Goal: Task Accomplishment & Management: Manage account settings

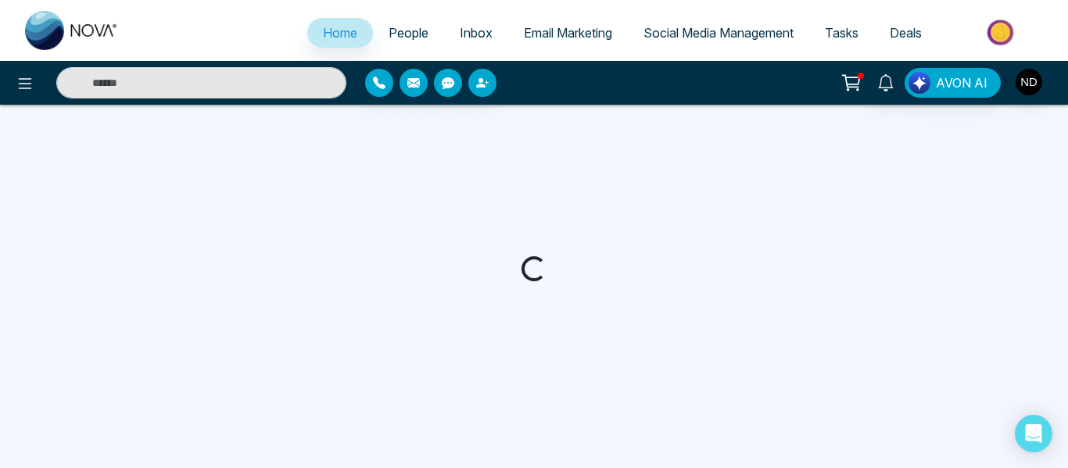
select select "*"
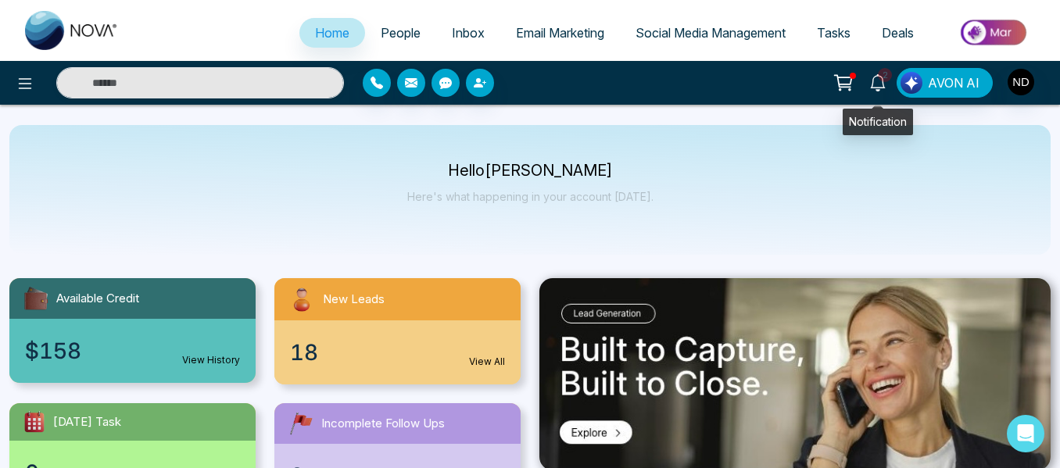
click at [865, 93] on link "2" at bounding box center [878, 81] width 38 height 27
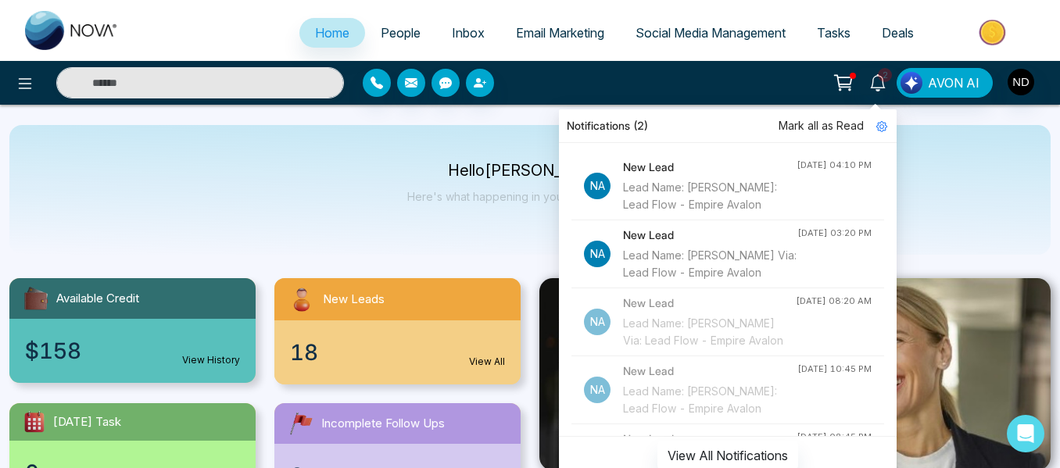
click at [842, 121] on span "Mark all as Read" at bounding box center [821, 125] width 85 height 17
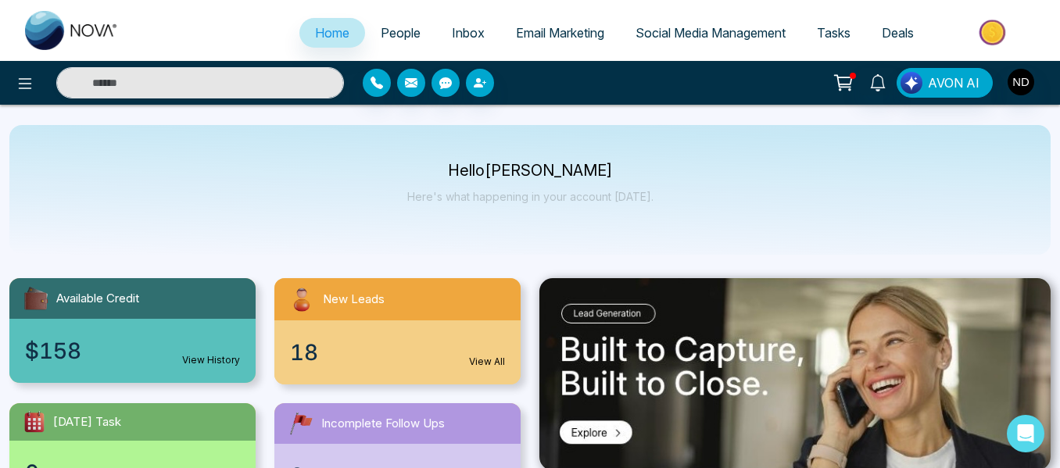
click at [543, 79] on div at bounding box center [486, 83] width 246 height 28
click at [400, 23] on link "People" at bounding box center [400, 33] width 71 height 30
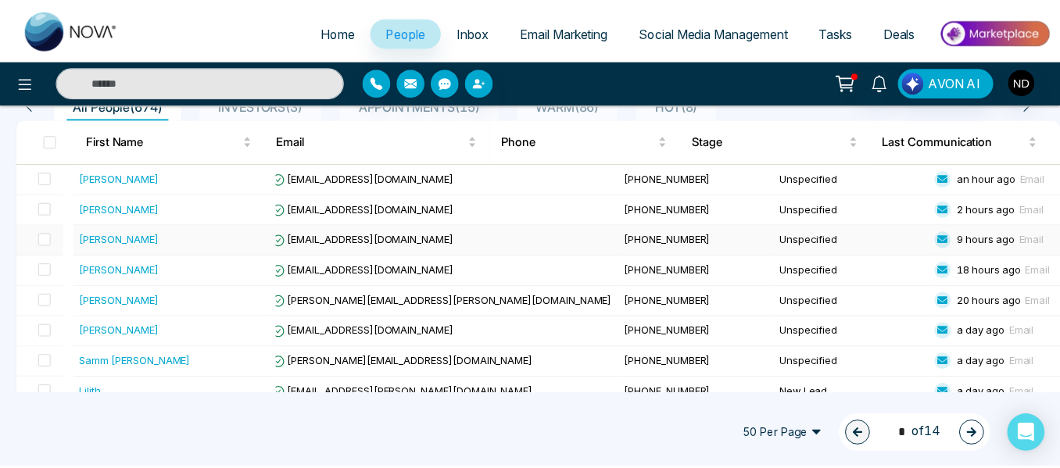
scroll to position [155, 0]
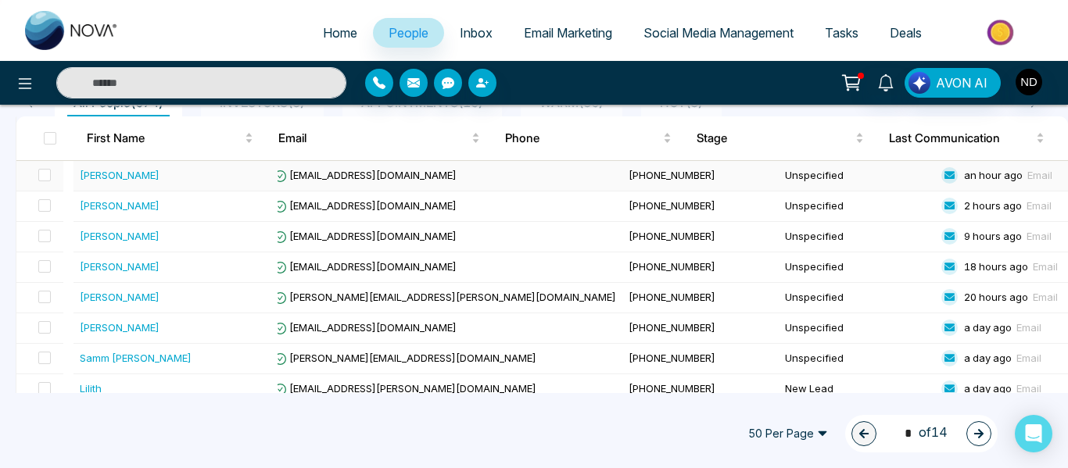
click at [217, 181] on div "Nikhil Barua" at bounding box center [176, 175] width 192 height 16
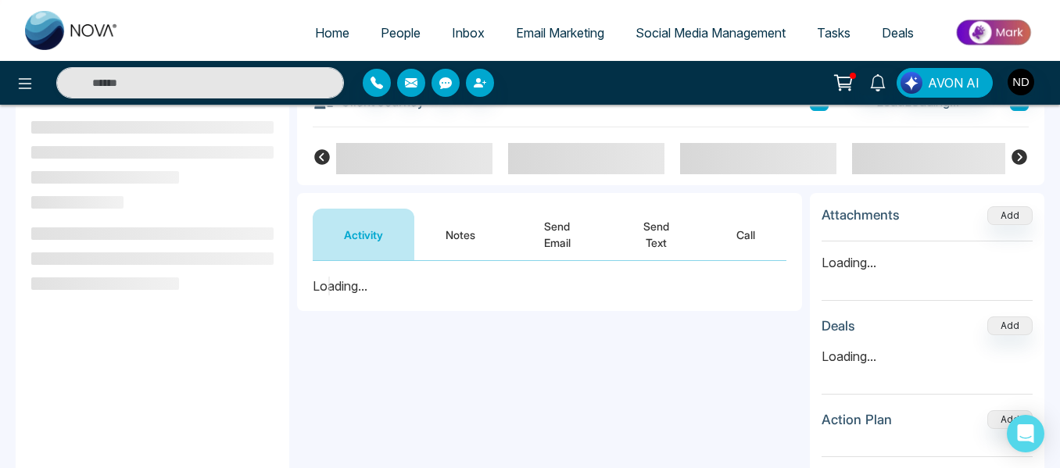
scroll to position [106, 0]
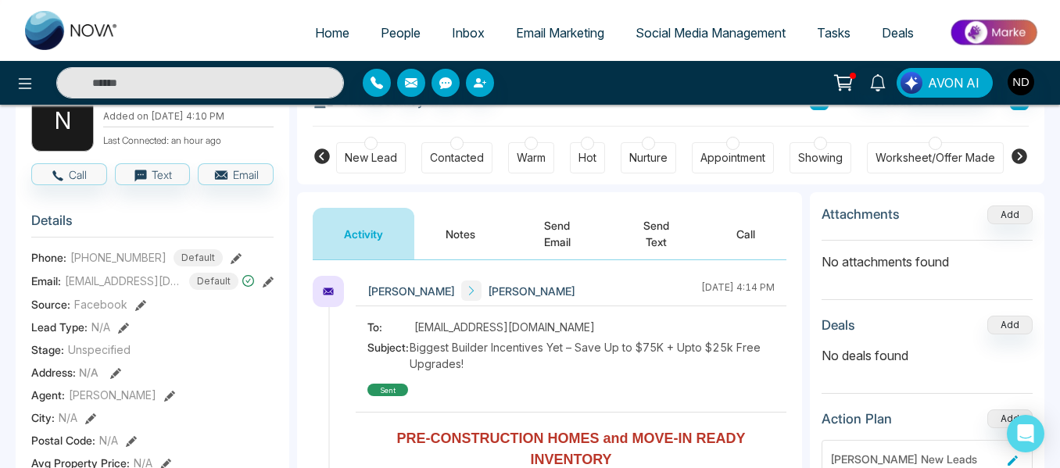
click at [143, 261] on span "+14164015210" at bounding box center [118, 257] width 96 height 16
copy span "14164015210"
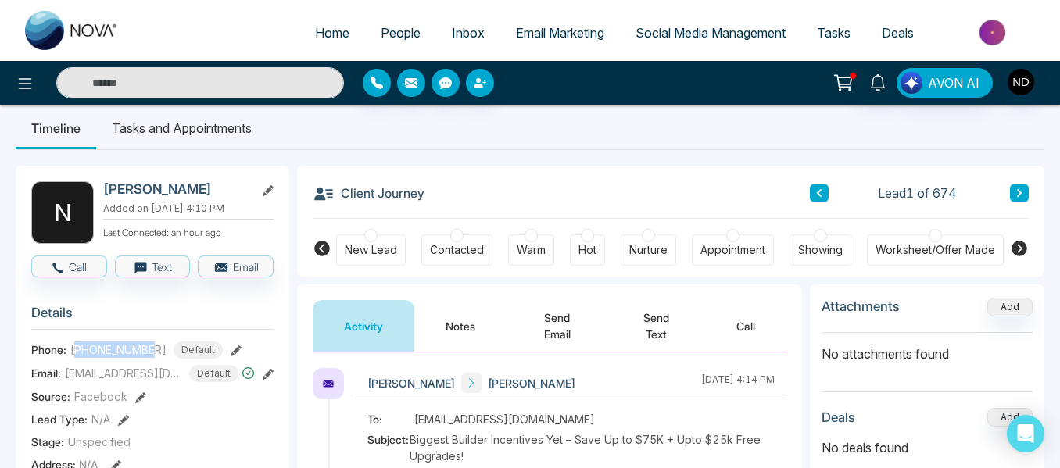
scroll to position [0, 0]
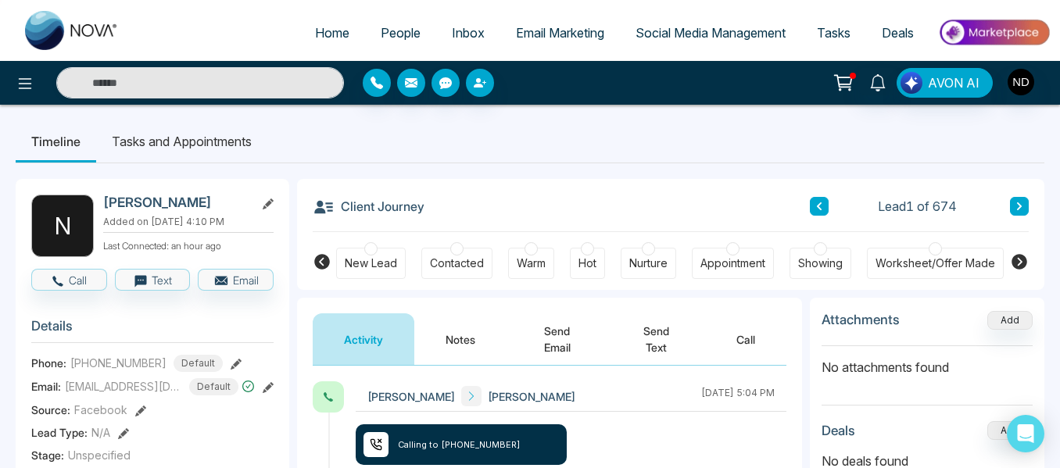
click at [385, 267] on div "New Lead" at bounding box center [371, 264] width 52 height 16
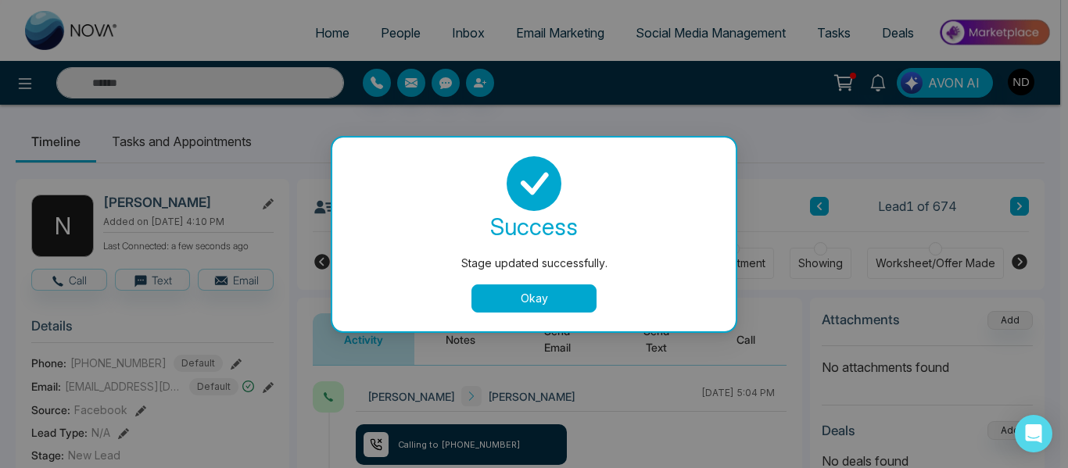
click at [510, 316] on div "success Stage updated successfully. Okay" at bounding box center [533, 235] width 403 height 194
click at [499, 303] on button "Okay" at bounding box center [533, 299] width 125 height 28
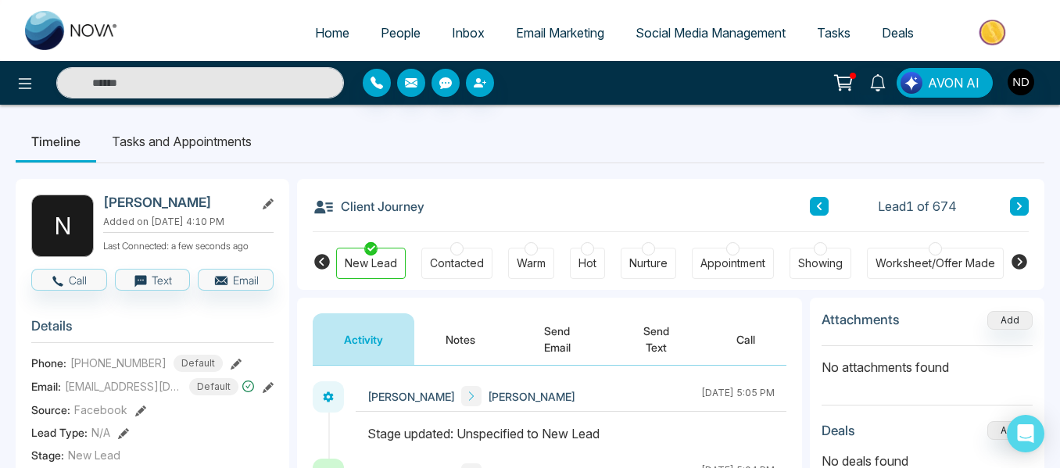
click at [457, 338] on button "Notes" at bounding box center [460, 340] width 92 height 52
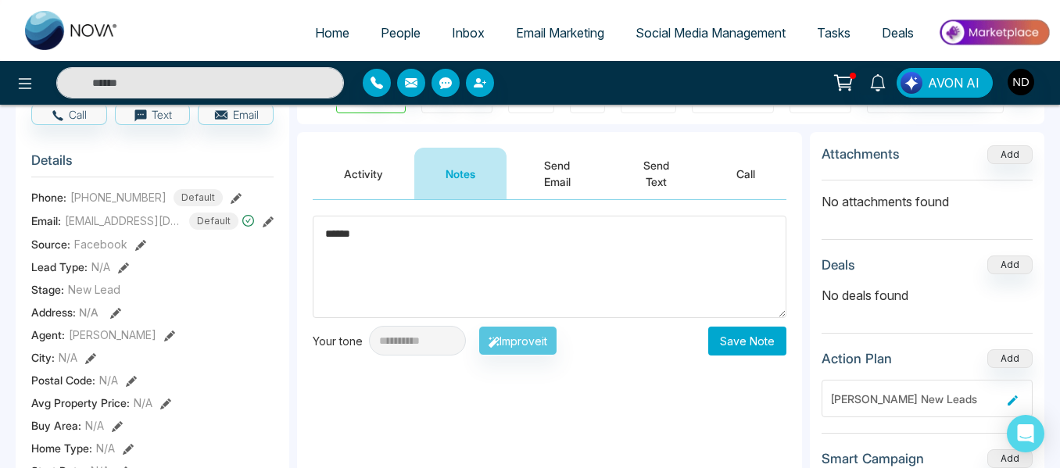
scroll to position [167, 0]
click at [400, 267] on textarea "******" at bounding box center [550, 266] width 474 height 102
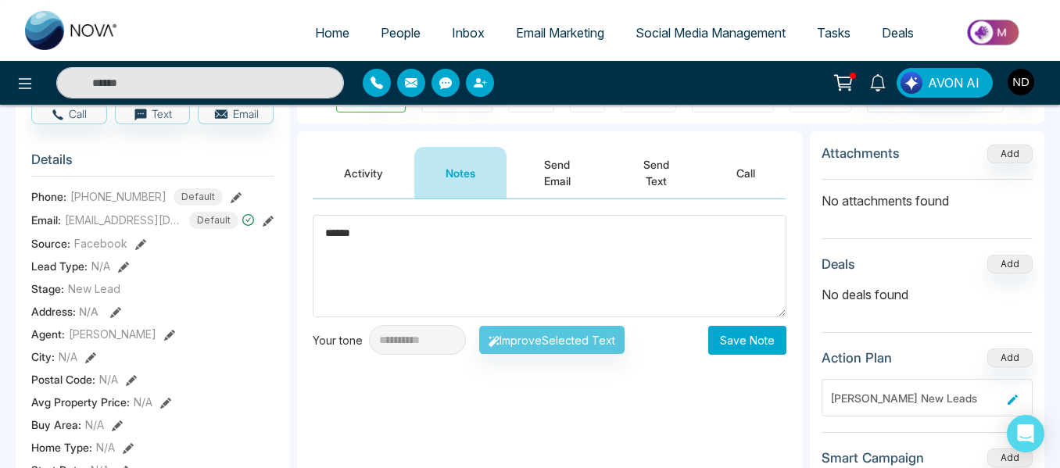
click at [400, 267] on textarea "******" at bounding box center [550, 266] width 474 height 102
type textarea "******"
click at [717, 339] on button "Save Note" at bounding box center [747, 340] width 78 height 29
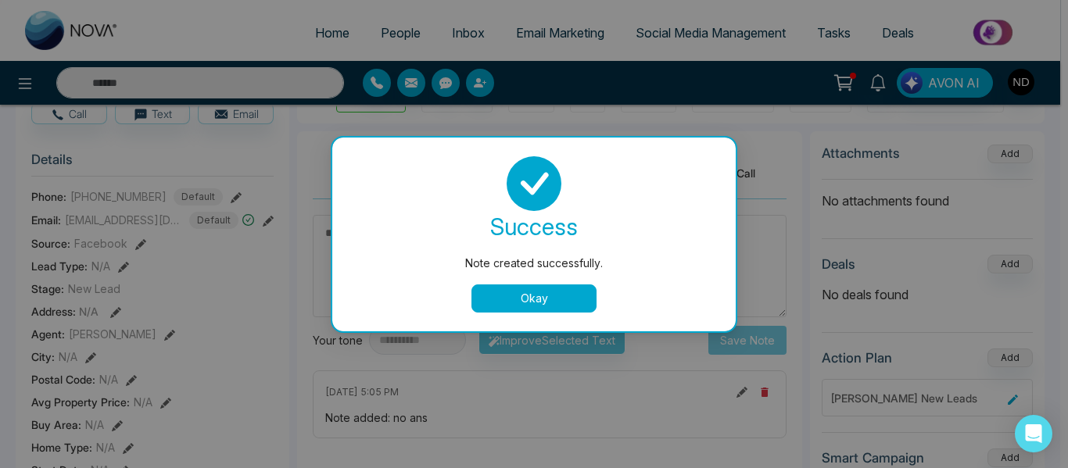
click at [563, 303] on button "Okay" at bounding box center [533, 299] width 125 height 28
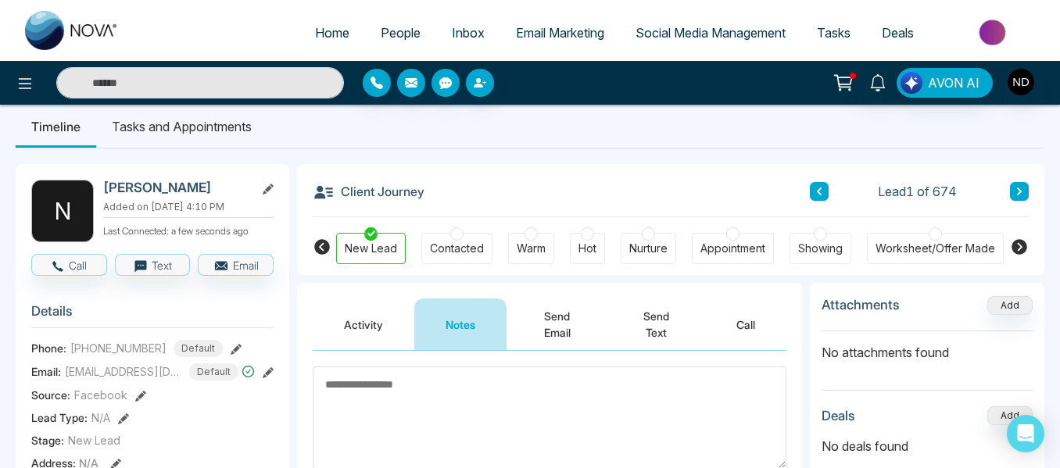
scroll to position [13, 0]
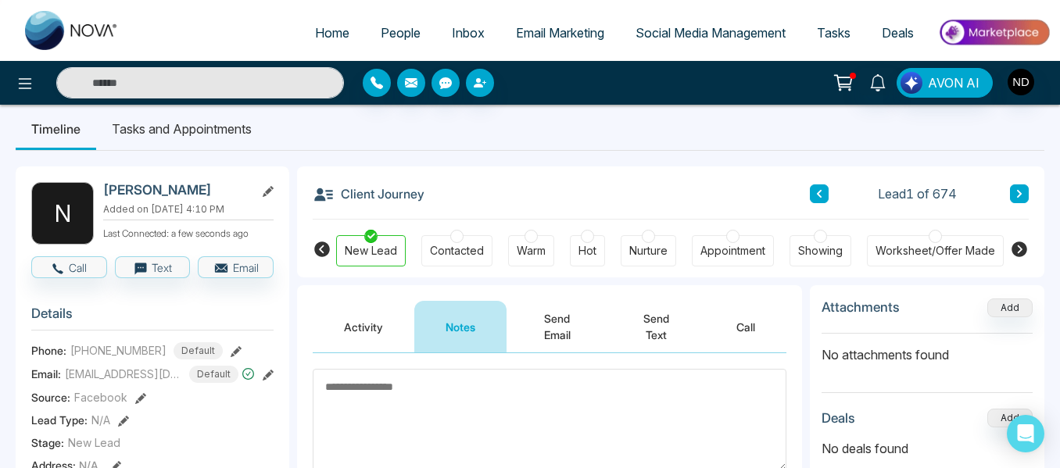
click at [1014, 195] on button at bounding box center [1019, 194] width 19 height 19
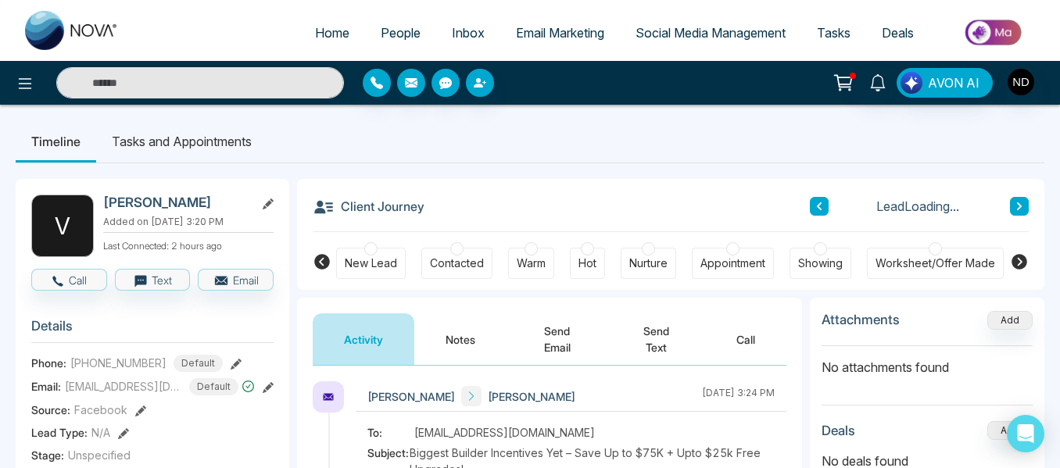
click at [436, 353] on button "Notes" at bounding box center [460, 340] width 92 height 52
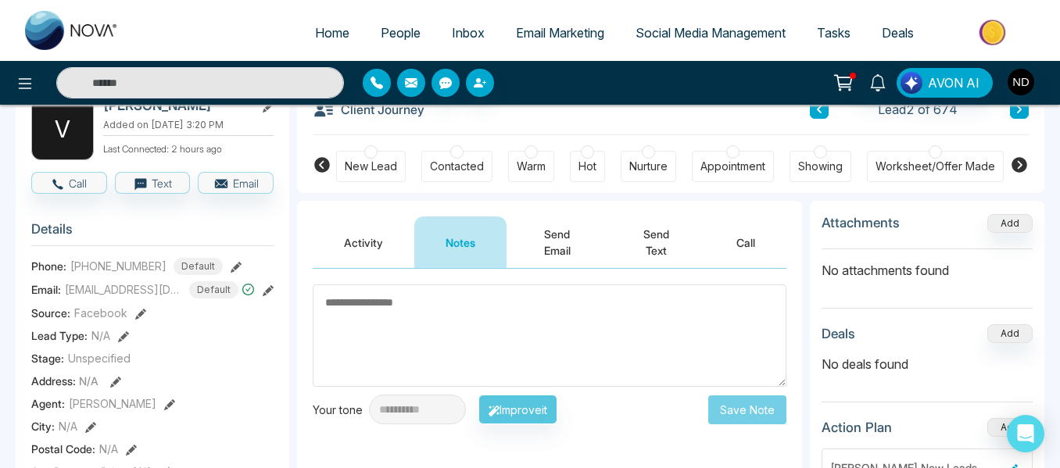
scroll to position [96, 0]
paste textarea "******"
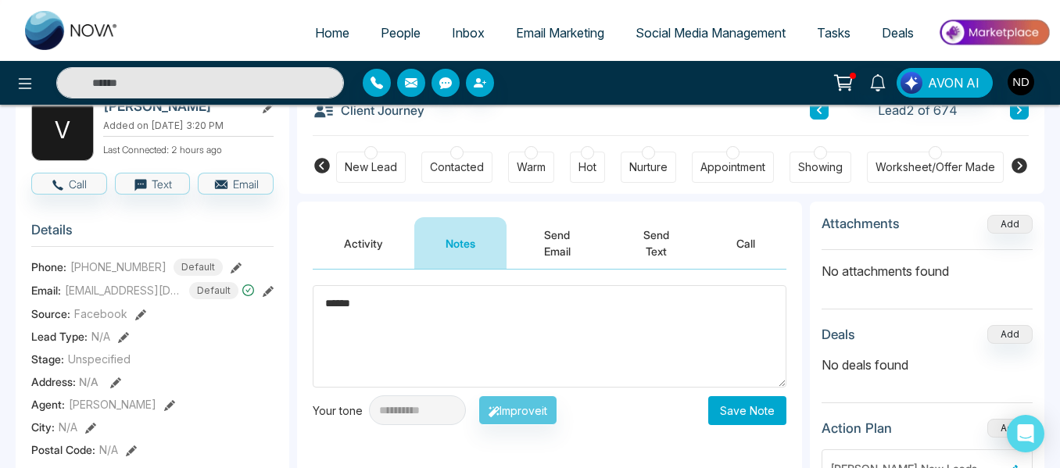
type textarea "******"
click at [750, 401] on button "Save Note" at bounding box center [747, 410] width 78 height 29
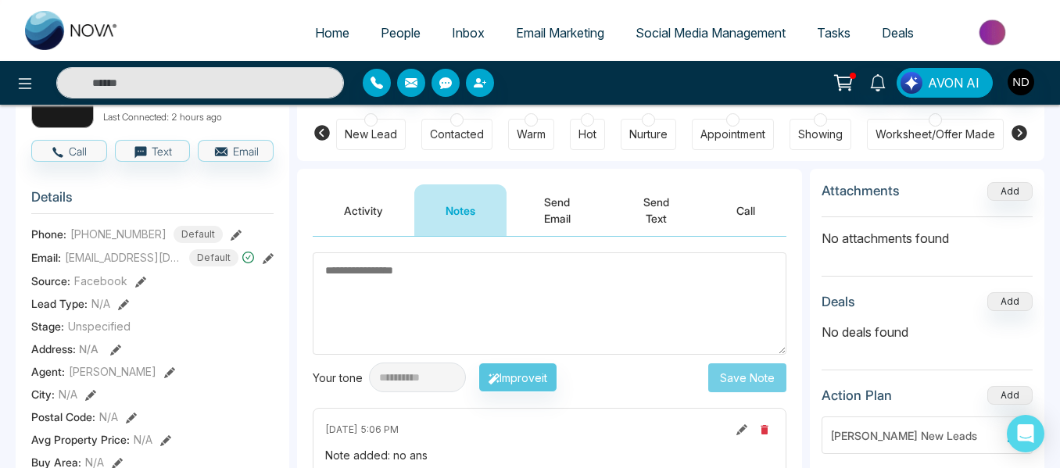
scroll to position [104, 0]
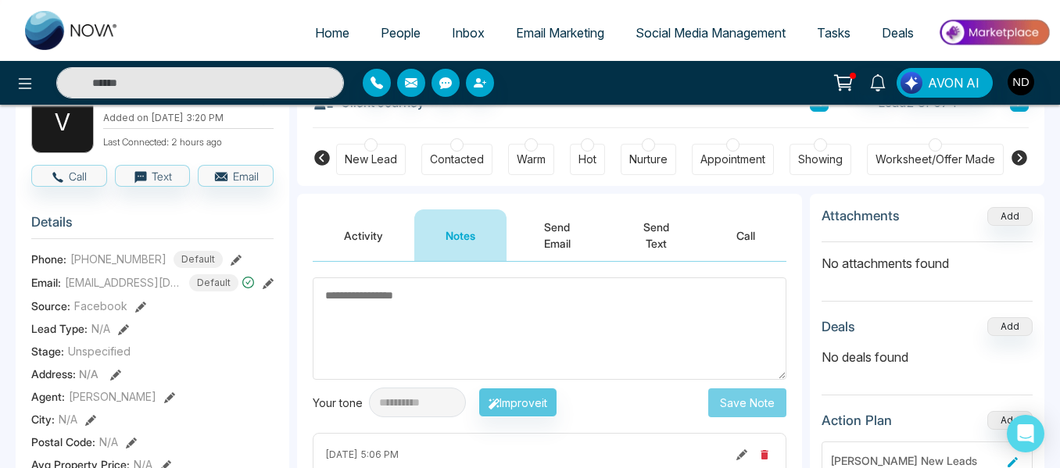
click at [1016, 109] on button at bounding box center [1019, 102] width 19 height 19
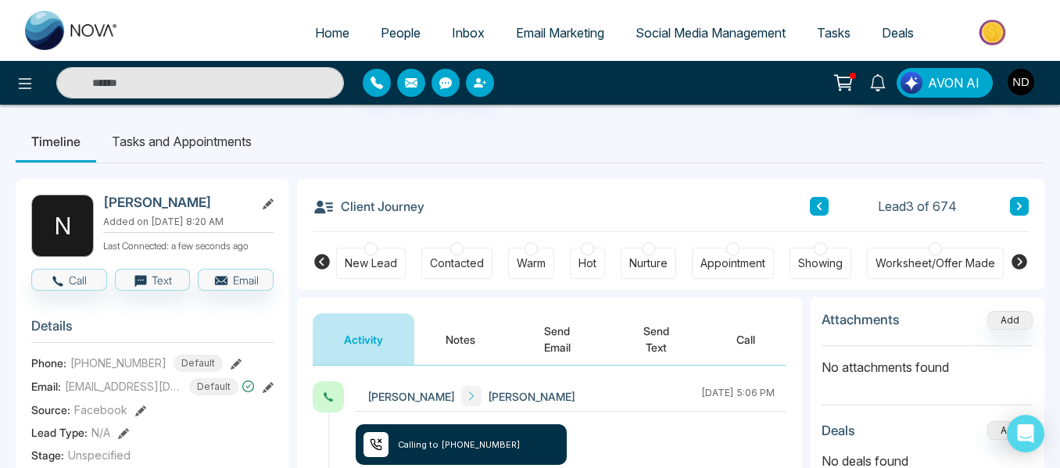
scroll to position [73, 0]
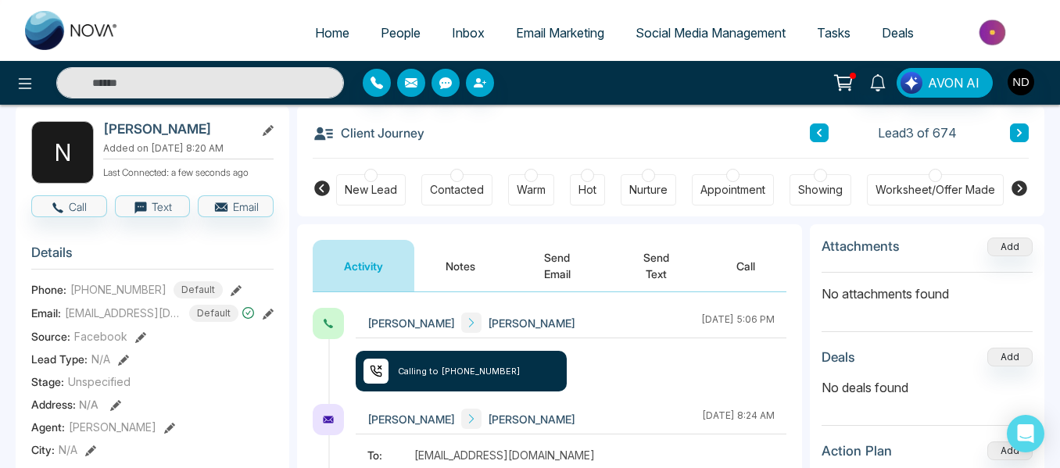
click at [475, 269] on button "Notes" at bounding box center [460, 266] width 92 height 52
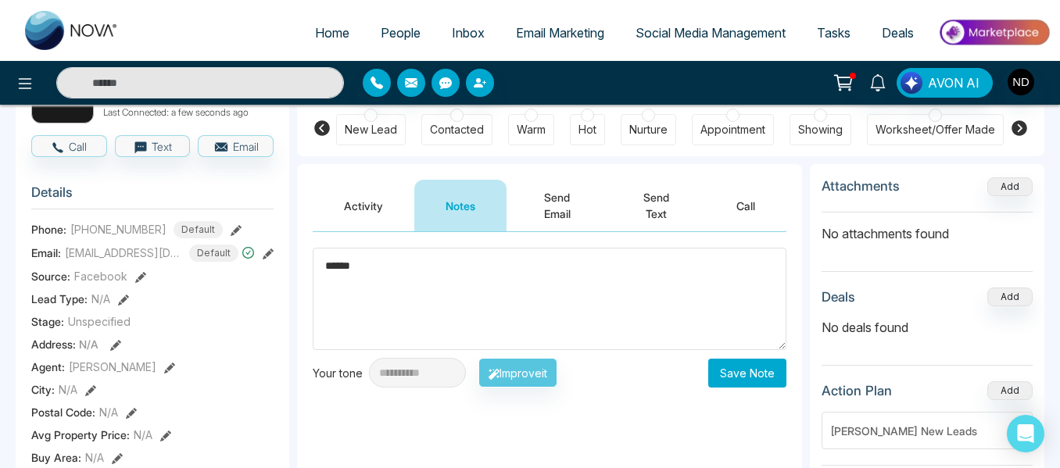
scroll to position [135, 0]
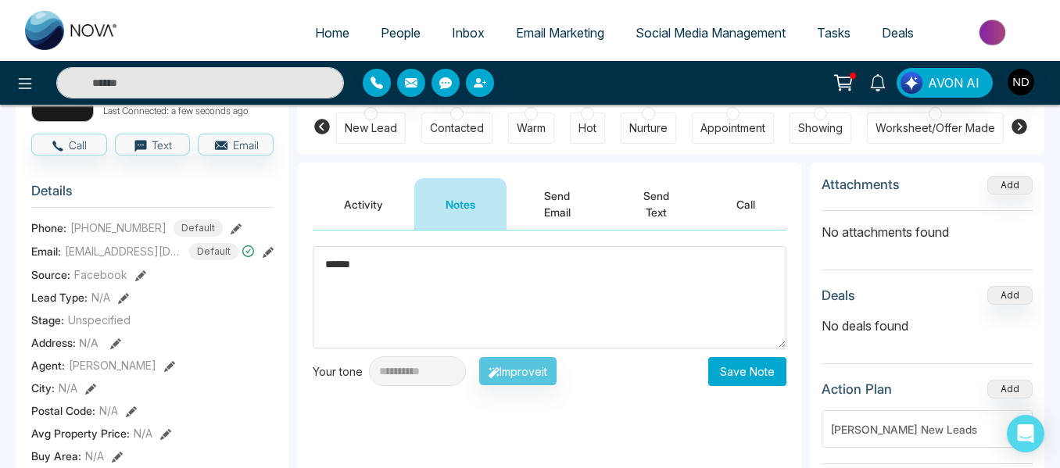
type textarea "******"
click at [739, 371] on button "Save Note" at bounding box center [747, 371] width 78 height 29
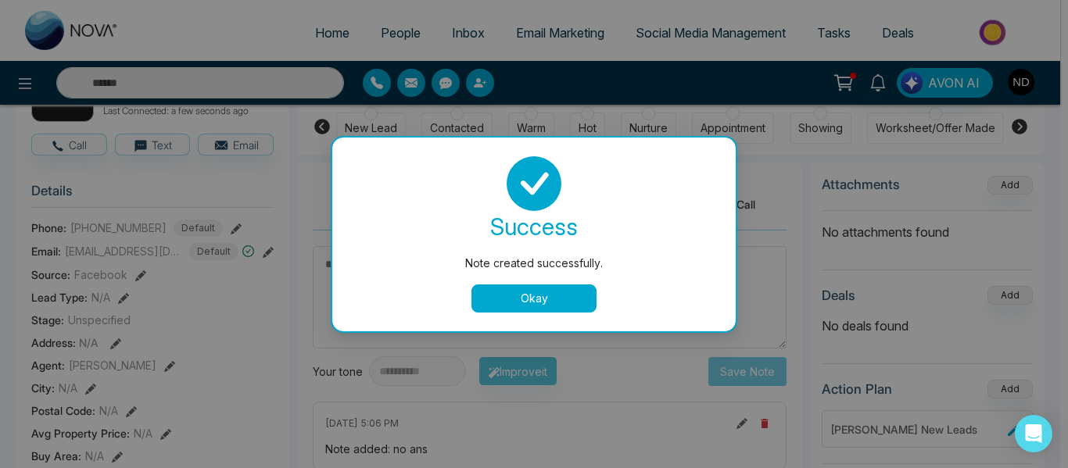
click at [525, 293] on button "Okay" at bounding box center [533, 299] width 125 height 28
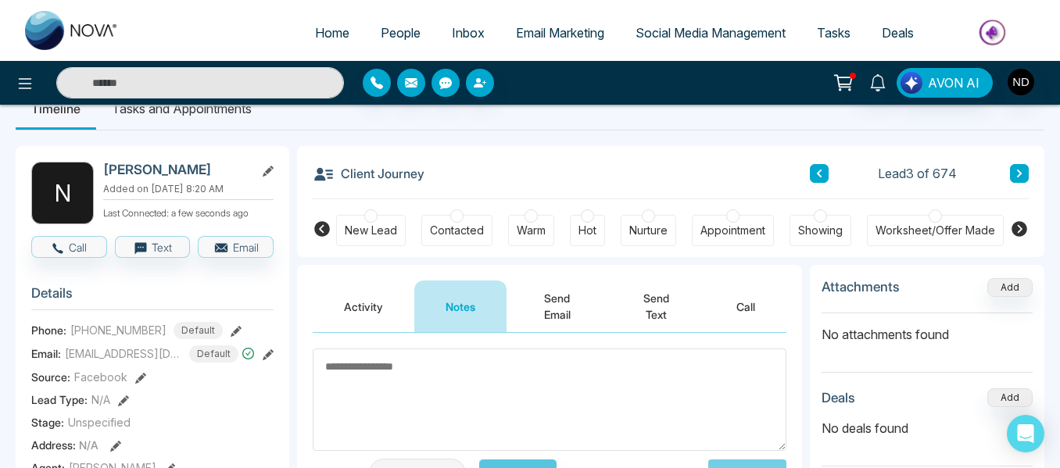
scroll to position [32, 0]
click at [1028, 174] on button at bounding box center [1019, 174] width 19 height 19
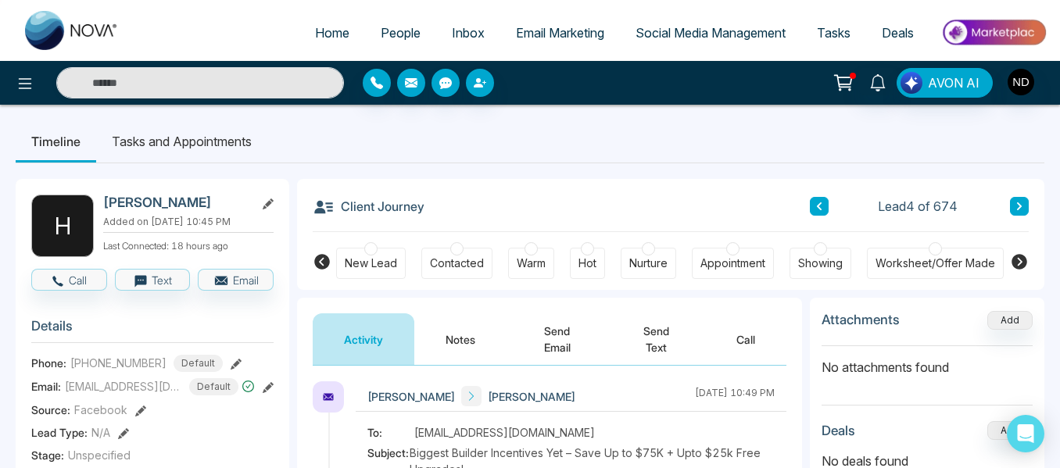
click at [817, 203] on icon at bounding box center [819, 206] width 8 height 9
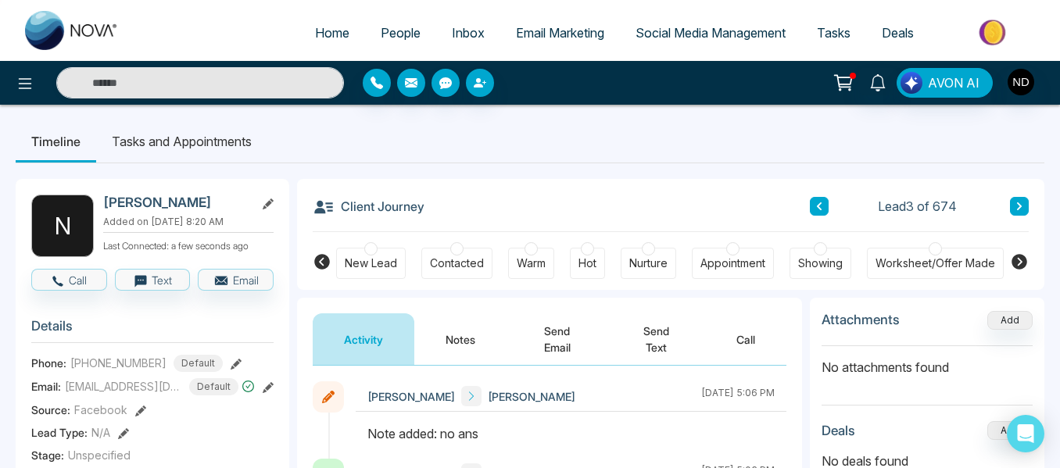
click at [363, 266] on div "New Lead" at bounding box center [371, 264] width 52 height 16
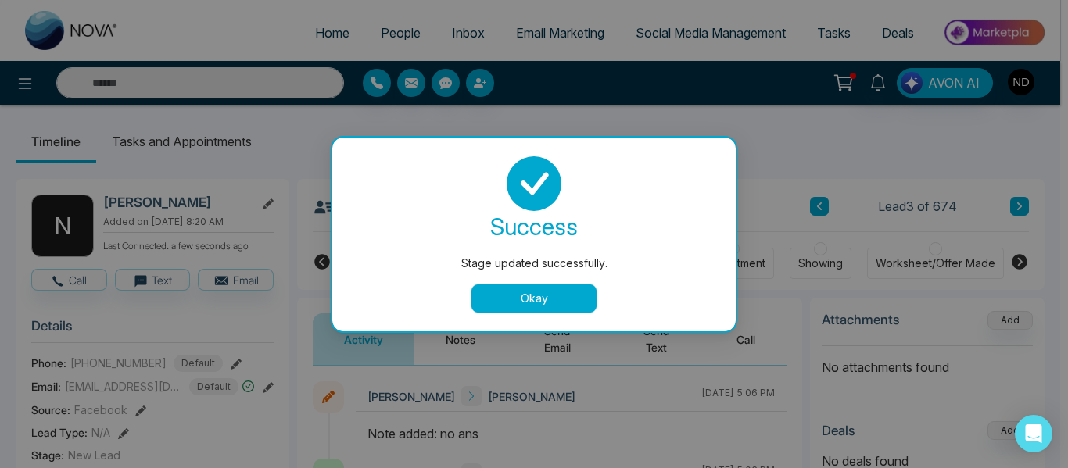
click at [550, 305] on button "Okay" at bounding box center [533, 299] width 125 height 28
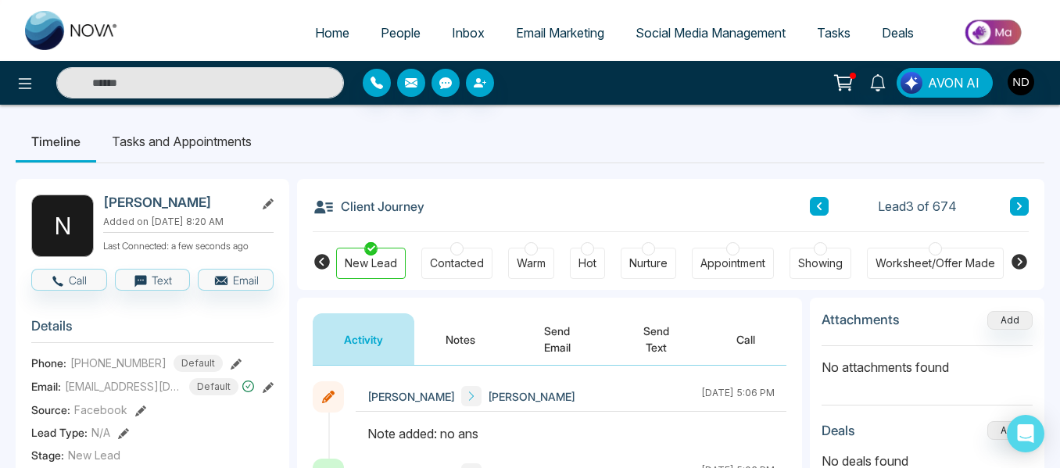
click at [822, 202] on button at bounding box center [819, 206] width 19 height 19
click at [376, 260] on div "New Lead" at bounding box center [371, 264] width 52 height 16
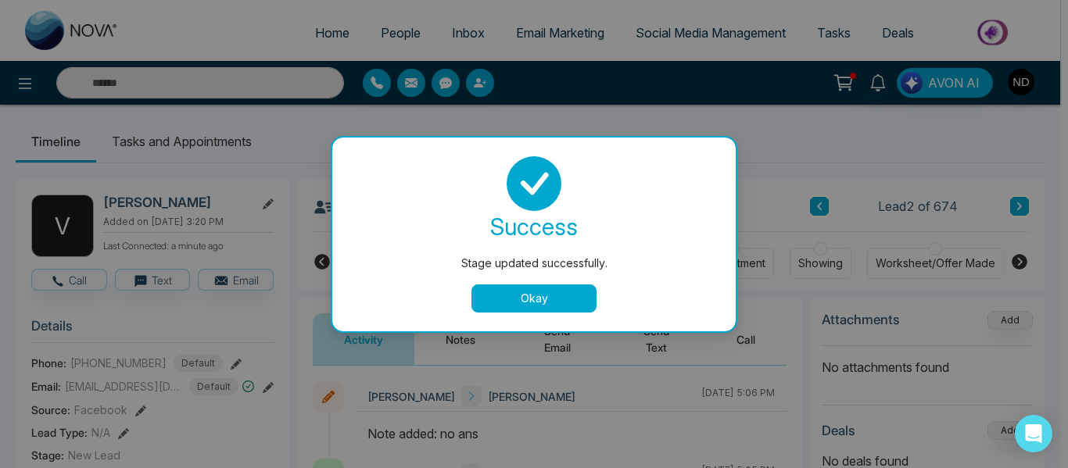
click at [529, 297] on button "Okay" at bounding box center [533, 299] width 125 height 28
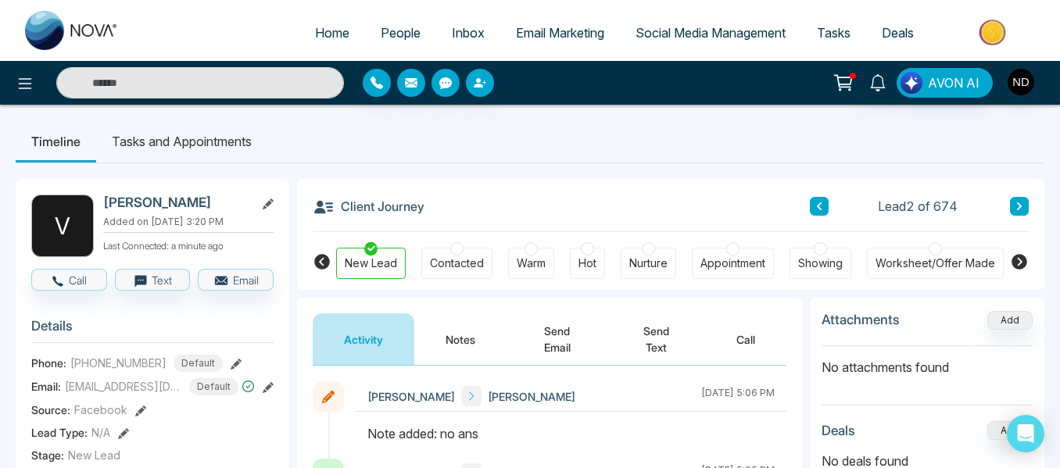
click at [1019, 207] on icon at bounding box center [1019, 206] width 5 height 8
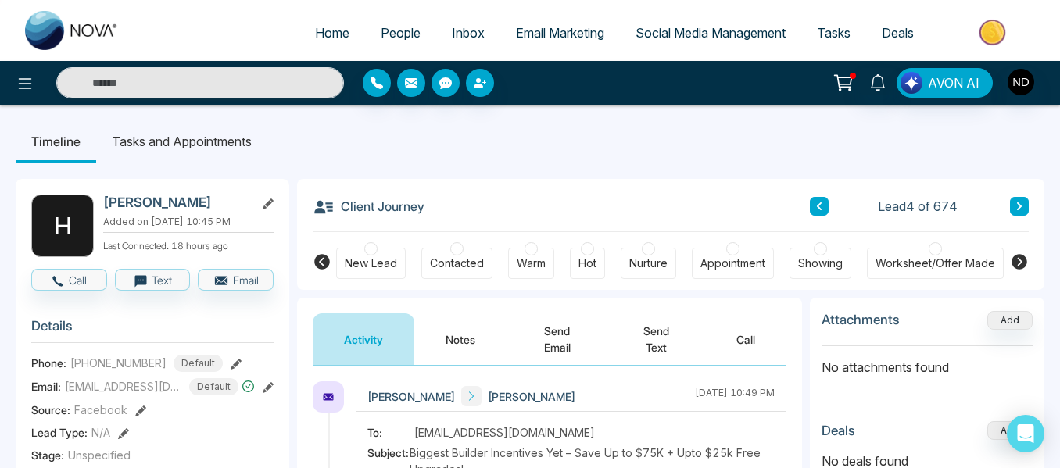
click at [479, 334] on button "Notes" at bounding box center [460, 340] width 92 height 52
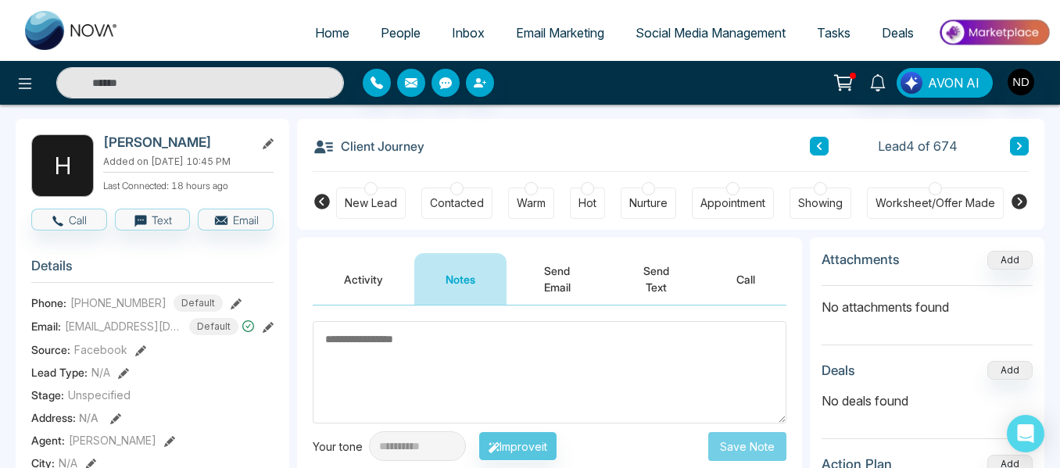
scroll to position [59, 0]
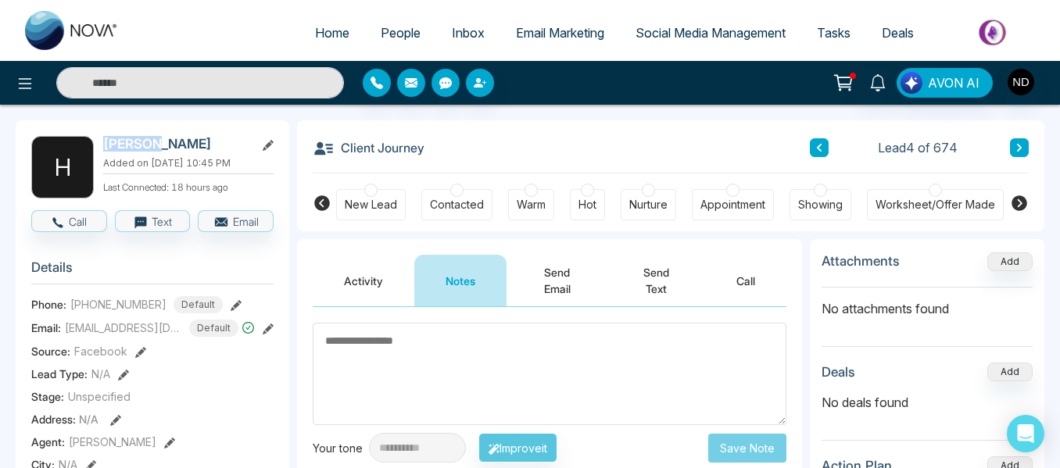
drag, startPoint x: 155, startPoint y: 140, endPoint x: 106, endPoint y: 145, distance: 49.5
click at [106, 145] on h2 "Hiệp Lê" at bounding box center [175, 144] width 145 height 16
copy h2 "Hiệp Lê"
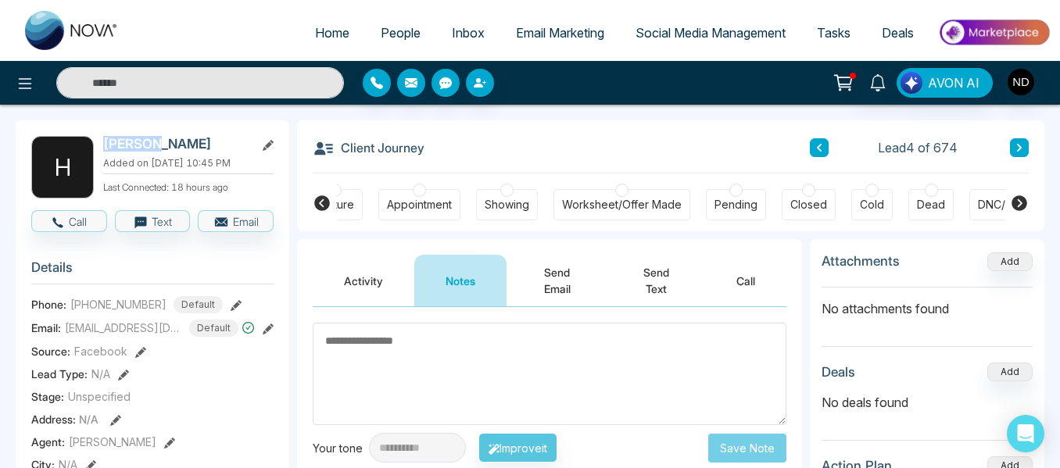
scroll to position [0, 493]
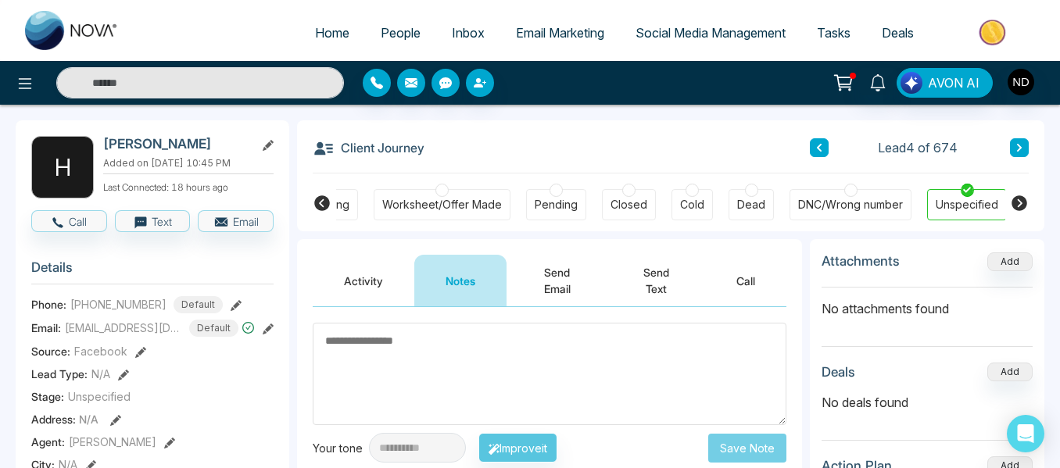
click at [861, 208] on div "DNC/Wrong number" at bounding box center [850, 205] width 105 height 16
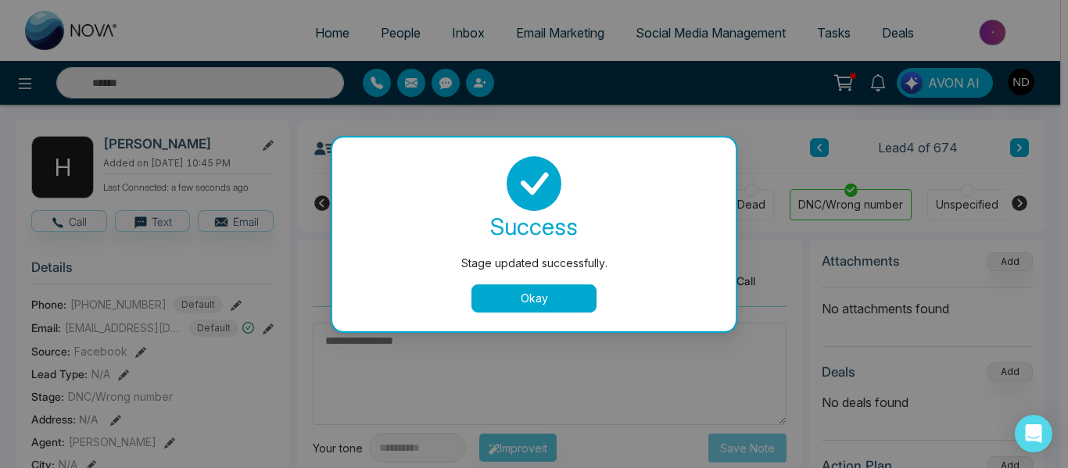
click at [572, 291] on button "Okay" at bounding box center [533, 299] width 125 height 28
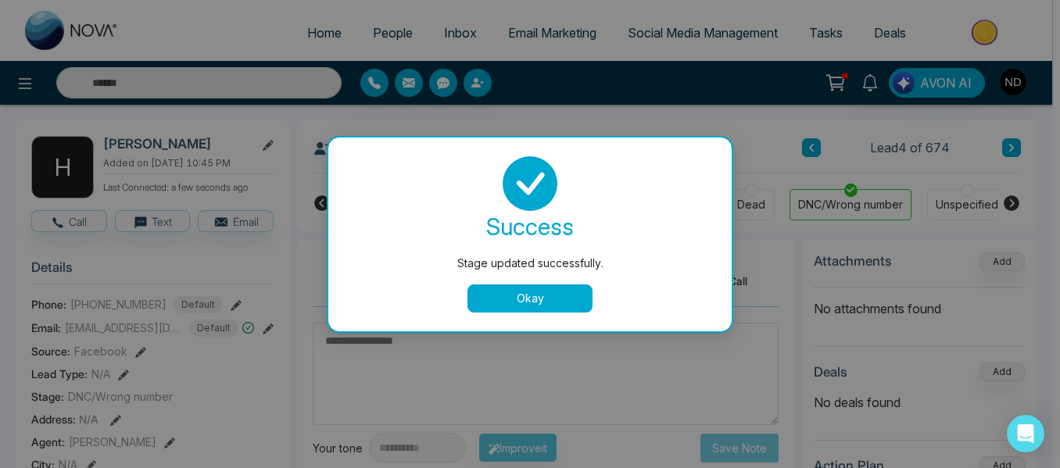
scroll to position [0, 486]
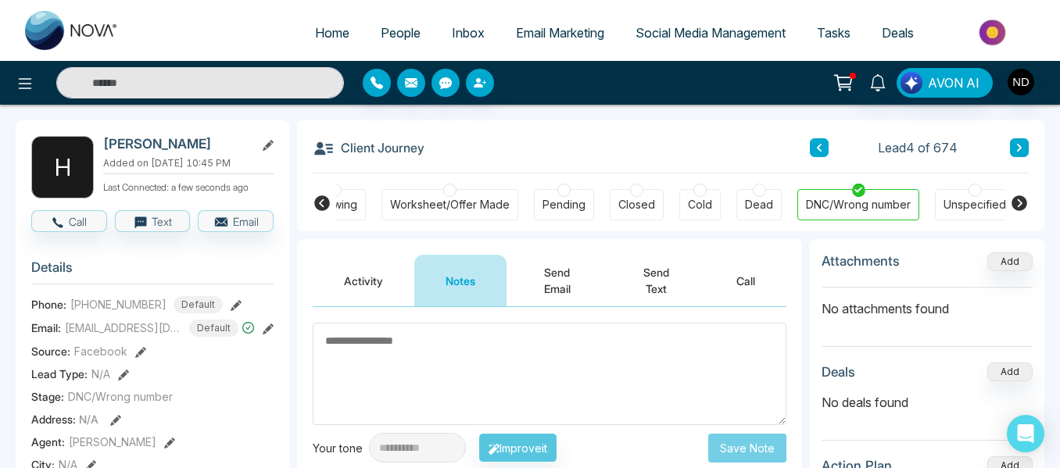
click at [502, 360] on textarea at bounding box center [550, 374] width 474 height 102
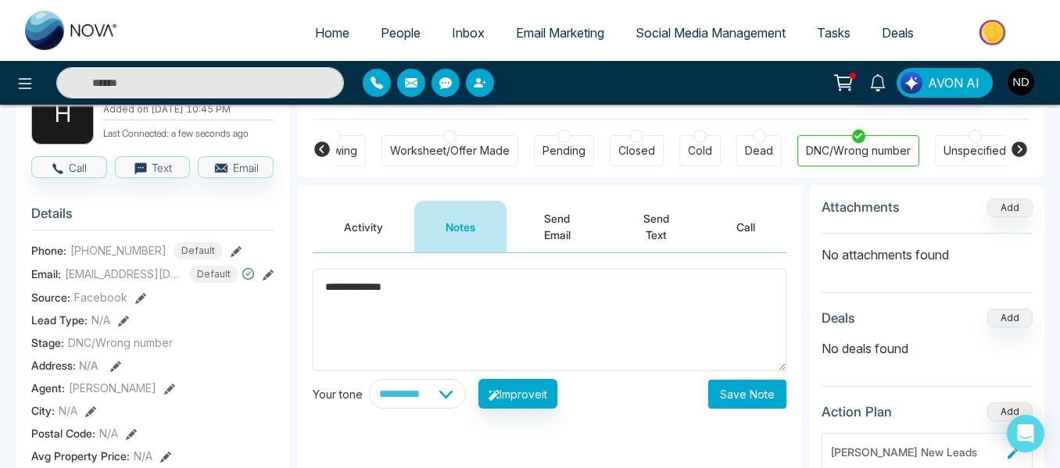
scroll to position [113, 0]
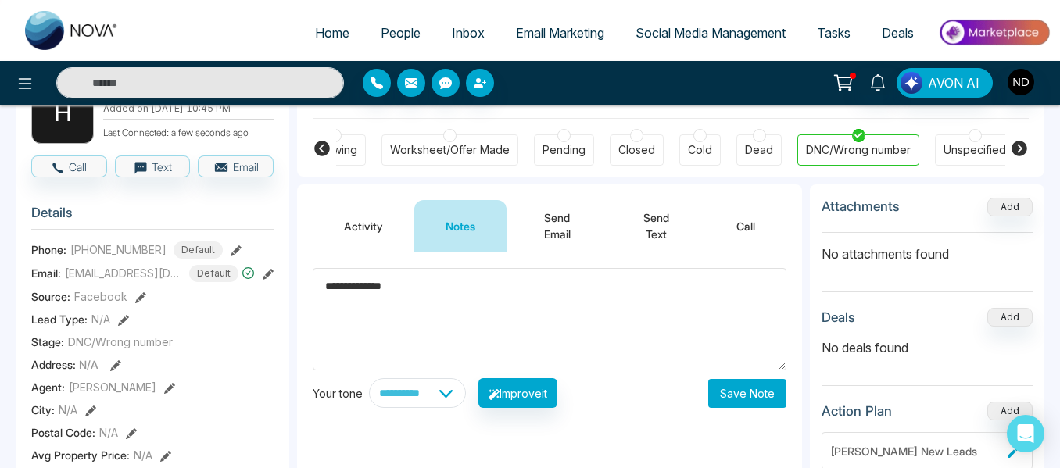
type textarea "**********"
click at [730, 385] on button "Save Note" at bounding box center [747, 393] width 78 height 29
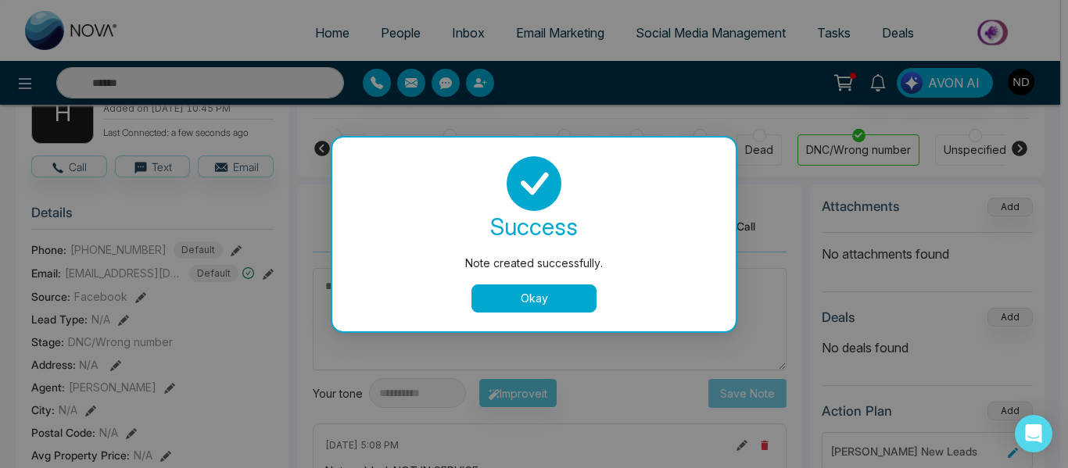
click at [547, 288] on button "Okay" at bounding box center [533, 299] width 125 height 28
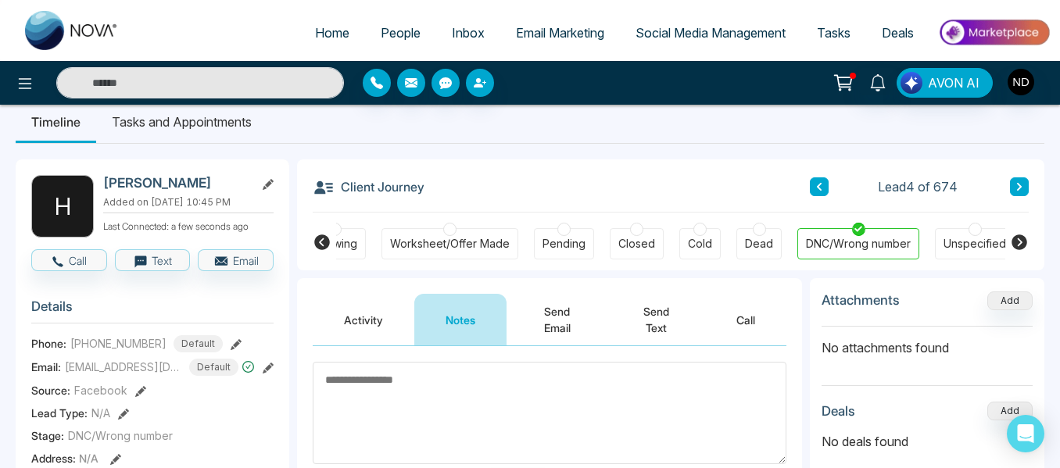
scroll to position [0, 0]
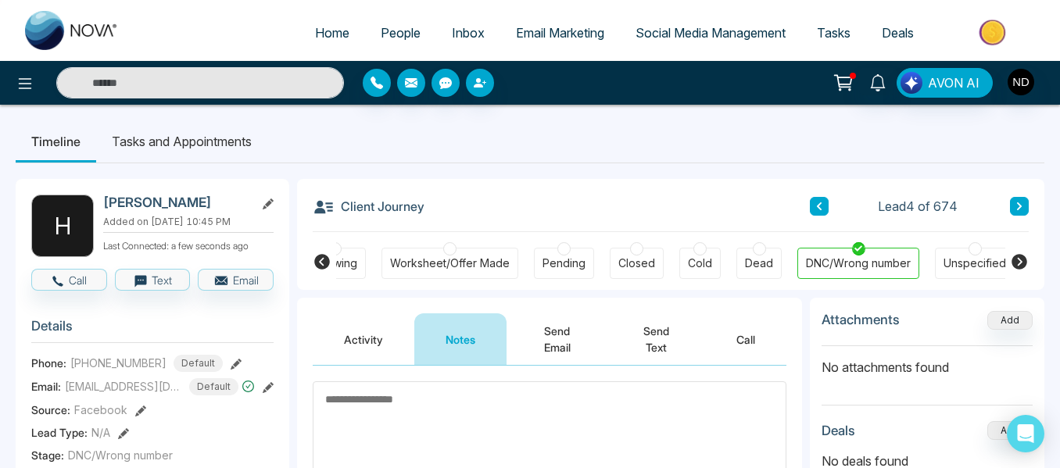
drag, startPoint x: 1033, startPoint y: 209, endPoint x: 1019, endPoint y: 204, distance: 14.1
click at [1019, 204] on div "Client Journey Lead 4 of 674 New Lead Contacted Warm Hot Nurture Appointment Sh…" at bounding box center [670, 234] width 747 height 111
click at [1019, 204] on icon at bounding box center [1019, 206] width 5 height 8
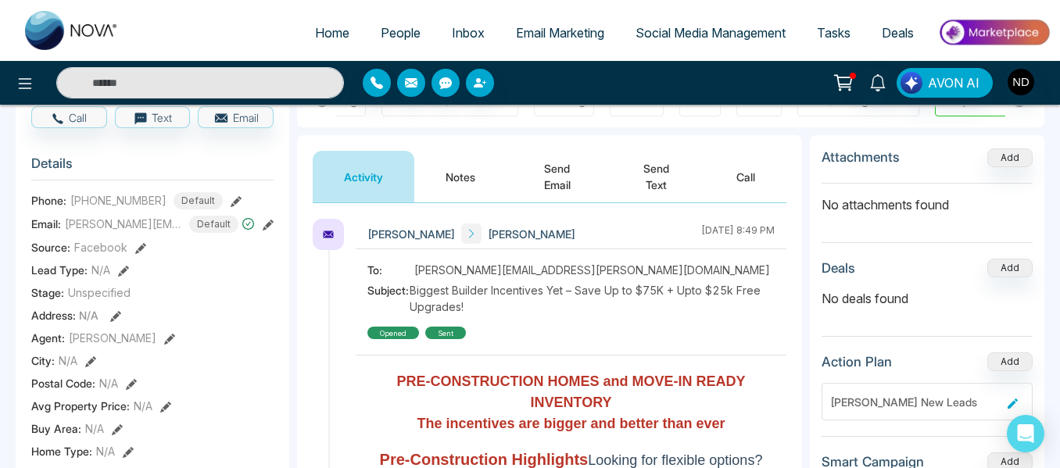
scroll to position [163, 0]
click at [446, 167] on button "Notes" at bounding box center [460, 176] width 92 height 52
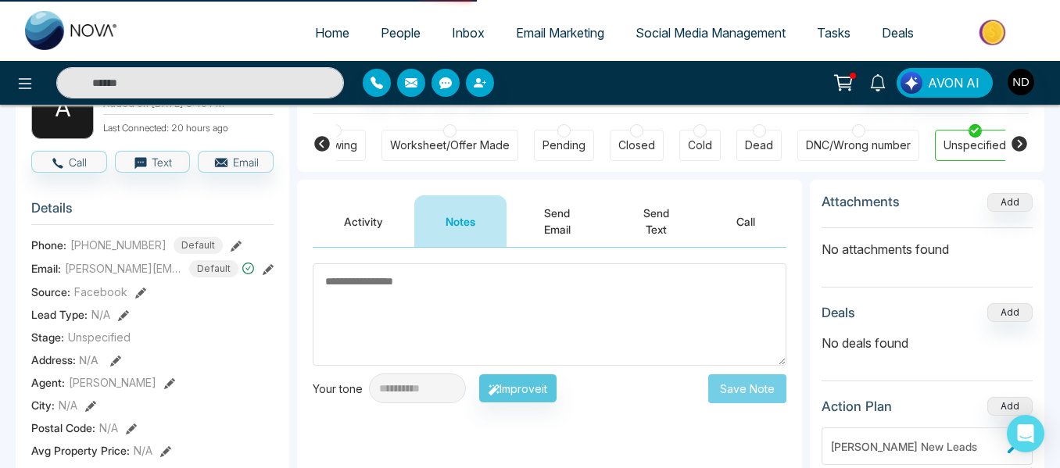
scroll to position [117, 0]
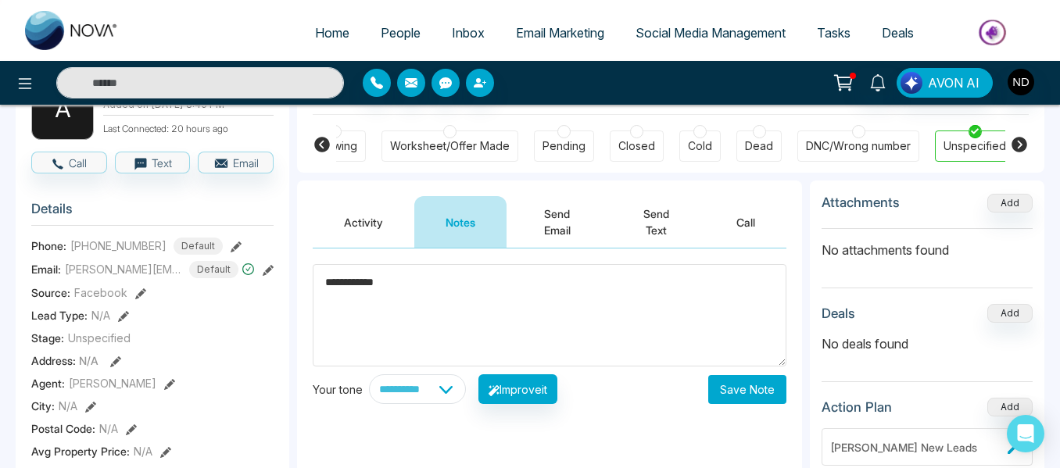
type textarea "**********"
click at [754, 391] on button "Save Note" at bounding box center [747, 389] width 78 height 29
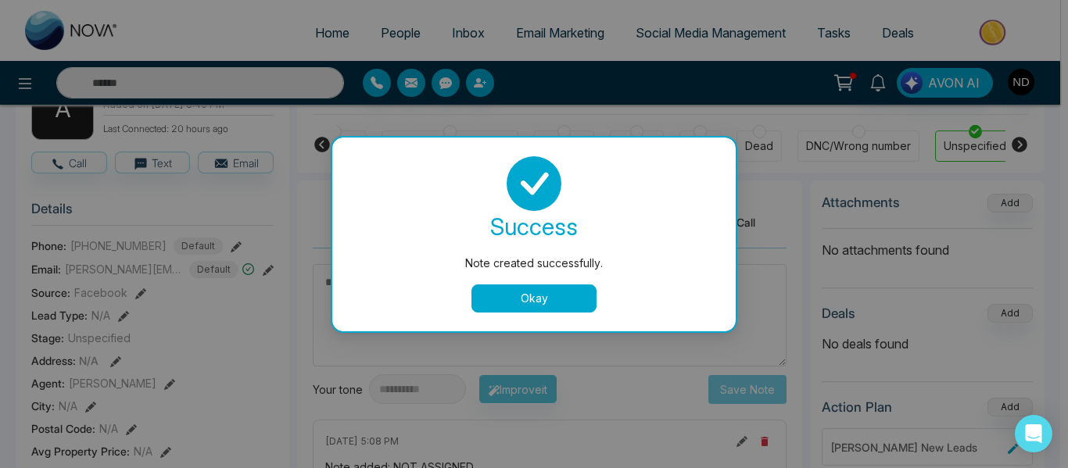
click at [571, 292] on button "Okay" at bounding box center [533, 299] width 125 height 28
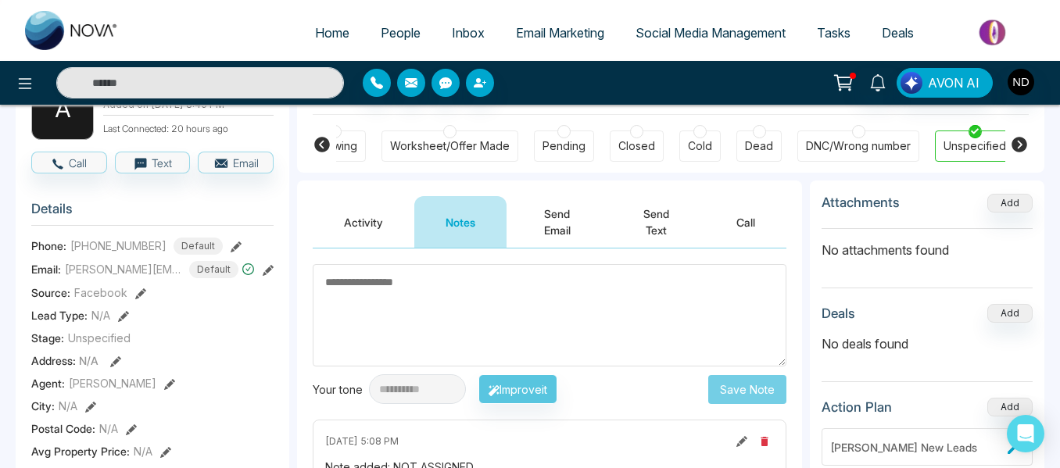
click at [822, 161] on div "DNC/Wrong number" at bounding box center [858, 146] width 122 height 31
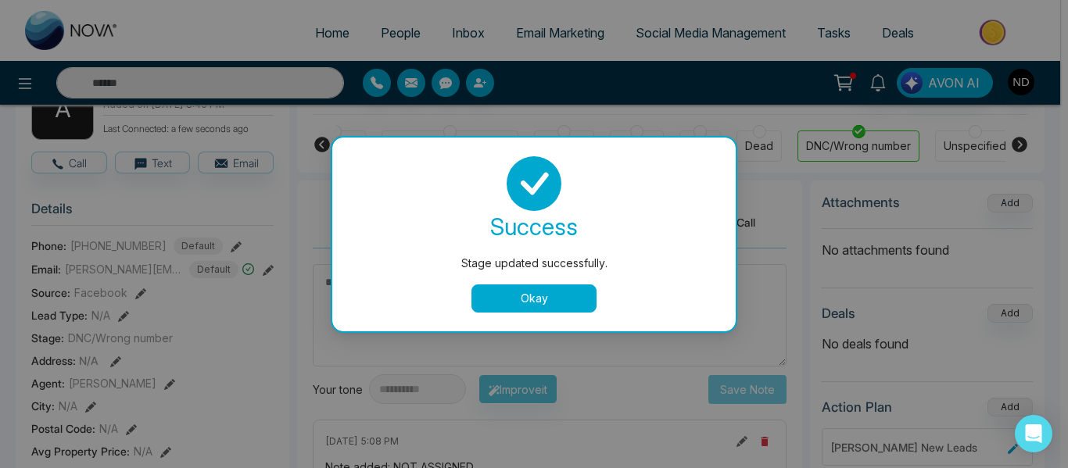
click at [529, 297] on button "Okay" at bounding box center [533, 299] width 125 height 28
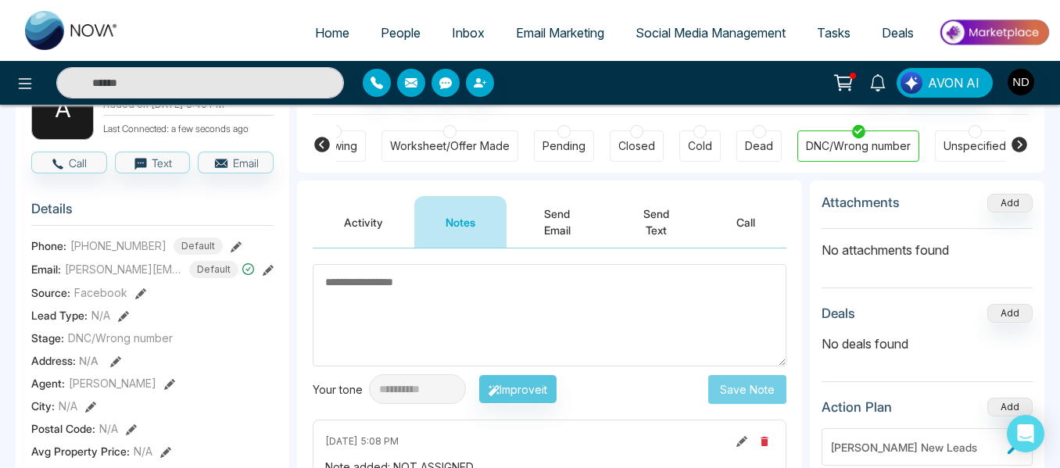
scroll to position [0, 0]
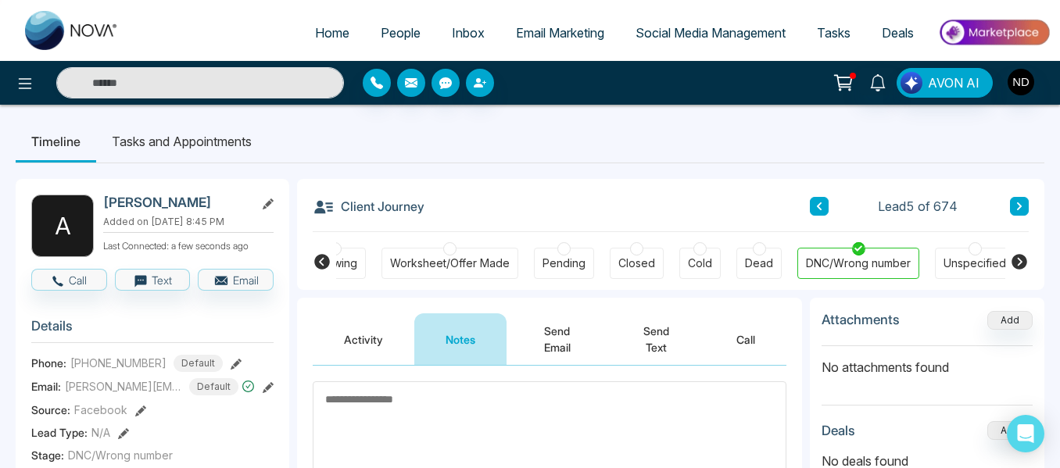
click at [1018, 199] on button at bounding box center [1019, 206] width 19 height 19
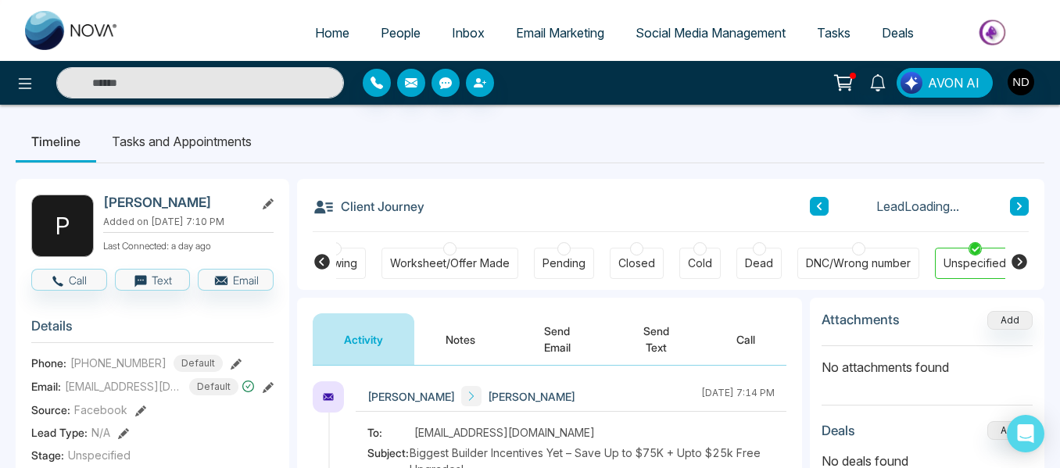
scroll to position [73, 0]
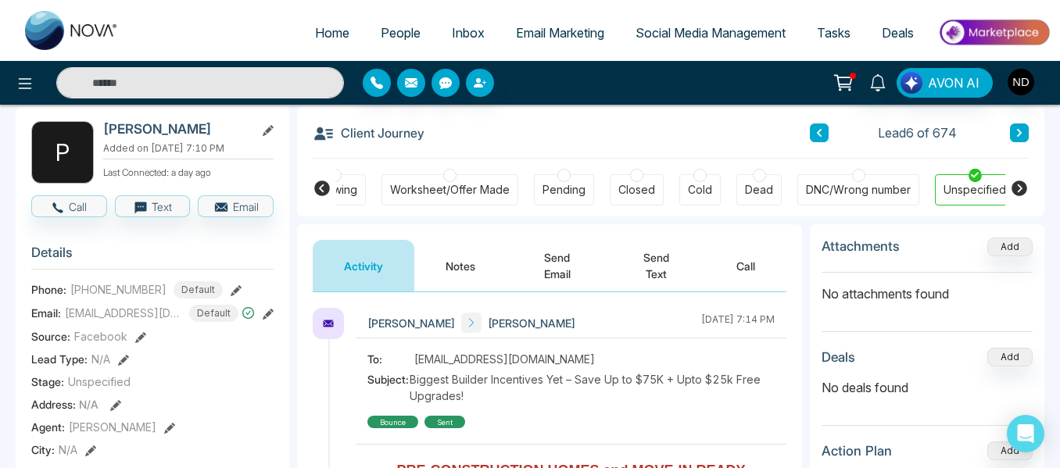
click at [459, 258] on button "Notes" at bounding box center [460, 266] width 92 height 52
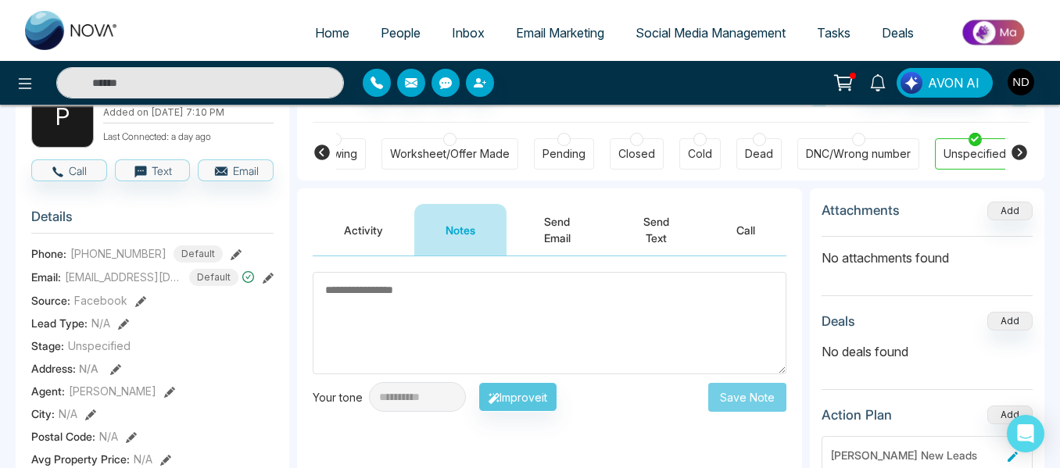
scroll to position [101, 0]
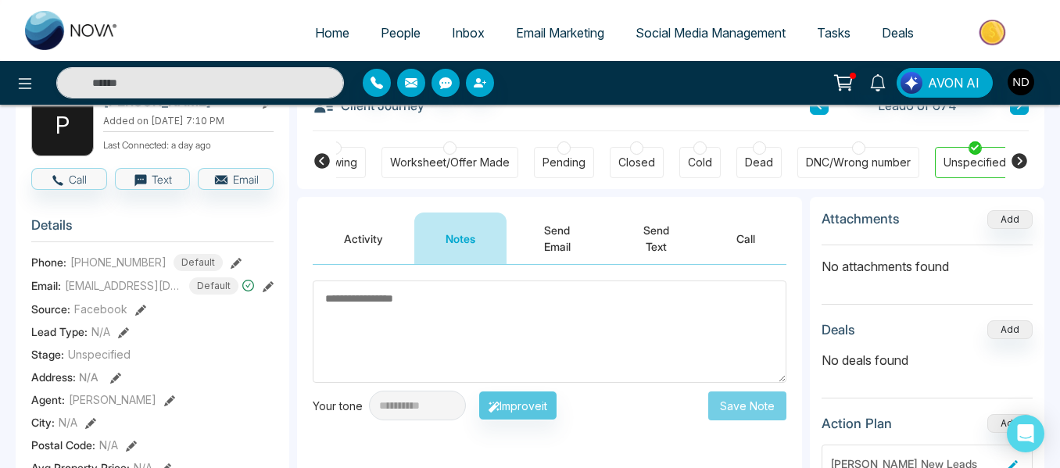
paste textarea "*******"
click at [385, 357] on textarea "*******" at bounding box center [550, 332] width 474 height 102
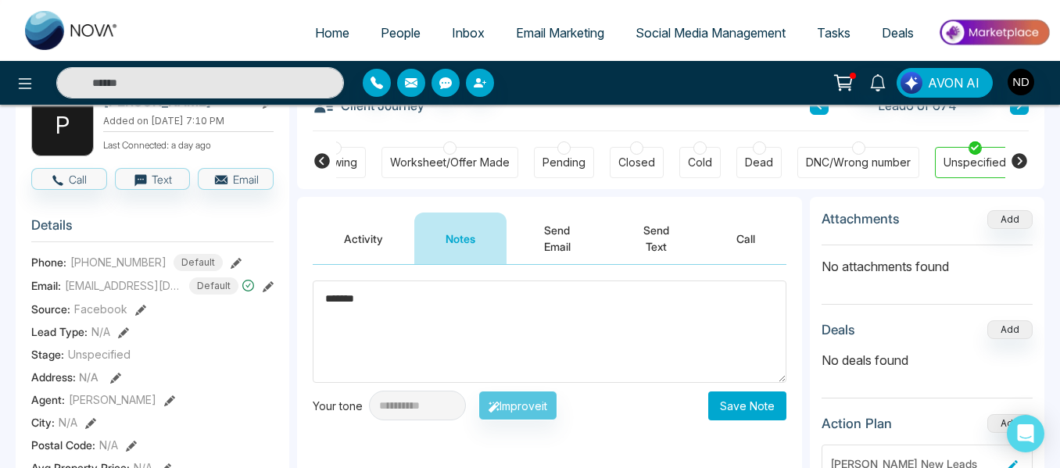
click at [385, 357] on textarea "*******" at bounding box center [550, 332] width 474 height 102
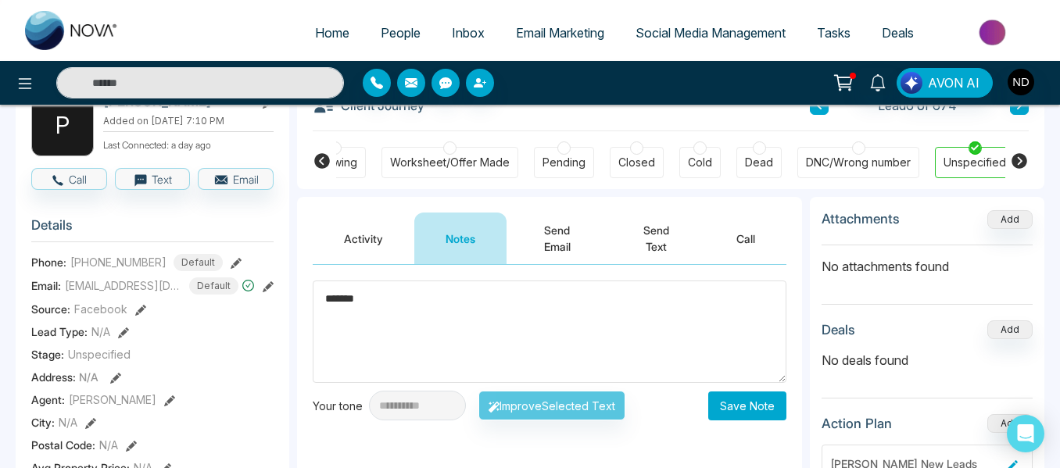
click at [385, 357] on textarea "*******" at bounding box center [550, 332] width 474 height 102
click at [385, 356] on textarea "******" at bounding box center [550, 332] width 474 height 102
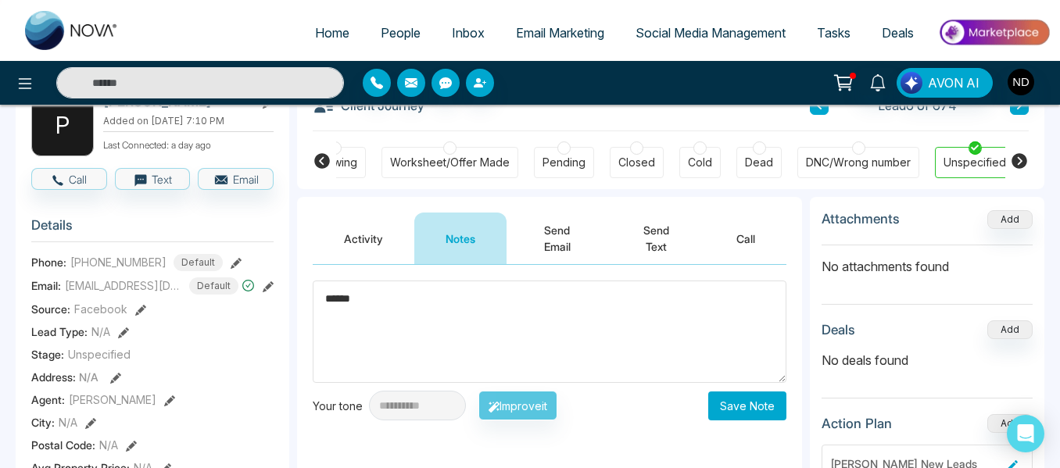
click at [385, 356] on textarea "******" at bounding box center [550, 332] width 474 height 102
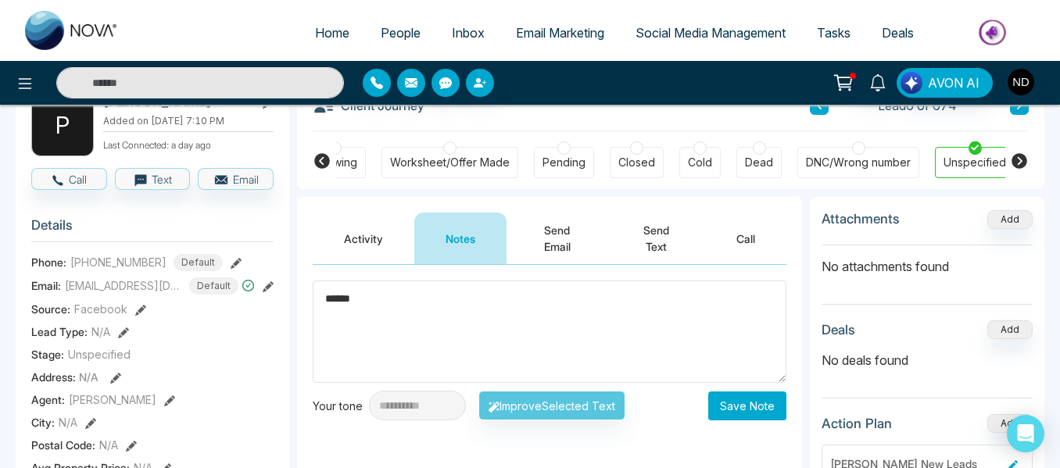
type textarea "******"
click at [779, 419] on button "Save Note" at bounding box center [747, 406] width 78 height 29
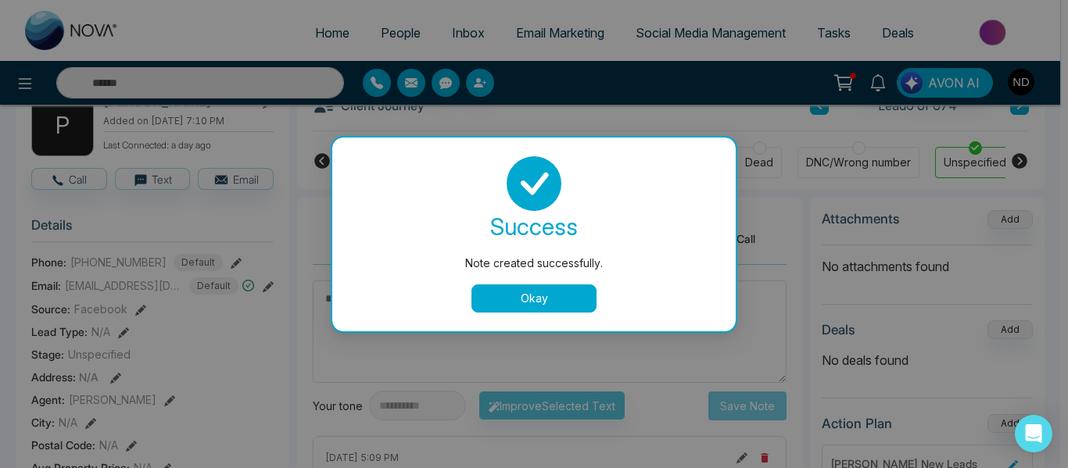
click at [519, 305] on button "Okay" at bounding box center [533, 299] width 125 height 28
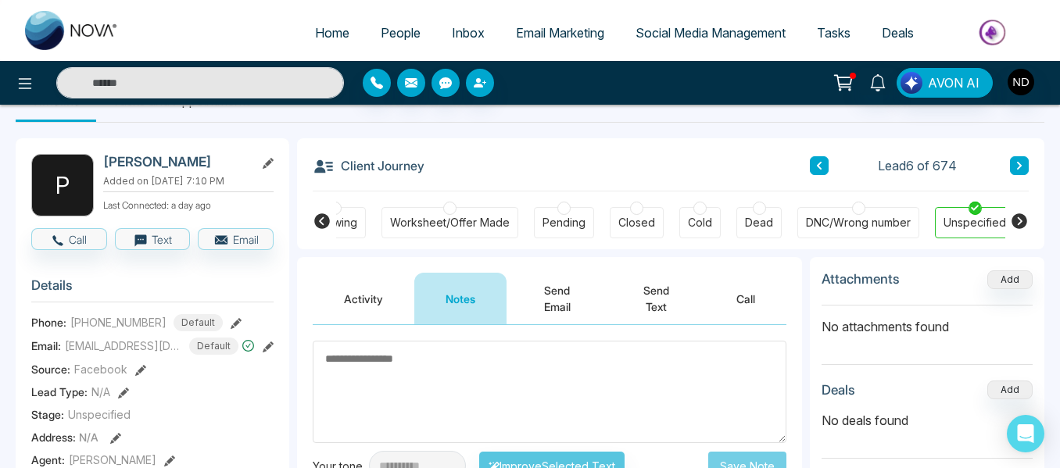
scroll to position [40, 0]
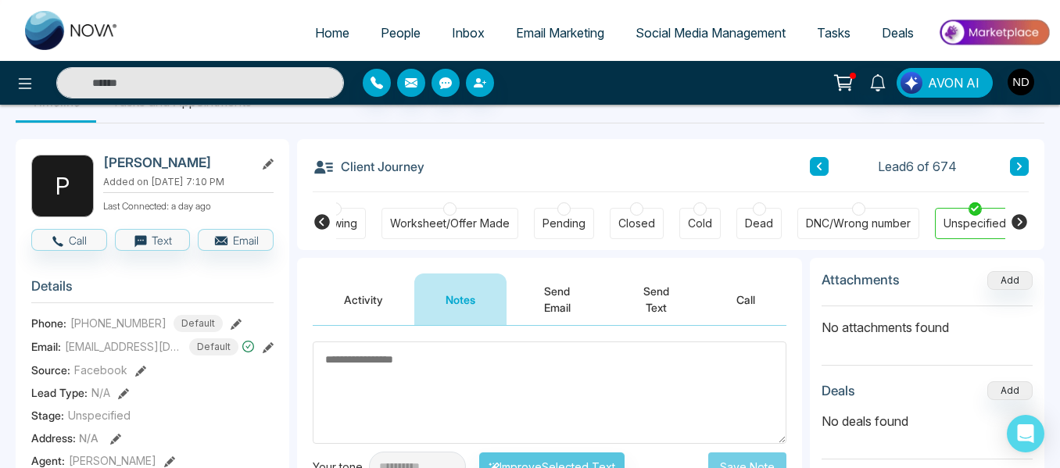
click at [324, 226] on icon at bounding box center [322, 222] width 19 height 19
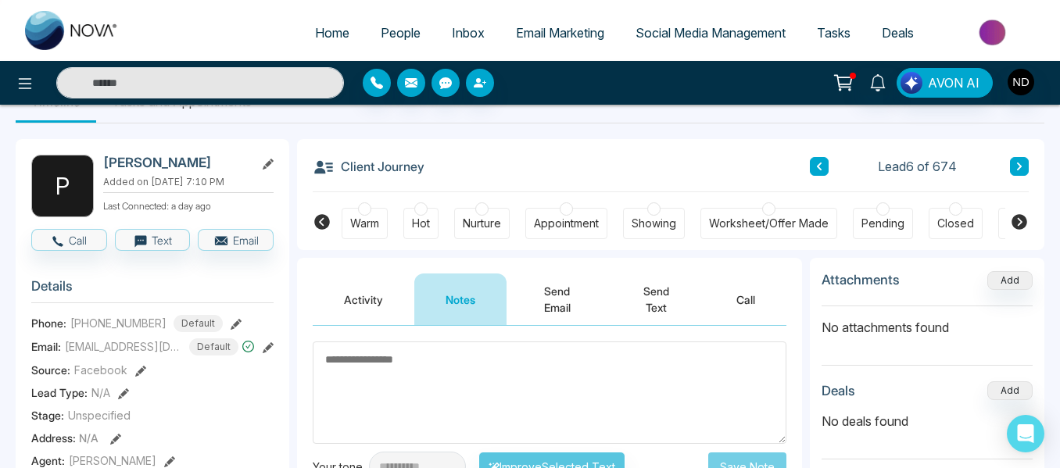
scroll to position [0, 151]
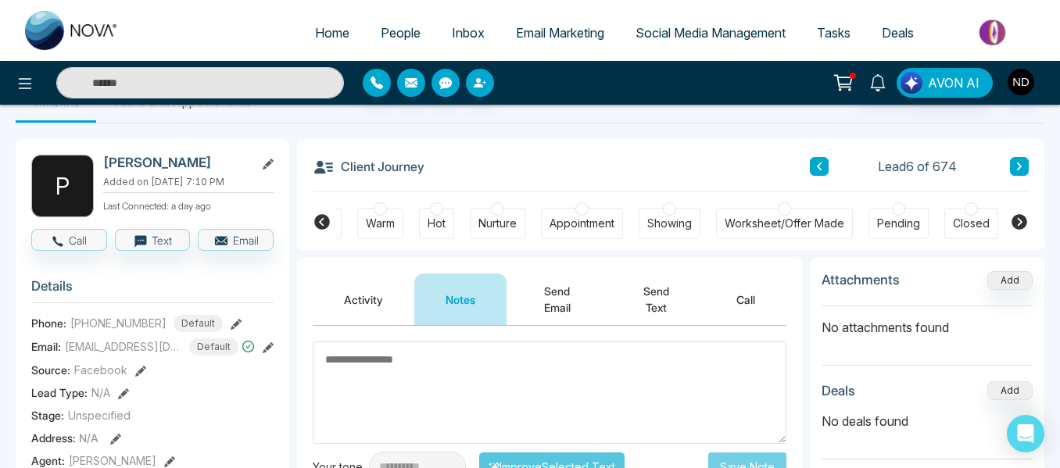
click at [317, 218] on icon at bounding box center [322, 222] width 16 height 16
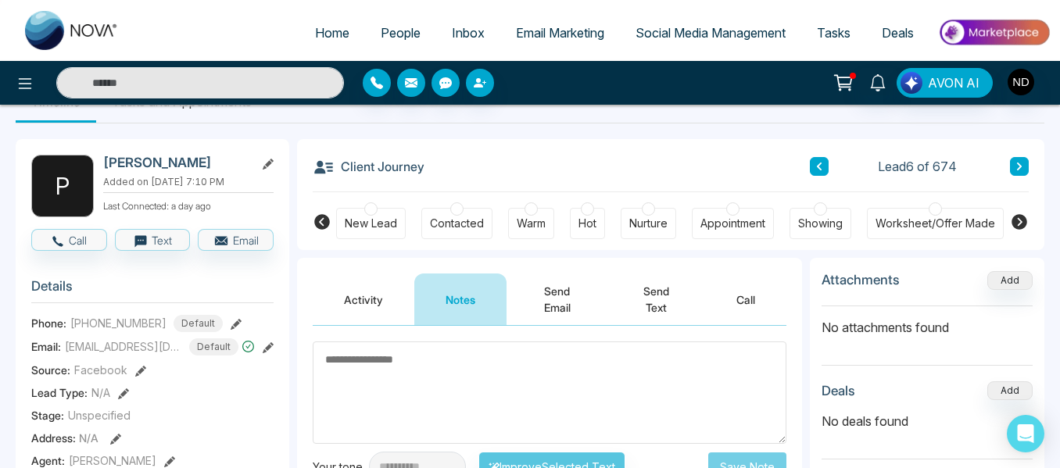
click at [363, 226] on div "New Lead" at bounding box center [371, 224] width 52 height 16
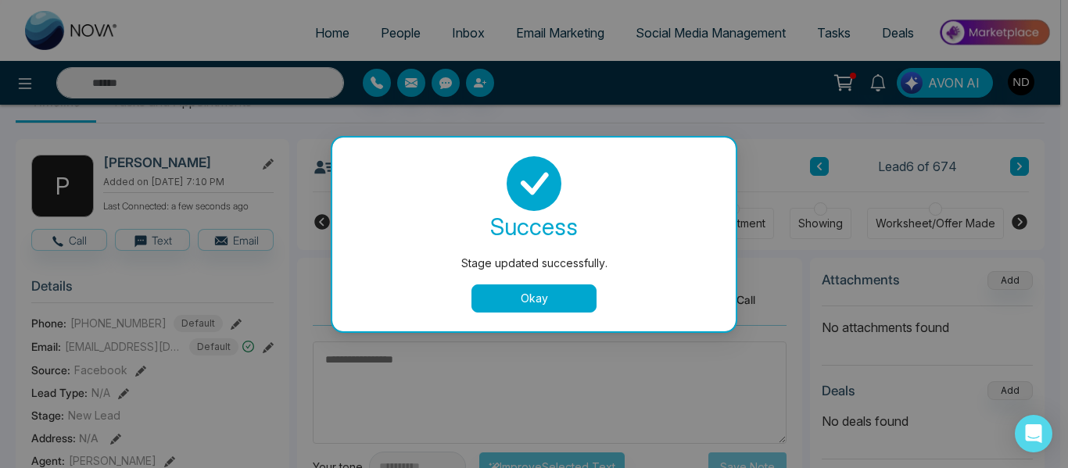
click at [517, 304] on button "Okay" at bounding box center [533, 299] width 125 height 28
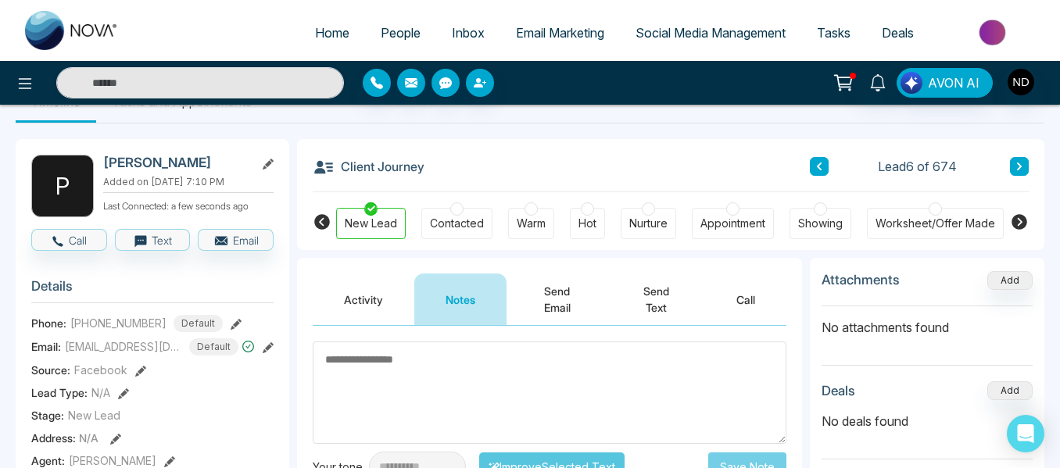
click at [1027, 167] on button at bounding box center [1019, 166] width 19 height 19
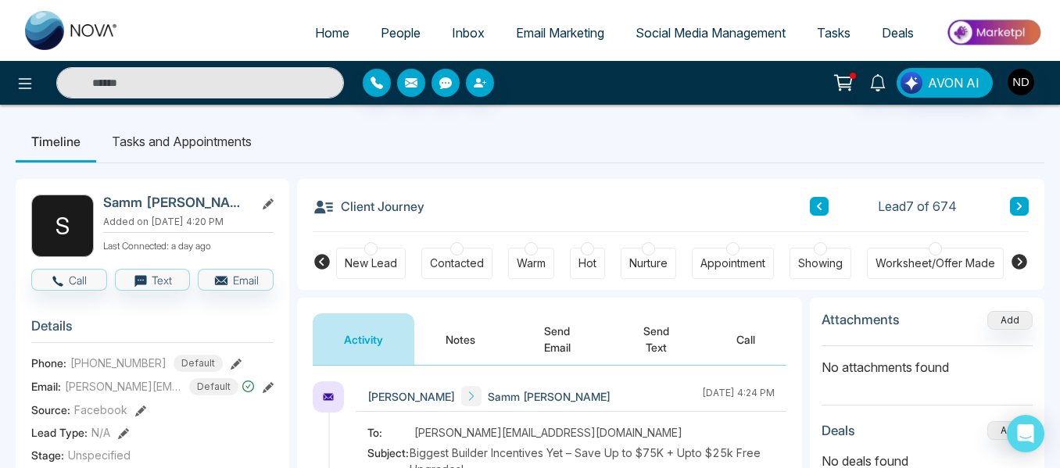
click at [429, 342] on button "Notes" at bounding box center [460, 340] width 92 height 52
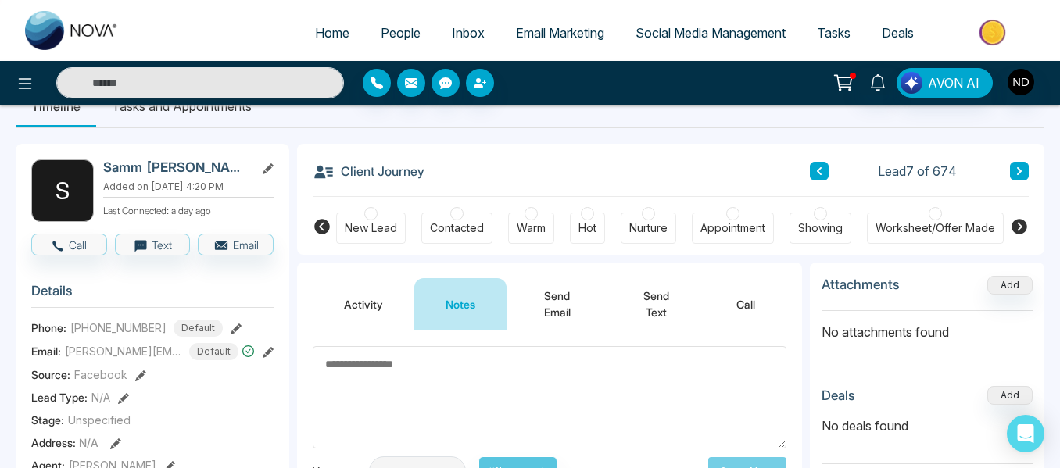
scroll to position [36, 0]
paste textarea "******"
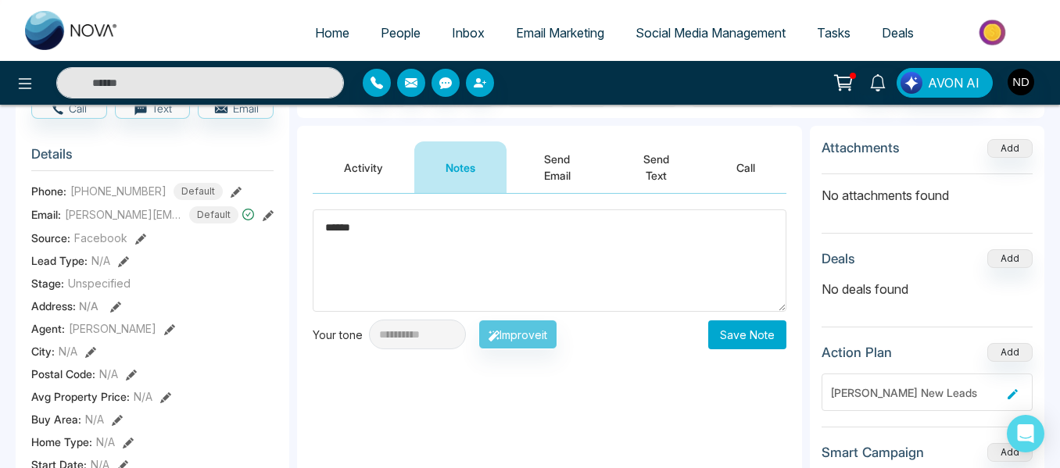
scroll to position [174, 0]
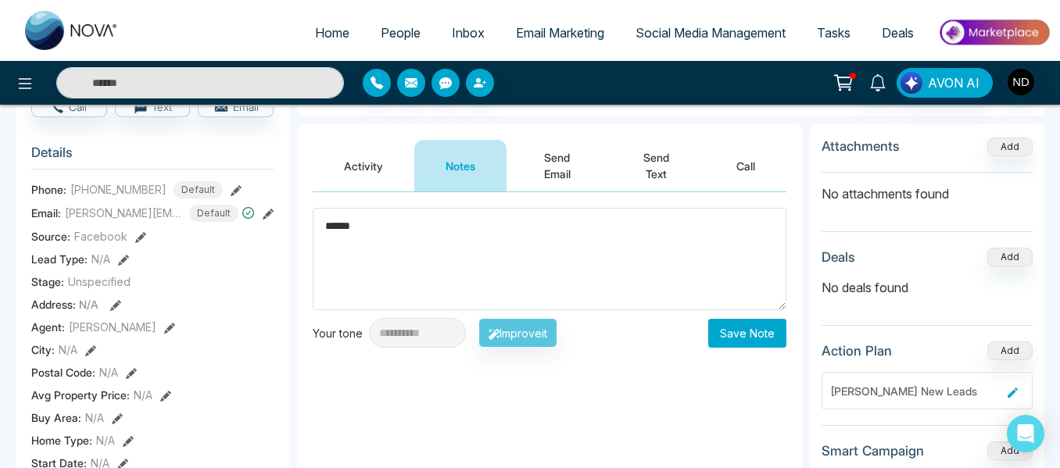
type textarea "******"
click at [740, 339] on button "Save Note" at bounding box center [747, 333] width 78 height 29
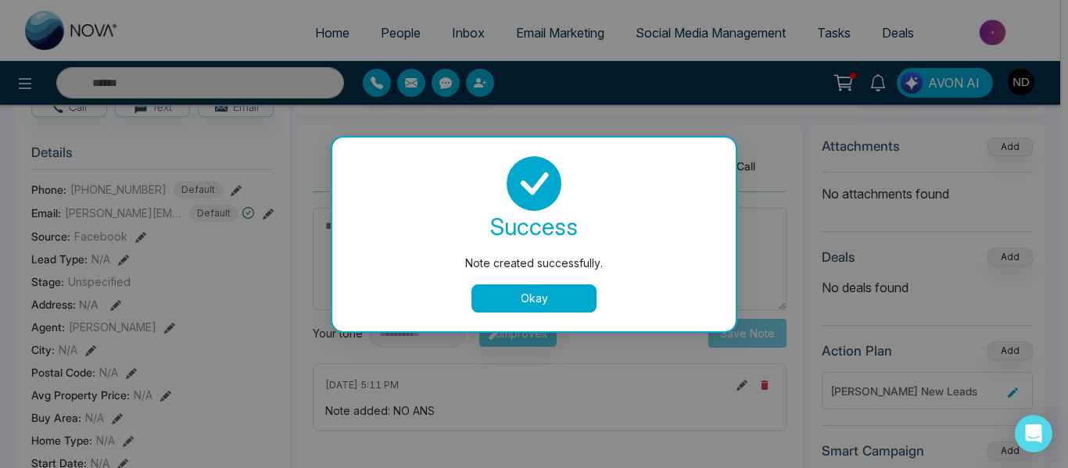
click at [500, 303] on button "Okay" at bounding box center [533, 299] width 125 height 28
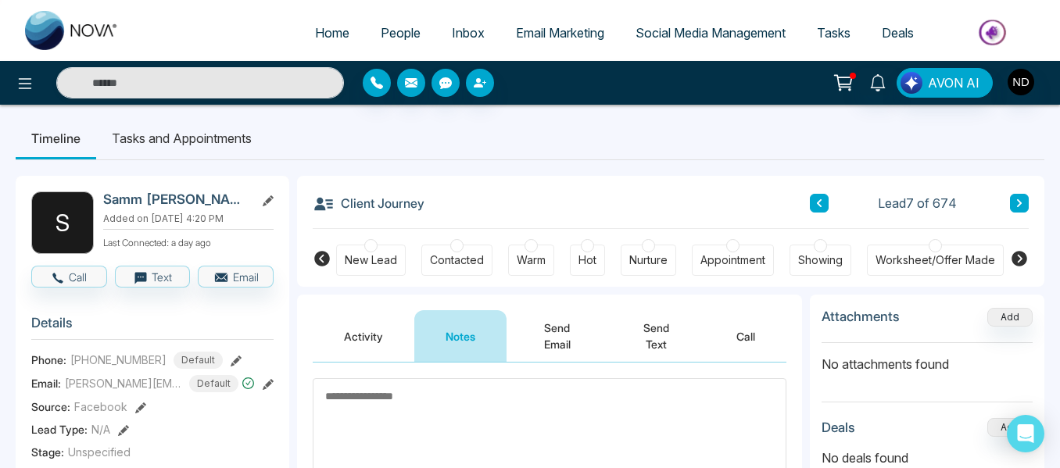
scroll to position [2, 0]
click at [354, 260] on div "New Lead" at bounding box center [371, 261] width 52 height 16
click at [1016, 206] on icon at bounding box center [1020, 203] width 8 height 9
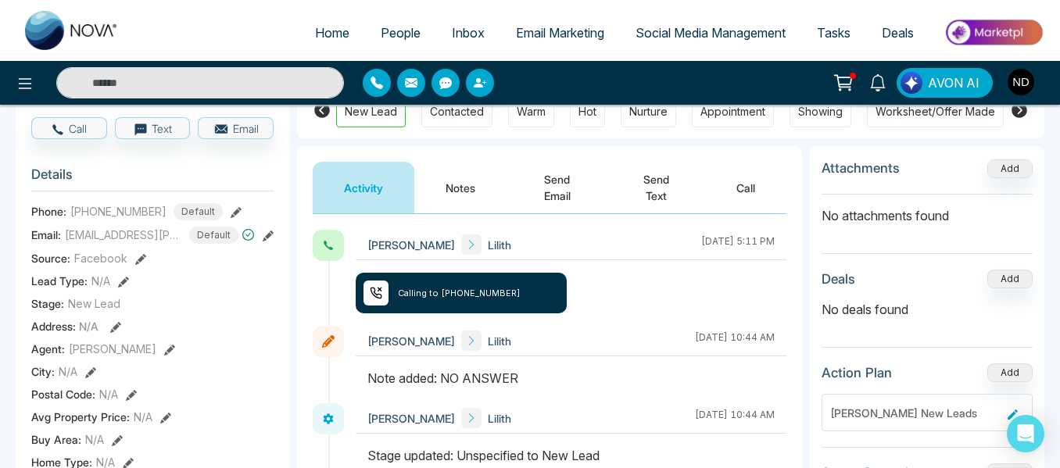
click at [464, 199] on button "Notes" at bounding box center [460, 188] width 92 height 52
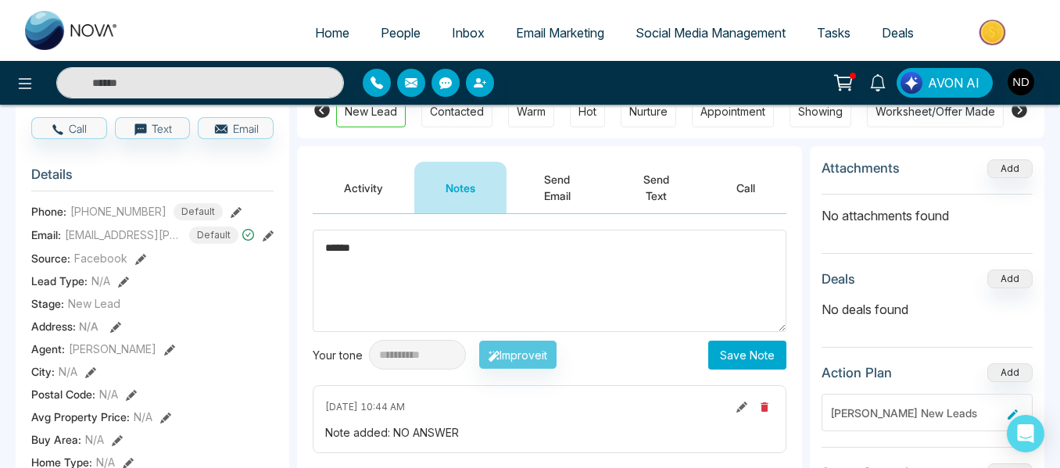
type textarea "******"
click at [743, 357] on button "Save Note" at bounding box center [747, 355] width 78 height 29
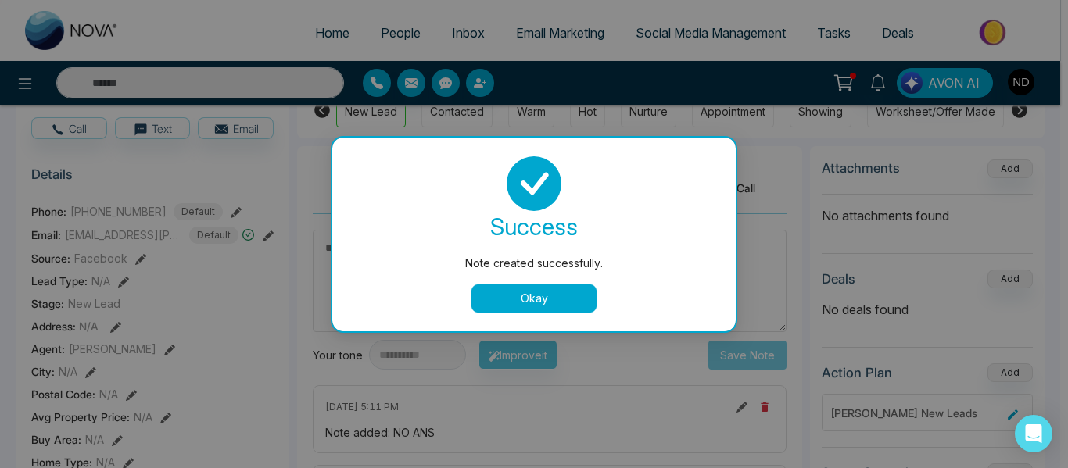
click at [511, 293] on button "Okay" at bounding box center [533, 299] width 125 height 28
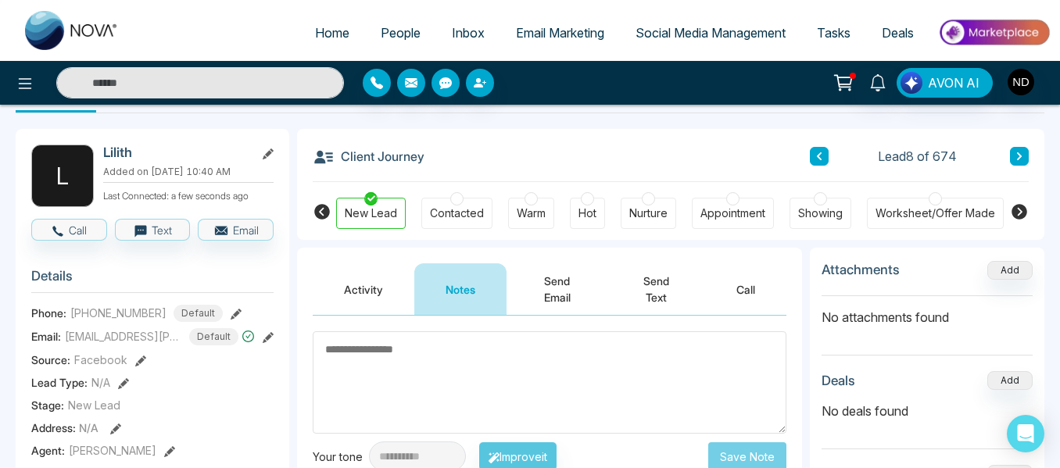
scroll to position [49, 0]
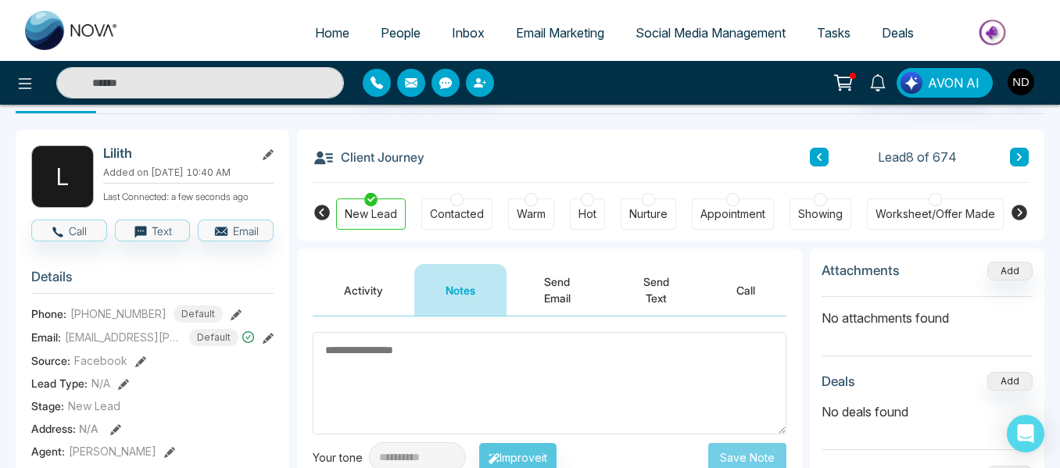
click at [1022, 153] on icon at bounding box center [1020, 156] width 8 height 9
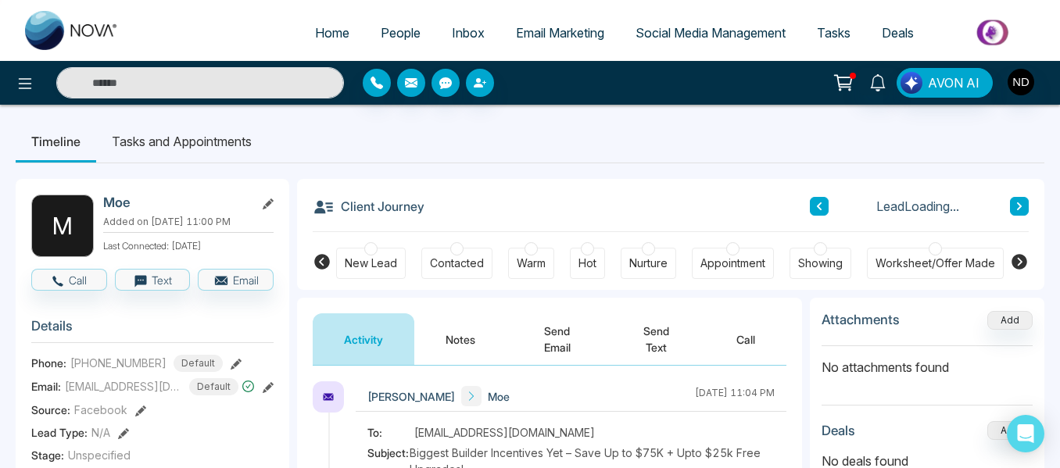
click at [449, 328] on button "Notes" at bounding box center [460, 340] width 92 height 52
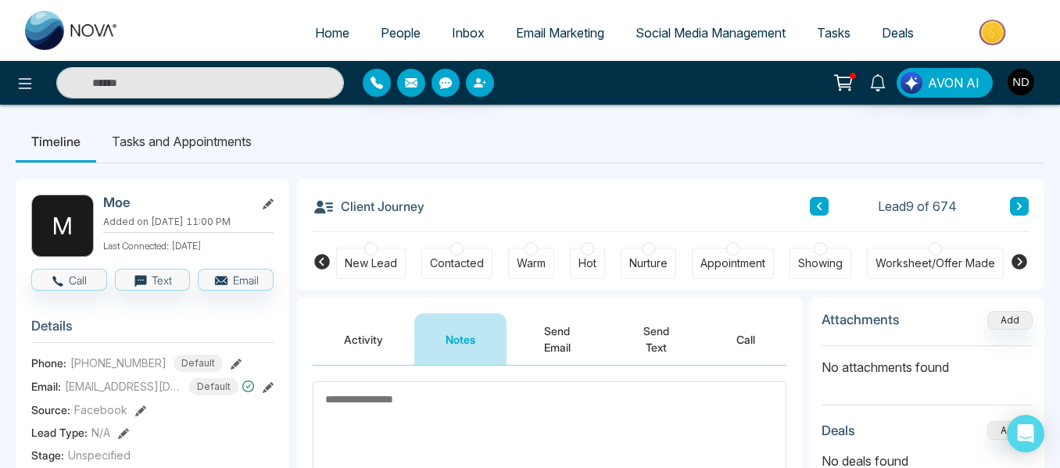
click at [314, 278] on div "New Lead Contacted Warm Hot Nurture Appointment Showing Worksheet/Offer Made Pe…" at bounding box center [670, 261] width 747 height 58
click at [364, 336] on button "Activity" at bounding box center [364, 340] width 102 height 52
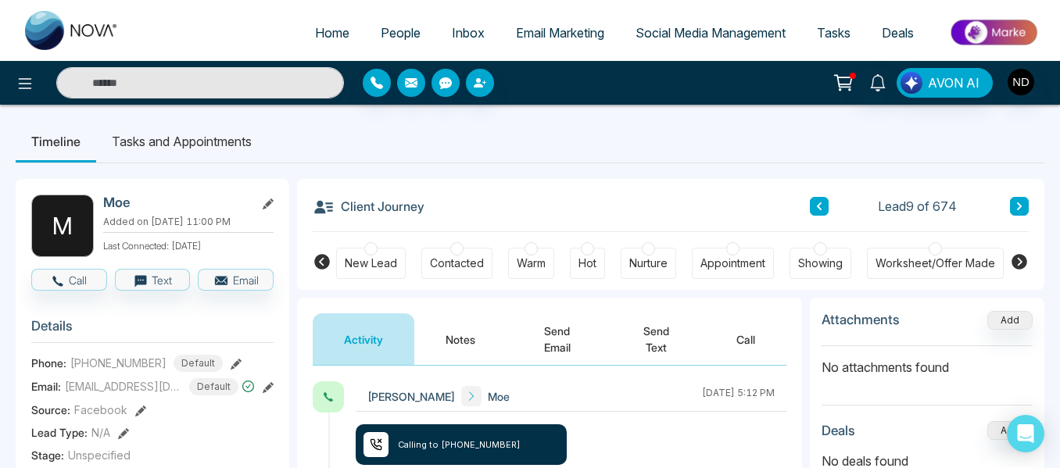
click at [231, 370] on icon at bounding box center [236, 364] width 11 height 11
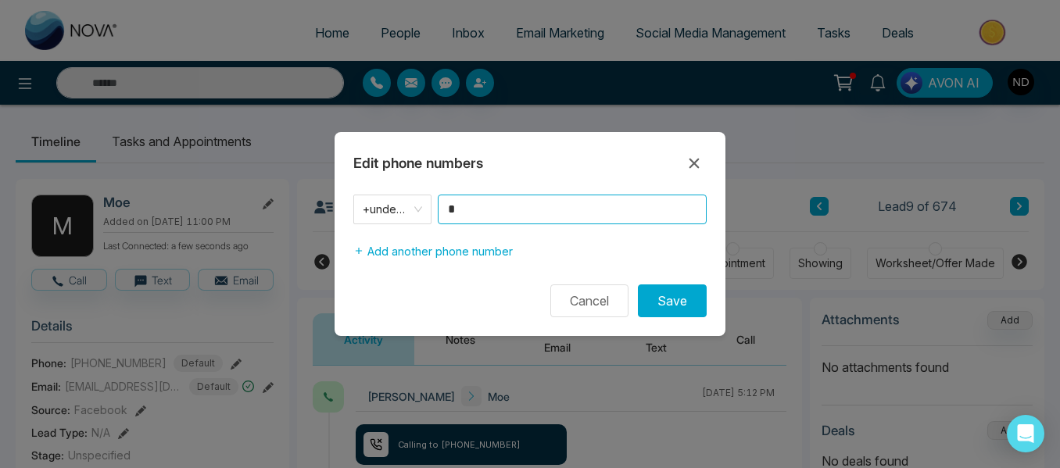
click at [463, 209] on input "*" at bounding box center [572, 210] width 269 height 30
click at [395, 205] on span "+undefined" at bounding box center [392, 210] width 59 height 22
click at [690, 159] on icon at bounding box center [695, 163] width 10 height 10
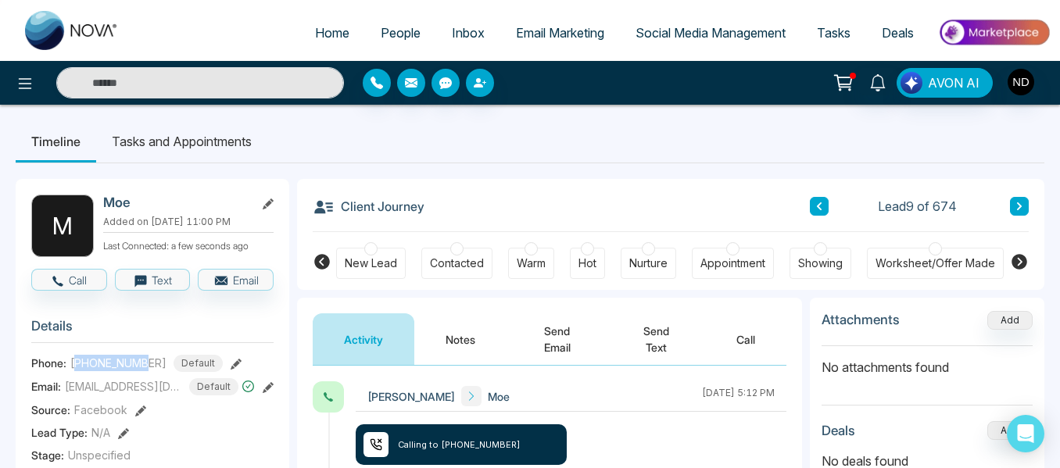
drag, startPoint x: 150, startPoint y: 374, endPoint x: 81, endPoint y: 378, distance: 68.9
click at [81, 372] on div "+6473951289 Default" at bounding box center [146, 363] width 152 height 17
copy span "473951289"
click at [222, 372] on div "Phone: +6473951289 Default" at bounding box center [152, 363] width 242 height 17
click at [231, 370] on icon at bounding box center [236, 364] width 11 height 11
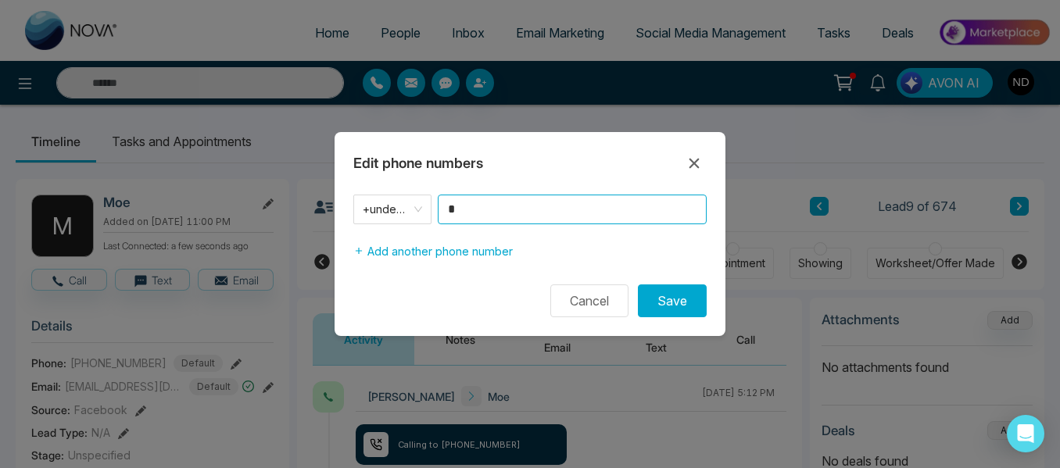
drag, startPoint x: 471, startPoint y: 214, endPoint x: 404, endPoint y: 235, distance: 69.5
click at [404, 235] on div "+undefined * Add another phone number" at bounding box center [530, 231] width 391 height 72
paste input "*********"
click at [403, 207] on span "+undefined" at bounding box center [392, 210] width 59 height 22
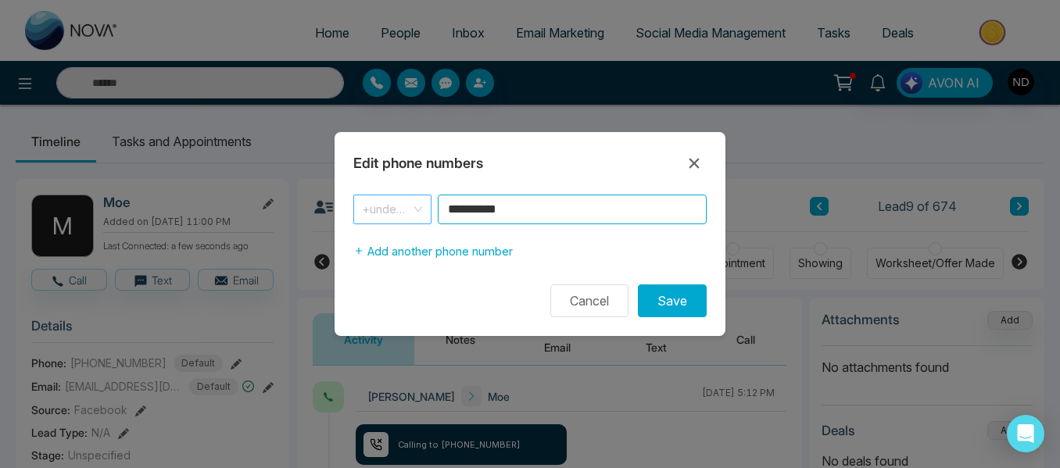
type input "**********"
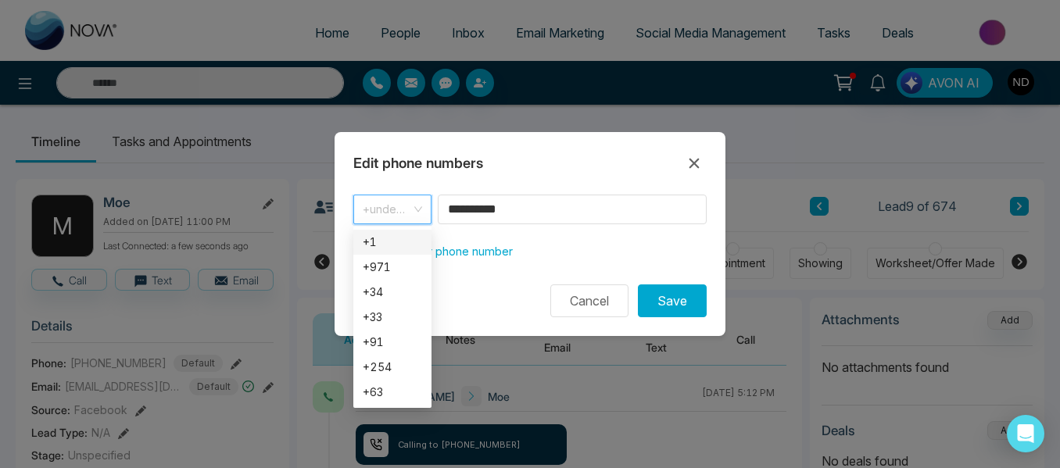
click at [405, 235] on div "+1" at bounding box center [392, 242] width 59 height 17
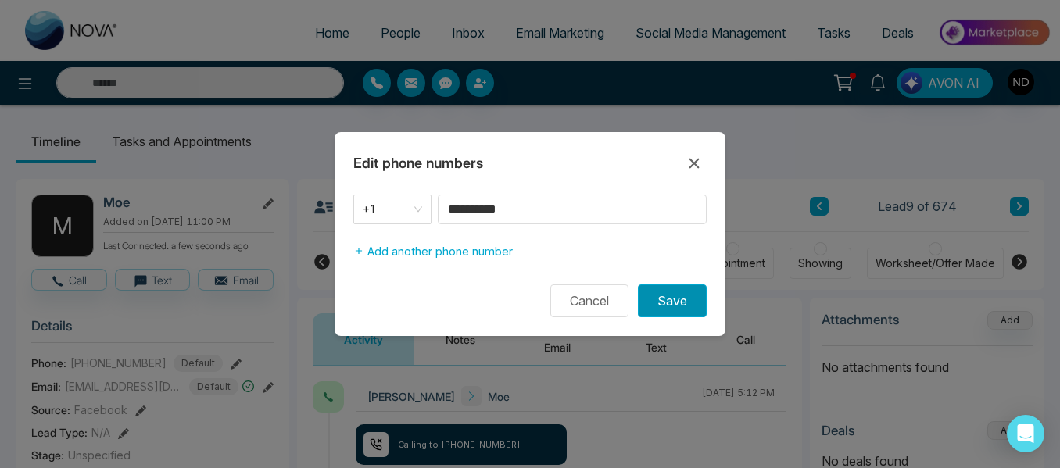
click at [661, 297] on button "Save" at bounding box center [672, 301] width 69 height 33
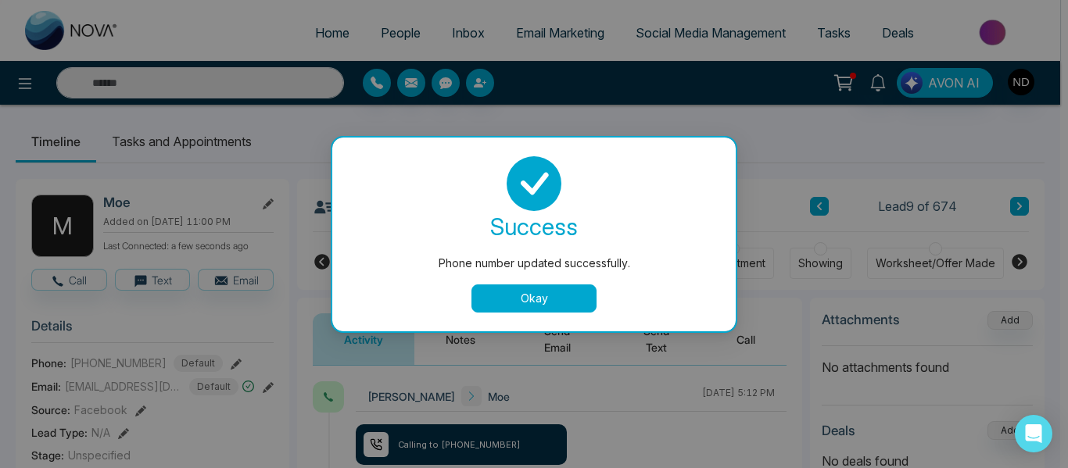
click at [539, 299] on button "Okay" at bounding box center [533, 299] width 125 height 28
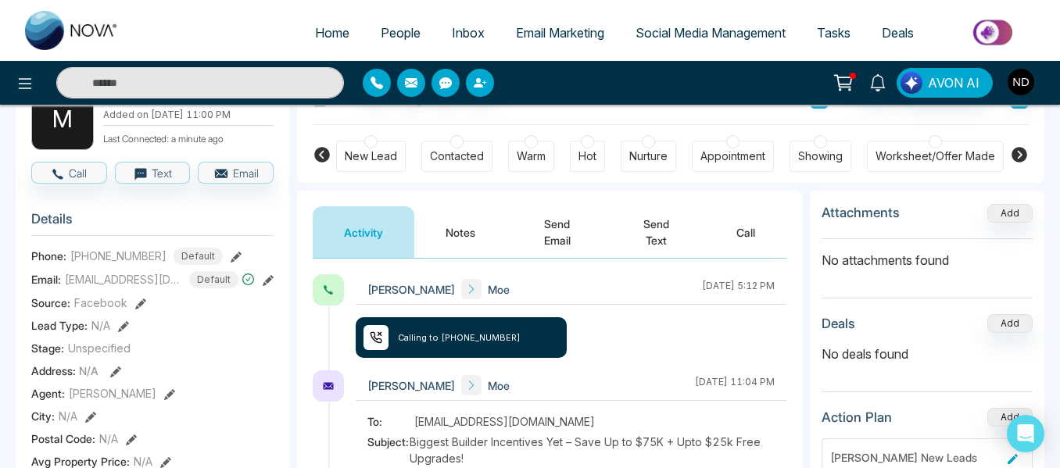
scroll to position [106, 0]
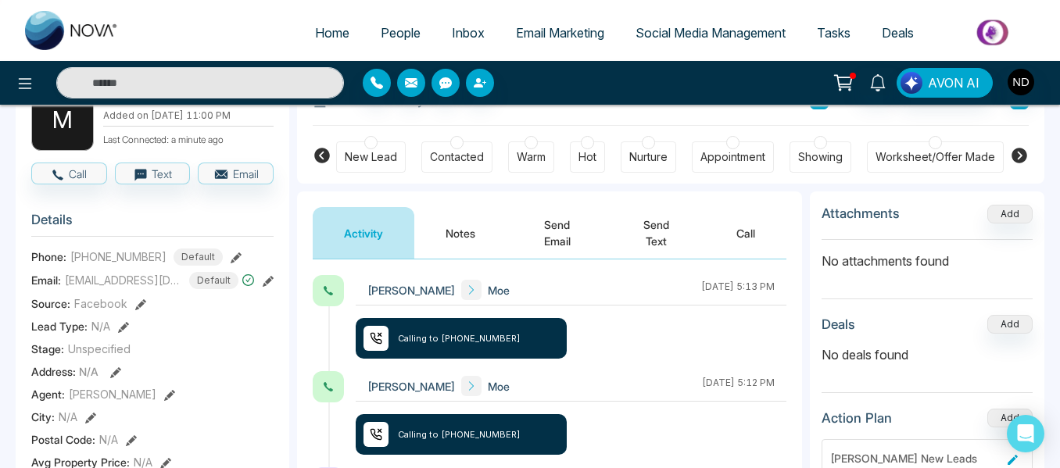
click at [447, 231] on button "Notes" at bounding box center [460, 233] width 92 height 52
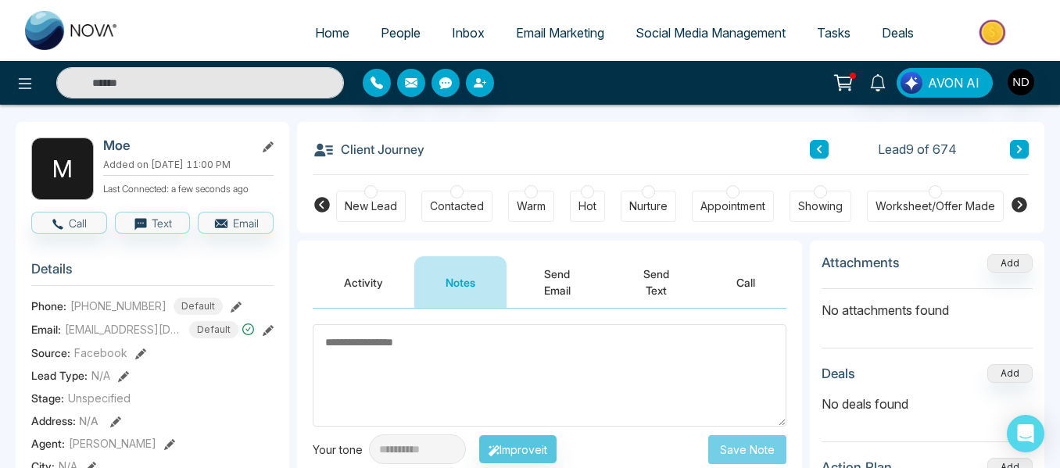
scroll to position [56, 0]
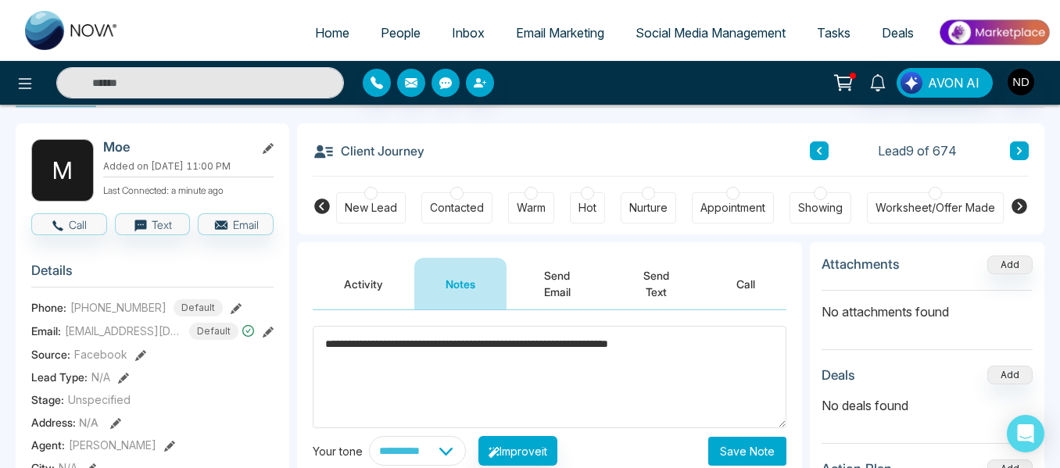
click at [401, 346] on textarea "**********" at bounding box center [550, 377] width 474 height 102
click at [727, 356] on textarea "**********" at bounding box center [550, 377] width 474 height 102
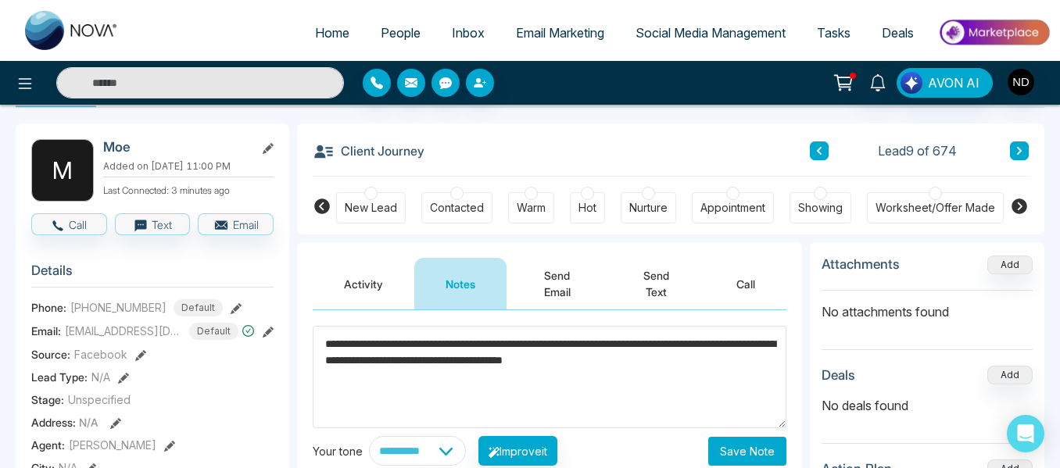
click at [508, 363] on textarea "**********" at bounding box center [550, 377] width 474 height 102
click at [413, 342] on textarea "**********" at bounding box center [550, 377] width 474 height 102
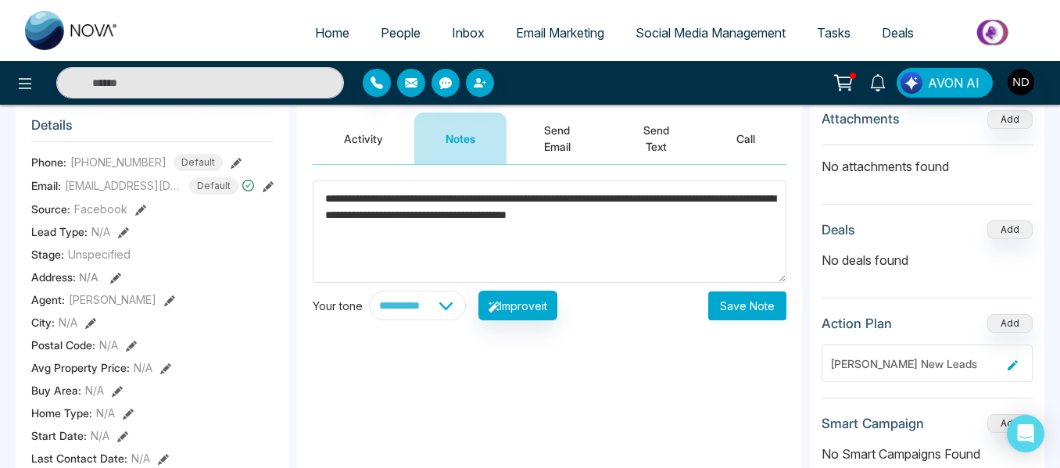
scroll to position [202, 0]
type textarea "**********"
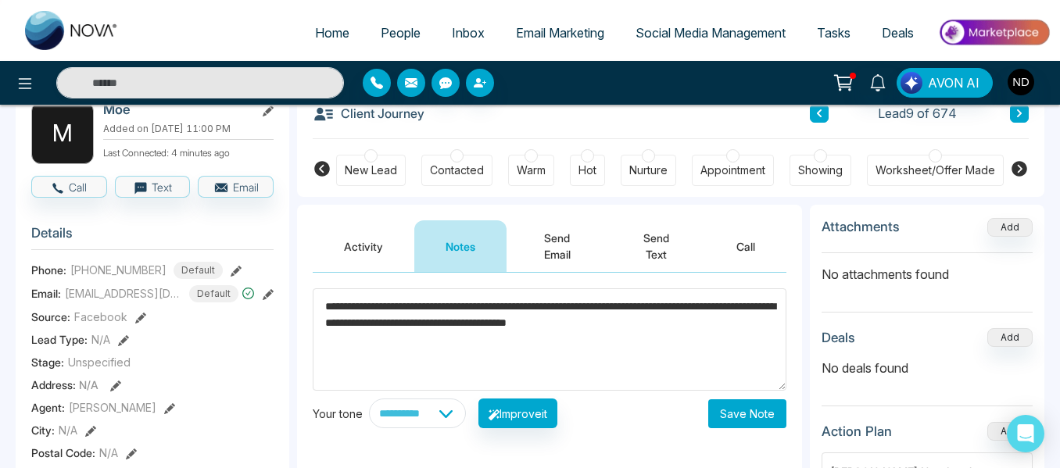
scroll to position [94, 0]
click at [746, 419] on button "Save Note" at bounding box center [747, 413] width 78 height 29
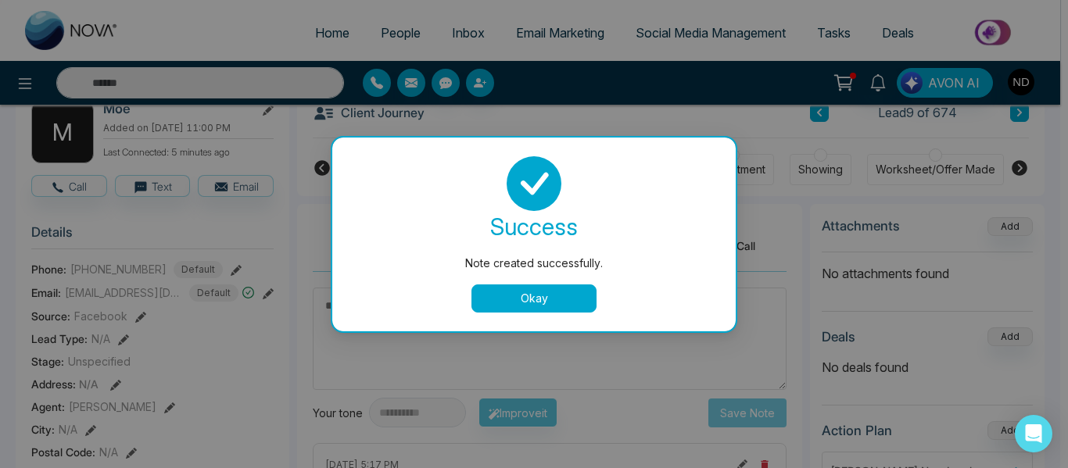
click at [532, 303] on button "Okay" at bounding box center [533, 299] width 125 height 28
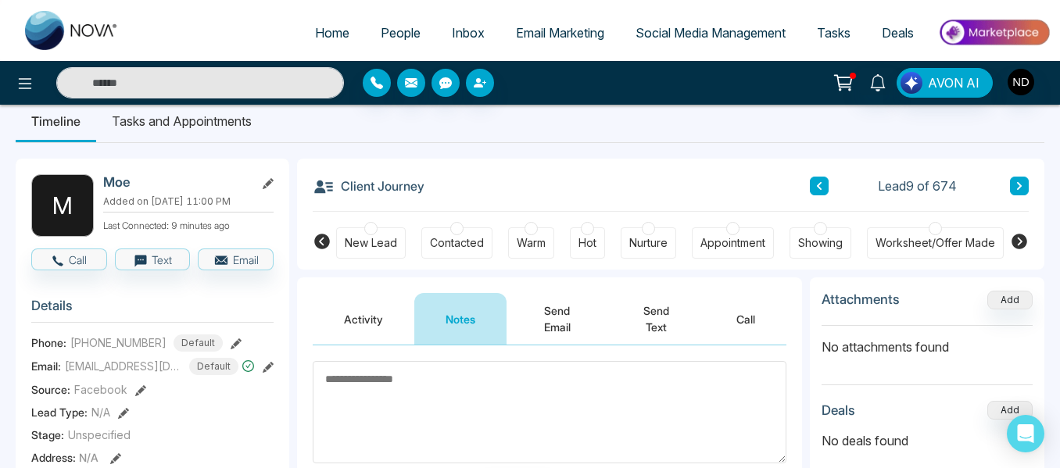
scroll to position [0, 0]
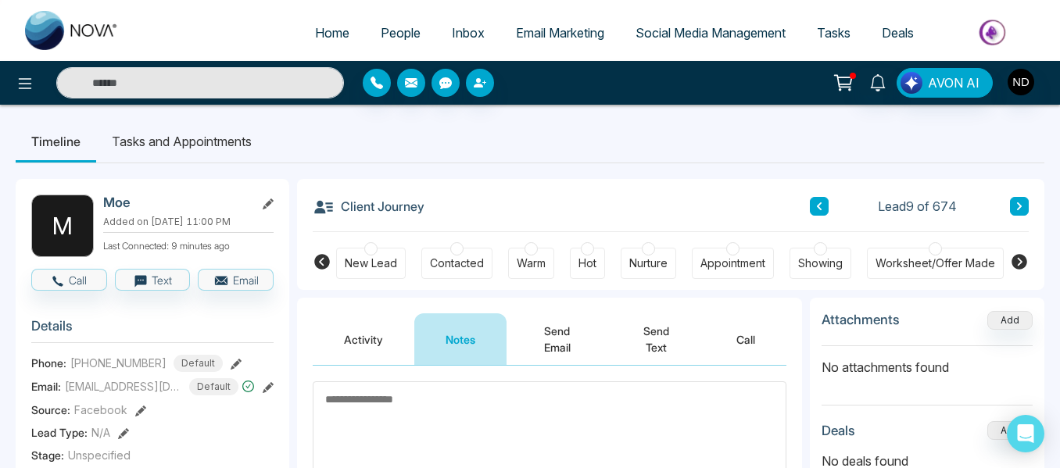
click at [533, 267] on div "Warm" at bounding box center [531, 264] width 29 height 16
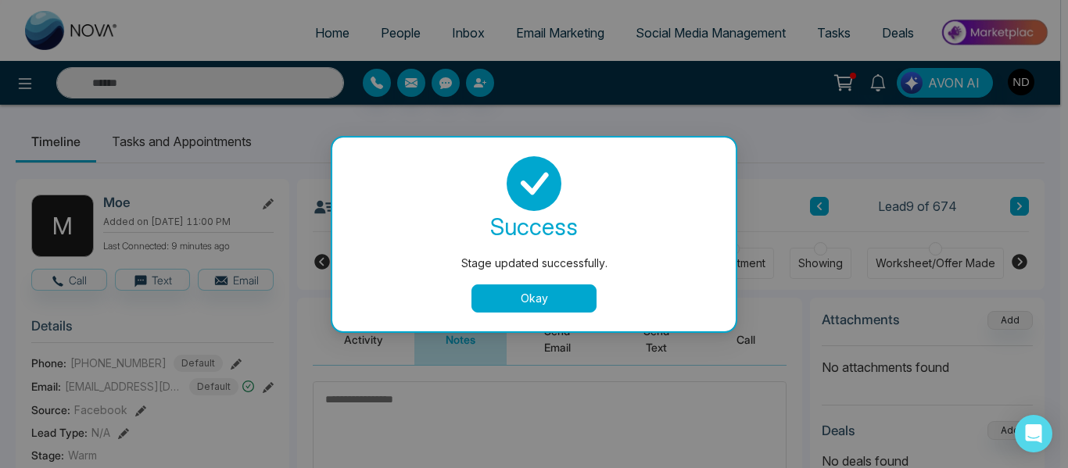
click at [531, 303] on button "Okay" at bounding box center [533, 299] width 125 height 28
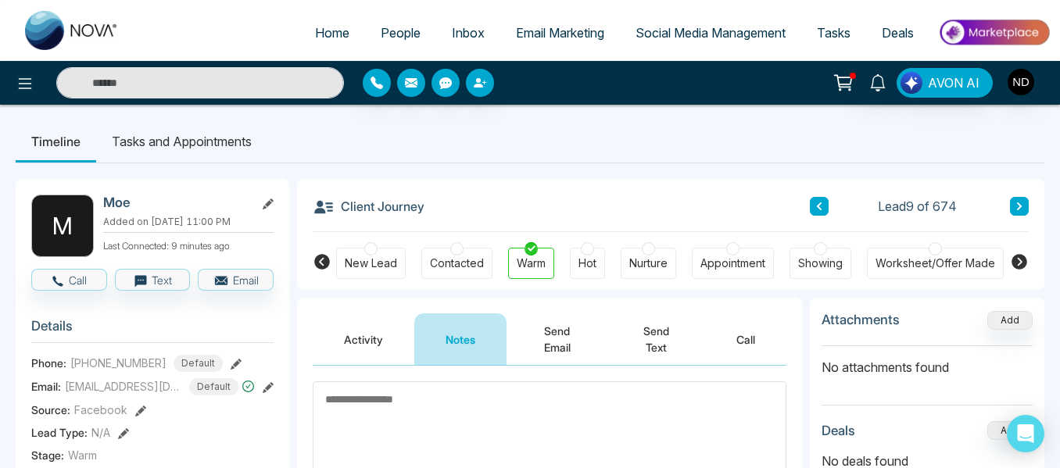
click at [640, 342] on button "Send Text" at bounding box center [656, 340] width 98 height 52
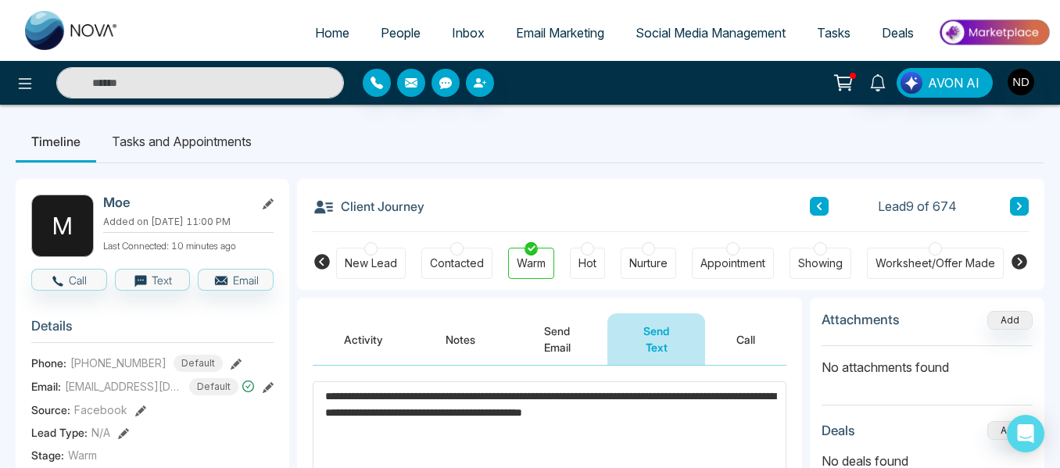
click at [747, 421] on textarea "**********" at bounding box center [550, 430] width 474 height 96
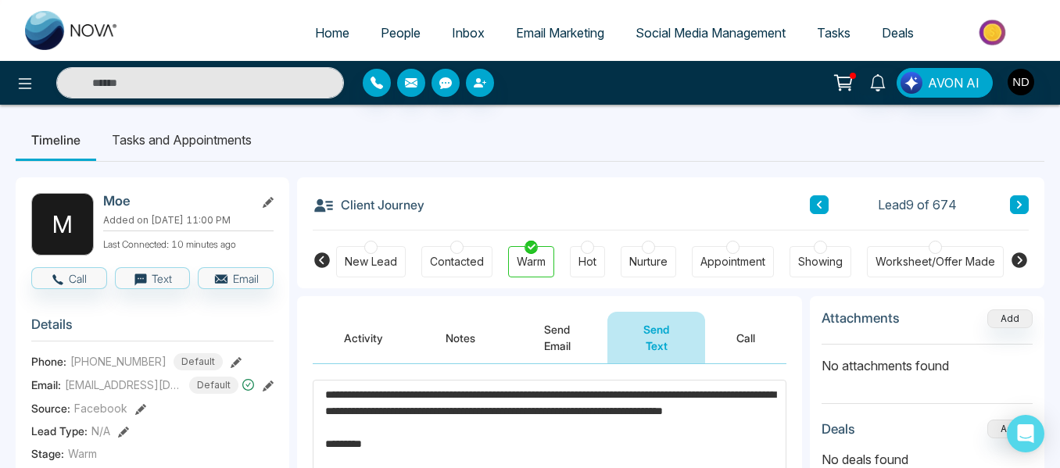
scroll to position [75, 0]
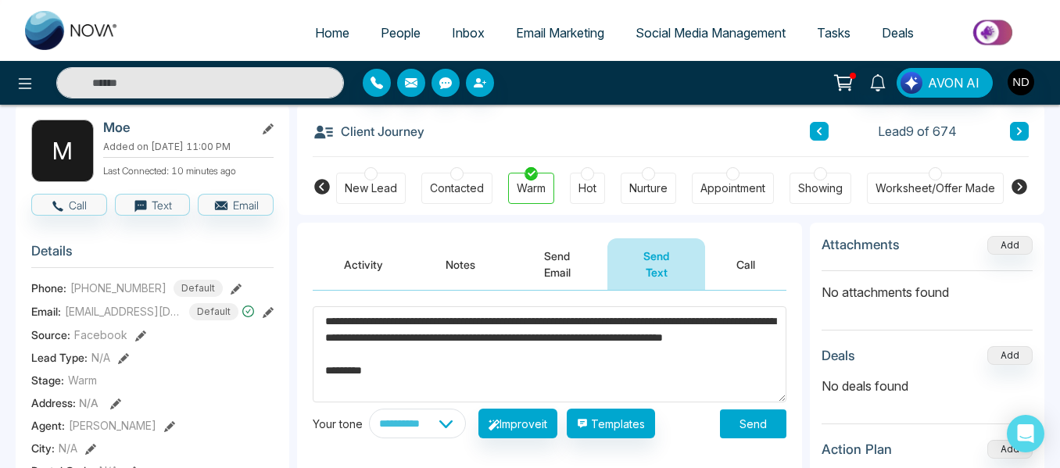
type textarea "**********"
click at [739, 419] on button "Send" at bounding box center [753, 424] width 66 height 29
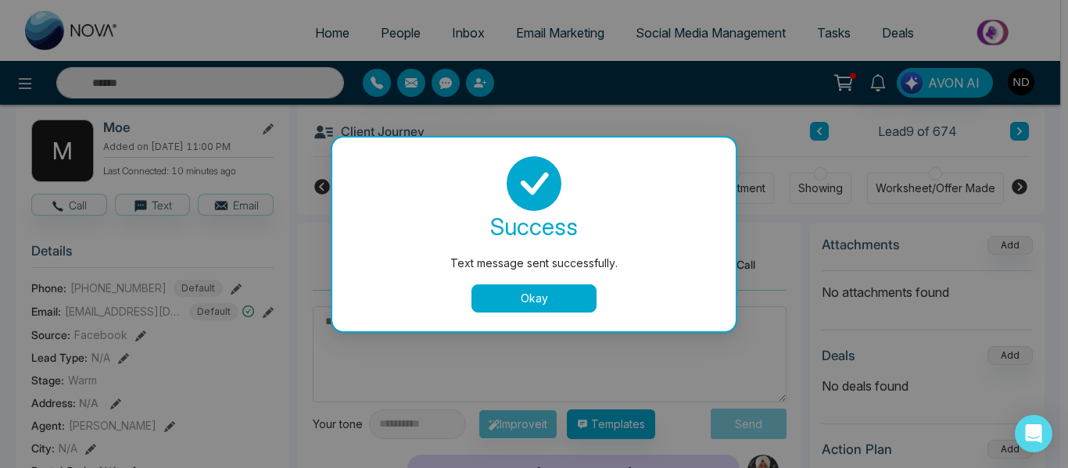
click at [539, 286] on button "Okay" at bounding box center [533, 299] width 125 height 28
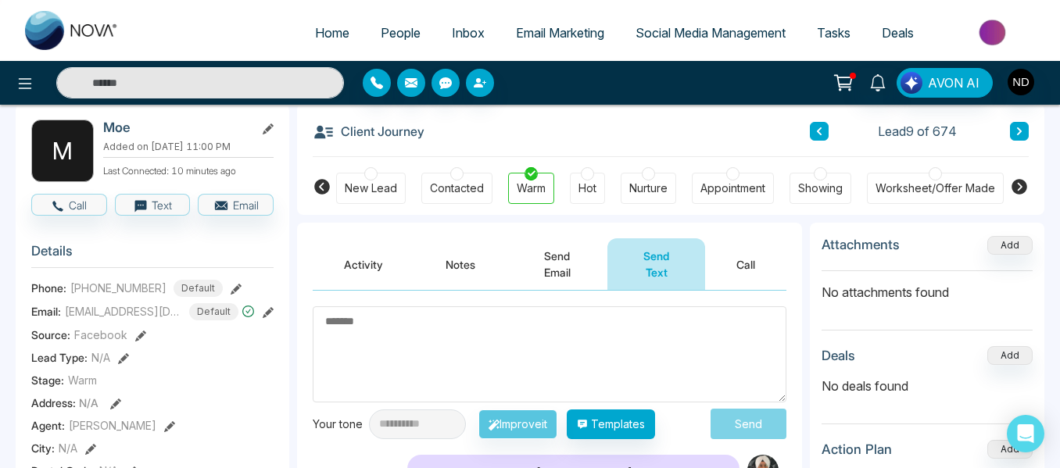
click at [1017, 128] on icon at bounding box center [1019, 131] width 5 height 8
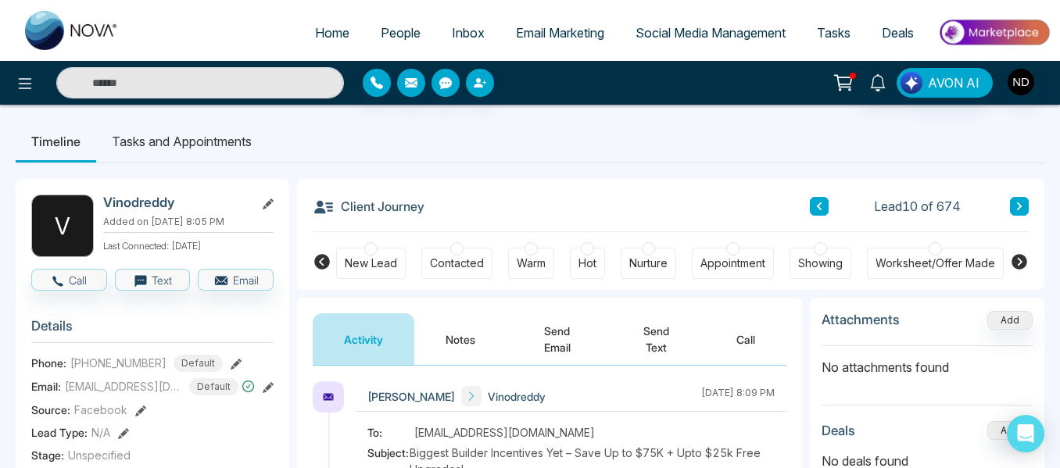
click at [445, 329] on button "Notes" at bounding box center [460, 340] width 92 height 52
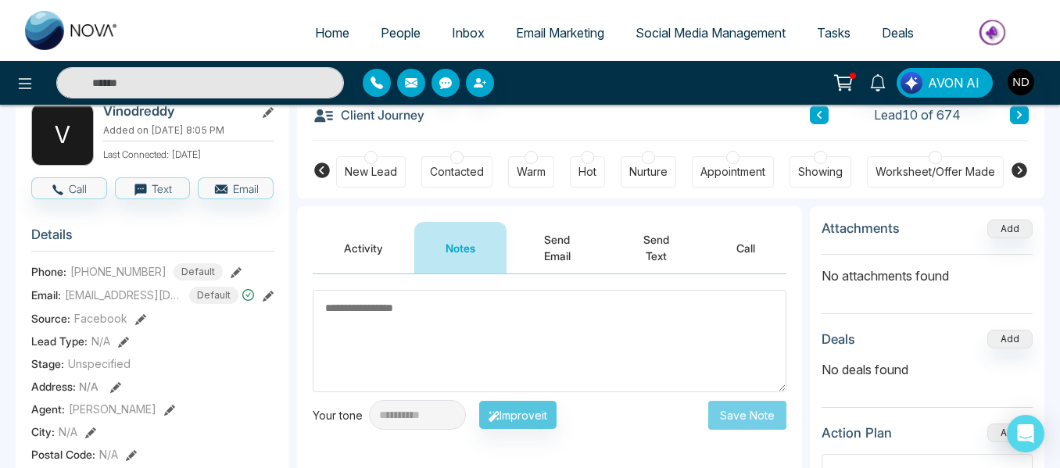
scroll to position [91, 0]
paste textarea "*********"
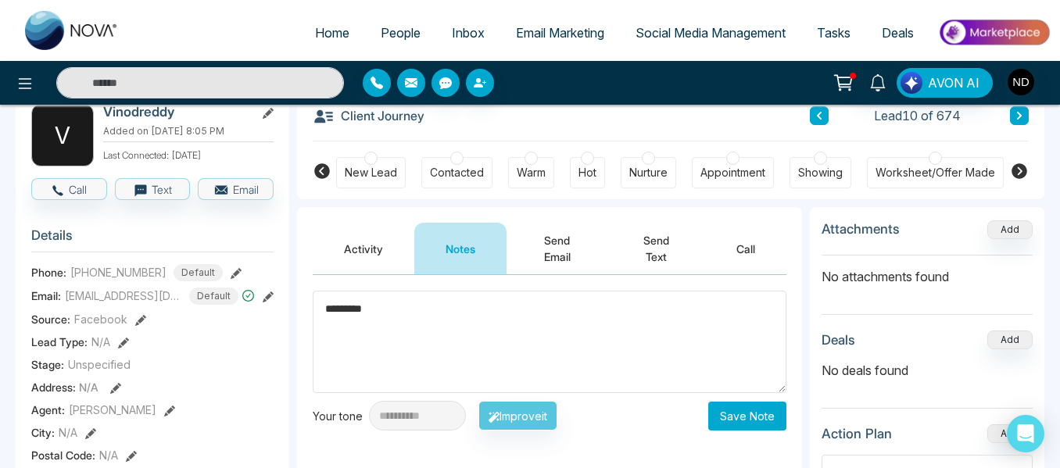
click at [445, 330] on textarea "*********" at bounding box center [550, 342] width 474 height 102
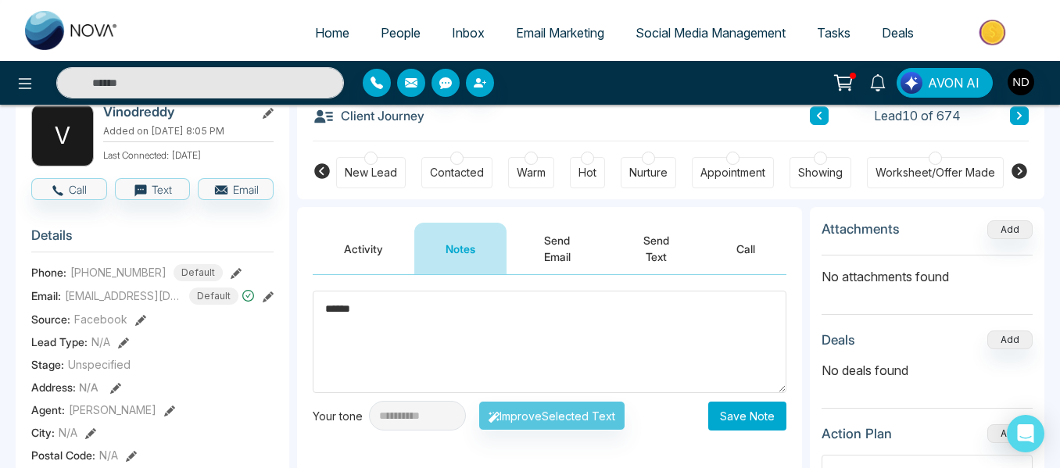
click at [445, 330] on textarea "******" at bounding box center [550, 342] width 474 height 102
type textarea "******"
click at [736, 411] on button "Save Note" at bounding box center [747, 416] width 78 height 29
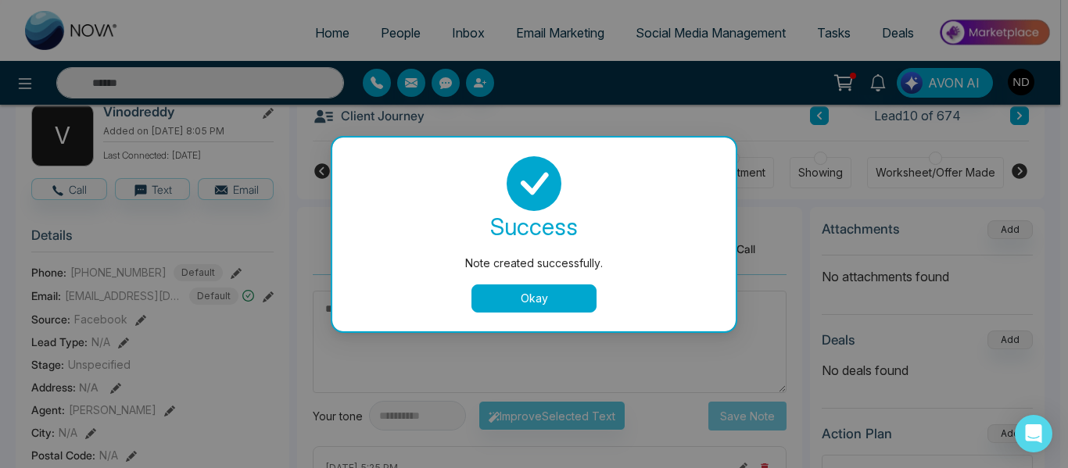
click at [493, 306] on button "Okay" at bounding box center [533, 299] width 125 height 28
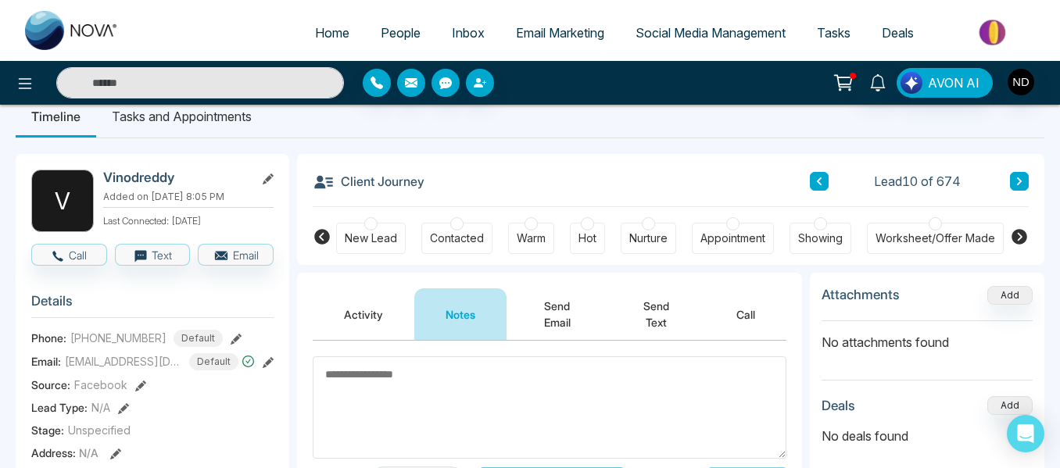
scroll to position [24, 0]
click at [1019, 184] on icon at bounding box center [1019, 182] width 5 height 8
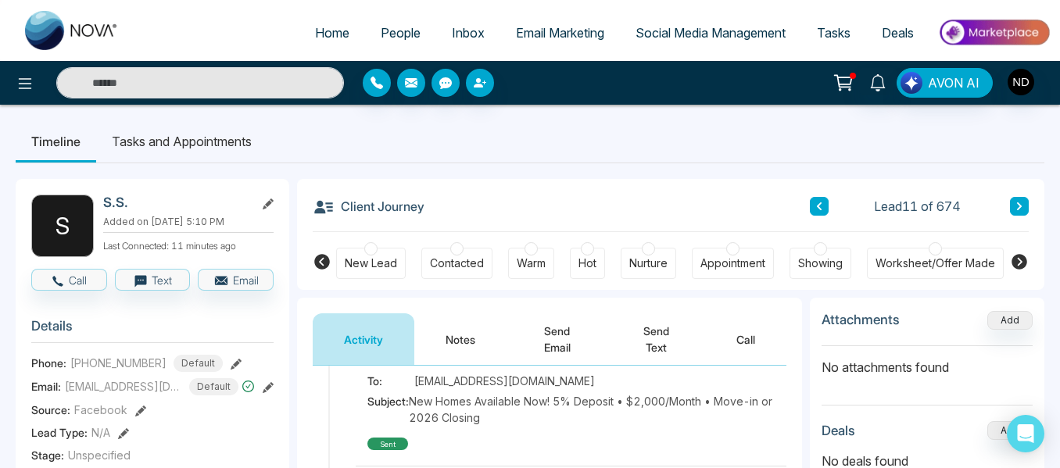
click at [450, 335] on button "Notes" at bounding box center [460, 340] width 92 height 52
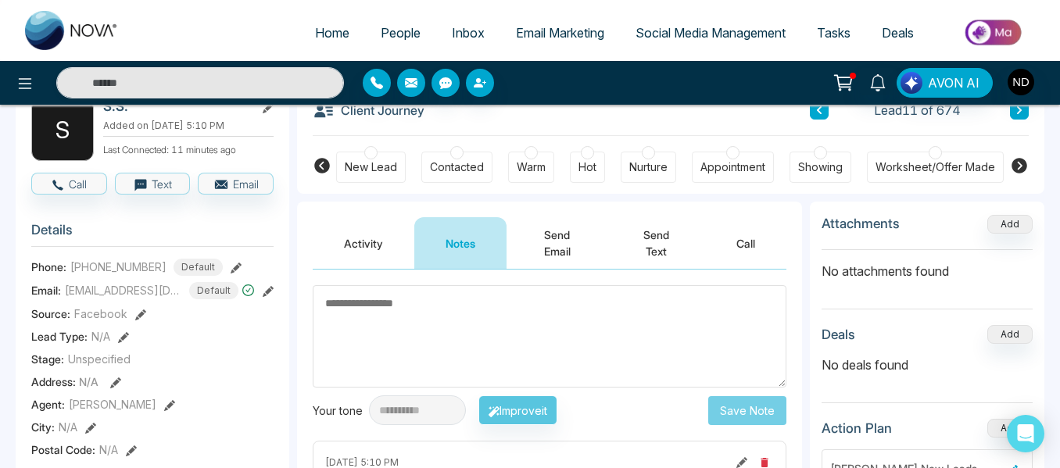
scroll to position [95, 0]
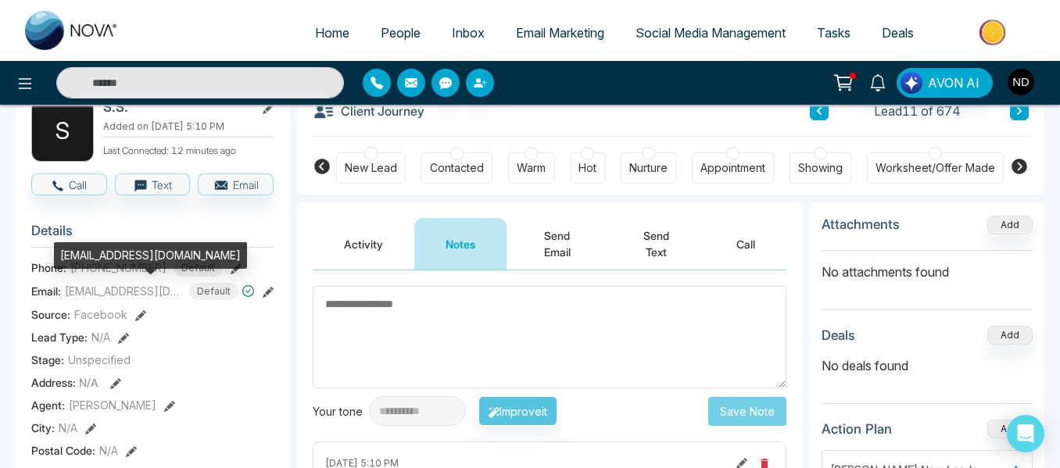
click at [126, 294] on span "smsmith668@gmail.com" at bounding box center [123, 291] width 117 height 16
copy span "smsmith668@gmail.com"
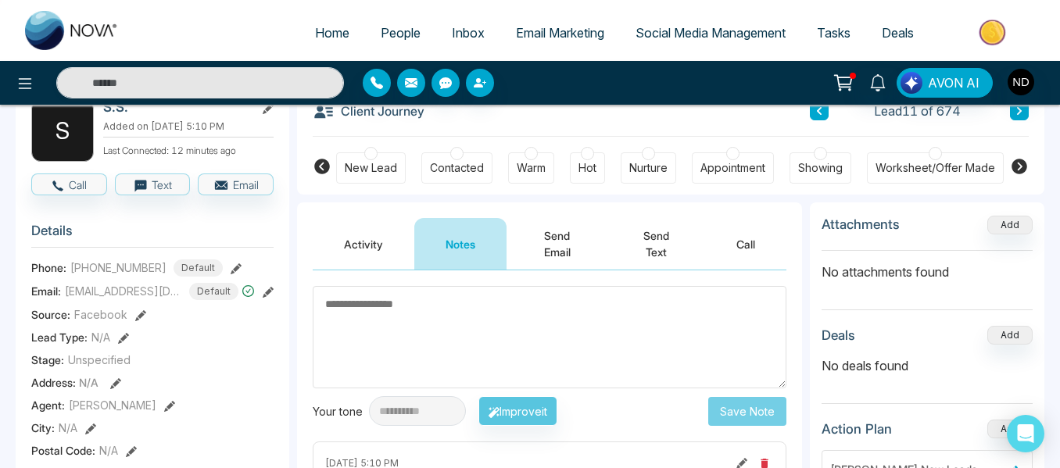
click at [414, 321] on textarea at bounding box center [550, 337] width 474 height 102
paste textarea "******"
type textarea "******"
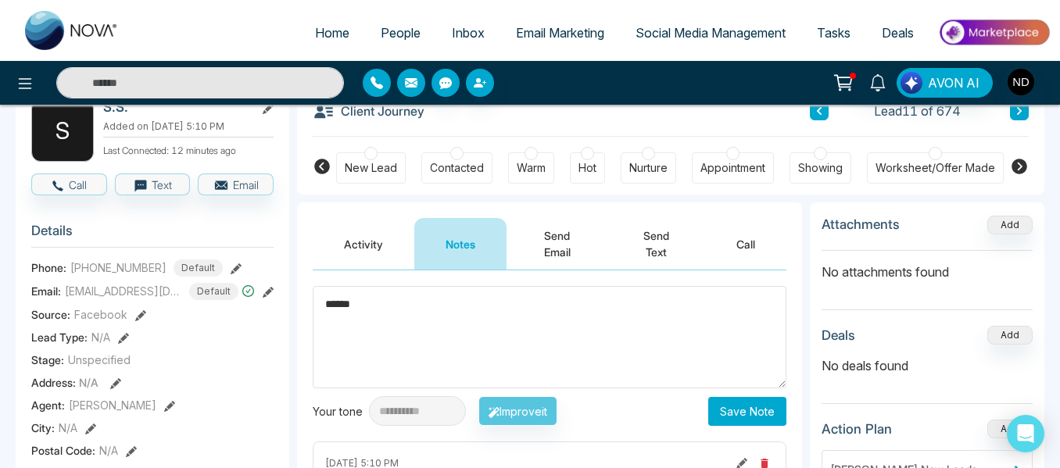
click at [741, 412] on button "Save Note" at bounding box center [747, 411] width 78 height 29
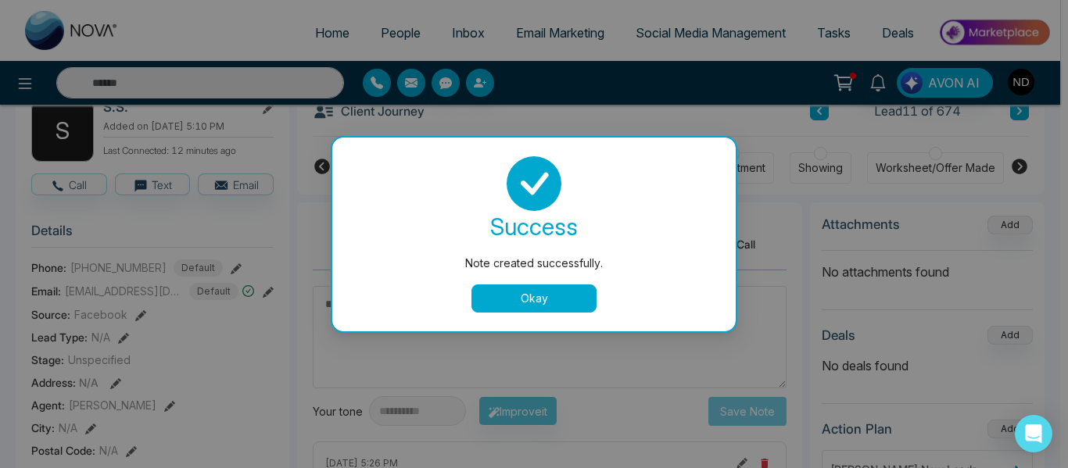
click at [546, 296] on button "Okay" at bounding box center [533, 299] width 125 height 28
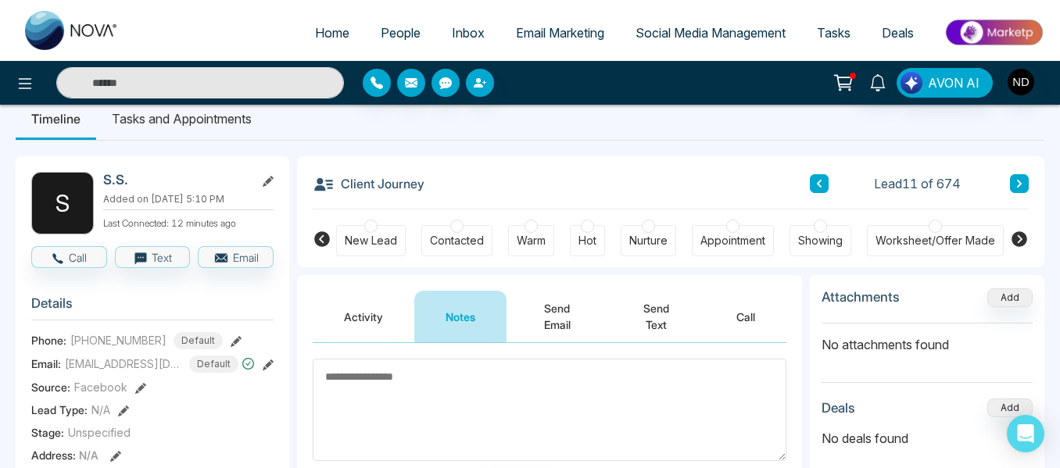
scroll to position [15, 0]
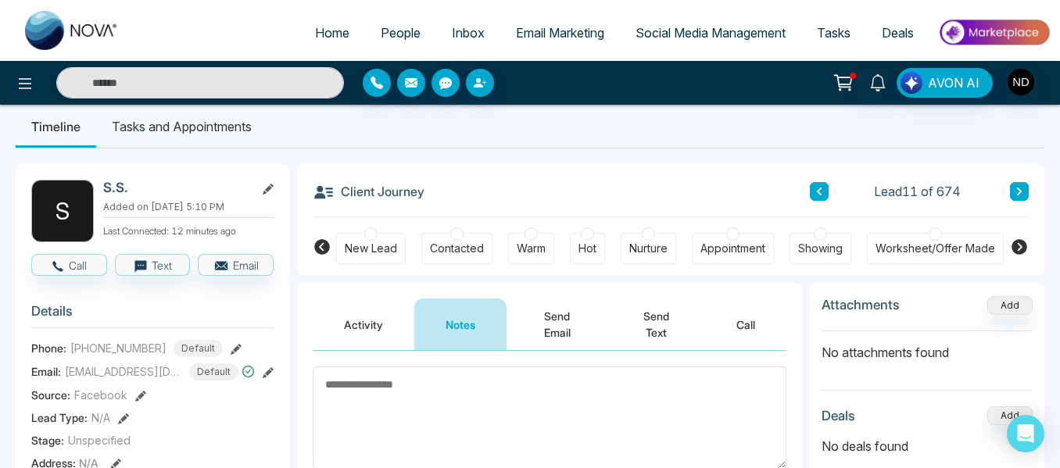
click at [1015, 189] on button at bounding box center [1019, 191] width 19 height 19
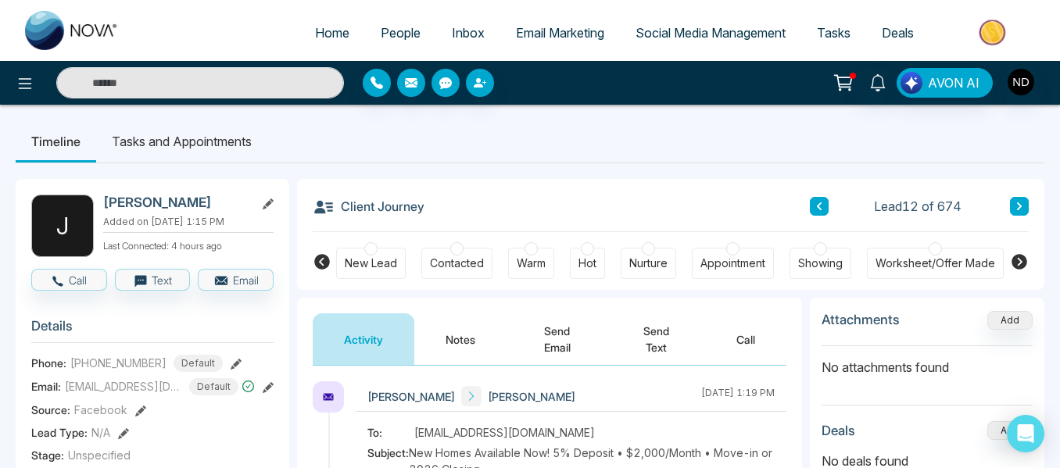
click at [452, 337] on button "Notes" at bounding box center [460, 340] width 92 height 52
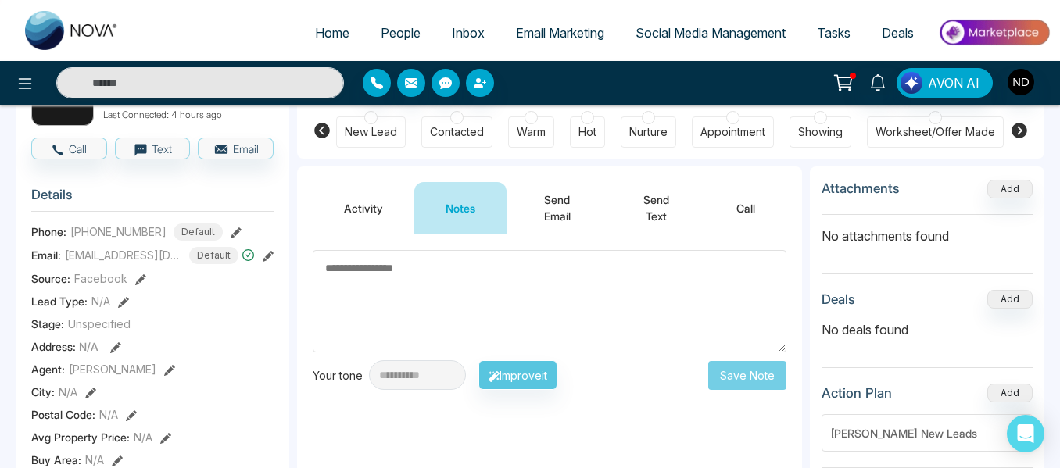
scroll to position [132, 0]
click at [360, 215] on button "Activity" at bounding box center [364, 207] width 102 height 52
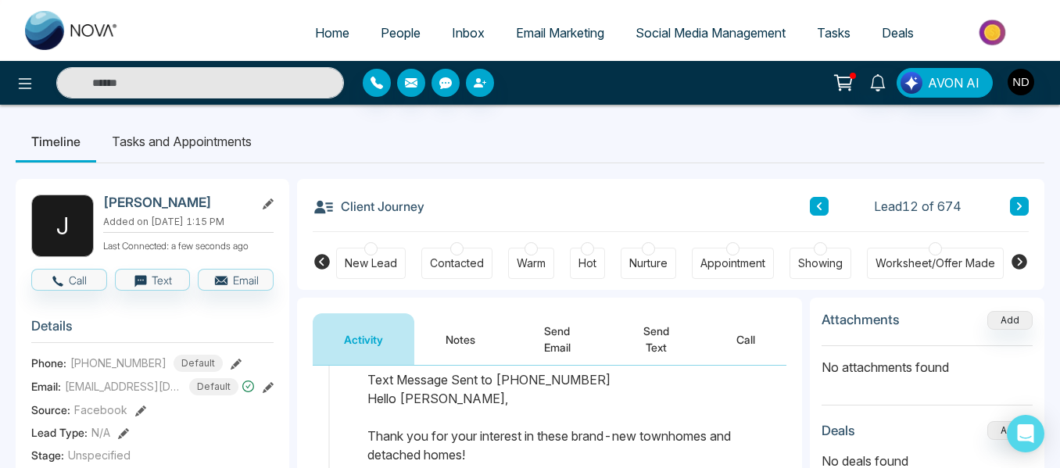
click at [822, 214] on button at bounding box center [819, 206] width 19 height 19
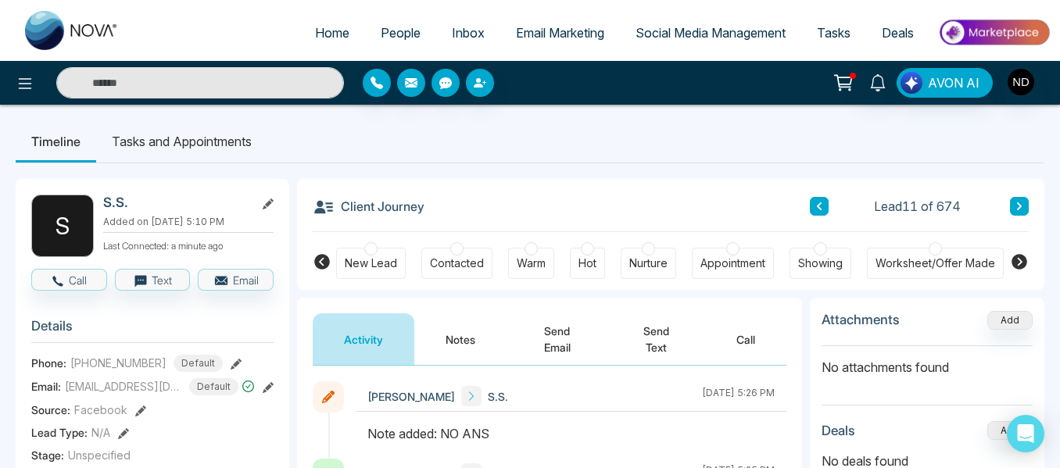
click at [354, 271] on div "New Lead" at bounding box center [371, 264] width 52 height 16
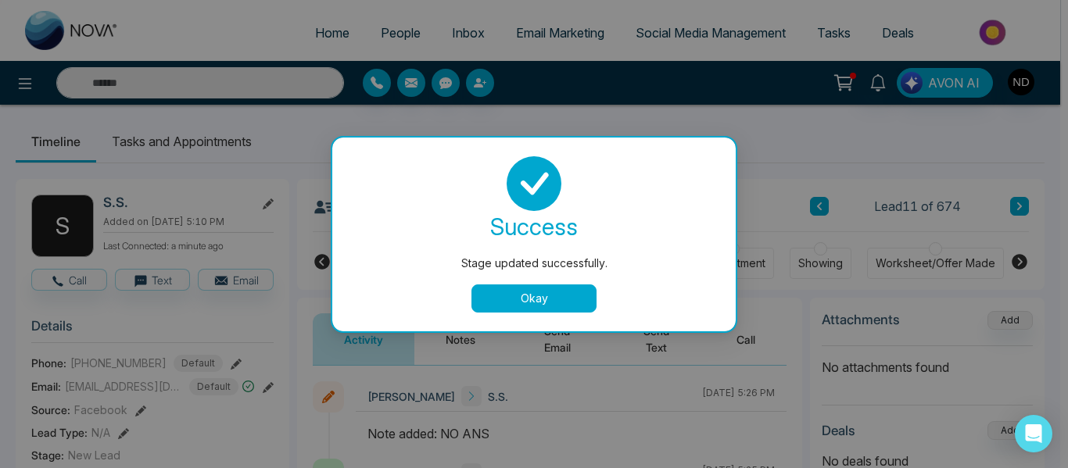
click at [553, 299] on button "Okay" at bounding box center [533, 299] width 125 height 28
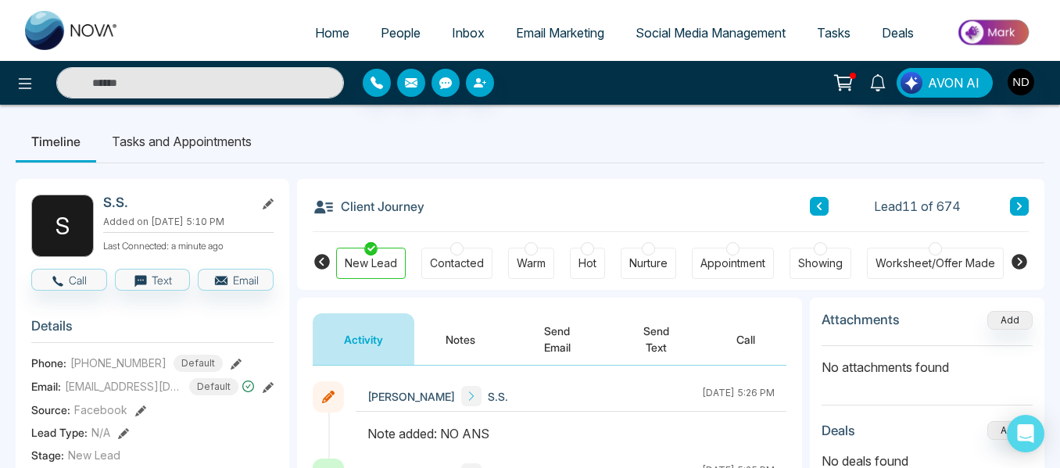
click at [1017, 206] on icon at bounding box center [1020, 206] width 8 height 9
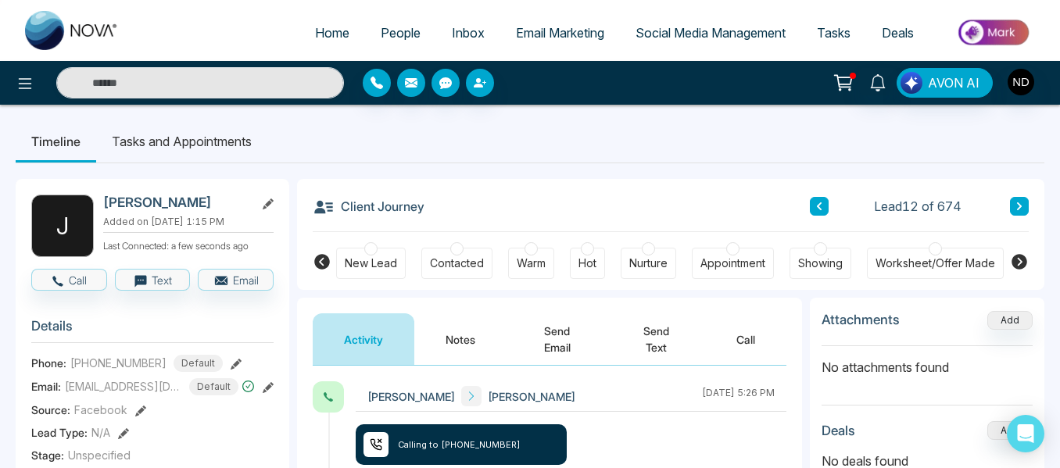
click at [455, 356] on button "Notes" at bounding box center [460, 340] width 92 height 52
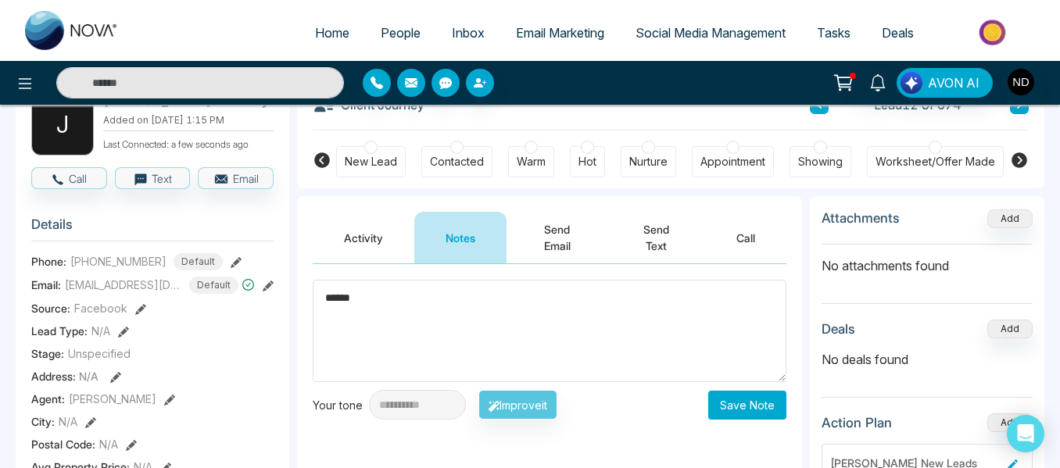
scroll to position [102, 0]
type textarea "******"
click at [747, 407] on button "Save Note" at bounding box center [747, 404] width 78 height 29
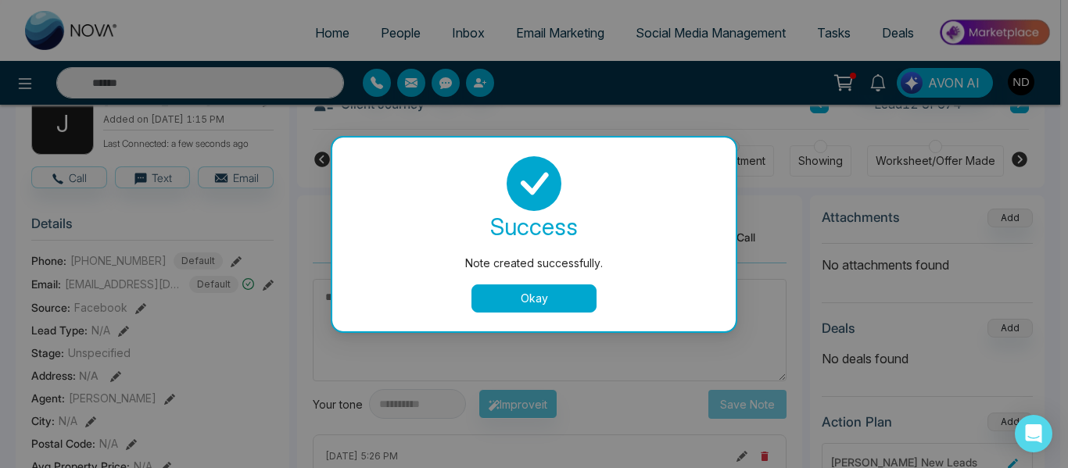
click at [514, 289] on button "Okay" at bounding box center [533, 299] width 125 height 28
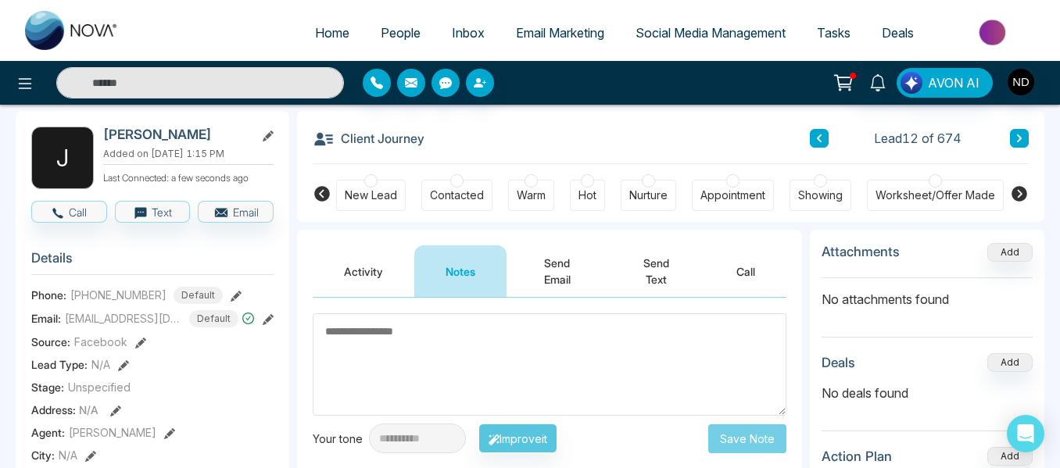
scroll to position [67, 0]
click at [1012, 140] on button at bounding box center [1019, 139] width 19 height 19
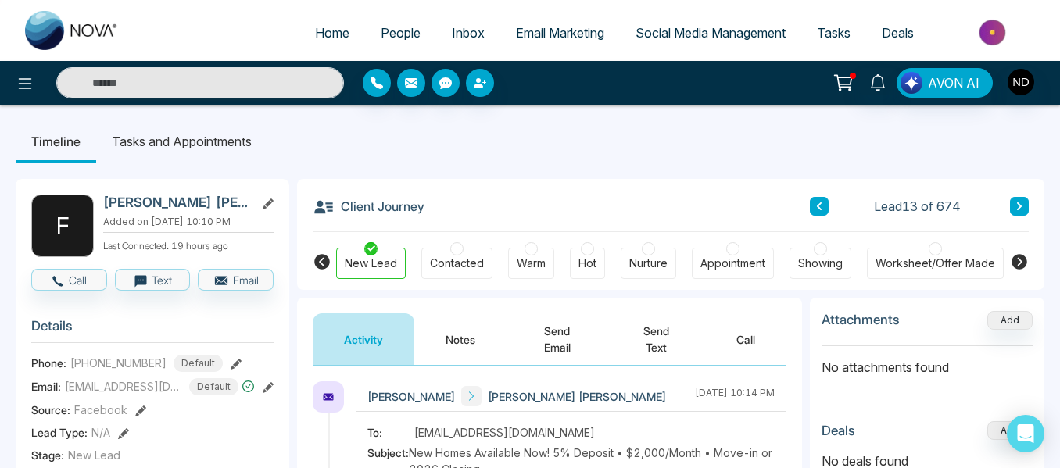
click at [457, 330] on button "Notes" at bounding box center [460, 340] width 92 height 52
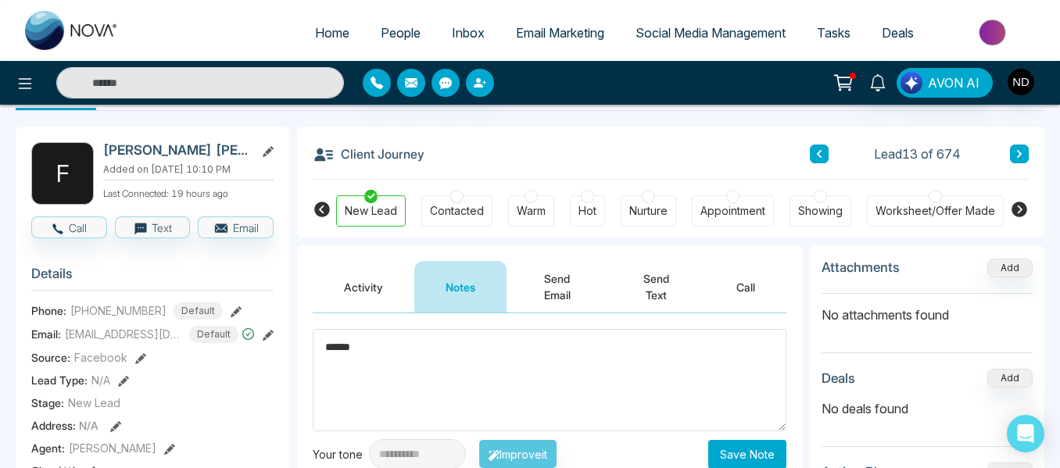
scroll to position [53, 0]
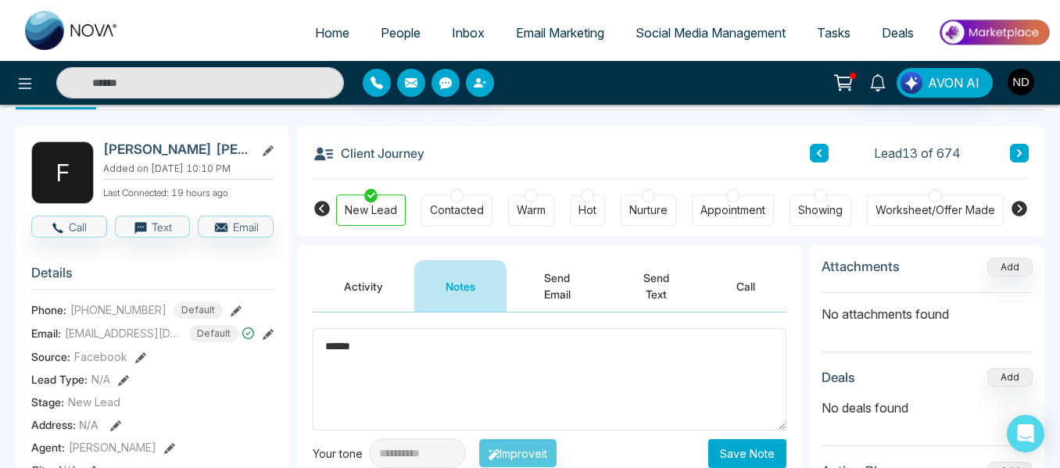
type textarea "******"
click at [752, 445] on button "Save Note" at bounding box center [747, 453] width 78 height 29
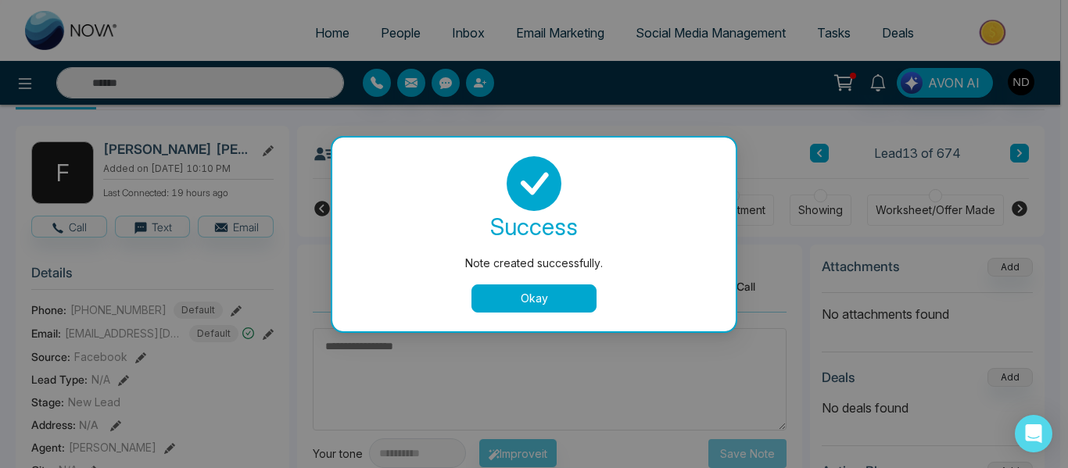
click at [542, 296] on button "Okay" at bounding box center [533, 299] width 125 height 28
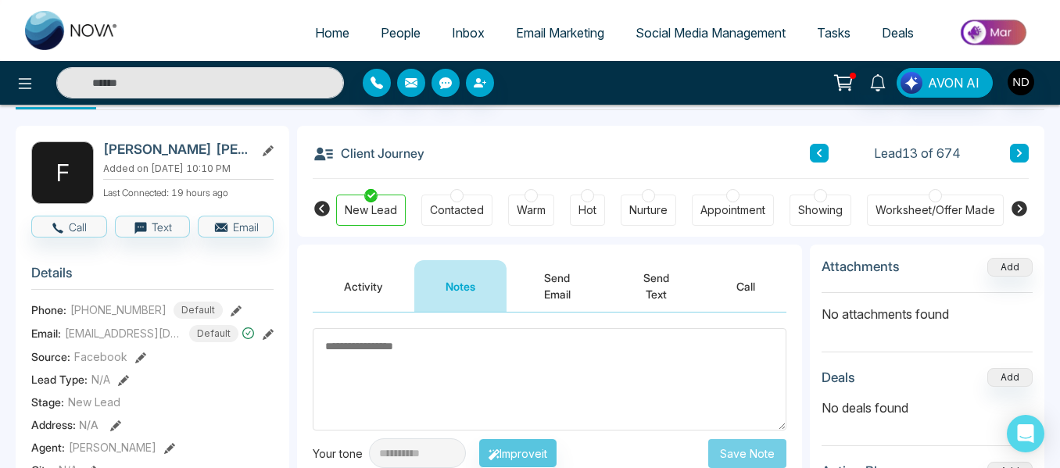
click at [1026, 161] on button at bounding box center [1019, 153] width 19 height 19
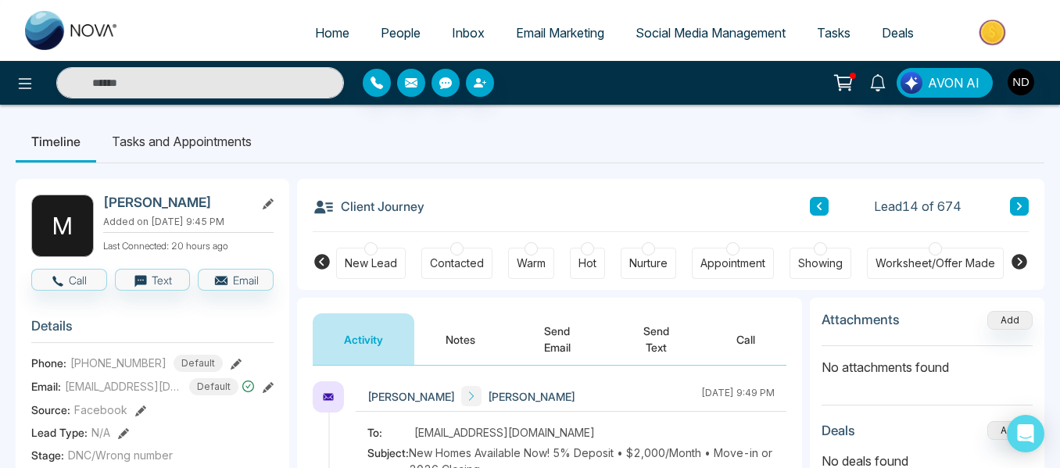
click at [460, 335] on button "Notes" at bounding box center [460, 340] width 92 height 52
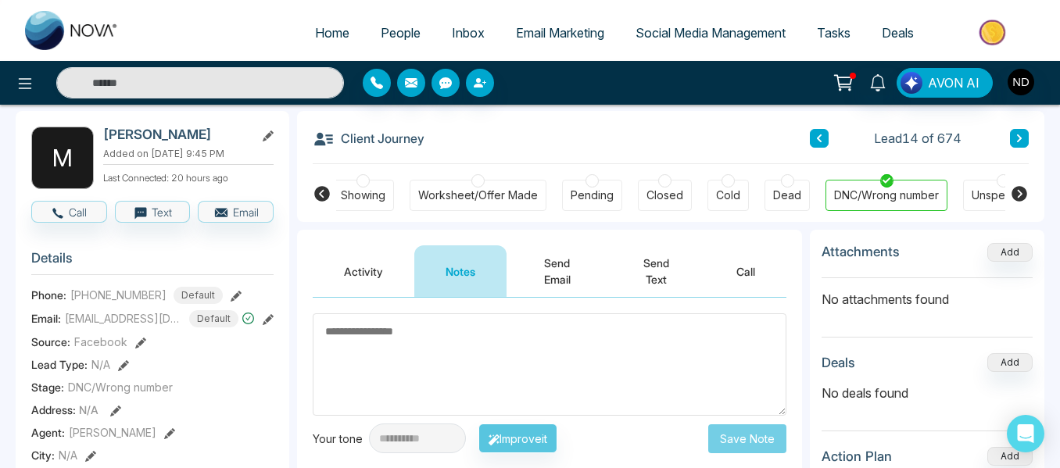
scroll to position [0, 461]
click at [1023, 126] on div "Client Journey Lead 14 of 674" at bounding box center [671, 137] width 716 height 53
click at [1022, 146] on button at bounding box center [1019, 138] width 19 height 19
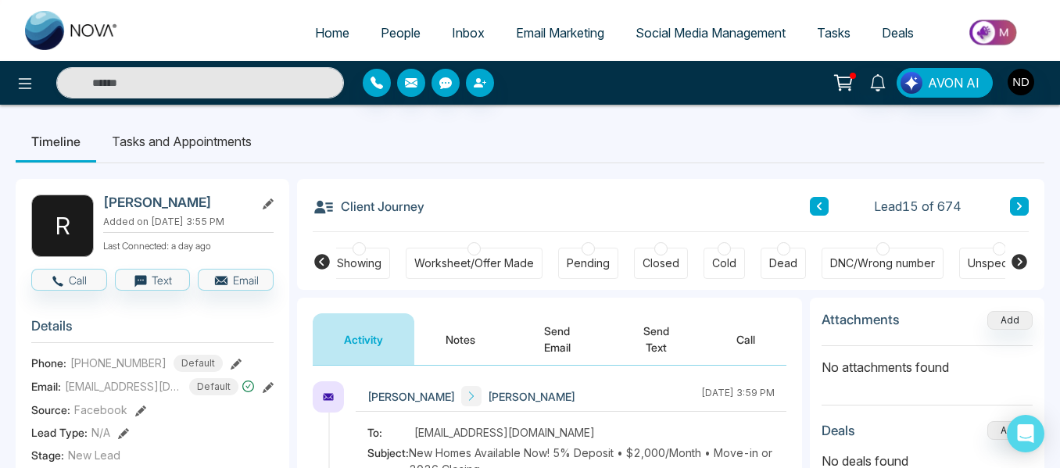
click at [451, 332] on button "Notes" at bounding box center [460, 340] width 92 height 52
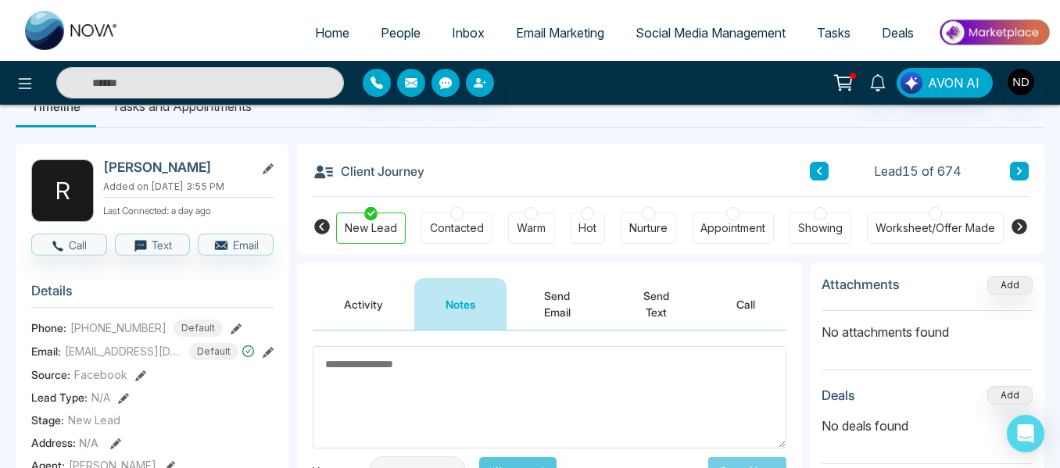
paste textarea "******"
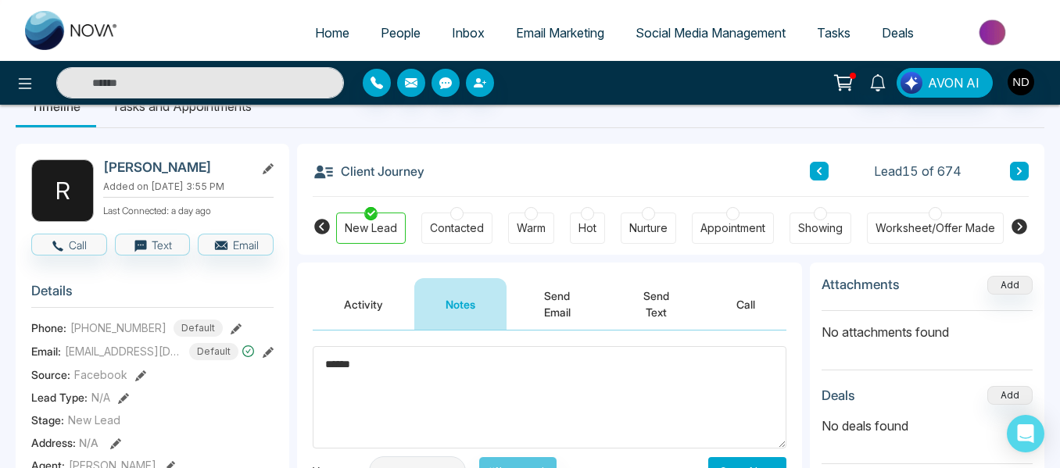
scroll to position [81, 0]
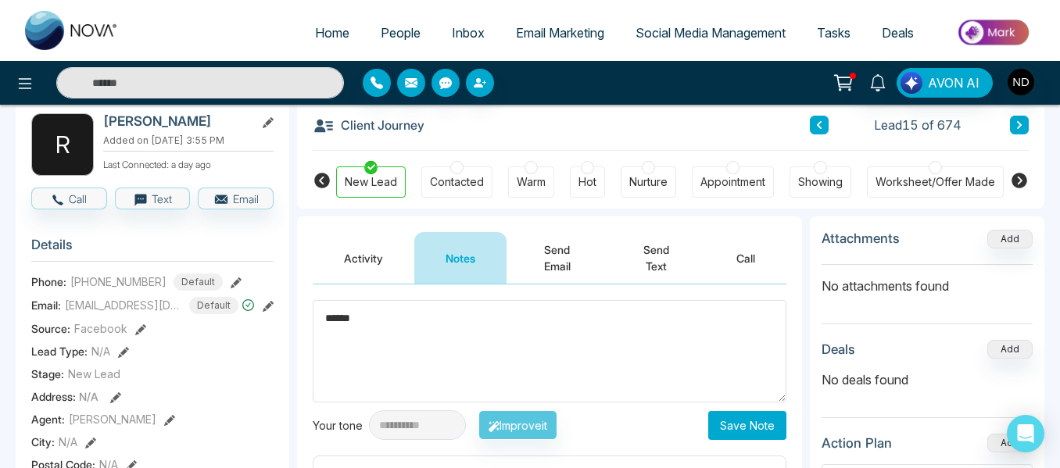
type textarea "******"
click at [749, 435] on button "Save Note" at bounding box center [747, 425] width 78 height 29
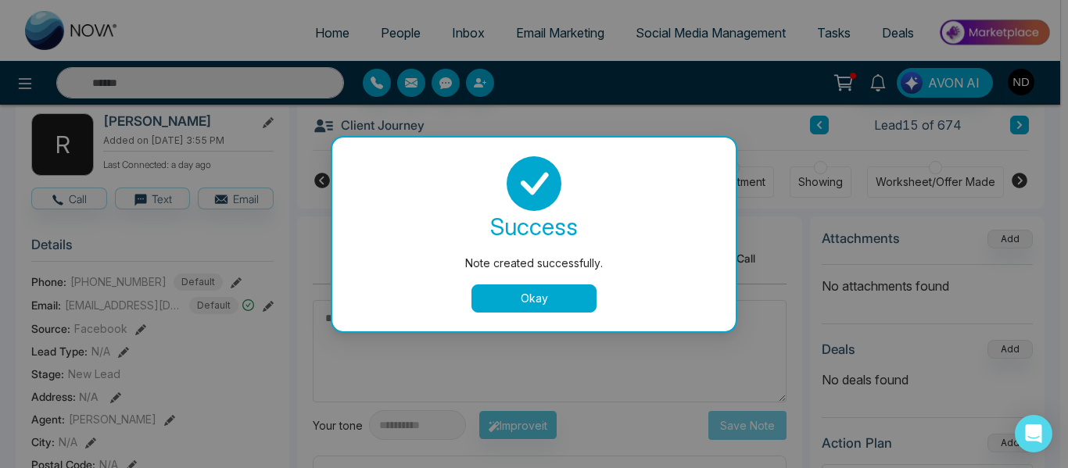
click at [567, 290] on button "Okay" at bounding box center [533, 299] width 125 height 28
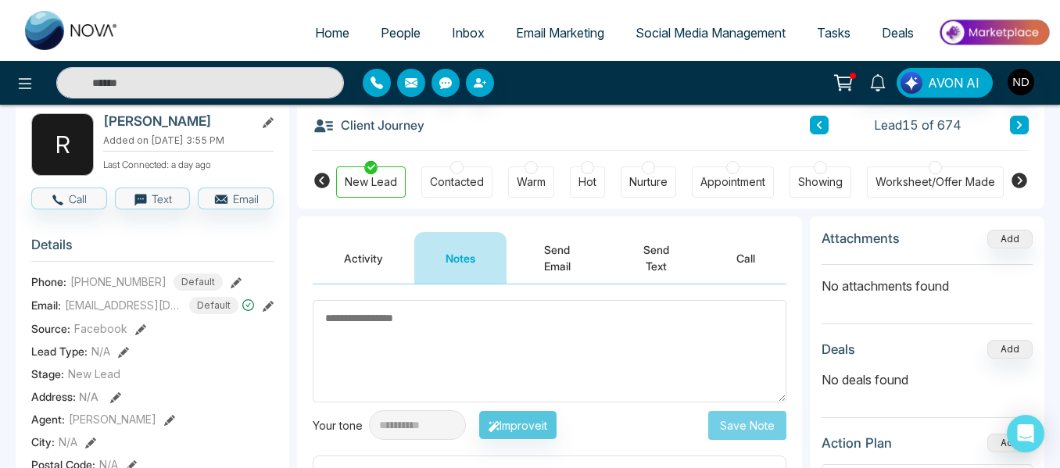
click at [1016, 132] on button at bounding box center [1019, 125] width 19 height 19
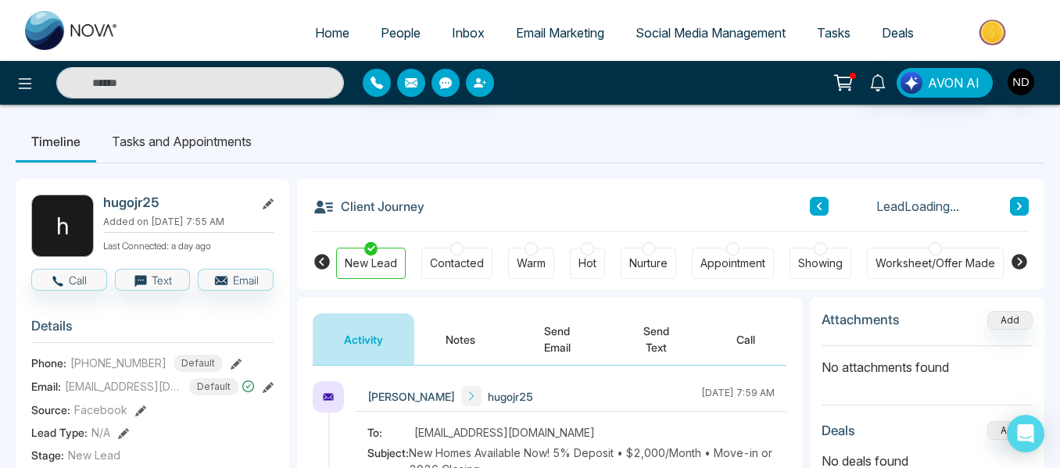
click at [468, 335] on button "Notes" at bounding box center [460, 340] width 92 height 52
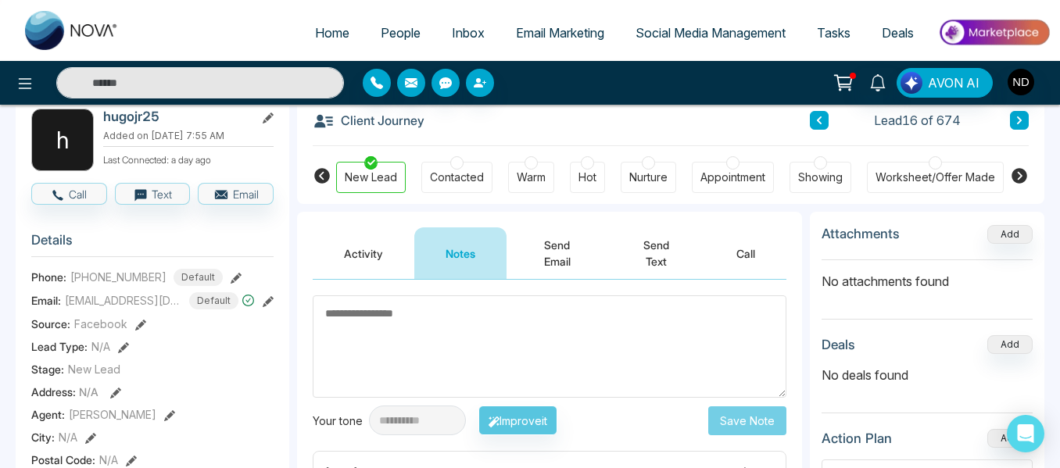
scroll to position [76, 0]
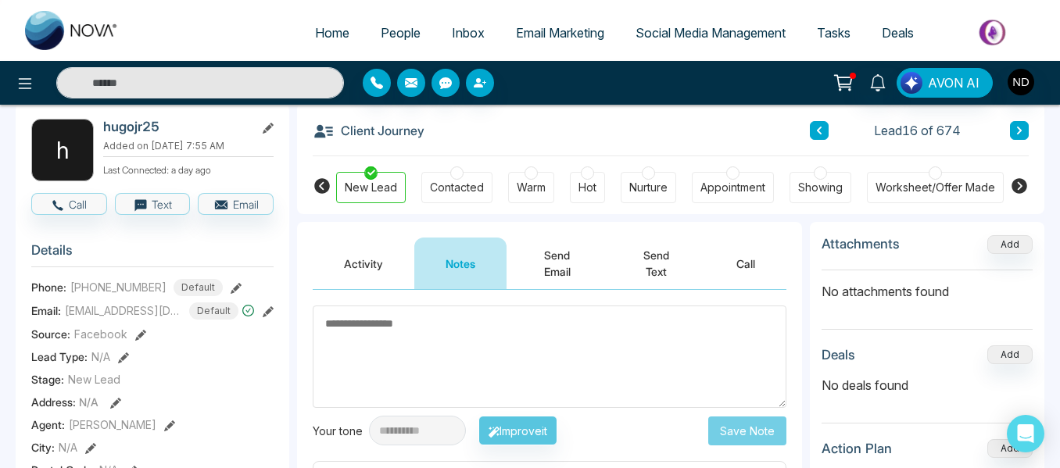
click at [468, 335] on textarea at bounding box center [550, 357] width 474 height 102
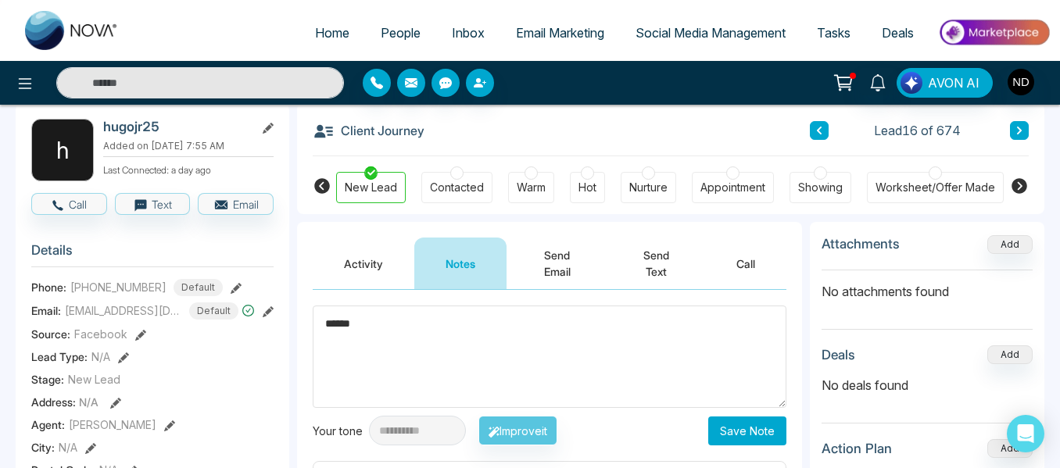
type textarea "******"
click at [744, 428] on button "Save Note" at bounding box center [747, 431] width 78 height 29
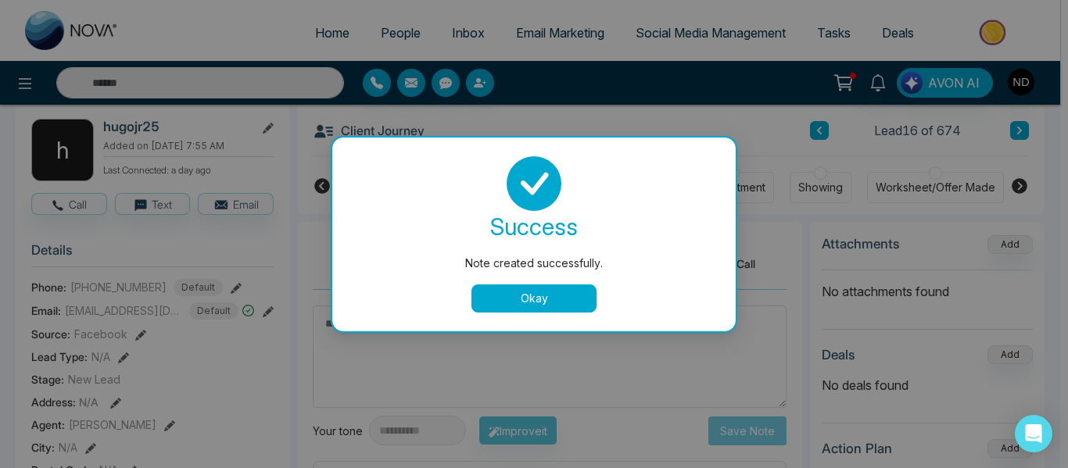
click at [595, 303] on button "Okay" at bounding box center [533, 299] width 125 height 28
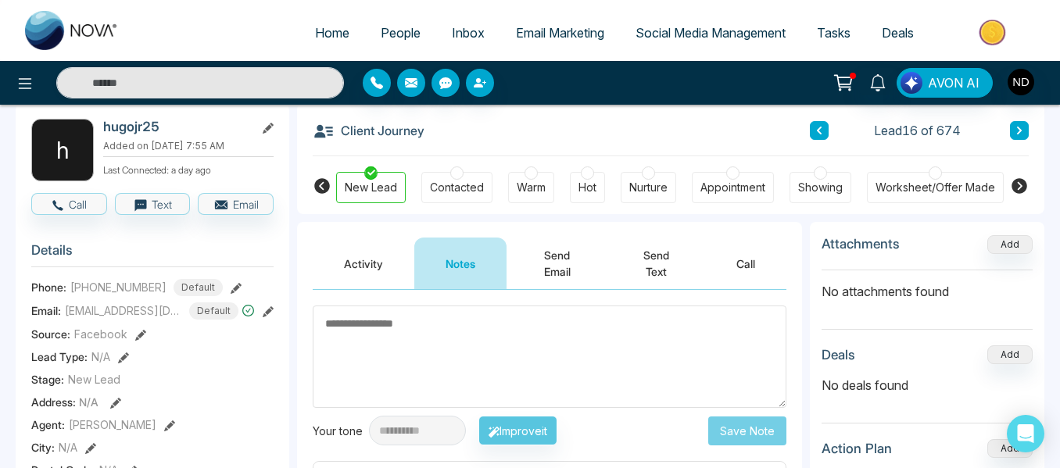
click at [1022, 133] on icon at bounding box center [1020, 130] width 8 height 9
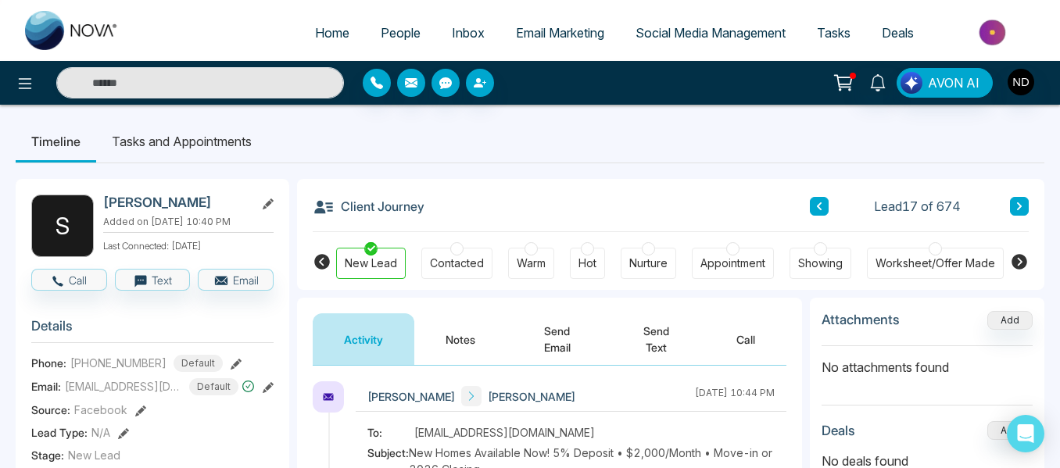
click at [462, 332] on button "Notes" at bounding box center [460, 340] width 92 height 52
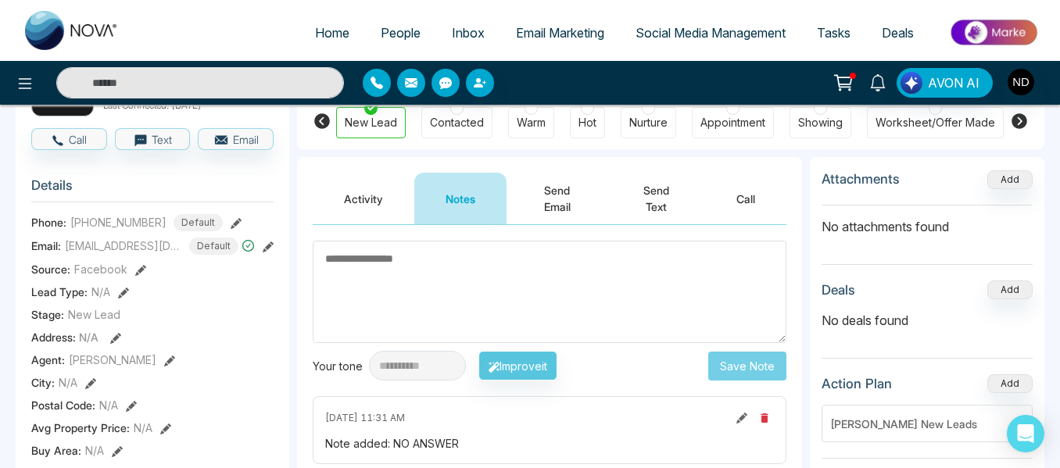
scroll to position [134, 0]
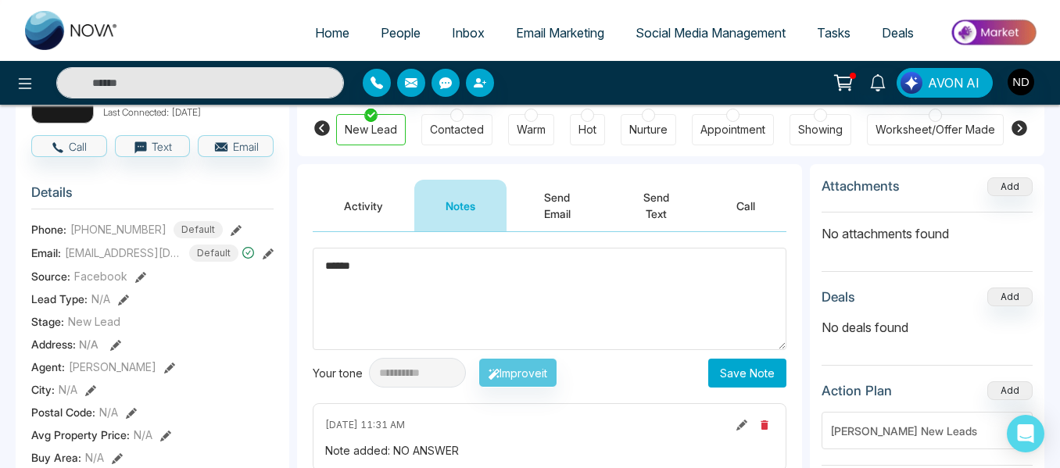
type textarea "******"
click at [769, 384] on button "Save Note" at bounding box center [747, 373] width 78 height 29
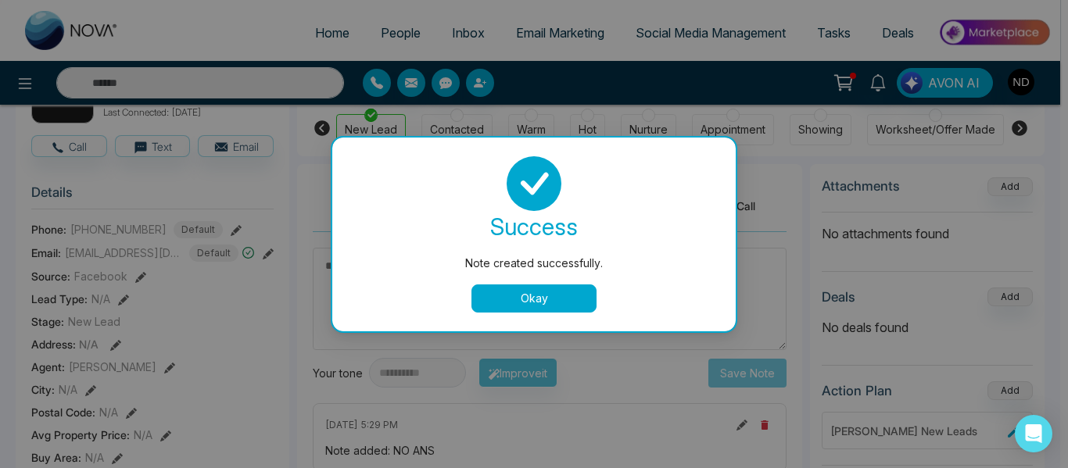
click at [501, 305] on button "Okay" at bounding box center [533, 299] width 125 height 28
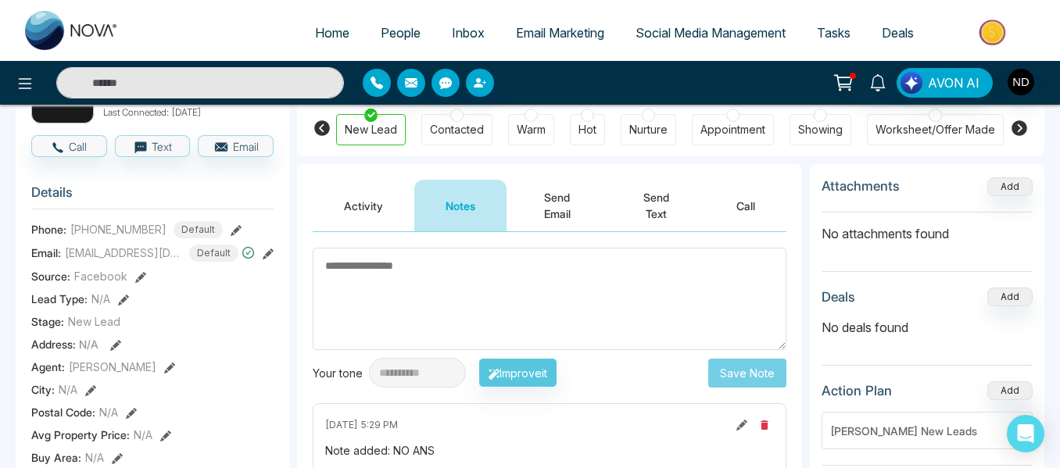
scroll to position [94, 0]
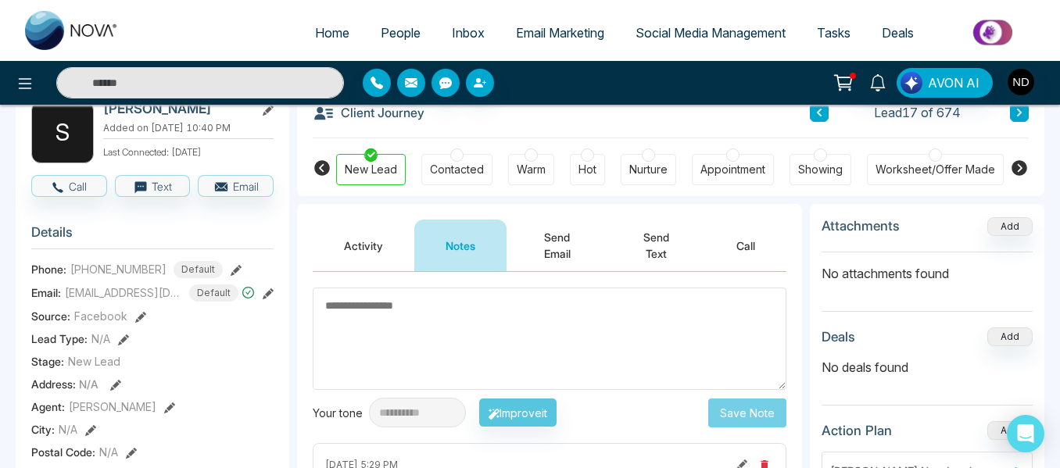
click at [1023, 108] on button at bounding box center [1019, 112] width 19 height 19
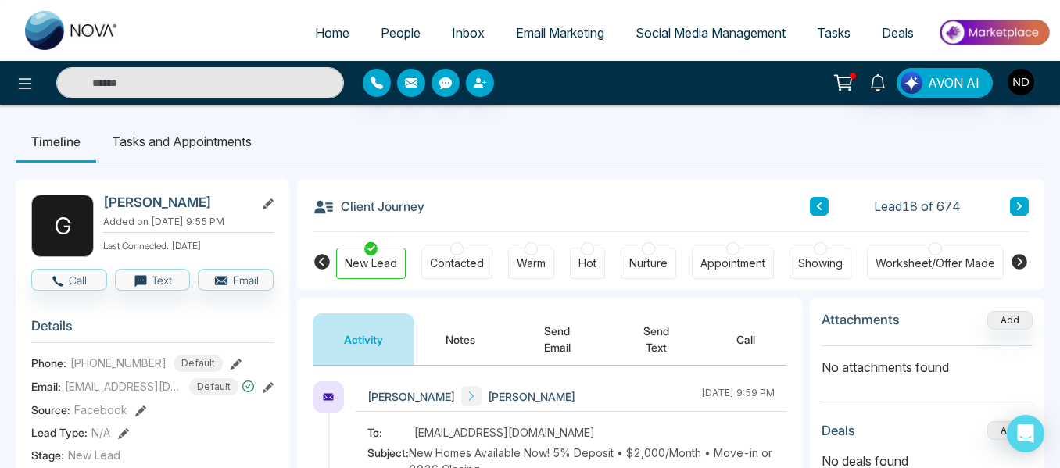
click at [449, 337] on button "Notes" at bounding box center [460, 340] width 92 height 52
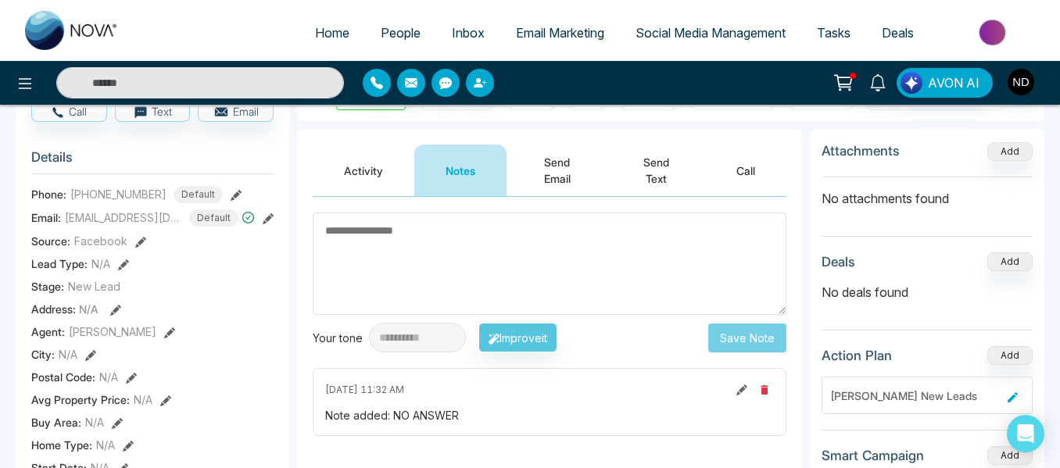
scroll to position [136, 0]
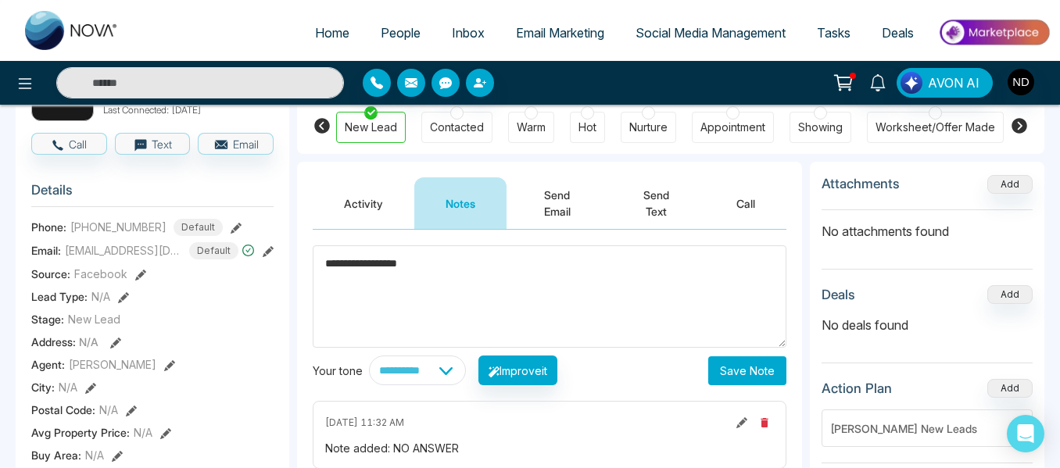
type textarea "**********"
click at [738, 376] on button "Save Note" at bounding box center [747, 371] width 78 height 29
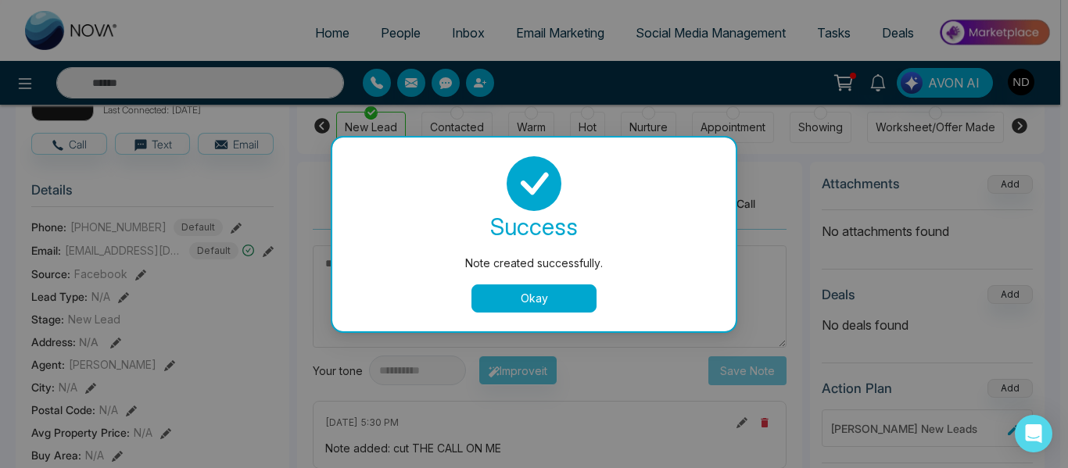
click at [501, 295] on button "Okay" at bounding box center [533, 299] width 125 height 28
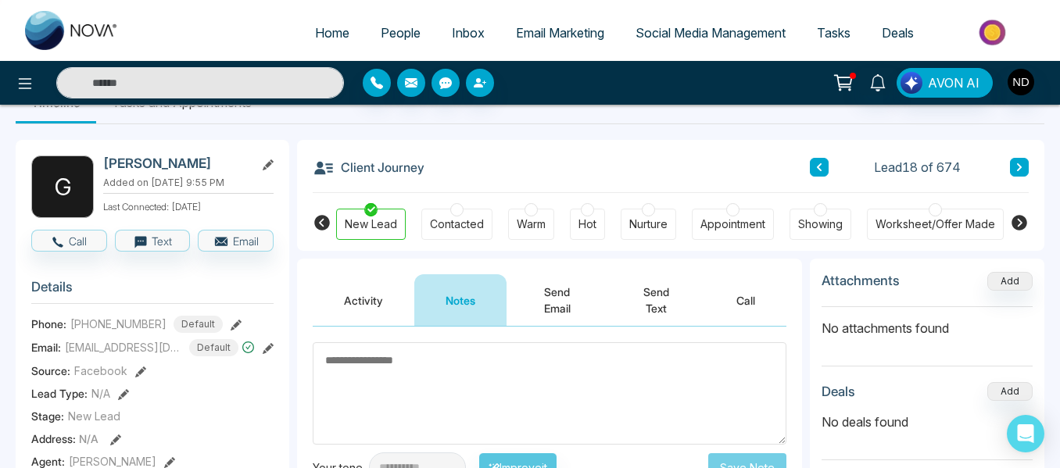
scroll to position [38, 0]
click at [1023, 163] on button at bounding box center [1019, 168] width 19 height 19
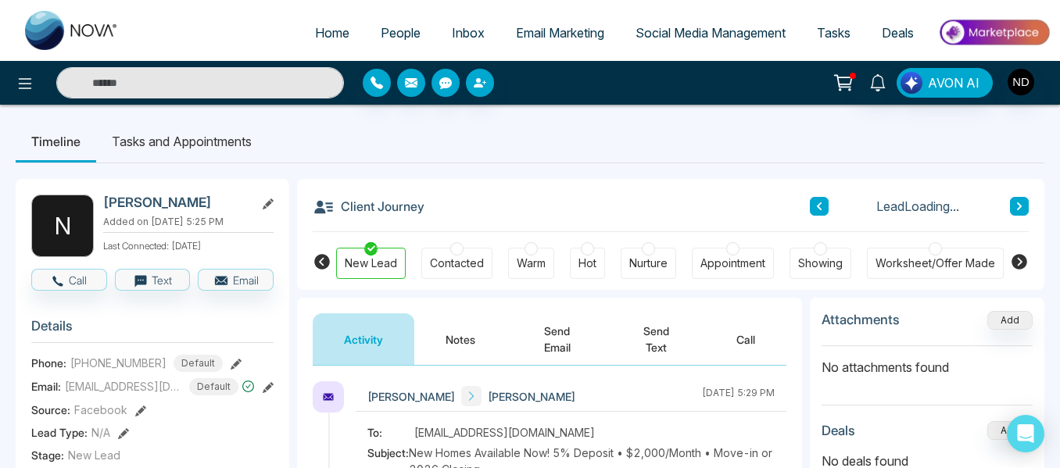
click at [448, 342] on button "Notes" at bounding box center [460, 340] width 92 height 52
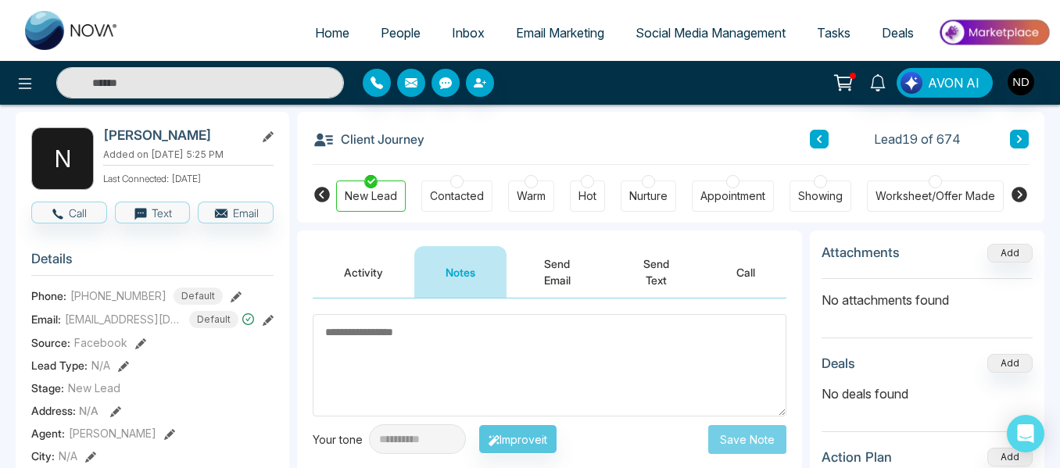
scroll to position [66, 0]
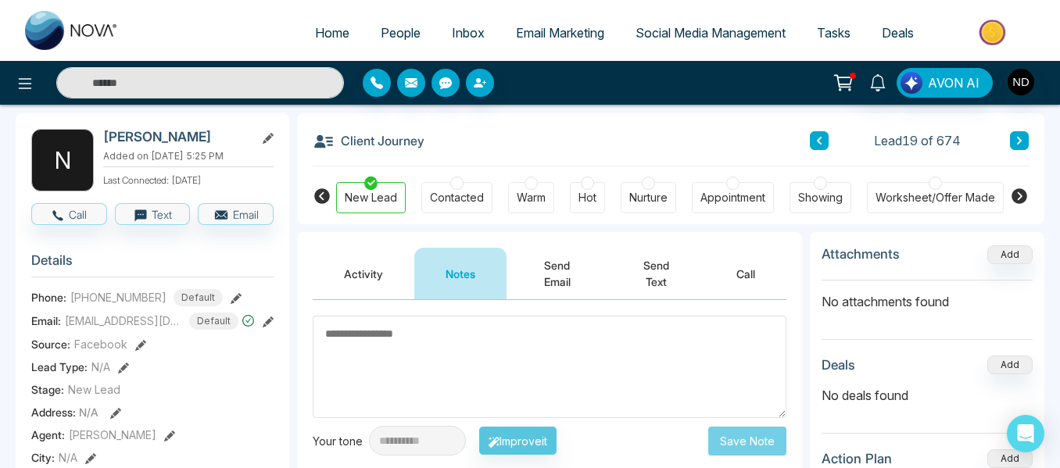
paste textarea "******"
type textarea "******"
click at [737, 434] on button "Save Note" at bounding box center [747, 441] width 78 height 29
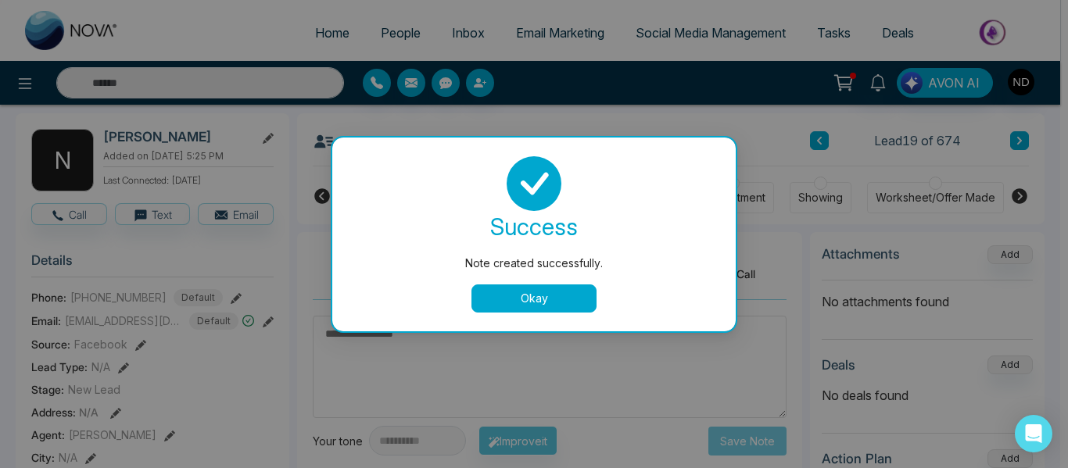
click at [533, 304] on button "Okay" at bounding box center [533, 299] width 125 height 28
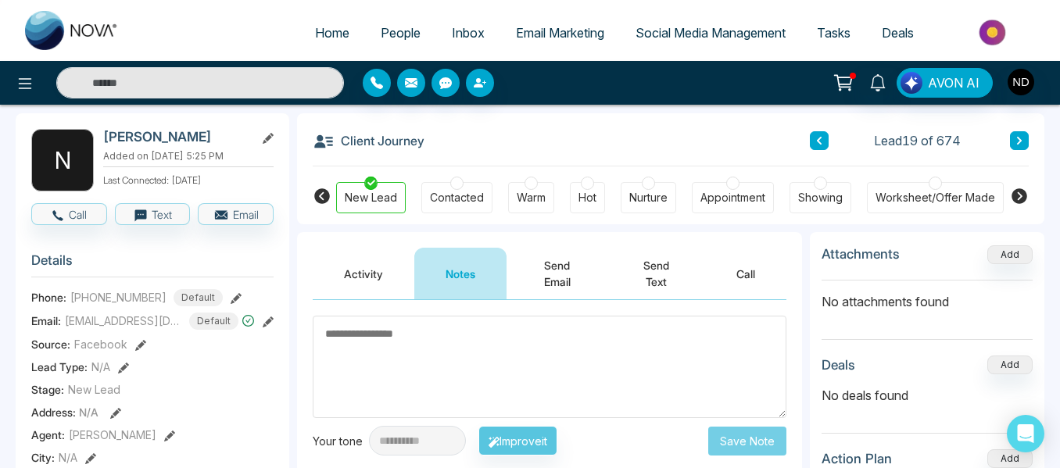
click at [1019, 149] on button at bounding box center [1019, 140] width 19 height 19
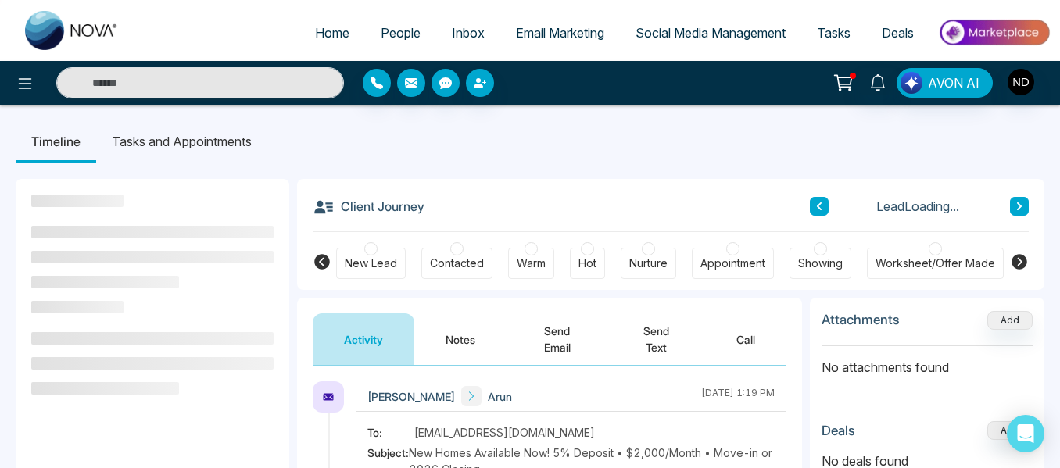
click at [465, 327] on button "Notes" at bounding box center [460, 340] width 92 height 52
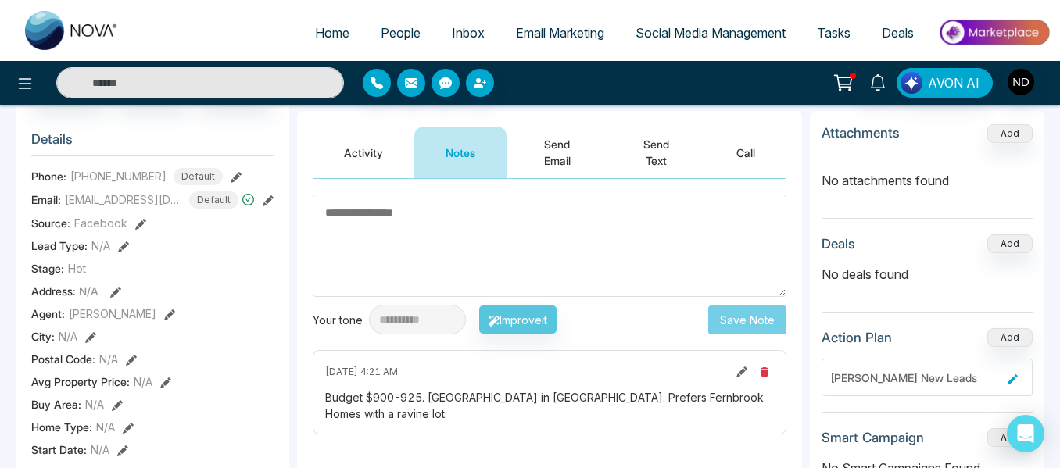
scroll to position [190, 0]
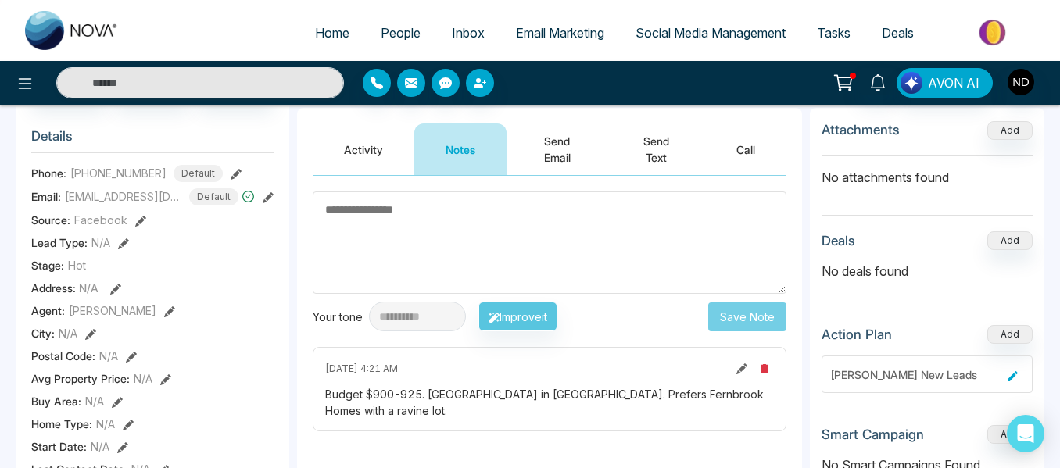
click at [372, 170] on button "Activity" at bounding box center [364, 150] width 102 height 52
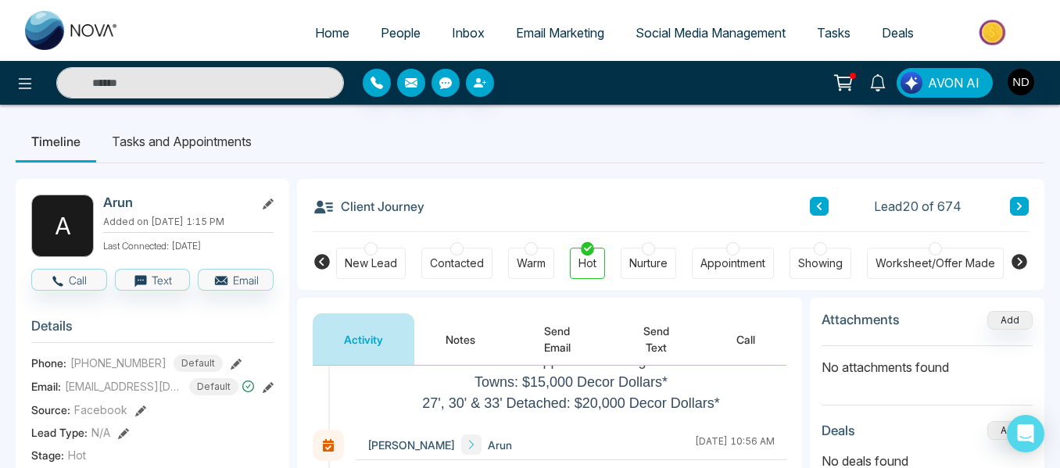
click at [1018, 210] on icon at bounding box center [1019, 206] width 5 height 8
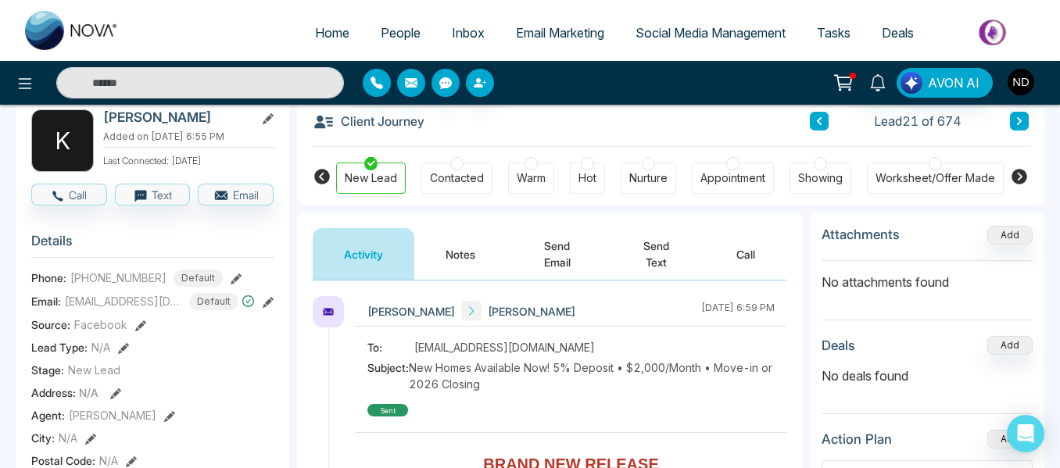
scroll to position [88, 0]
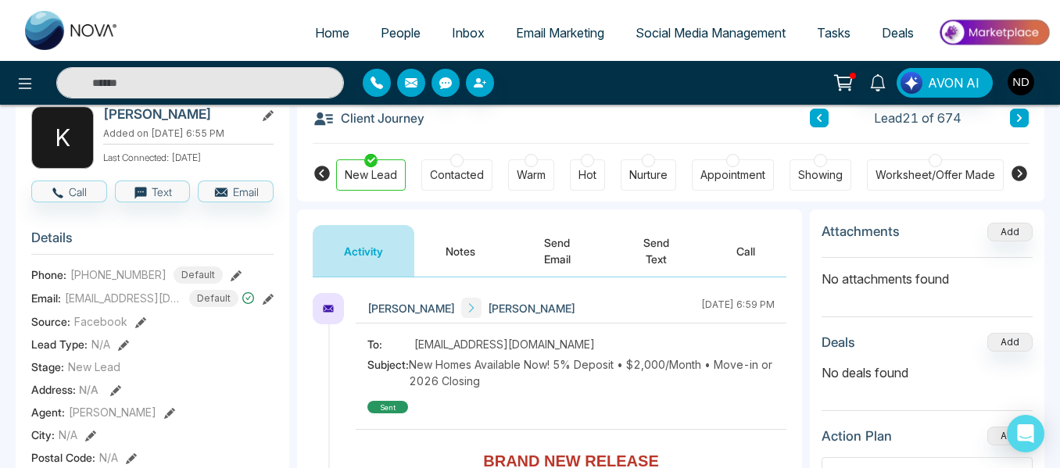
click at [472, 250] on button "Notes" at bounding box center [460, 251] width 92 height 52
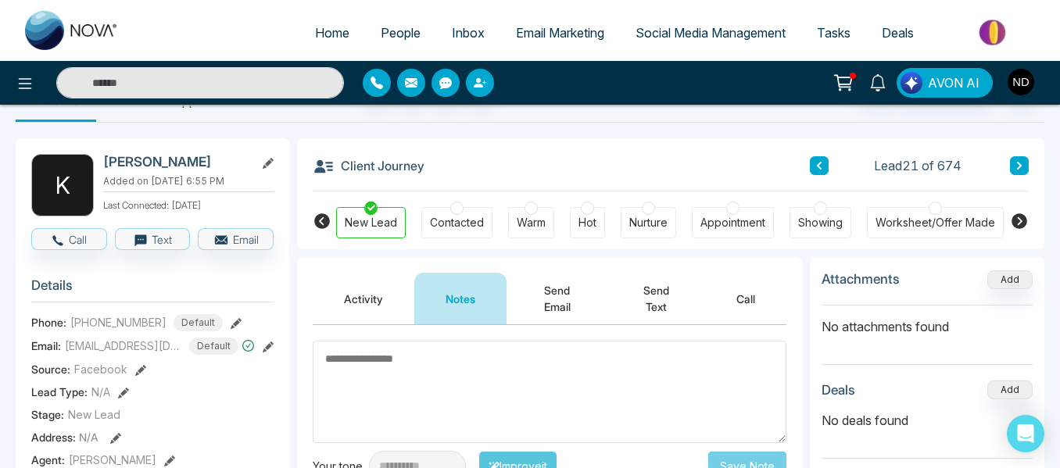
scroll to position [42, 0]
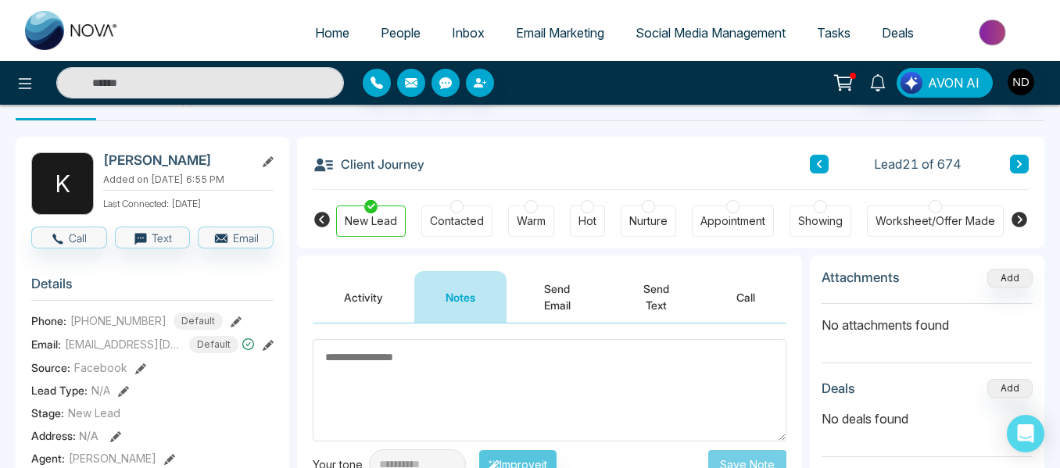
click at [823, 174] on button at bounding box center [819, 164] width 19 height 19
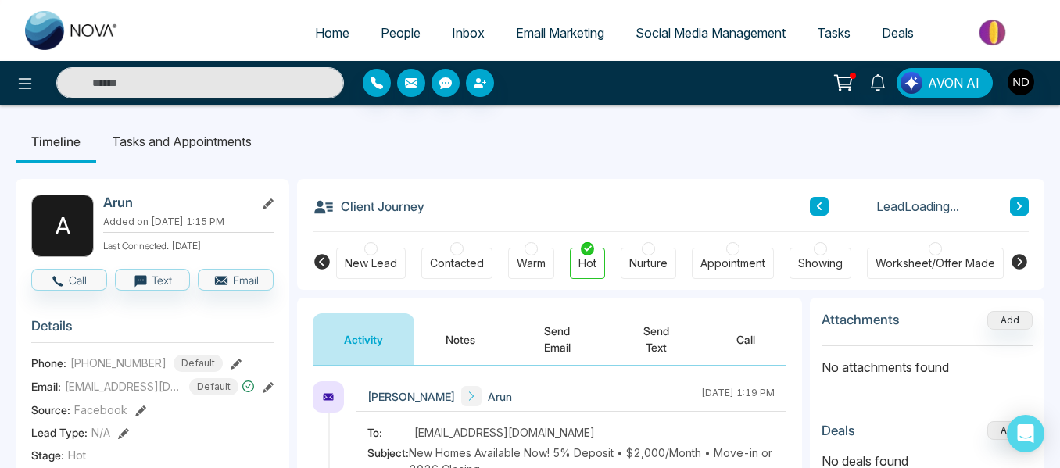
click at [195, 149] on li "Tasks and Appointments" at bounding box center [181, 141] width 171 height 42
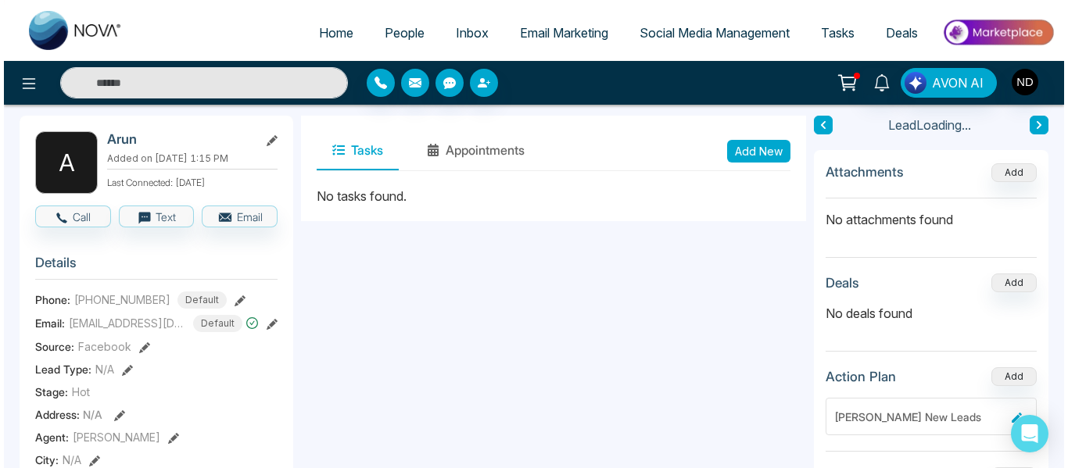
scroll to position [66, 0]
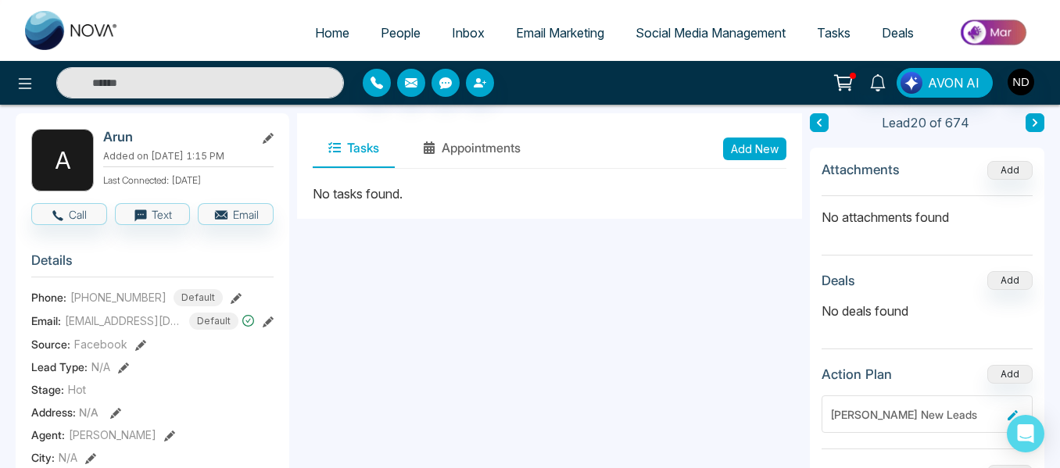
click at [761, 145] on button "Add New" at bounding box center [754, 149] width 63 height 23
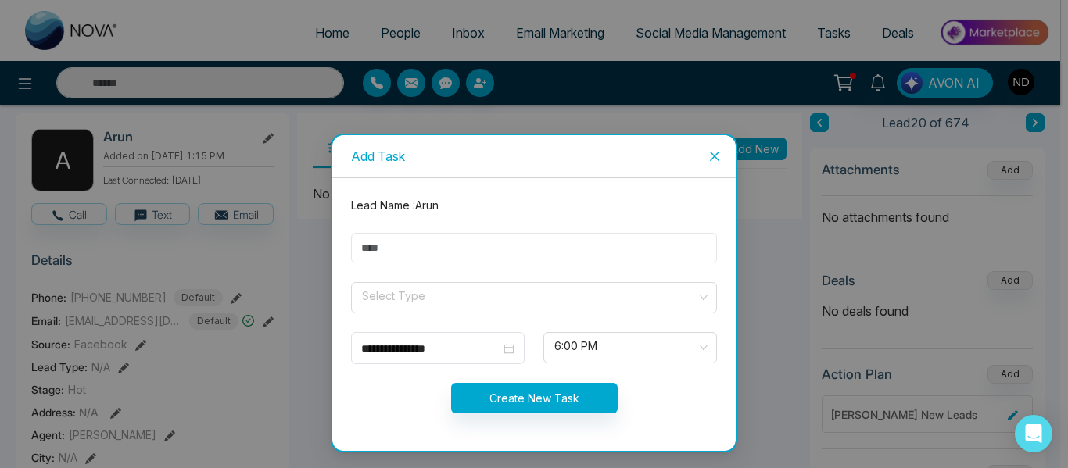
click at [563, 260] on input "text" at bounding box center [534, 248] width 366 height 30
type input "**********"
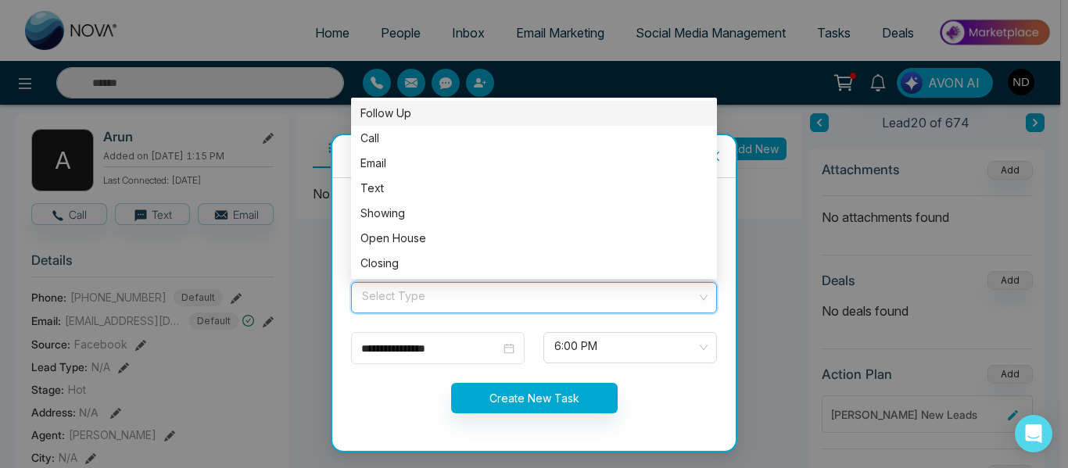
click at [426, 116] on div "Follow Up" at bounding box center [533, 113] width 347 height 17
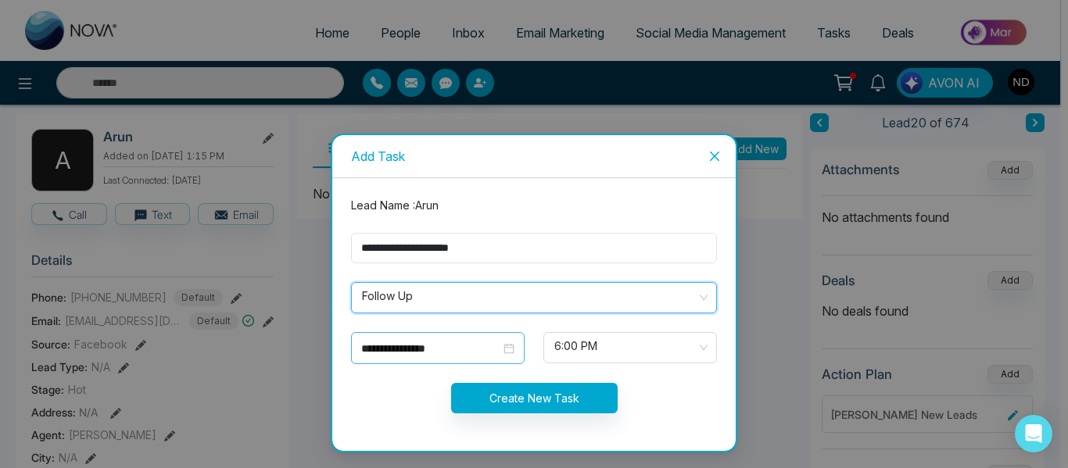
click at [446, 338] on div "**********" at bounding box center [438, 348] width 174 height 32
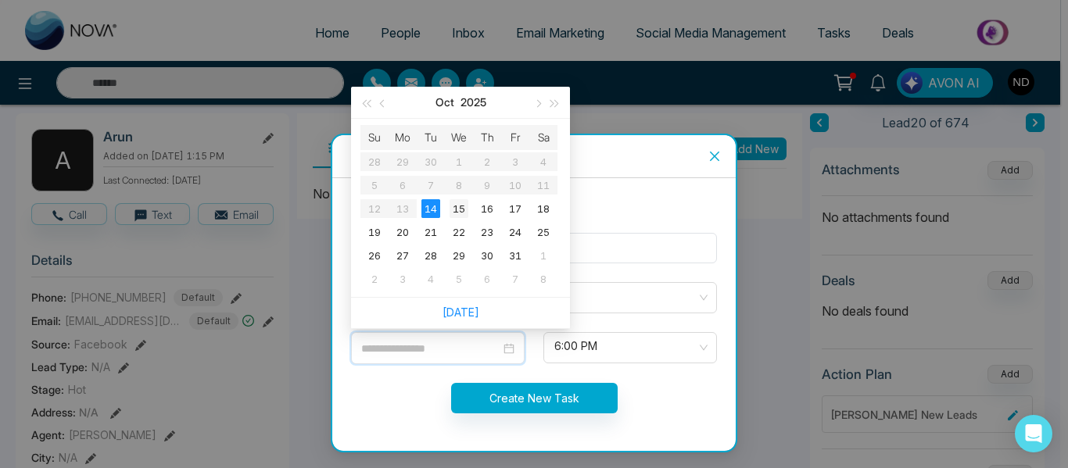
type input "**********"
click at [462, 206] on div "15" at bounding box center [459, 208] width 19 height 19
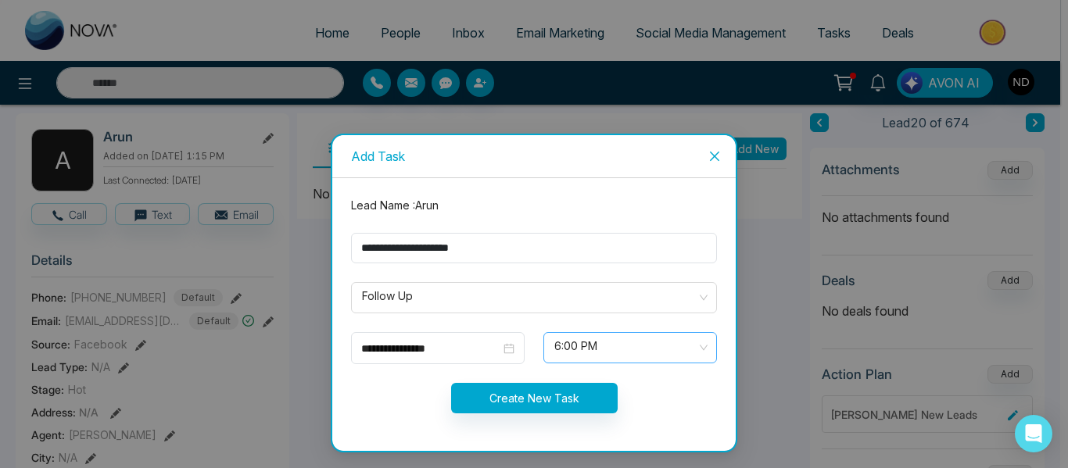
click at [622, 346] on span "6:00 PM" at bounding box center [630, 348] width 152 height 27
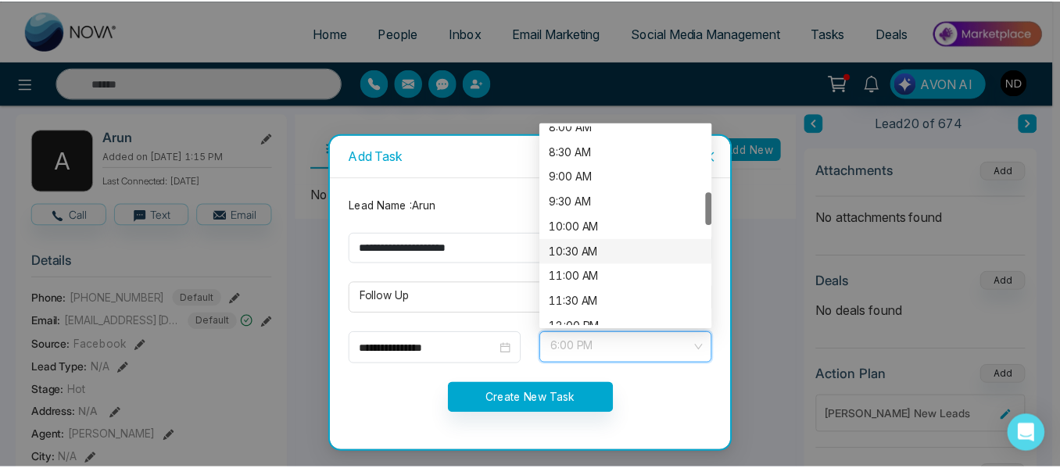
scroll to position [413, 0]
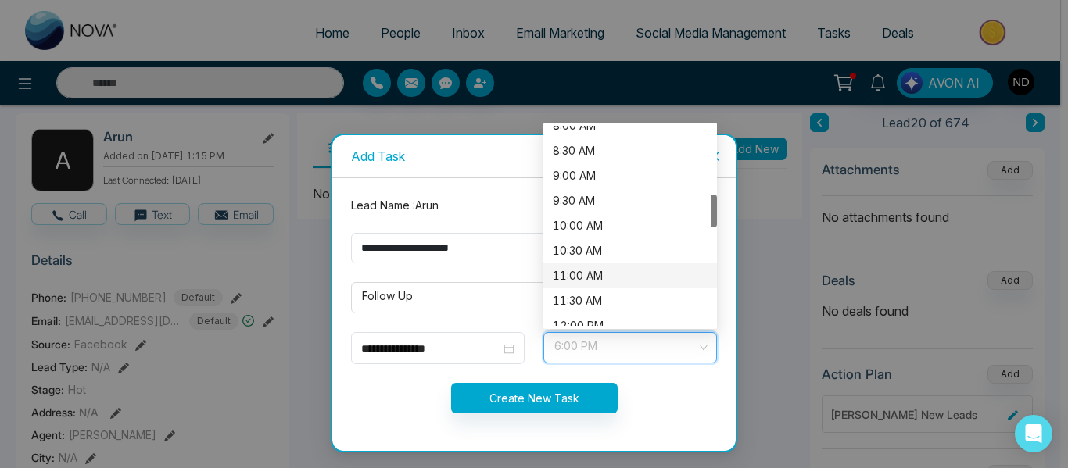
click at [597, 278] on div "11:00 AM" at bounding box center [630, 275] width 155 height 17
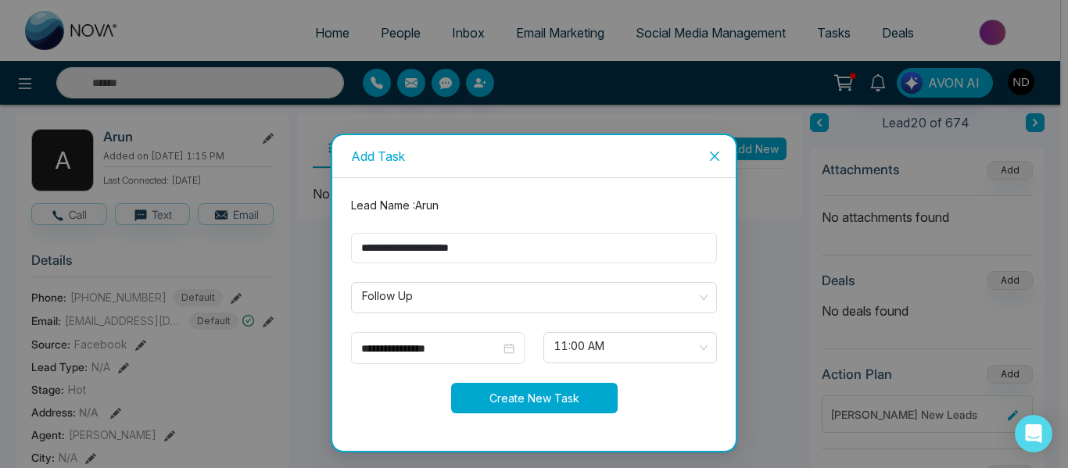
click at [525, 406] on button "Create New Task" at bounding box center [534, 398] width 167 height 30
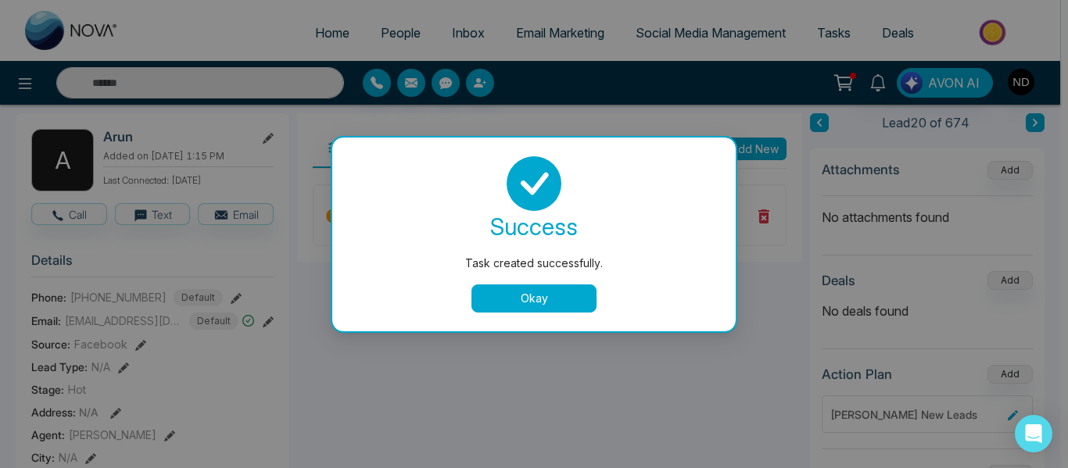
click at [529, 289] on button "Okay" at bounding box center [533, 299] width 125 height 28
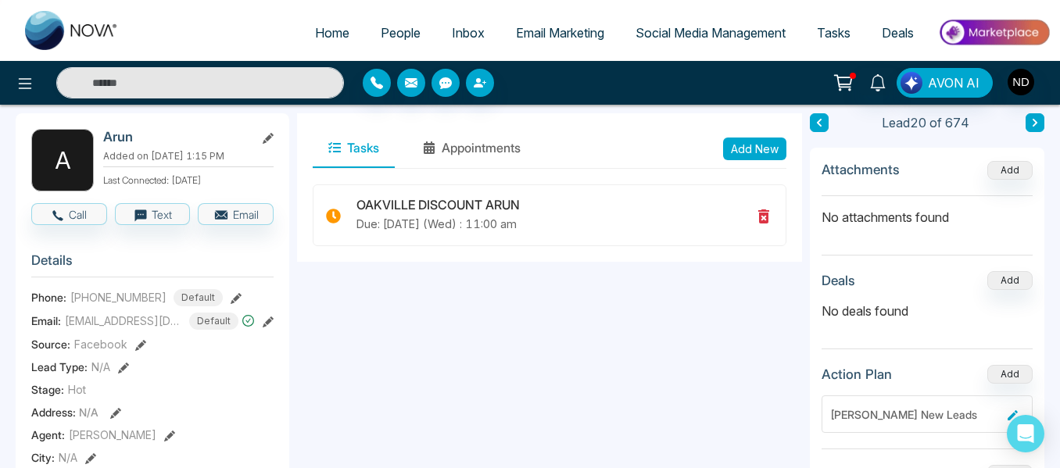
click at [1039, 123] on button at bounding box center [1035, 122] width 19 height 19
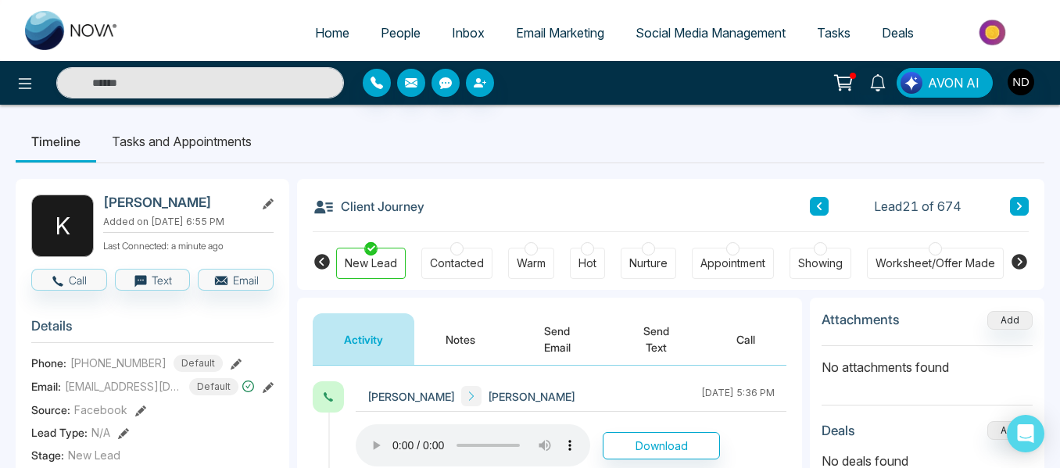
click at [468, 336] on button "Notes" at bounding box center [460, 340] width 92 height 52
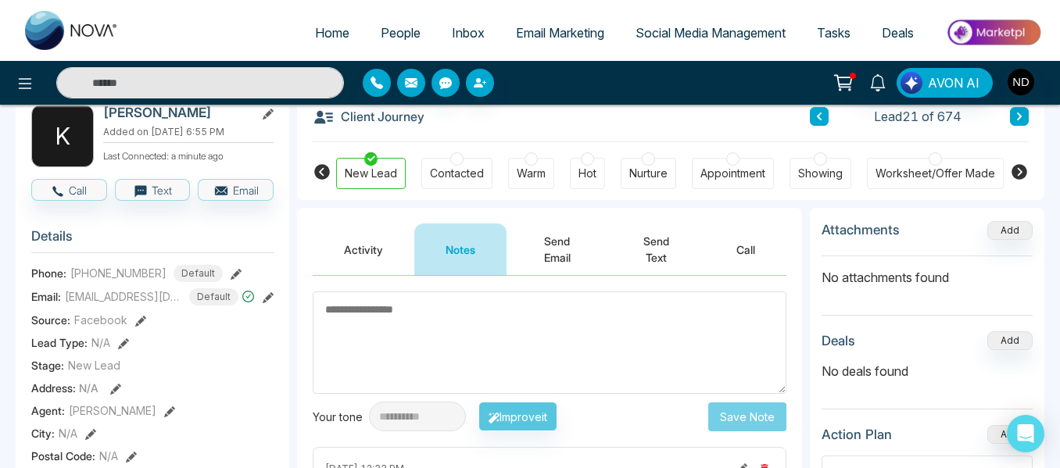
scroll to position [97, 0]
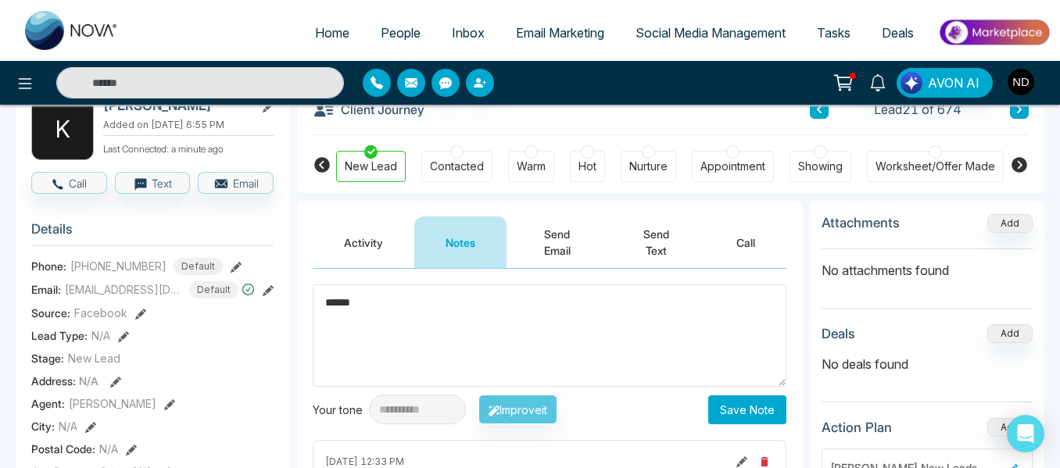
type textarea "******"
click at [730, 393] on div "**********" at bounding box center [550, 355] width 474 height 140
click at [744, 413] on button "Save Note" at bounding box center [747, 410] width 78 height 29
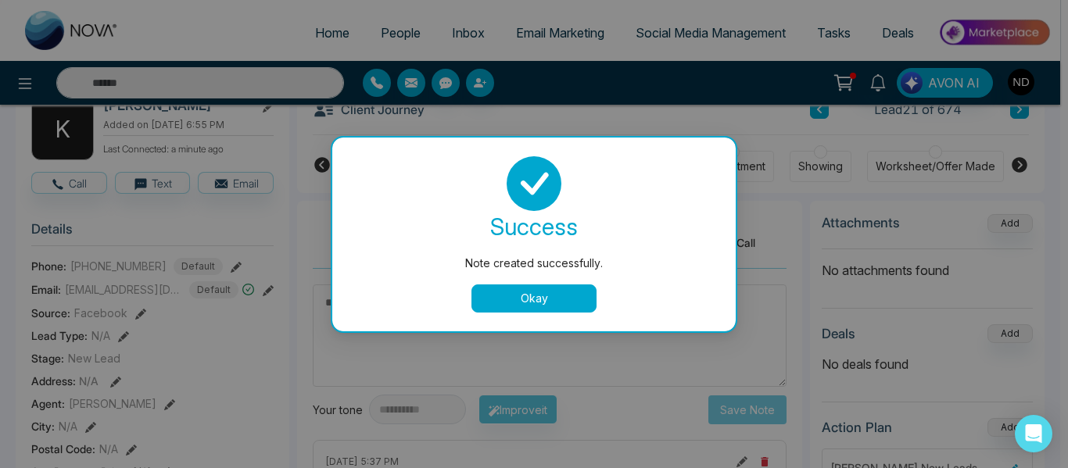
click at [546, 303] on button "Okay" at bounding box center [533, 299] width 125 height 28
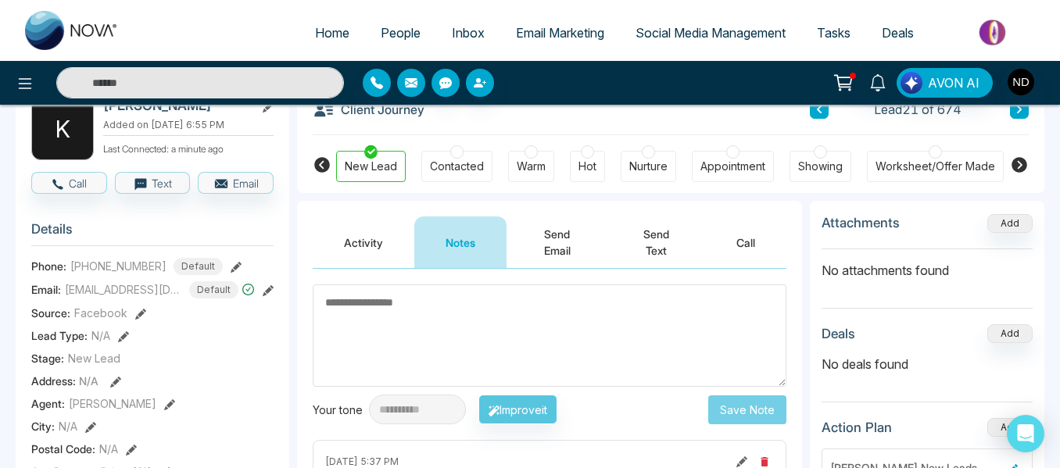
scroll to position [66, 0]
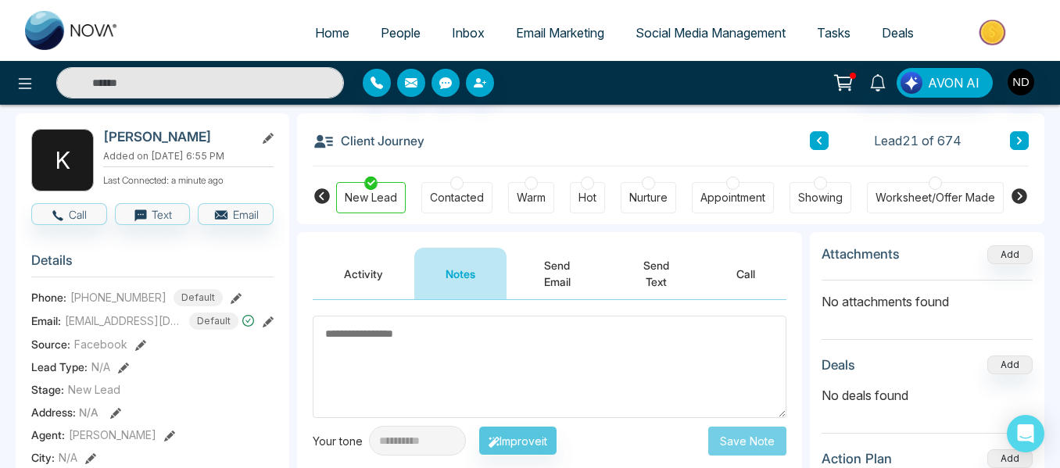
click at [1013, 143] on button at bounding box center [1019, 140] width 19 height 19
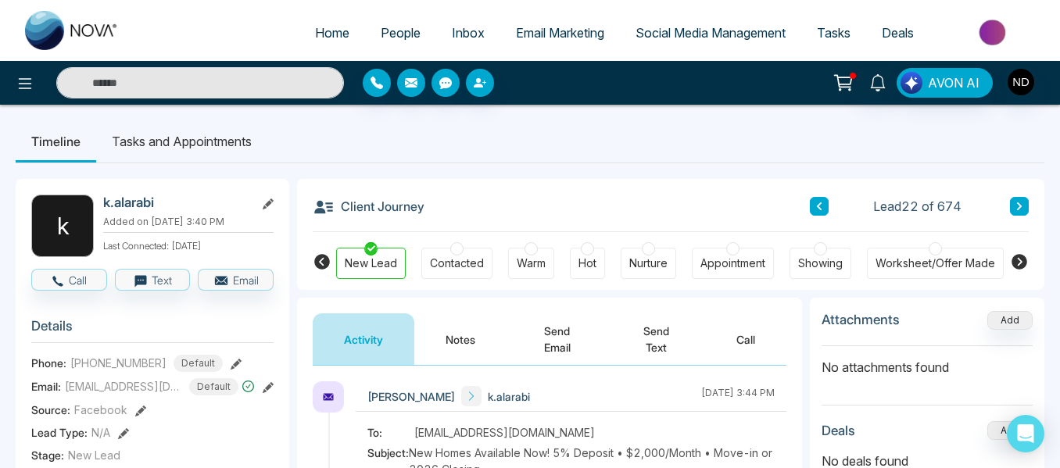
click at [458, 328] on button "Notes" at bounding box center [460, 340] width 92 height 52
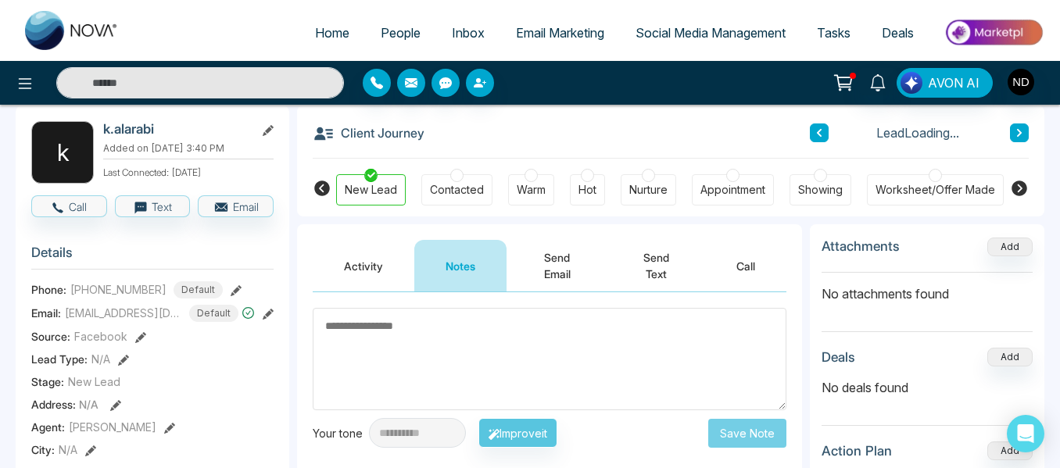
scroll to position [202, 0]
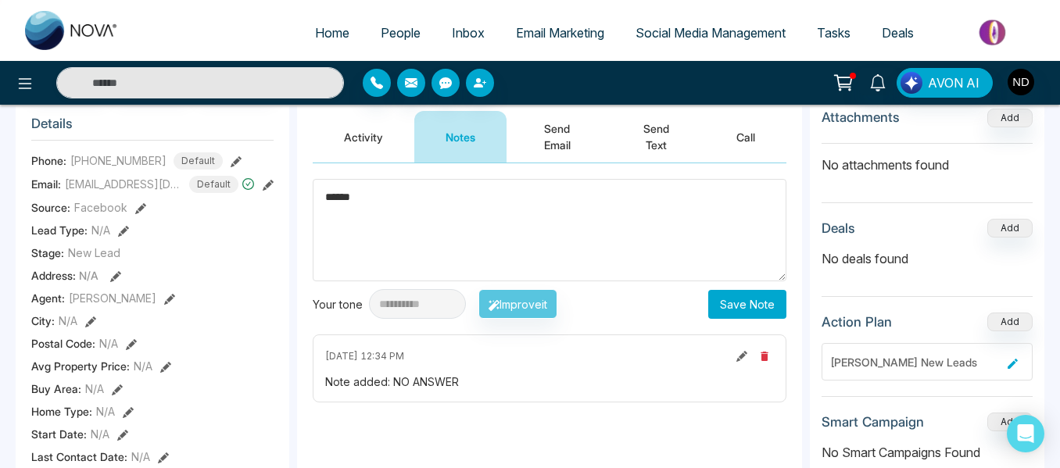
type textarea "******"
click at [729, 307] on button "Save Note" at bounding box center [747, 304] width 78 height 29
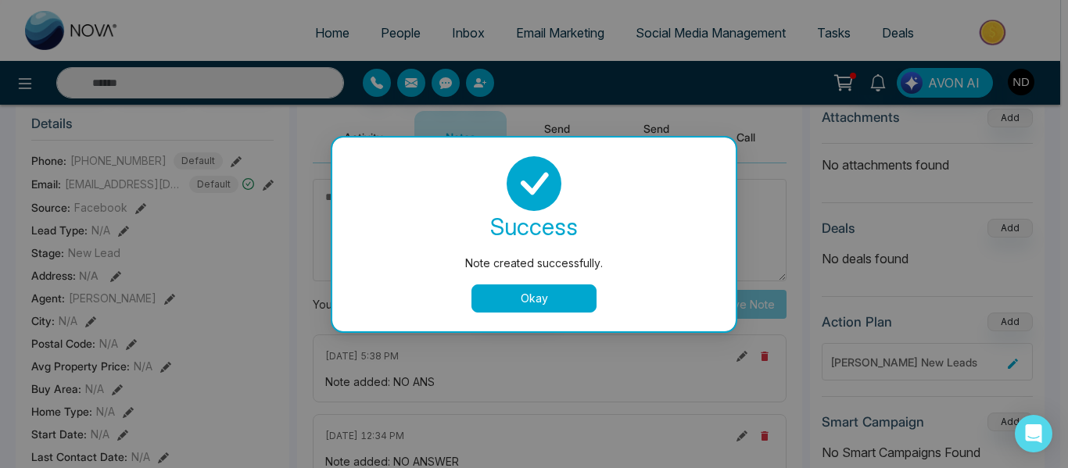
click at [546, 298] on button "Okay" at bounding box center [533, 299] width 125 height 28
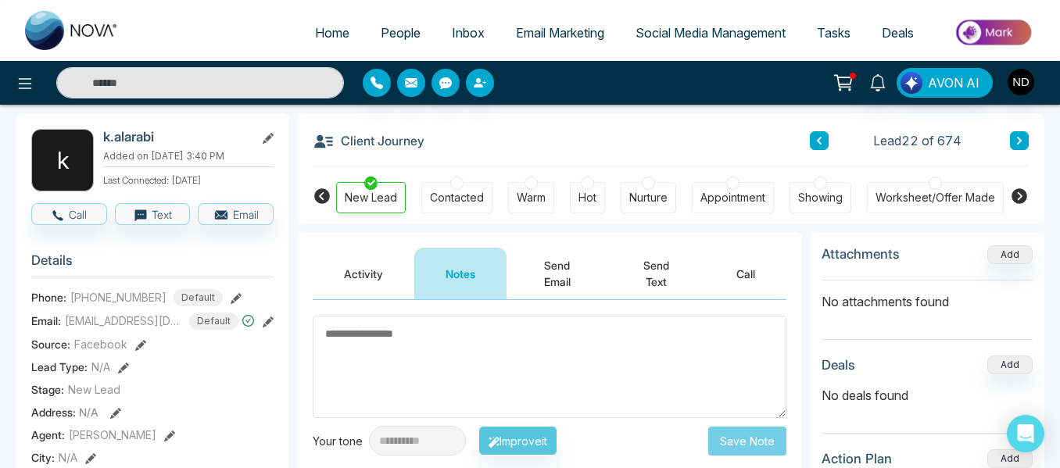
scroll to position [65, 0]
click at [1011, 142] on button at bounding box center [1019, 141] width 19 height 19
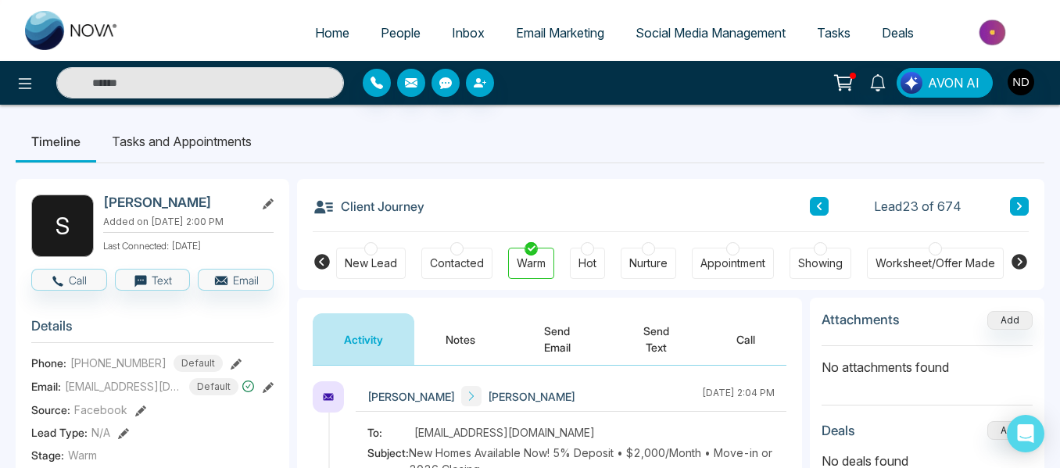
click at [458, 330] on button "Notes" at bounding box center [460, 340] width 92 height 52
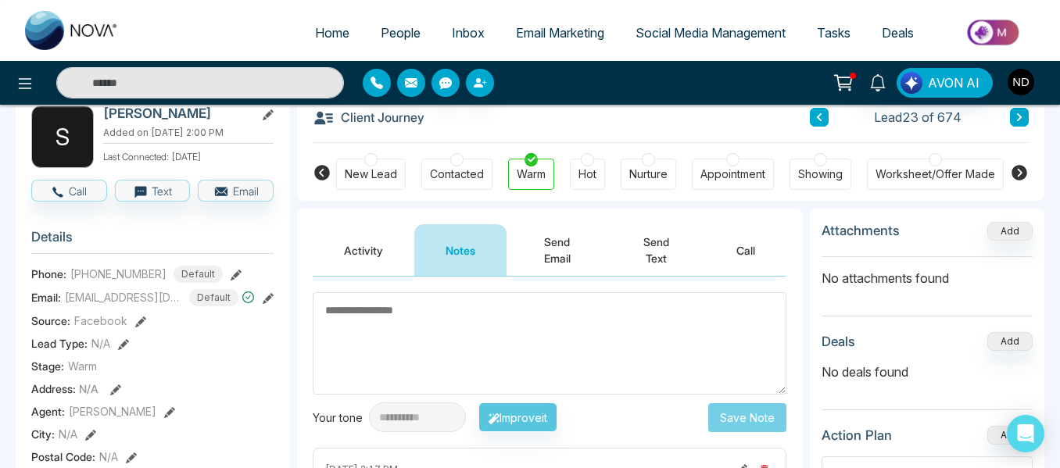
scroll to position [88, 0]
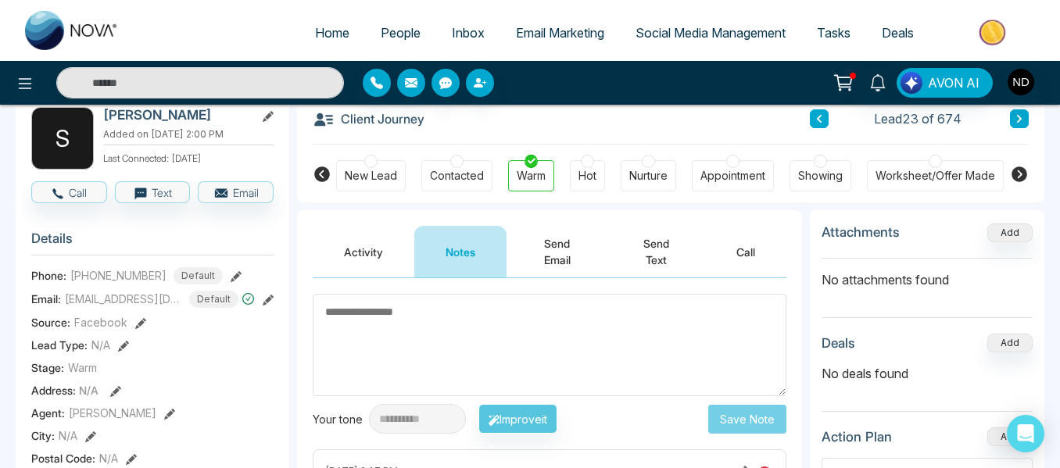
click at [1012, 120] on button at bounding box center [1019, 118] width 19 height 19
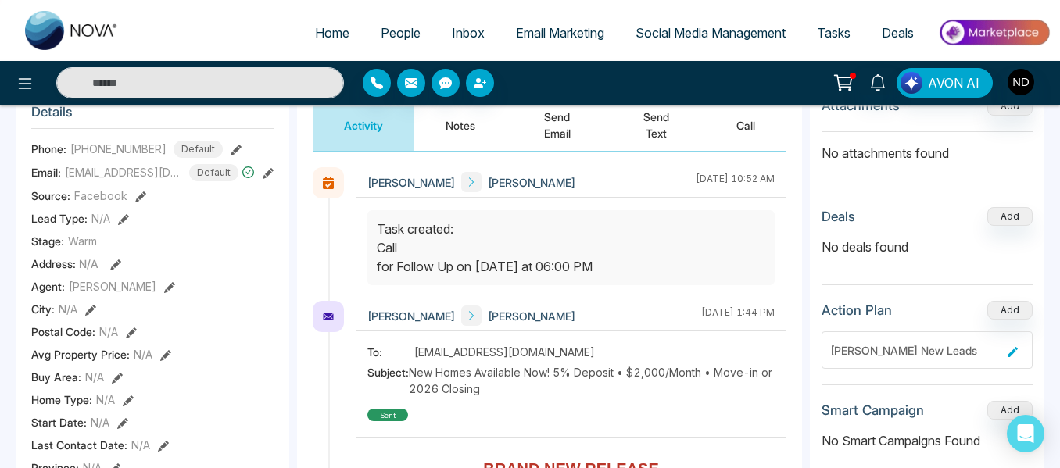
scroll to position [217, 0]
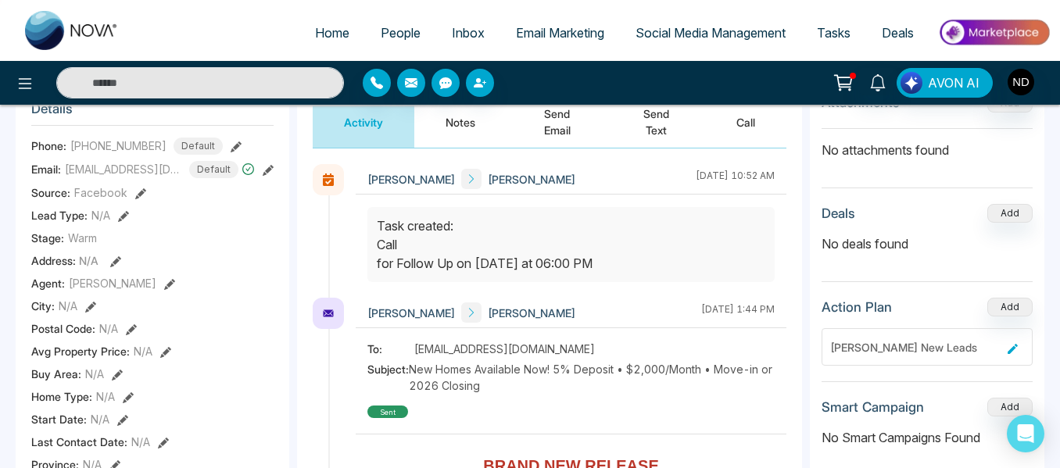
click at [441, 134] on button "Notes" at bounding box center [460, 122] width 92 height 52
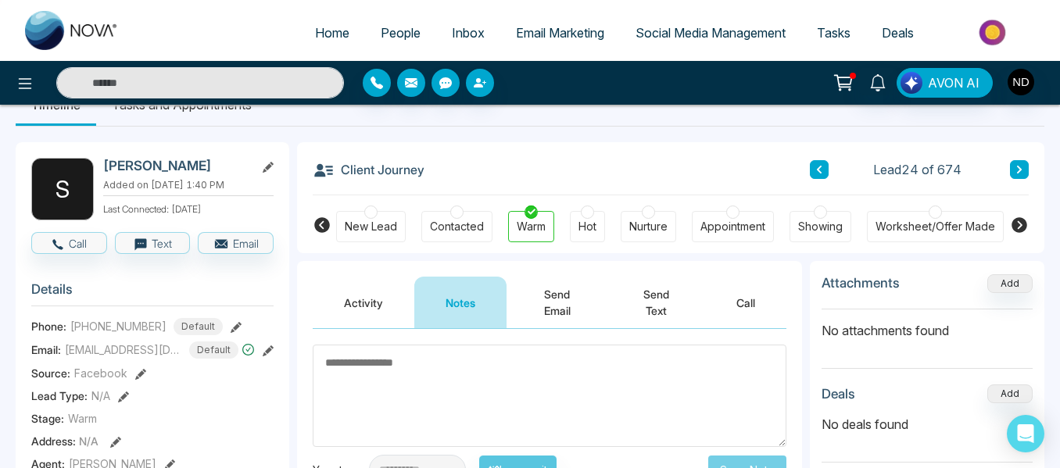
scroll to position [36, 0]
click at [1014, 174] on button at bounding box center [1019, 170] width 19 height 19
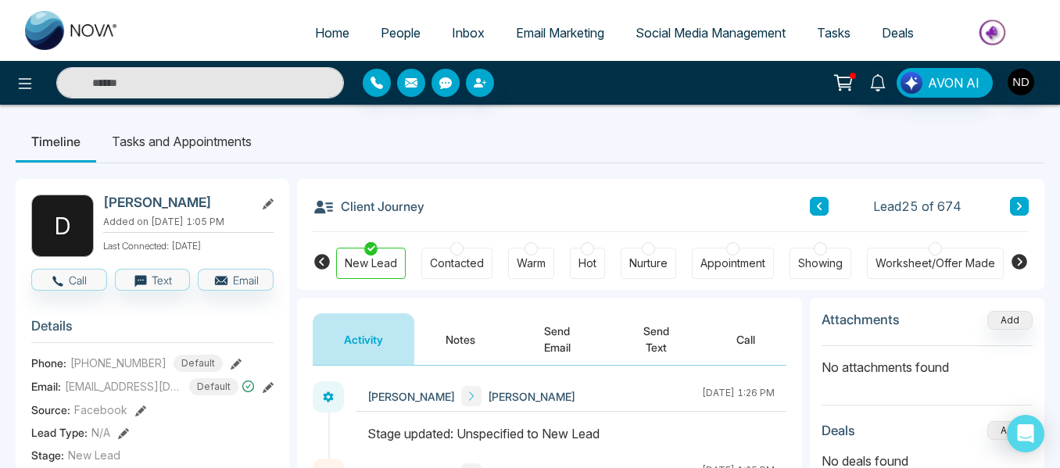
click at [457, 324] on button "Notes" at bounding box center [460, 340] width 92 height 52
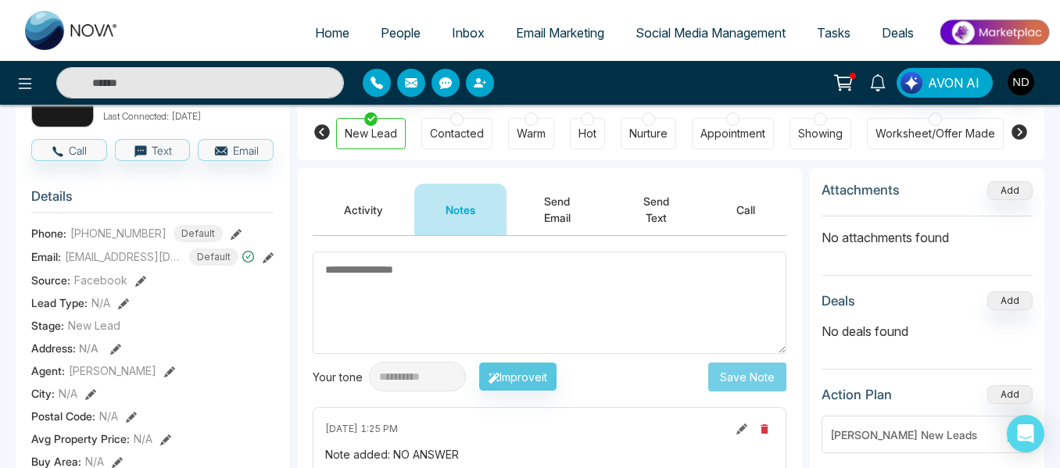
scroll to position [129, 0]
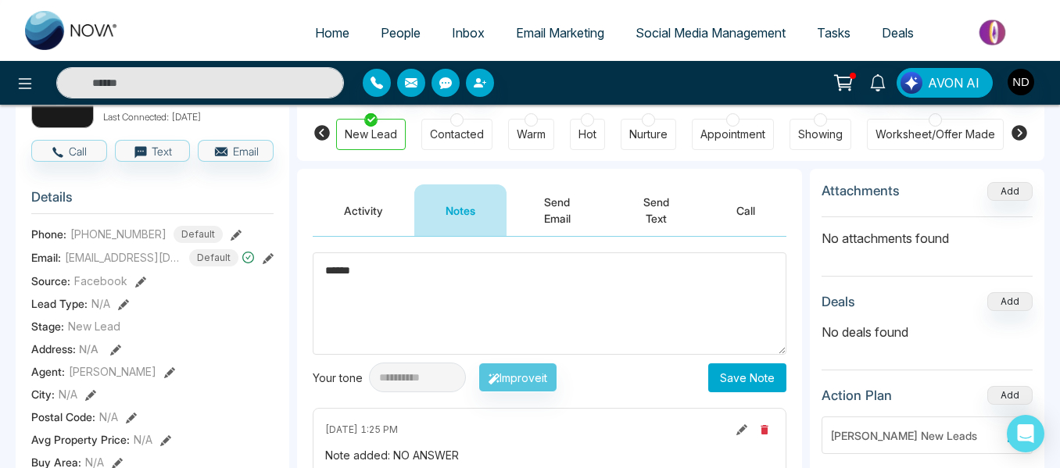
type textarea "******"
click at [733, 382] on button "Save Note" at bounding box center [747, 378] width 78 height 29
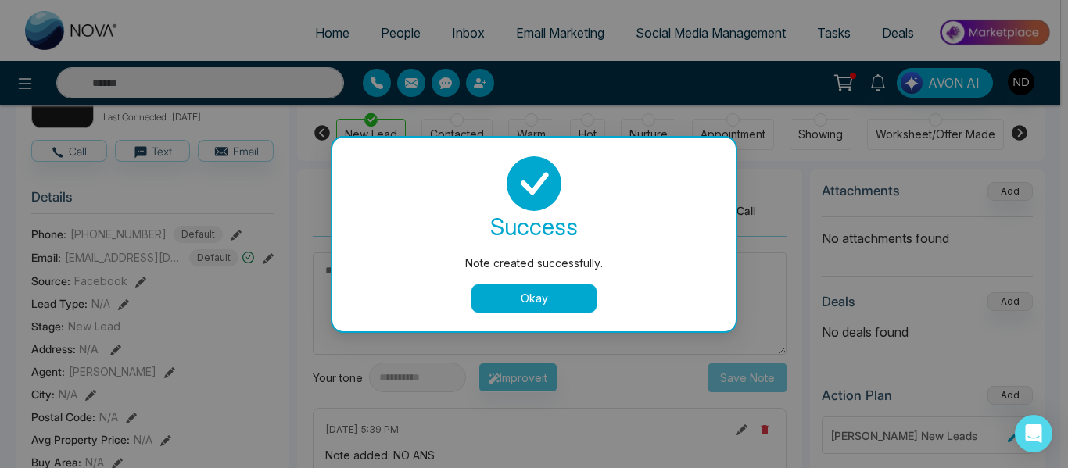
click at [564, 297] on button "Okay" at bounding box center [533, 299] width 125 height 28
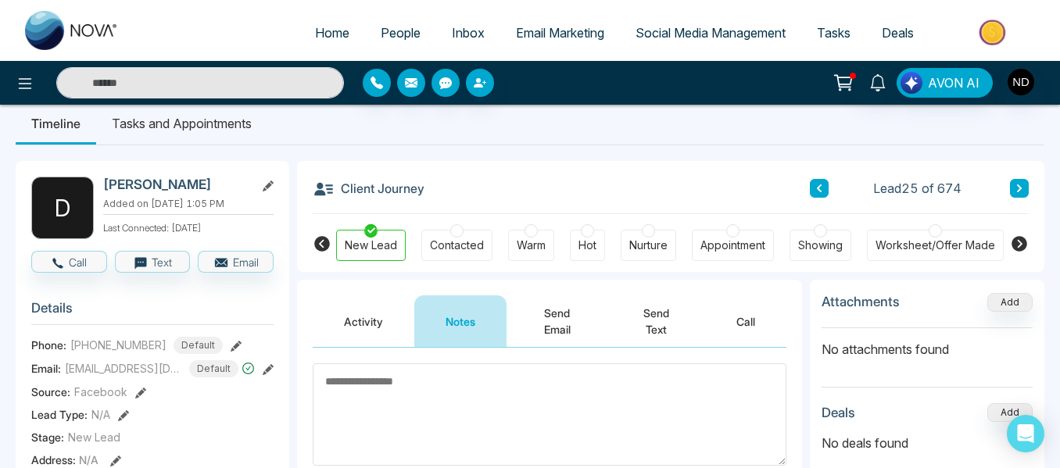
scroll to position [16, 0]
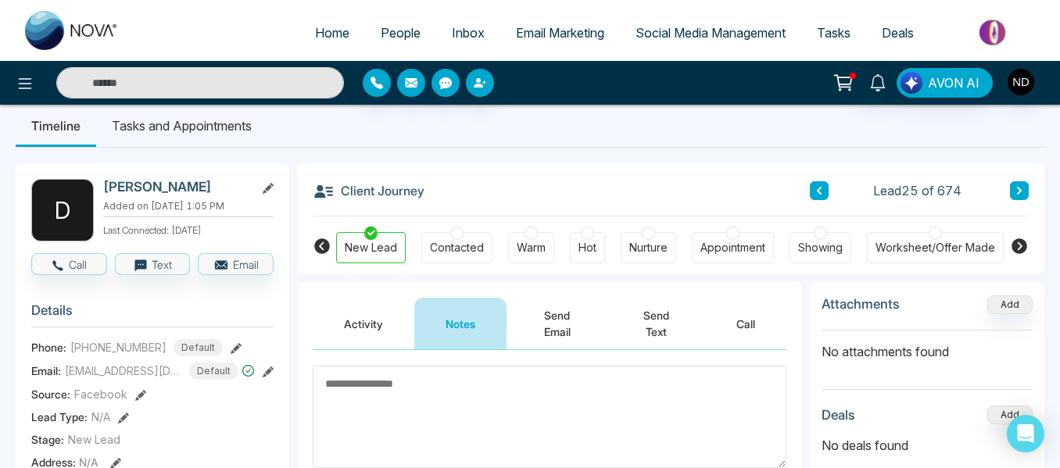
click at [1018, 185] on button at bounding box center [1019, 190] width 19 height 19
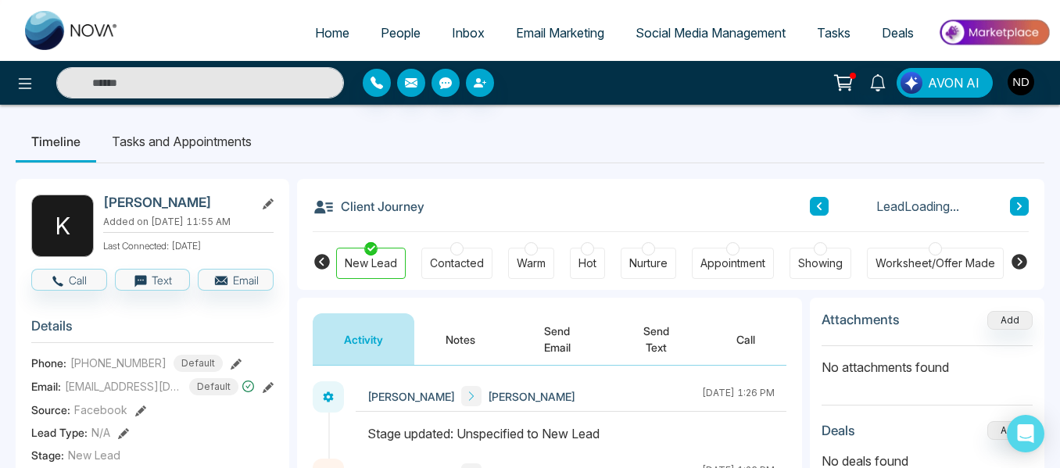
click at [485, 348] on button "Notes" at bounding box center [460, 340] width 92 height 52
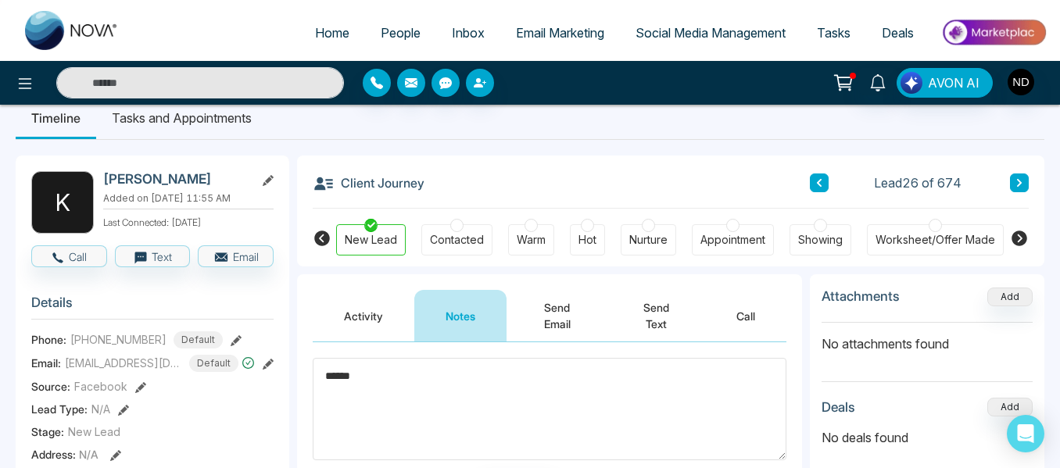
scroll to position [120, 0]
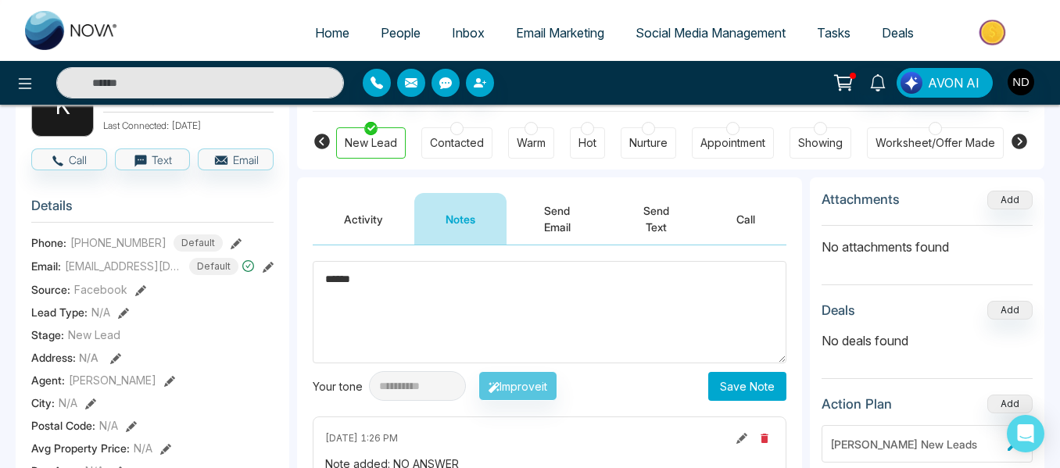
type textarea "******"
click at [730, 381] on button "Save Note" at bounding box center [747, 386] width 78 height 29
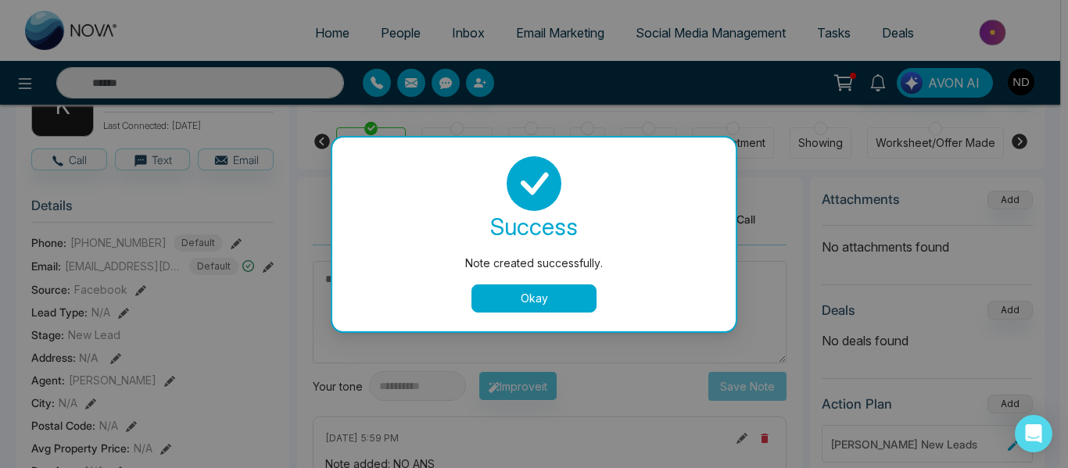
click at [529, 308] on button "Okay" at bounding box center [533, 299] width 125 height 28
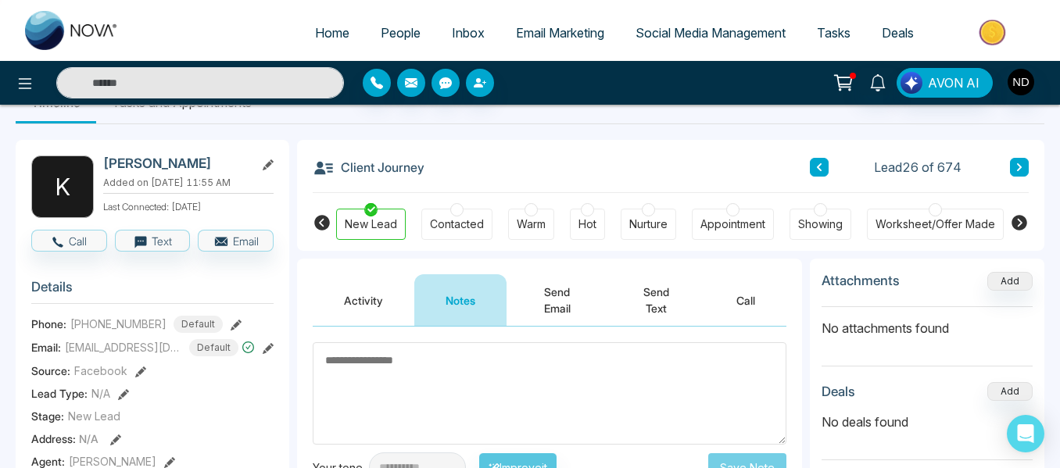
scroll to position [38, 0]
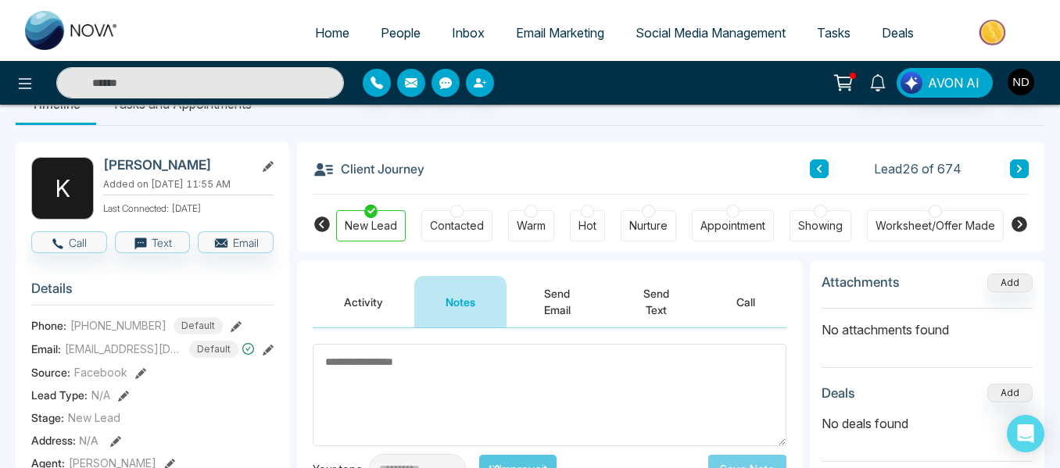
click at [1026, 167] on button at bounding box center [1019, 168] width 19 height 19
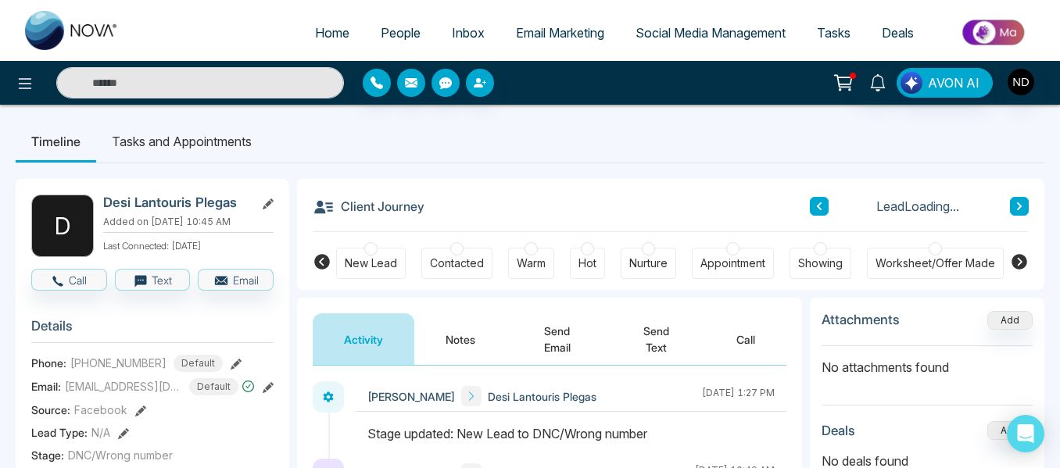
click at [456, 328] on button "Notes" at bounding box center [460, 340] width 92 height 52
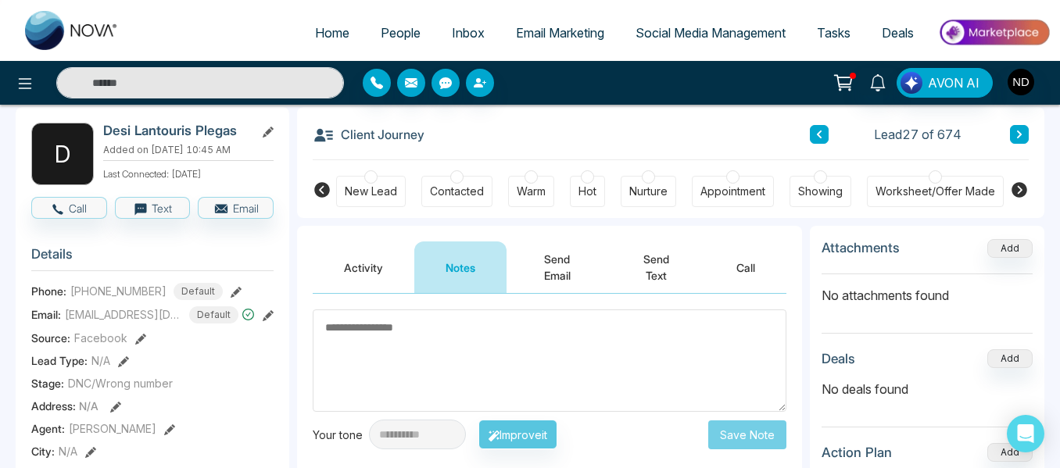
scroll to position [67, 0]
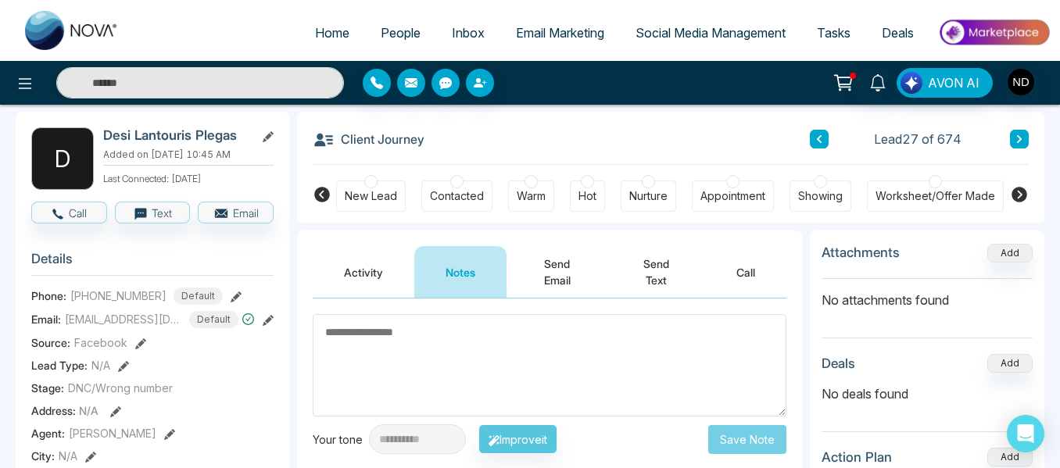
click at [367, 282] on button "Activity" at bounding box center [364, 272] width 102 height 52
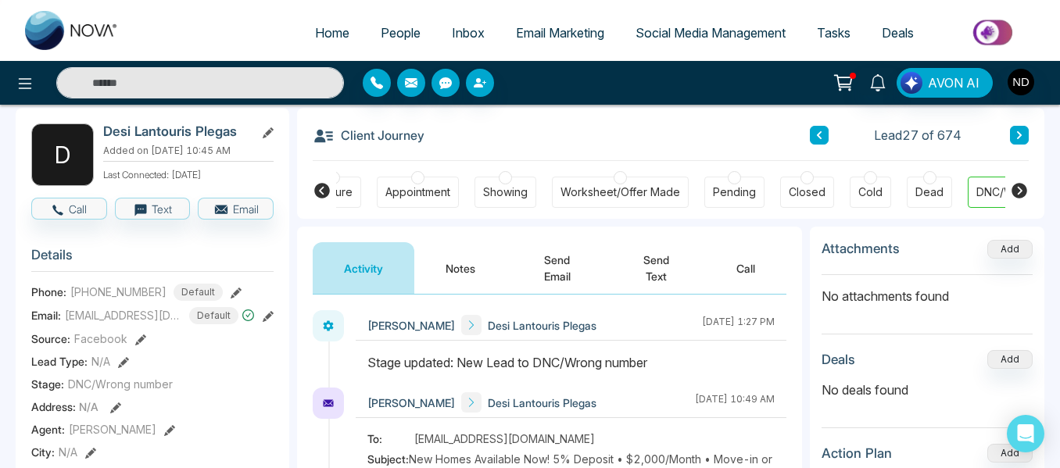
scroll to position [0, 493]
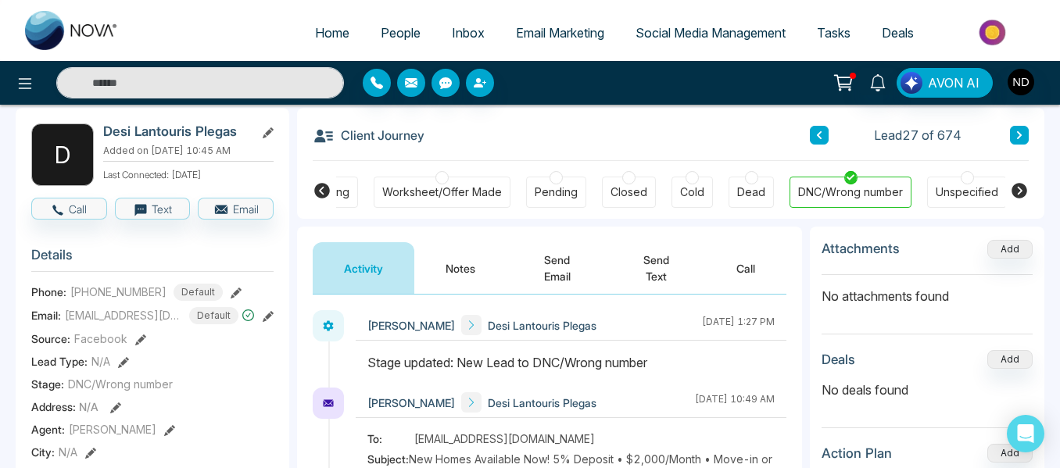
click at [1017, 132] on icon at bounding box center [1019, 135] width 5 height 8
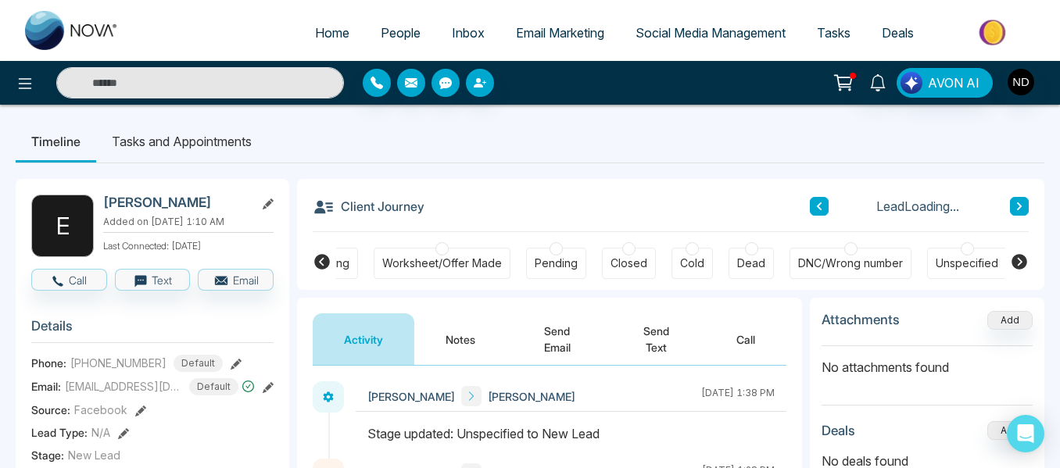
click at [435, 343] on button "Notes" at bounding box center [460, 340] width 92 height 52
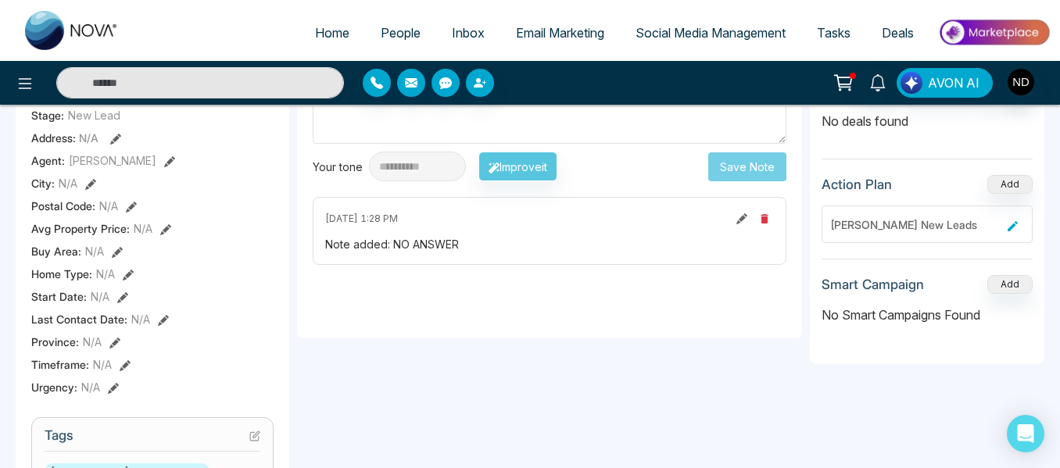
scroll to position [52, 0]
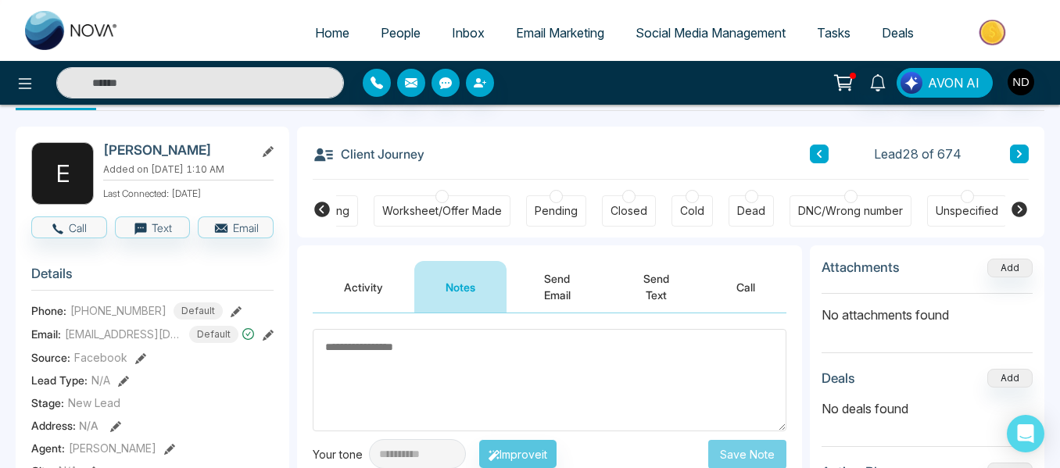
paste textarea "******"
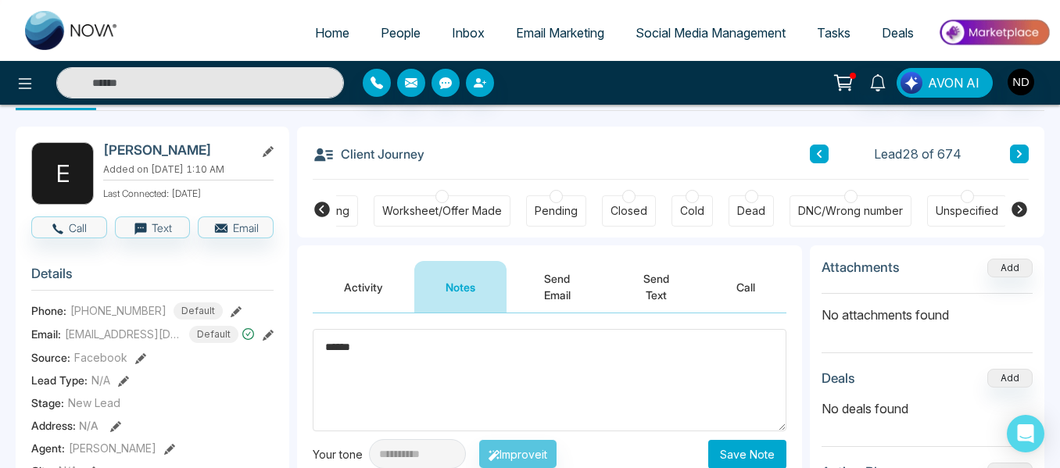
type textarea "******"
click at [744, 447] on button "Save Note" at bounding box center [747, 454] width 78 height 29
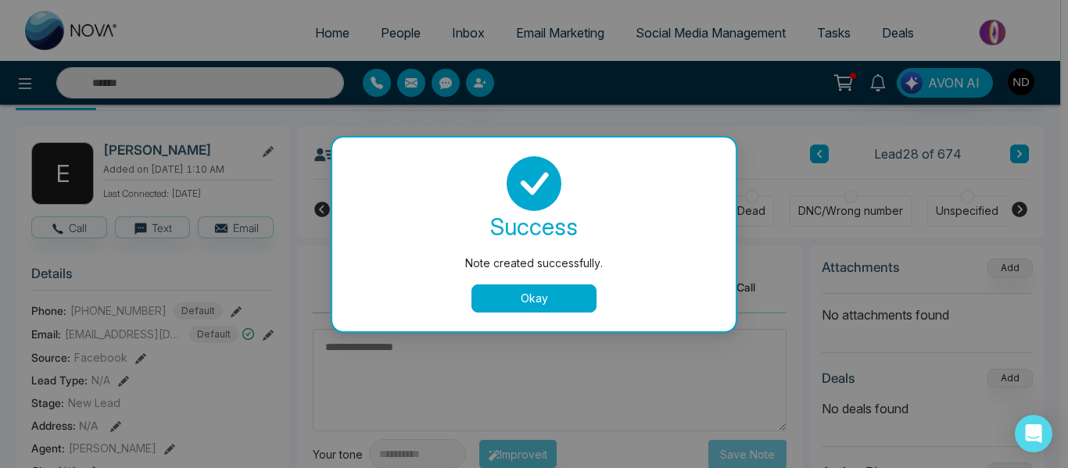
click at [587, 303] on button "Okay" at bounding box center [533, 299] width 125 height 28
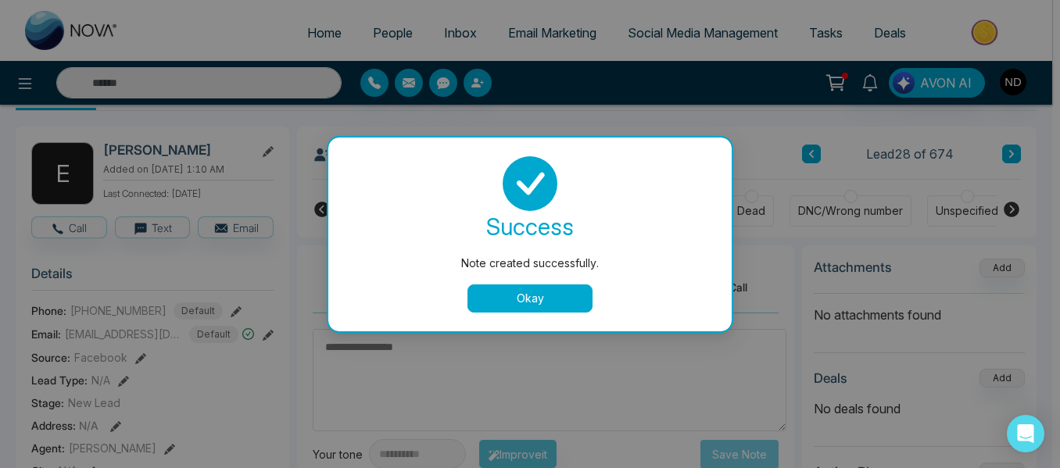
scroll to position [0, 486]
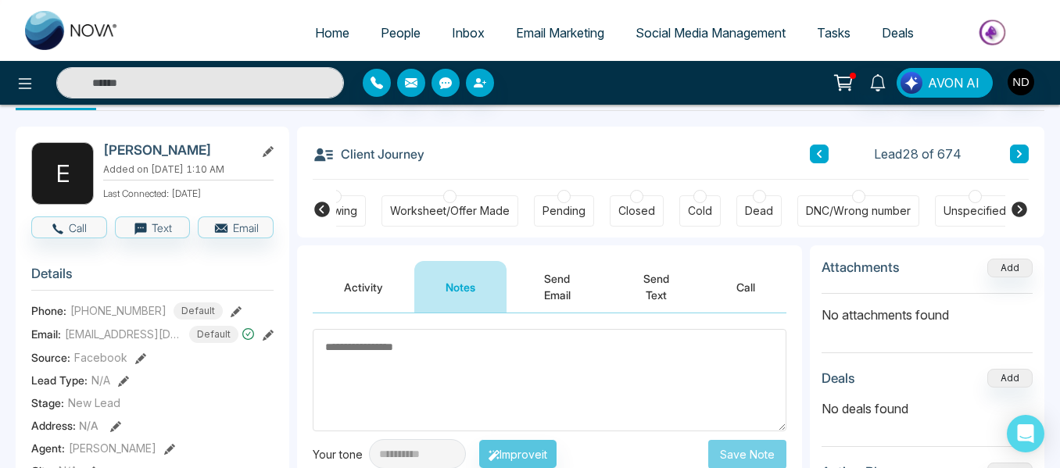
click at [1012, 146] on button at bounding box center [1019, 154] width 19 height 19
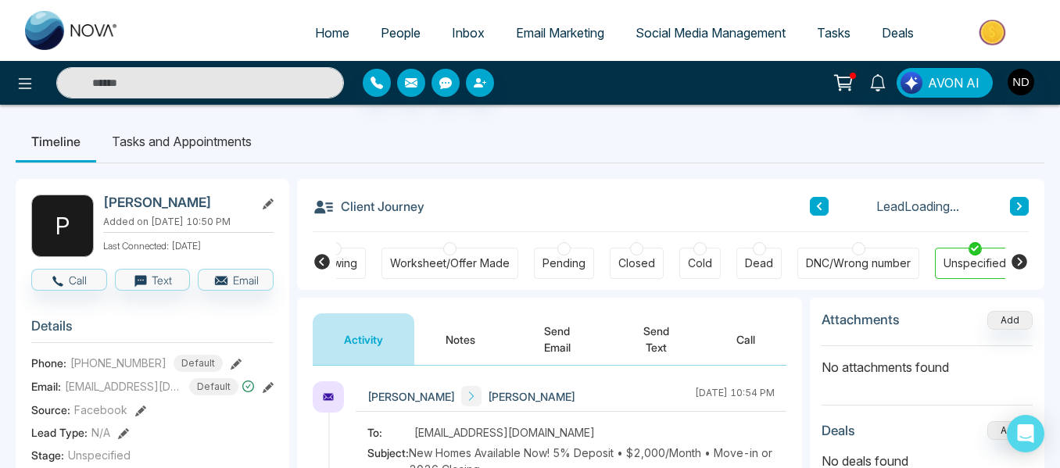
click at [452, 340] on button "Notes" at bounding box center [460, 340] width 92 height 52
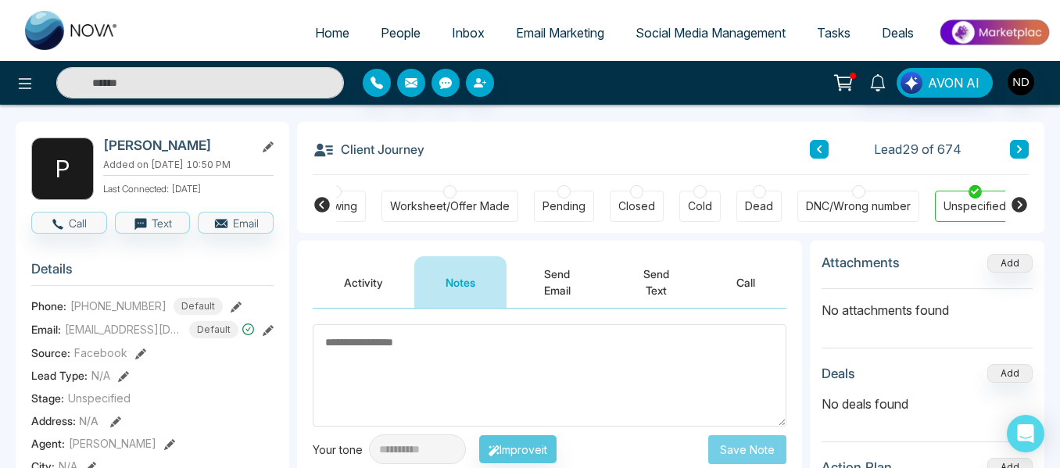
scroll to position [56, 0]
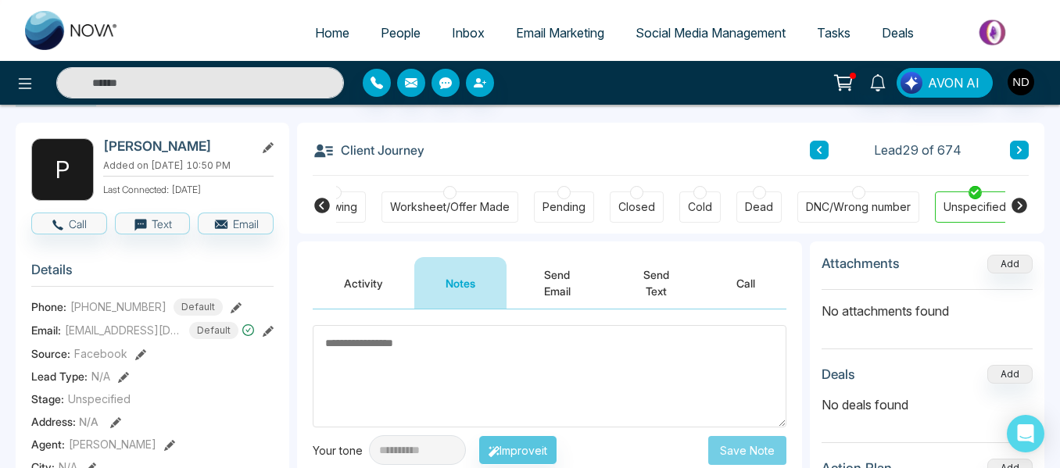
click at [353, 297] on button "Activity" at bounding box center [364, 283] width 102 height 52
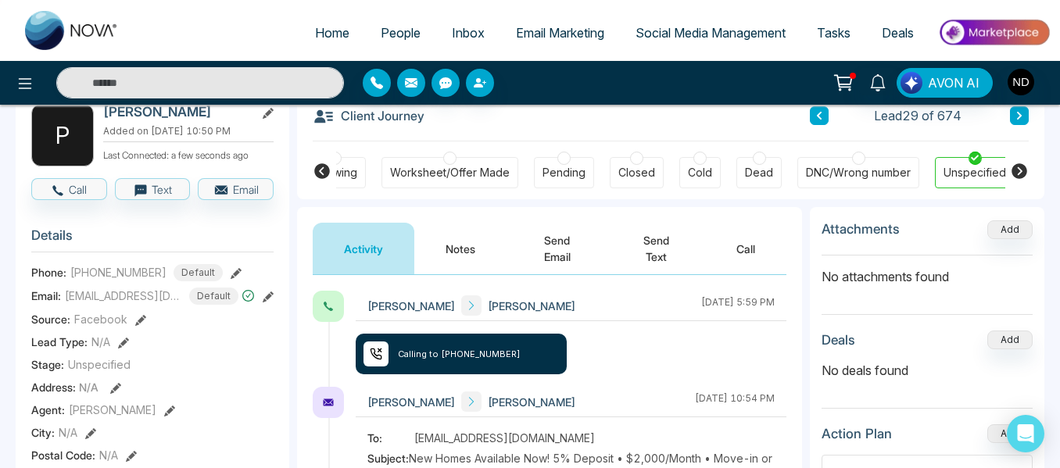
scroll to position [91, 0]
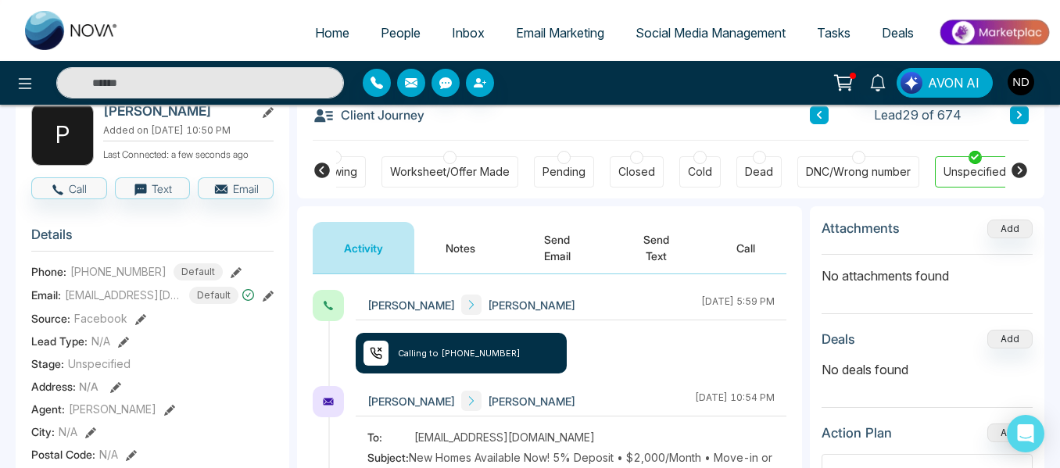
click at [523, 245] on button "Send Email" at bounding box center [557, 248] width 101 height 52
click at [452, 243] on button "Notes" at bounding box center [460, 248] width 92 height 52
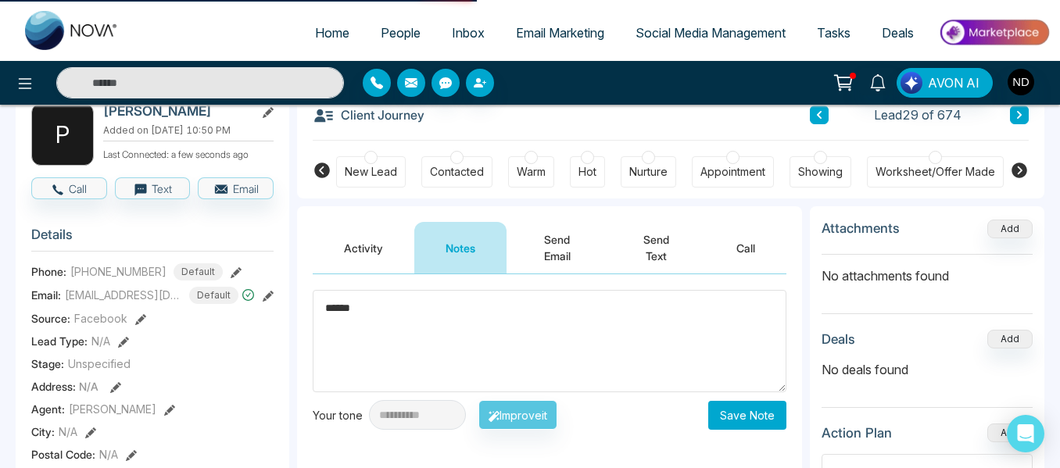
type textarea "******"
click at [376, 162] on div "New Lead" at bounding box center [371, 171] width 70 height 31
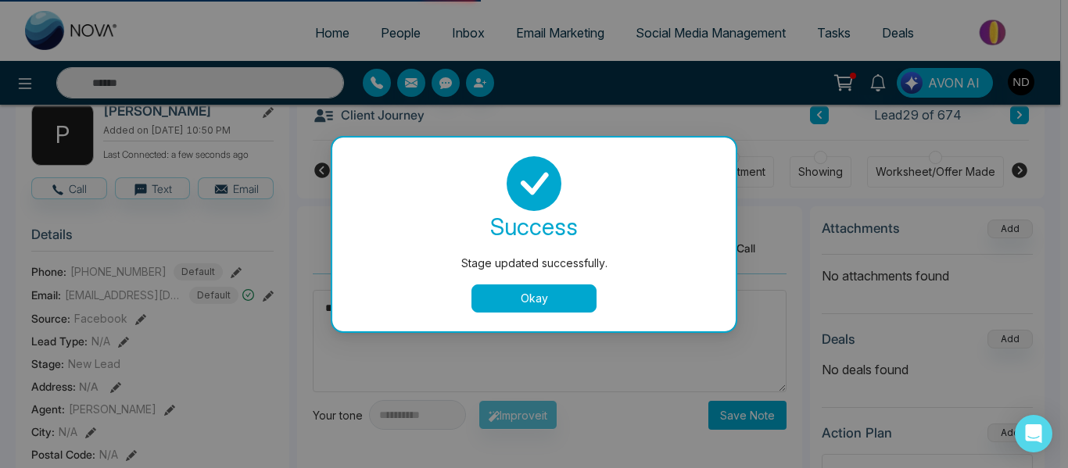
click at [521, 288] on button "Okay" at bounding box center [533, 299] width 125 height 28
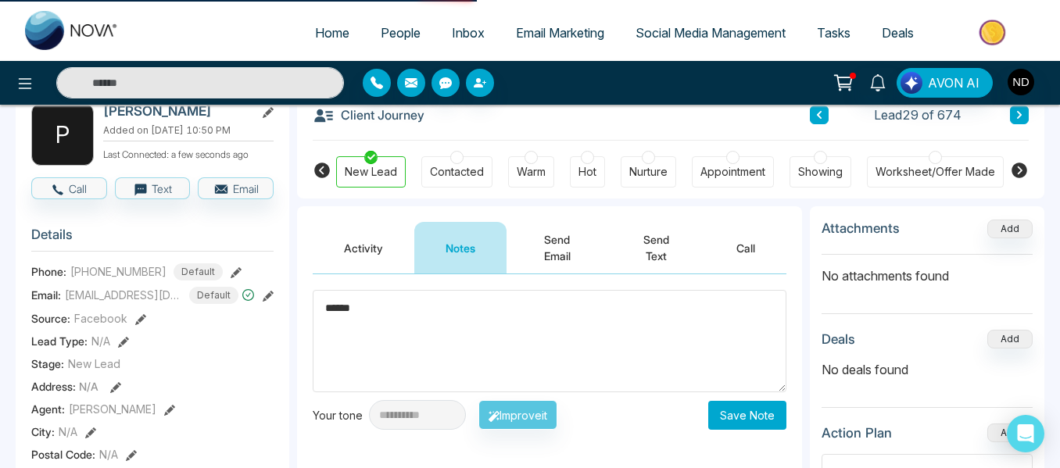
click at [731, 406] on button "Save Note" at bounding box center [747, 415] width 78 height 29
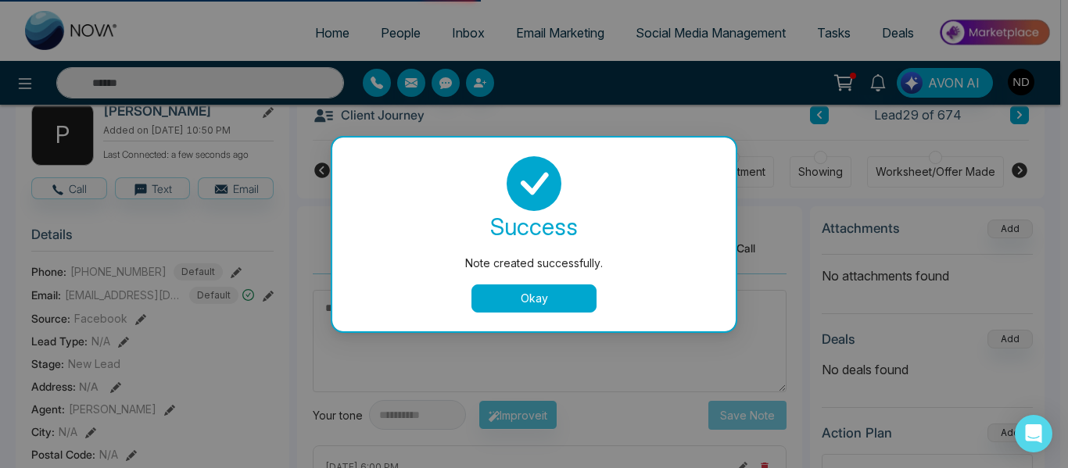
click at [543, 283] on div "success Note created successfully. Okay" at bounding box center [534, 234] width 366 height 156
click at [545, 289] on button "Okay" at bounding box center [533, 299] width 125 height 28
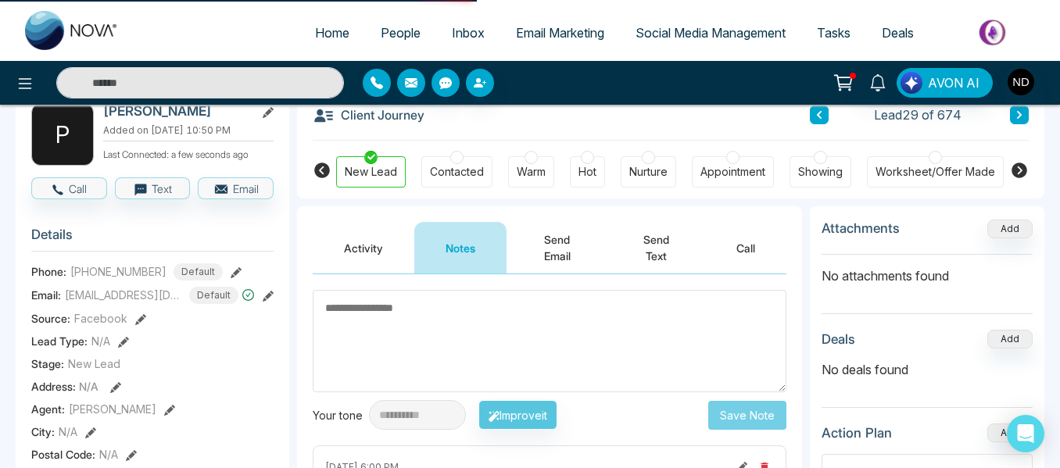
click at [1019, 124] on button at bounding box center [1019, 115] width 19 height 19
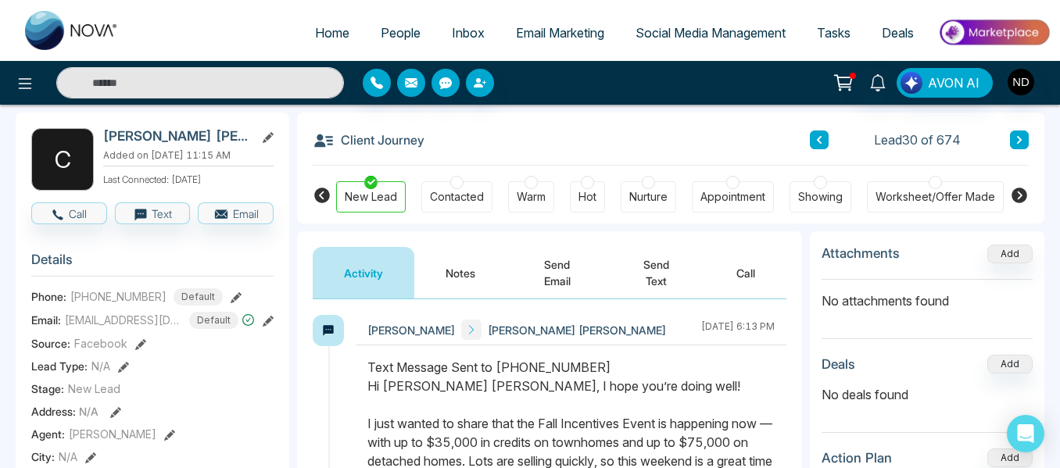
scroll to position [67, 0]
click at [455, 286] on button "Notes" at bounding box center [460, 272] width 92 height 52
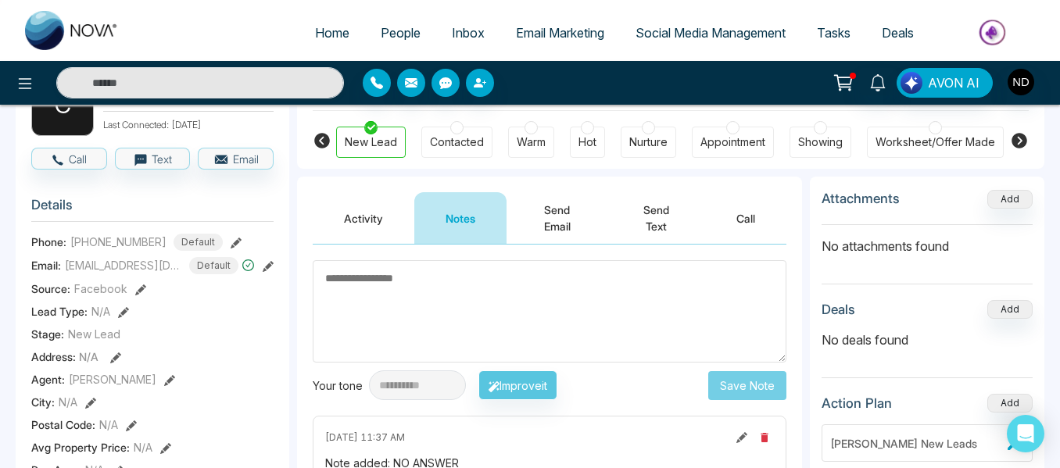
scroll to position [120, 0]
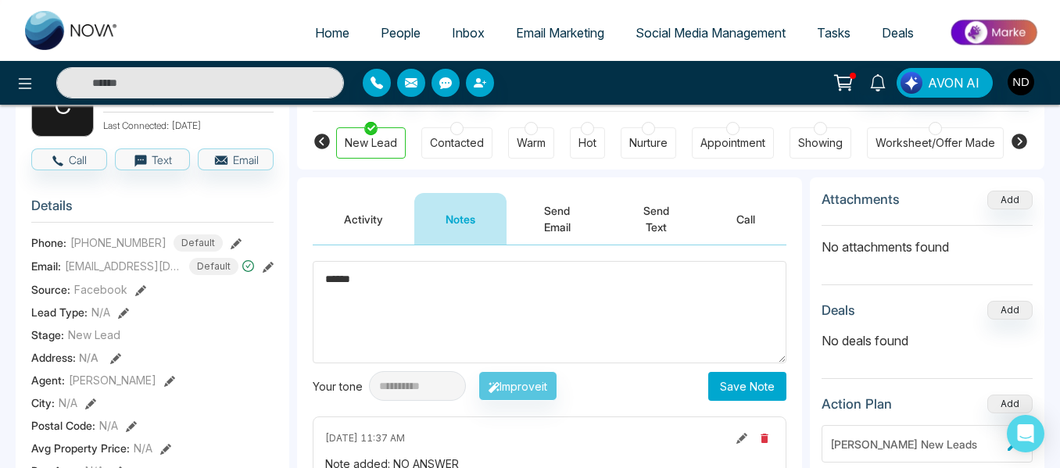
type textarea "******"
click at [719, 395] on button "Save Note" at bounding box center [747, 386] width 78 height 29
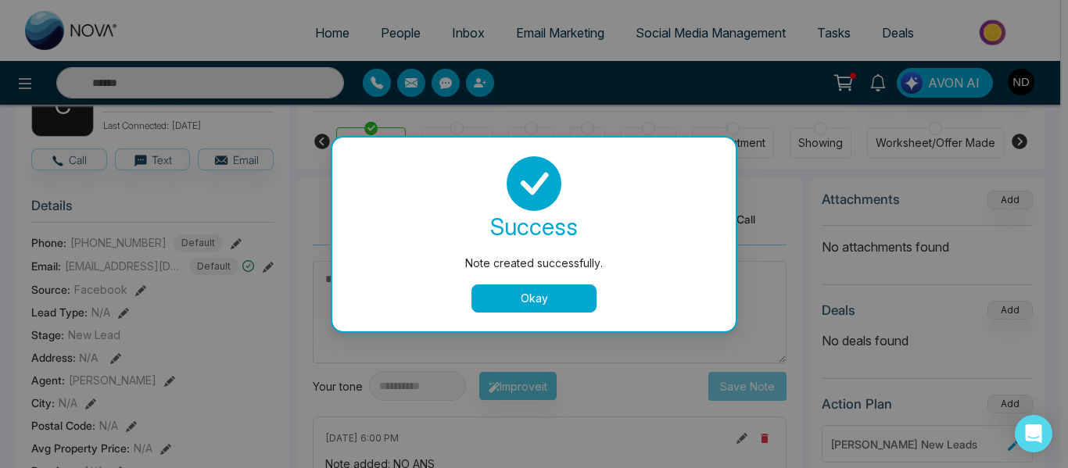
click at [554, 296] on button "Okay" at bounding box center [533, 299] width 125 height 28
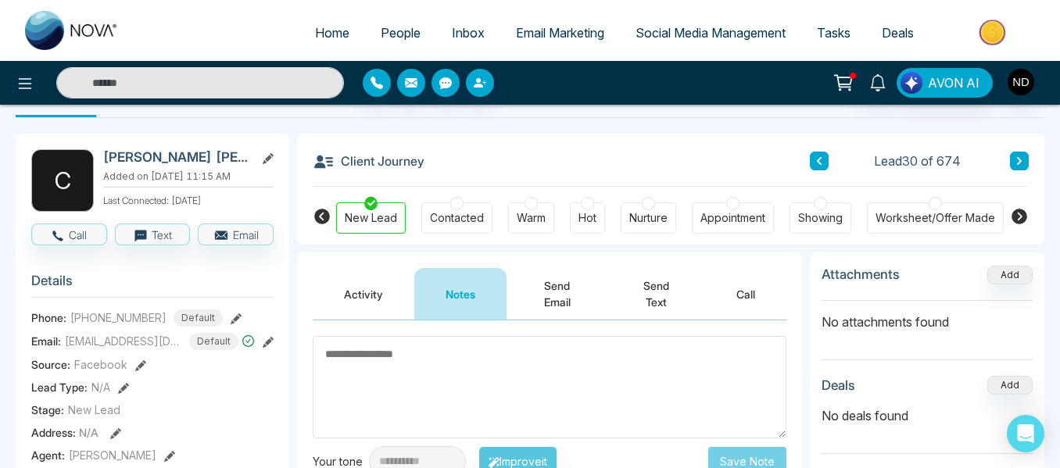
scroll to position [44, 0]
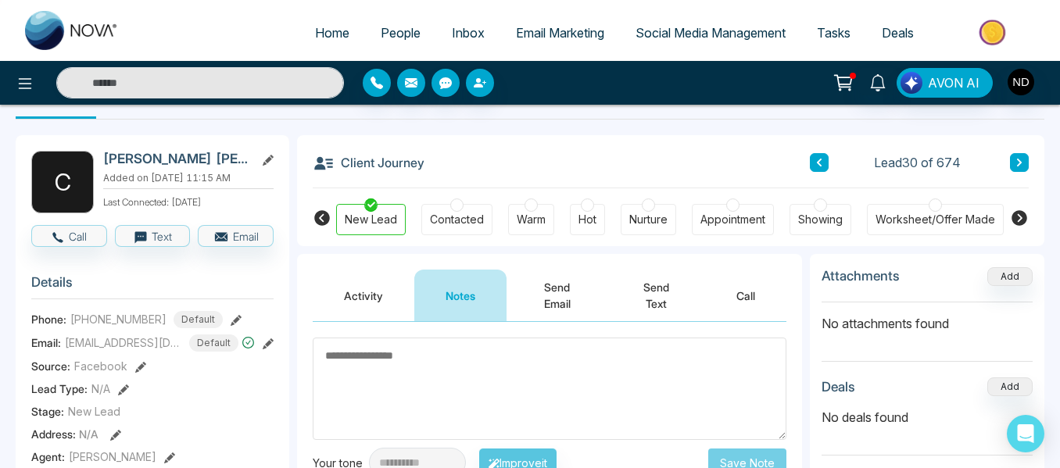
click at [1024, 156] on button at bounding box center [1019, 162] width 19 height 19
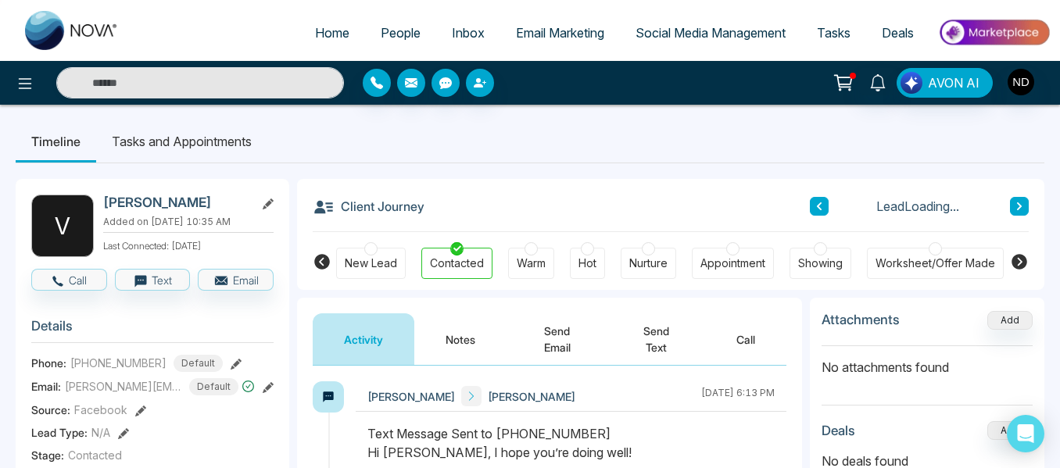
click at [451, 328] on button "Notes" at bounding box center [460, 340] width 92 height 52
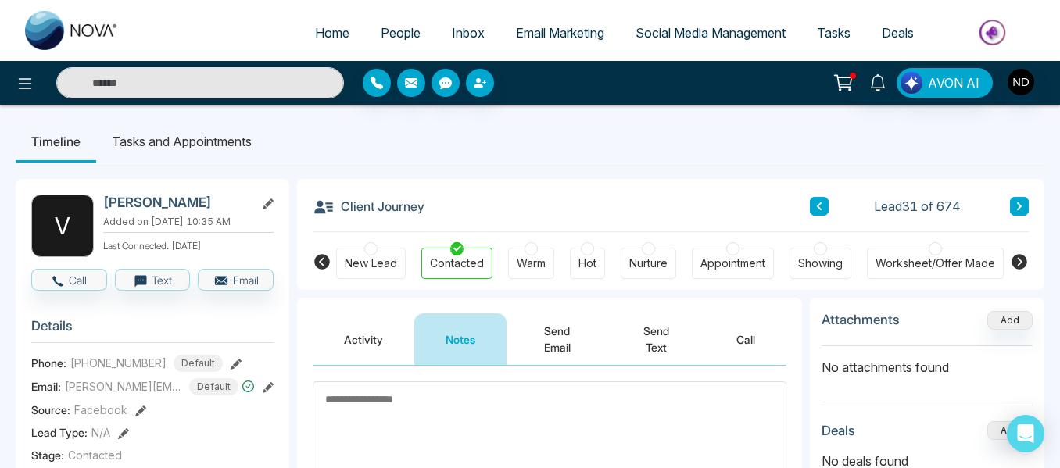
scroll to position [192, 0]
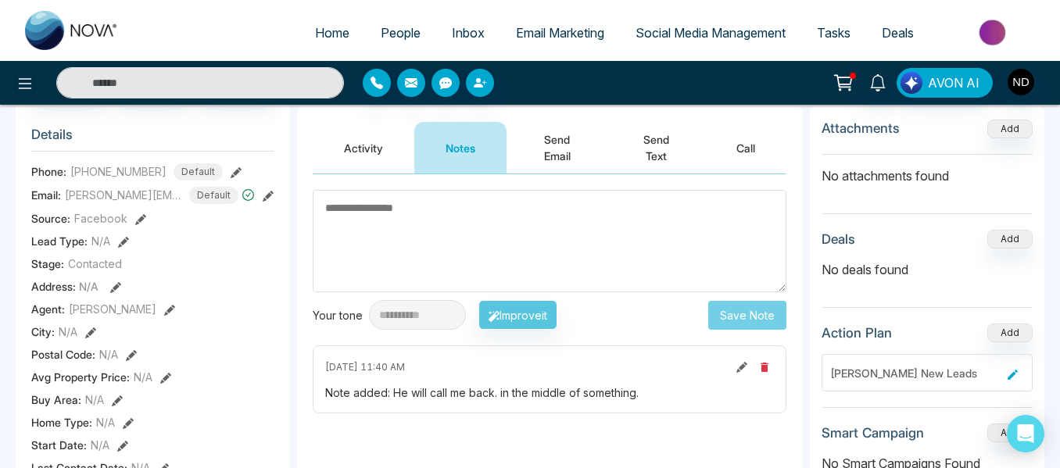
paste textarea "******"
type textarea "******"
click at [712, 321] on button "Save Note" at bounding box center [747, 315] width 78 height 29
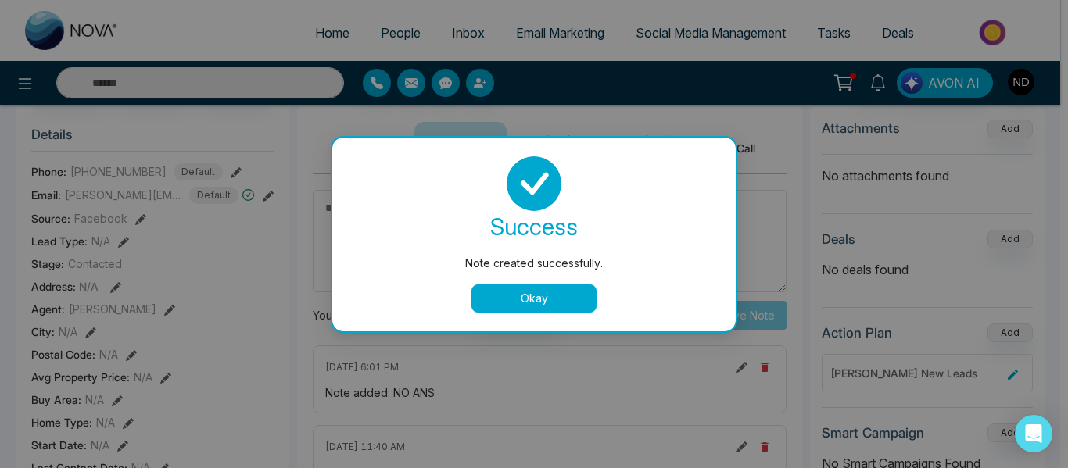
click at [544, 295] on button "Okay" at bounding box center [533, 299] width 125 height 28
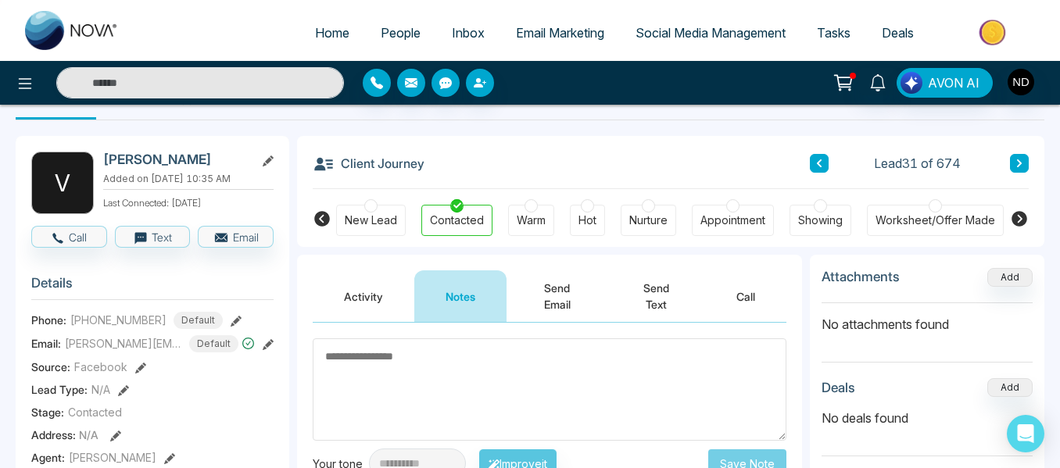
scroll to position [41, 0]
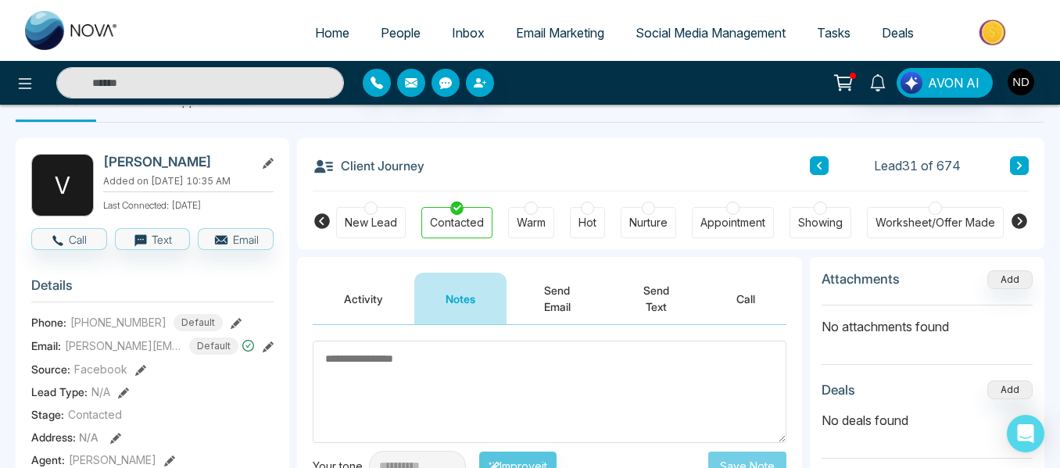
click at [1020, 170] on icon at bounding box center [1020, 165] width 8 height 9
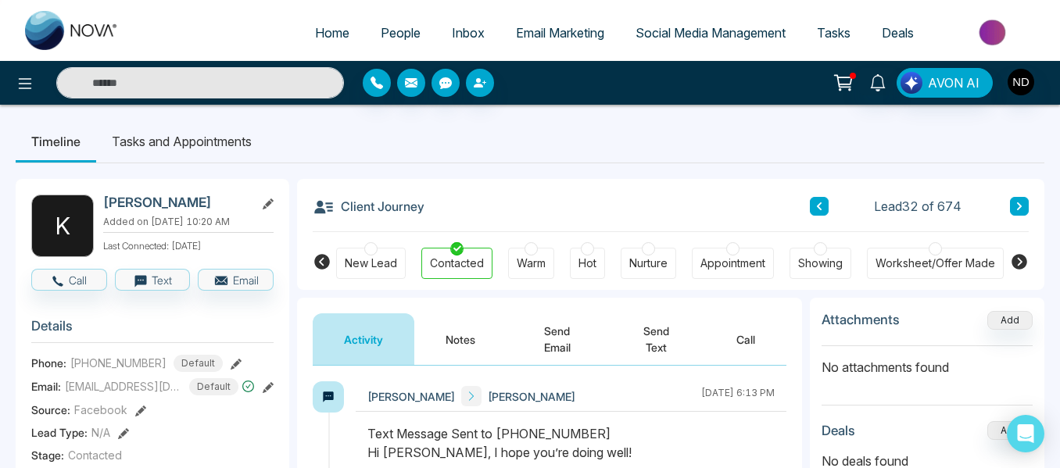
click at [453, 347] on button "Notes" at bounding box center [460, 340] width 92 height 52
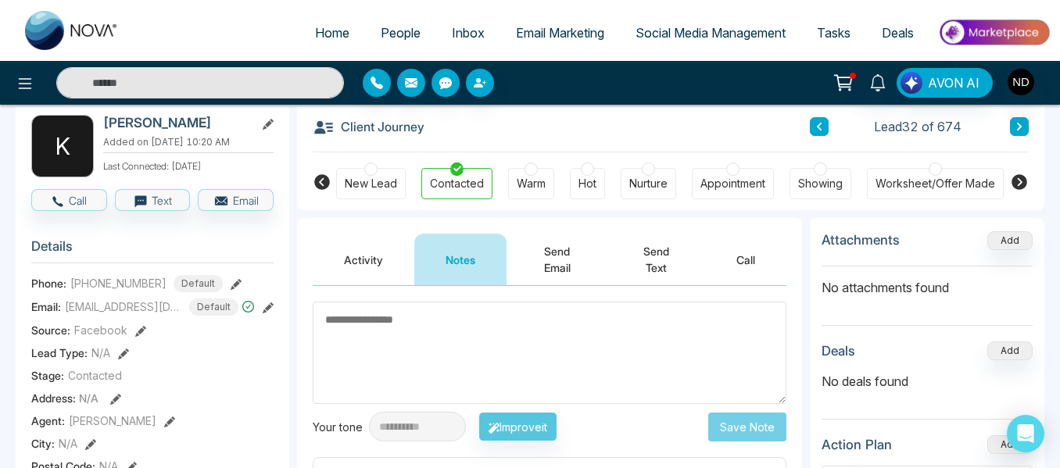
scroll to position [78, 0]
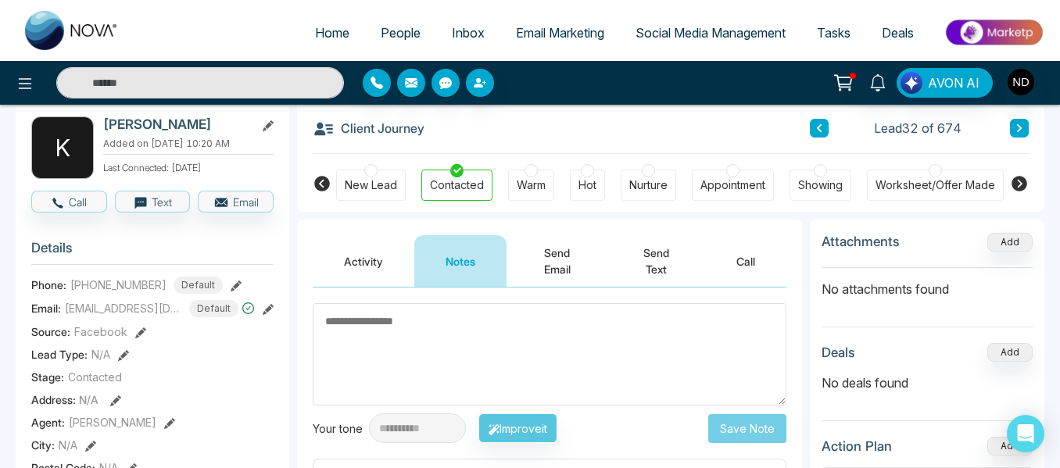
click at [382, 278] on button "Activity" at bounding box center [364, 261] width 102 height 52
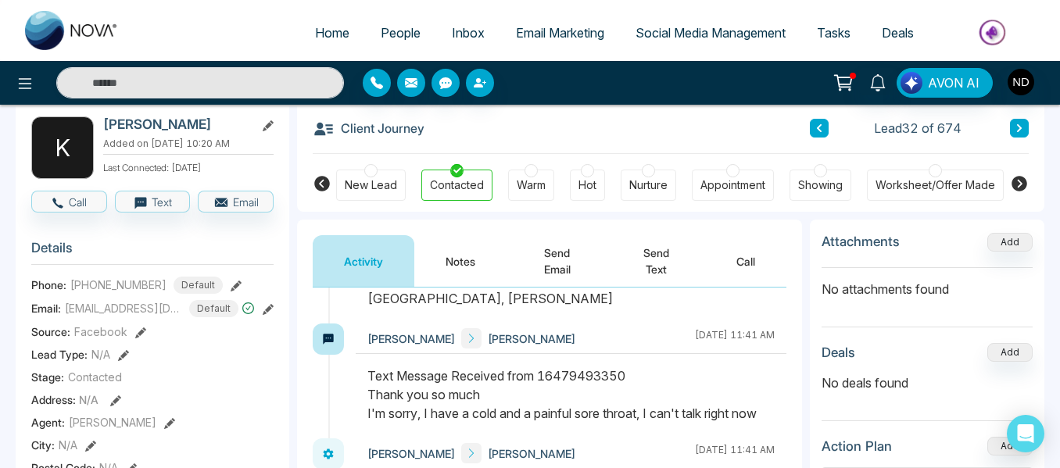
scroll to position [1421, 0]
click at [1024, 134] on button at bounding box center [1019, 128] width 19 height 19
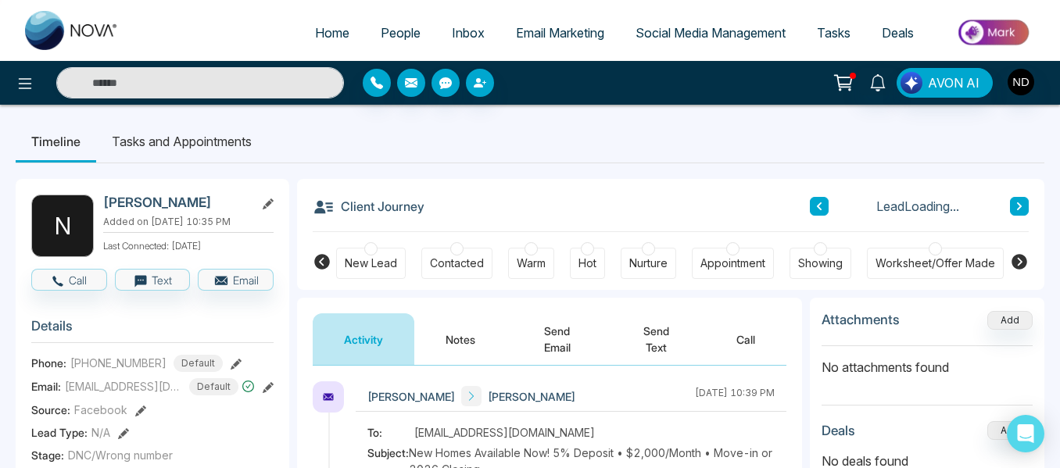
click at [461, 349] on button "Notes" at bounding box center [460, 340] width 92 height 52
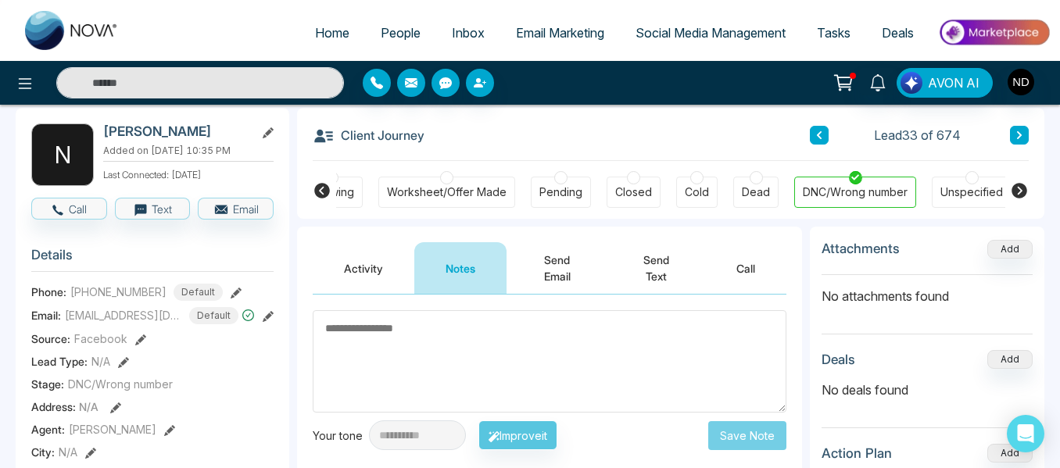
scroll to position [0, 493]
click at [1017, 139] on icon at bounding box center [1020, 135] width 8 height 9
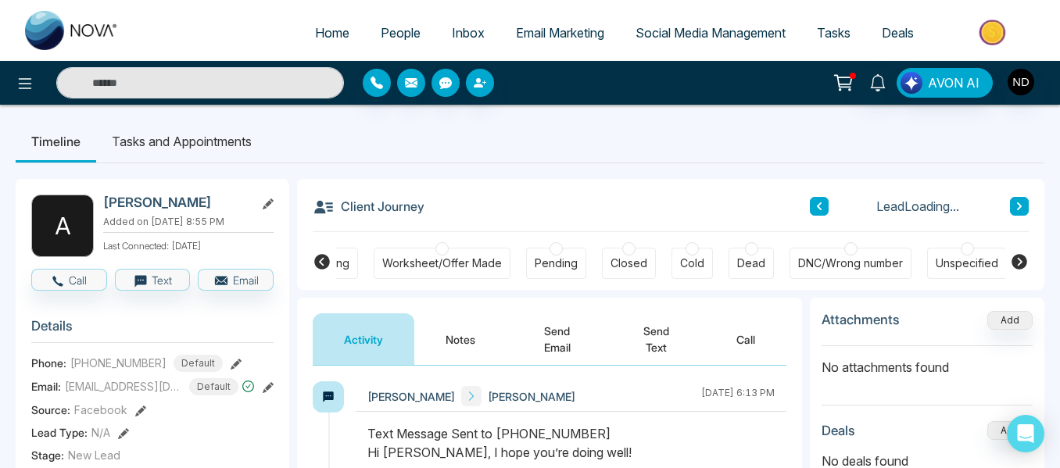
click at [459, 349] on button "Notes" at bounding box center [460, 340] width 92 height 52
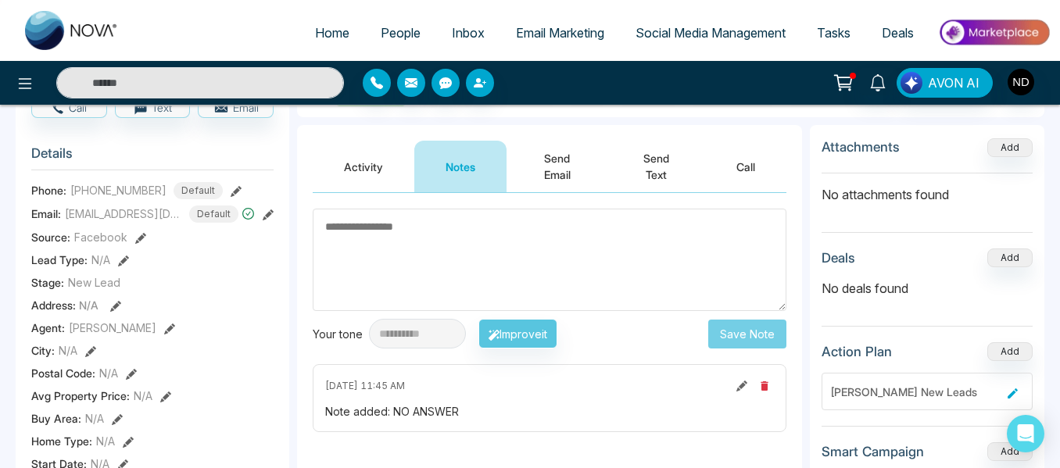
scroll to position [174, 0]
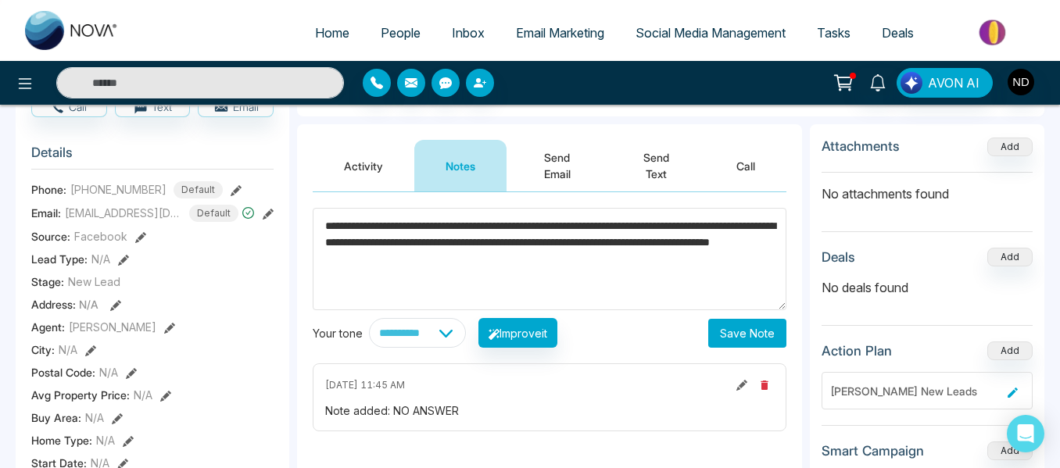
click at [367, 260] on textarea "**********" at bounding box center [550, 259] width 474 height 102
click at [382, 274] on textarea "**********" at bounding box center [550, 259] width 474 height 102
click at [502, 242] on textarea "**********" at bounding box center [550, 259] width 474 height 102
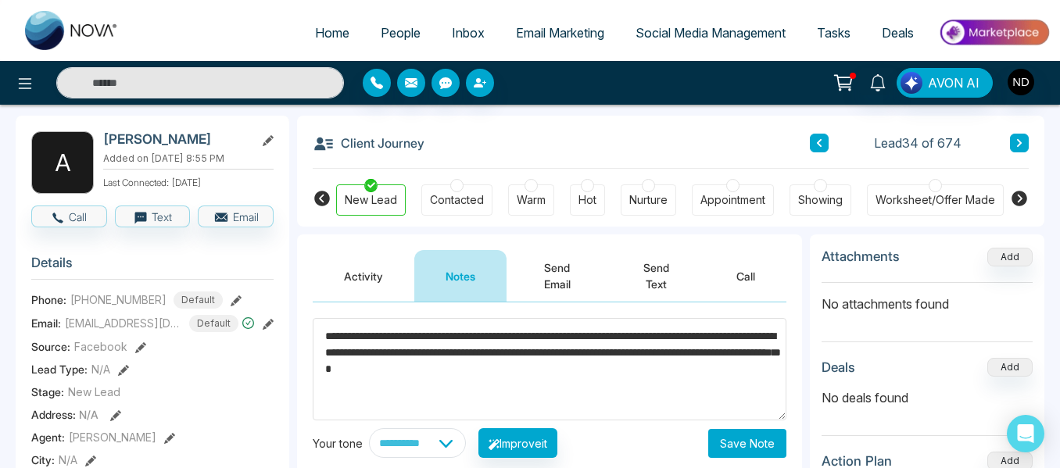
scroll to position [141, 0]
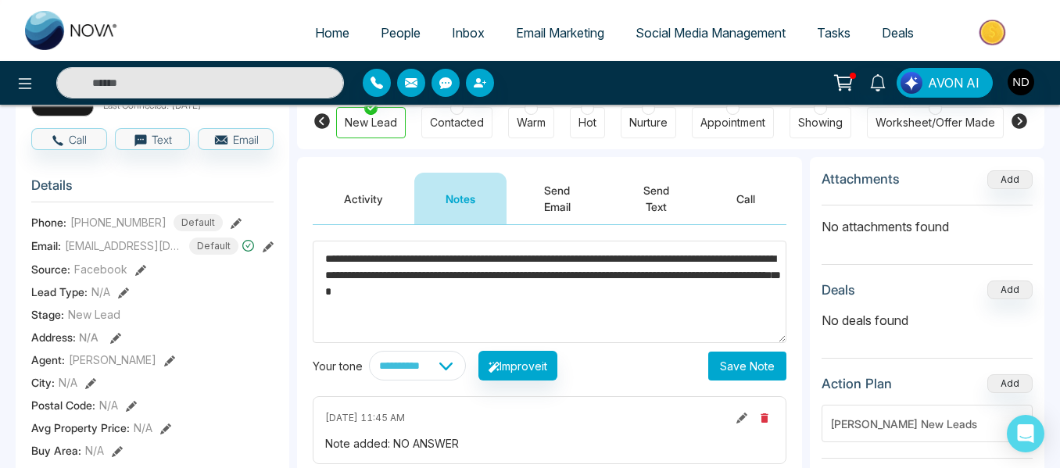
type textarea "**********"
click at [733, 363] on button "Save Note" at bounding box center [747, 366] width 78 height 29
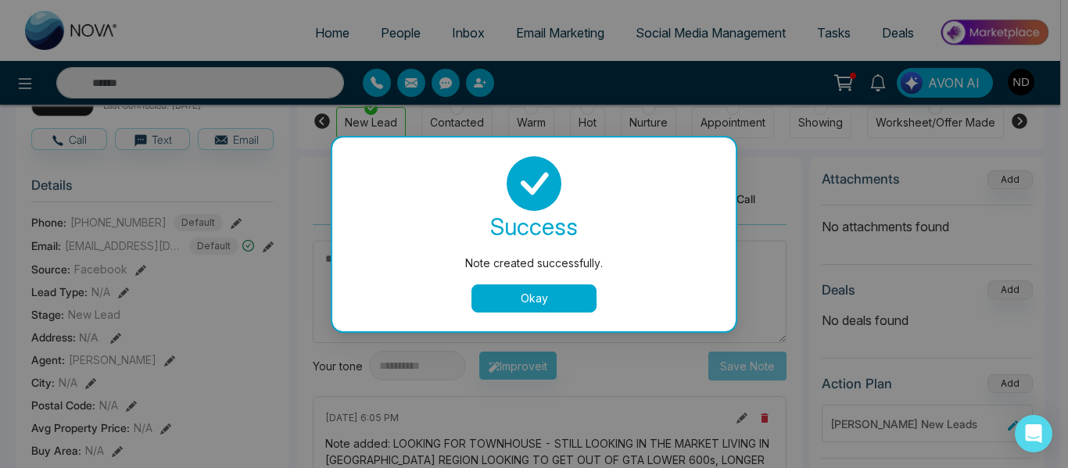
click at [511, 309] on button "Okay" at bounding box center [533, 299] width 125 height 28
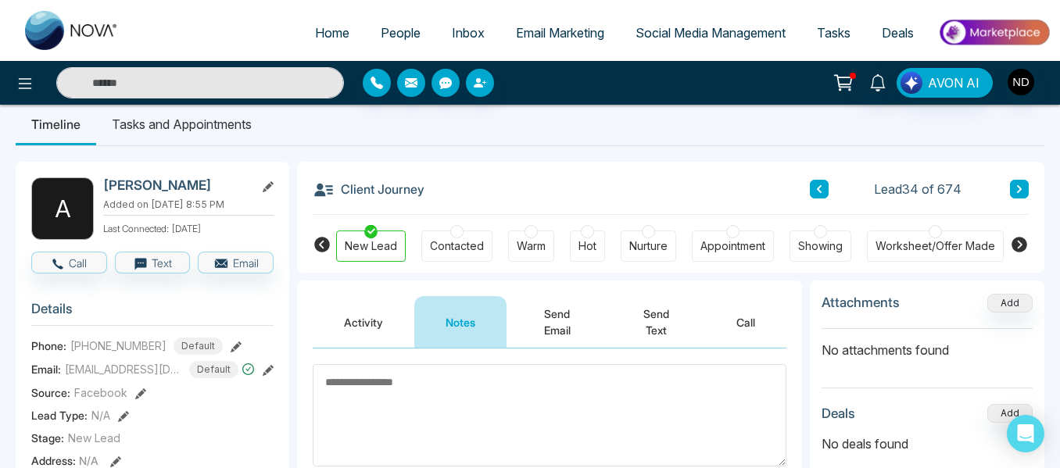
scroll to position [4, 0]
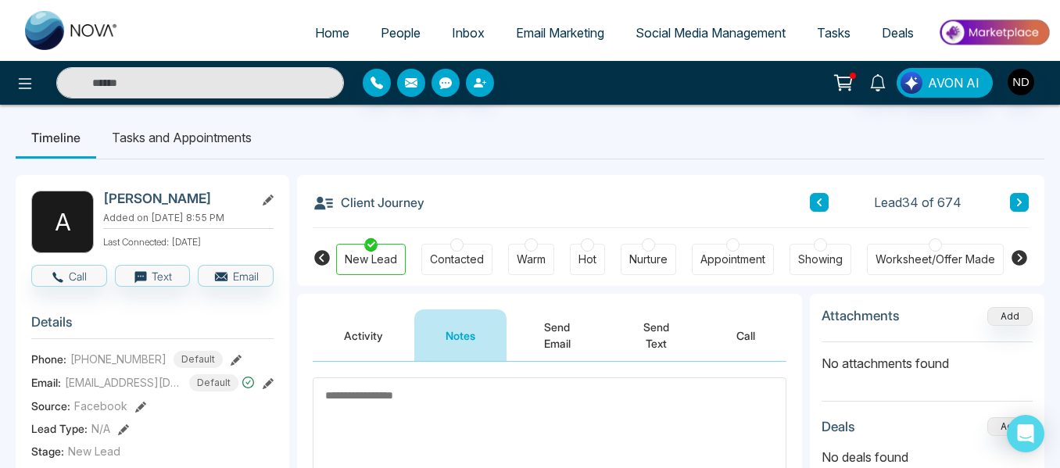
click at [534, 262] on div "Warm" at bounding box center [531, 260] width 29 height 16
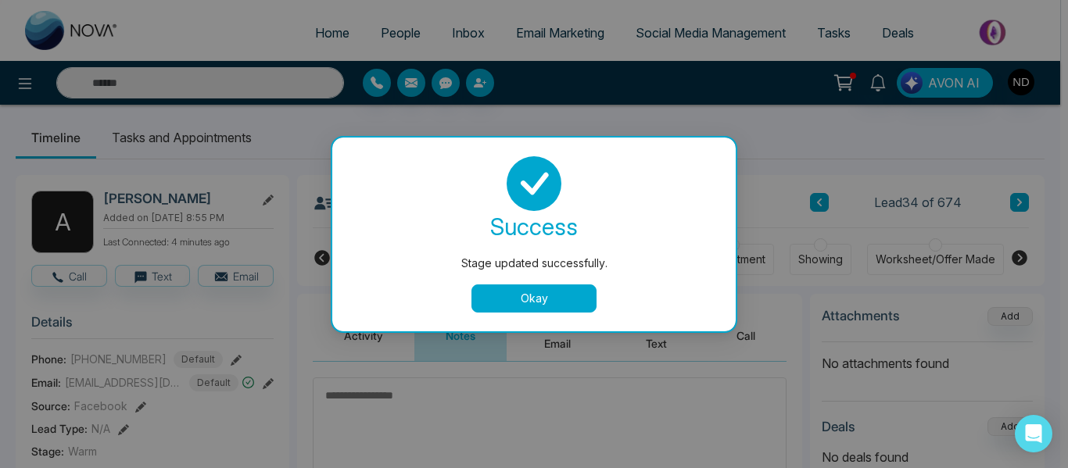
click at [539, 300] on button "Okay" at bounding box center [533, 299] width 125 height 28
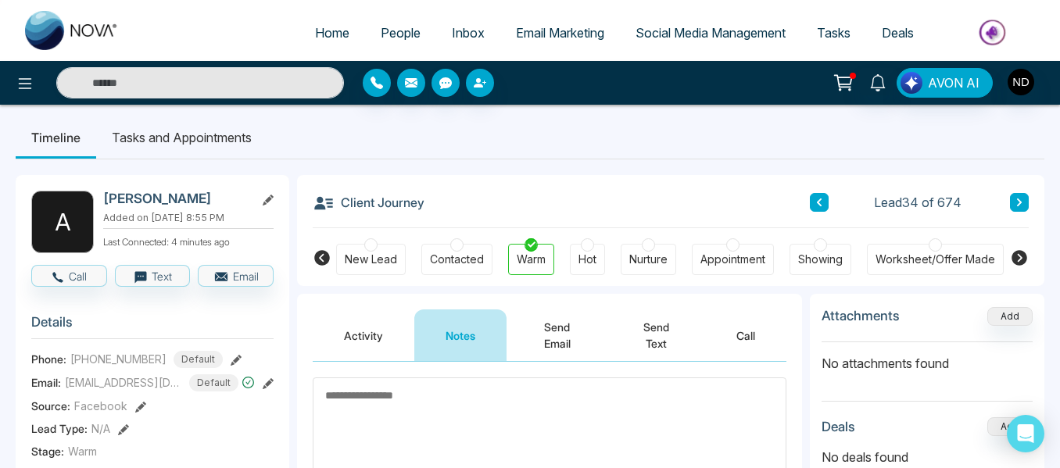
click at [1012, 202] on button at bounding box center [1019, 202] width 19 height 19
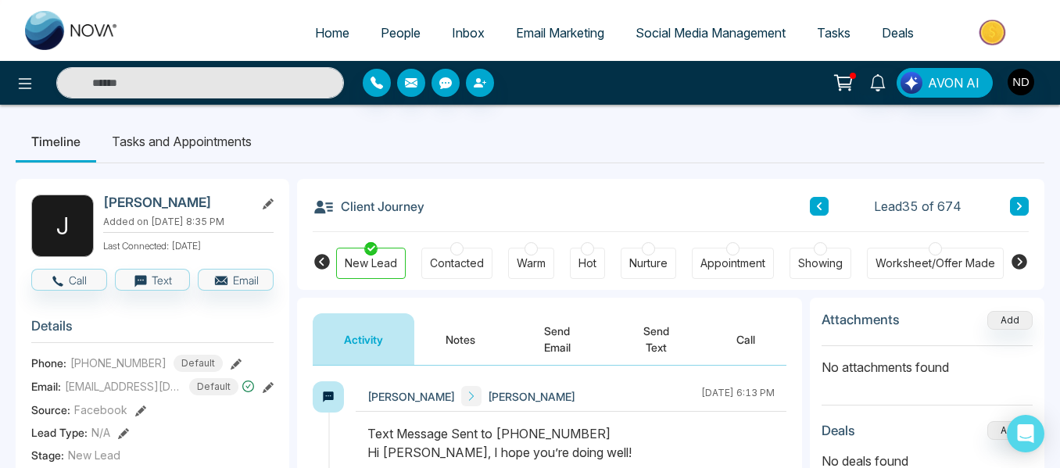
click at [469, 339] on button "Notes" at bounding box center [460, 340] width 92 height 52
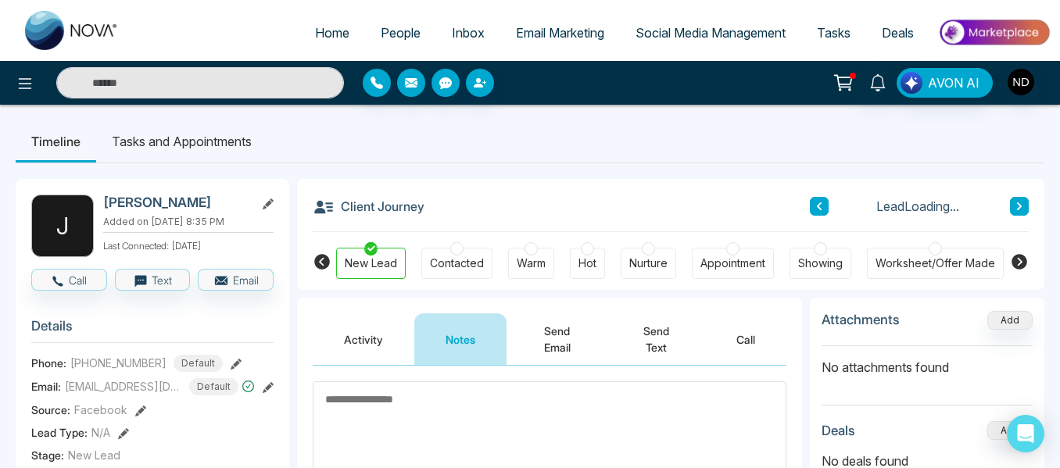
scroll to position [213, 0]
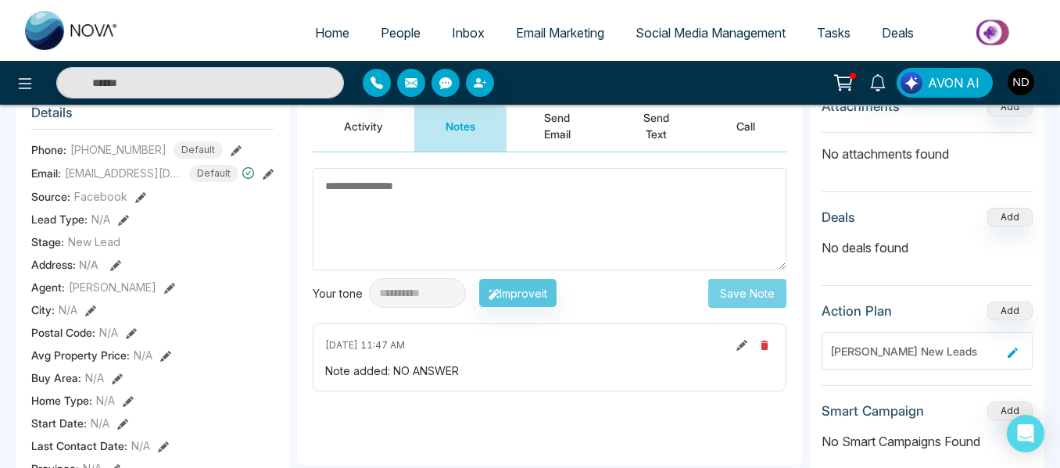
paste textarea "******"
type textarea "******"
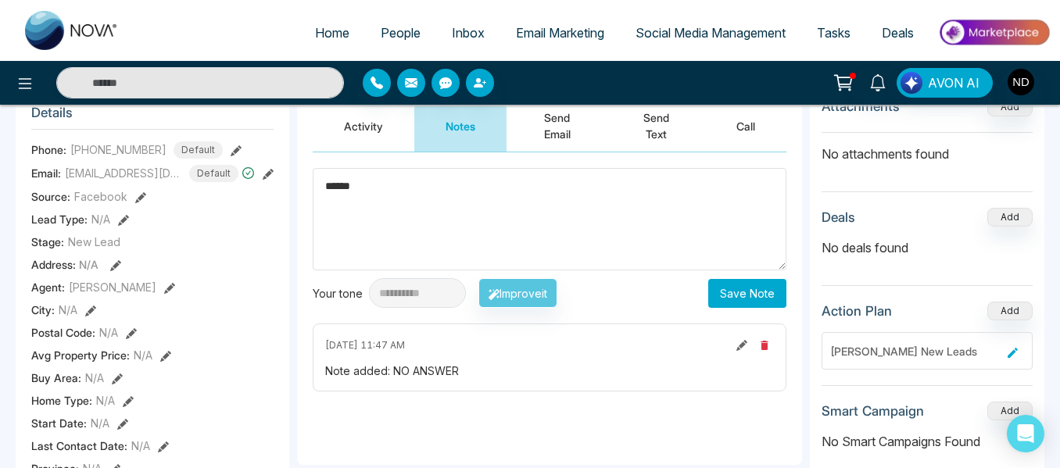
click at [726, 291] on button "Save Note" at bounding box center [747, 293] width 78 height 29
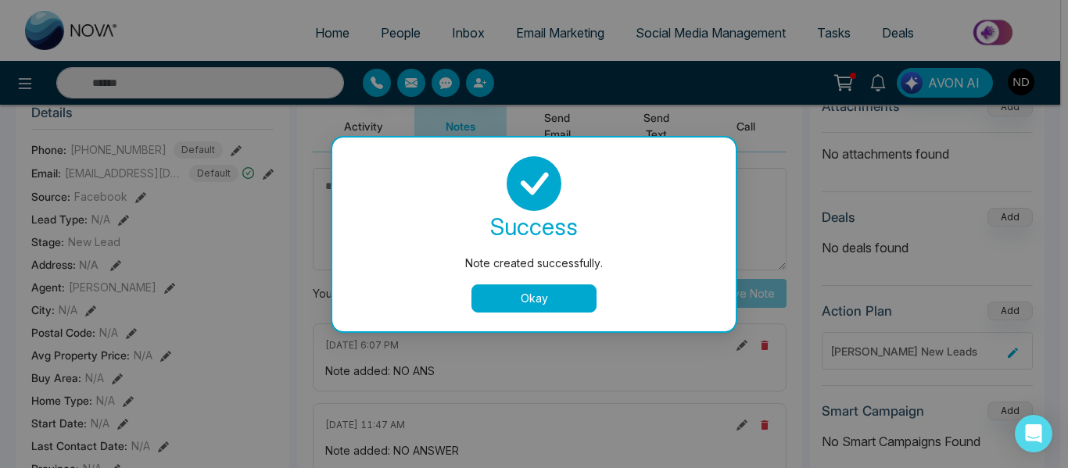
click at [536, 301] on button "Okay" at bounding box center [533, 299] width 125 height 28
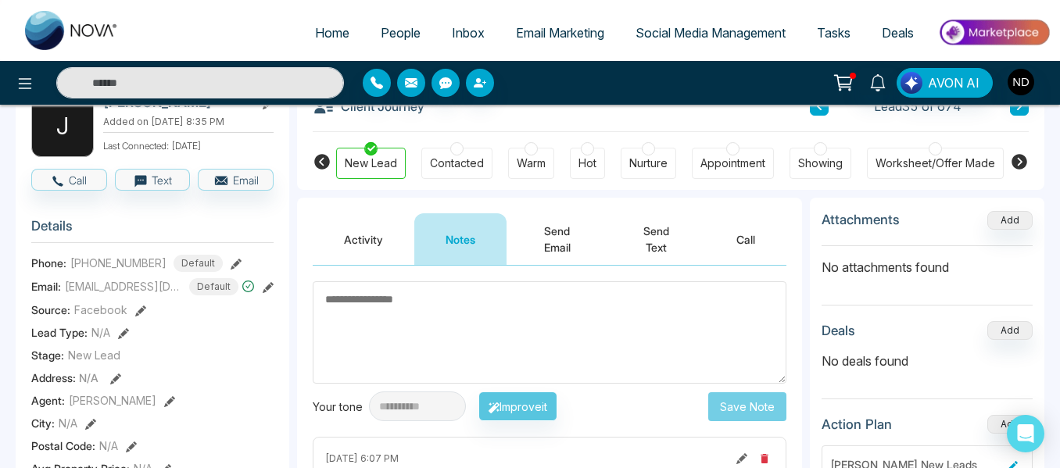
scroll to position [97, 0]
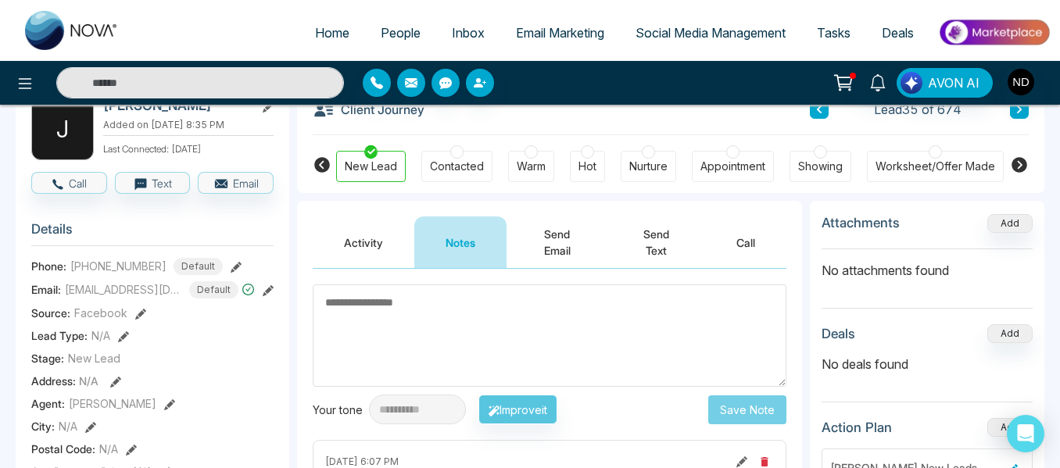
click at [1023, 118] on button at bounding box center [1019, 109] width 19 height 19
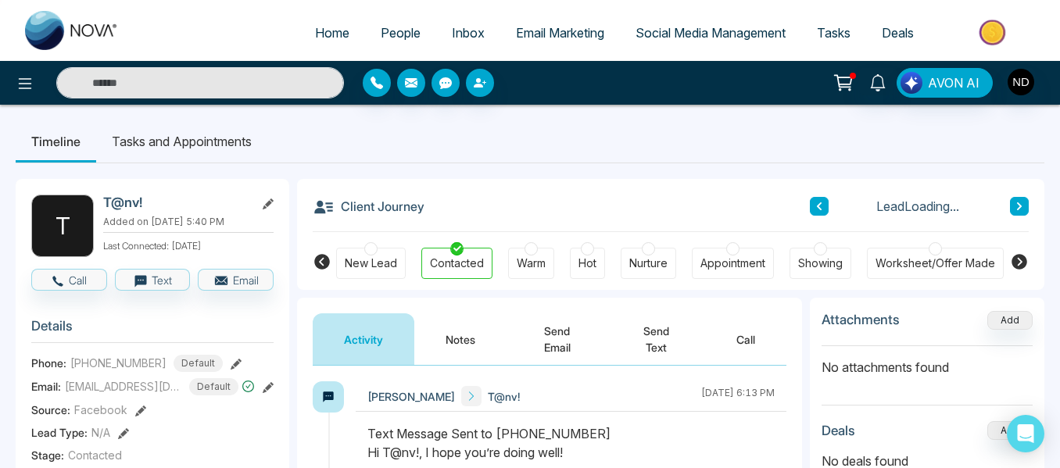
click at [446, 349] on button "Notes" at bounding box center [460, 340] width 92 height 52
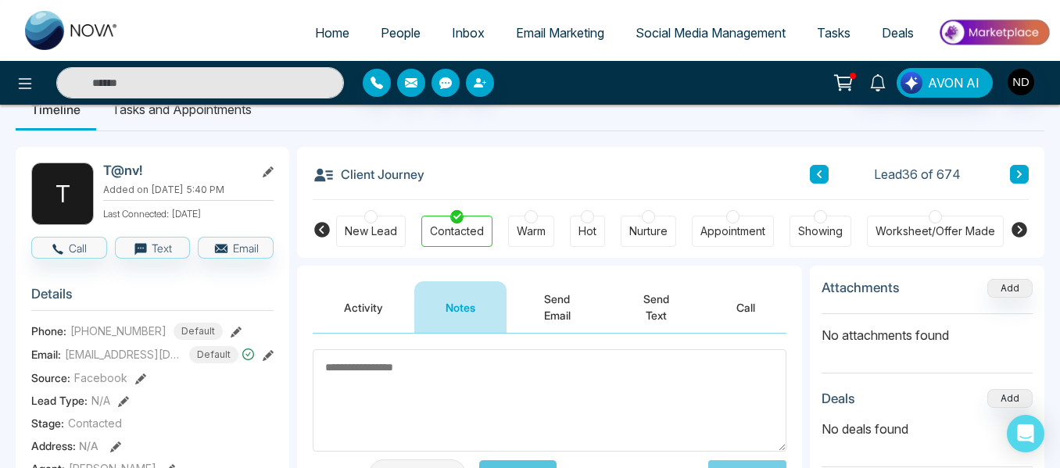
scroll to position [30, 0]
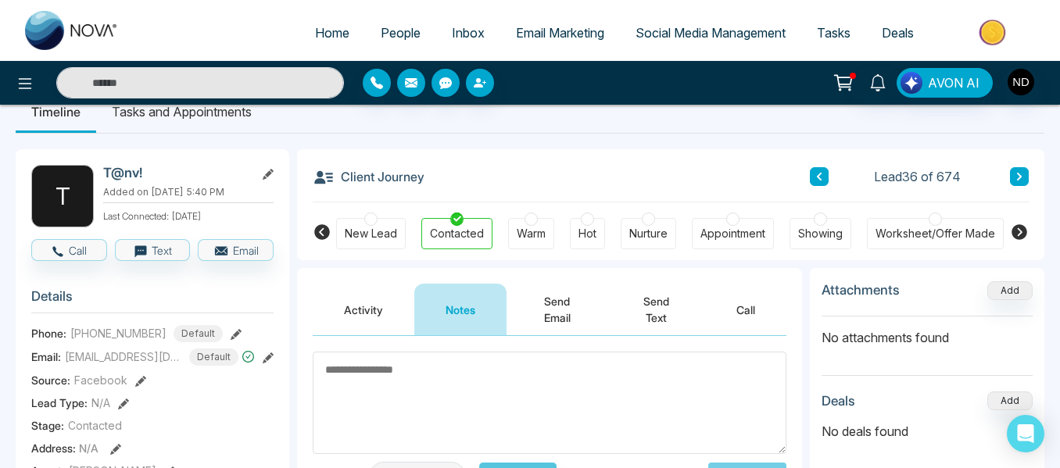
click at [1016, 181] on icon at bounding box center [1020, 176] width 8 height 9
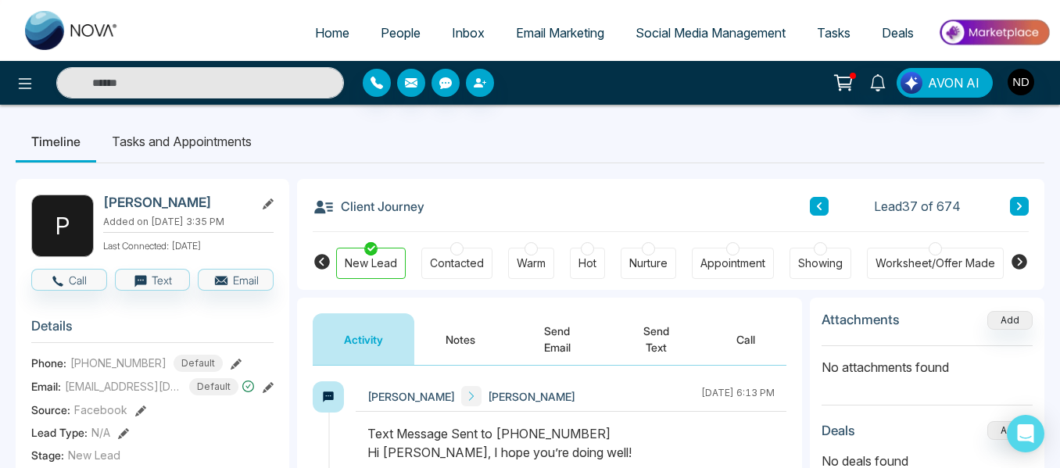
click at [457, 331] on button "Notes" at bounding box center [460, 340] width 92 height 52
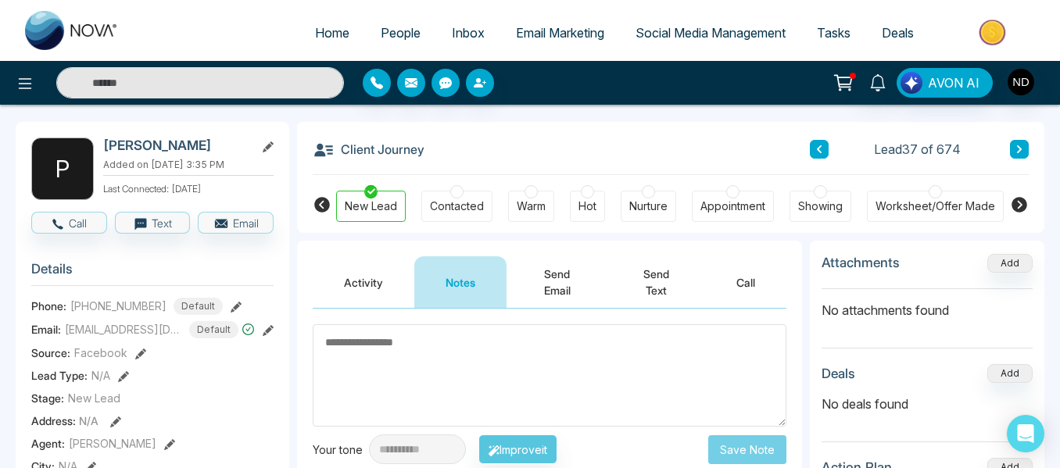
scroll to position [59, 0]
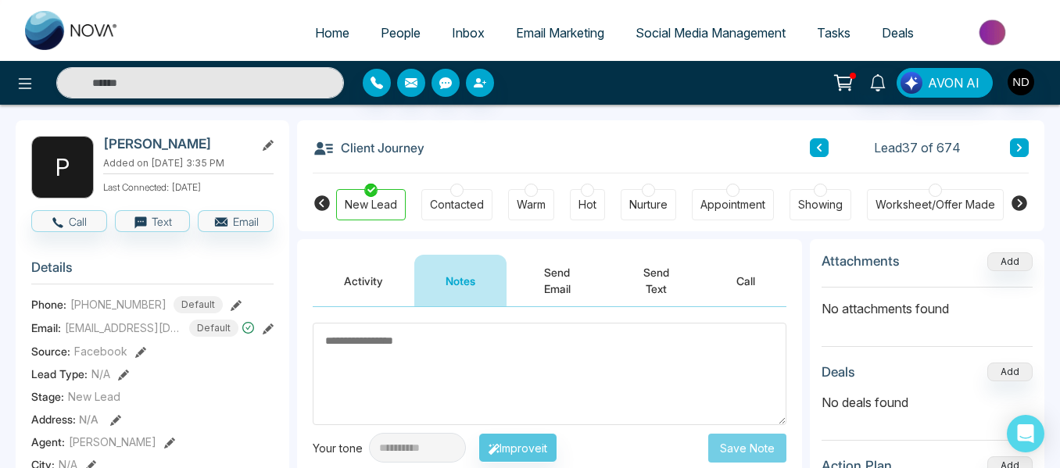
paste textarea "******"
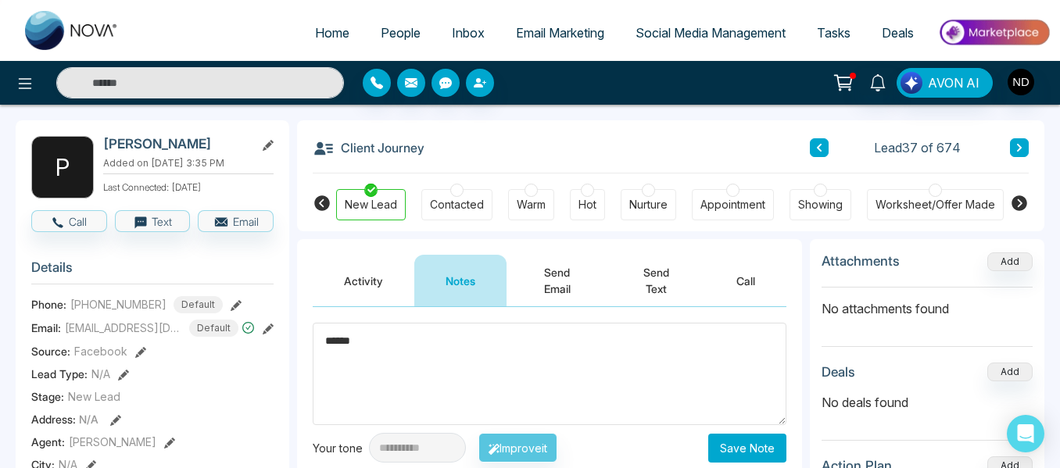
type textarea "******"
click at [744, 446] on button "Save Note" at bounding box center [747, 448] width 78 height 29
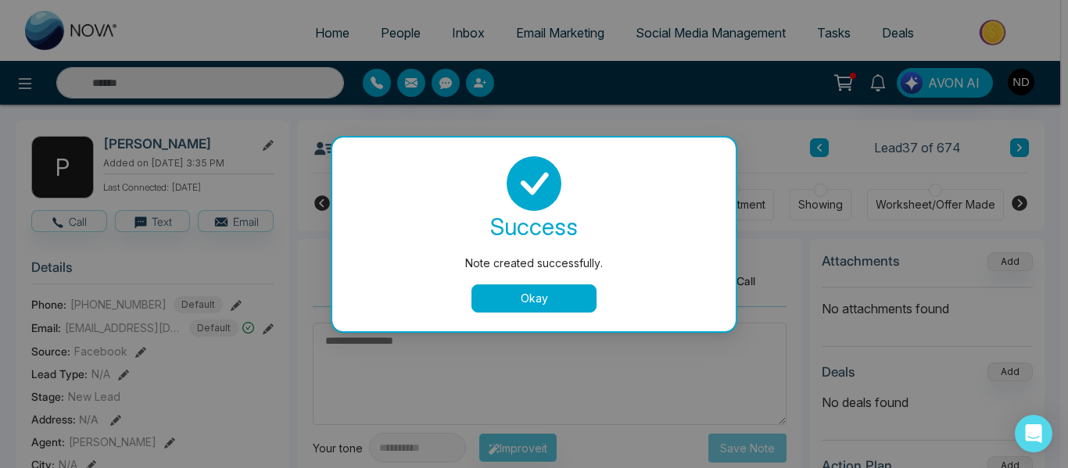
click at [544, 303] on button "Okay" at bounding box center [533, 299] width 125 height 28
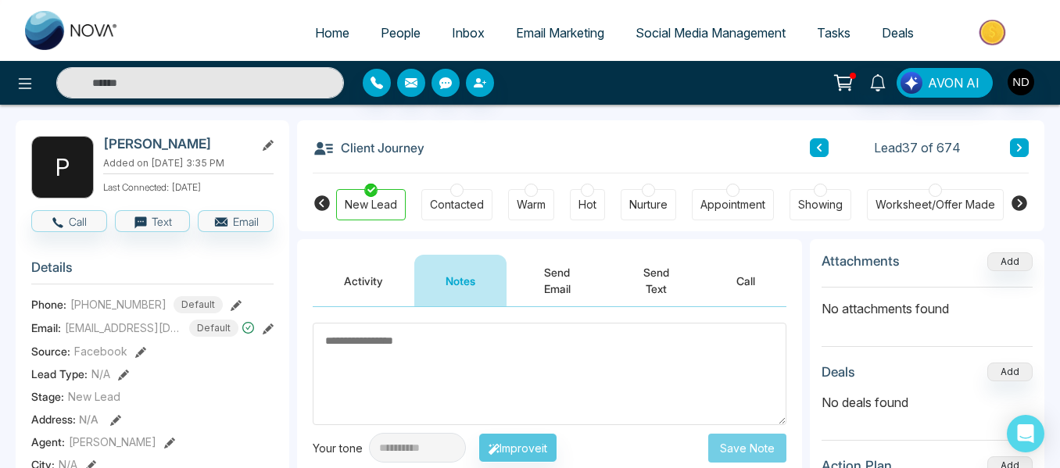
click at [1024, 142] on button at bounding box center [1019, 147] width 19 height 19
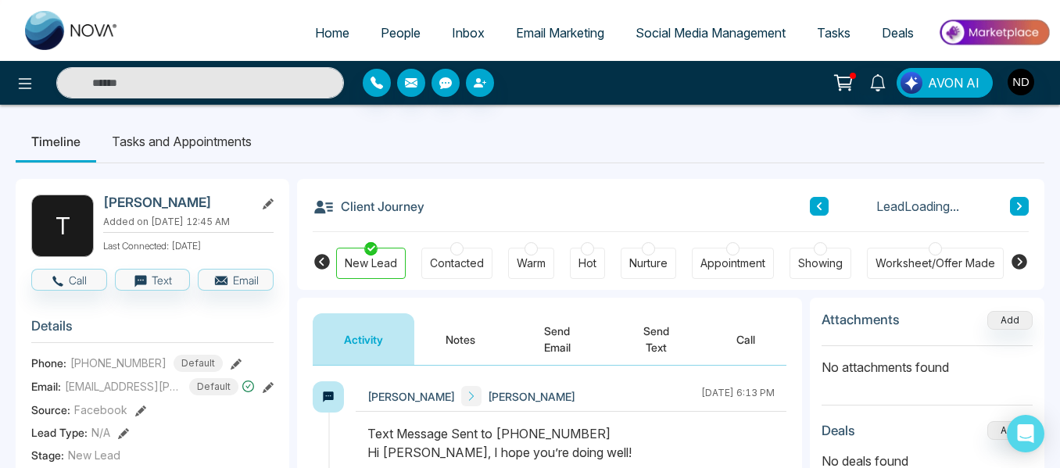
scroll to position [74, 0]
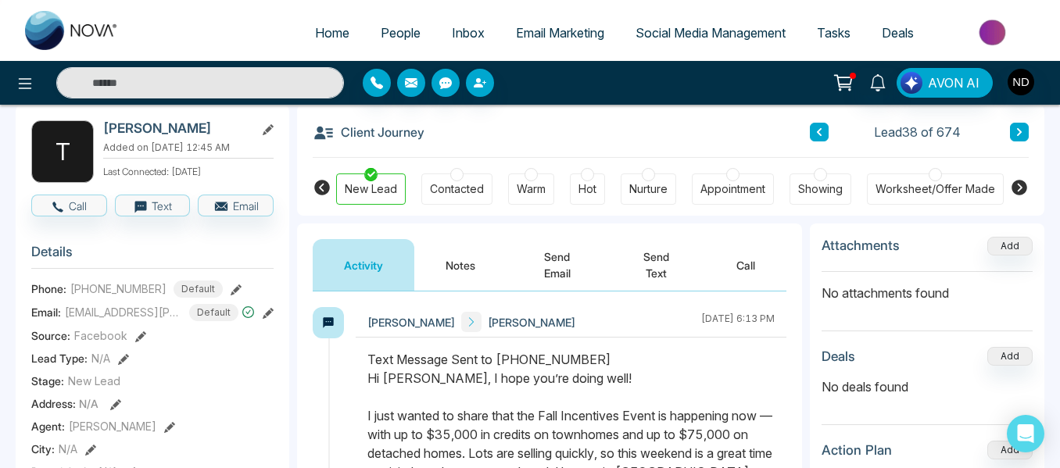
click at [465, 267] on button "Notes" at bounding box center [460, 265] width 92 height 52
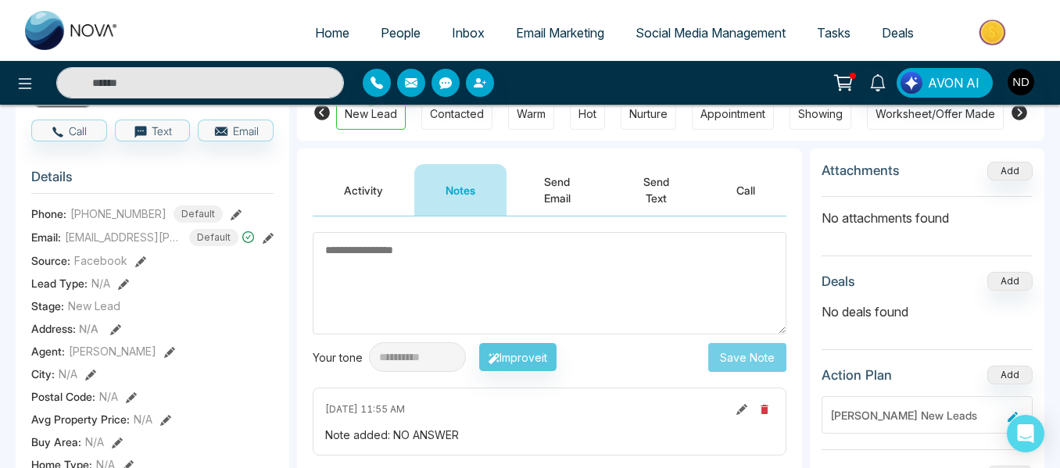
scroll to position [146, 0]
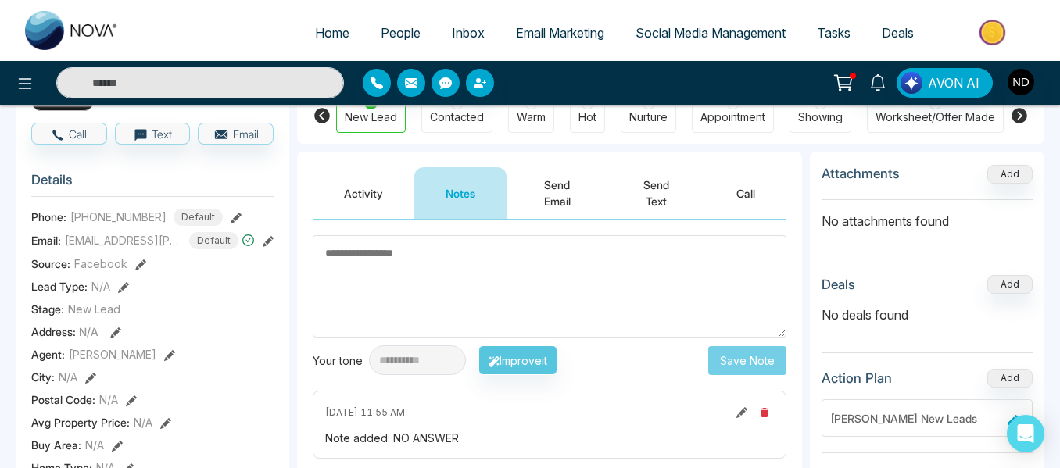
click at [413, 267] on textarea at bounding box center [550, 286] width 474 height 102
paste textarea "**********"
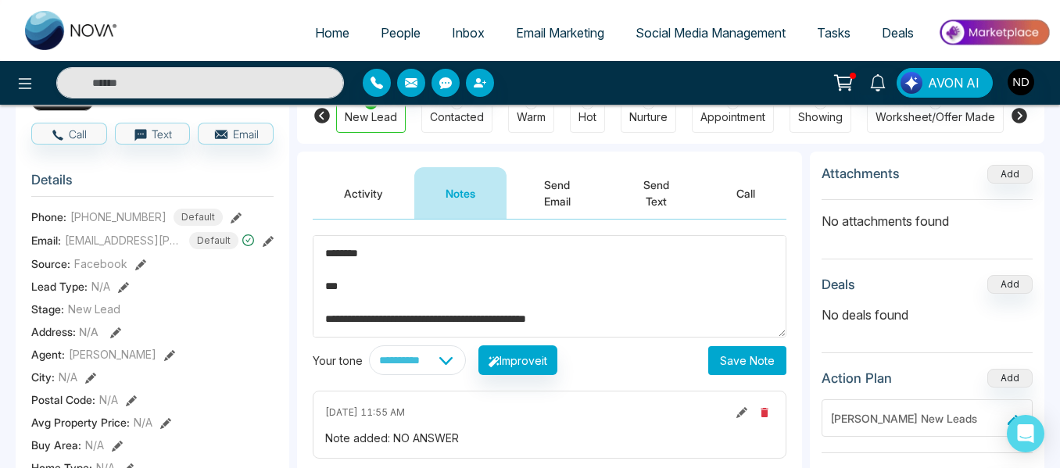
scroll to position [0, 0]
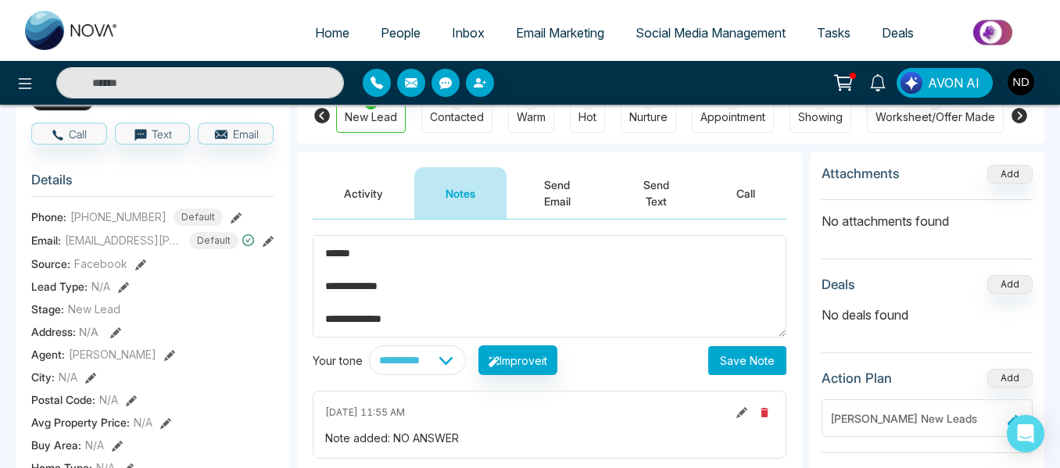
drag, startPoint x: 604, startPoint y: 322, endPoint x: 310, endPoint y: 239, distance: 305.4
click at [310, 239] on div "**********" at bounding box center [549, 376] width 505 height 313
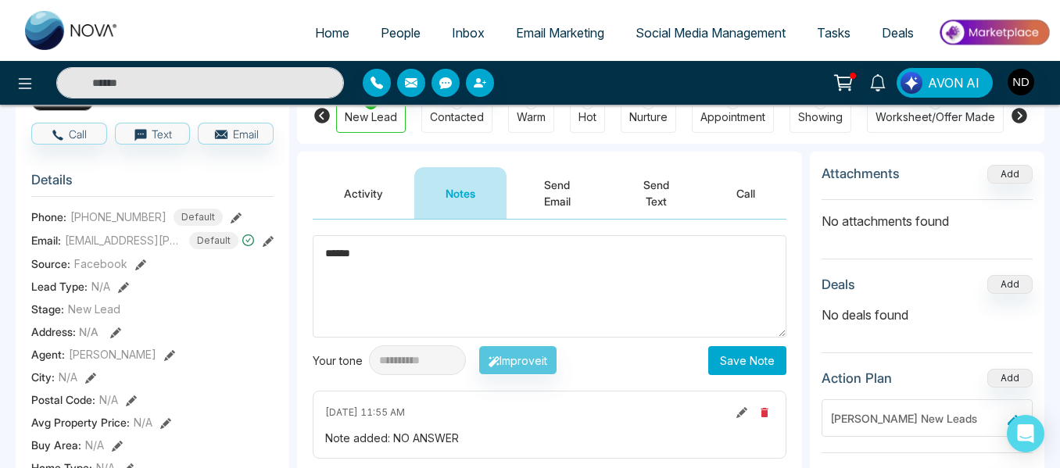
click at [369, 269] on textarea "******" at bounding box center [550, 286] width 474 height 102
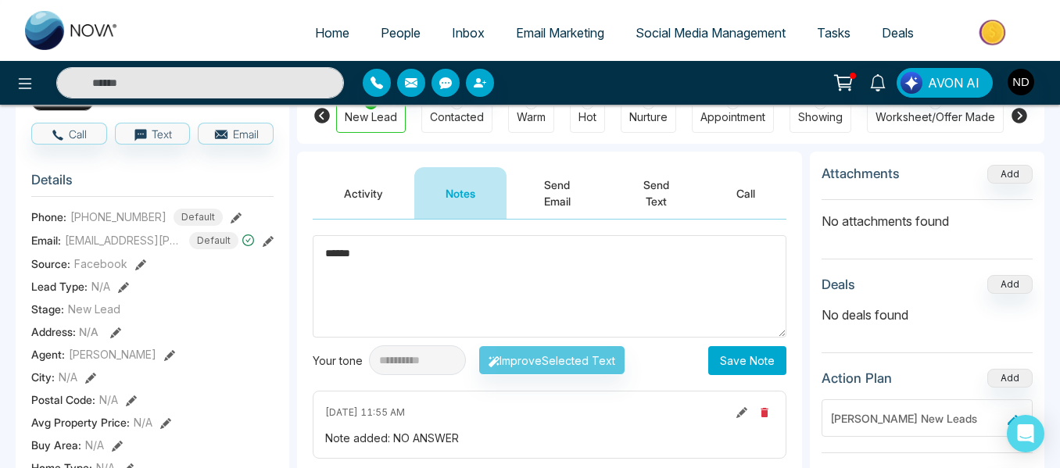
click at [369, 269] on textarea "******" at bounding box center [550, 286] width 474 height 102
type textarea "******"
click at [727, 353] on button "Save Note" at bounding box center [747, 360] width 78 height 29
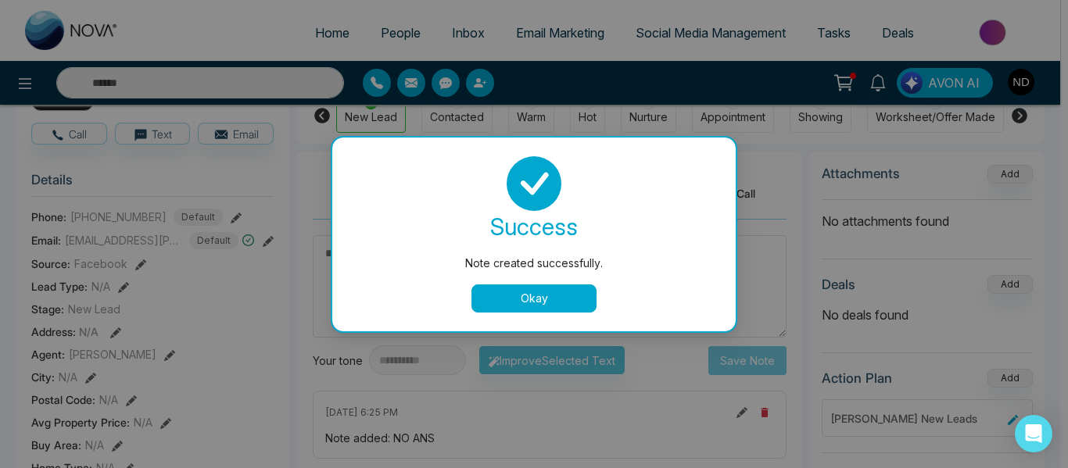
click at [579, 302] on button "Okay" at bounding box center [533, 299] width 125 height 28
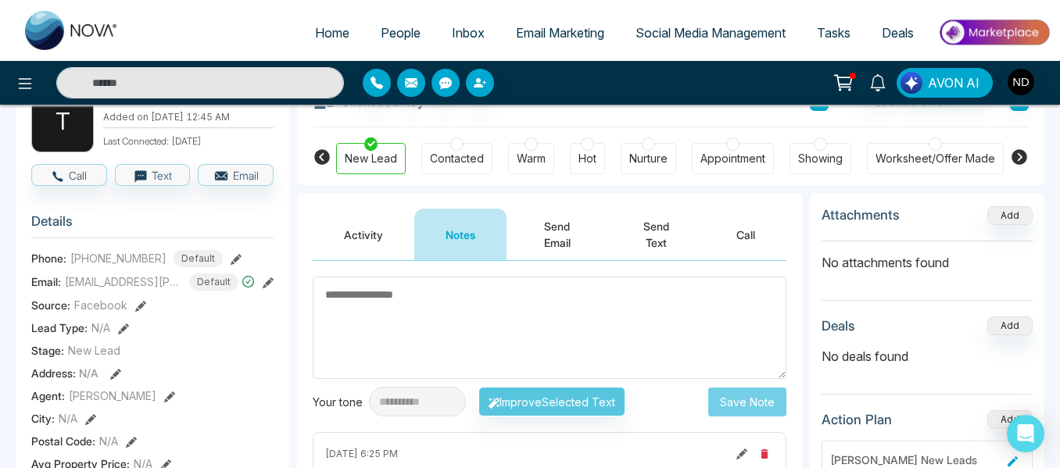
scroll to position [79, 0]
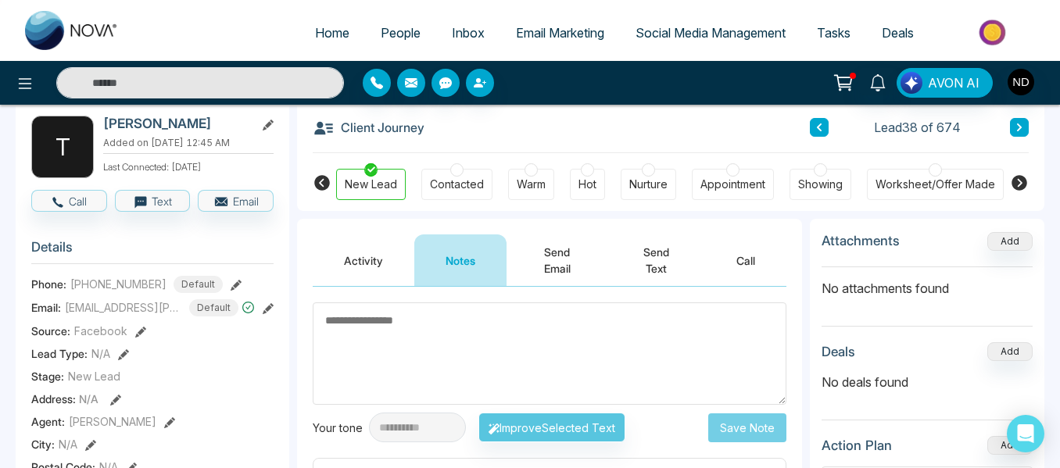
click at [1017, 124] on icon at bounding box center [1019, 128] width 5 height 8
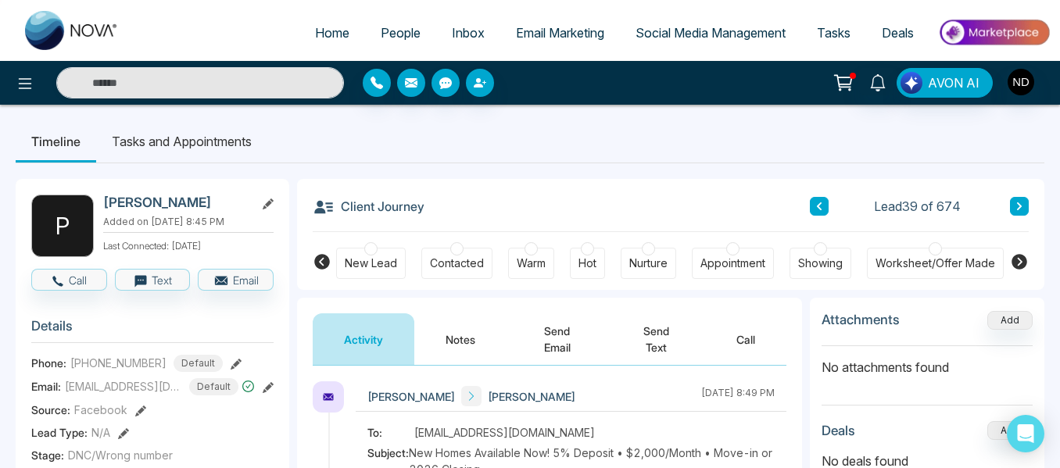
click at [1012, 205] on button at bounding box center [1019, 206] width 19 height 19
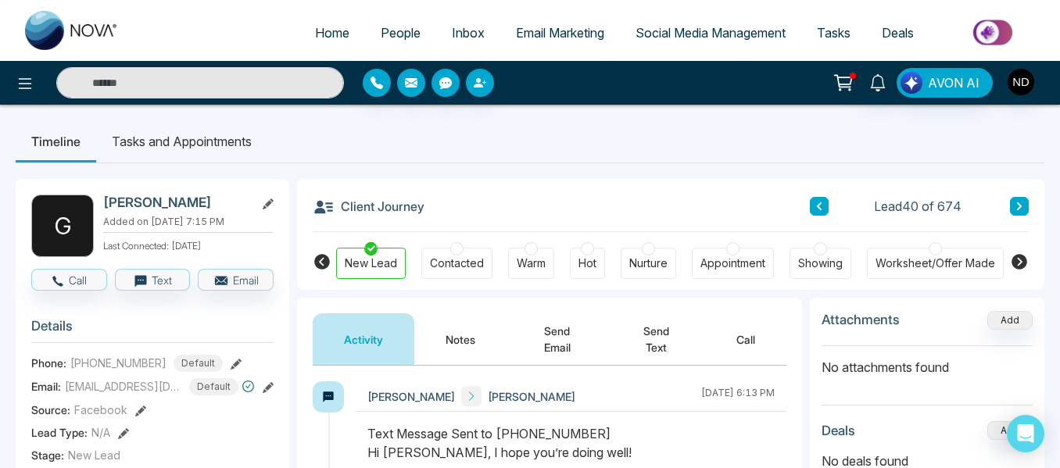
click at [454, 341] on button "Notes" at bounding box center [460, 340] width 92 height 52
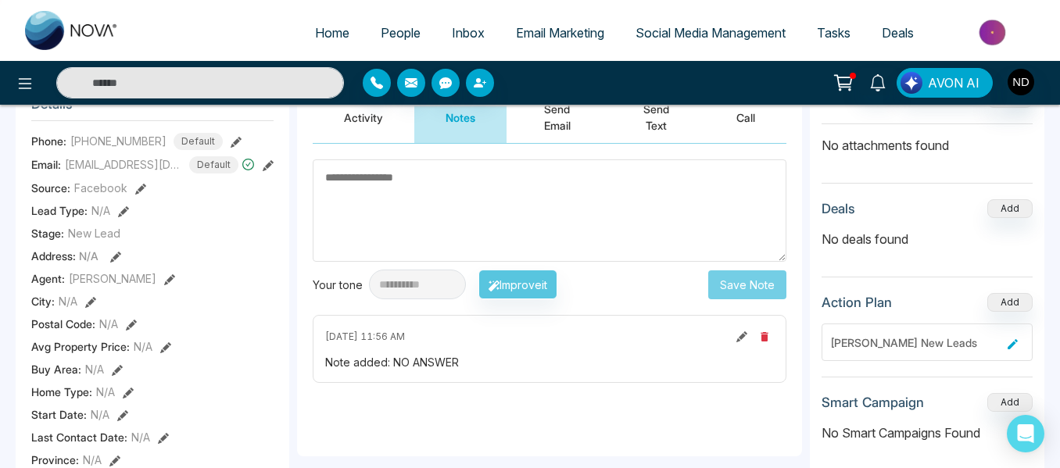
scroll to position [221, 0]
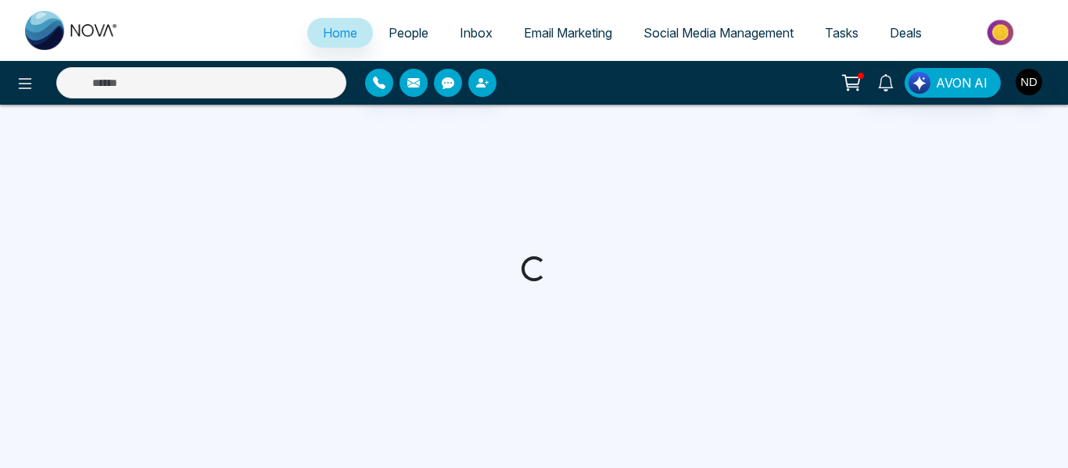
select select "*"
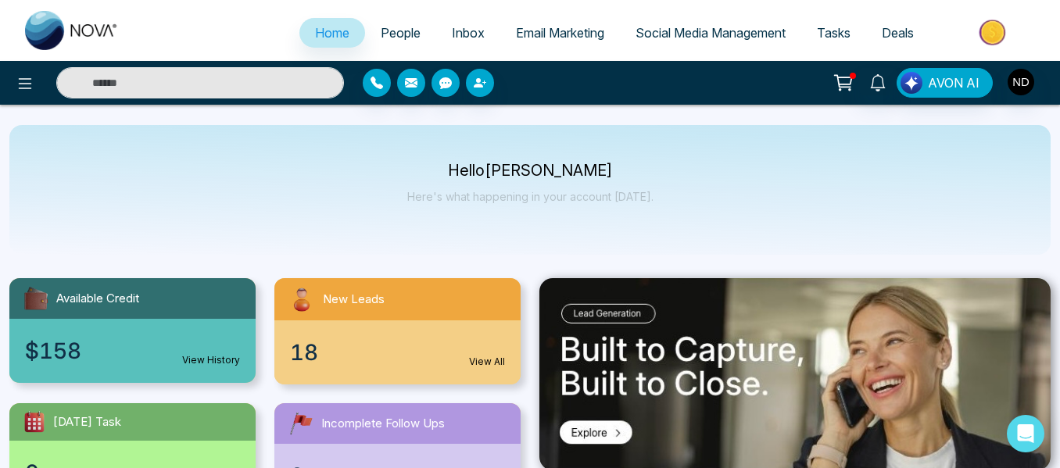
click at [241, 87] on input "text" at bounding box center [200, 82] width 288 height 31
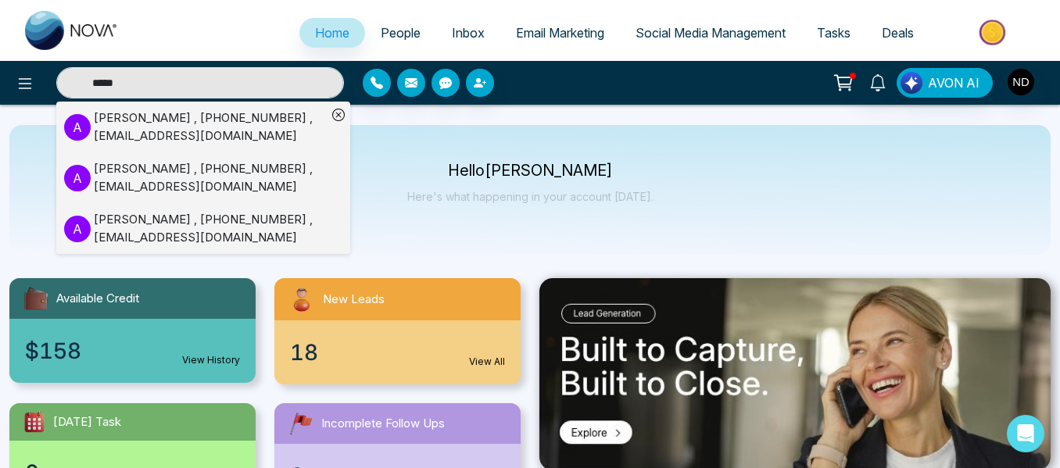
type input "*****"
click at [269, 140] on div "Akashdeep singh , +16475700088 , iakashnarwal@gmail.com" at bounding box center [210, 126] width 233 height 35
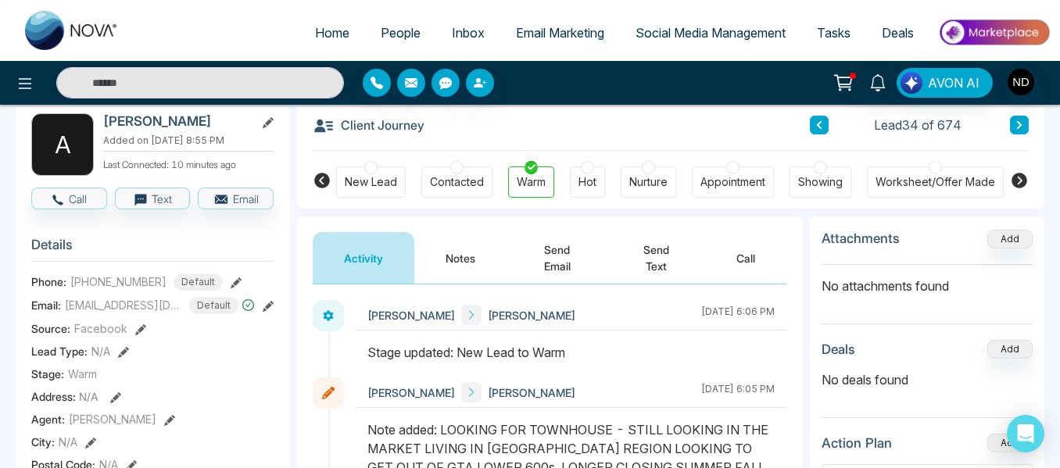
scroll to position [79, 0]
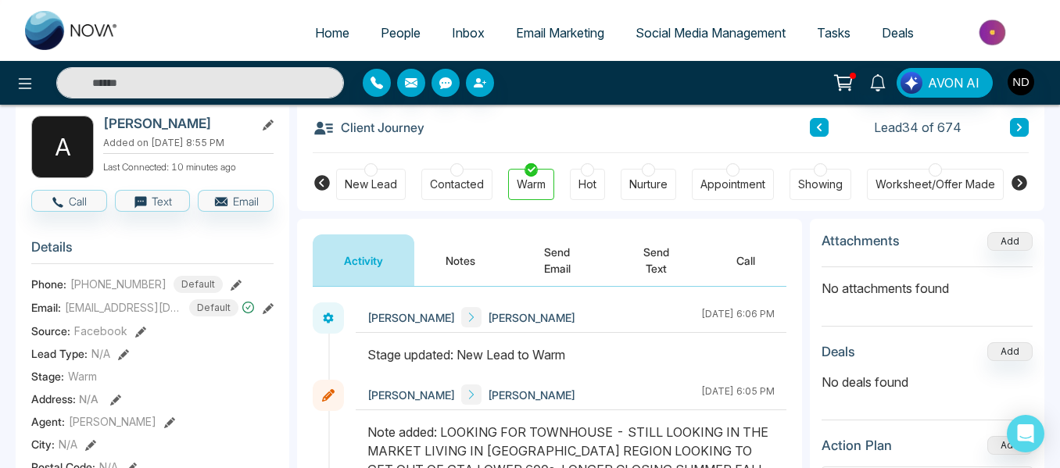
click at [561, 257] on button "Send Email" at bounding box center [557, 261] width 101 height 52
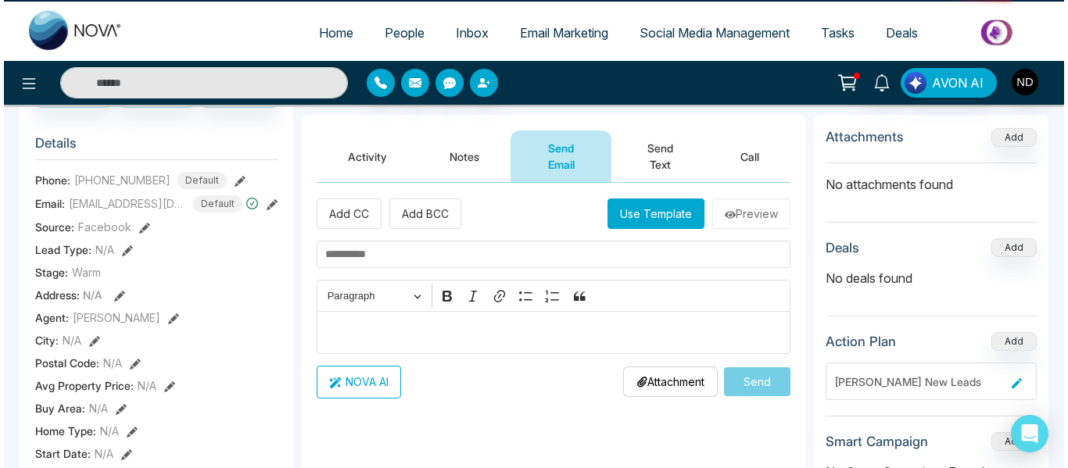
scroll to position [184, 0]
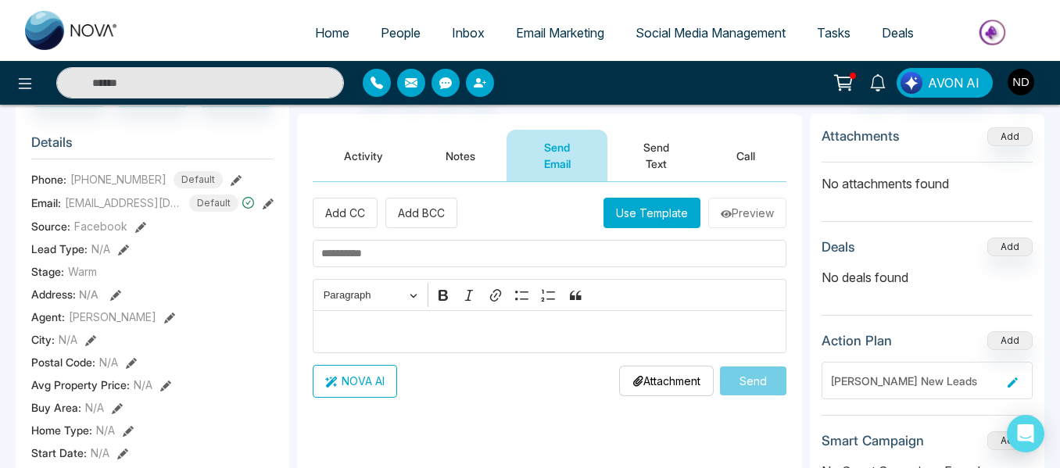
click at [676, 205] on button "Use Template" at bounding box center [652, 213] width 97 height 30
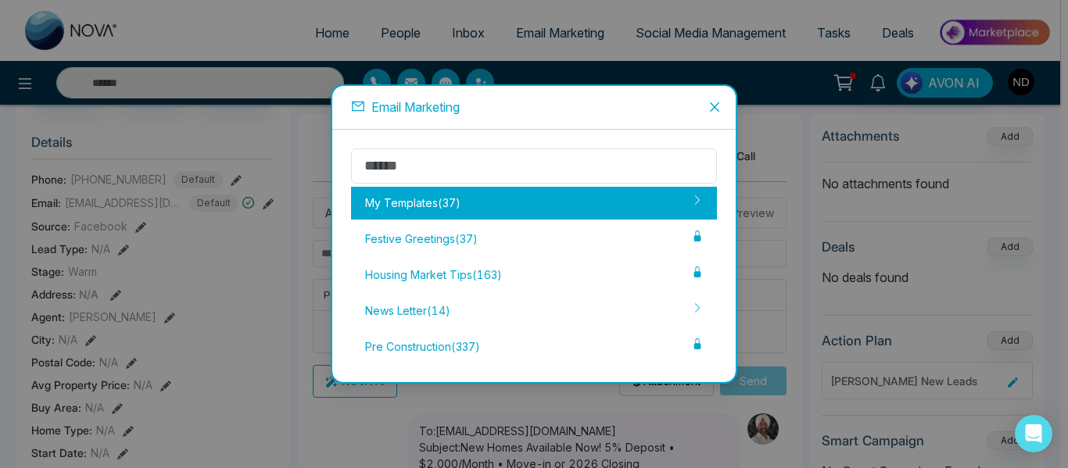
click at [515, 206] on div "My Templates ( 37 )" at bounding box center [534, 203] width 366 height 33
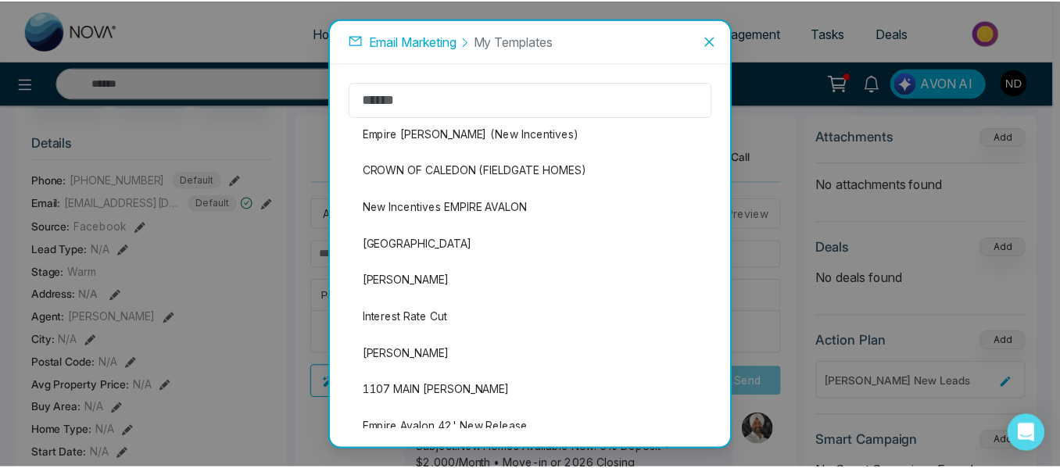
scroll to position [0, 0]
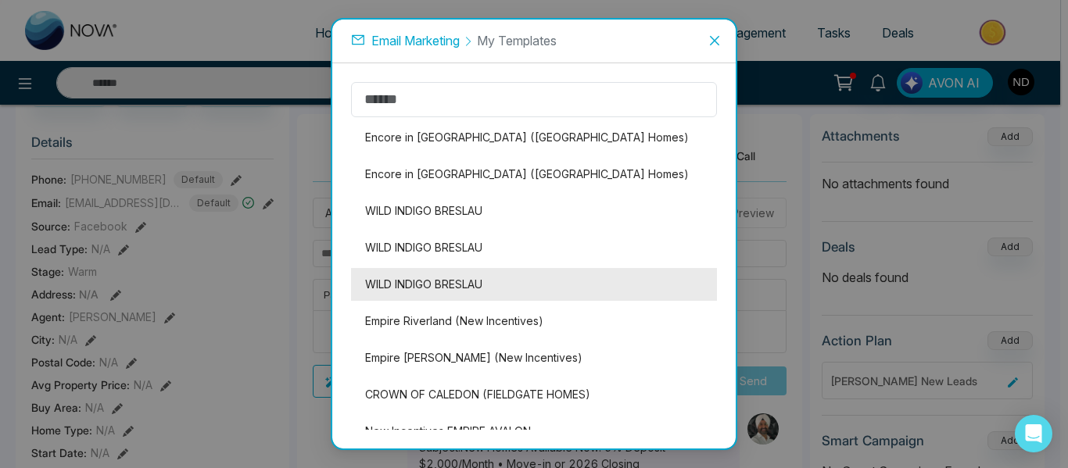
click at [519, 278] on li "WILD INDIGO BRESLAU" at bounding box center [534, 284] width 366 height 33
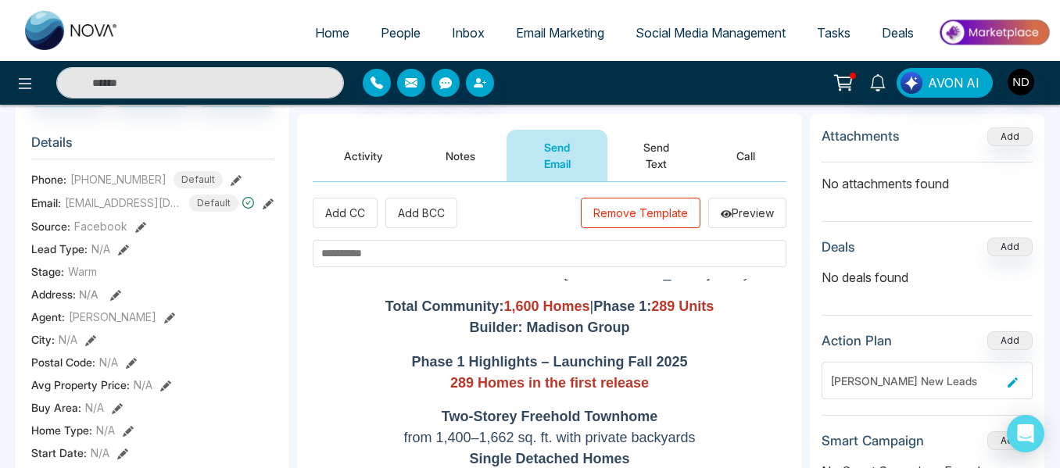
scroll to position [442, 0]
click at [618, 216] on button "Remove Template" at bounding box center [641, 213] width 120 height 30
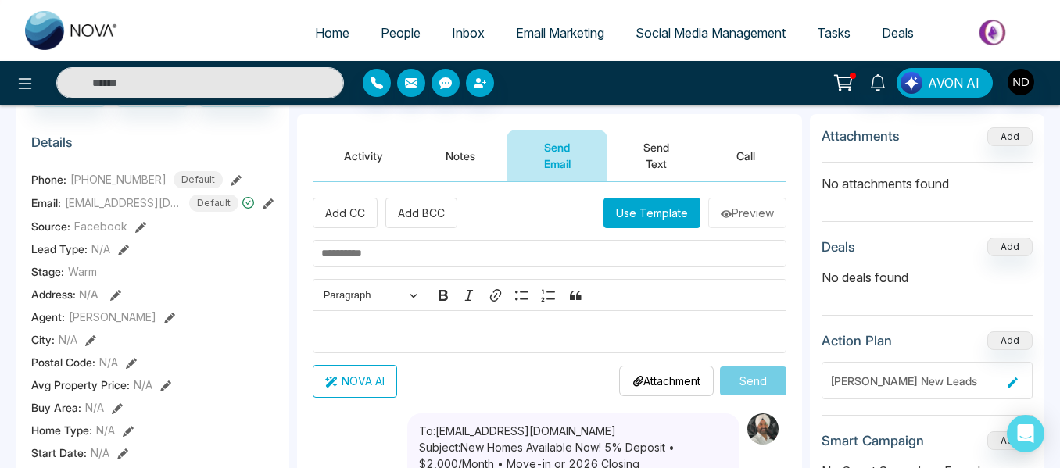
click at [651, 205] on button "Use Template" at bounding box center [652, 213] width 97 height 30
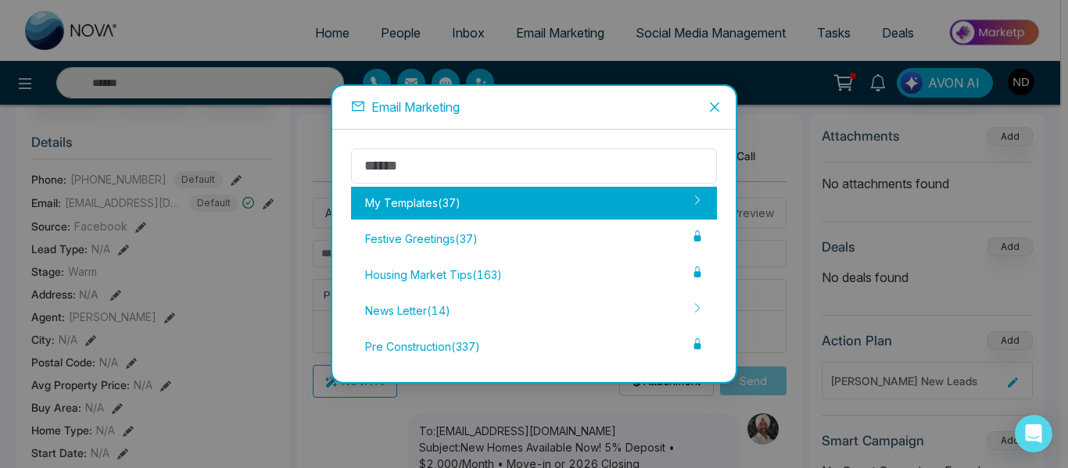
click at [549, 198] on div "My Templates ( 37 )" at bounding box center [534, 203] width 366 height 33
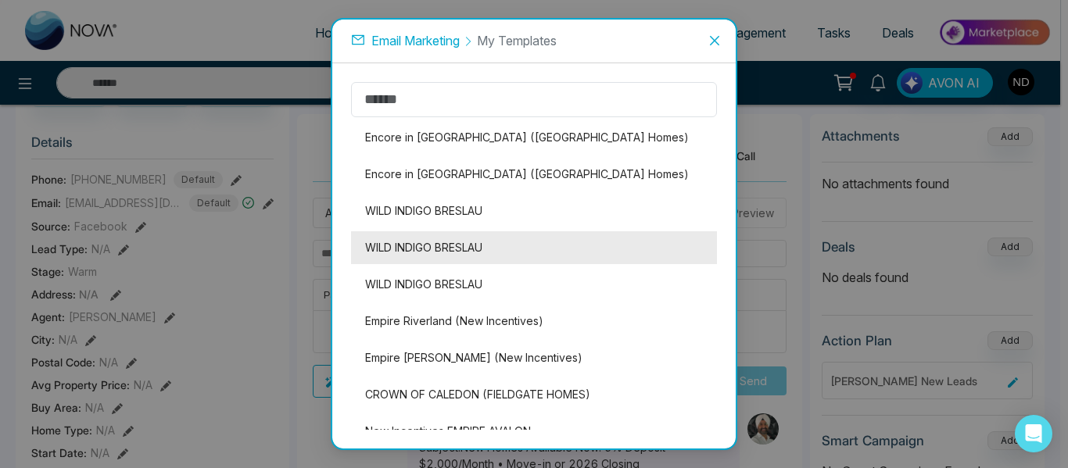
click at [435, 249] on li "WILD INDIGO BRESLAU" at bounding box center [534, 247] width 366 height 33
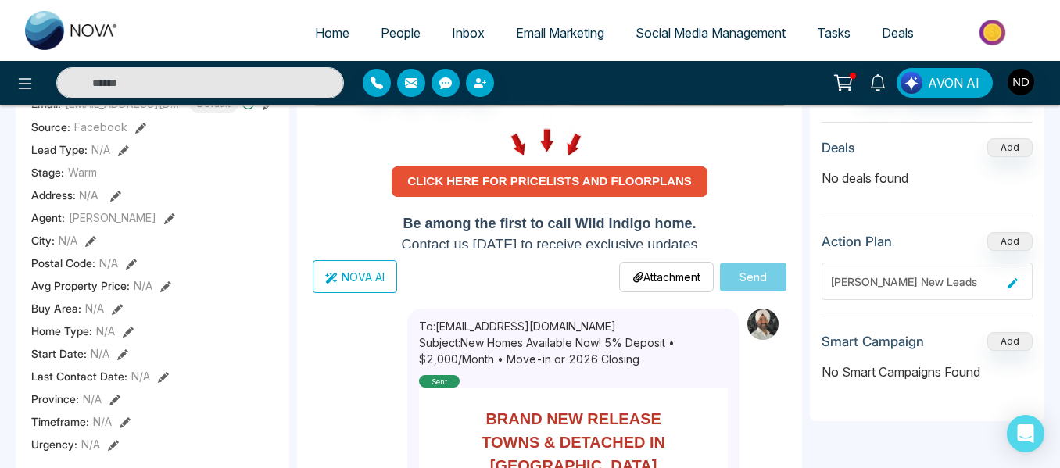
scroll to position [282, 0]
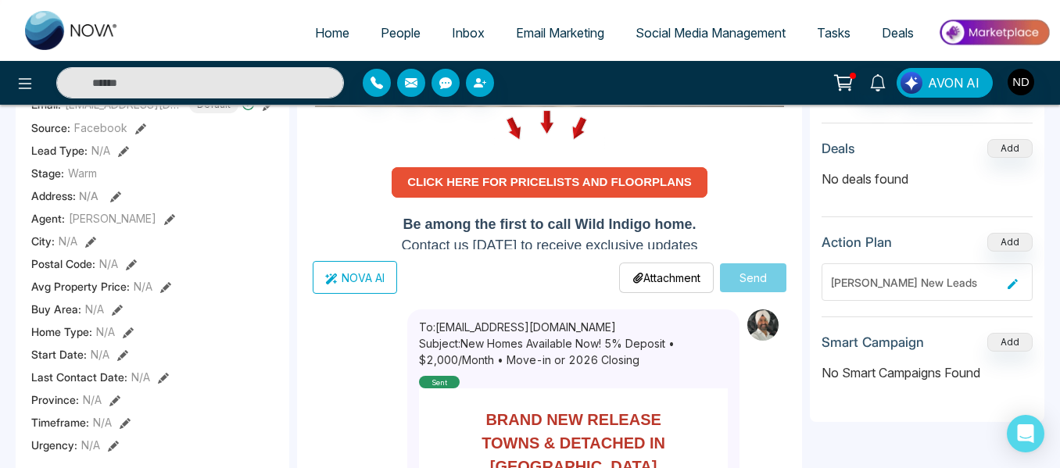
click at [636, 175] on span "CLICK HERE FOR PRICELISTS AND FLOORPLANS" at bounding box center [549, 181] width 285 height 13
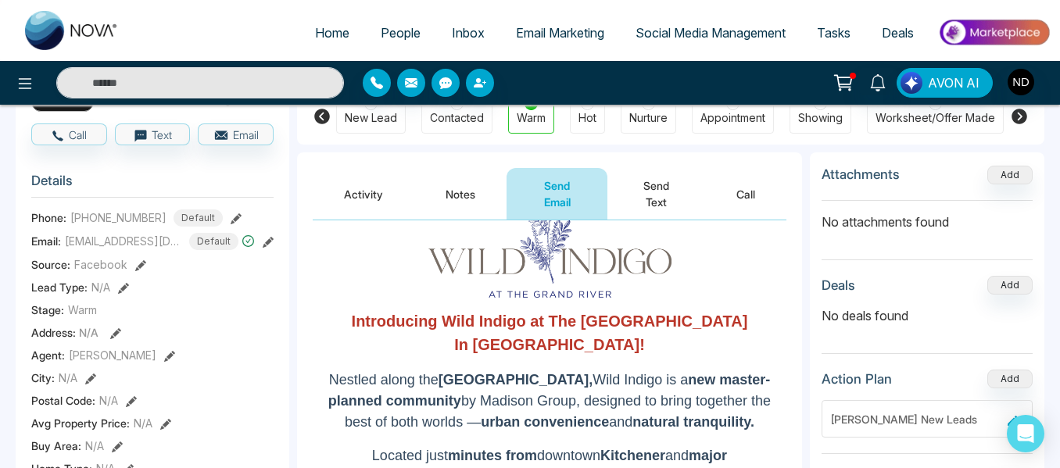
scroll to position [0, 0]
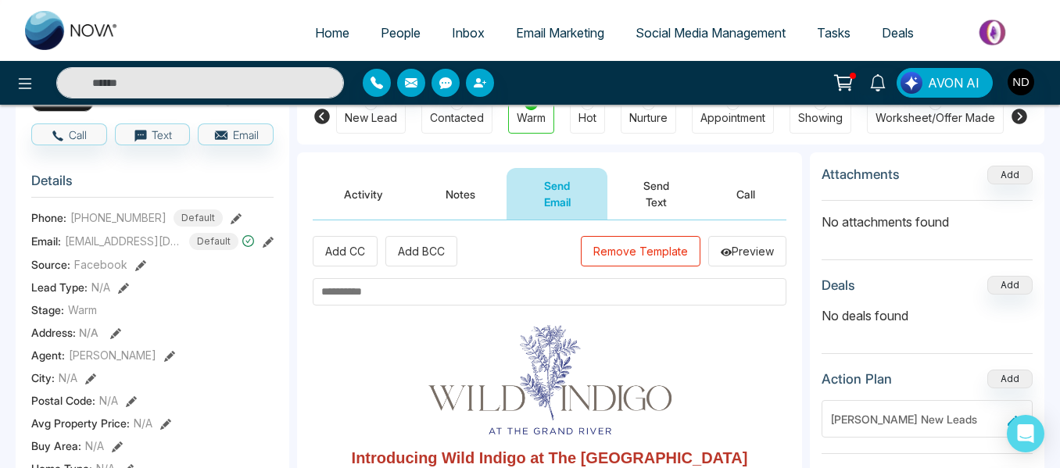
click at [371, 287] on input "text" at bounding box center [550, 291] width 474 height 27
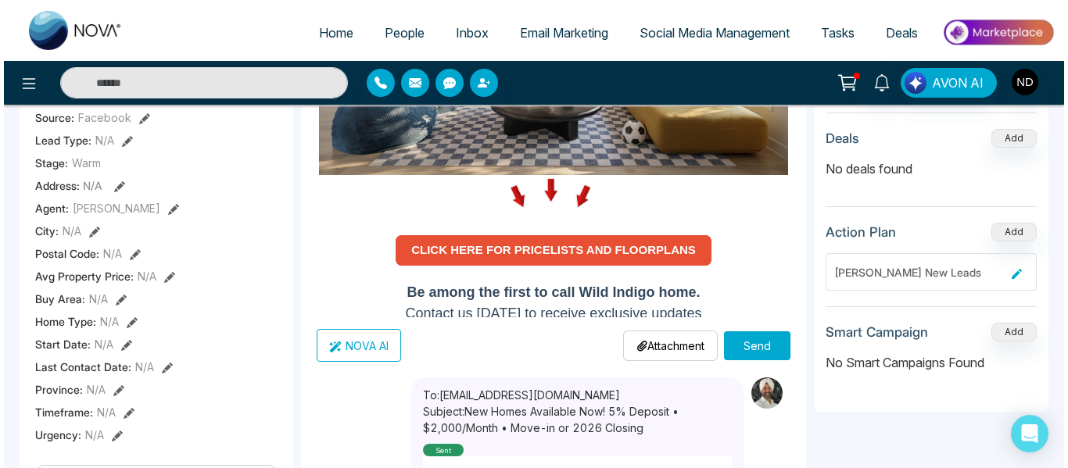
scroll to position [400, 0]
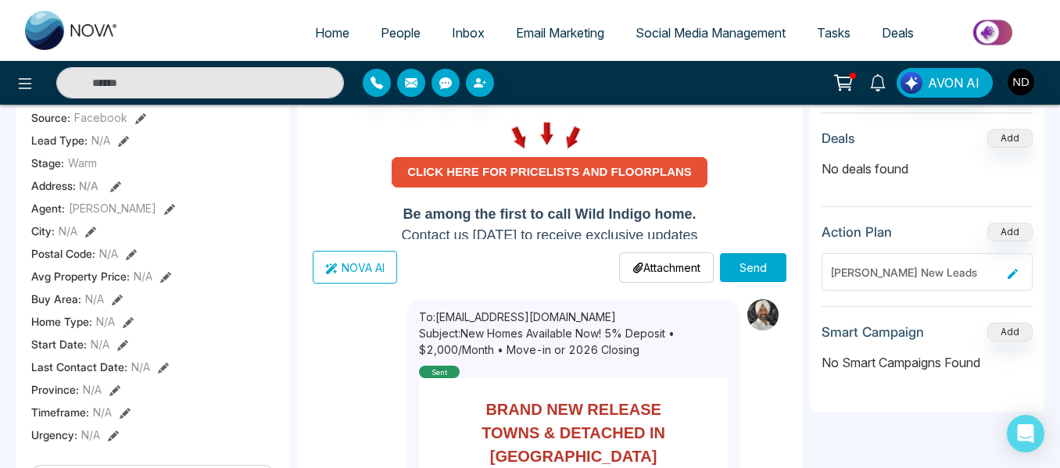
type input "**********"
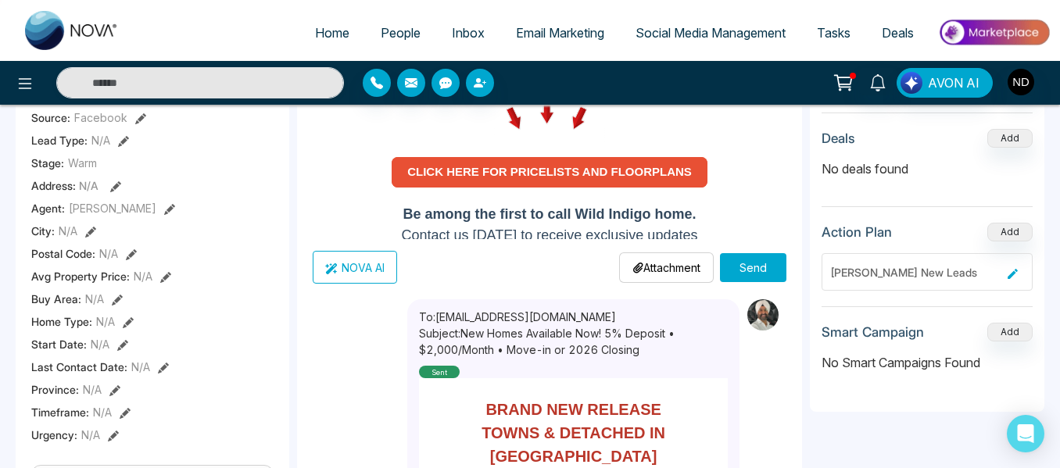
click at [752, 265] on button "Send" at bounding box center [753, 267] width 66 height 29
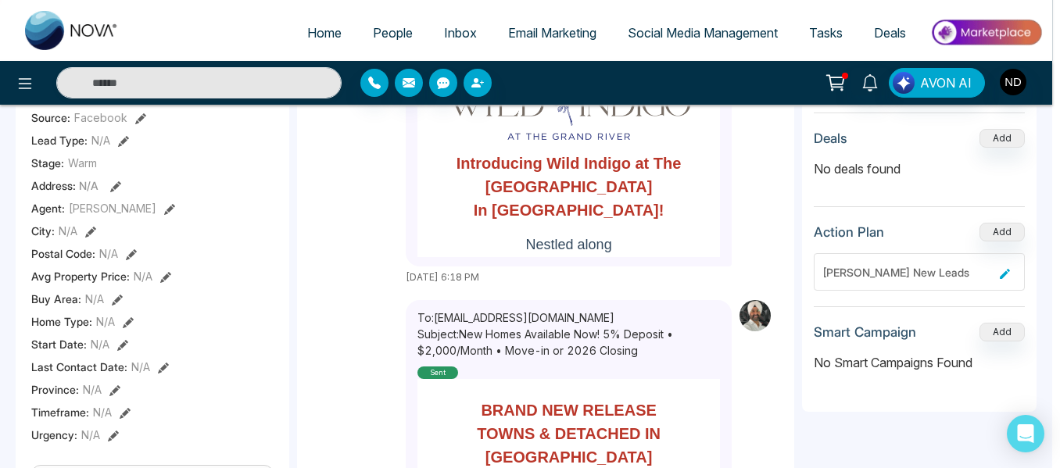
scroll to position [345, 0]
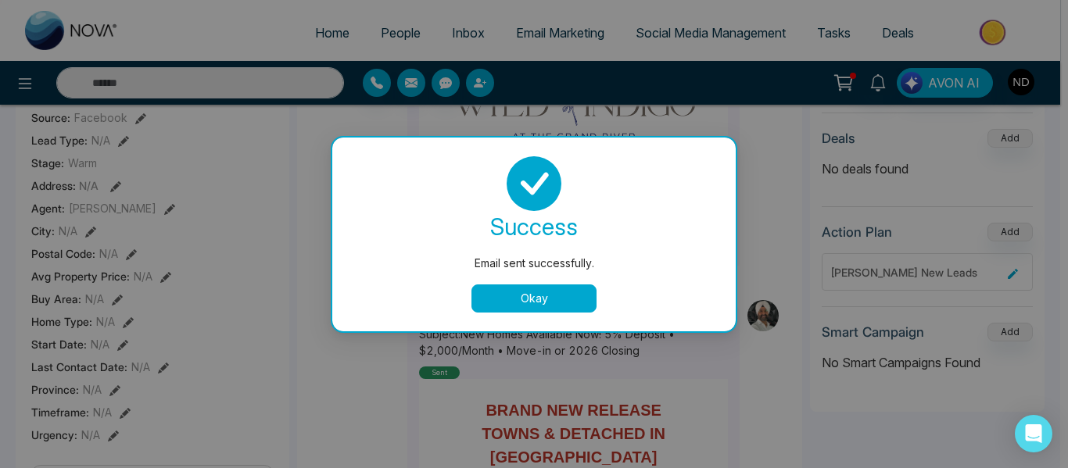
click at [543, 296] on button "Okay" at bounding box center [533, 299] width 125 height 28
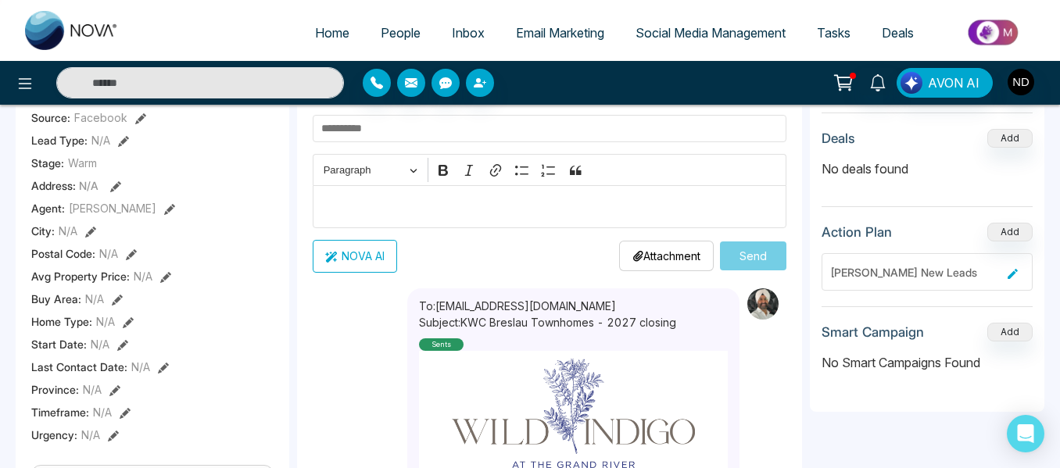
scroll to position [0, 0]
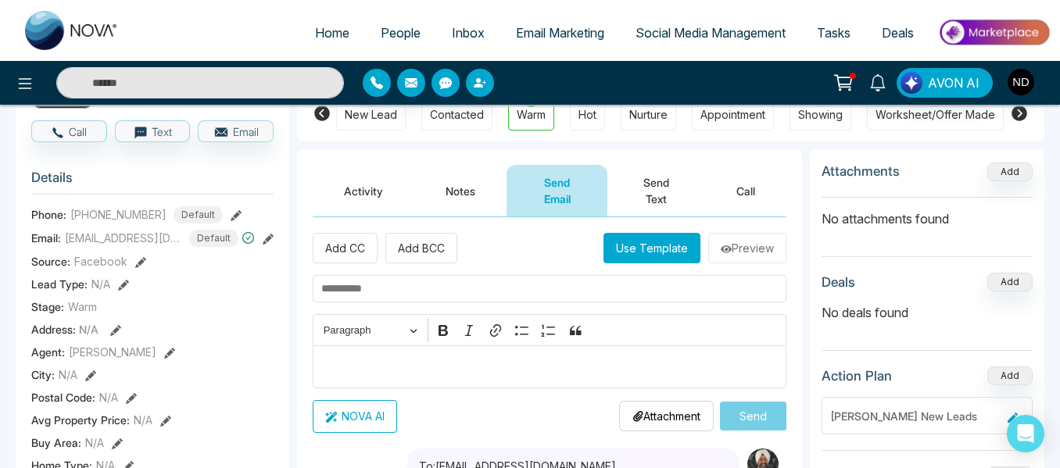
click at [668, 206] on button "Send Text" at bounding box center [656, 191] width 98 height 52
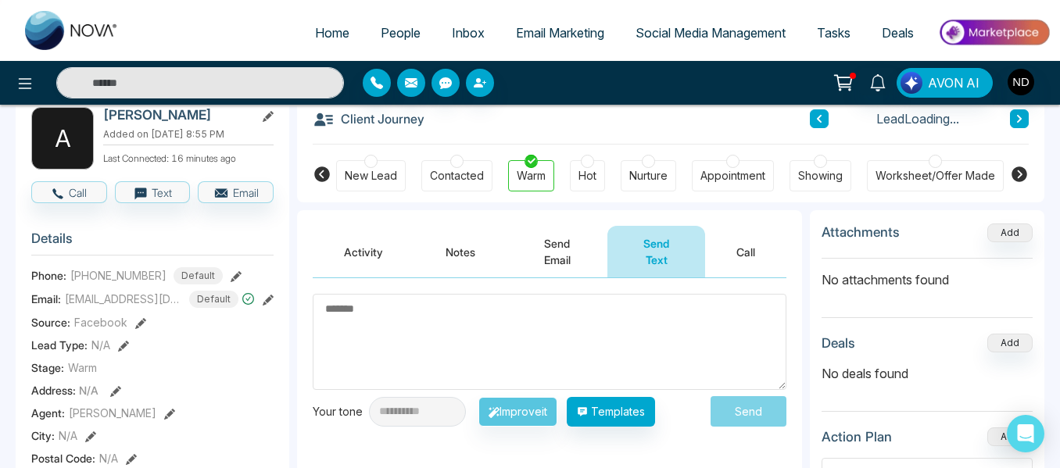
scroll to position [88, 0]
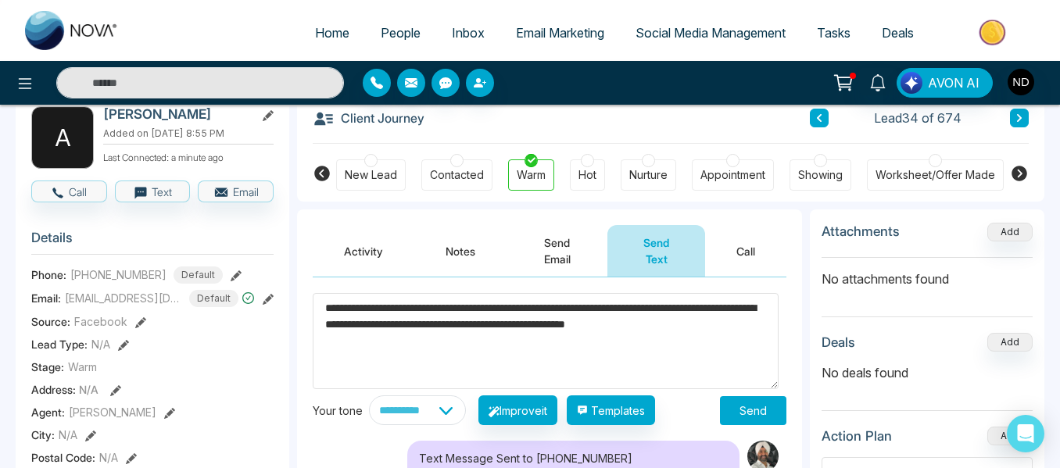
type textarea "**********"
click at [756, 425] on button "Send" at bounding box center [753, 410] width 66 height 29
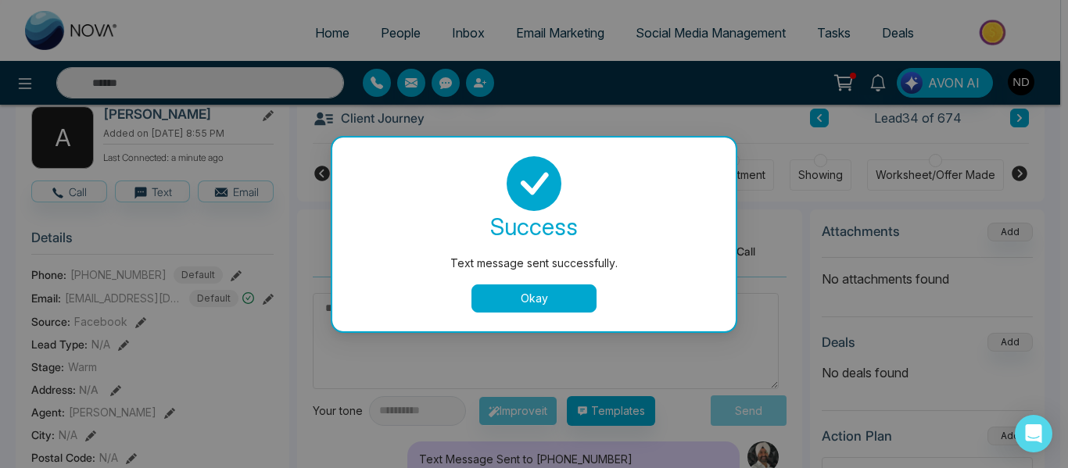
click at [510, 306] on button "Okay" at bounding box center [533, 299] width 125 height 28
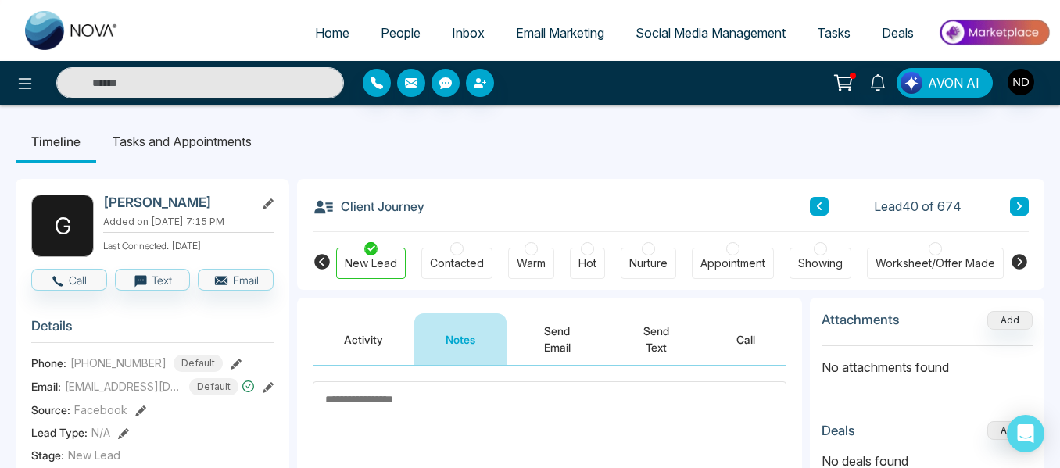
scroll to position [221, 0]
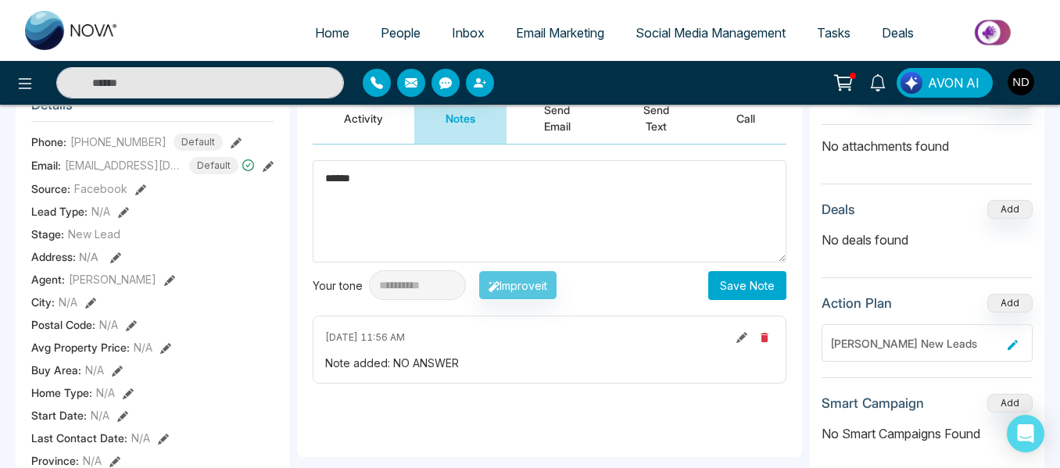
type textarea "******"
click at [715, 296] on button "Save Note" at bounding box center [747, 285] width 78 height 29
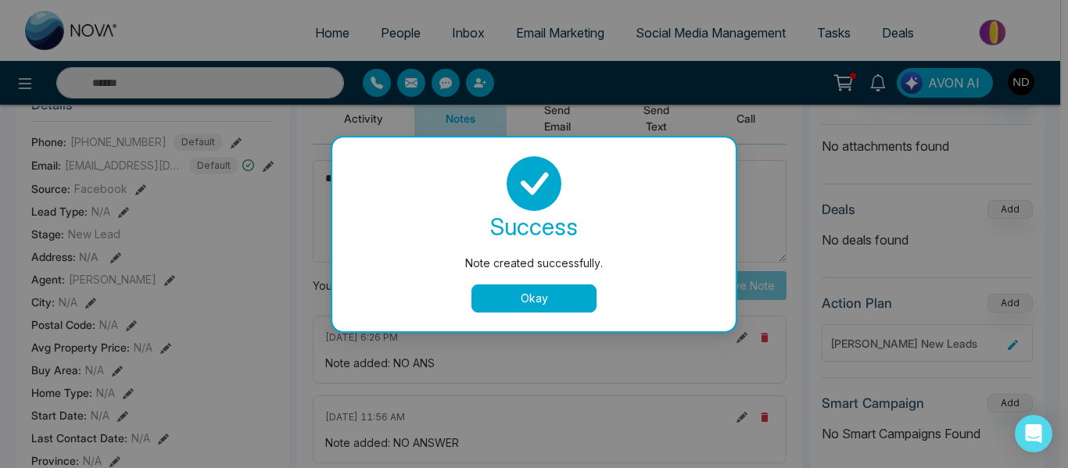
click at [557, 301] on button "Okay" at bounding box center [533, 299] width 125 height 28
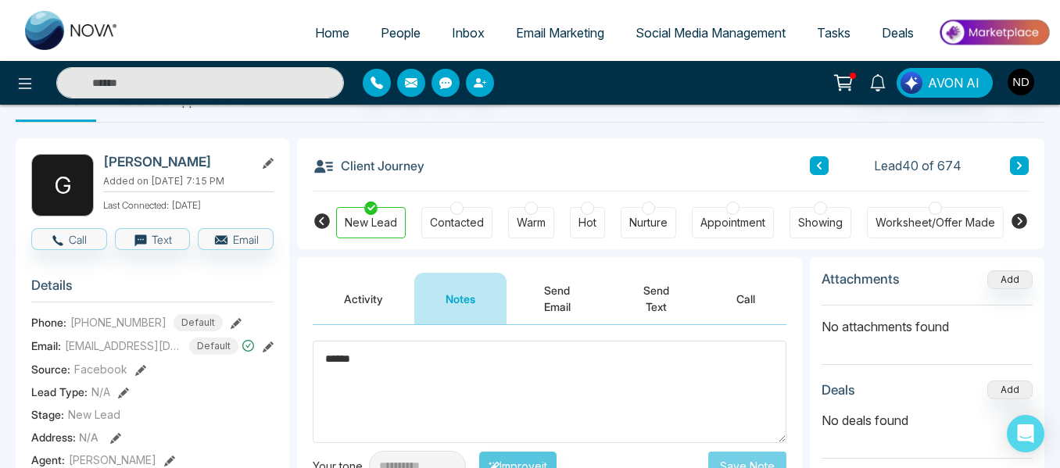
scroll to position [39, 0]
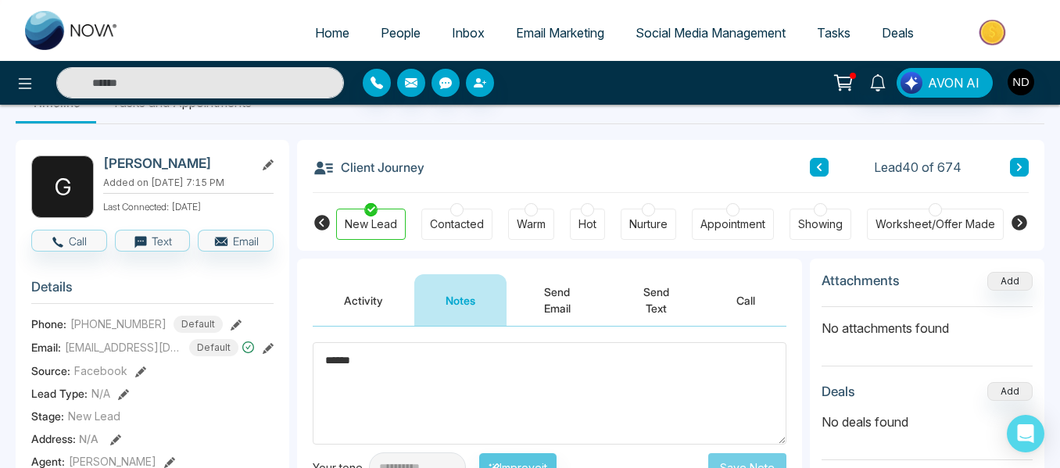
click at [1020, 167] on icon at bounding box center [1019, 167] width 5 height 8
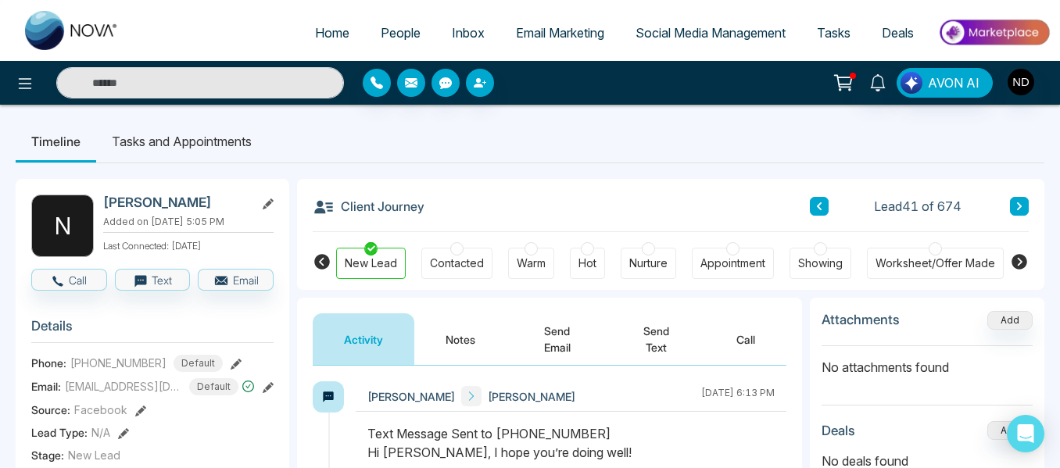
click at [469, 339] on button "Notes" at bounding box center [460, 340] width 92 height 52
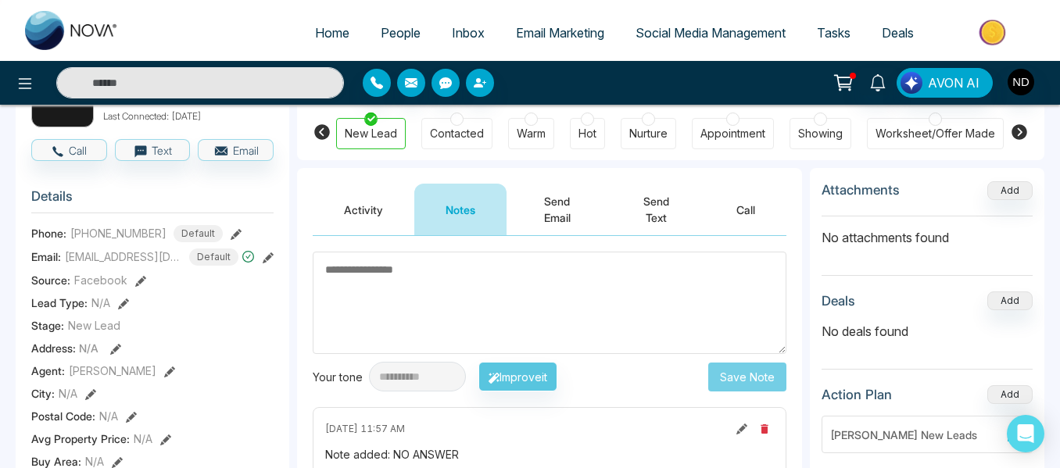
scroll to position [109, 0]
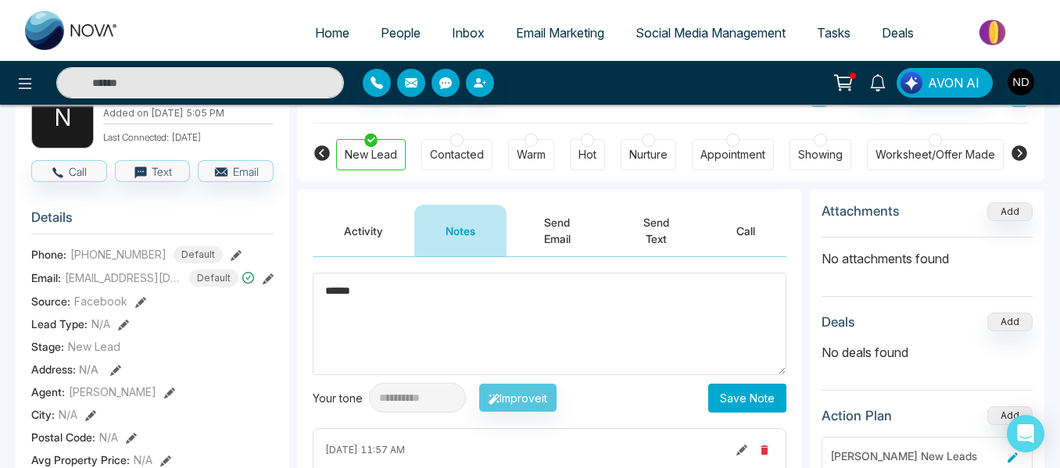
type textarea "******"
click at [754, 394] on button "Save Note" at bounding box center [747, 398] width 78 height 29
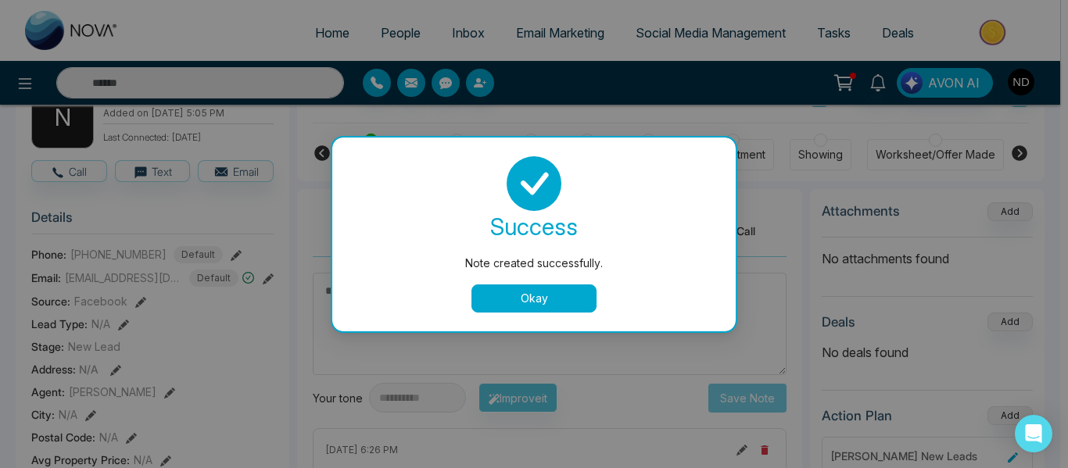
click at [582, 295] on button "Okay" at bounding box center [533, 299] width 125 height 28
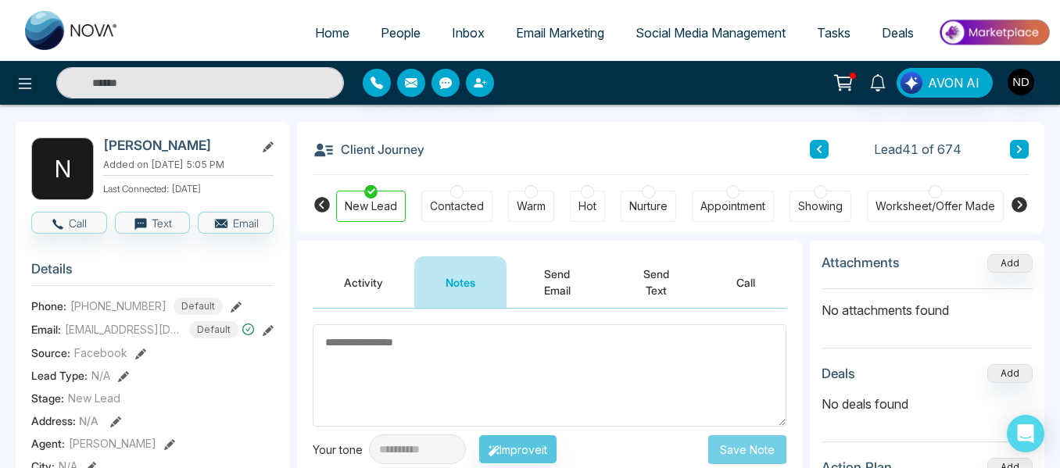
scroll to position [56, 0]
click at [1018, 144] on button at bounding box center [1019, 150] width 19 height 19
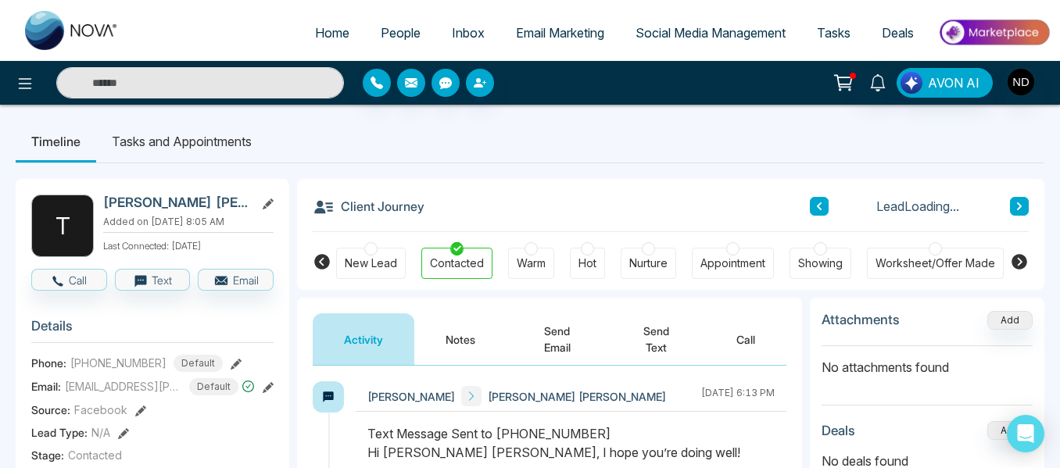
click at [458, 330] on button "Notes" at bounding box center [460, 340] width 92 height 52
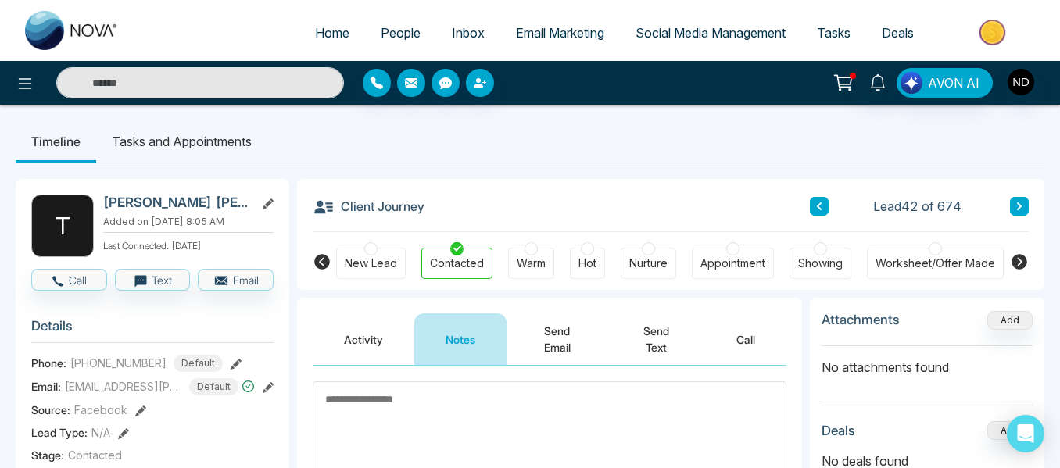
click at [1018, 206] on icon at bounding box center [1020, 206] width 8 height 9
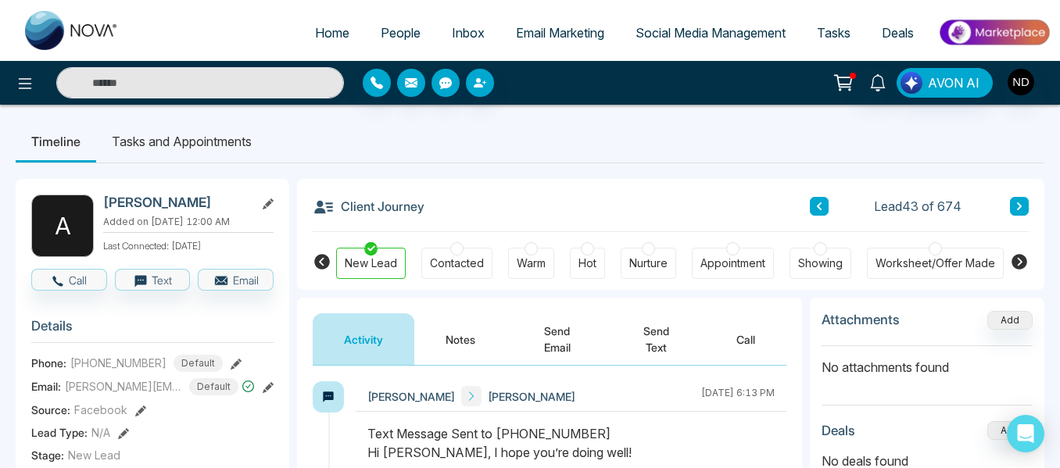
click at [457, 347] on button "Notes" at bounding box center [460, 340] width 92 height 52
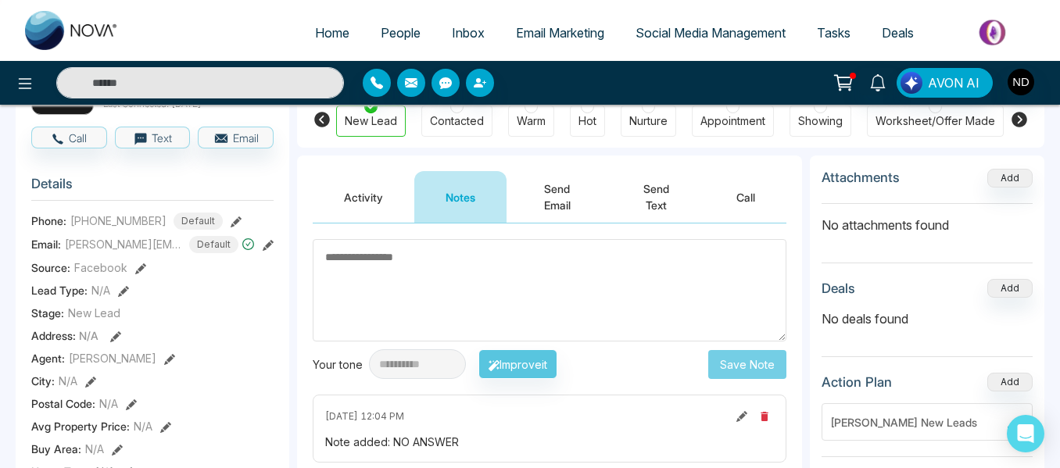
scroll to position [138, 0]
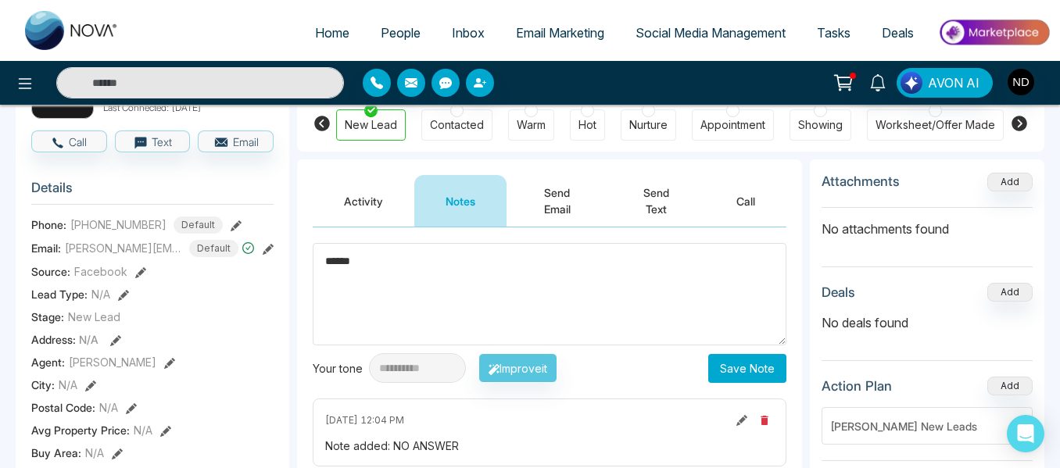
type textarea "******"
click at [759, 364] on button "Save Note" at bounding box center [747, 368] width 78 height 29
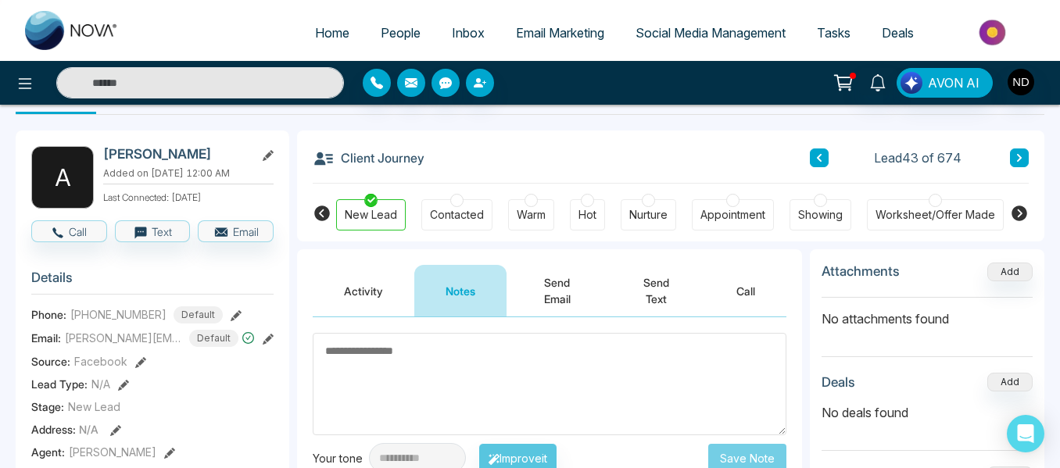
scroll to position [46, 0]
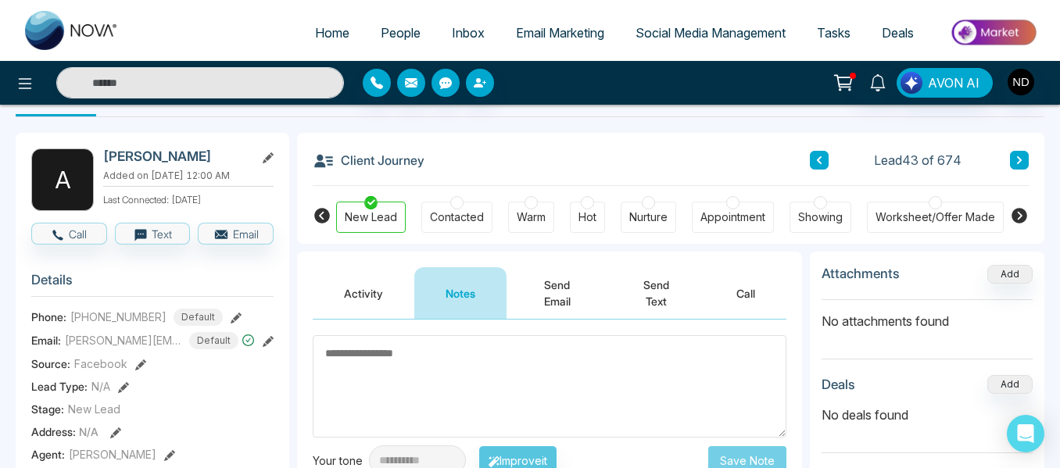
click at [1010, 163] on button at bounding box center [1019, 160] width 19 height 19
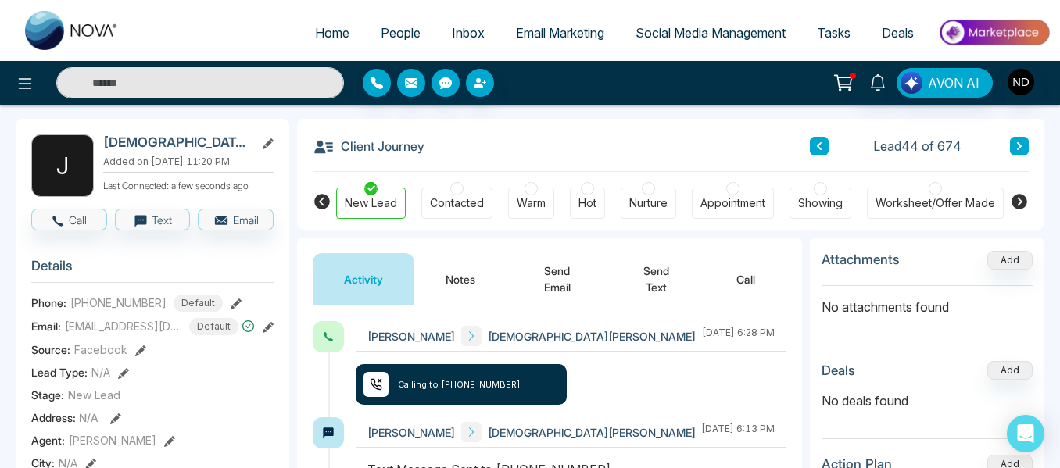
scroll to position [61, 0]
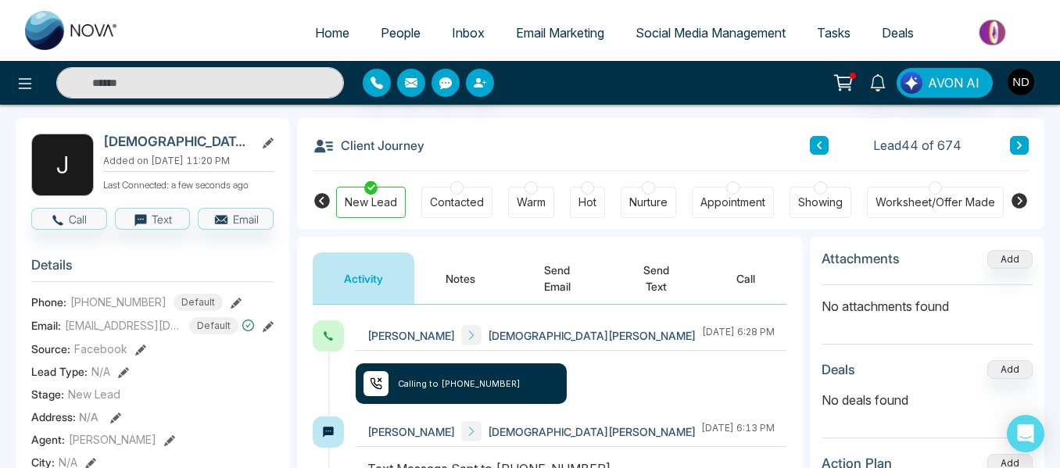
click at [464, 279] on button "Notes" at bounding box center [460, 279] width 92 height 52
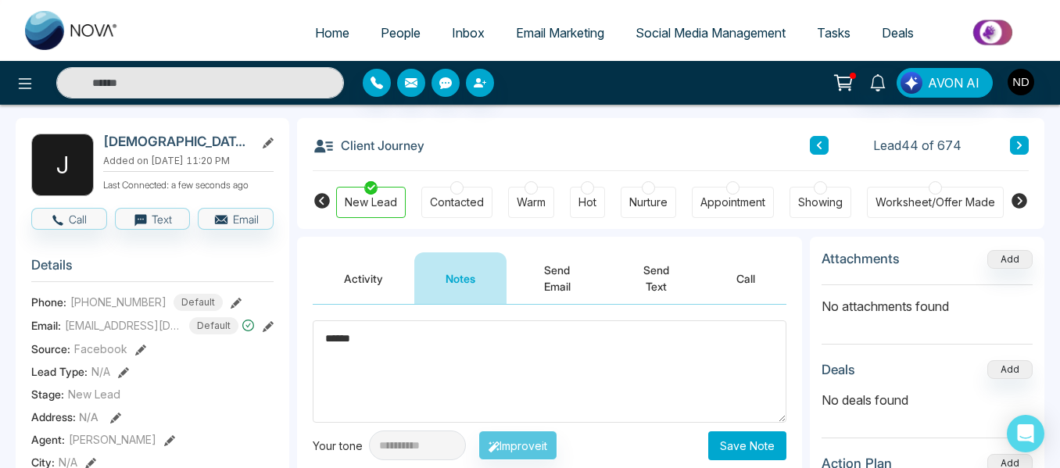
type textarea "******"
click at [744, 442] on button "Save Note" at bounding box center [747, 446] width 78 height 29
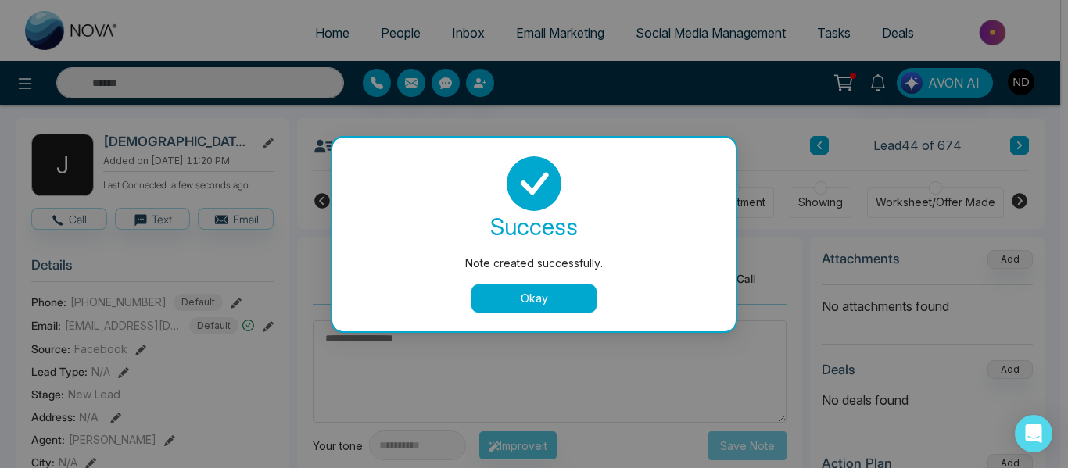
click at [568, 308] on button "Okay" at bounding box center [533, 299] width 125 height 28
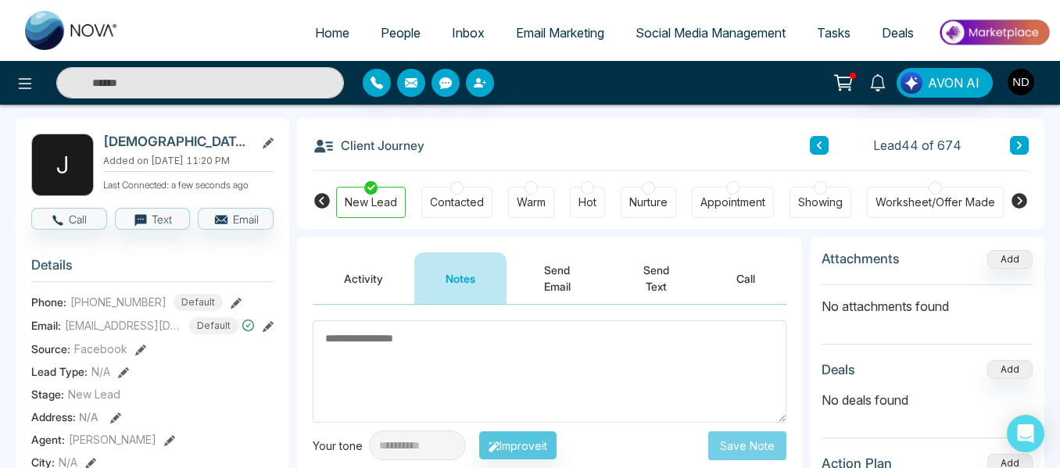
drag, startPoint x: 1023, startPoint y: 135, endPoint x: 1020, endPoint y: 145, distance: 10.6
click at [1020, 145] on div "Client Journey Lead 44 of 674" at bounding box center [671, 144] width 716 height 53
click at [1020, 145] on icon at bounding box center [1019, 146] width 5 height 8
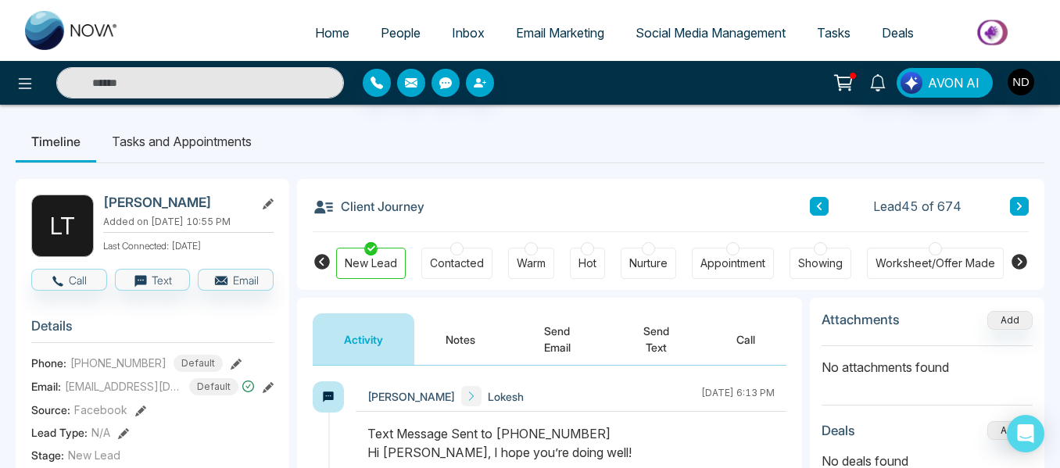
click at [468, 335] on button "Notes" at bounding box center [460, 340] width 92 height 52
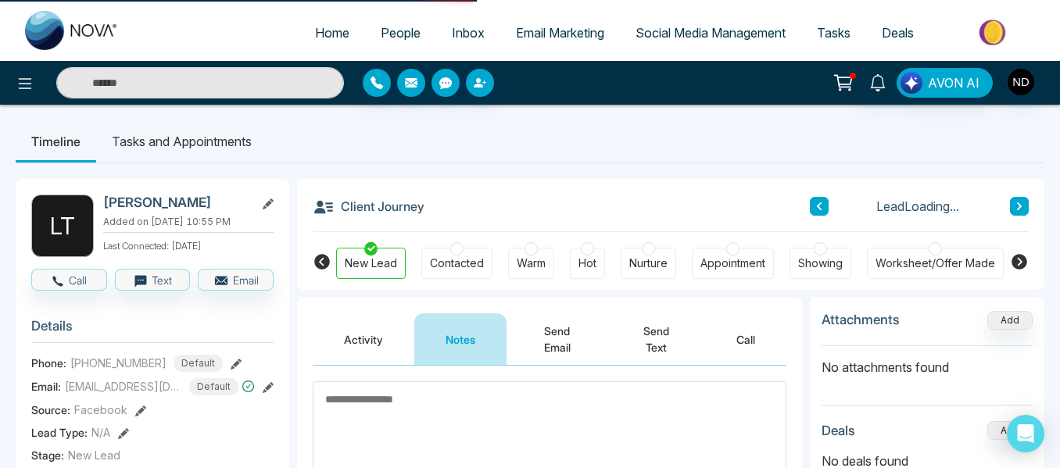
scroll to position [263, 0]
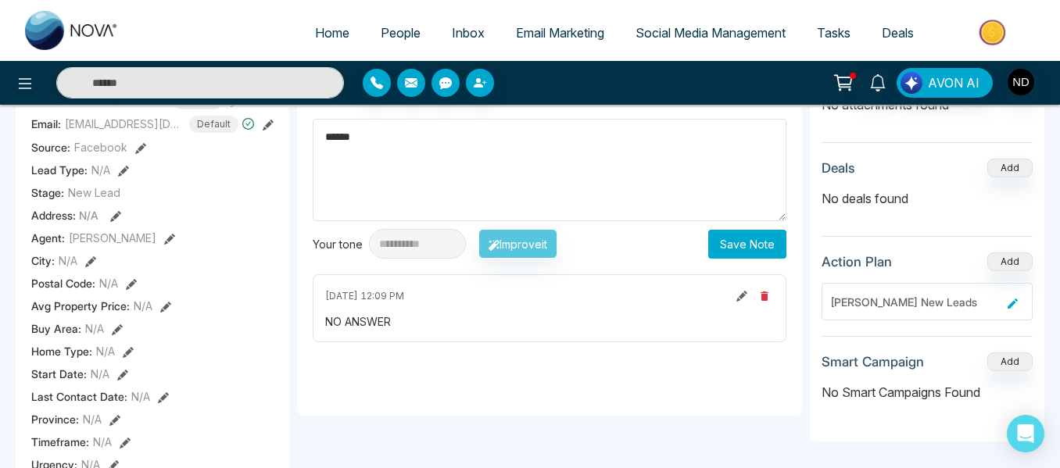
type textarea "******"
click at [733, 250] on button "Save Note" at bounding box center [747, 244] width 78 height 29
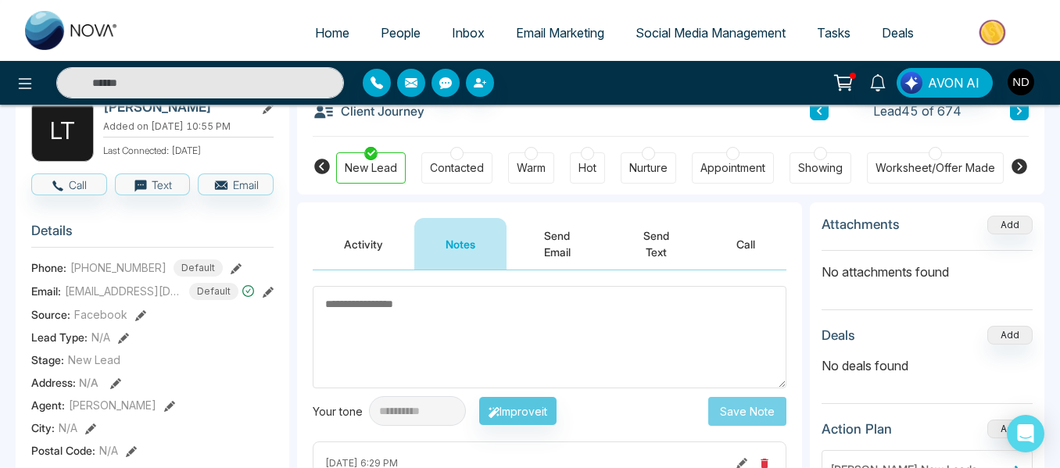
scroll to position [102, 0]
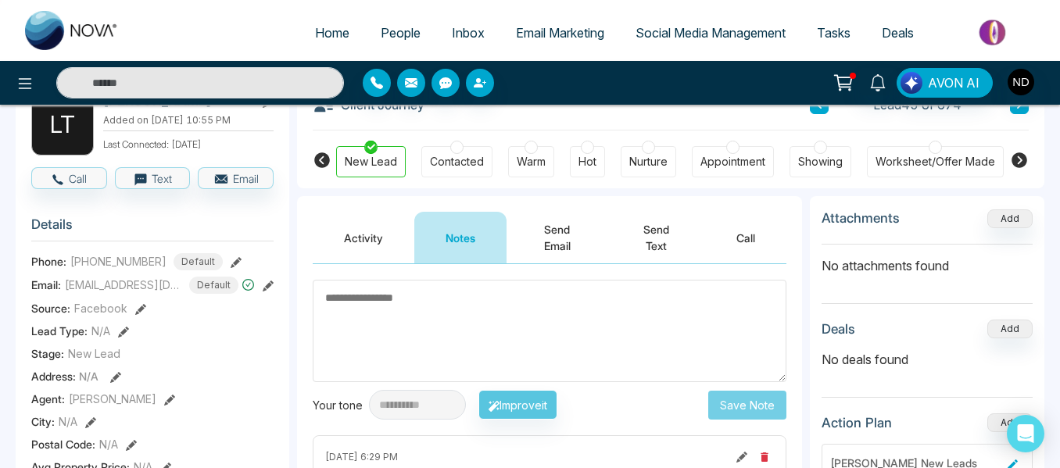
click at [1021, 113] on button at bounding box center [1019, 104] width 19 height 19
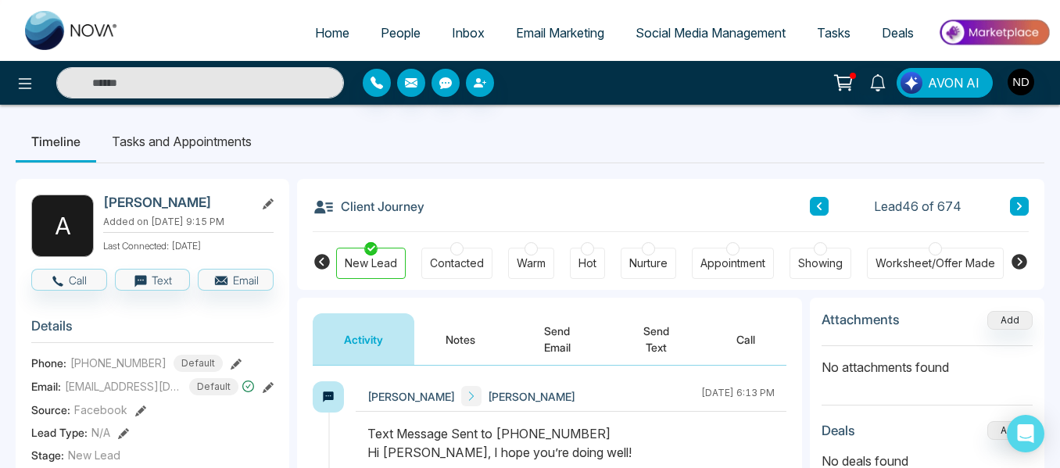
click at [494, 316] on button "Notes" at bounding box center [460, 340] width 92 height 52
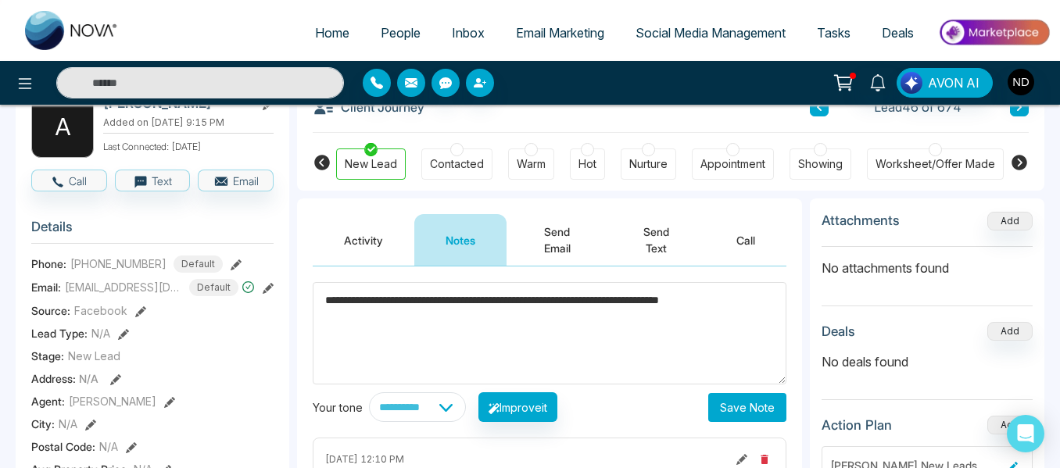
scroll to position [96, 0]
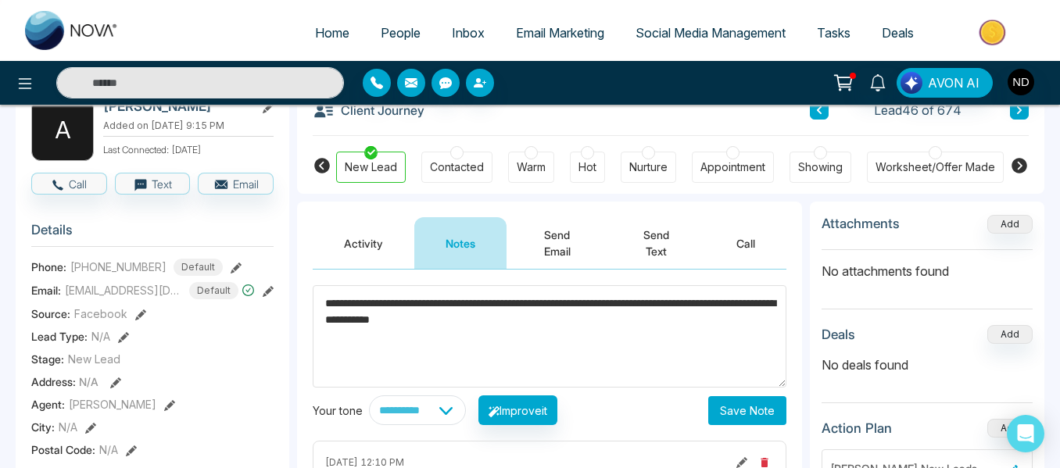
type textarea "**********"
click at [773, 410] on button "Save Note" at bounding box center [747, 410] width 78 height 29
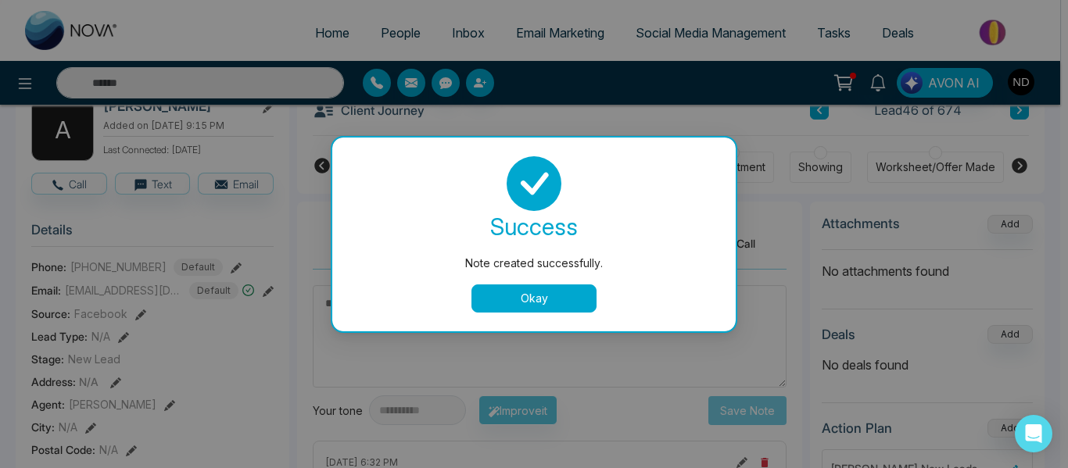
click at [516, 296] on button "Okay" at bounding box center [533, 299] width 125 height 28
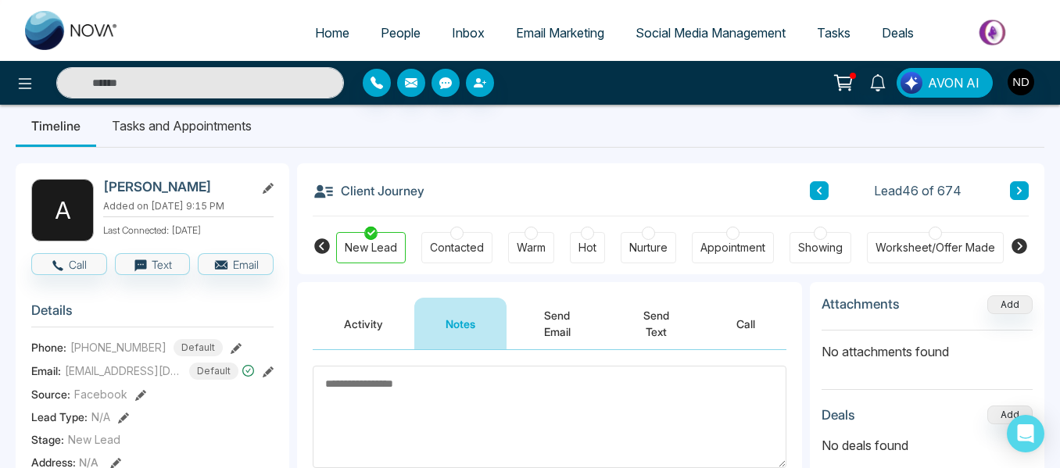
scroll to position [15, 0]
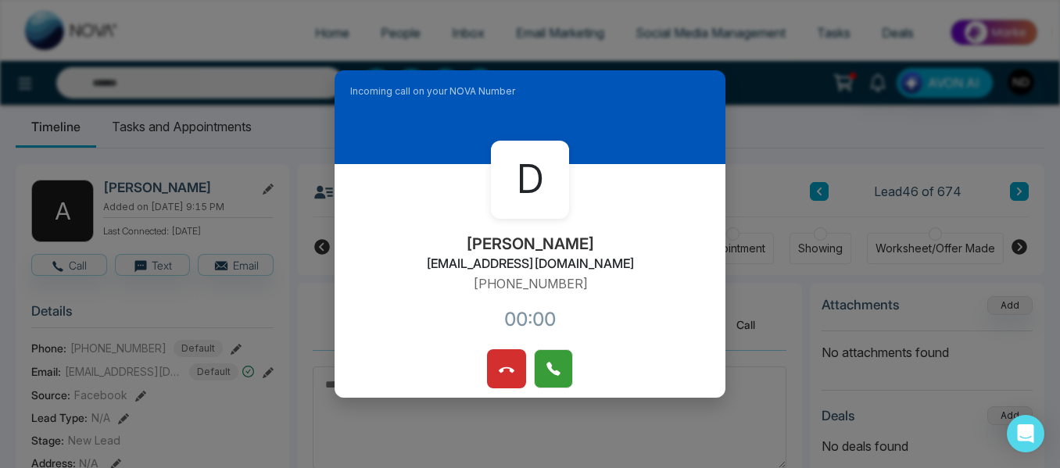
click at [553, 365] on icon at bounding box center [554, 369] width 16 height 16
click at [425, 255] on div "D Dipanshu Tiwari dipanshutiwari8@gmail.com +16479682229 00:16" at bounding box center [530, 256] width 391 height 185
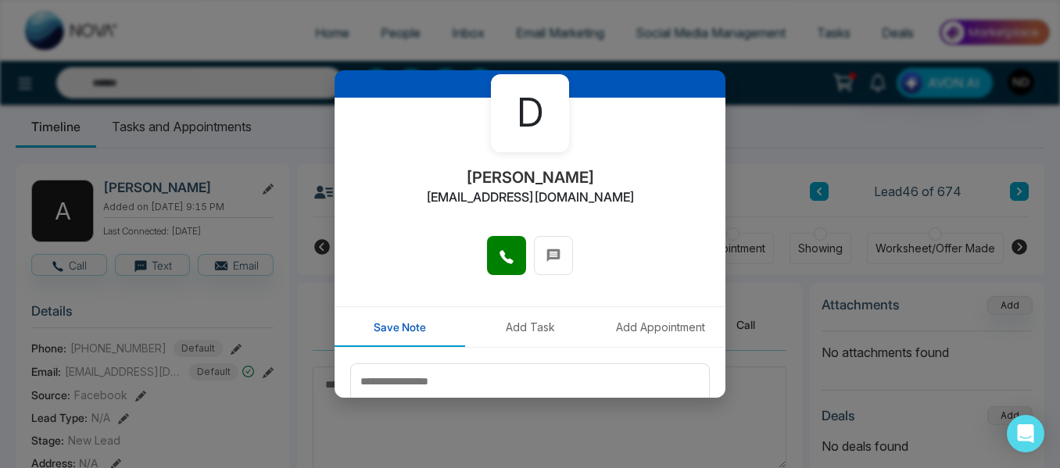
scroll to position [0, 0]
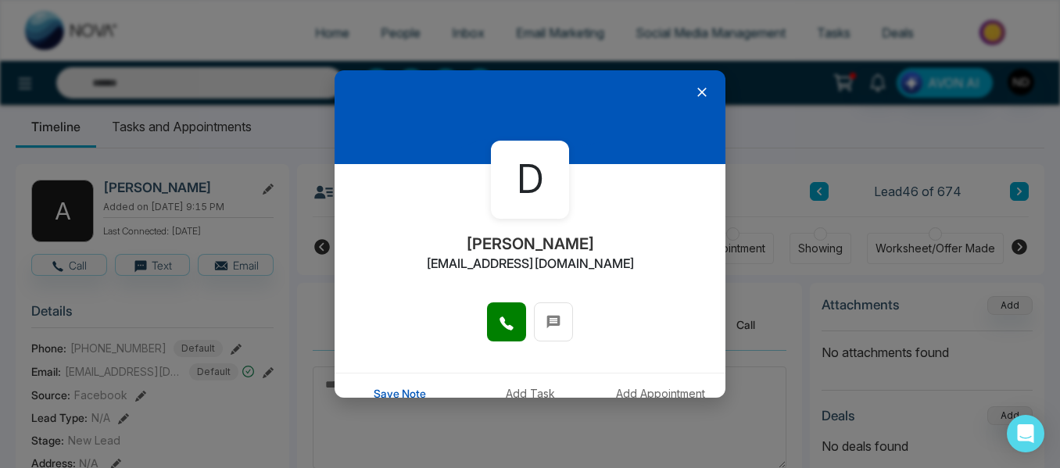
click at [694, 95] on icon at bounding box center [702, 92] width 16 height 16
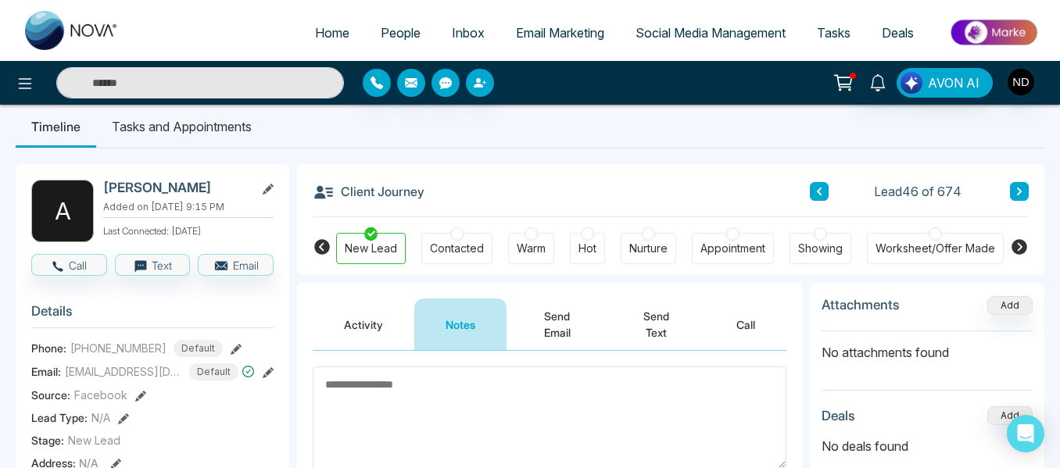
click at [1021, 195] on icon at bounding box center [1020, 191] width 8 height 9
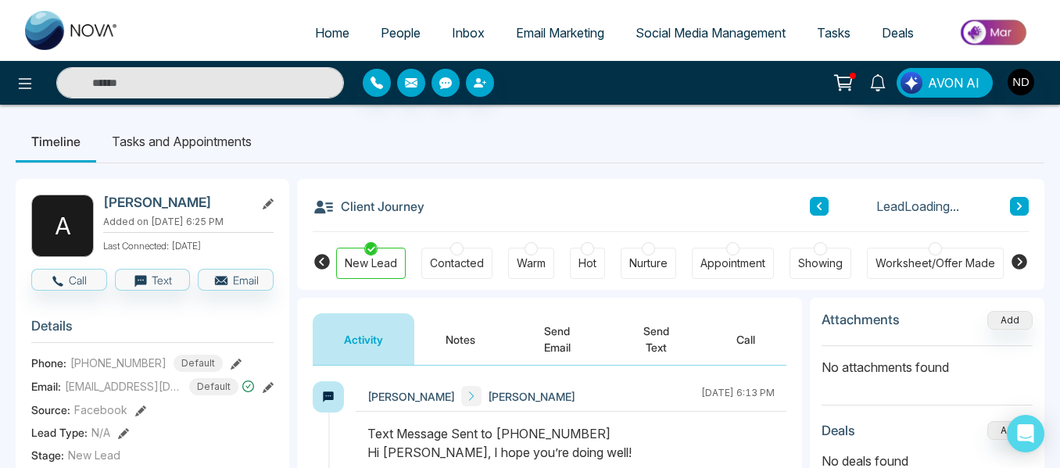
click at [825, 208] on button at bounding box center [819, 206] width 19 height 19
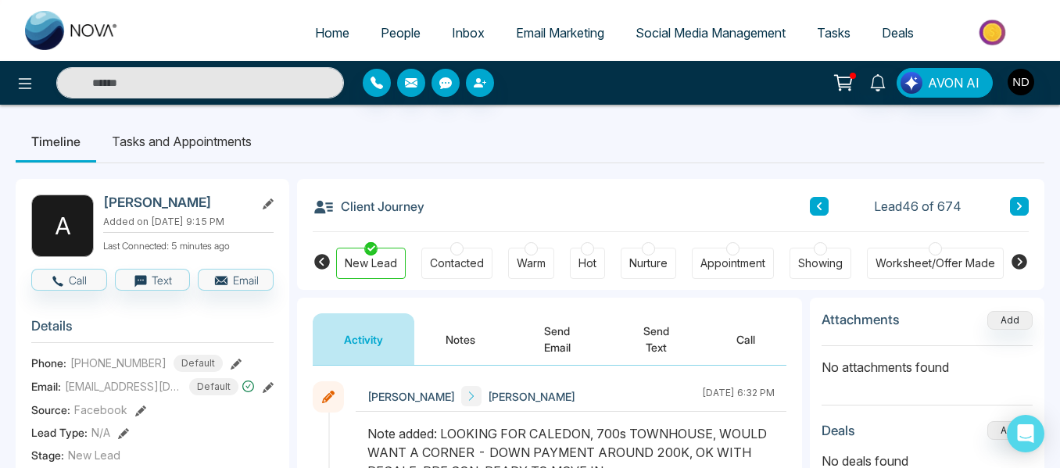
click at [578, 271] on div "Hot" at bounding box center [587, 263] width 35 height 31
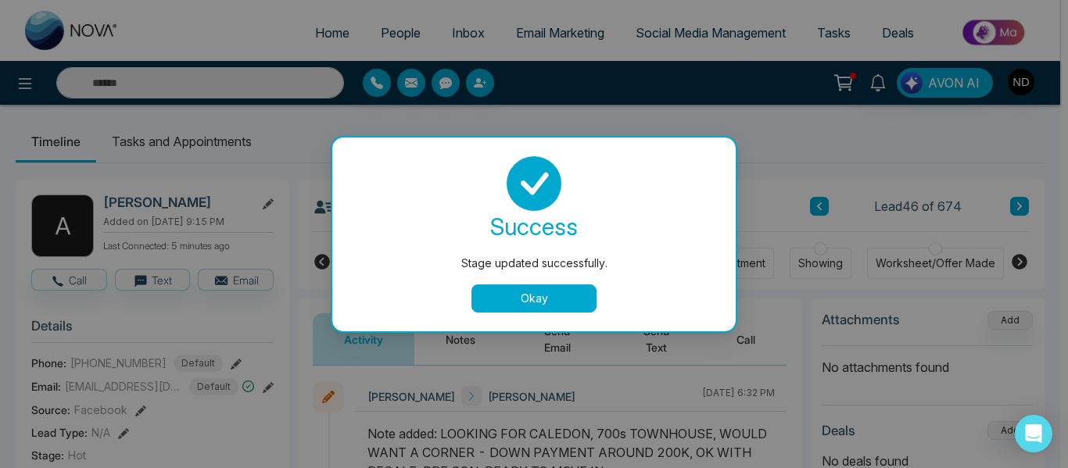
click at [566, 302] on button "Okay" at bounding box center [533, 299] width 125 height 28
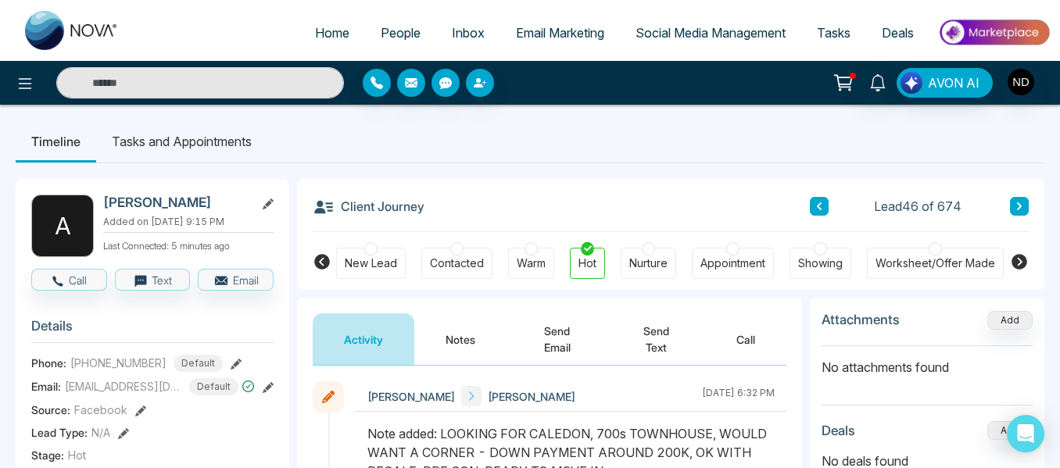
click at [1018, 210] on icon at bounding box center [1019, 206] width 5 height 8
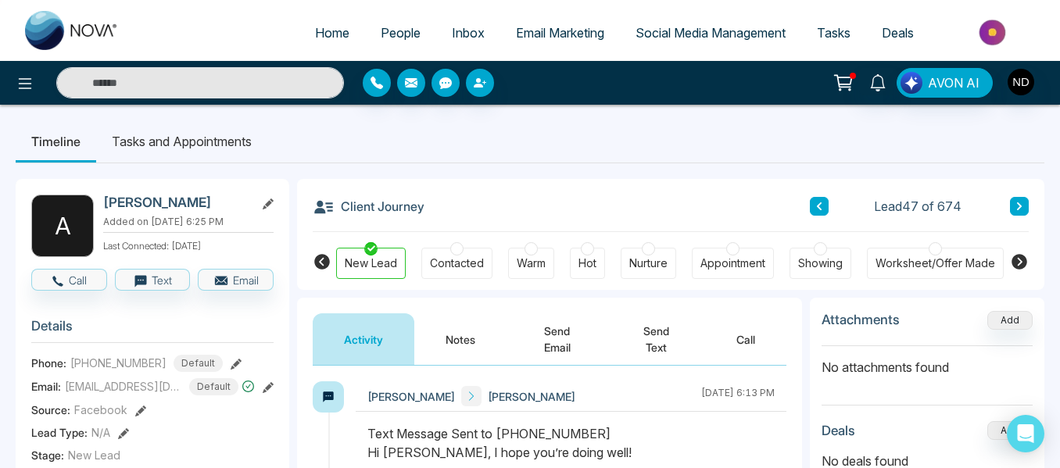
click at [463, 346] on button "Notes" at bounding box center [460, 340] width 92 height 52
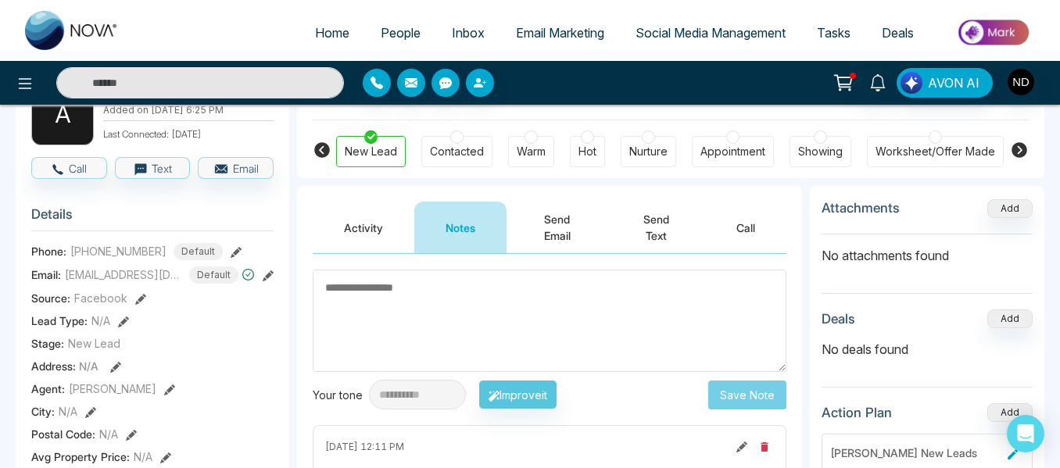
scroll to position [110, 0]
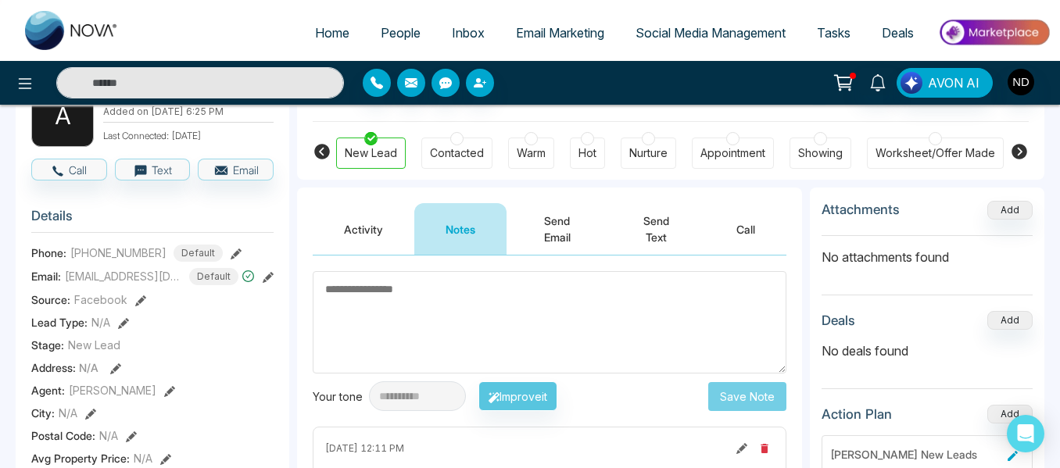
paste textarea "******"
type textarea "******"
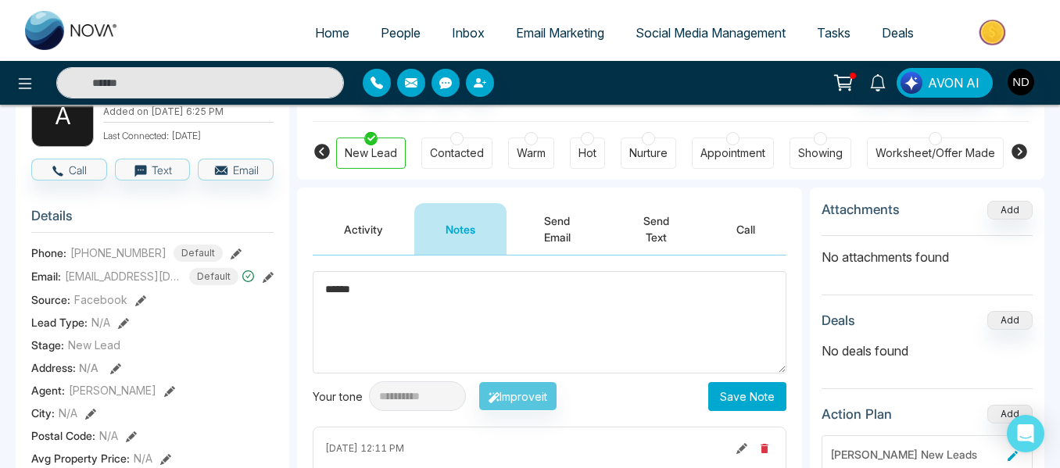
click at [765, 392] on button "Save Note" at bounding box center [747, 396] width 78 height 29
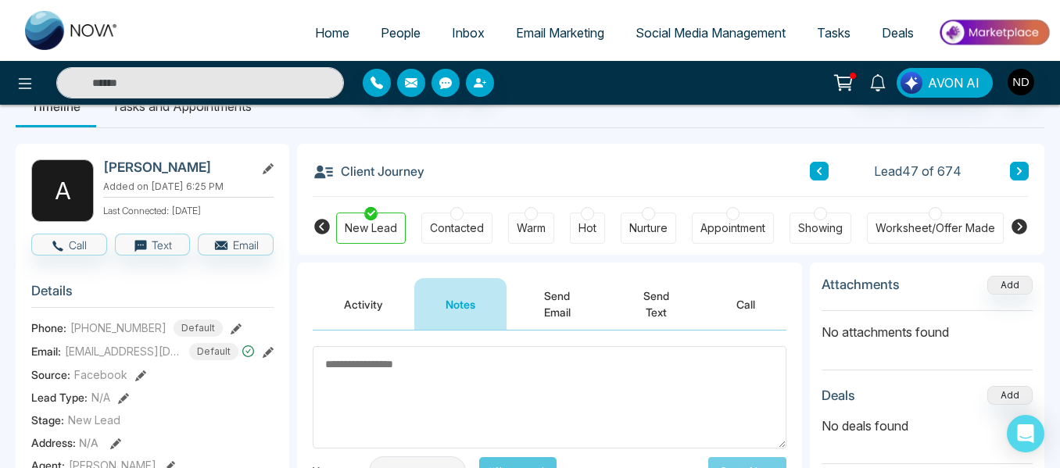
scroll to position [34, 0]
click at [1016, 167] on button at bounding box center [1019, 172] width 19 height 19
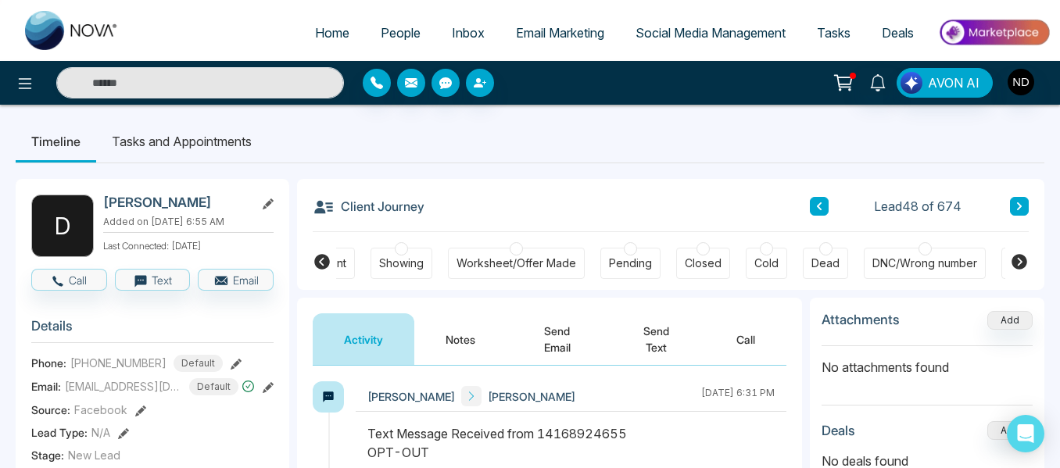
scroll to position [0, 493]
click at [855, 268] on div "DNC/Wrong number" at bounding box center [850, 264] width 105 height 16
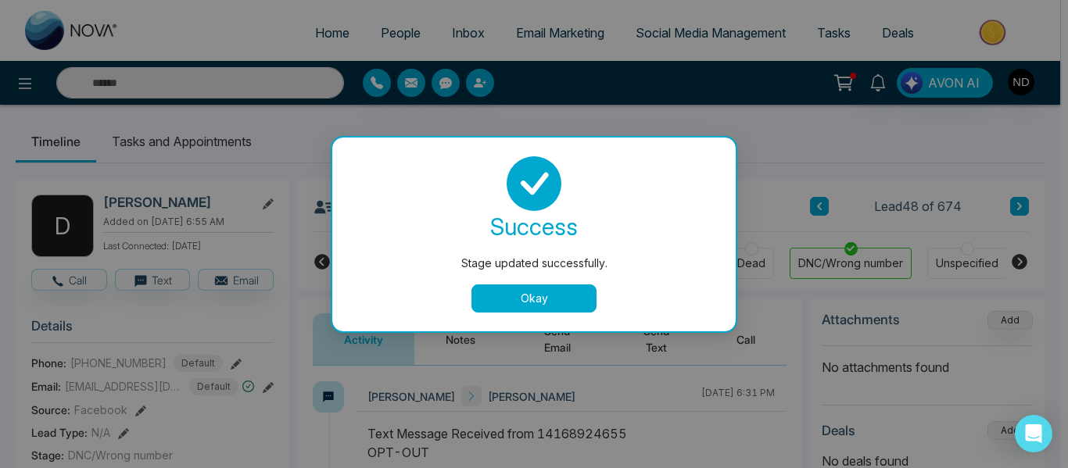
click at [547, 305] on button "Okay" at bounding box center [533, 299] width 125 height 28
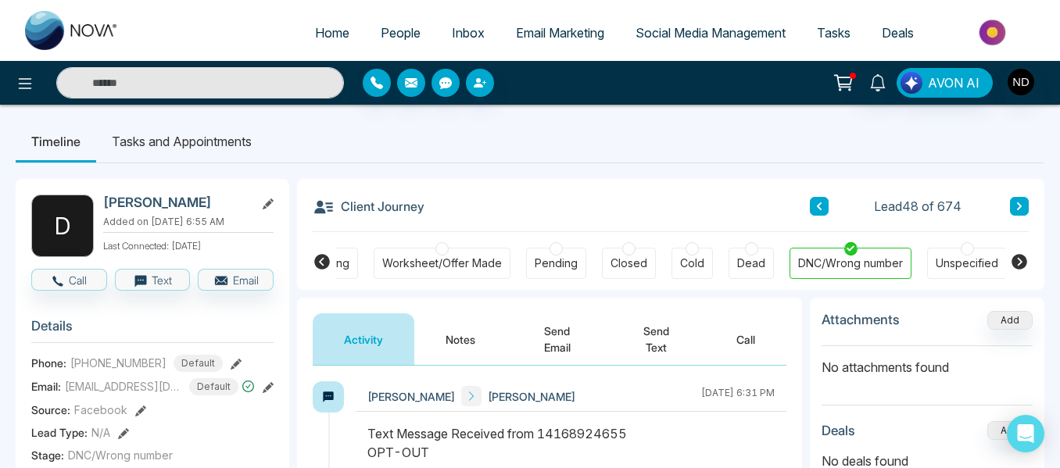
scroll to position [0, 486]
click at [1017, 208] on icon at bounding box center [1020, 206] width 8 height 9
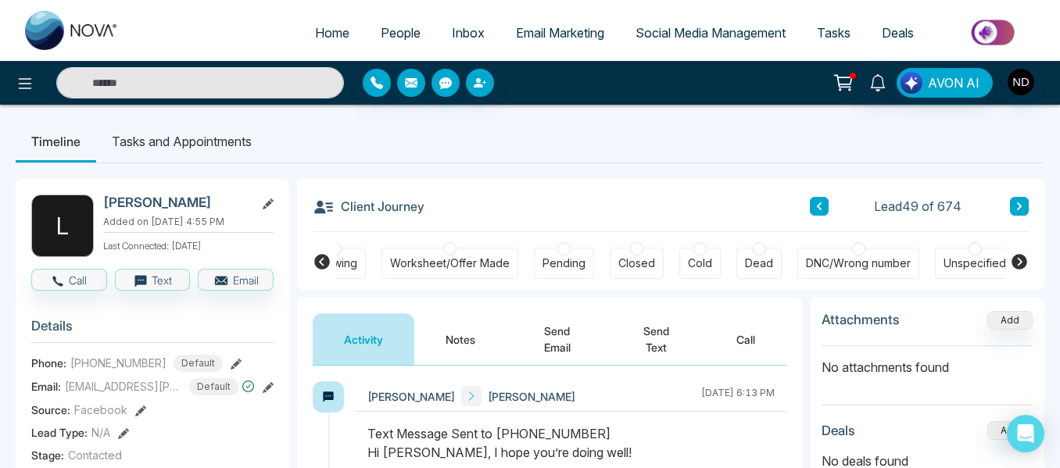
click at [817, 214] on button at bounding box center [819, 206] width 19 height 19
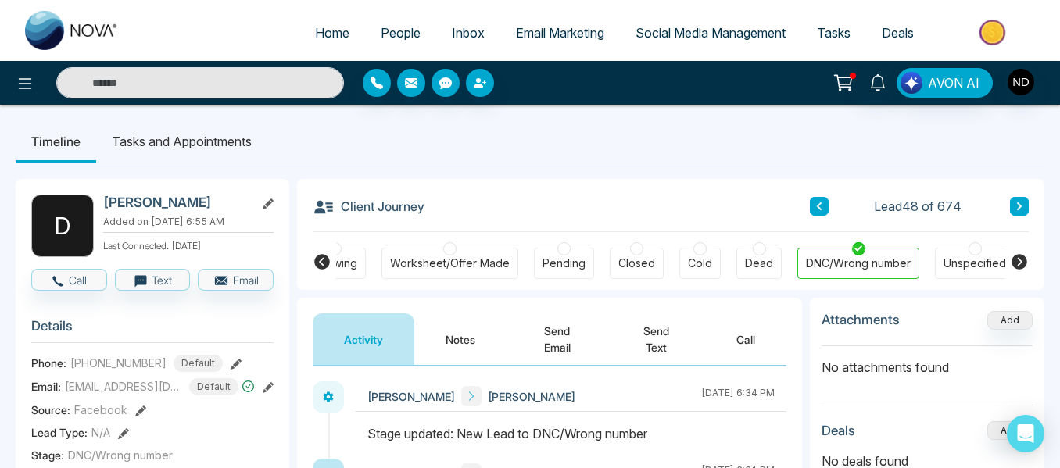
click at [1022, 204] on icon at bounding box center [1020, 206] width 8 height 9
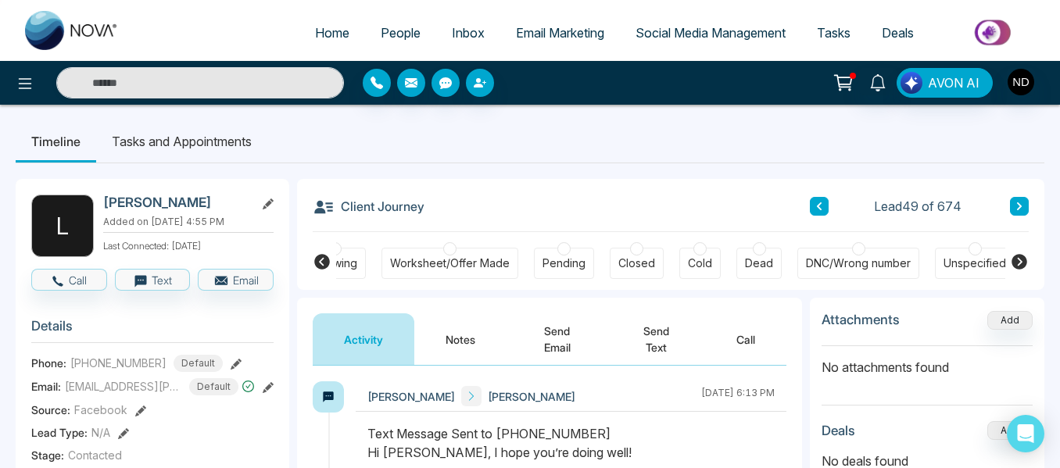
scroll to position [11, 0]
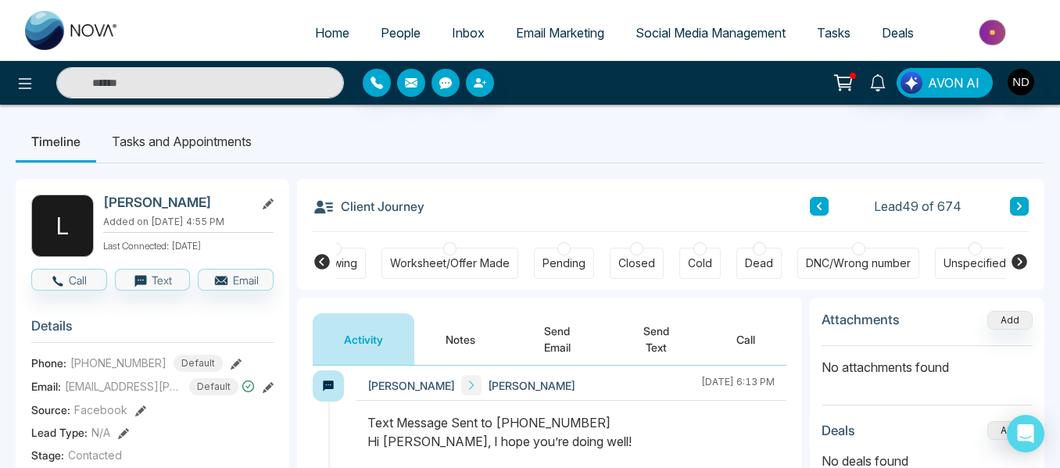
click at [483, 334] on button "Notes" at bounding box center [460, 340] width 92 height 52
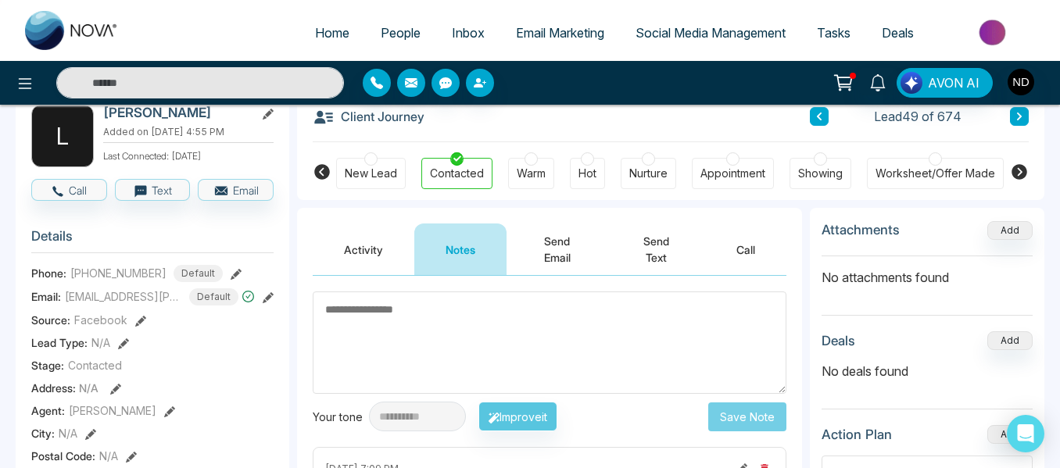
click at [359, 270] on button "Activity" at bounding box center [364, 250] width 102 height 52
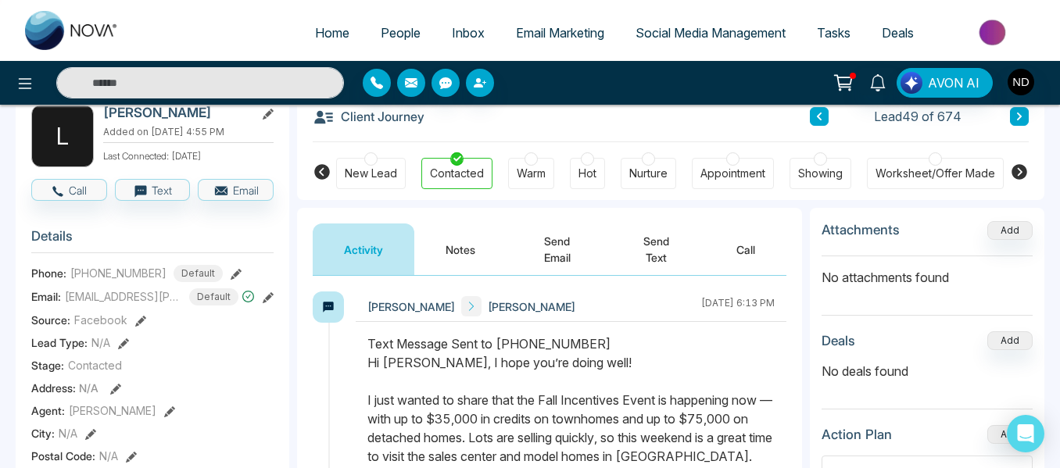
click at [434, 263] on button "Notes" at bounding box center [460, 250] width 92 height 52
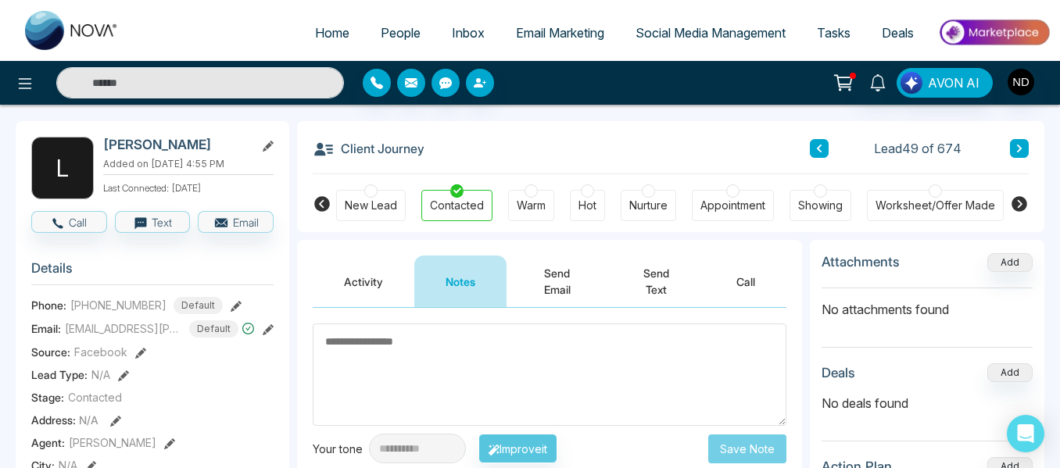
scroll to position [54, 0]
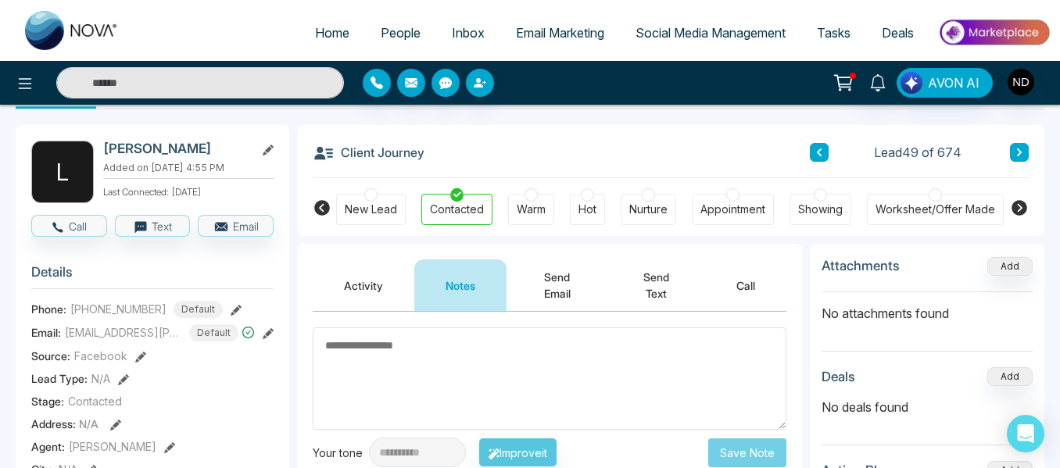
click at [1022, 152] on icon at bounding box center [1019, 153] width 5 height 8
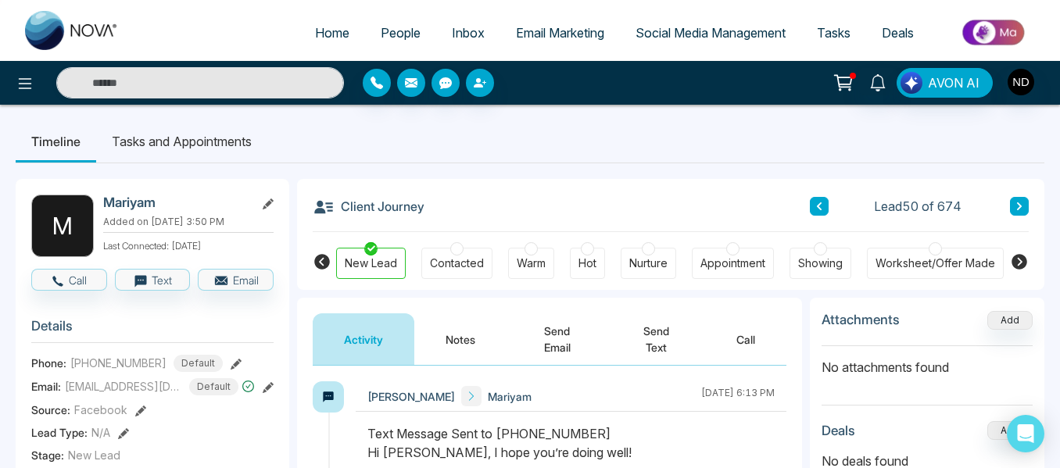
click at [478, 349] on button "Notes" at bounding box center [460, 340] width 92 height 52
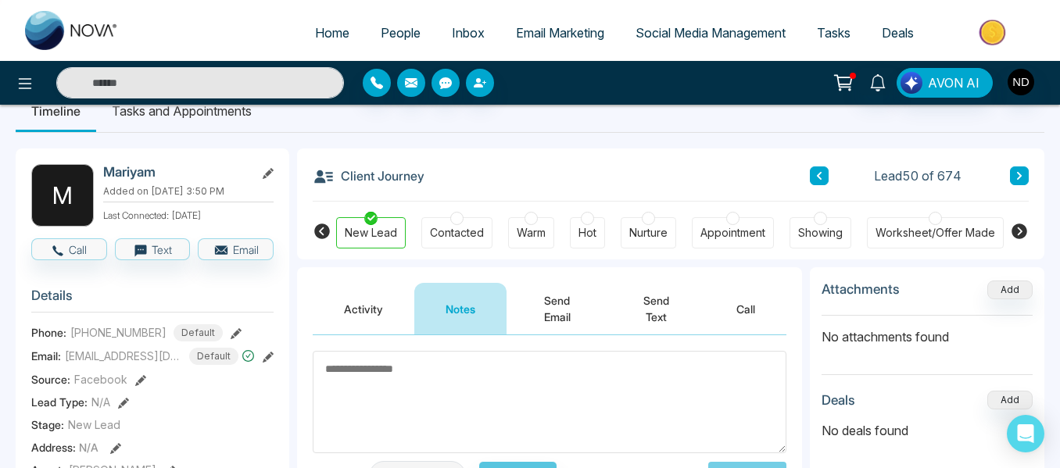
scroll to position [30, 0]
paste textarea "******"
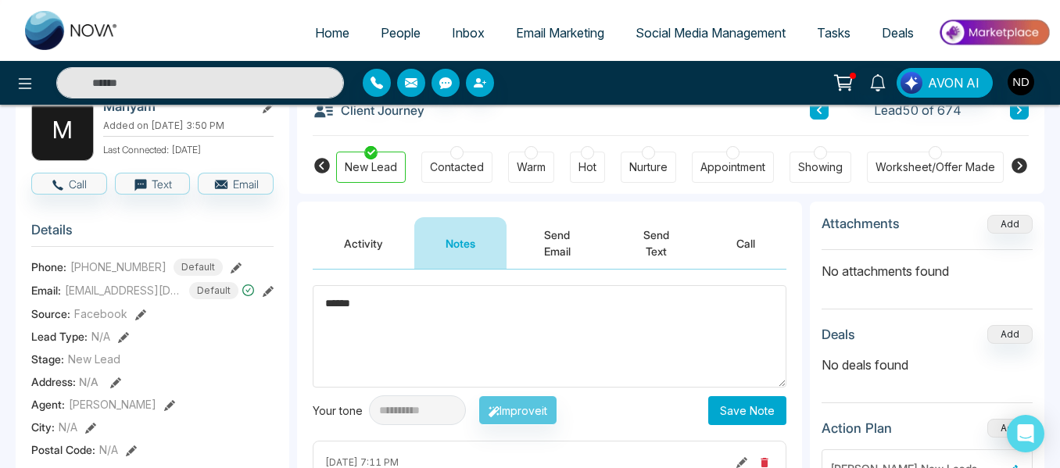
scroll to position [97, 0]
type textarea "******"
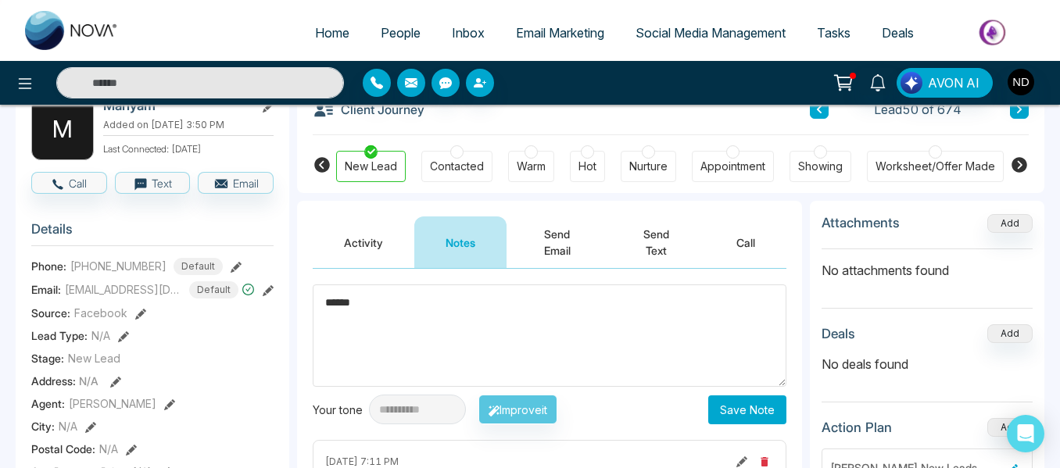
click at [747, 407] on button "Save Note" at bounding box center [747, 410] width 78 height 29
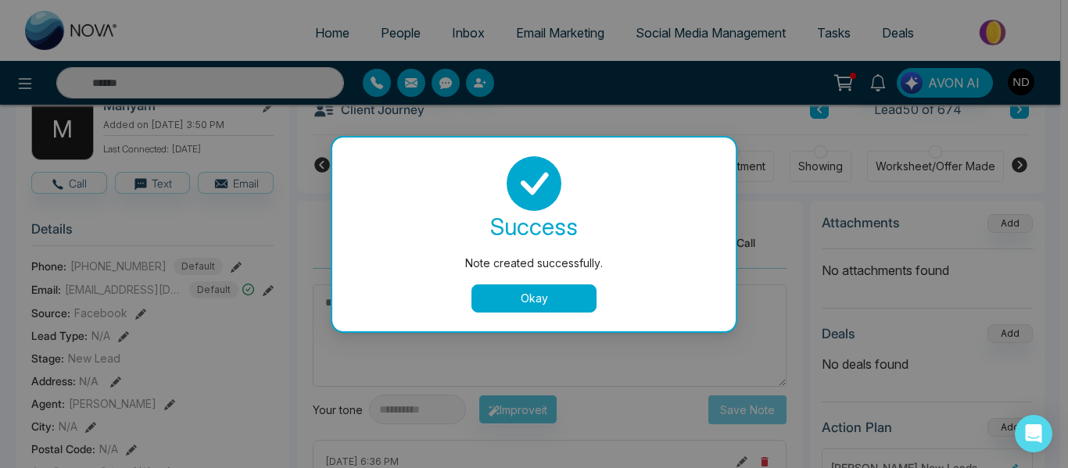
click at [551, 292] on button "Okay" at bounding box center [533, 299] width 125 height 28
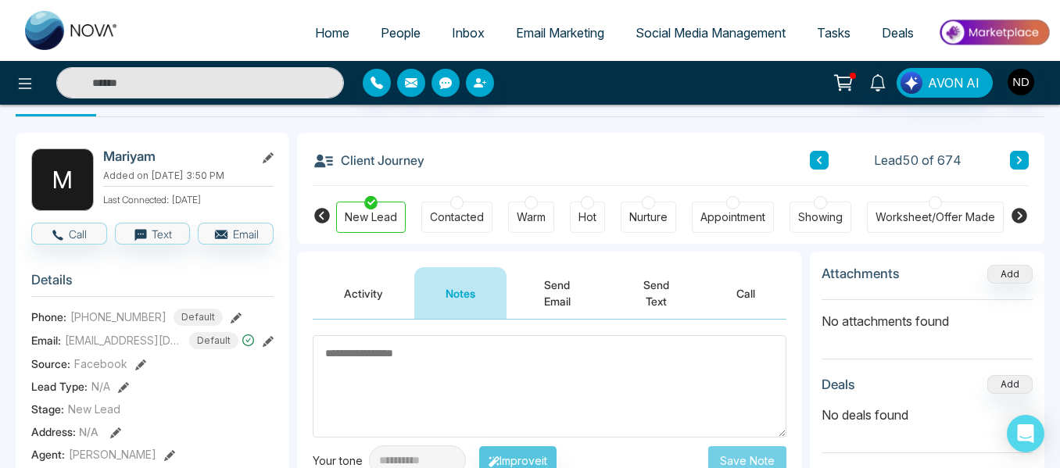
scroll to position [45, 0]
click at [1020, 167] on button at bounding box center [1019, 161] width 19 height 19
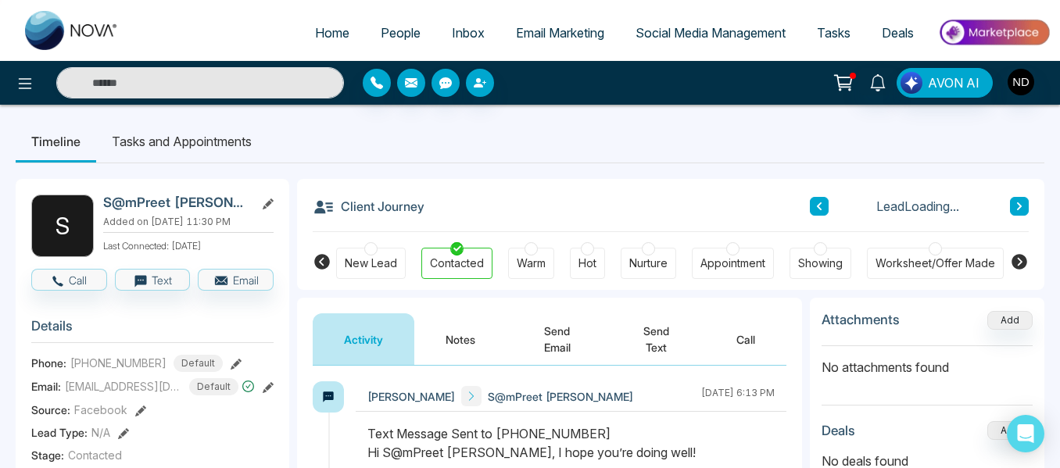
click at [488, 328] on button "Notes" at bounding box center [460, 340] width 92 height 52
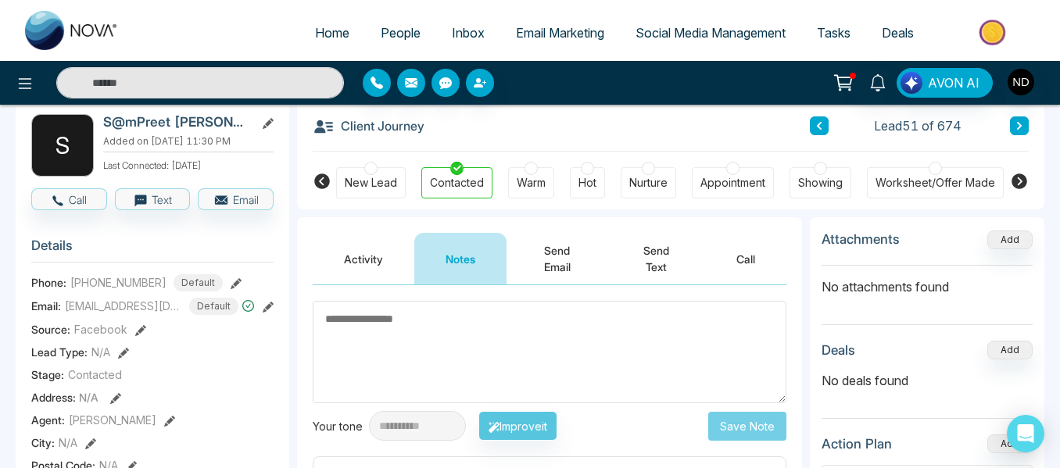
scroll to position [73, 0]
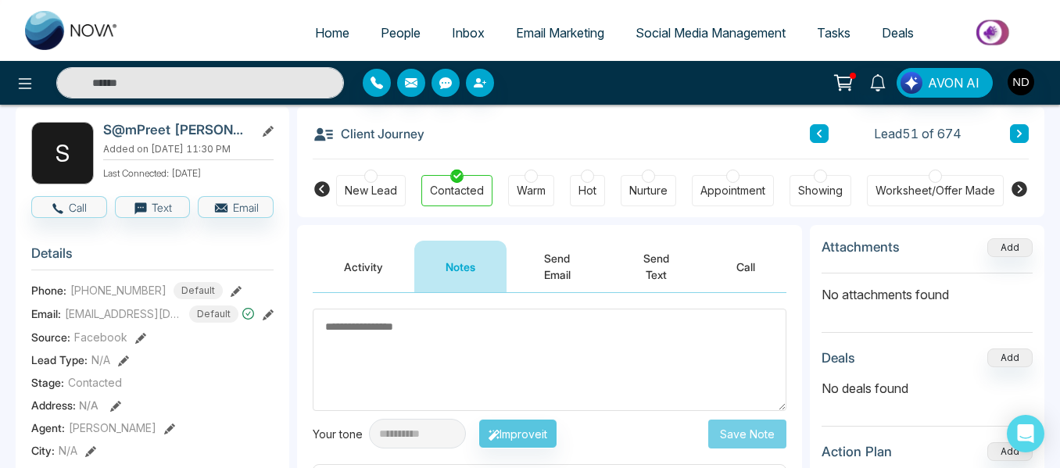
click at [1025, 134] on button at bounding box center [1019, 133] width 19 height 19
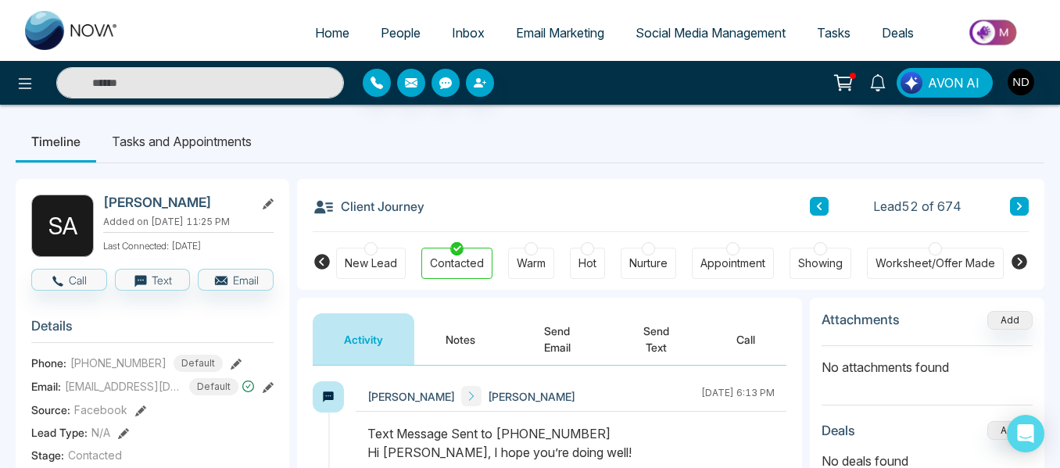
click at [466, 344] on button "Notes" at bounding box center [460, 340] width 92 height 52
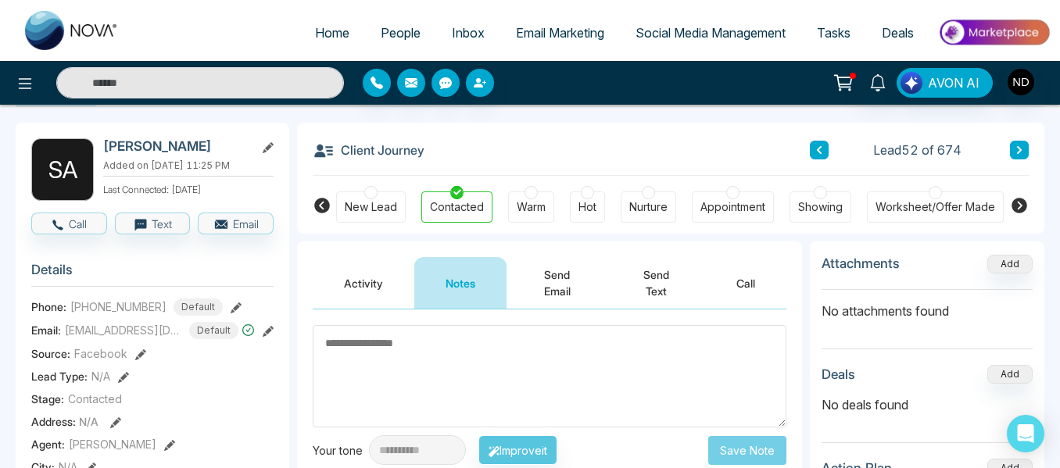
scroll to position [56, 0]
click at [1023, 152] on icon at bounding box center [1020, 150] width 8 height 9
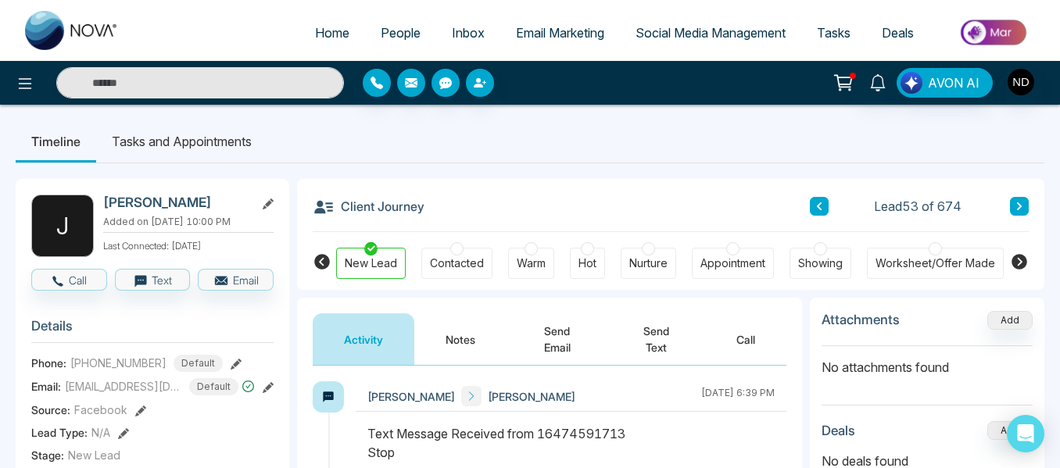
click at [441, 329] on button "Notes" at bounding box center [460, 340] width 92 height 52
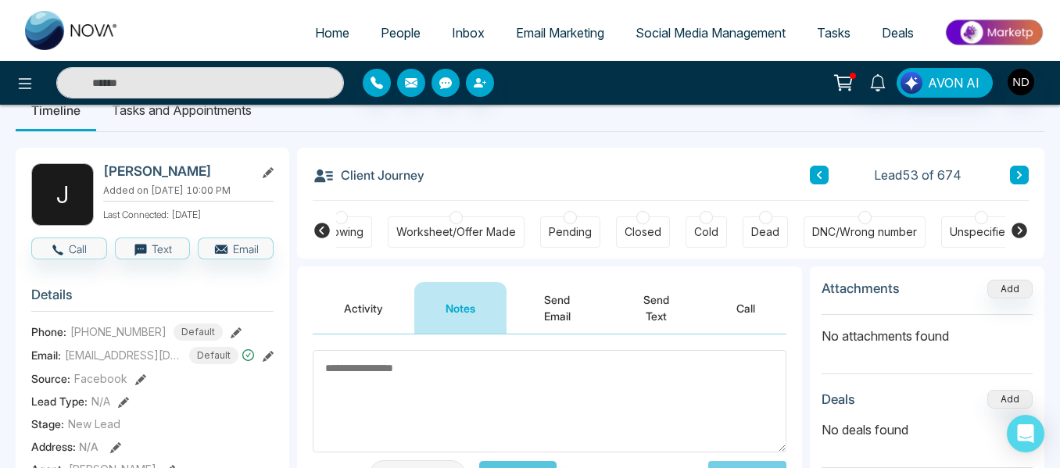
scroll to position [0, 480]
click at [865, 239] on div "DNC/Wrong number" at bounding box center [864, 232] width 105 height 16
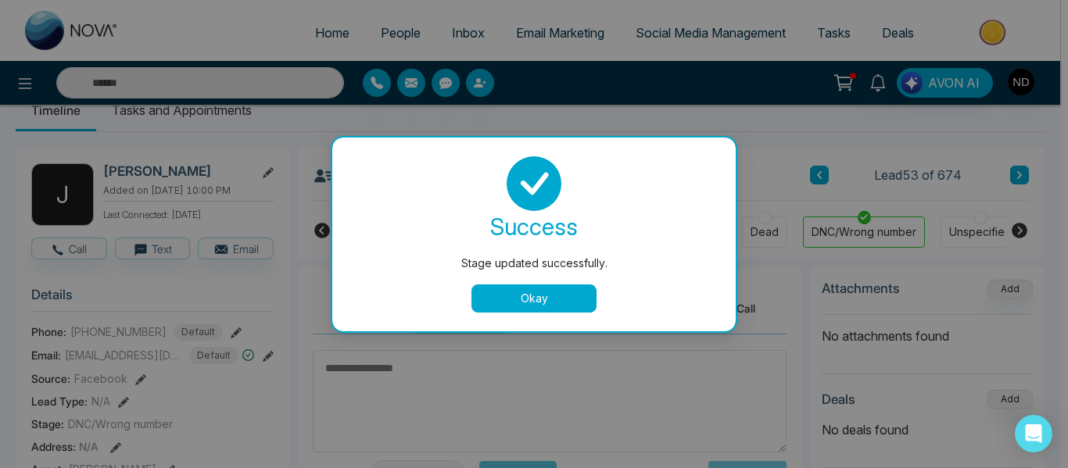
click at [548, 295] on button "Okay" at bounding box center [533, 299] width 125 height 28
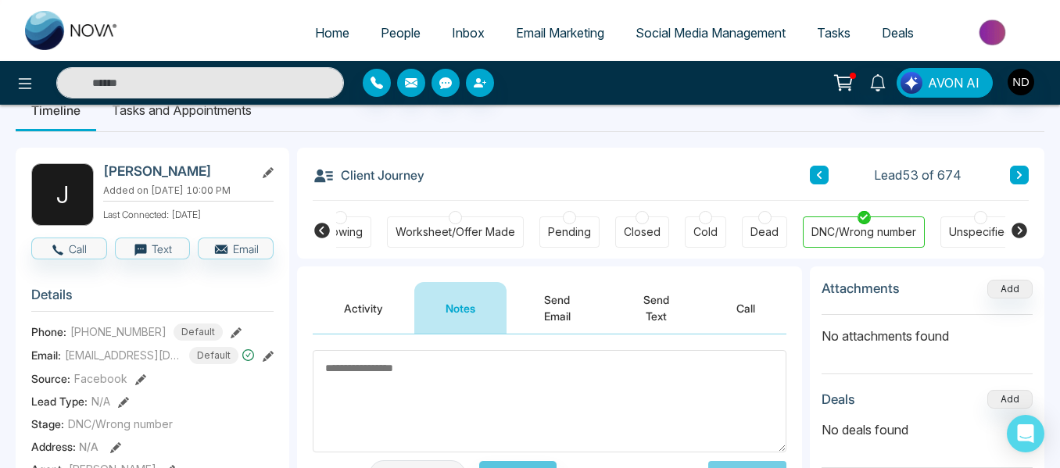
click at [1025, 171] on button at bounding box center [1019, 175] width 19 height 19
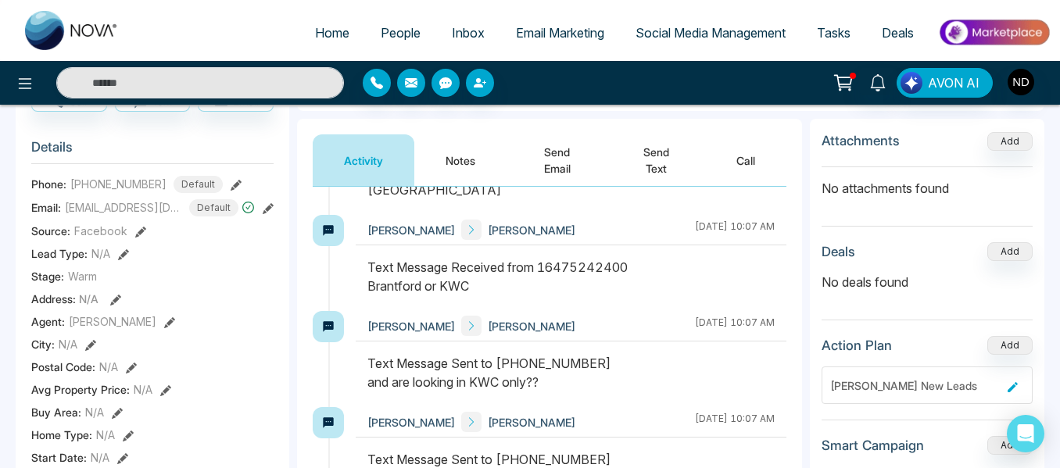
scroll to position [1241, 0]
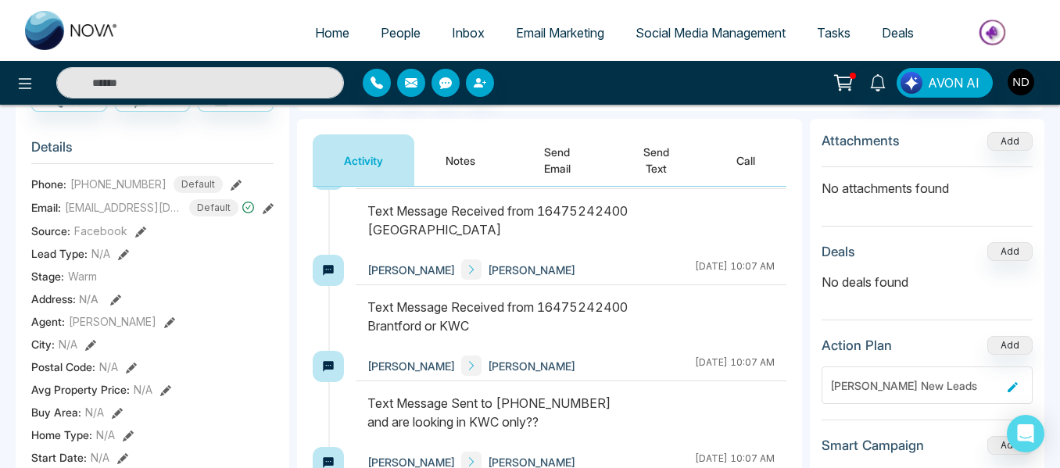
click at [579, 154] on button "Send Email" at bounding box center [557, 160] width 101 height 52
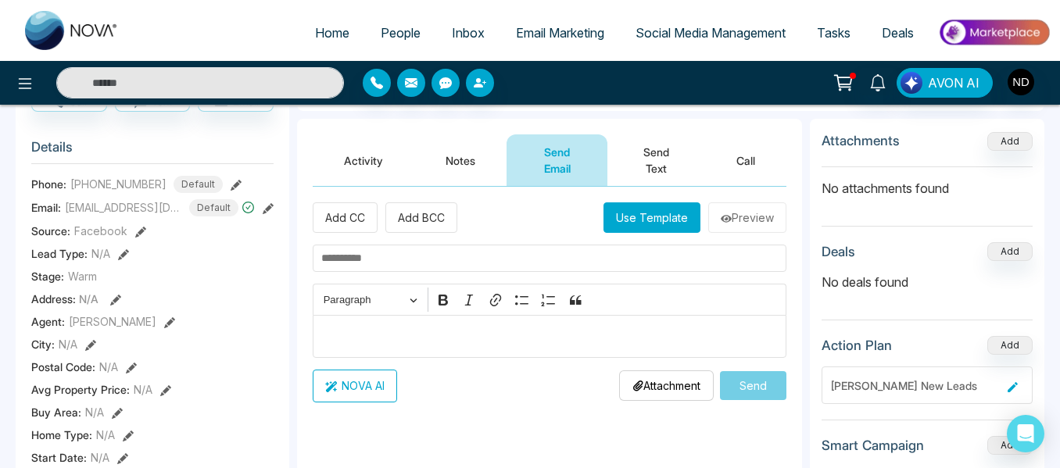
click at [647, 216] on button "Use Template" at bounding box center [652, 217] width 97 height 30
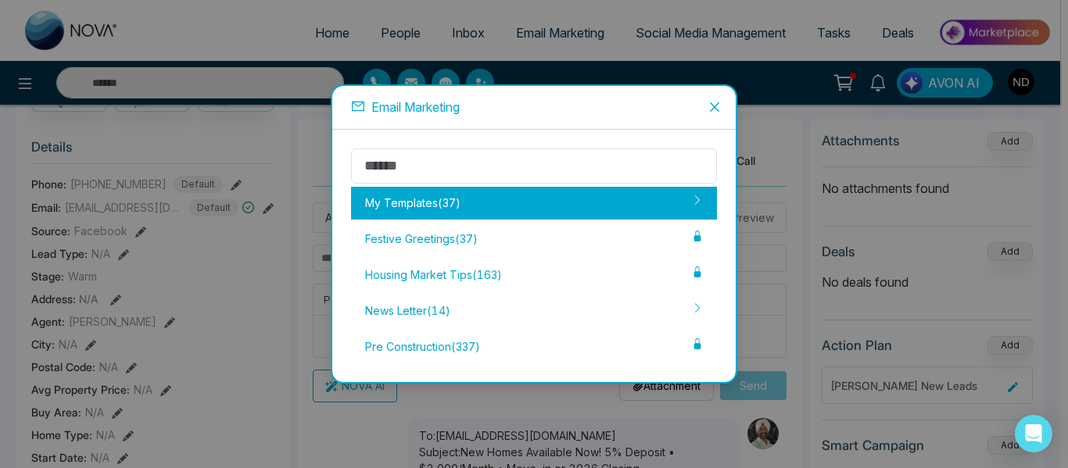
click at [562, 199] on div "My Templates ( 37 )" at bounding box center [534, 203] width 366 height 33
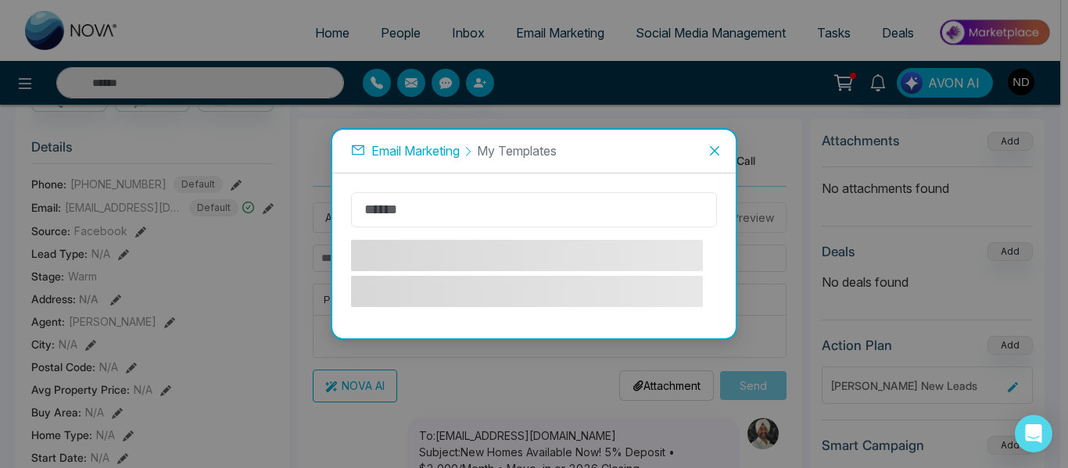
click at [515, 210] on input "text" at bounding box center [534, 209] width 366 height 35
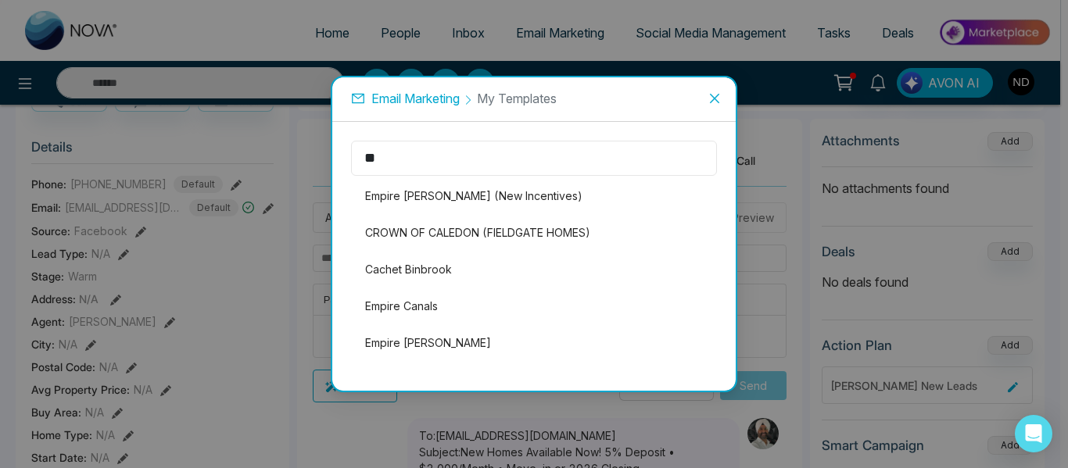
type input "*"
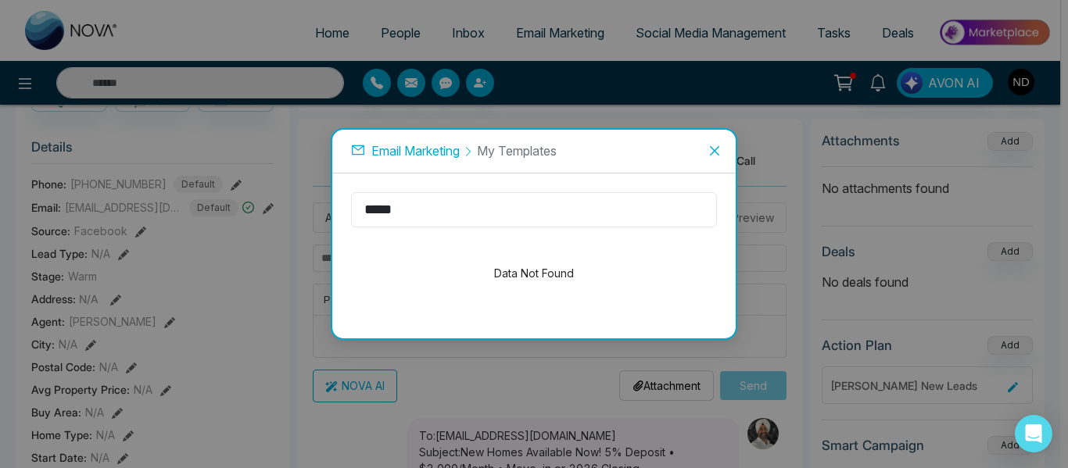
type input "*****"
click at [722, 149] on span "Close" at bounding box center [714, 151] width 42 height 42
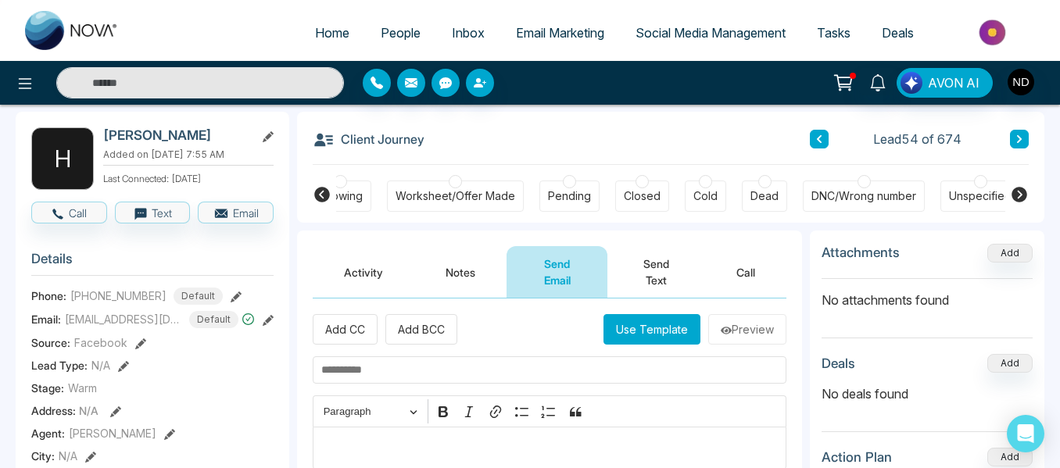
scroll to position [66, 0]
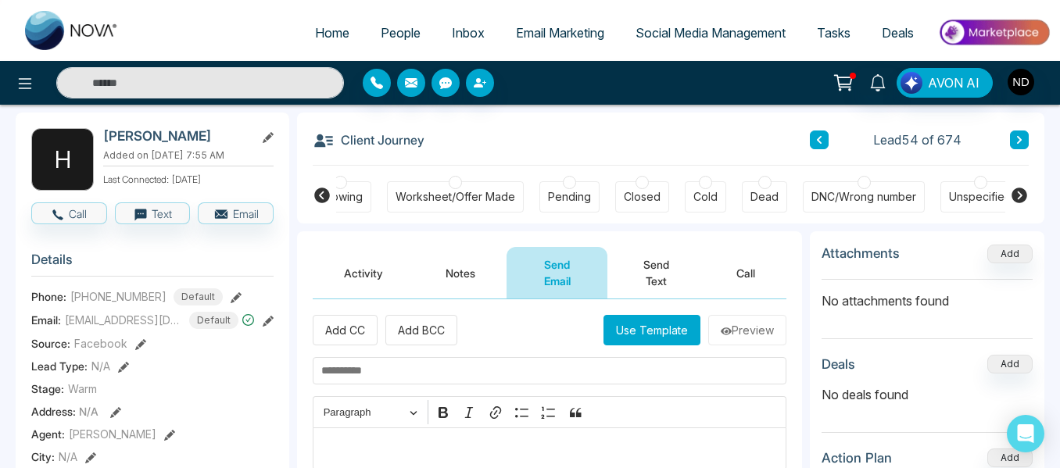
click at [1023, 143] on icon at bounding box center [1020, 139] width 8 height 9
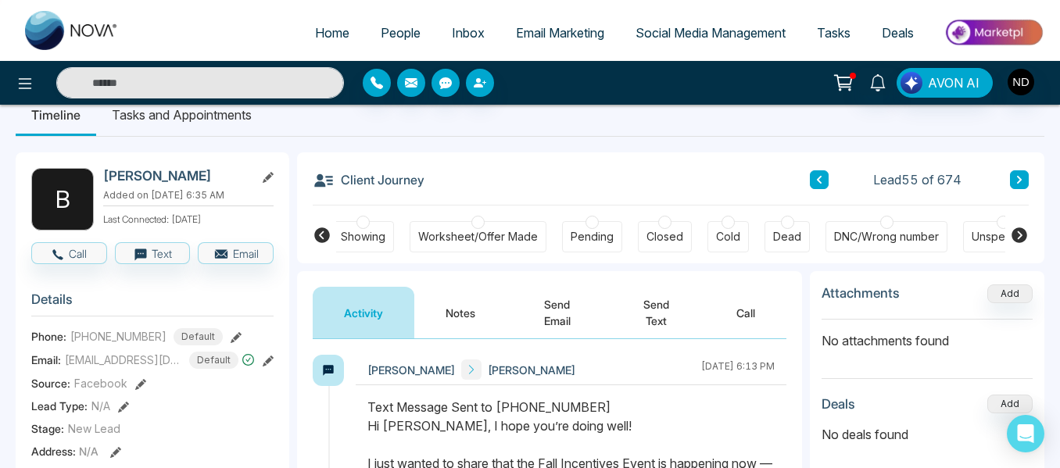
scroll to position [30, 0]
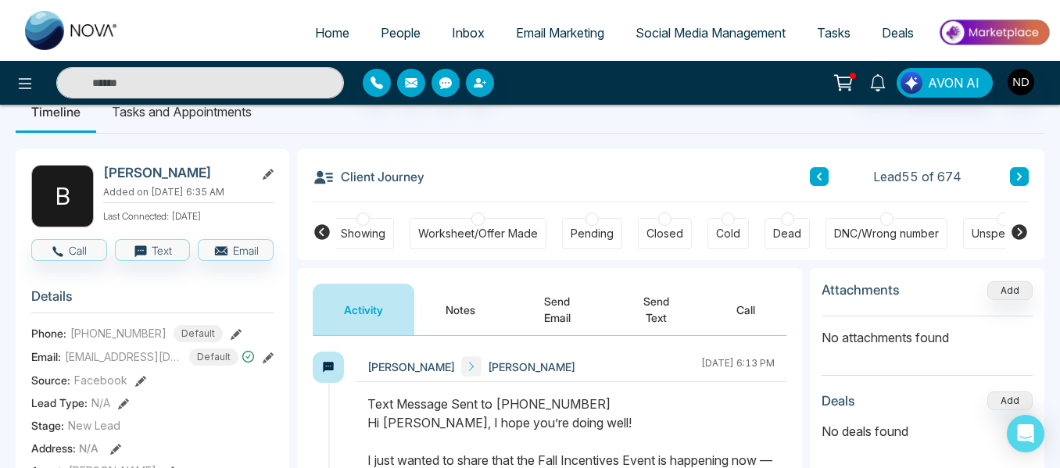
click at [466, 299] on button "Notes" at bounding box center [460, 310] width 92 height 52
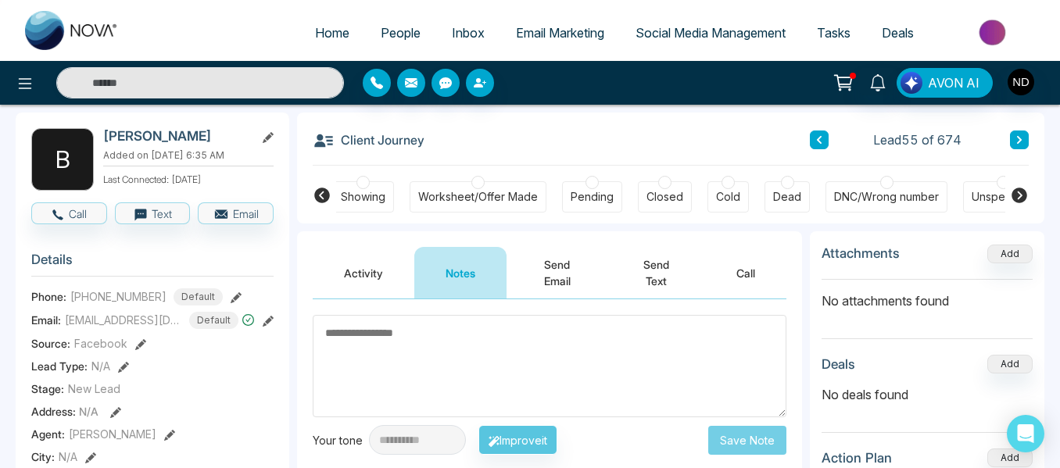
scroll to position [68, 0]
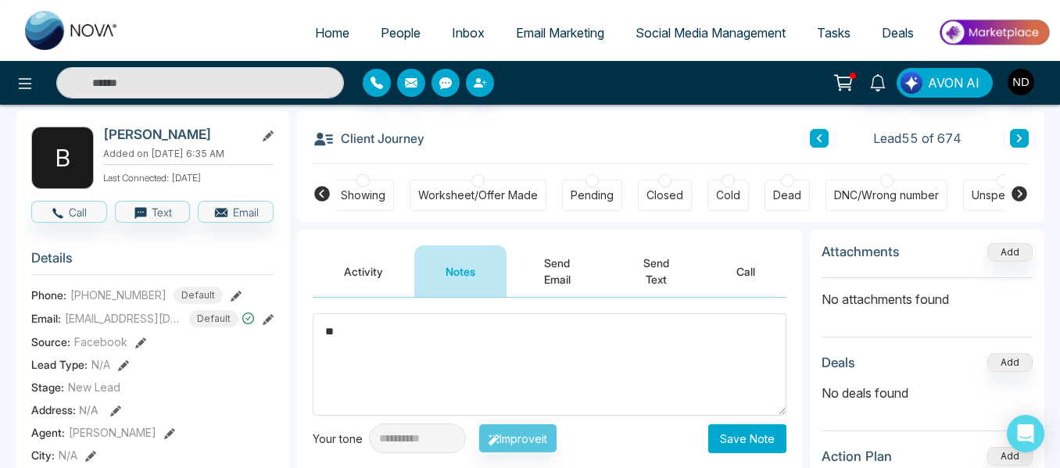
type textarea "*"
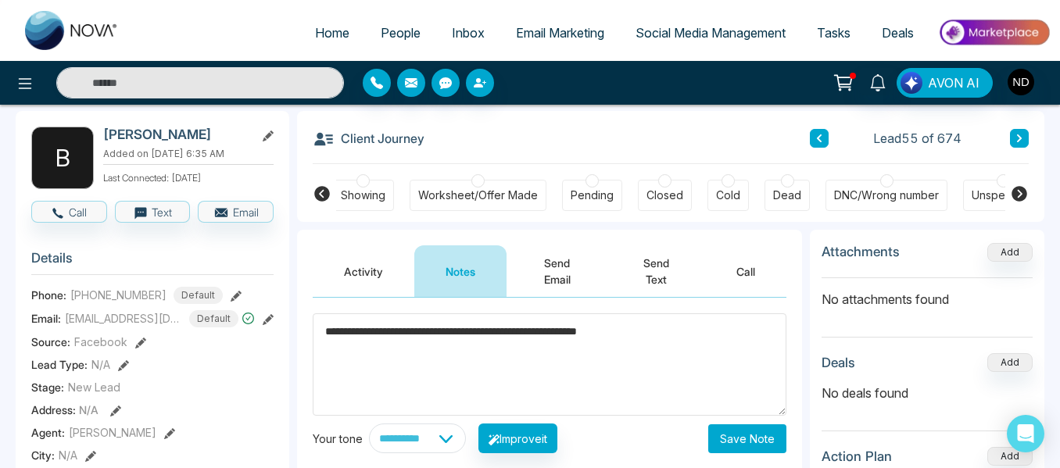
click at [482, 328] on textarea "**********" at bounding box center [550, 365] width 474 height 102
click at [537, 336] on textarea "**********" at bounding box center [550, 365] width 474 height 102
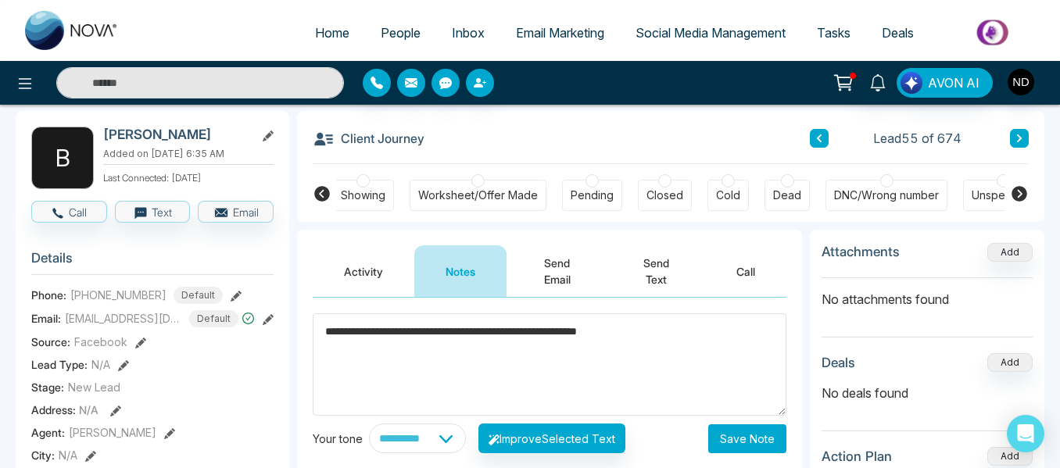
click at [537, 336] on textarea "**********" at bounding box center [550, 365] width 474 height 102
type textarea "**********"
click at [763, 442] on button "Save Note" at bounding box center [747, 439] width 78 height 29
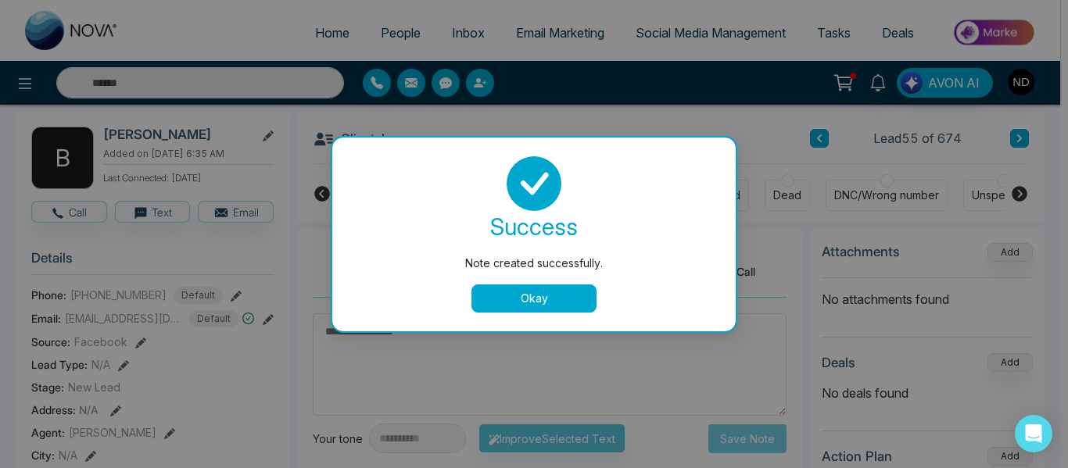
click at [524, 310] on button "Okay" at bounding box center [533, 299] width 125 height 28
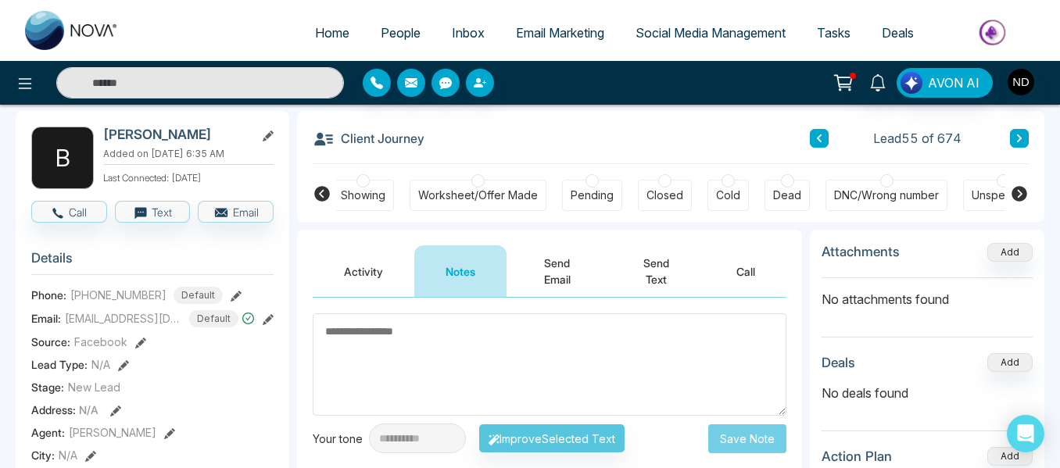
scroll to position [0, 0]
click at [469, 197] on div "Contacted" at bounding box center [457, 196] width 54 height 16
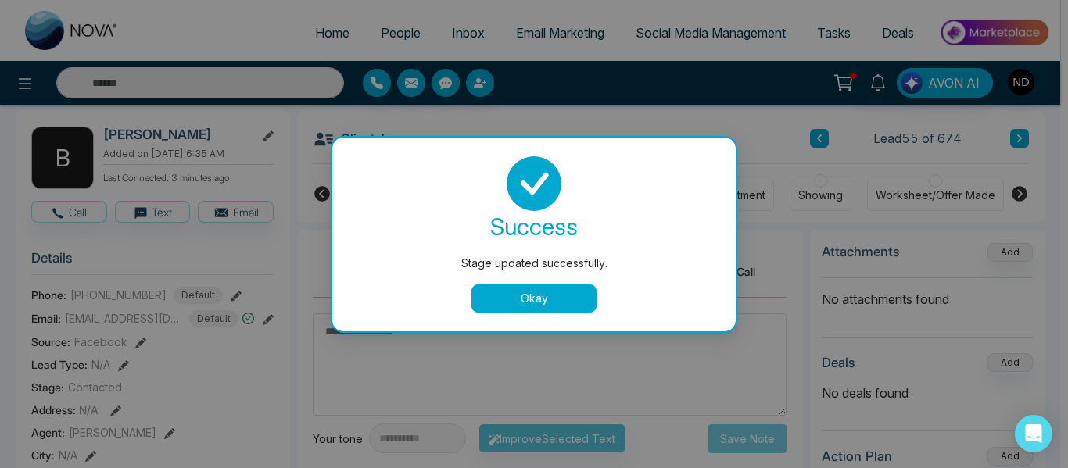
click at [567, 297] on button "Okay" at bounding box center [533, 299] width 125 height 28
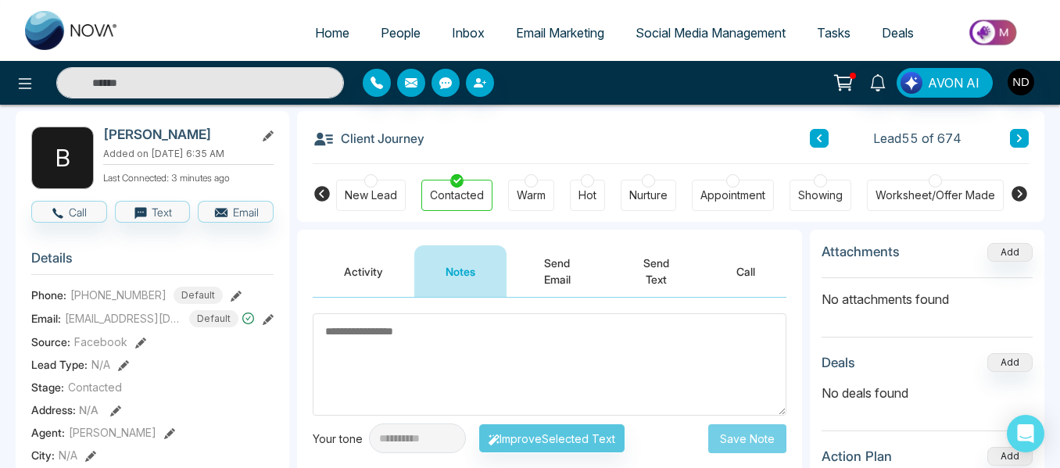
click at [1017, 146] on button at bounding box center [1019, 138] width 19 height 19
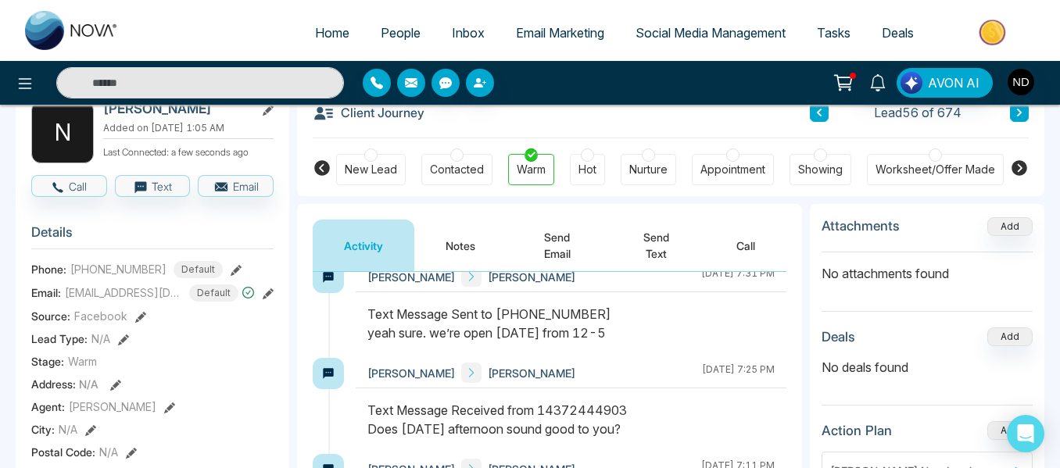
scroll to position [1905, 0]
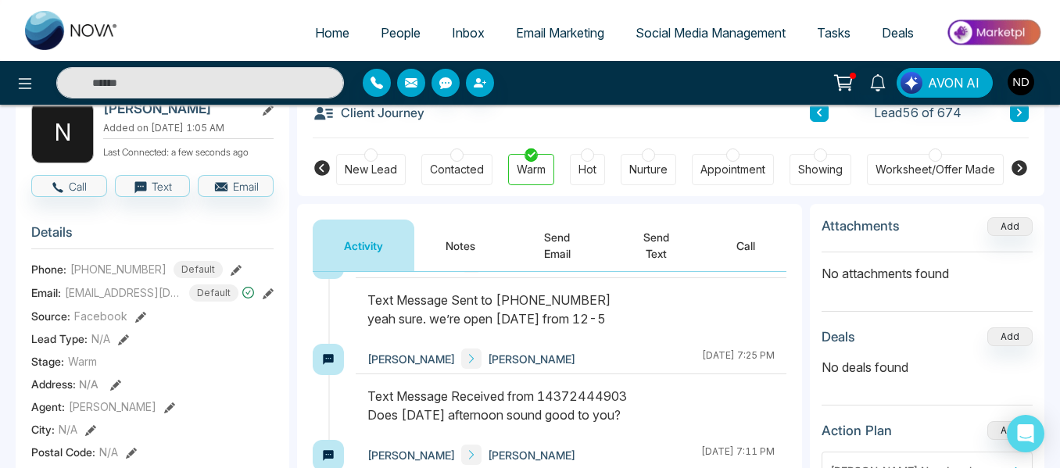
click at [463, 245] on button "Notes" at bounding box center [460, 246] width 92 height 52
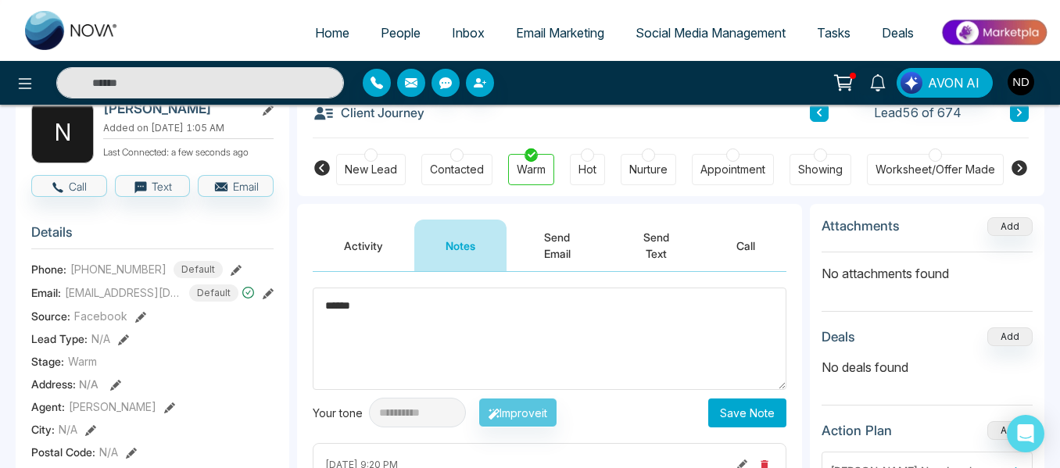
type textarea "******"
click at [750, 412] on button "Save Note" at bounding box center [747, 413] width 78 height 29
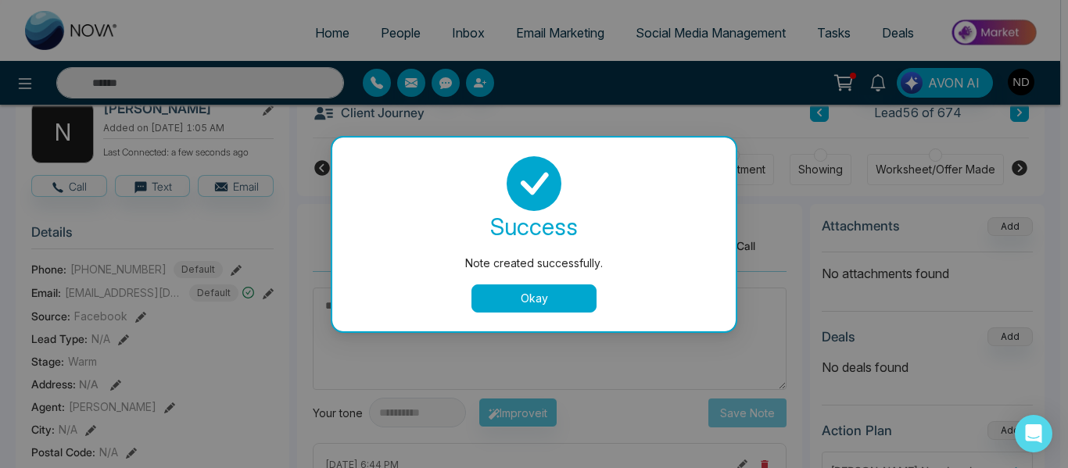
click at [542, 288] on button "Okay" at bounding box center [533, 299] width 125 height 28
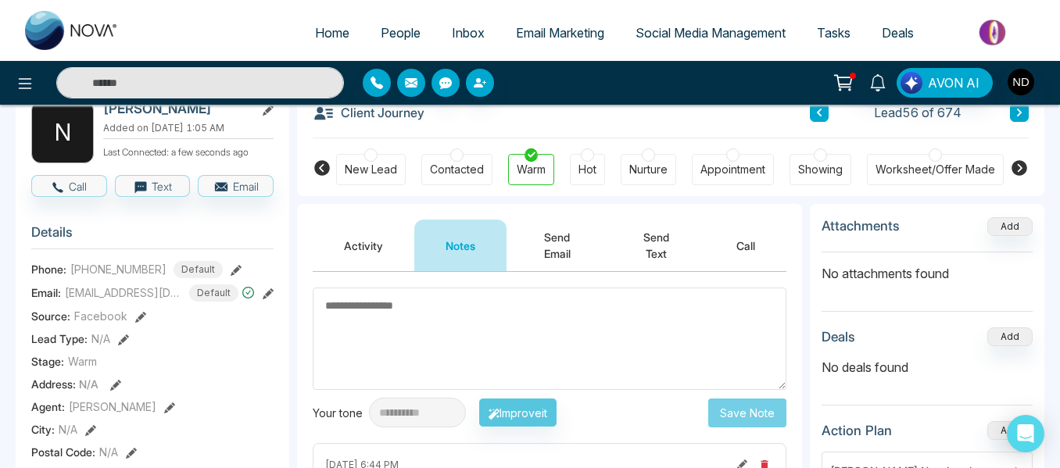
click at [1019, 118] on button at bounding box center [1019, 112] width 19 height 19
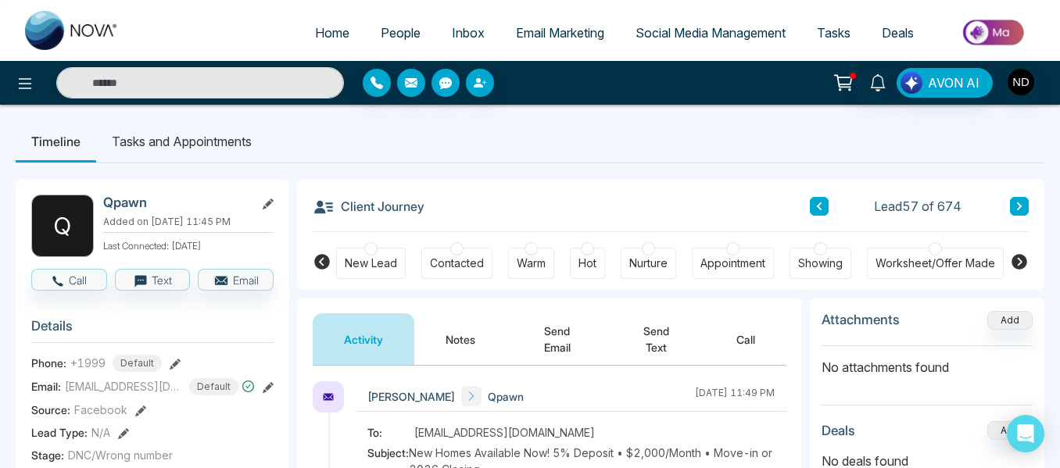
click at [445, 349] on button "Notes" at bounding box center [460, 340] width 92 height 52
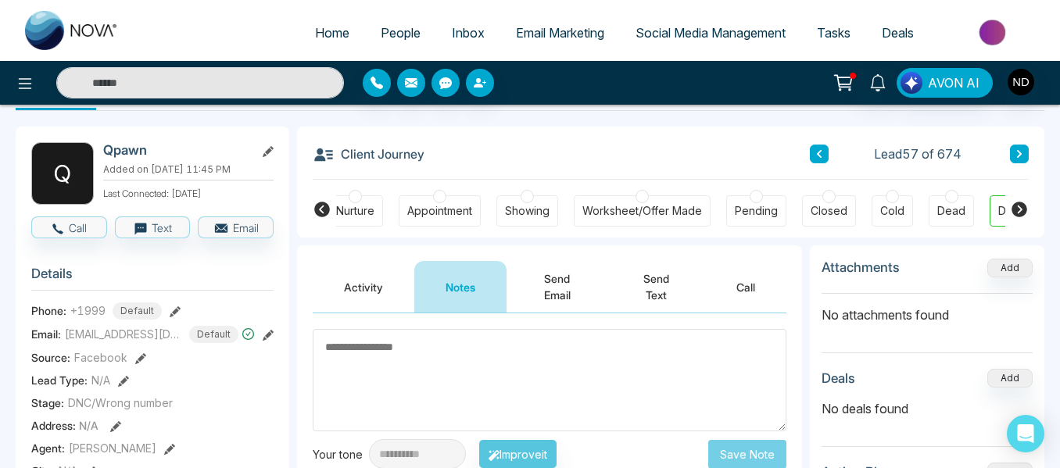
scroll to position [0, 345]
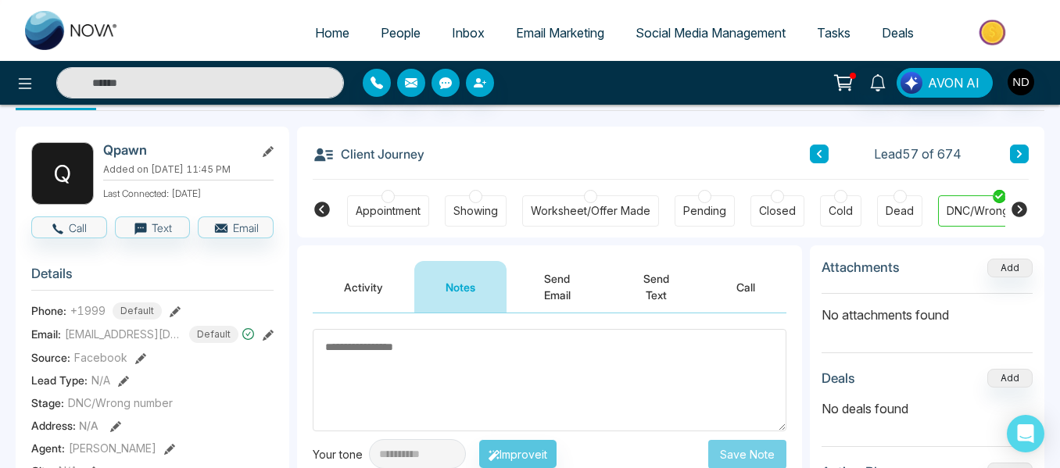
click at [1022, 154] on icon at bounding box center [1019, 154] width 5 height 8
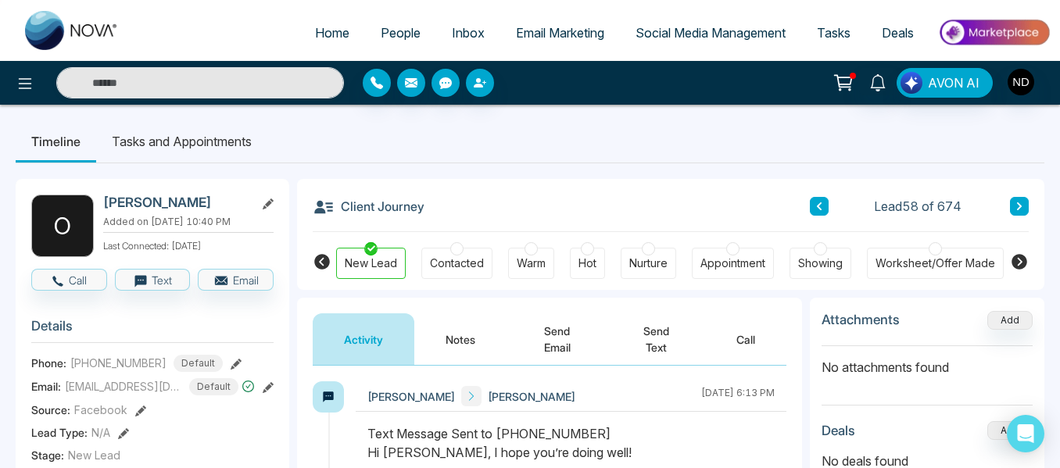
click at [450, 333] on button "Notes" at bounding box center [460, 340] width 92 height 52
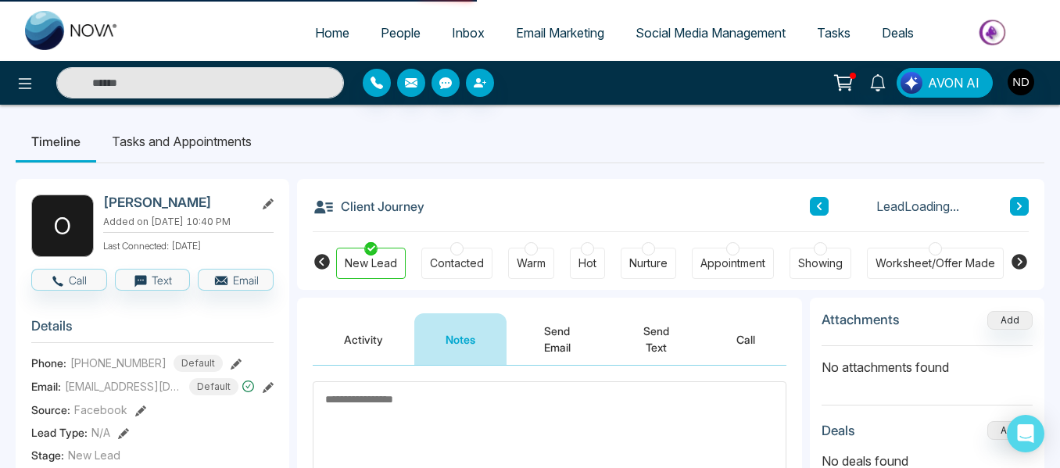
scroll to position [121, 0]
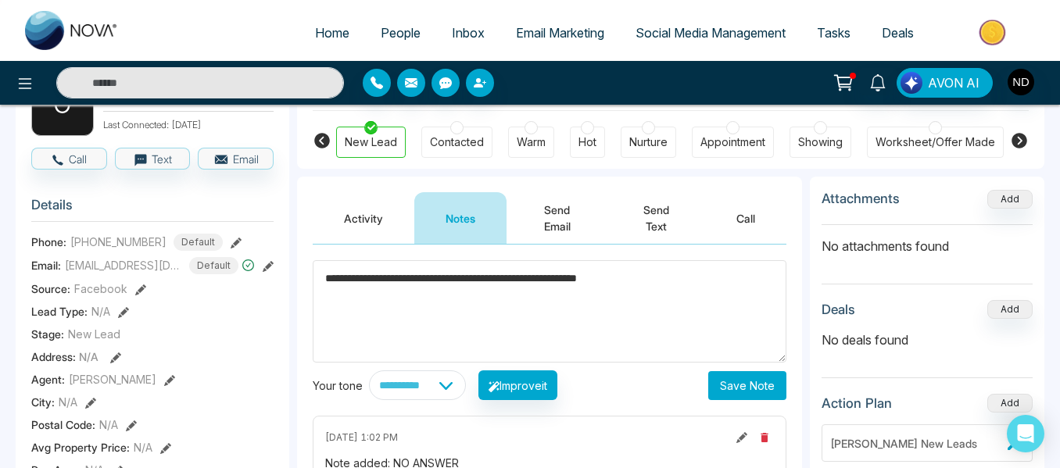
click at [561, 290] on textarea "**********" at bounding box center [550, 311] width 474 height 102
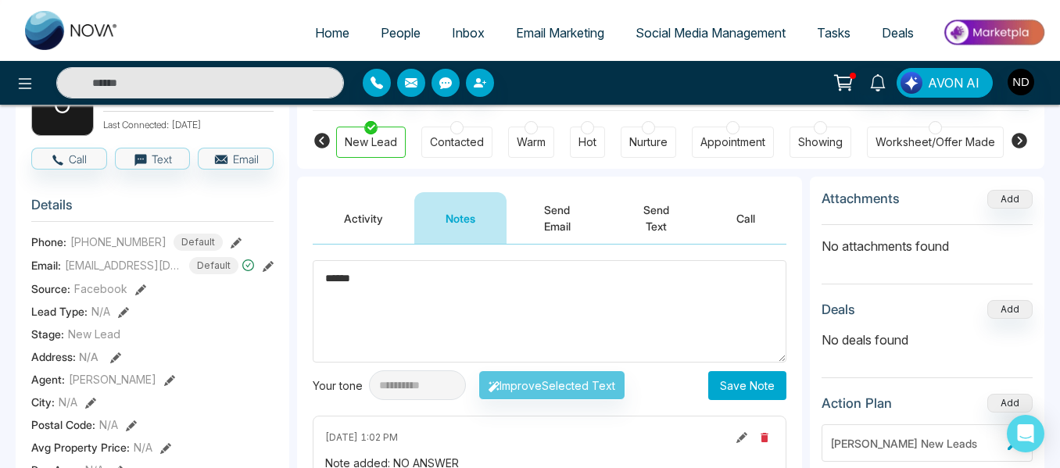
click at [561, 290] on textarea "******" at bounding box center [550, 311] width 474 height 102
type textarea "******"
click at [751, 386] on button "Save Note" at bounding box center [747, 385] width 78 height 29
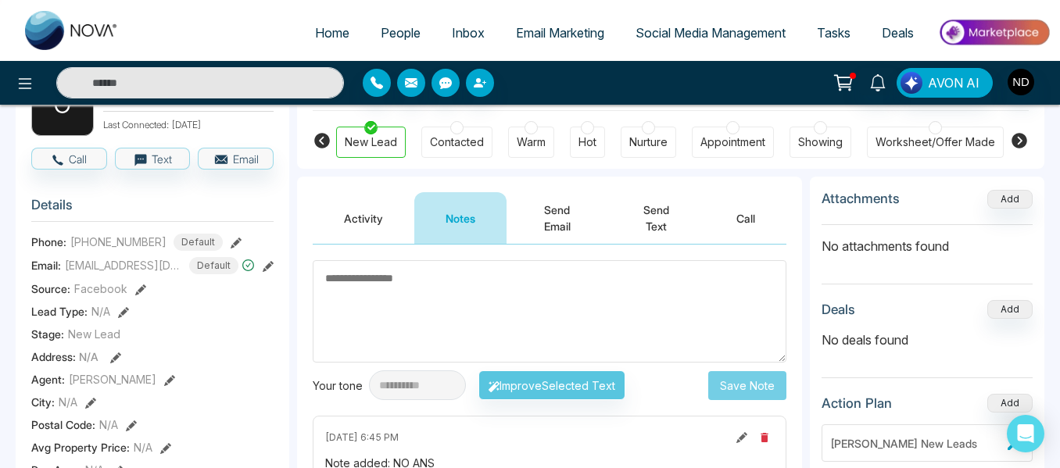
scroll to position [84, 0]
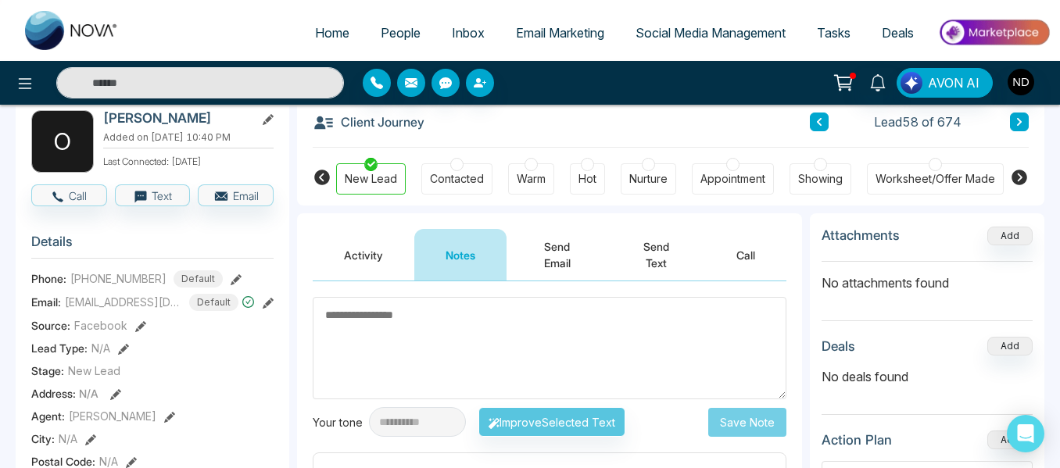
click at [1008, 121] on div "Lead 58 of 674" at bounding box center [919, 122] width 219 height 19
click at [1025, 122] on button at bounding box center [1019, 122] width 19 height 19
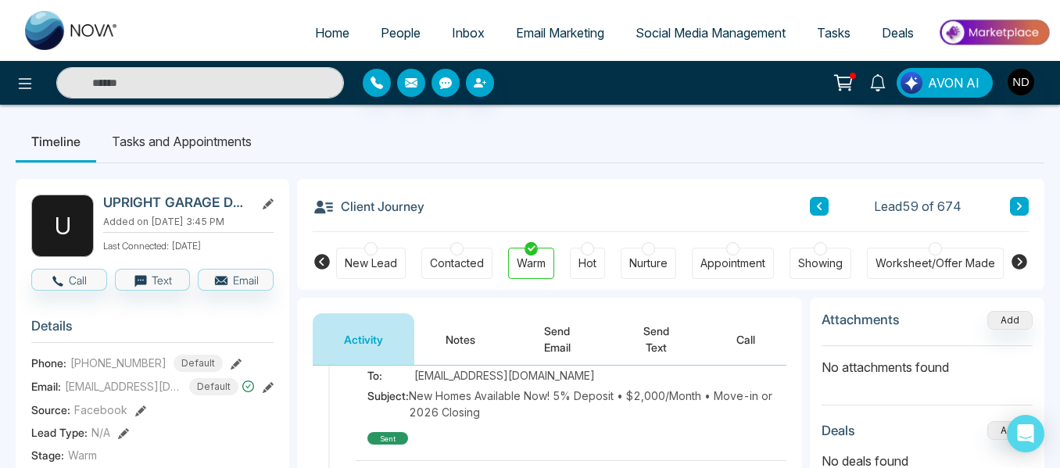
click at [1012, 204] on button at bounding box center [1019, 206] width 19 height 19
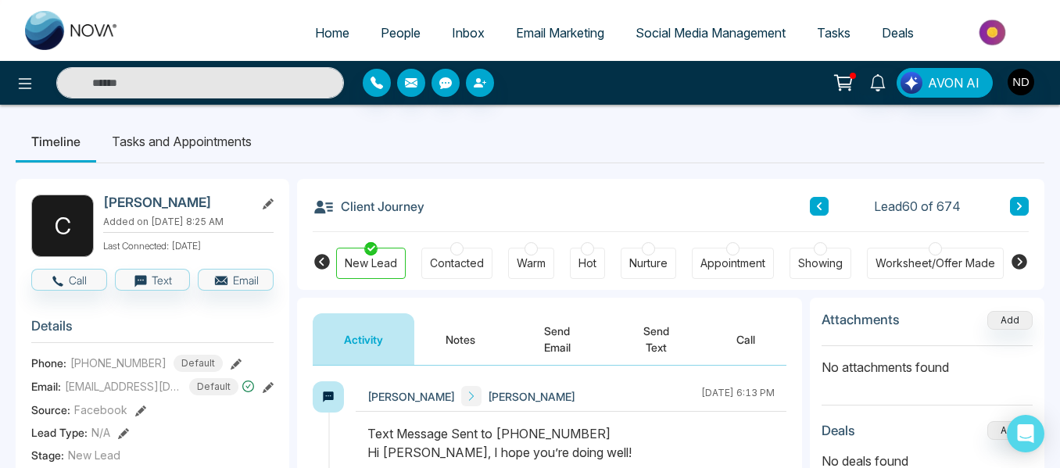
click at [463, 339] on button "Notes" at bounding box center [460, 340] width 92 height 52
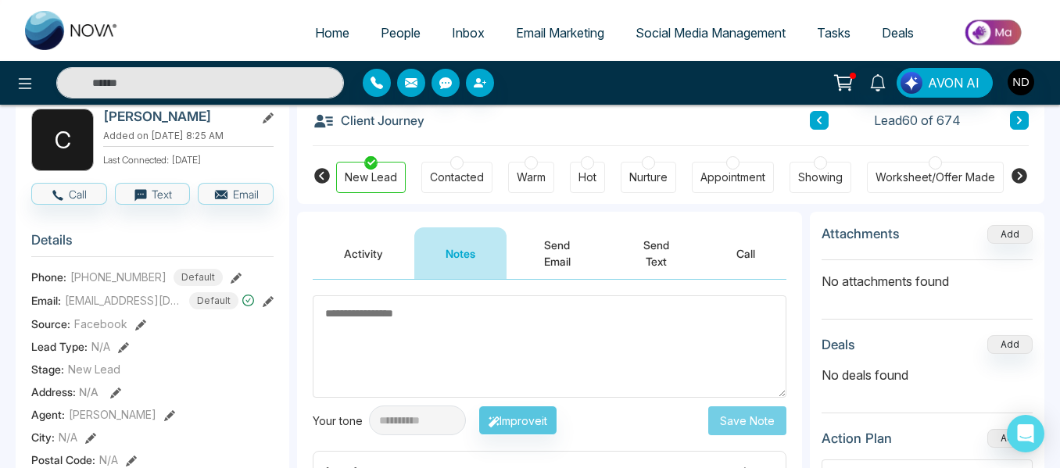
scroll to position [68, 0]
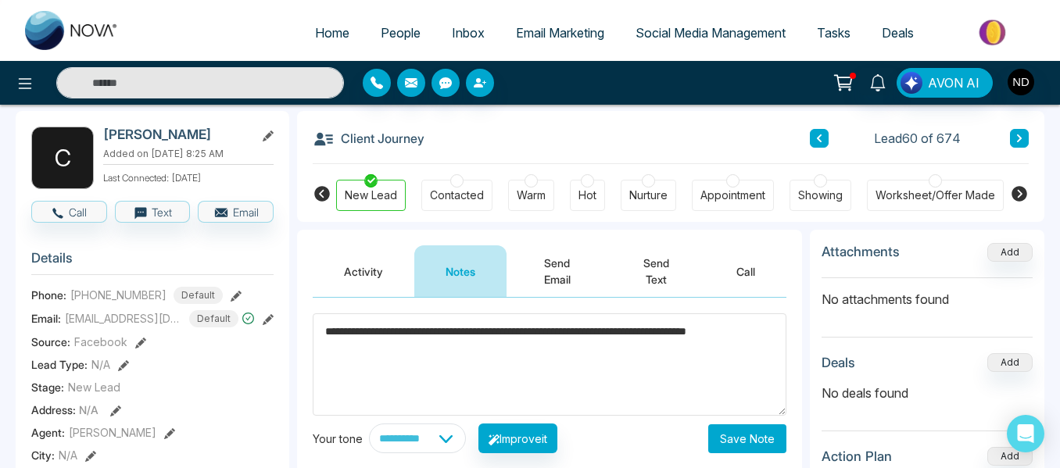
type textarea "**********"
click at [734, 437] on button "Save Note" at bounding box center [747, 439] width 78 height 29
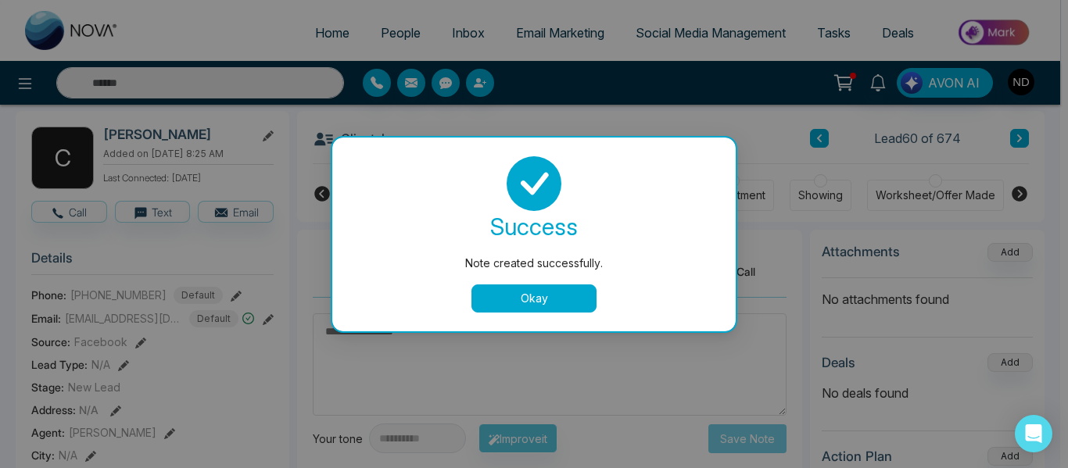
click at [533, 297] on button "Okay" at bounding box center [533, 299] width 125 height 28
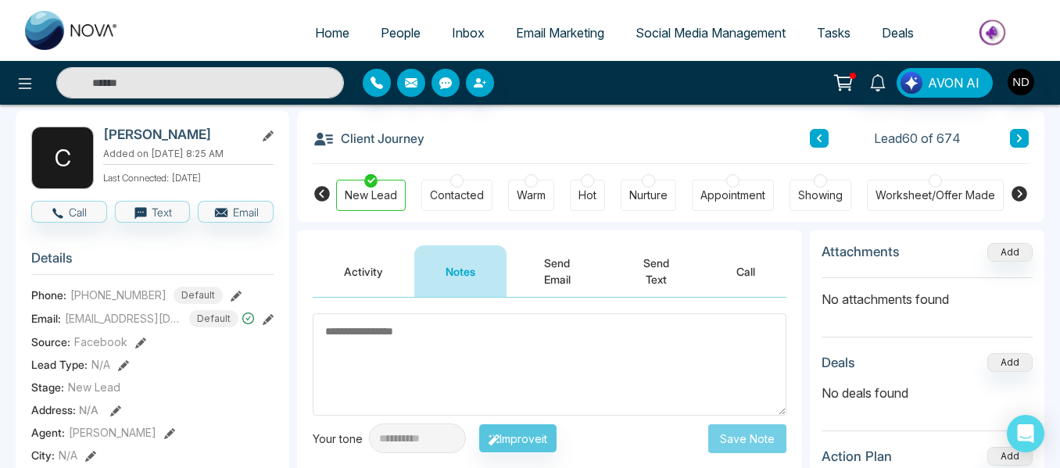
click at [587, 192] on div "Hot" at bounding box center [588, 196] width 18 height 16
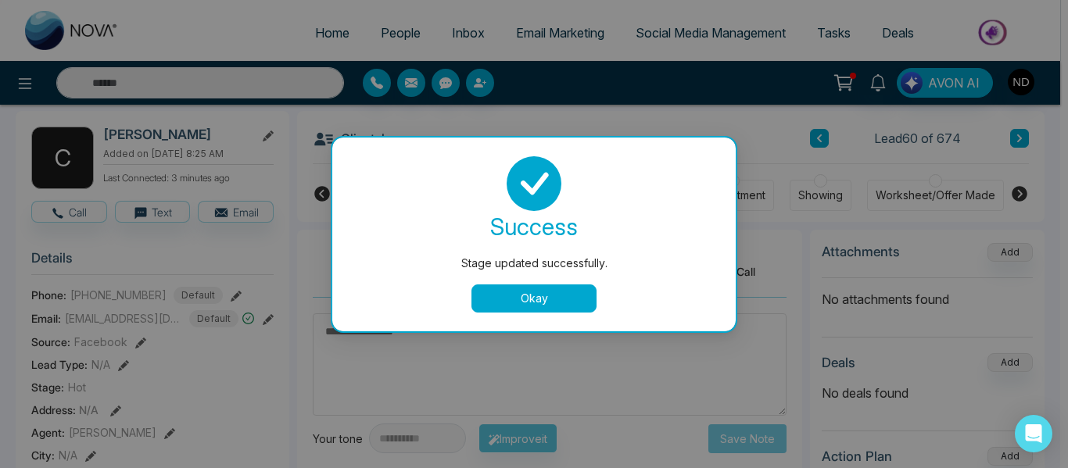
click at [554, 283] on div "success Stage updated successfully. Okay" at bounding box center [534, 234] width 366 height 156
click at [557, 294] on button "Okay" at bounding box center [533, 299] width 125 height 28
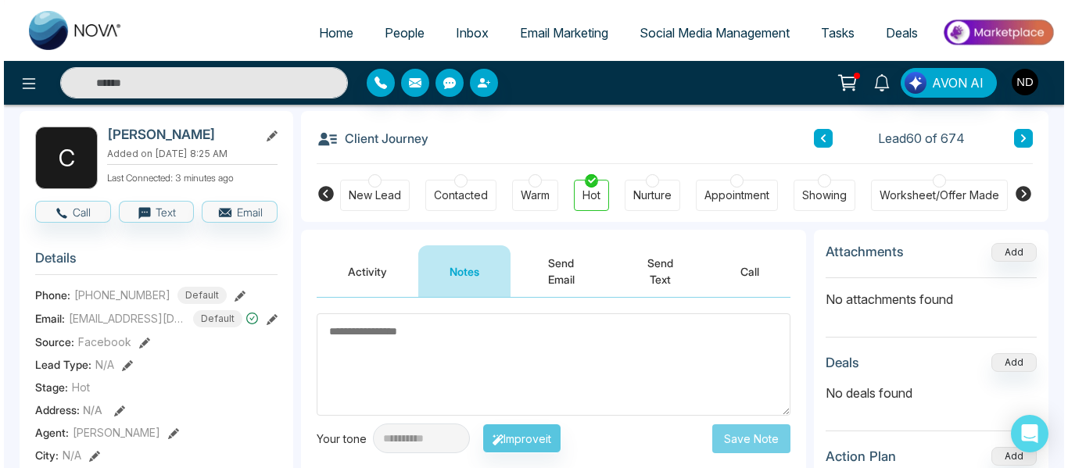
scroll to position [0, 0]
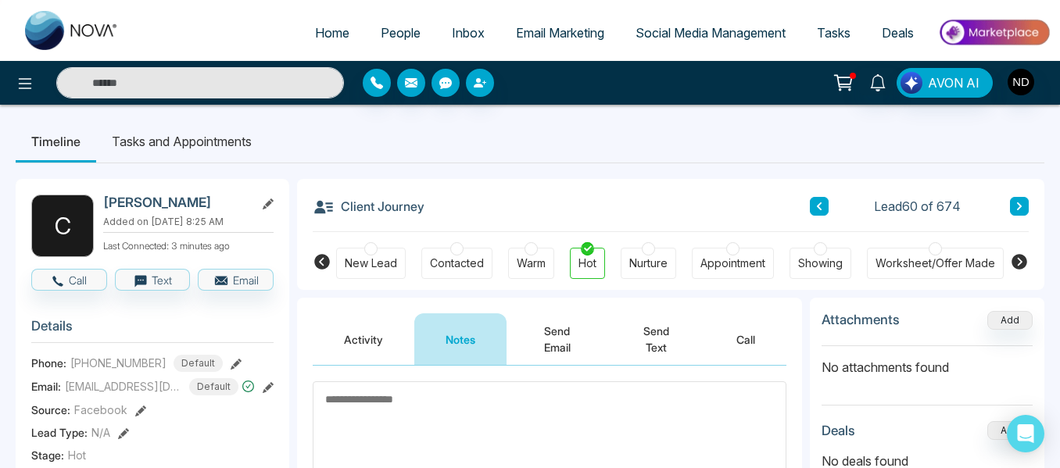
click at [155, 149] on li "Tasks and Appointments" at bounding box center [181, 141] width 171 height 42
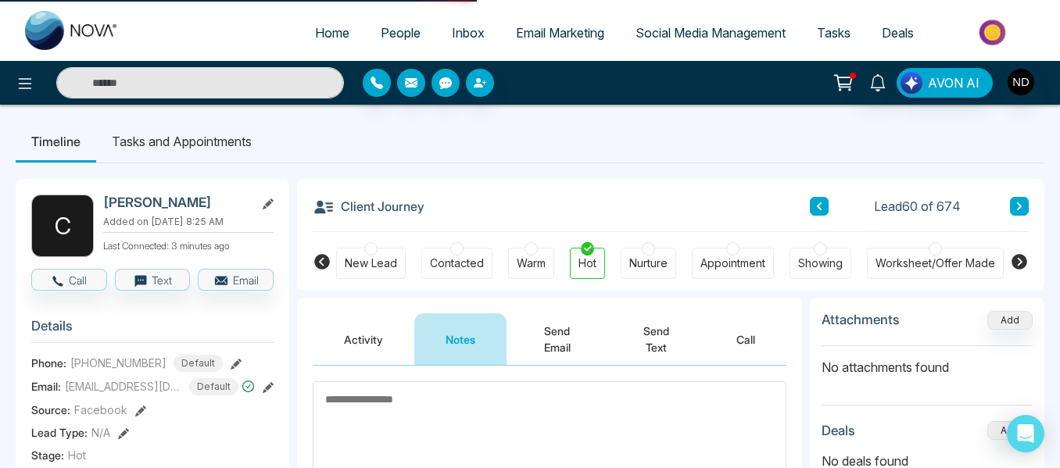
click at [220, 135] on li "Tasks and Appointments" at bounding box center [181, 141] width 171 height 42
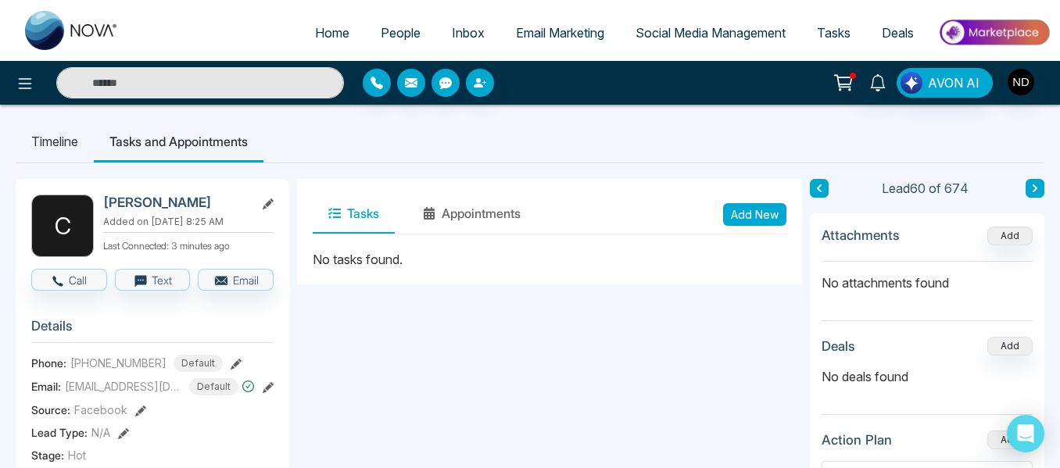
click at [744, 218] on button "Add New" at bounding box center [754, 214] width 63 height 23
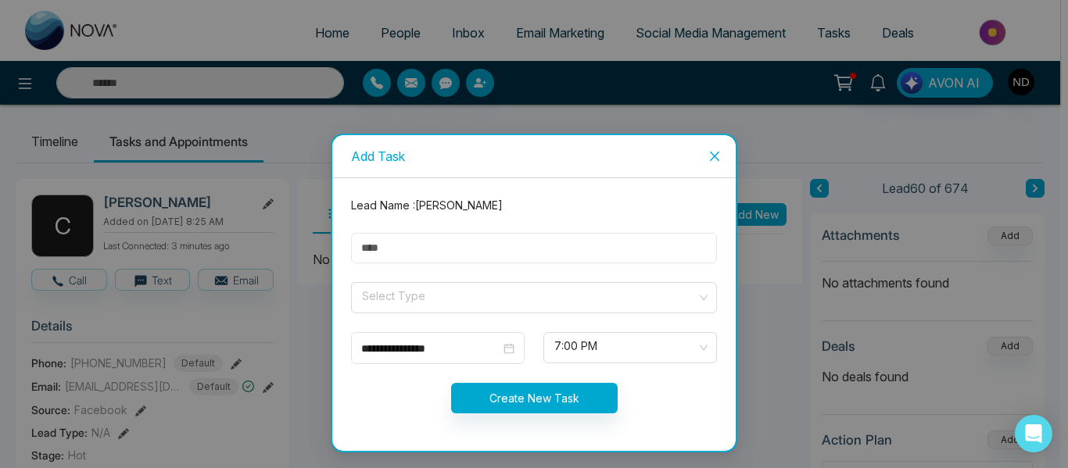
click at [672, 245] on input "text" at bounding box center [534, 248] width 366 height 30
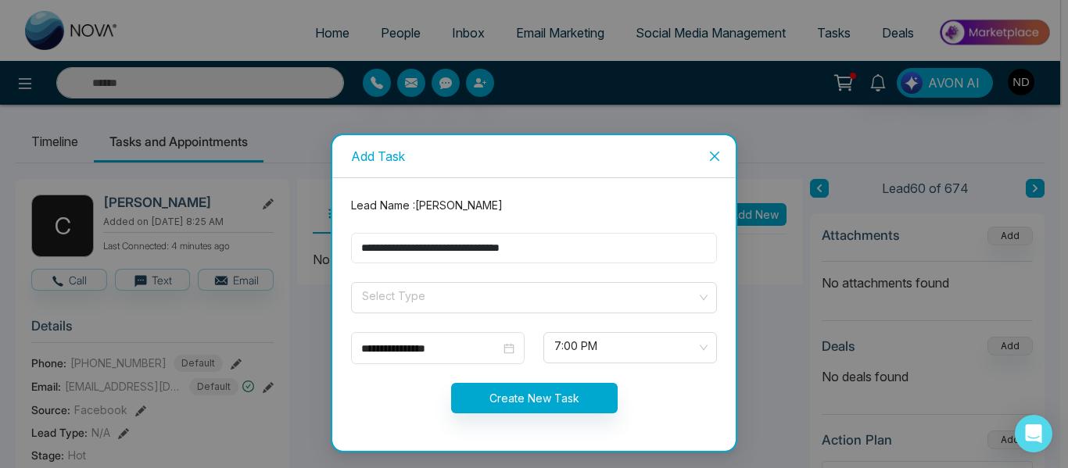
type input "**********"
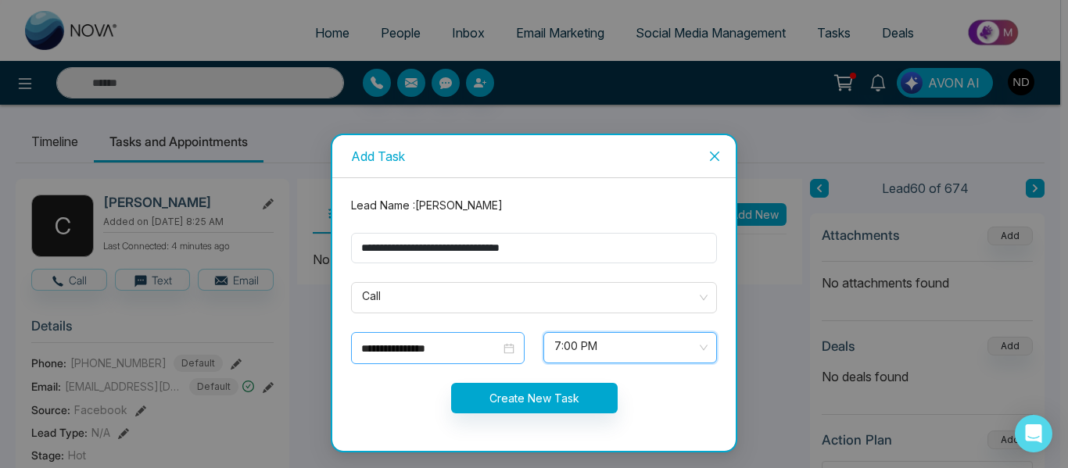
click at [468, 348] on input "**********" at bounding box center [430, 348] width 139 height 17
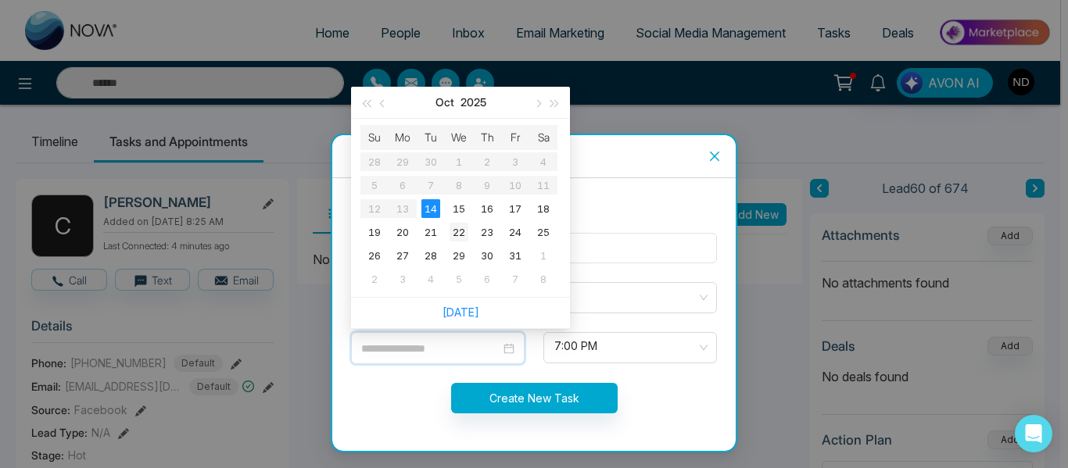
type input "**********"
click at [457, 232] on div "22" at bounding box center [459, 232] width 19 height 19
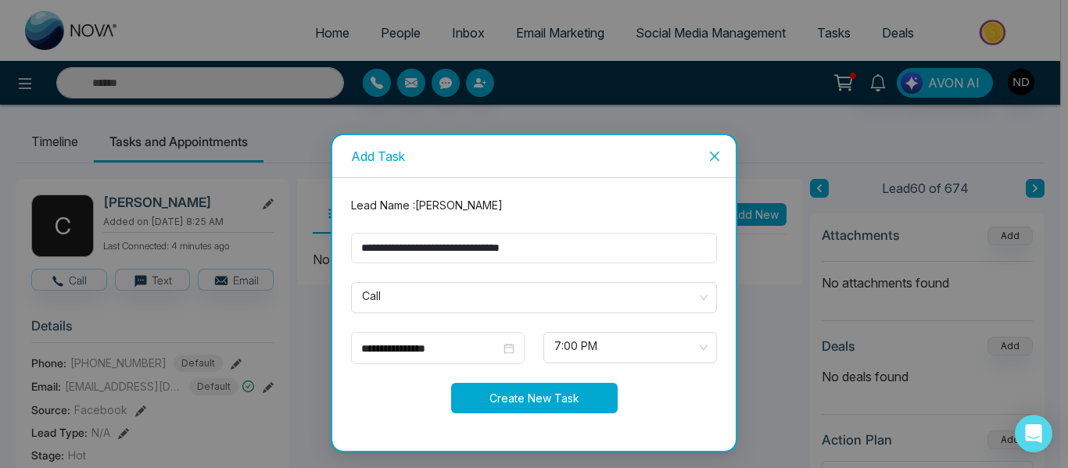
click at [552, 384] on button "Create New Task" at bounding box center [534, 398] width 167 height 30
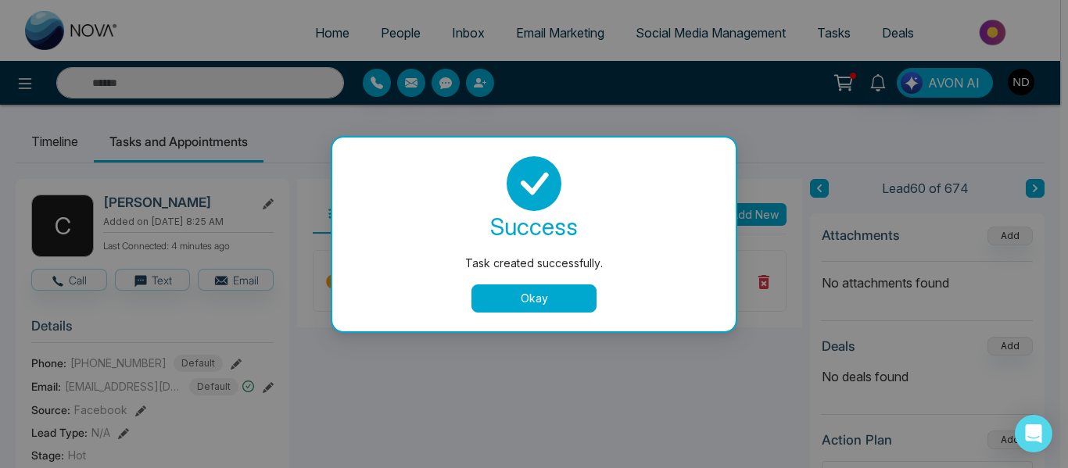
click at [532, 291] on button "Okay" at bounding box center [533, 299] width 125 height 28
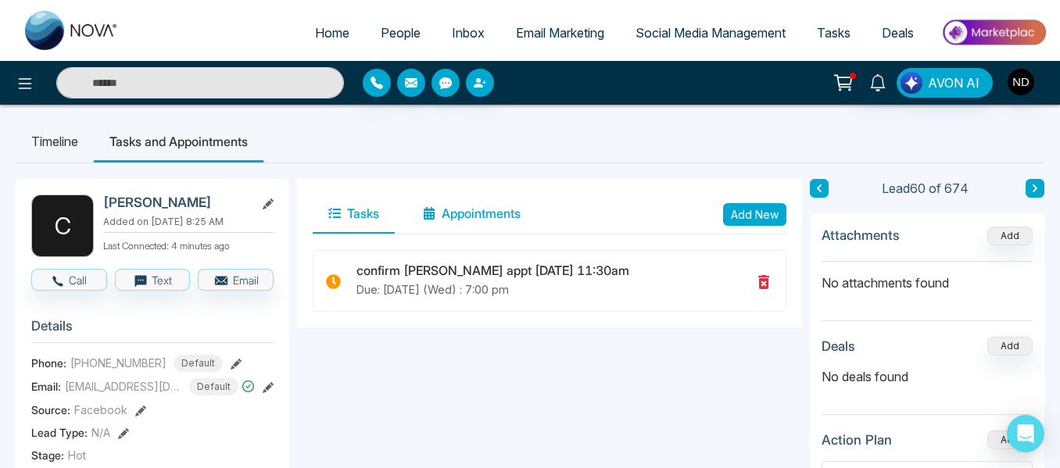
click at [473, 208] on button "Appointments" at bounding box center [471, 214] width 129 height 39
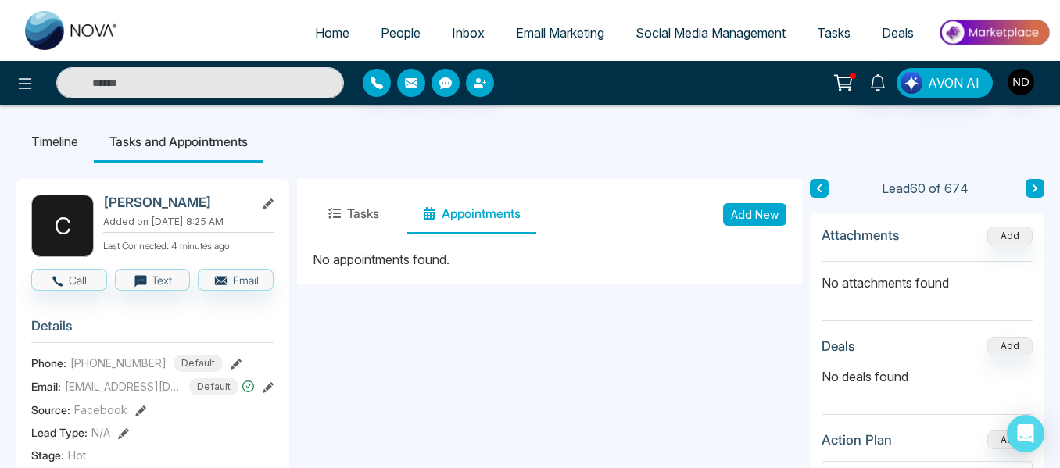
click at [754, 213] on button "Add New" at bounding box center [754, 214] width 63 height 23
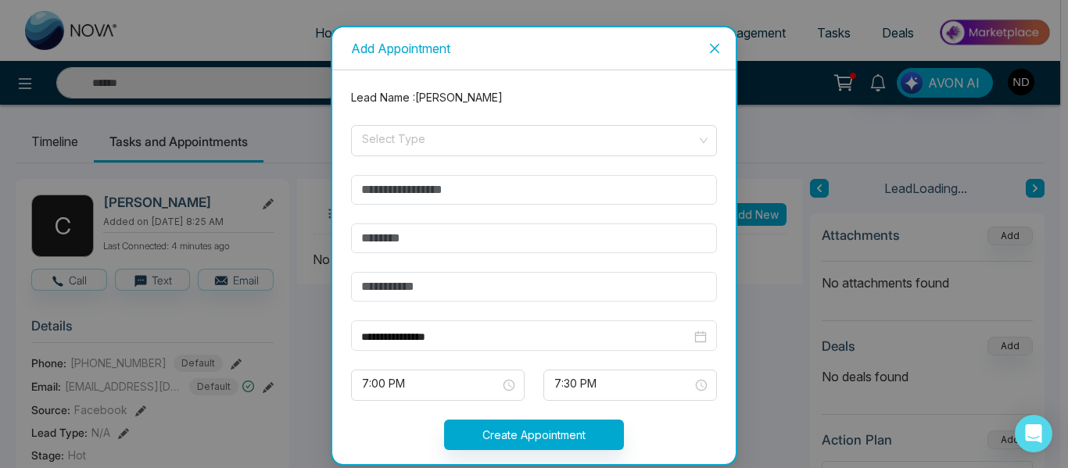
click at [538, 157] on form "**********" at bounding box center [534, 279] width 385 height 380
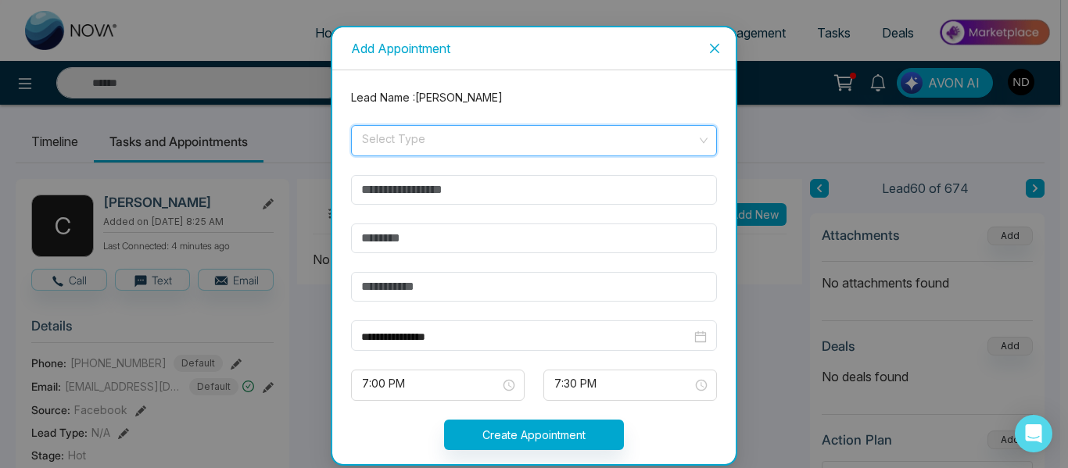
click at [518, 145] on input "search" at bounding box center [528, 137] width 336 height 23
type input "**********"
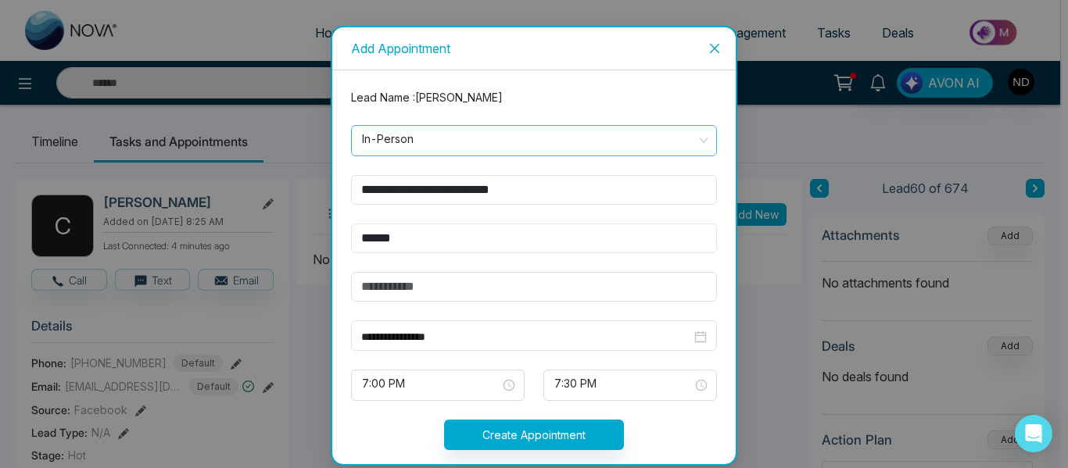
type input "******"
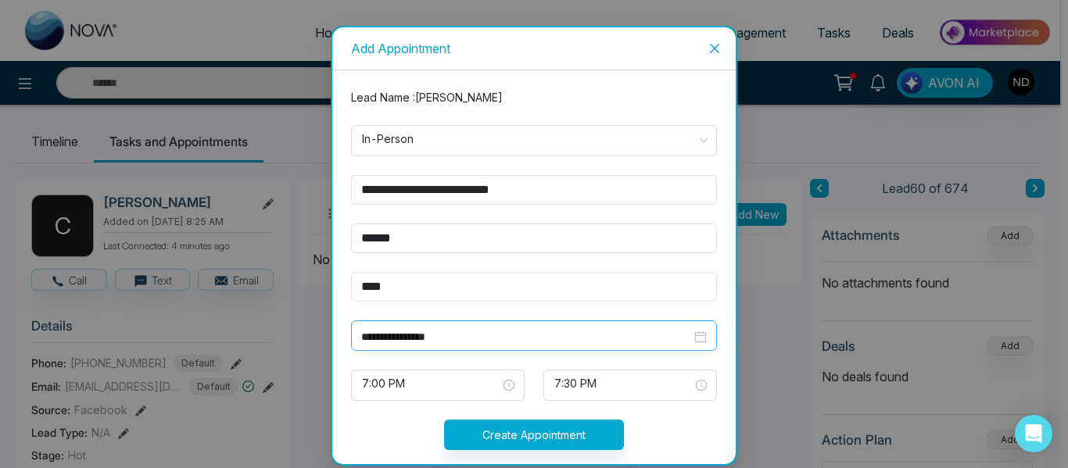
type input "****"
click at [467, 328] on input "**********" at bounding box center [526, 336] width 330 height 17
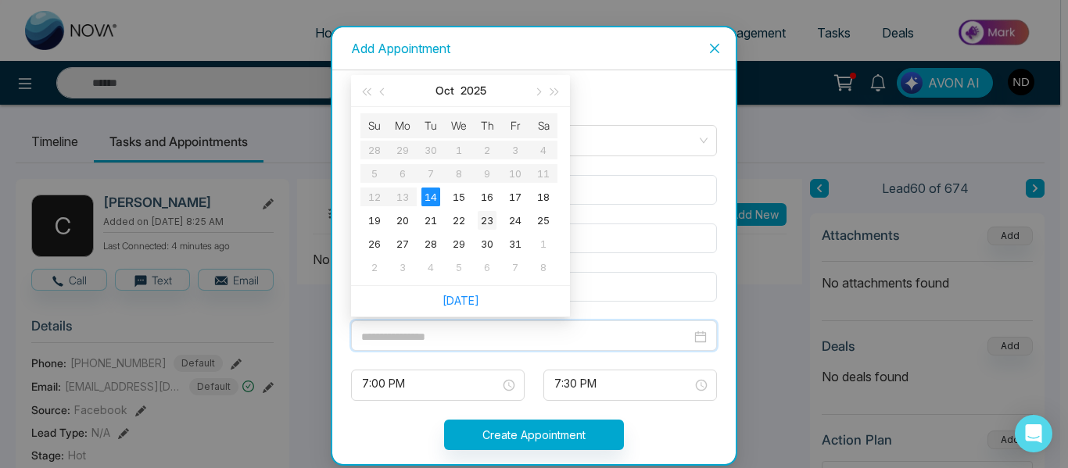
type input "**********"
click at [479, 222] on div "23" at bounding box center [487, 220] width 19 height 19
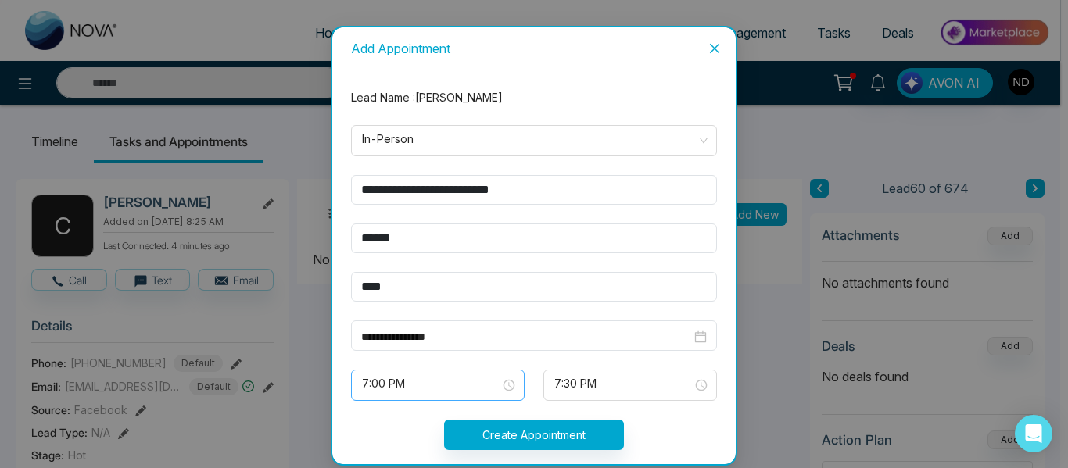
click at [475, 385] on span "7:00 PM" at bounding box center [438, 385] width 152 height 27
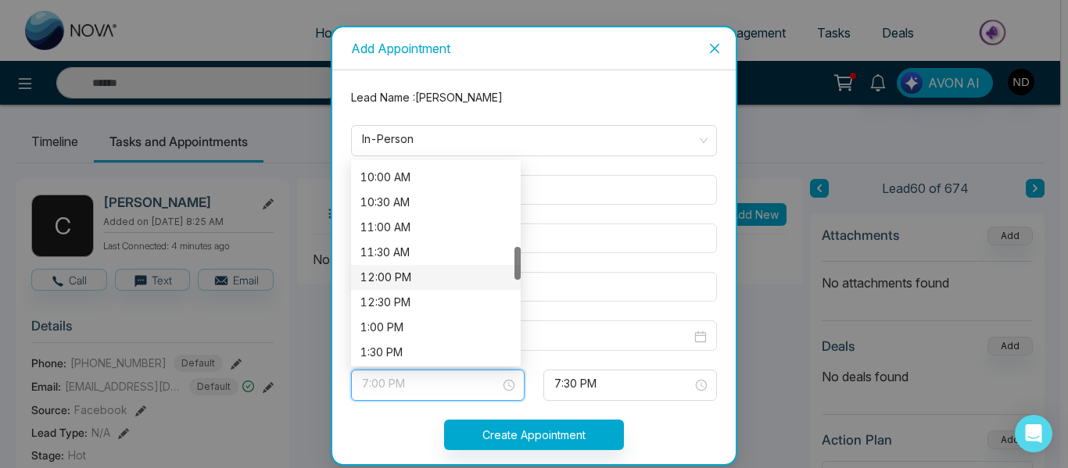
scroll to position [500, 0]
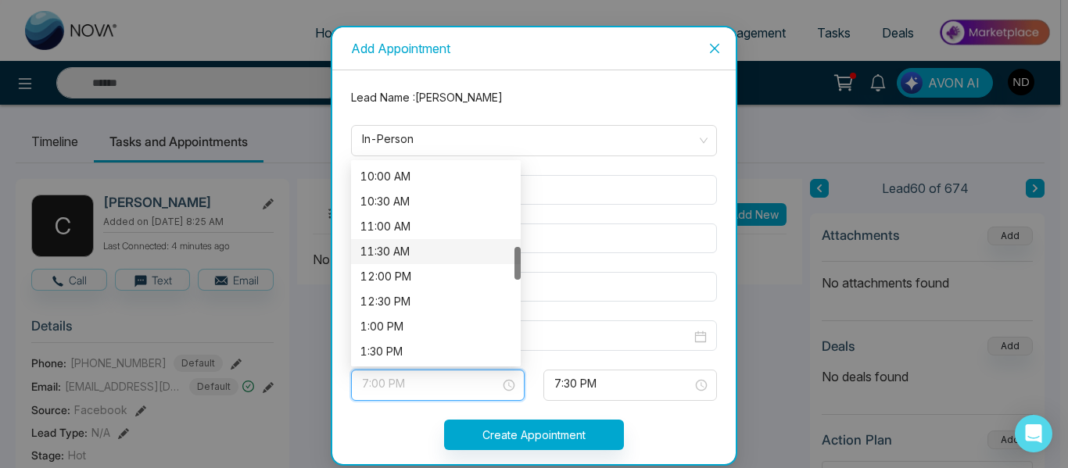
click at [403, 243] on div "11:30 AM" at bounding box center [435, 251] width 151 height 17
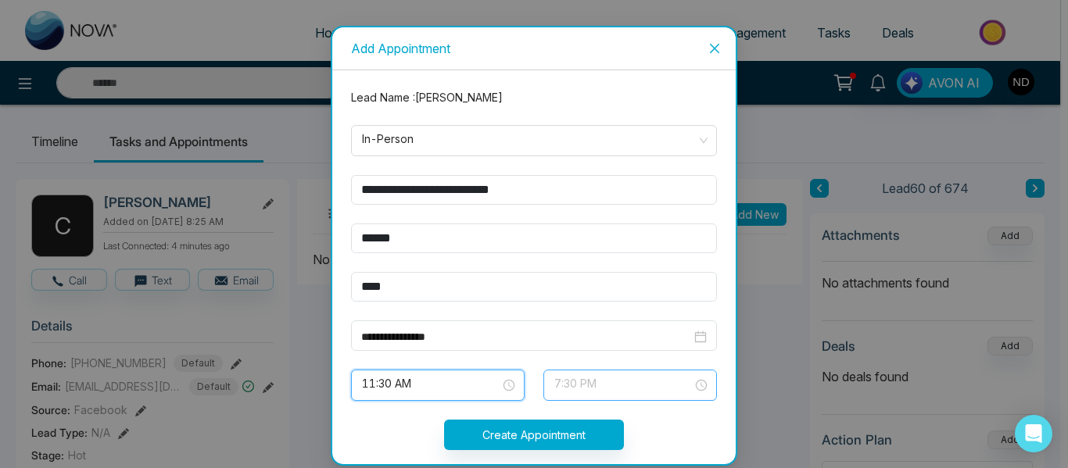
click at [585, 378] on span "7:30 PM" at bounding box center [630, 385] width 152 height 27
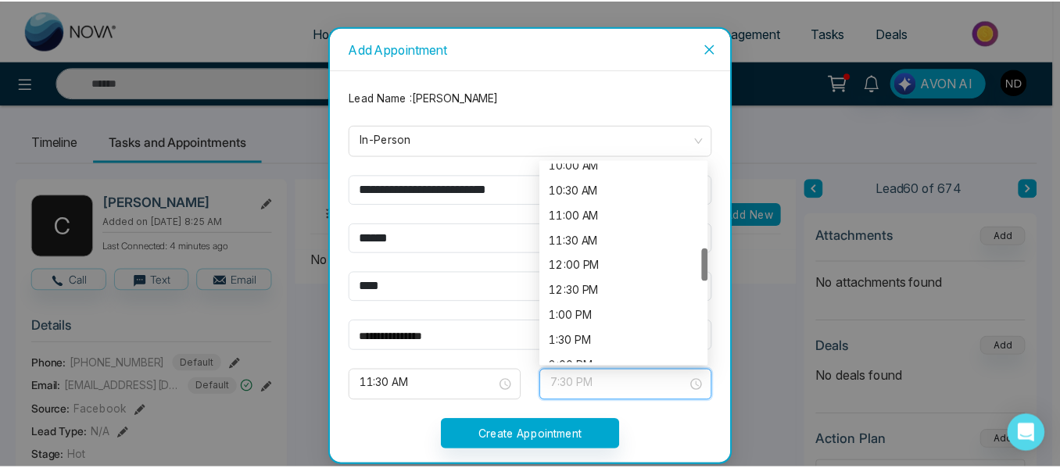
scroll to position [510, 0]
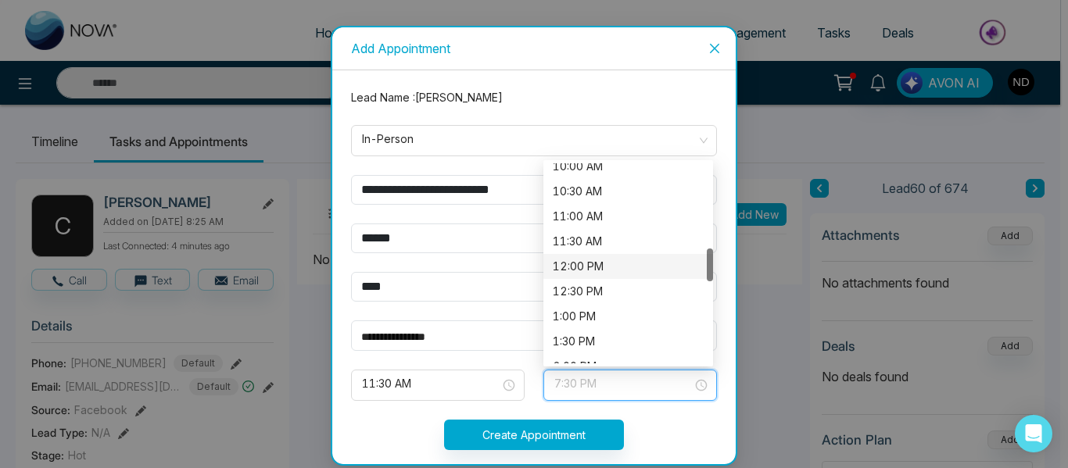
click at [604, 266] on div "12:00 PM" at bounding box center [628, 266] width 151 height 17
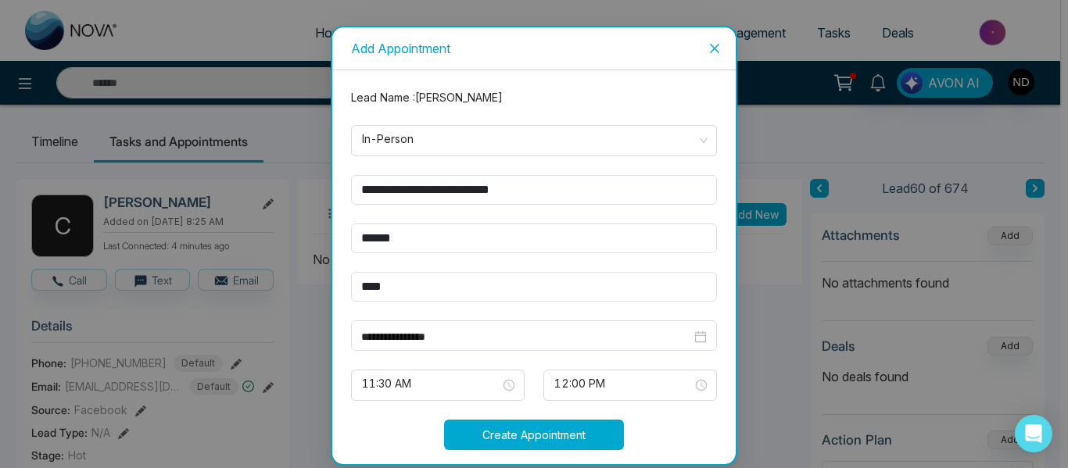
click at [524, 435] on button "Create Appointment" at bounding box center [534, 435] width 180 height 30
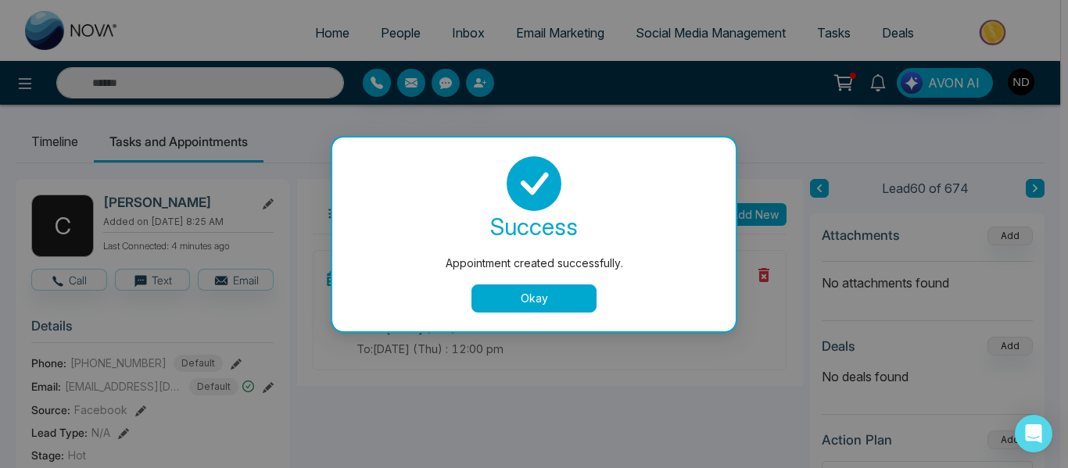
click at [508, 296] on button "Okay" at bounding box center [533, 299] width 125 height 28
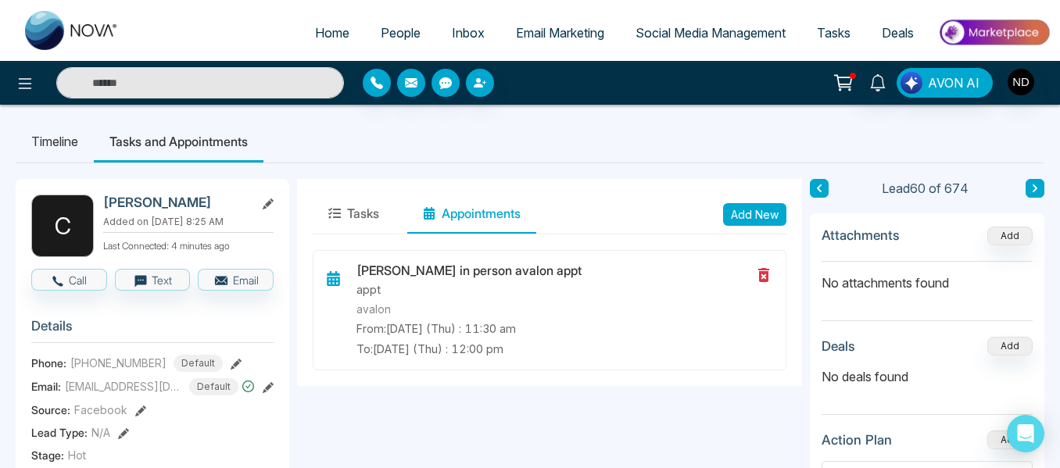
click at [1031, 190] on icon at bounding box center [1035, 188] width 8 height 9
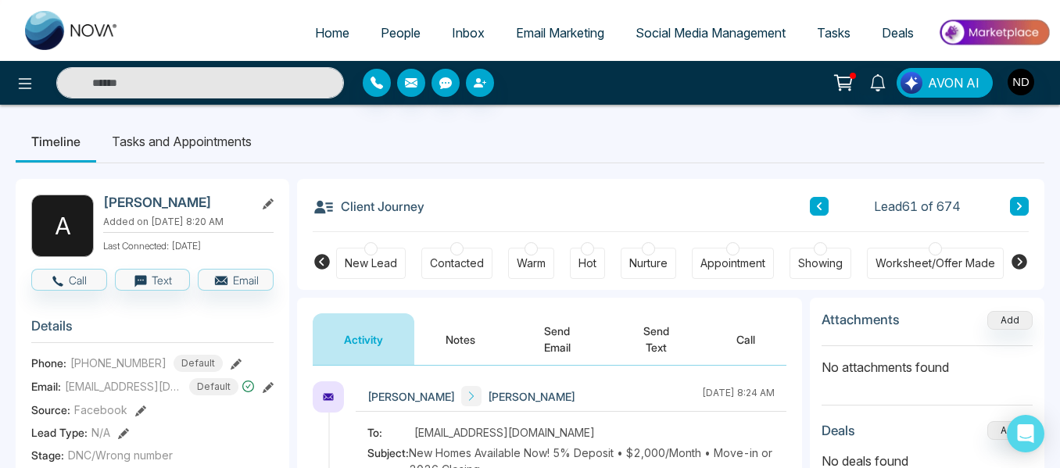
click at [460, 328] on button "Notes" at bounding box center [460, 340] width 92 height 52
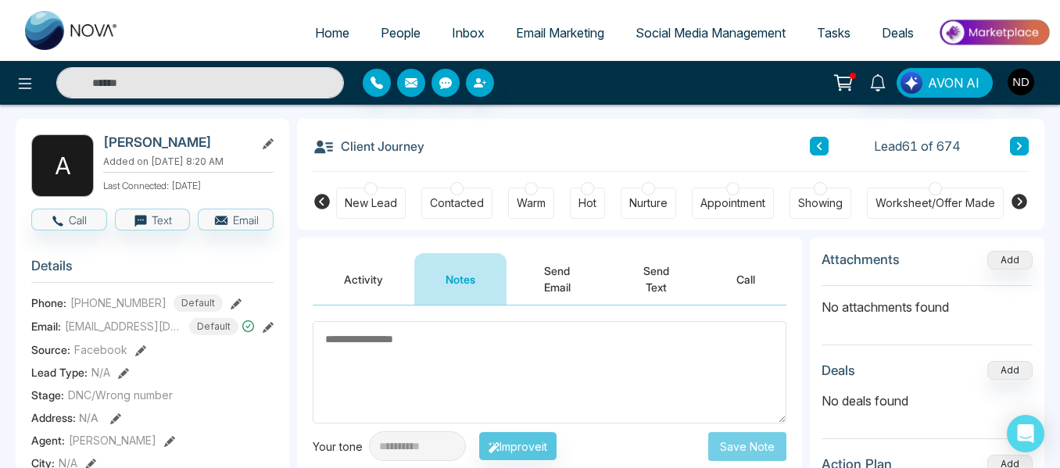
scroll to position [59, 0]
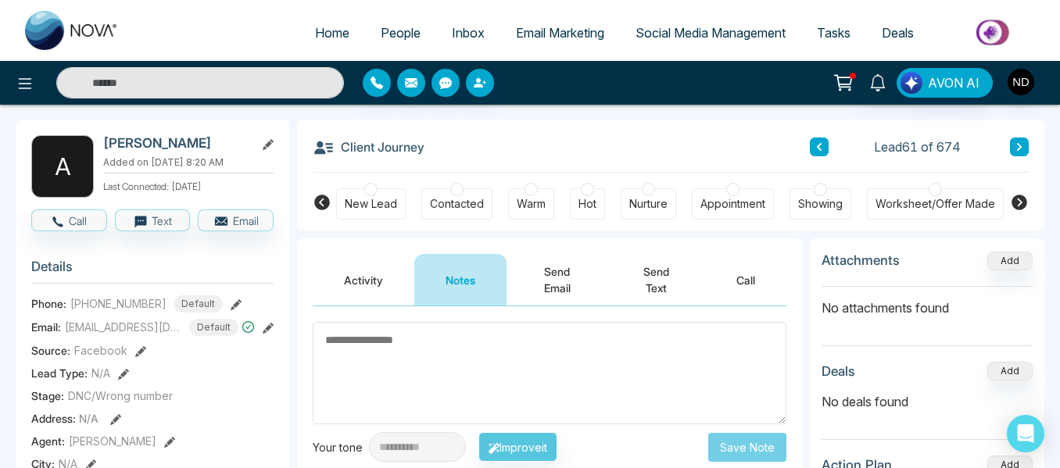
click at [1021, 148] on icon at bounding box center [1019, 147] width 5 height 8
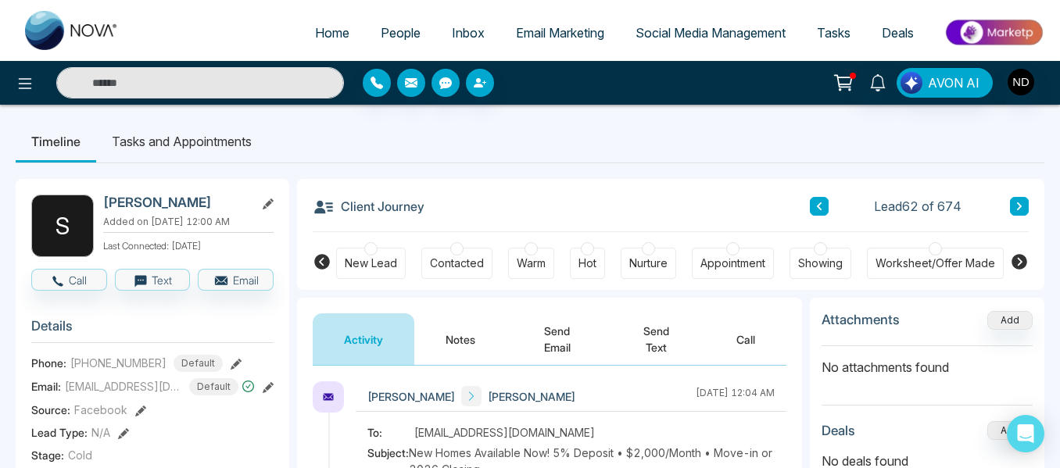
click at [456, 347] on button "Notes" at bounding box center [460, 340] width 92 height 52
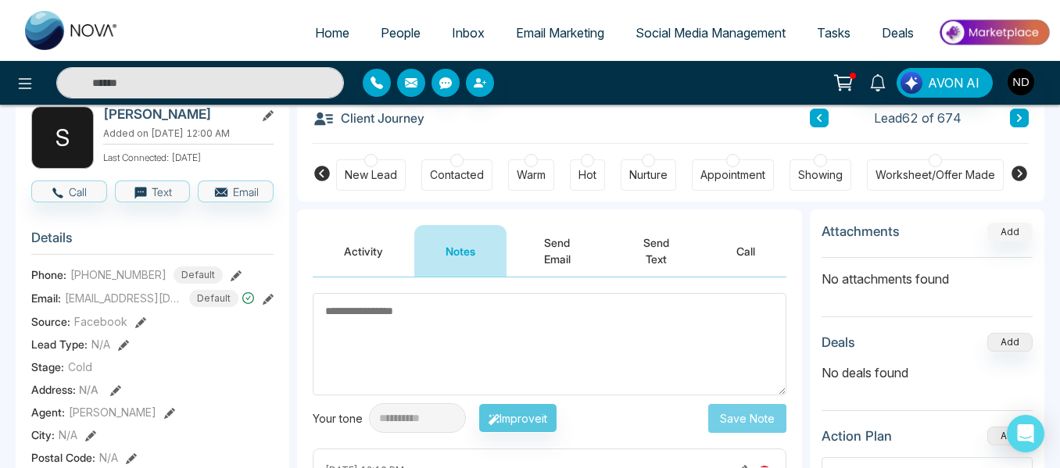
scroll to position [88, 0]
click at [1019, 118] on icon at bounding box center [1019, 119] width 5 height 8
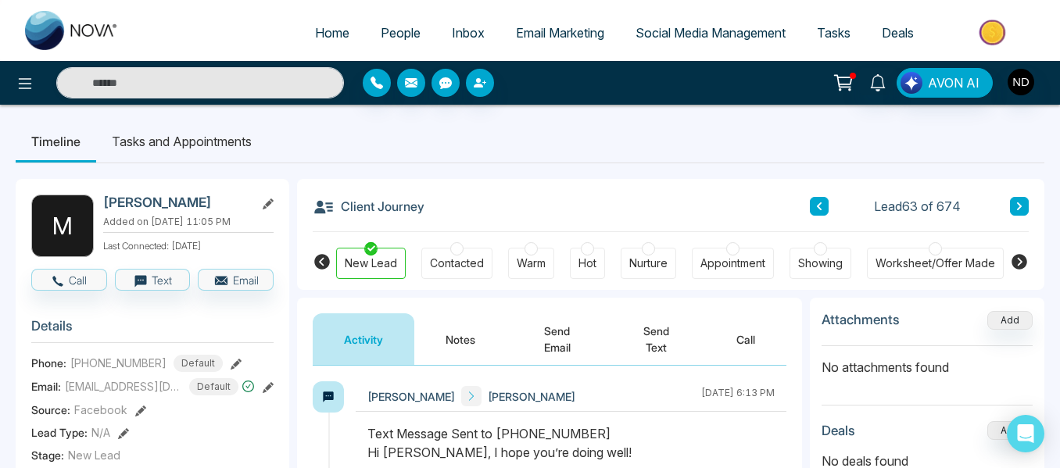
click at [443, 349] on button "Notes" at bounding box center [460, 340] width 92 height 52
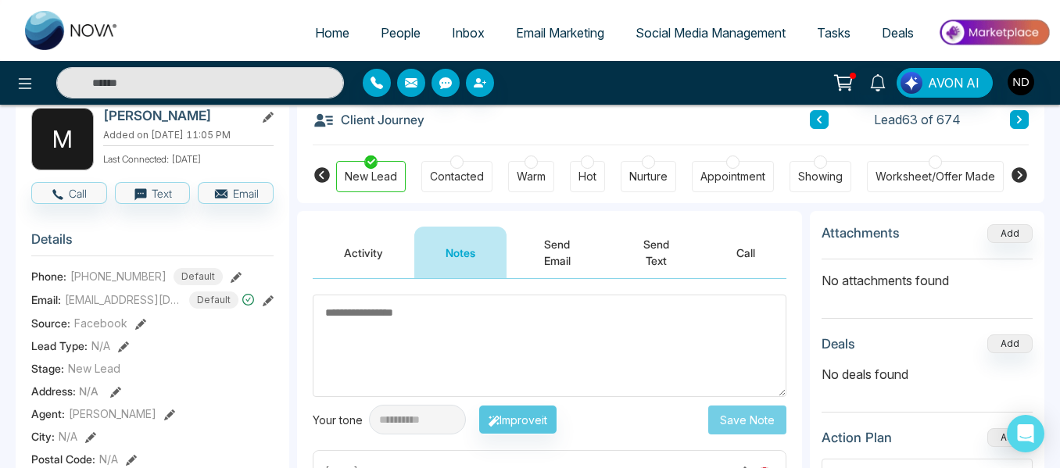
scroll to position [88, 0]
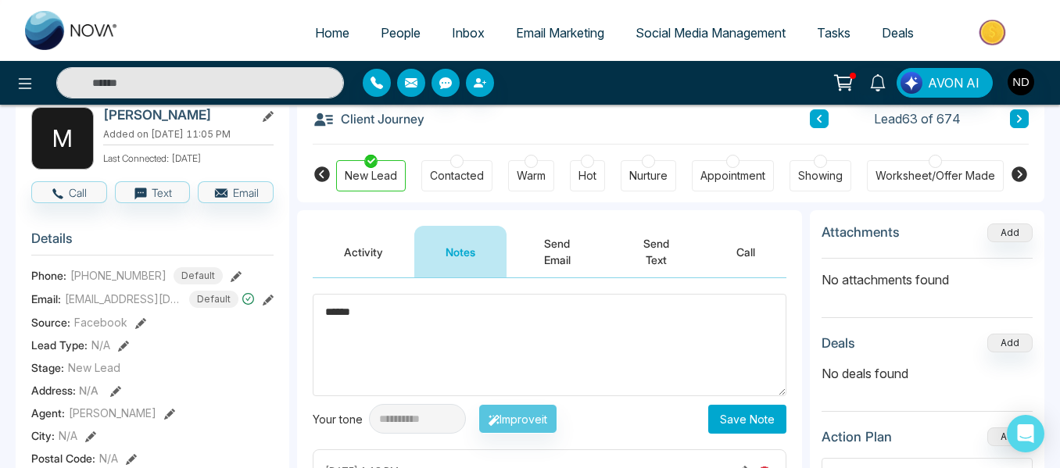
type textarea "******"
click at [757, 419] on button "Save Note" at bounding box center [747, 419] width 78 height 29
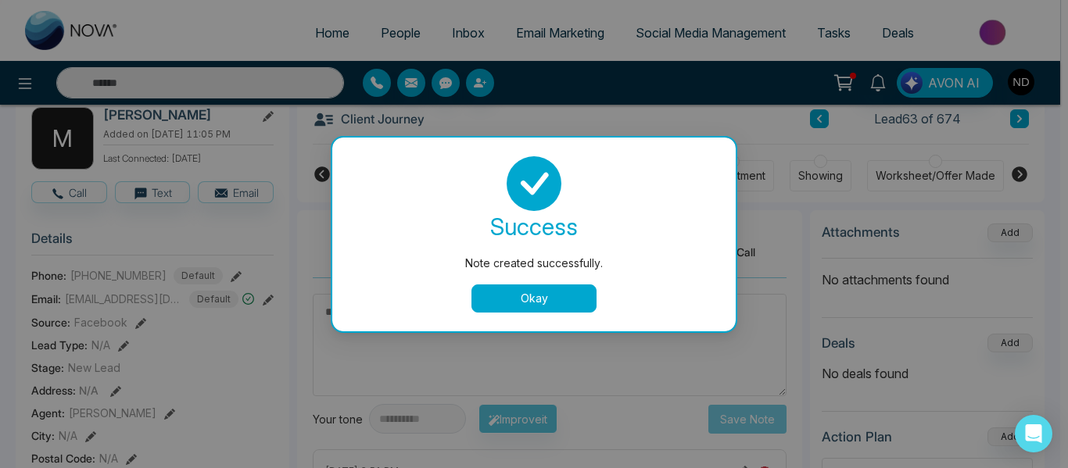
click at [520, 299] on button "Okay" at bounding box center [533, 299] width 125 height 28
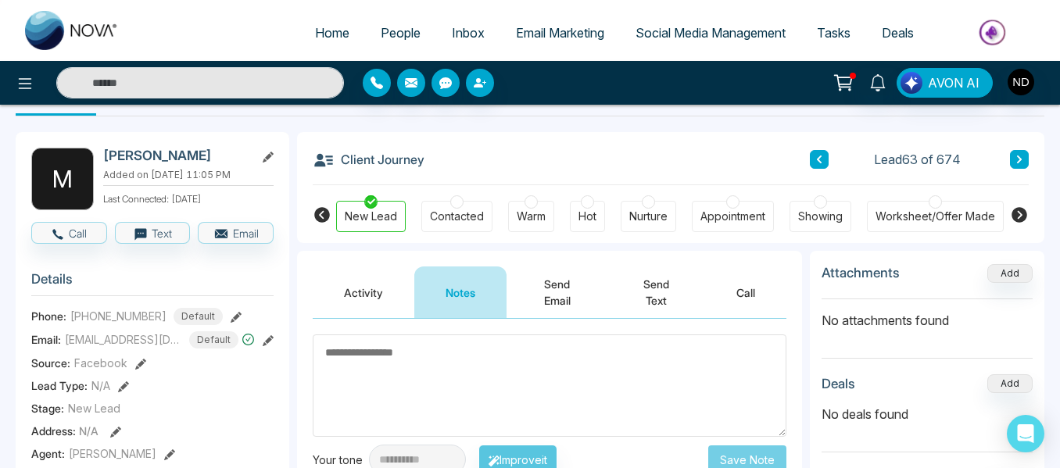
scroll to position [46, 0]
click at [1016, 161] on icon at bounding box center [1020, 160] width 8 height 9
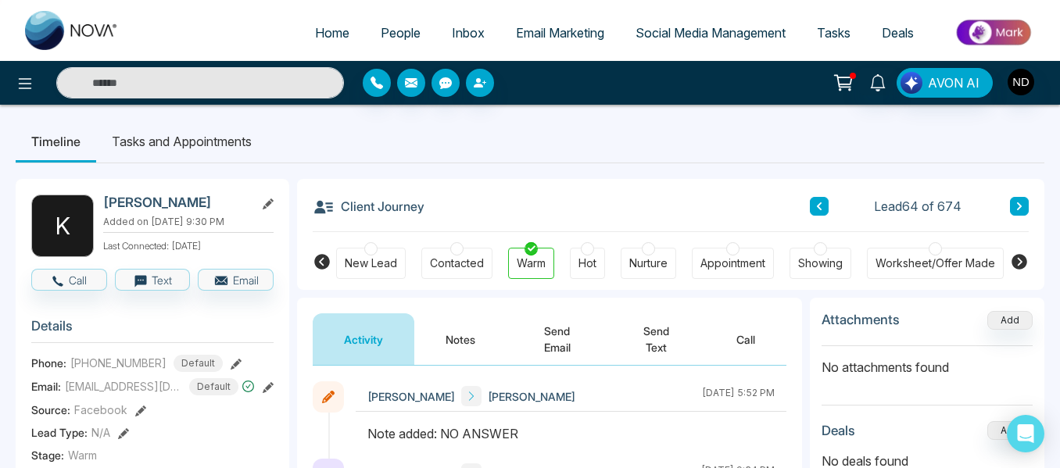
click at [456, 347] on button "Notes" at bounding box center [460, 340] width 92 height 52
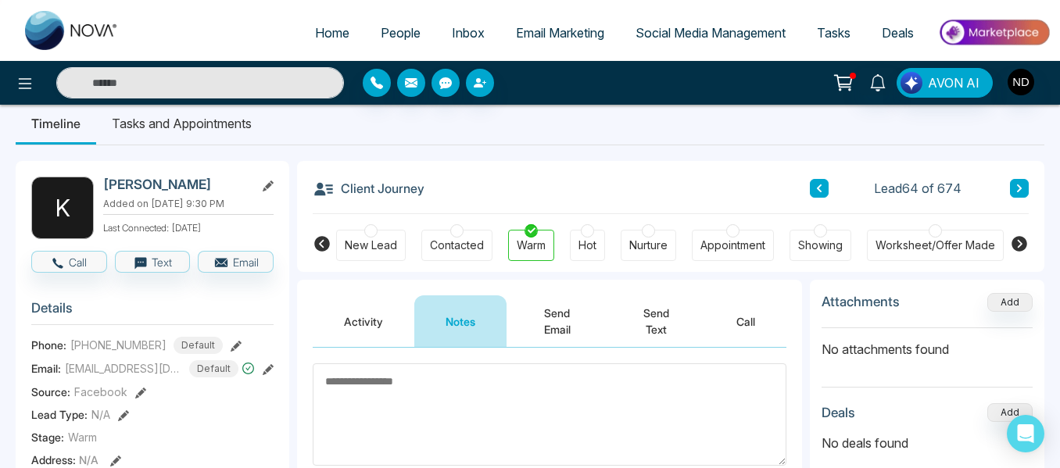
scroll to position [17, 0]
click at [1012, 185] on button at bounding box center [1019, 189] width 19 height 19
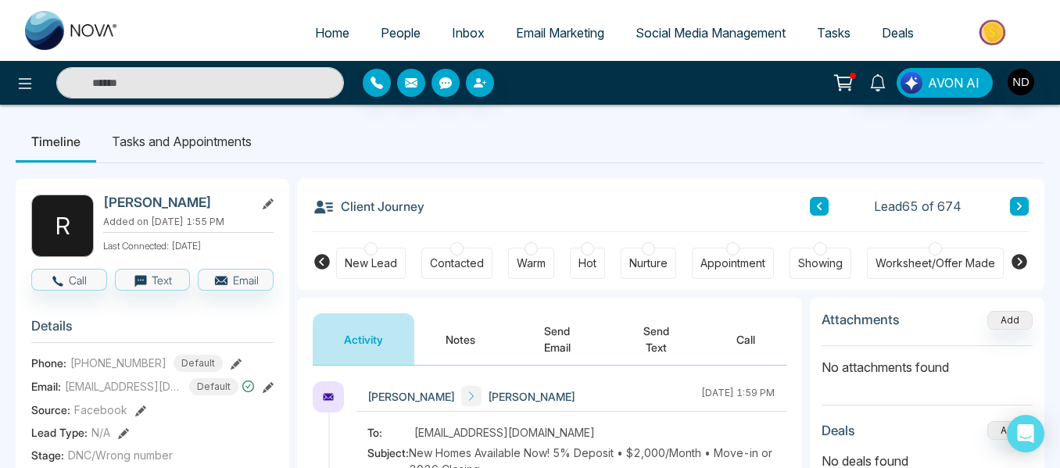
click at [467, 352] on button "Notes" at bounding box center [460, 340] width 92 height 52
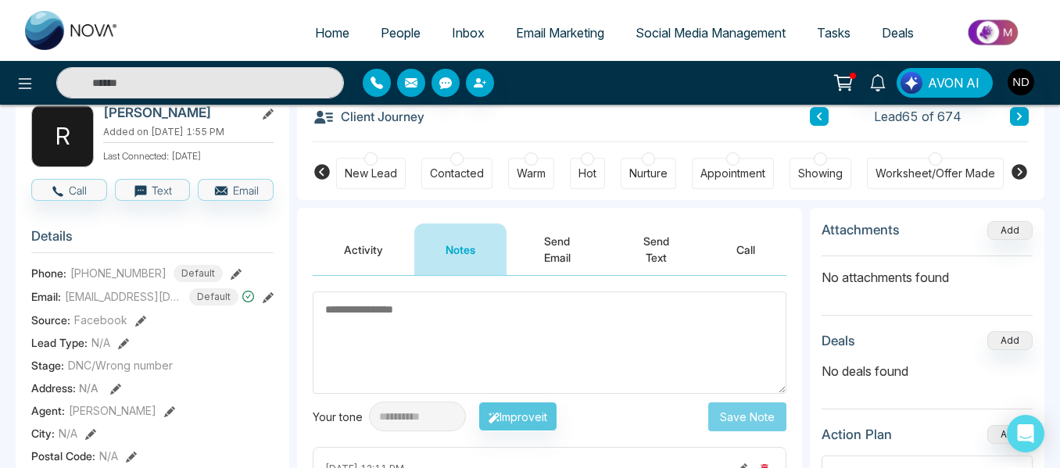
scroll to position [88, 0]
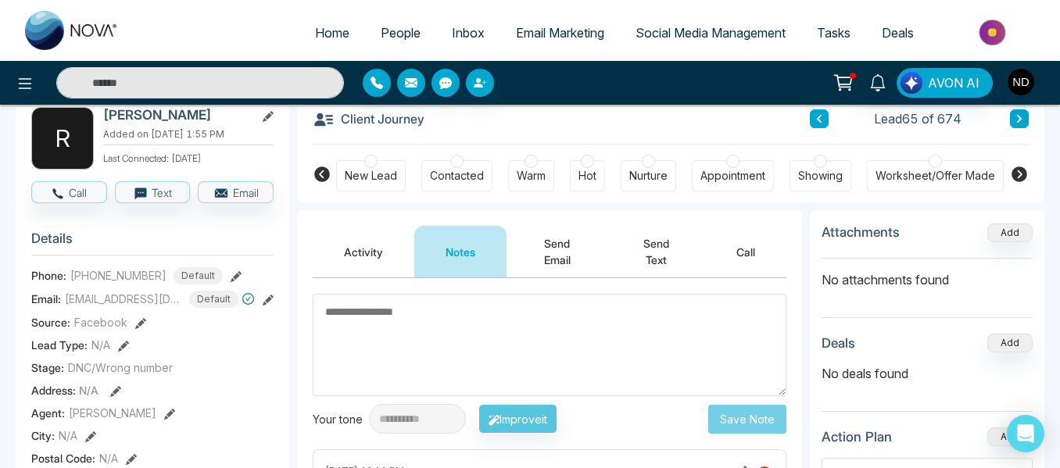
click at [1024, 121] on button at bounding box center [1019, 118] width 19 height 19
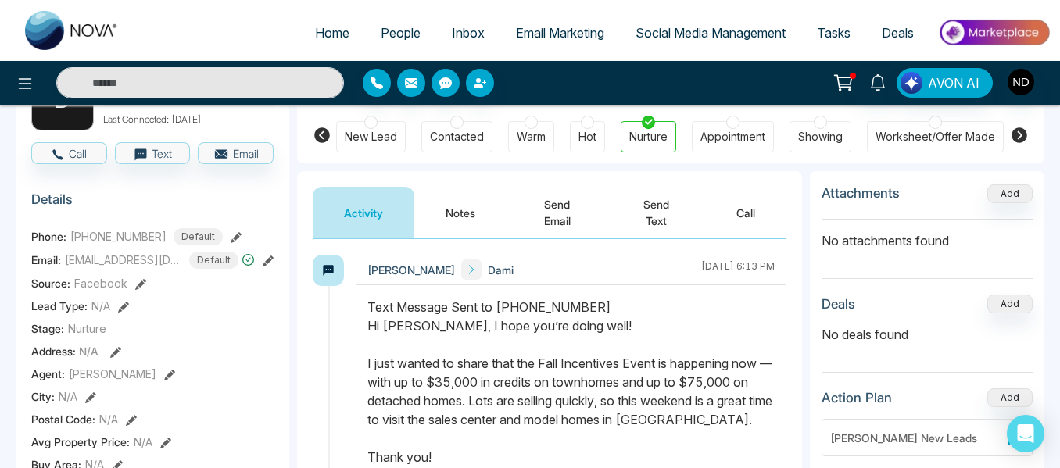
scroll to position [127, 0]
click at [468, 209] on button "Notes" at bounding box center [460, 212] width 92 height 52
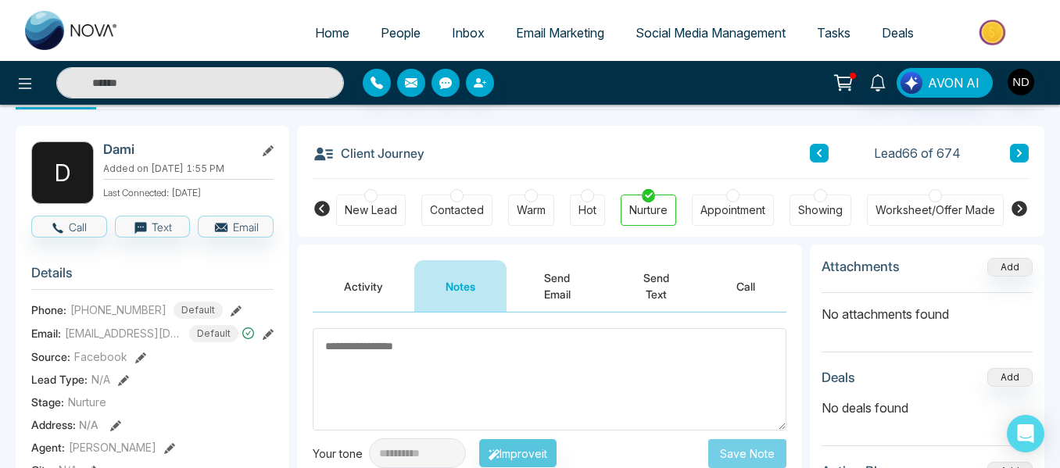
scroll to position [52, 0]
click at [1023, 156] on button at bounding box center [1019, 154] width 19 height 19
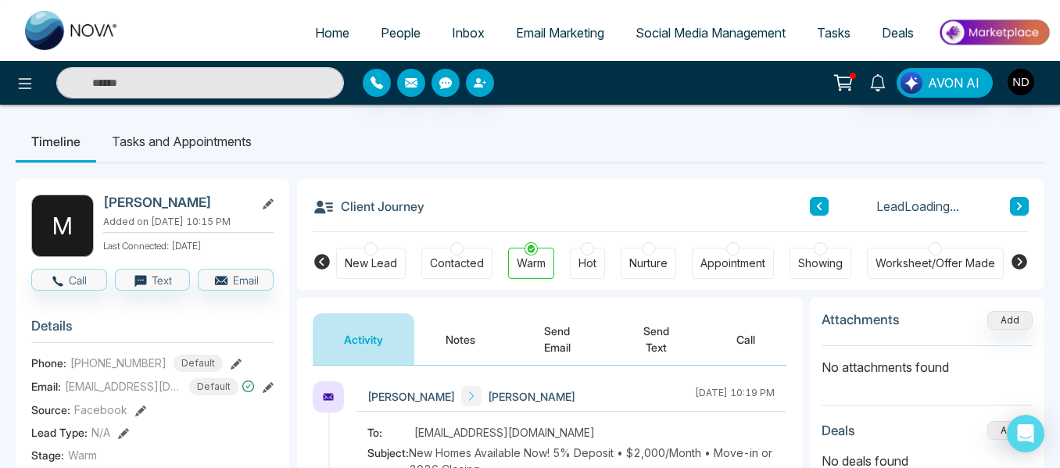
click at [456, 347] on button "Notes" at bounding box center [460, 340] width 92 height 52
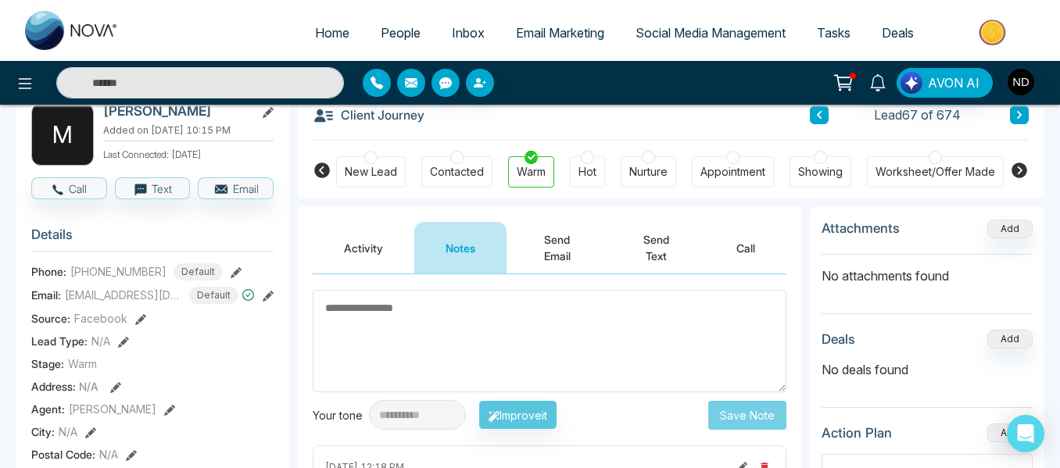
scroll to position [81, 0]
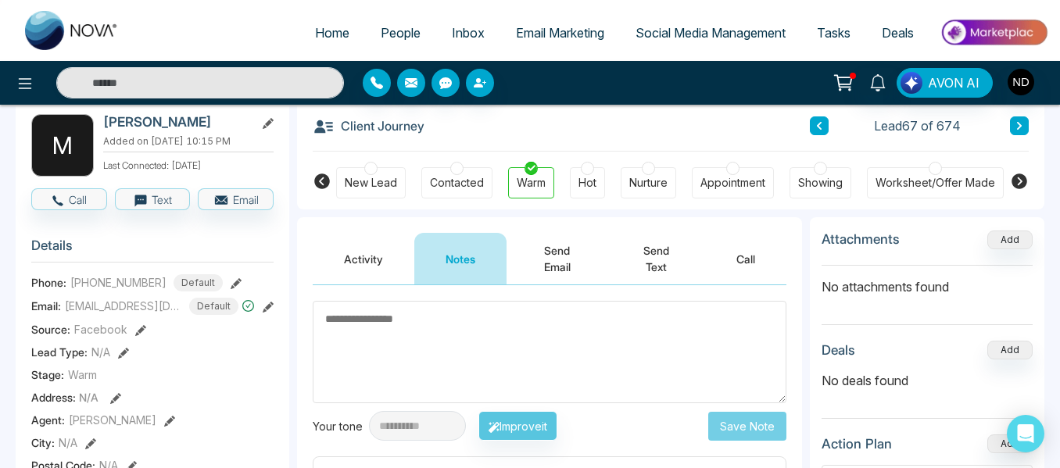
click at [1021, 134] on button at bounding box center [1019, 125] width 19 height 19
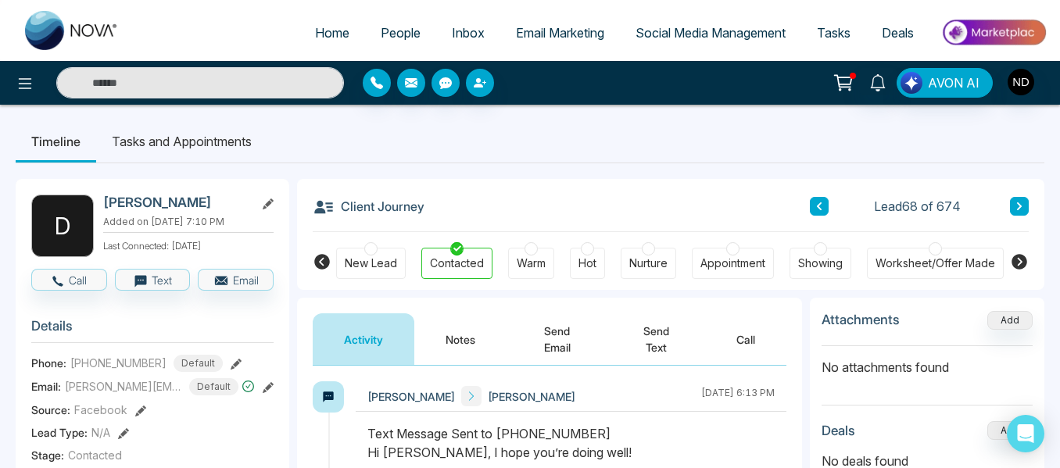
click at [460, 339] on button "Notes" at bounding box center [460, 340] width 92 height 52
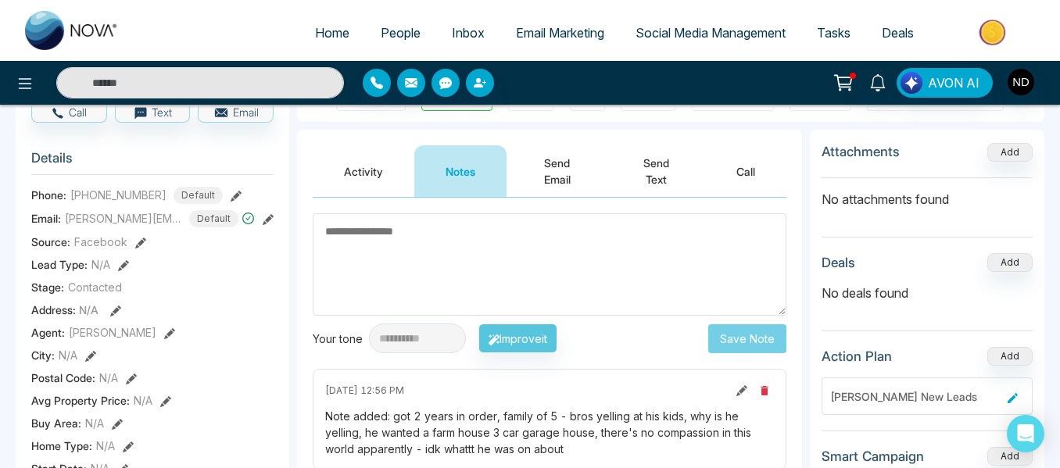
scroll to position [169, 0]
drag, startPoint x: 460, startPoint y: 339, endPoint x: 511, endPoint y: 375, distance: 62.7
click at [511, 375] on div "October 2 2025 | 12:56 PM Note added: got 2 years in order, family of 5 - bros …" at bounding box center [550, 418] width 474 height 101
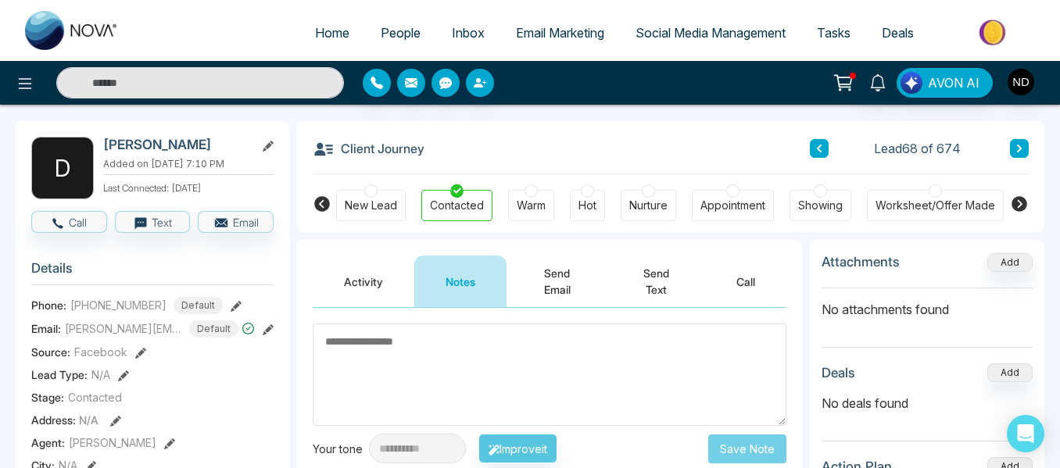
scroll to position [56, 0]
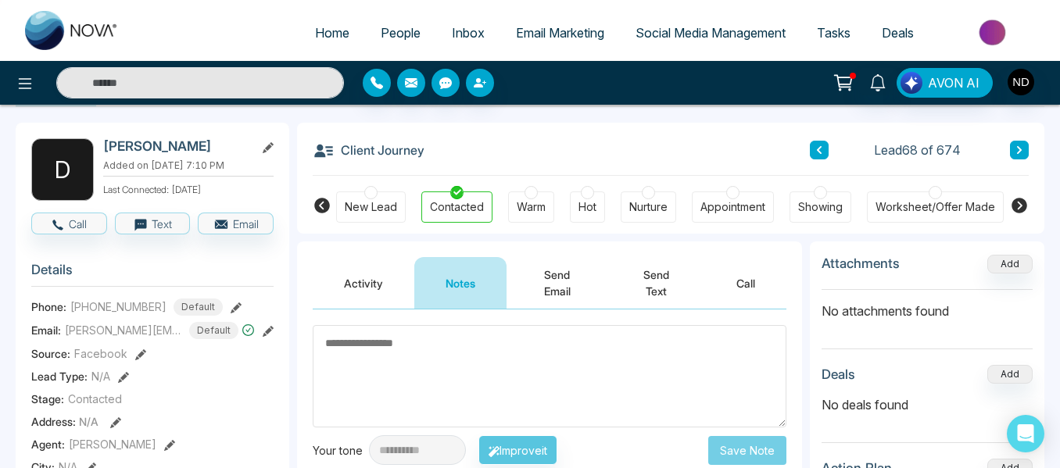
click at [1019, 157] on button at bounding box center [1019, 150] width 19 height 19
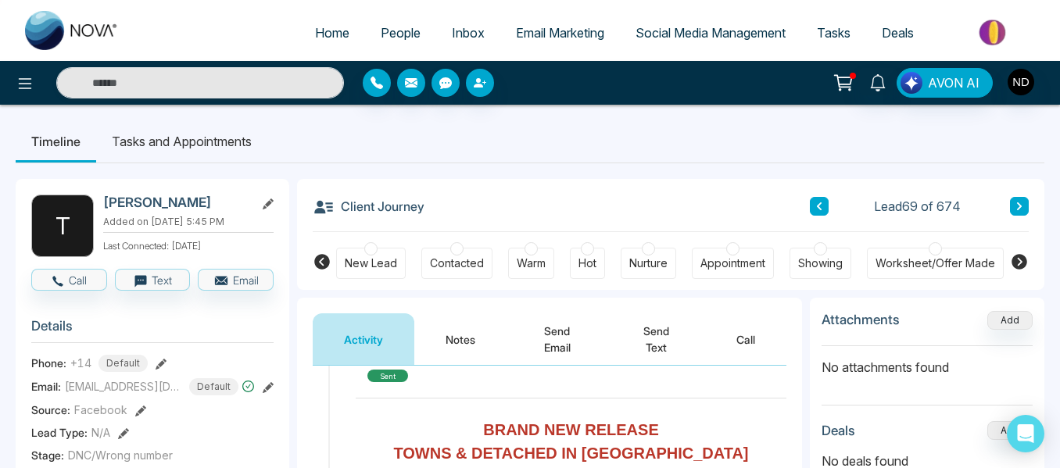
click at [439, 335] on button "Notes" at bounding box center [460, 340] width 92 height 52
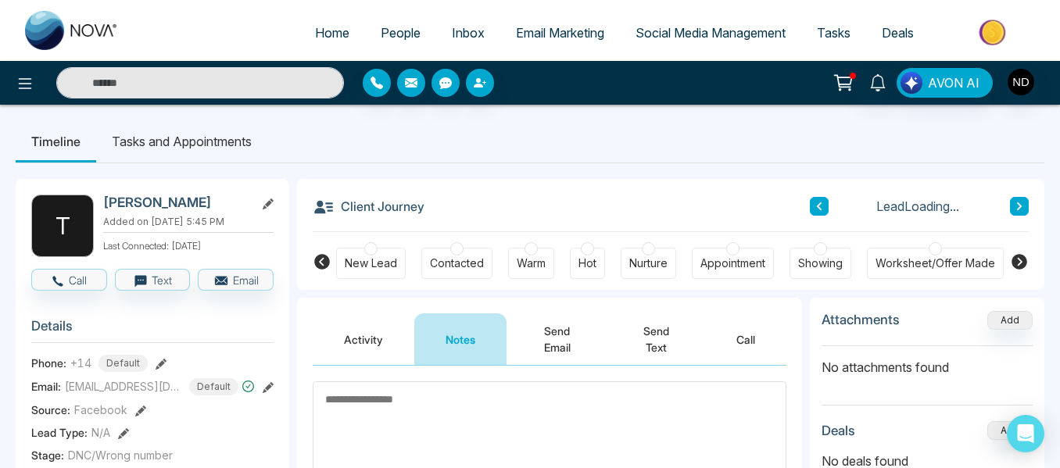
scroll to position [52, 0]
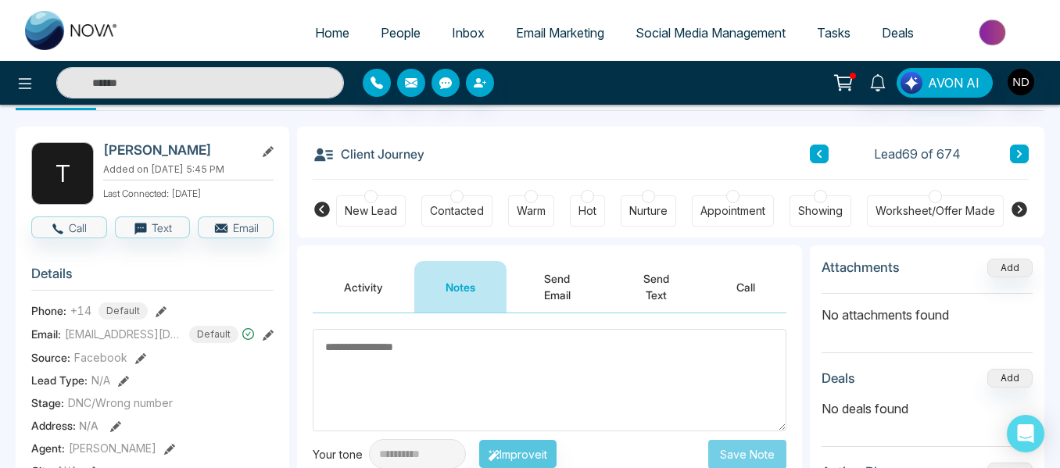
click at [1013, 161] on button at bounding box center [1019, 154] width 19 height 19
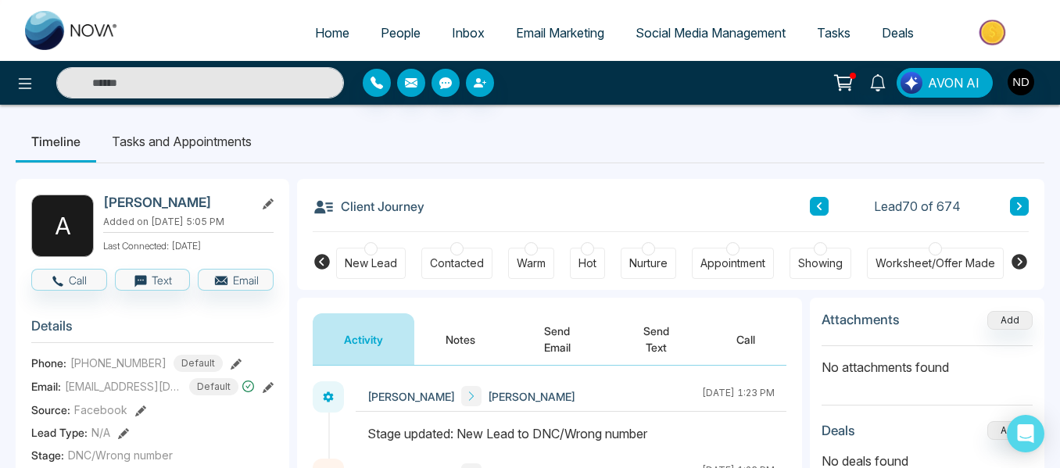
click at [1023, 208] on button at bounding box center [1019, 206] width 19 height 19
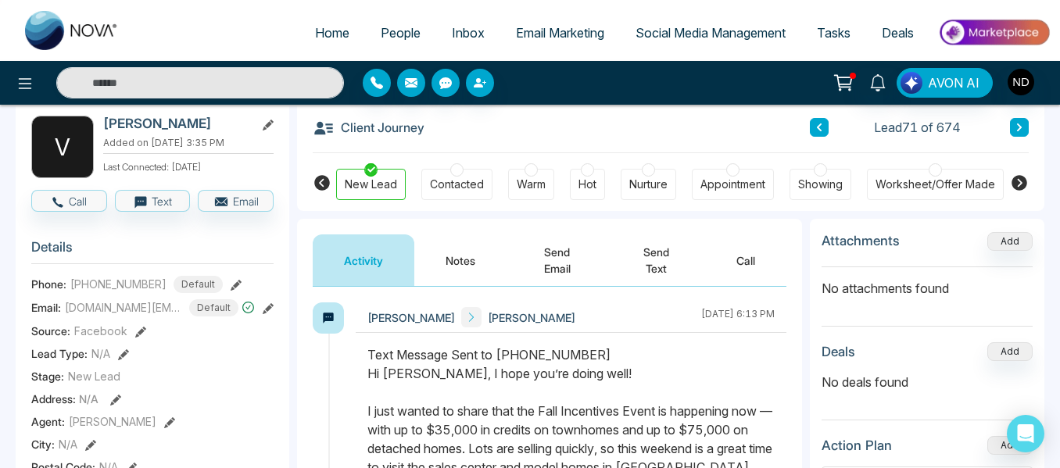
scroll to position [61, 0]
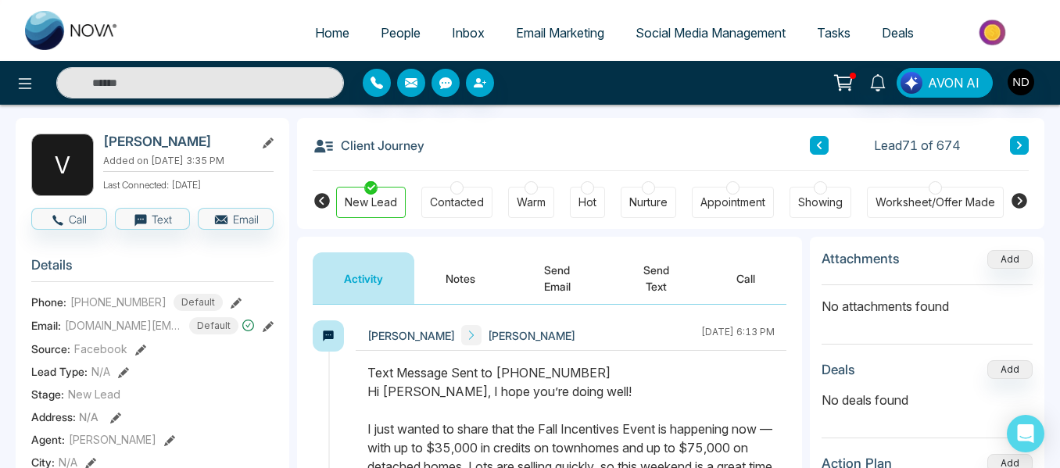
click at [474, 275] on button "Notes" at bounding box center [460, 279] width 92 height 52
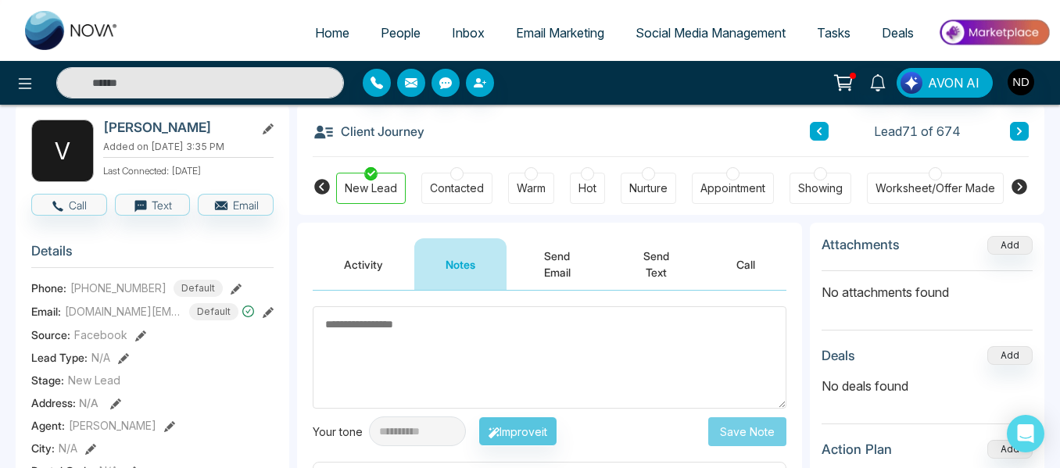
scroll to position [74, 0]
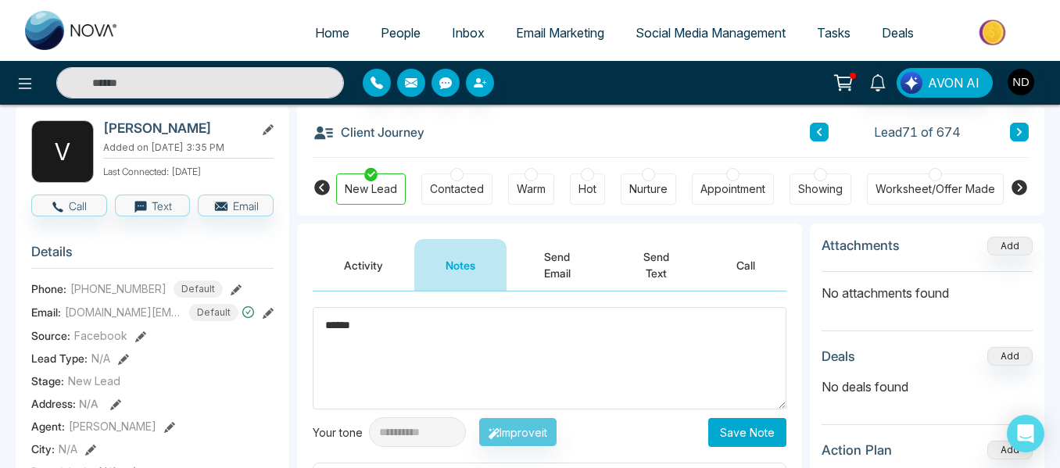
type textarea "******"
click at [722, 430] on button "Save Note" at bounding box center [747, 432] width 78 height 29
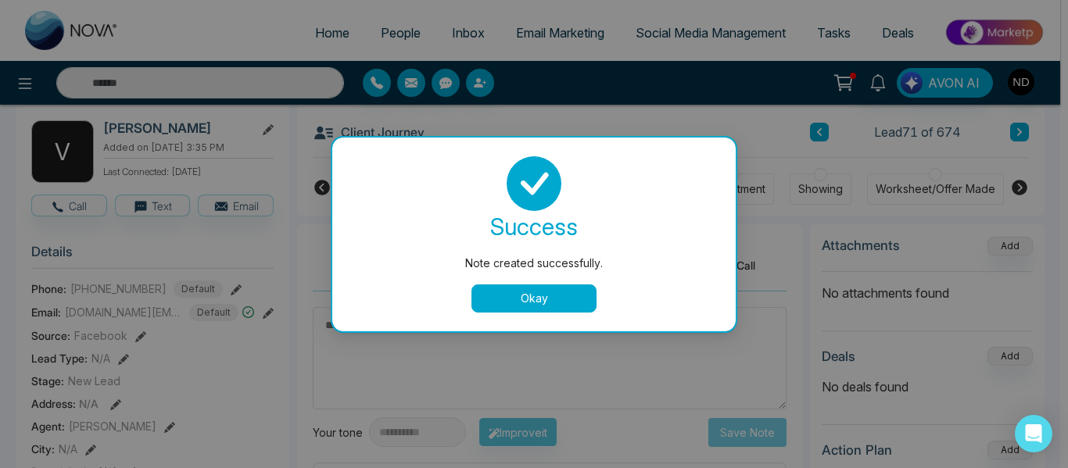
click at [554, 299] on button "Okay" at bounding box center [533, 299] width 125 height 28
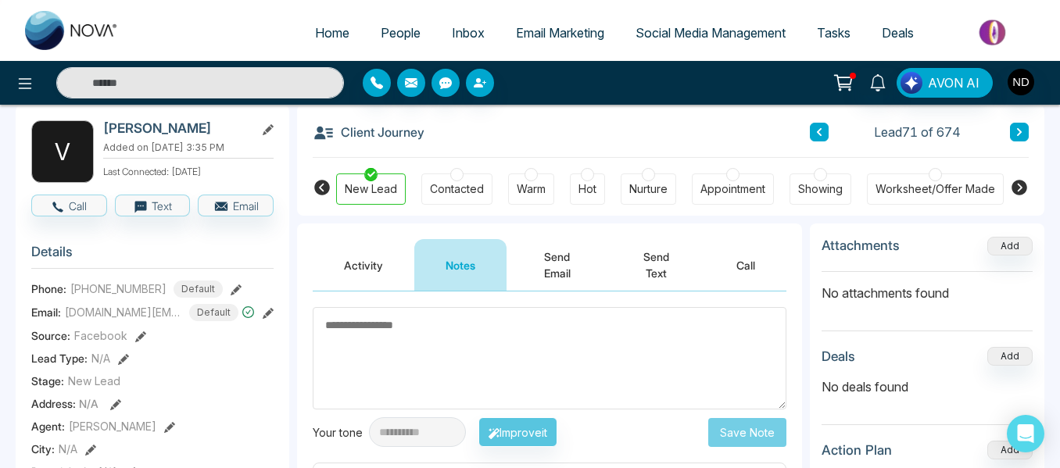
click at [1023, 132] on icon at bounding box center [1020, 131] width 8 height 9
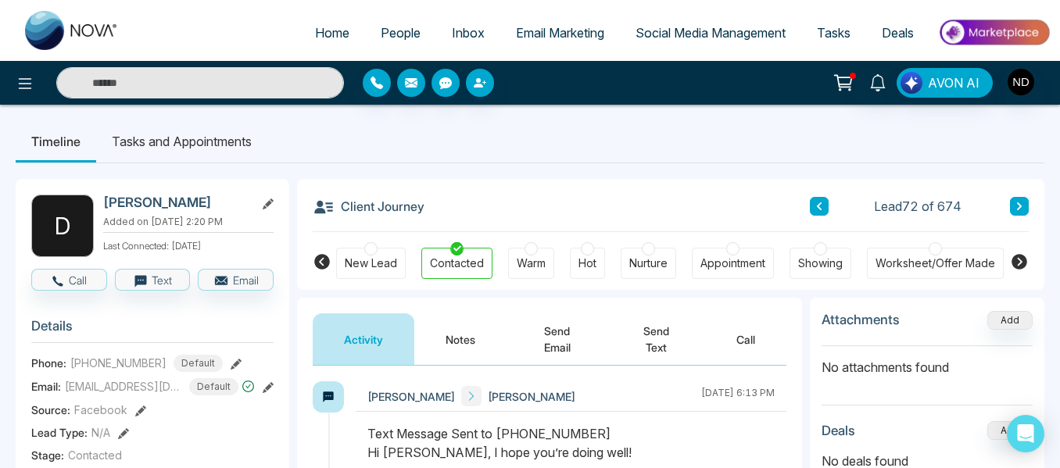
click at [464, 353] on button "Notes" at bounding box center [460, 340] width 92 height 52
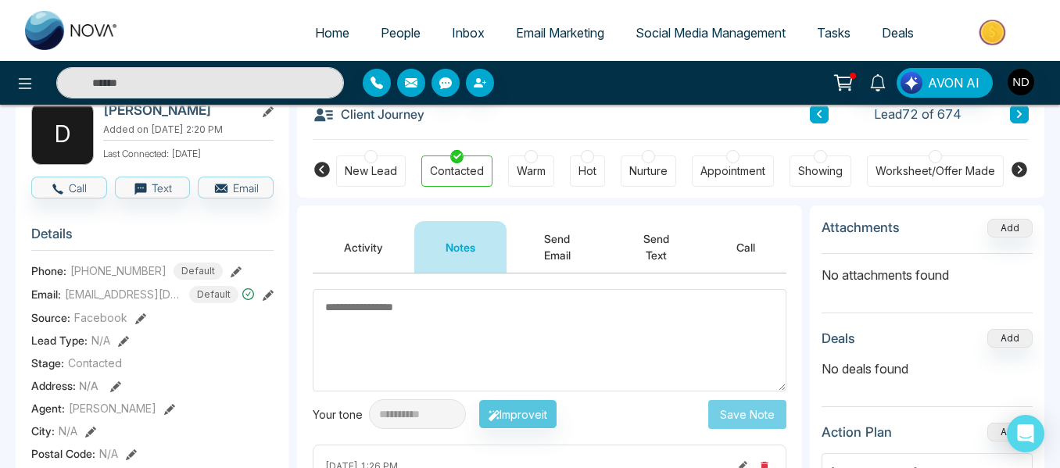
scroll to position [86, 0]
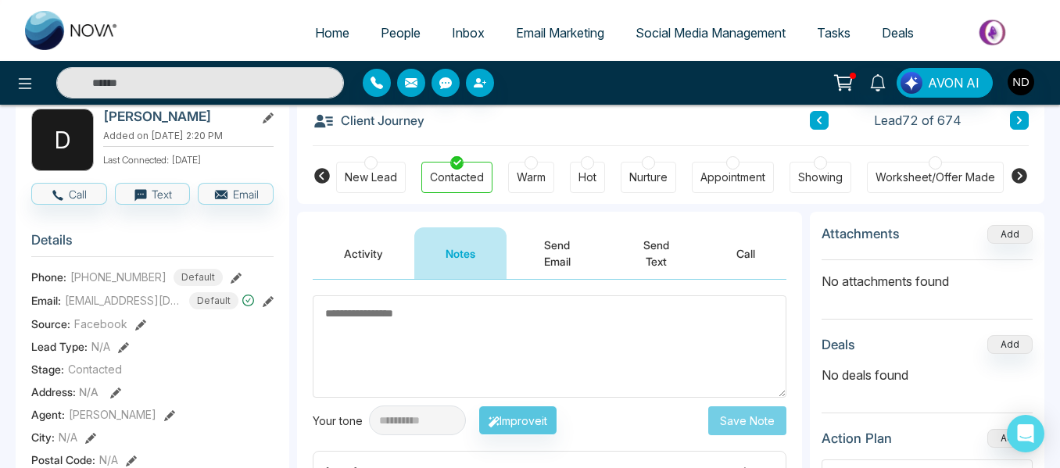
click at [345, 265] on button "Activity" at bounding box center [364, 254] width 102 height 52
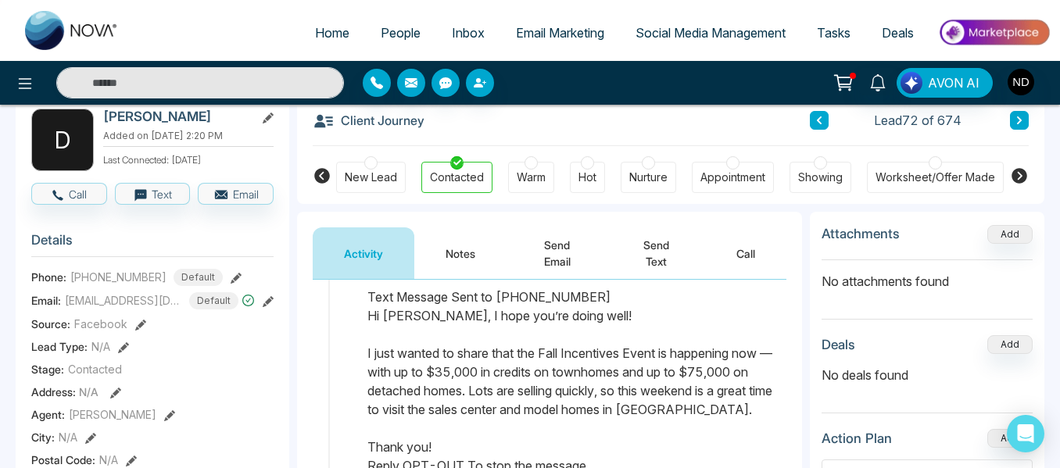
scroll to position [50, 0]
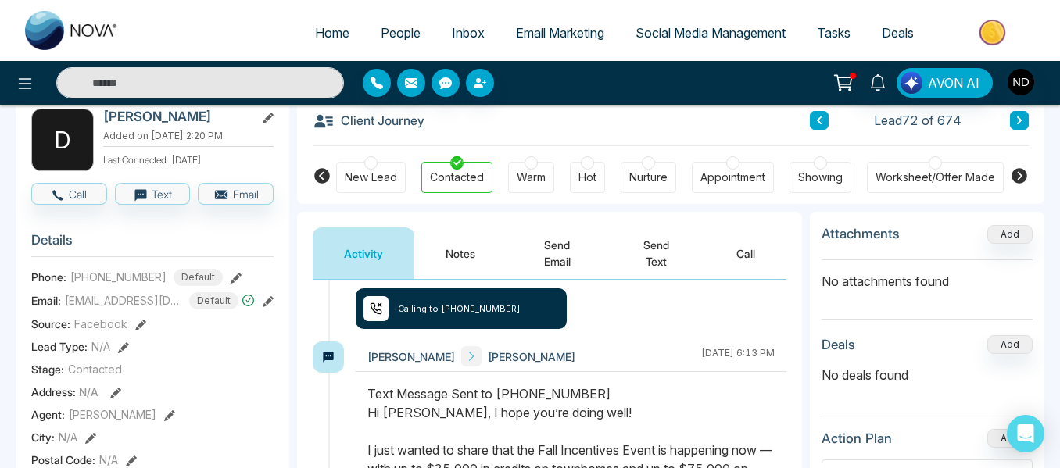
click at [482, 269] on button "Notes" at bounding box center [460, 254] width 92 height 52
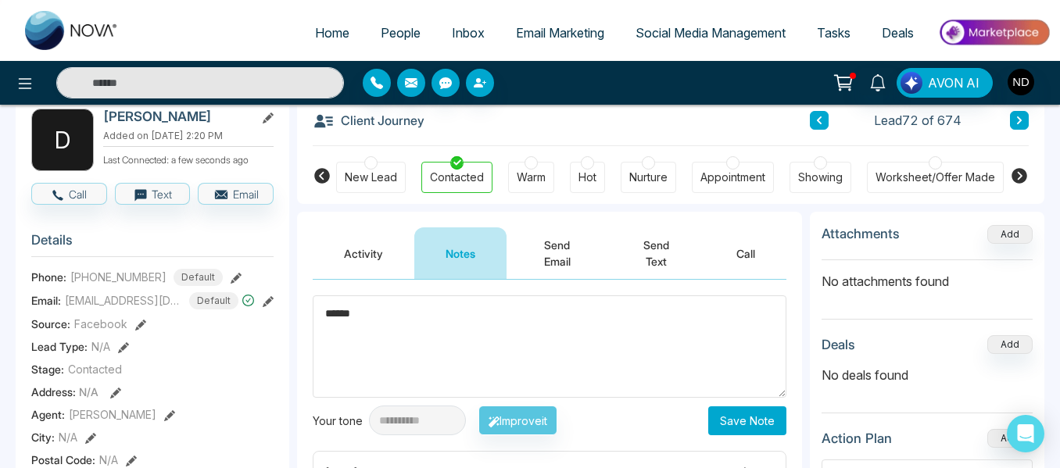
type textarea "******"
click at [761, 416] on button "Save Note" at bounding box center [747, 421] width 78 height 29
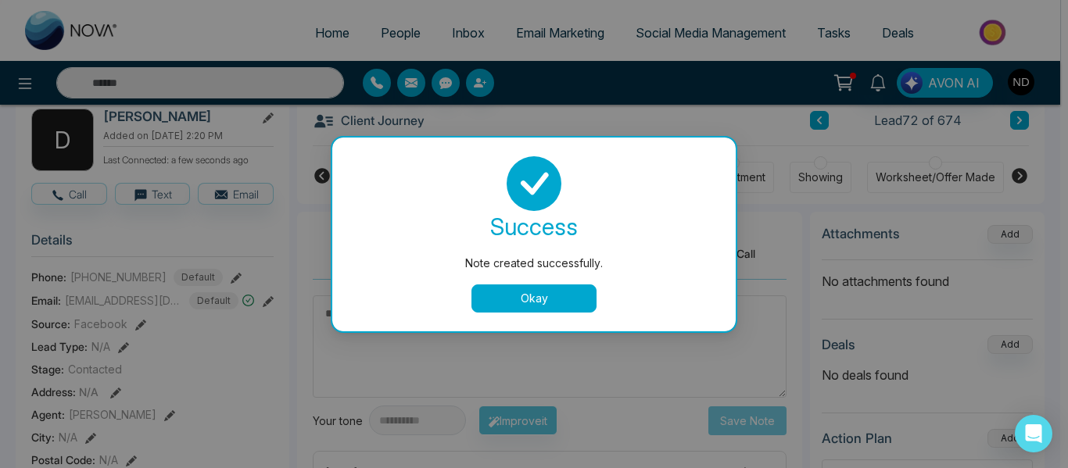
click at [570, 306] on button "Okay" at bounding box center [533, 299] width 125 height 28
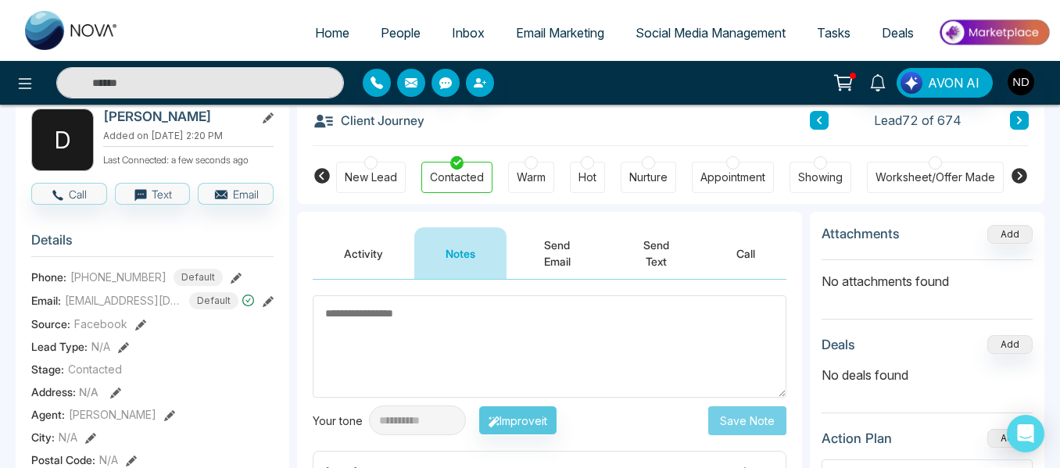
click at [1016, 131] on div "Client Journey Lead 72 of 674" at bounding box center [671, 119] width 716 height 53
click at [1016, 120] on icon at bounding box center [1020, 120] width 8 height 9
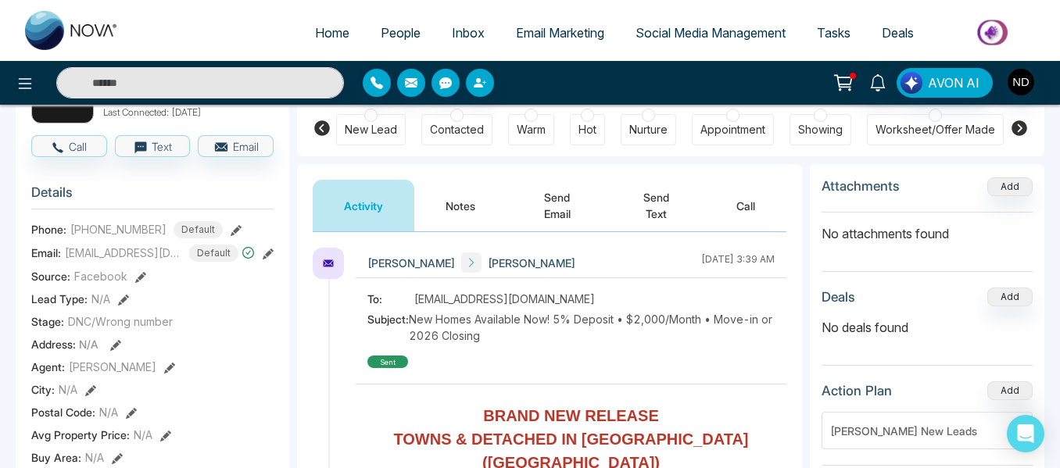
scroll to position [134, 0]
click at [451, 193] on button "Notes" at bounding box center [460, 205] width 92 height 52
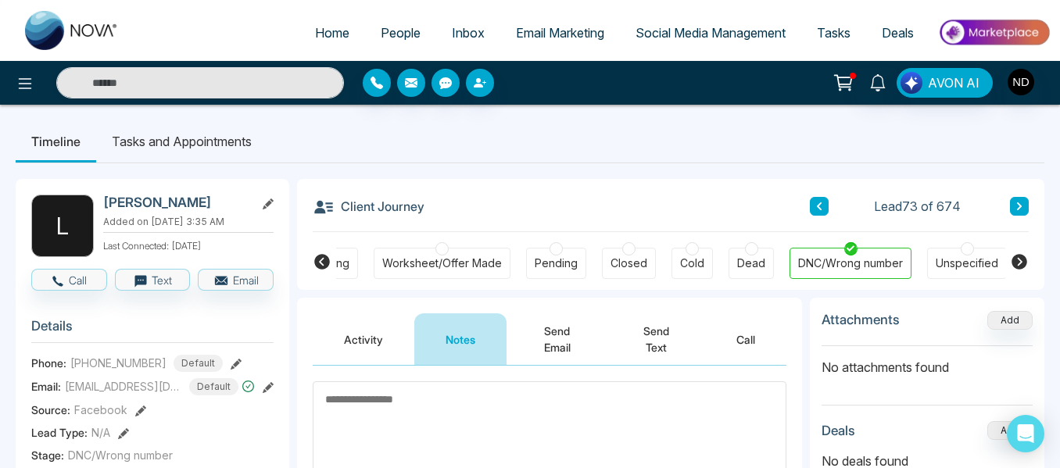
click at [1015, 215] on button at bounding box center [1019, 206] width 19 height 19
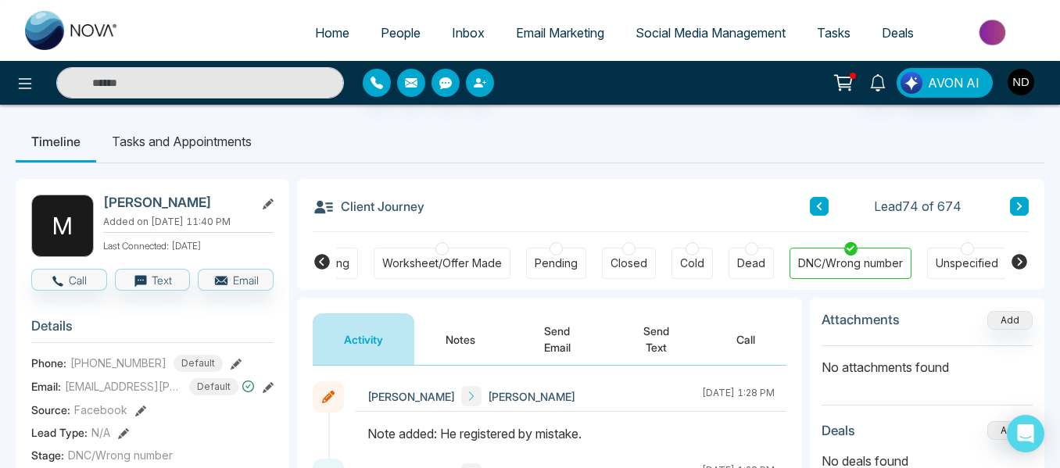
click at [1017, 211] on icon at bounding box center [1020, 206] width 8 height 9
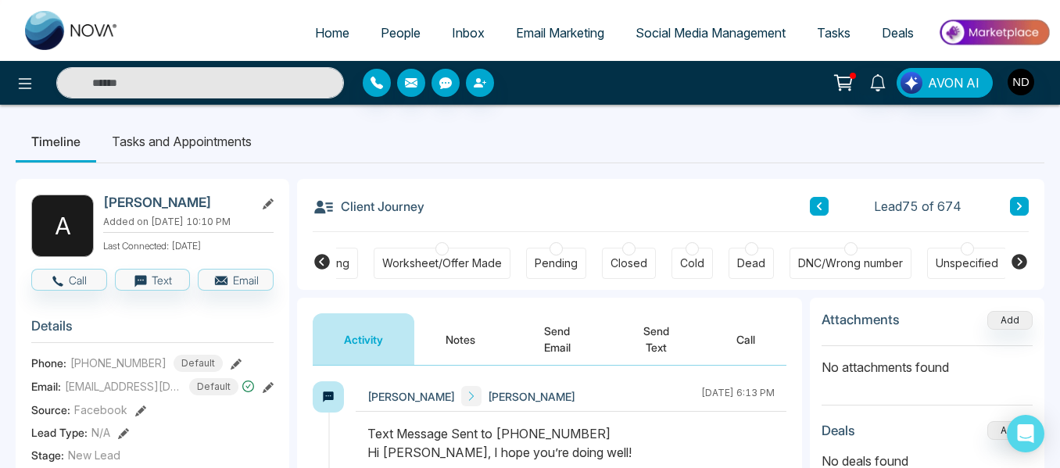
click at [469, 339] on button "Notes" at bounding box center [460, 340] width 92 height 52
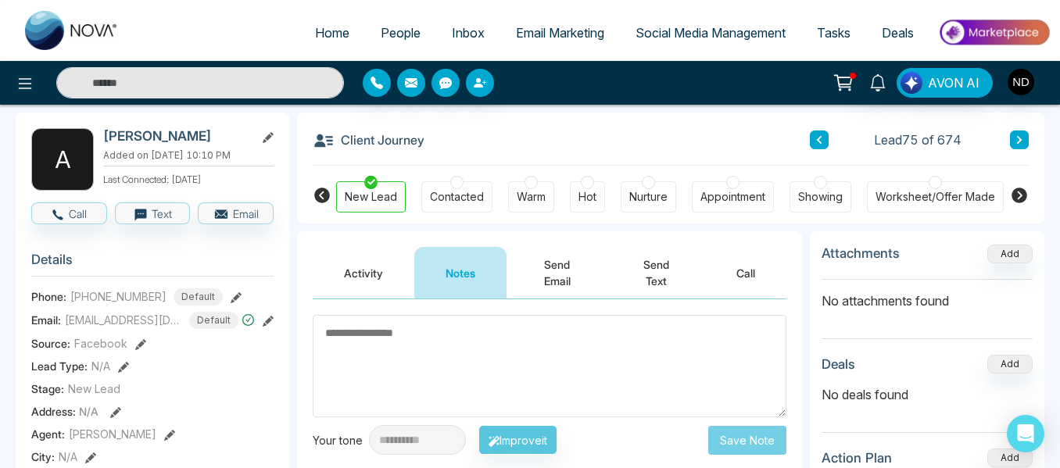
scroll to position [67, 0]
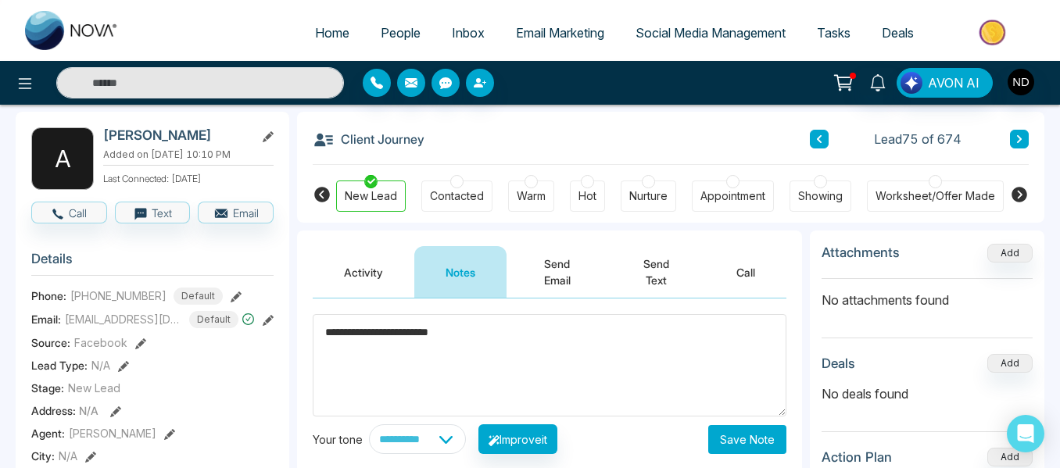
type textarea "**********"
click at [752, 443] on button "Save Note" at bounding box center [747, 439] width 78 height 29
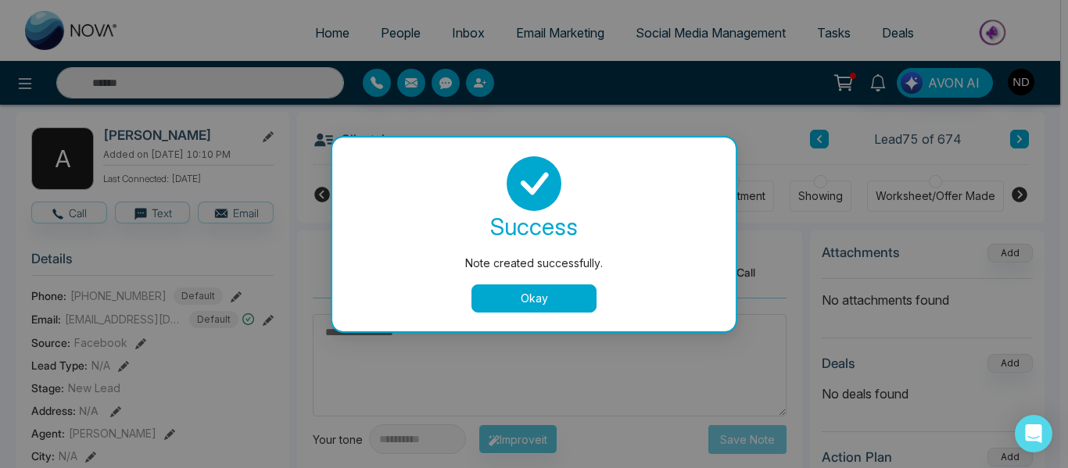
click at [560, 292] on button "Okay" at bounding box center [533, 299] width 125 height 28
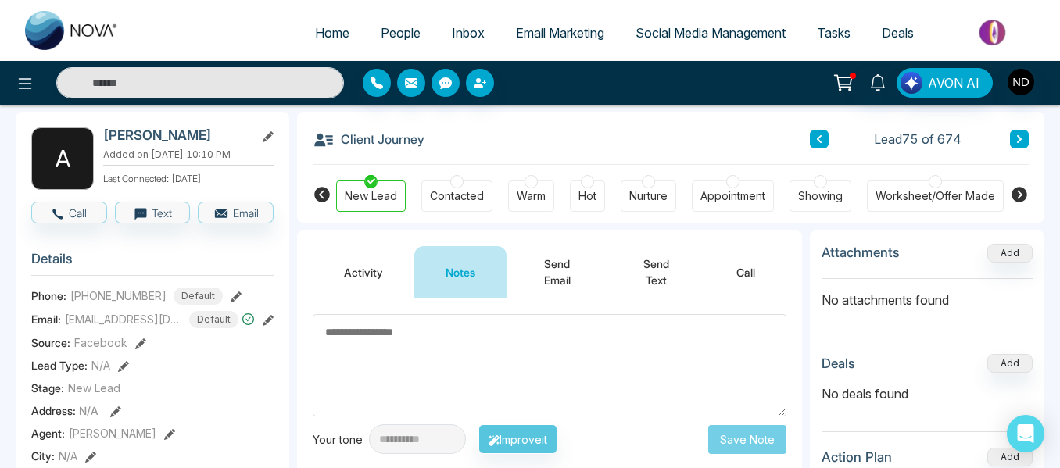
click at [1027, 140] on button at bounding box center [1019, 139] width 19 height 19
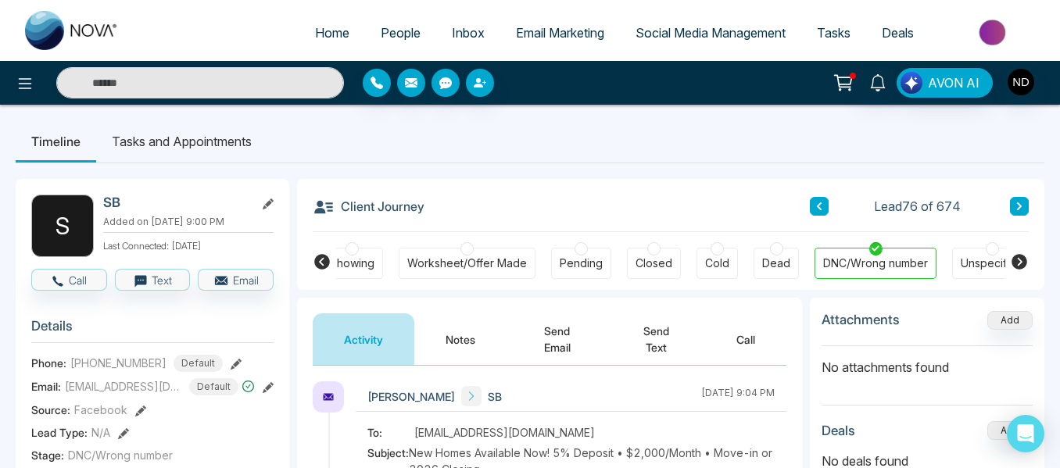
scroll to position [0, 469]
click at [1010, 207] on button at bounding box center [1019, 206] width 19 height 19
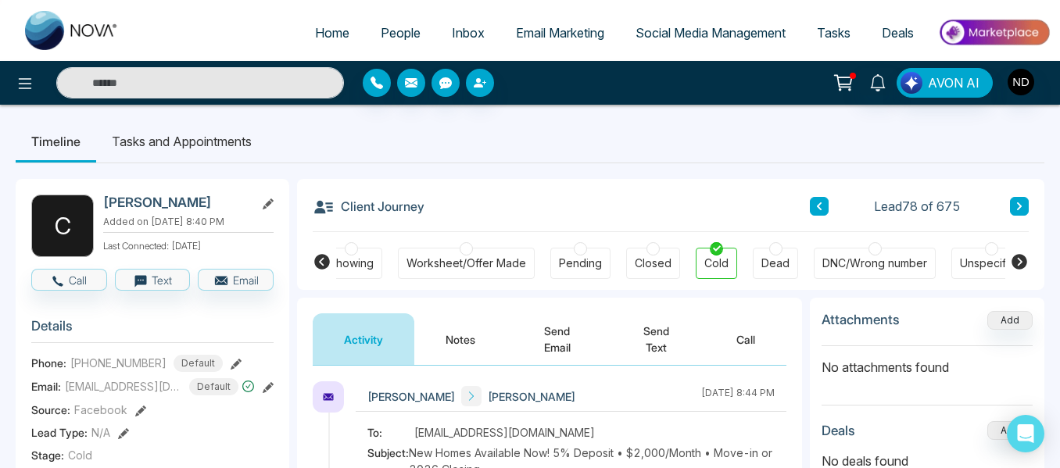
click at [471, 331] on button "Notes" at bounding box center [460, 340] width 92 height 52
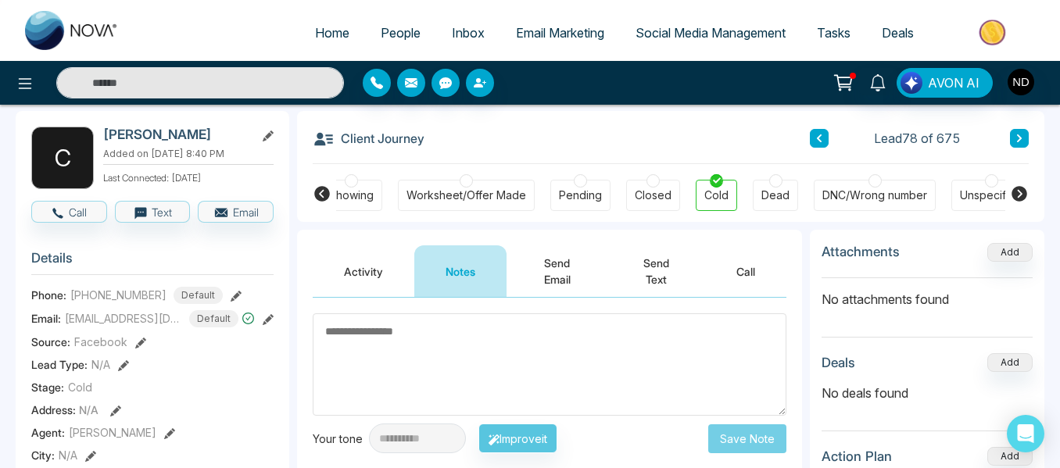
scroll to position [66, 0]
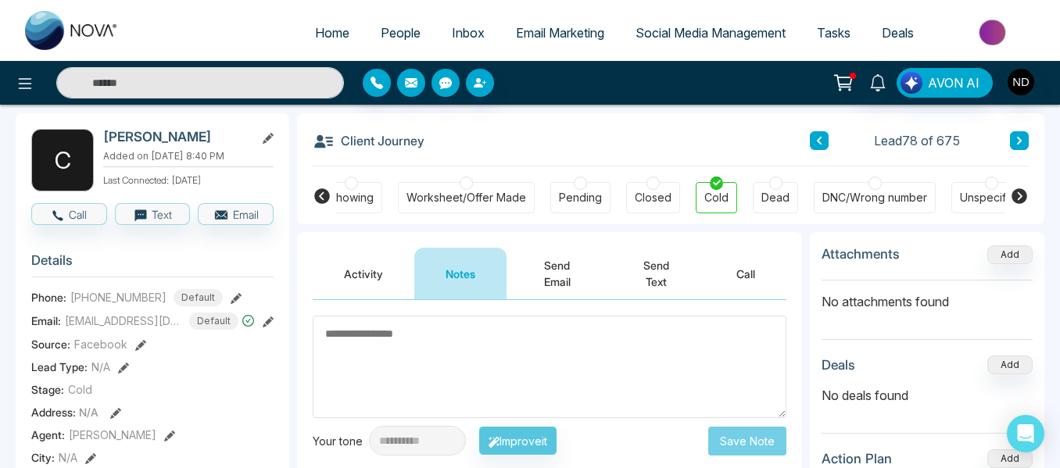
click at [1020, 145] on icon at bounding box center [1020, 140] width 8 height 9
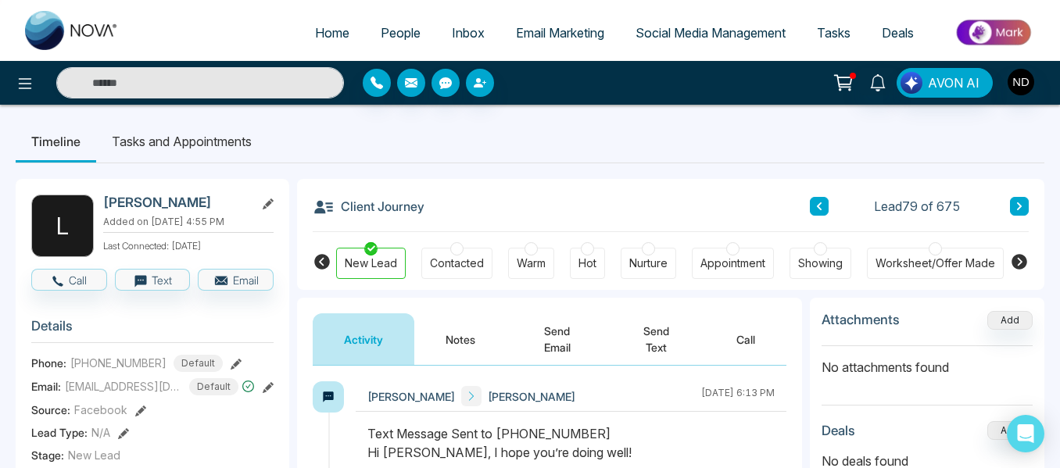
click at [485, 346] on button "Notes" at bounding box center [460, 340] width 92 height 52
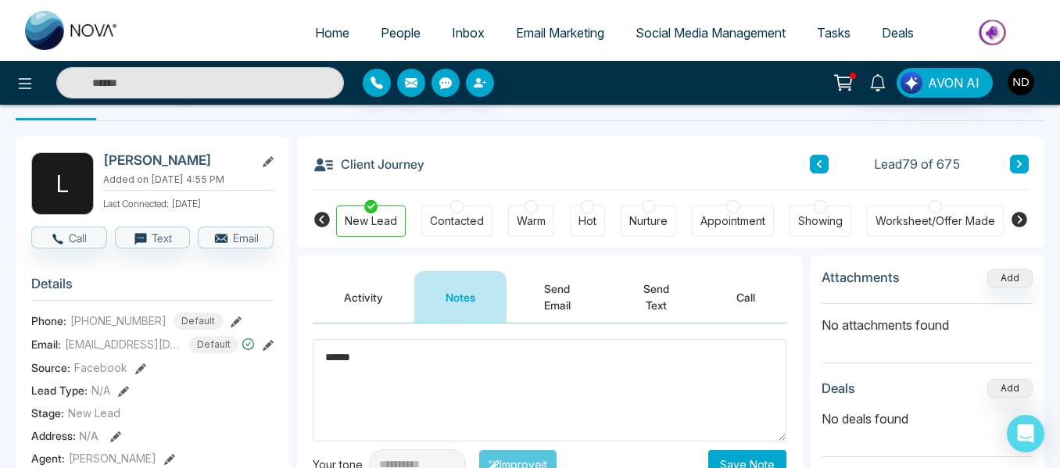
scroll to position [44, 0]
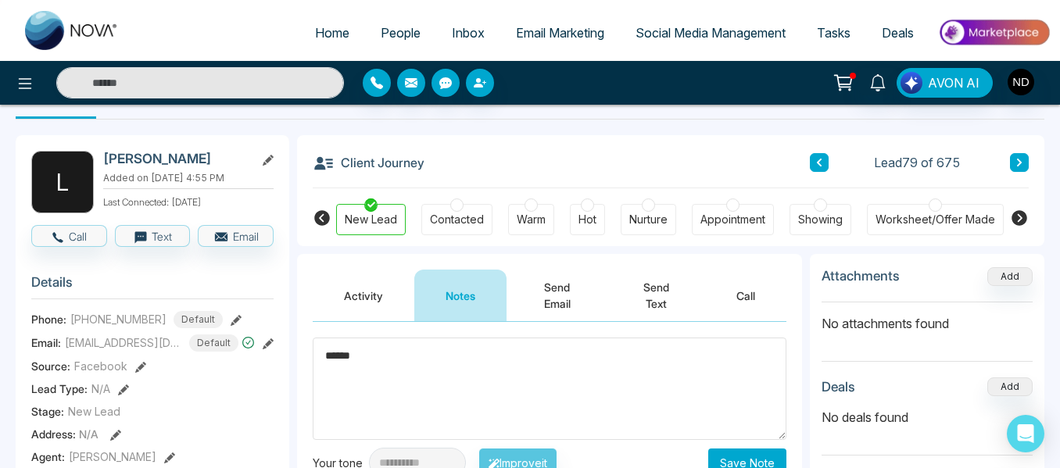
type textarea "******"
click at [765, 457] on button "Save Note" at bounding box center [747, 463] width 78 height 29
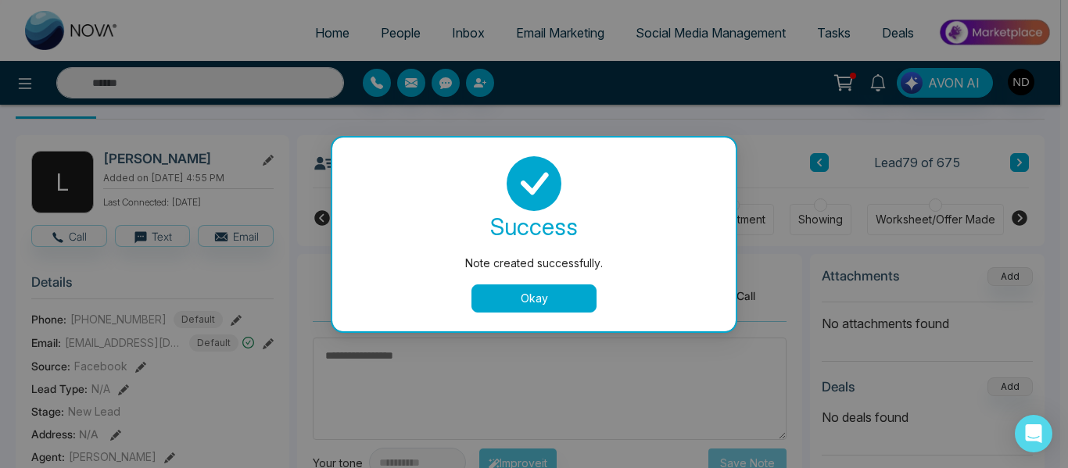
click at [577, 304] on button "Okay" at bounding box center [533, 299] width 125 height 28
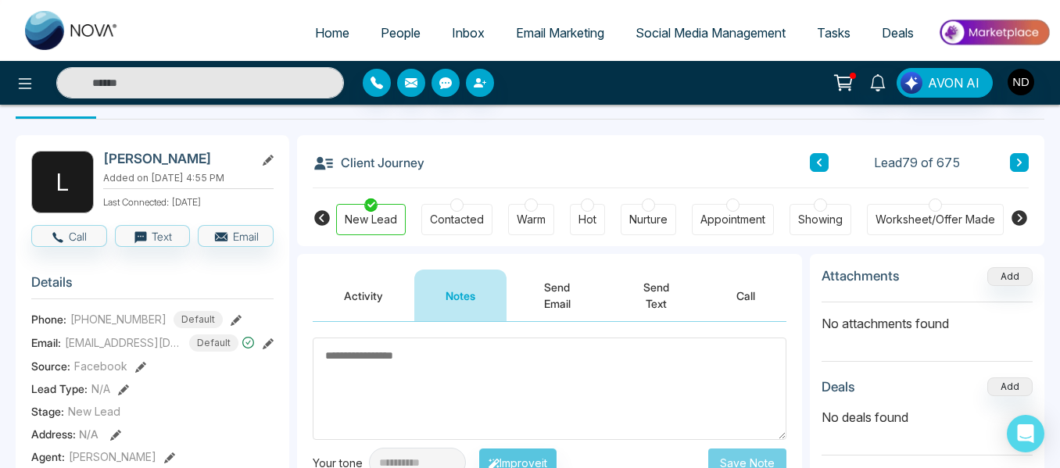
click at [1018, 159] on icon at bounding box center [1020, 162] width 8 height 9
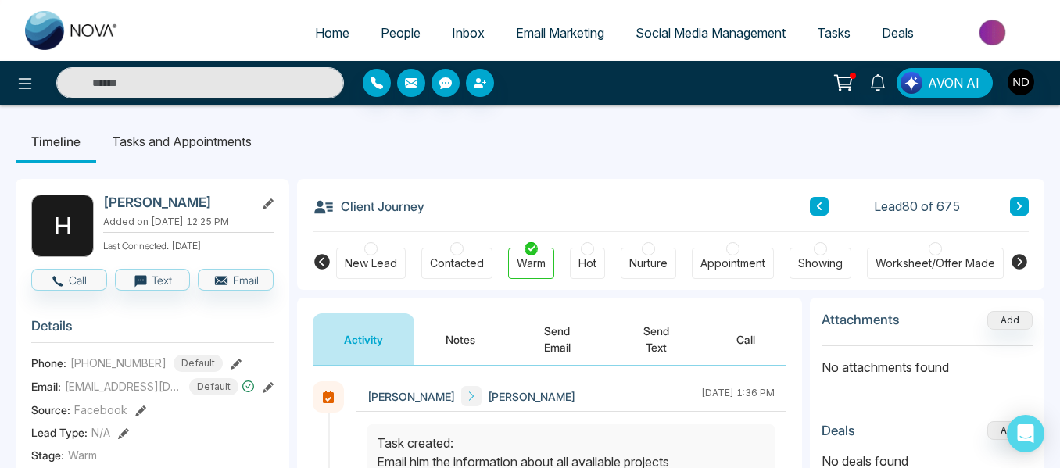
click at [462, 339] on button "Notes" at bounding box center [460, 340] width 92 height 52
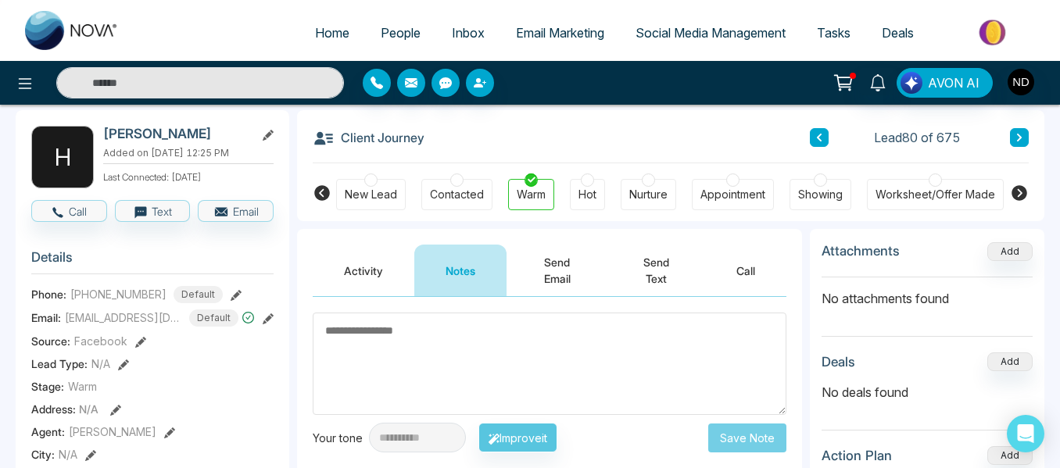
scroll to position [70, 0]
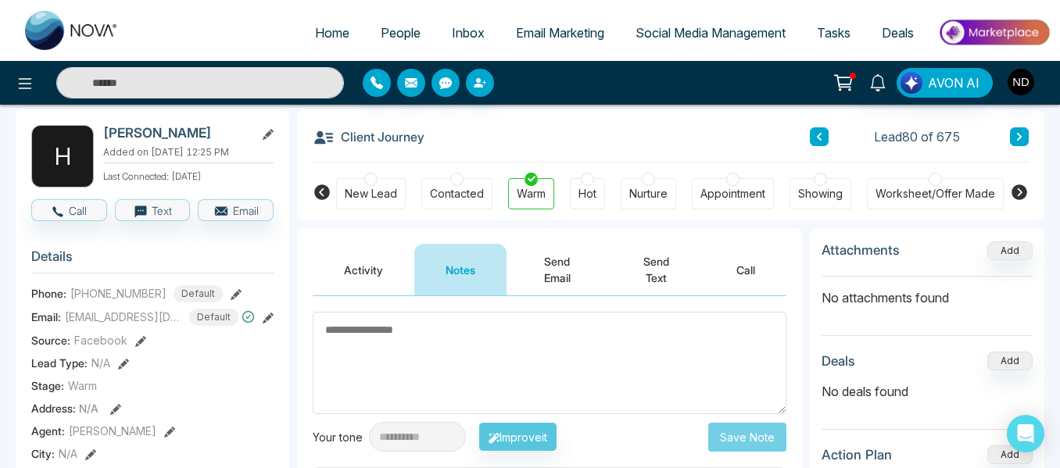
click at [1014, 146] on button at bounding box center [1019, 136] width 19 height 19
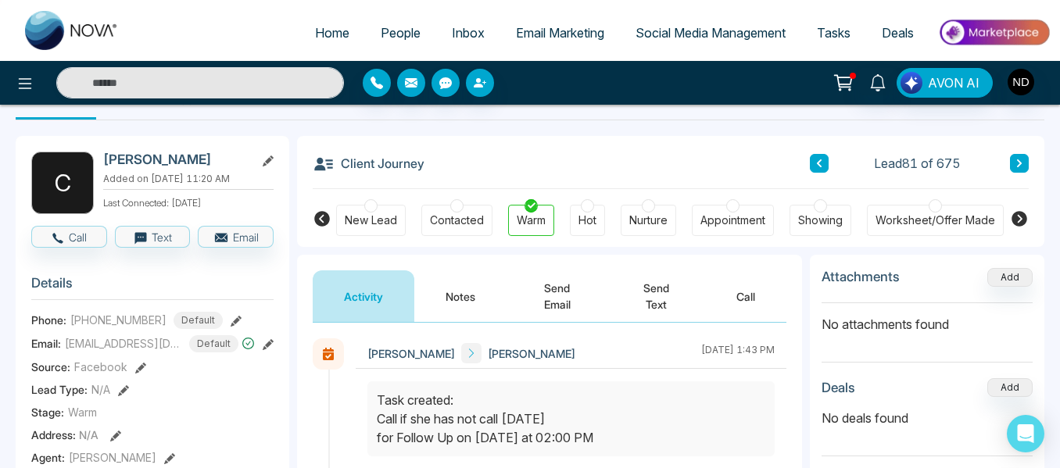
click at [460, 306] on button "Notes" at bounding box center [460, 297] width 92 height 52
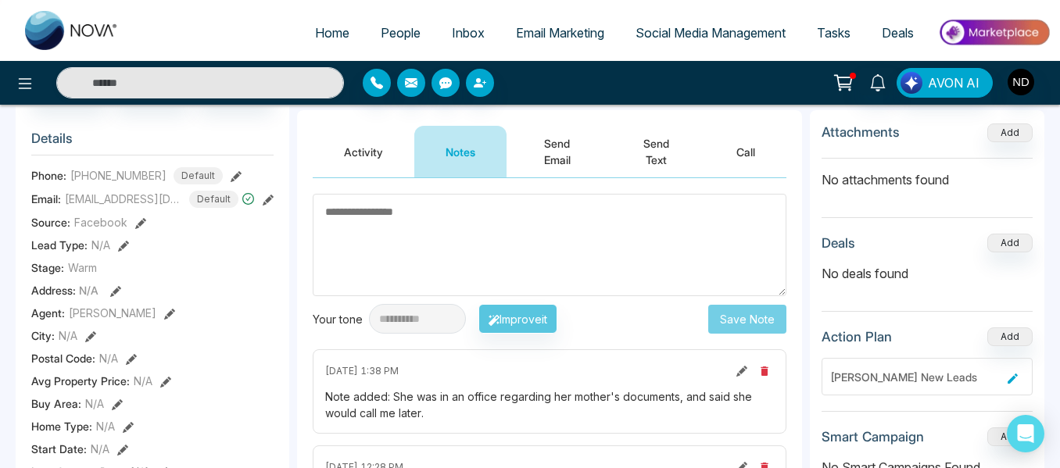
scroll to position [183, 0]
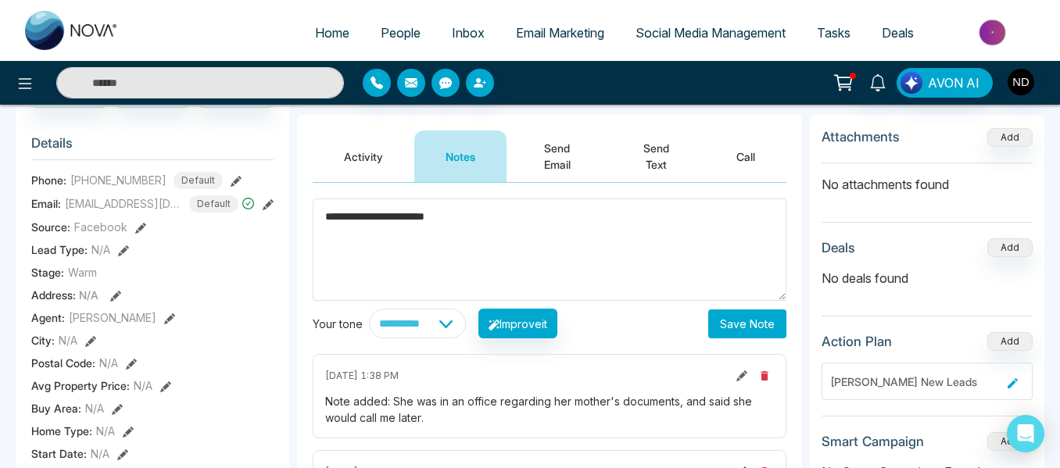
type textarea "**********"
click at [734, 337] on button "Save Note" at bounding box center [747, 324] width 78 height 29
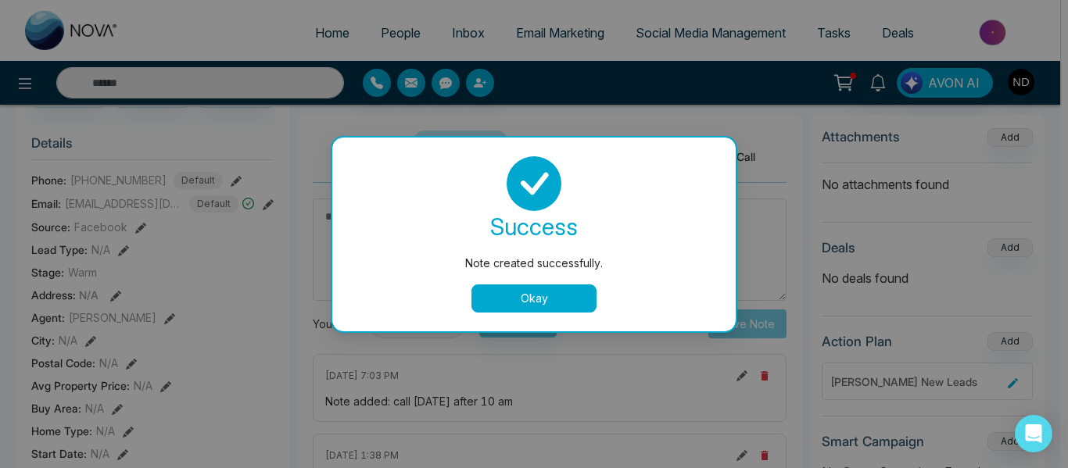
click at [525, 300] on button "Okay" at bounding box center [533, 299] width 125 height 28
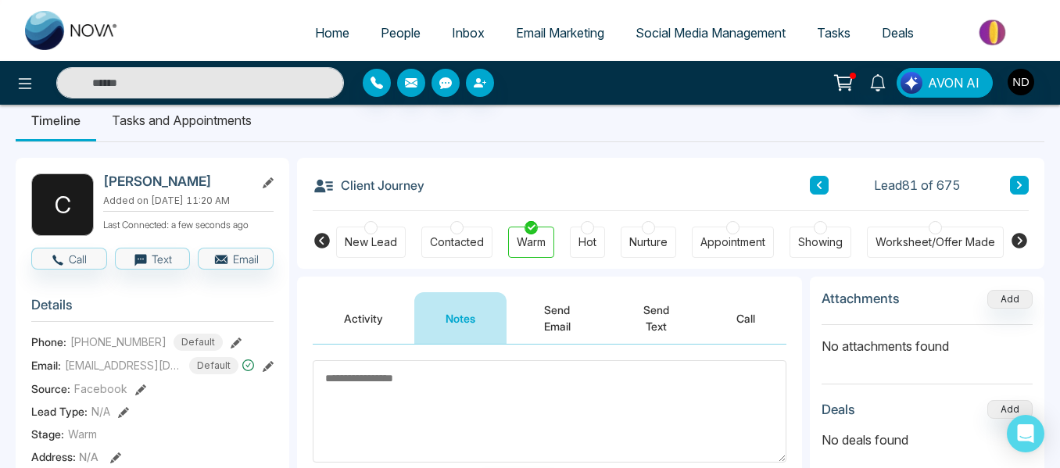
scroll to position [14, 0]
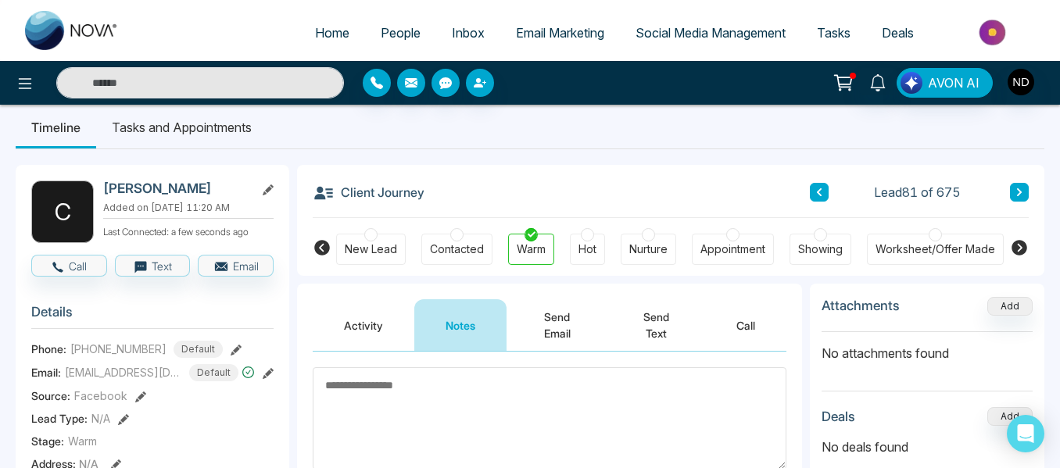
click at [1013, 194] on button at bounding box center [1019, 192] width 19 height 19
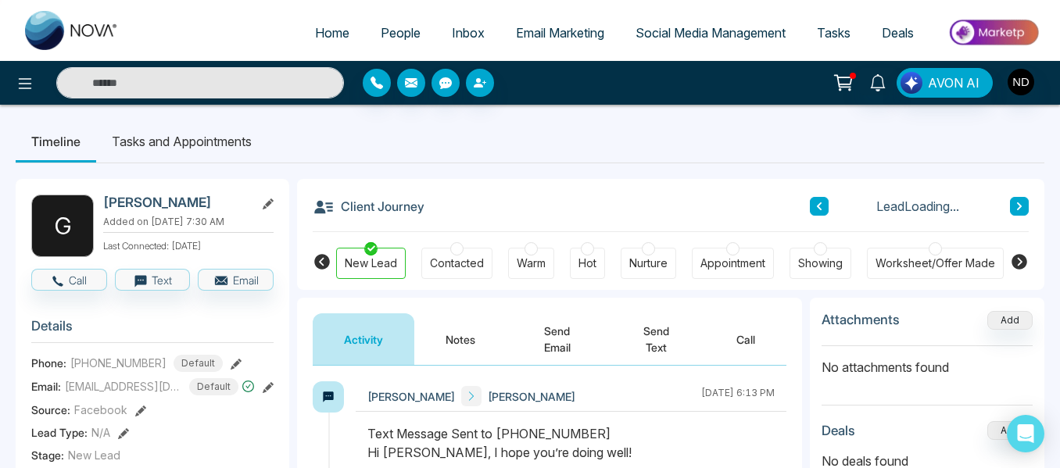
click at [477, 334] on button "Notes" at bounding box center [460, 340] width 92 height 52
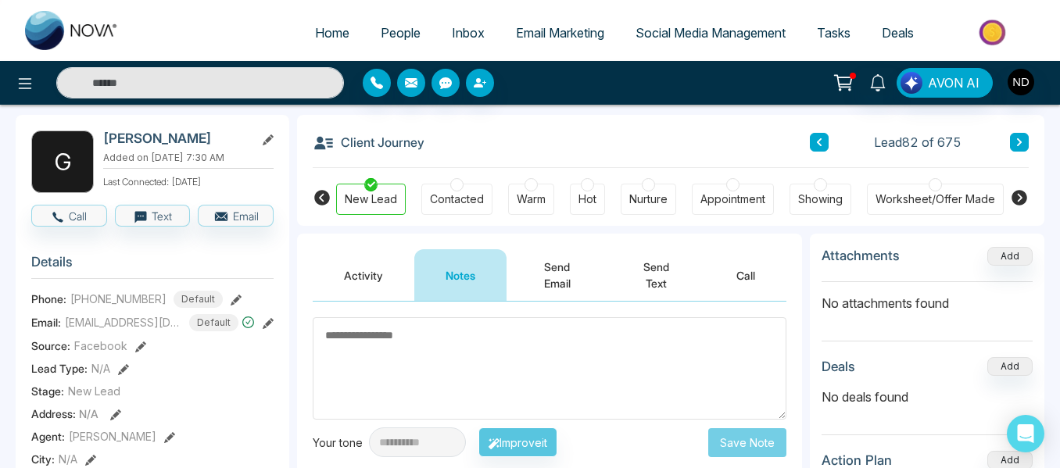
scroll to position [65, 0]
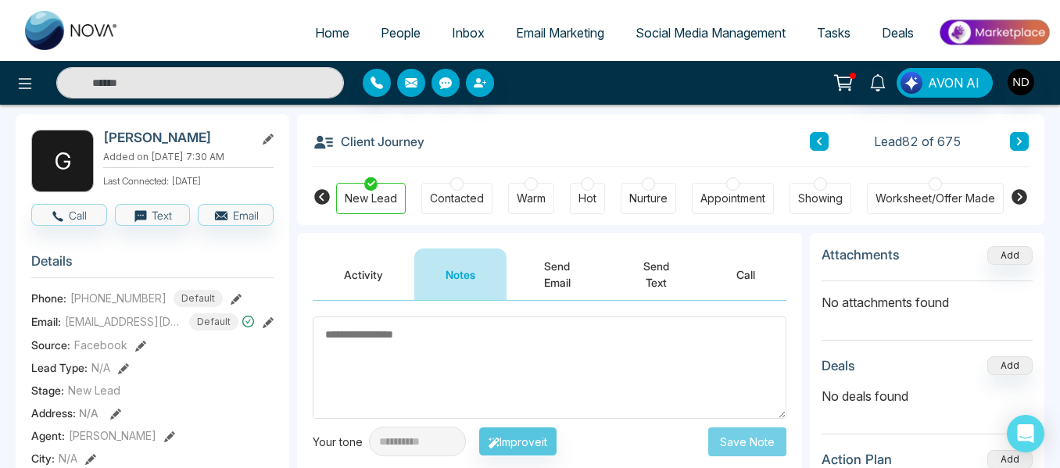
click at [372, 271] on button "Activity" at bounding box center [364, 275] width 102 height 52
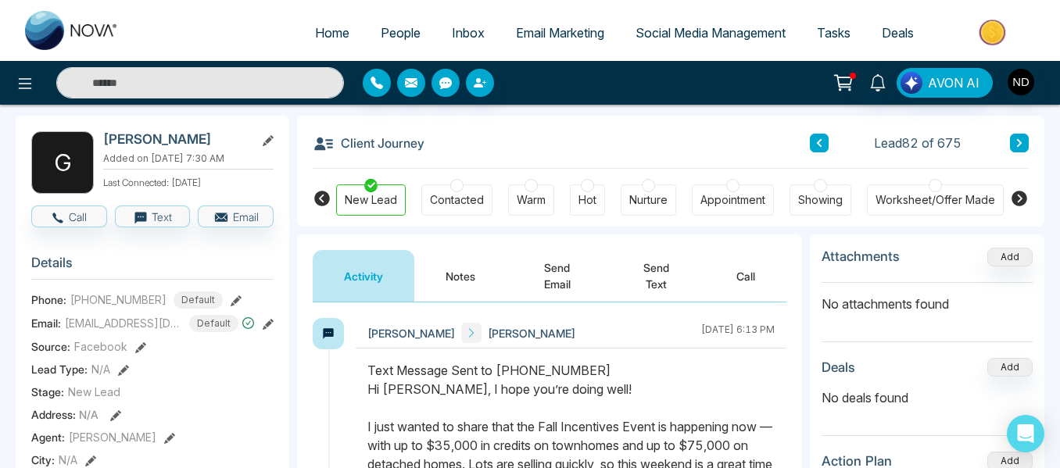
scroll to position [63, 0]
click at [1015, 149] on button at bounding box center [1019, 143] width 19 height 19
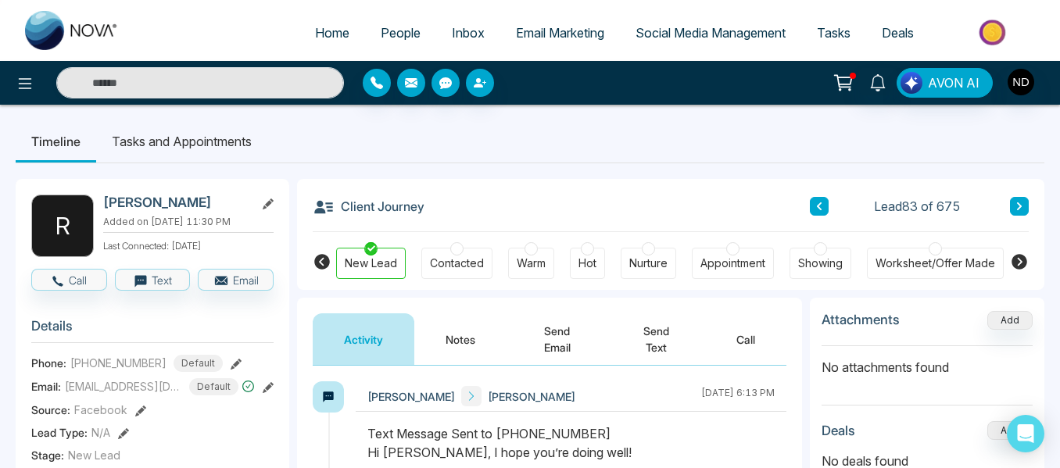
click at [462, 335] on button "Notes" at bounding box center [460, 340] width 92 height 52
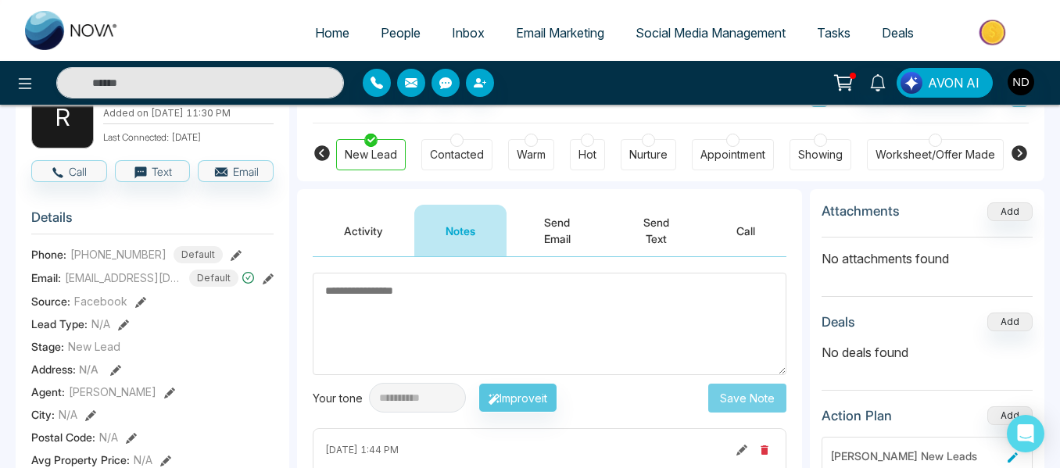
scroll to position [109, 0]
type textarea "*"
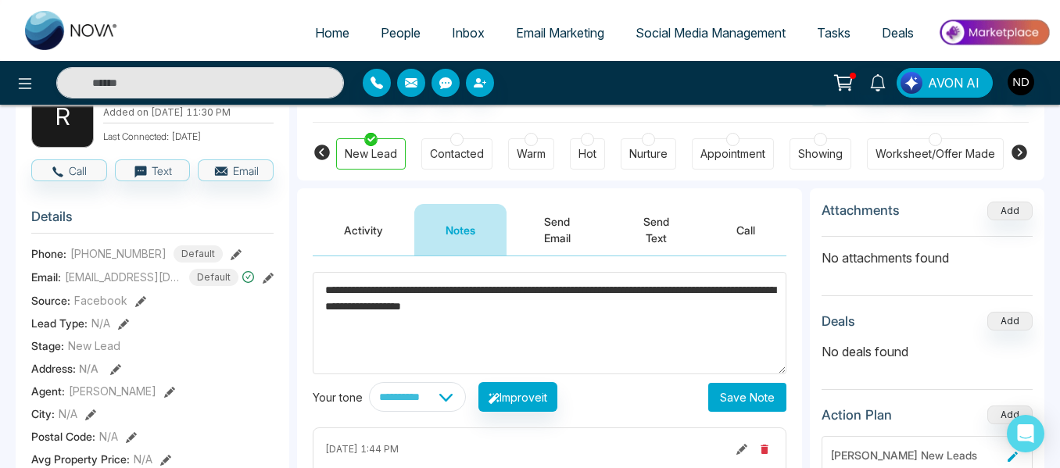
type textarea "**********"
click at [741, 401] on button "Save Note" at bounding box center [747, 397] width 78 height 29
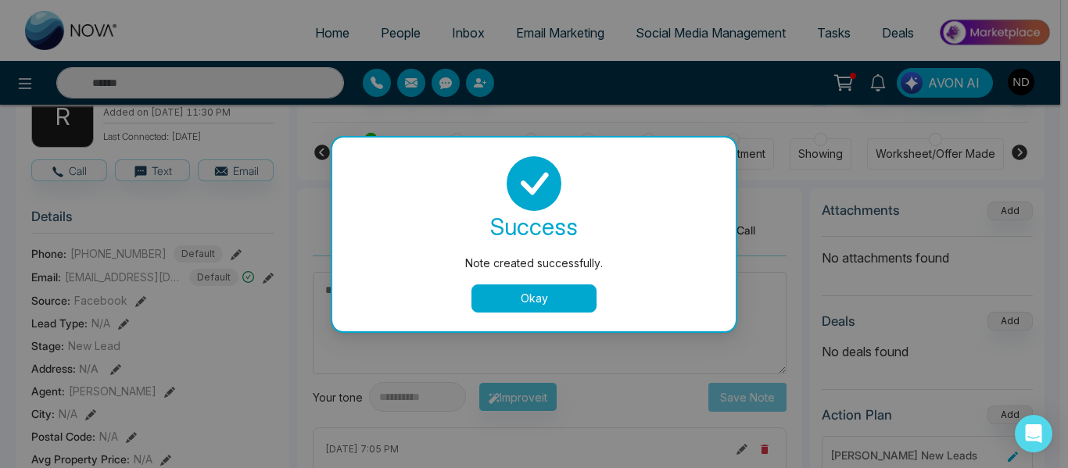
click at [498, 303] on button "Okay" at bounding box center [533, 299] width 125 height 28
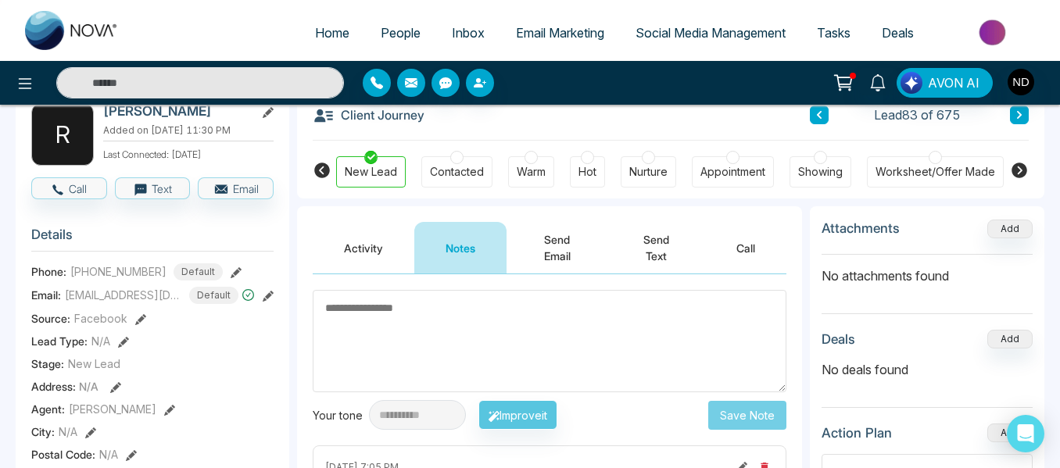
scroll to position [92, 0]
click at [511, 161] on div "Warm" at bounding box center [531, 171] width 46 height 31
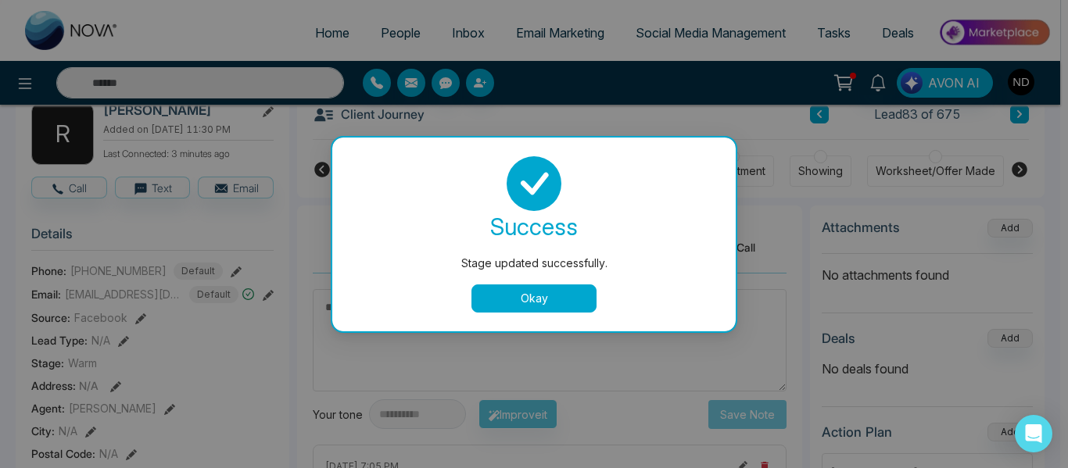
click at [535, 299] on button "Okay" at bounding box center [533, 299] width 125 height 28
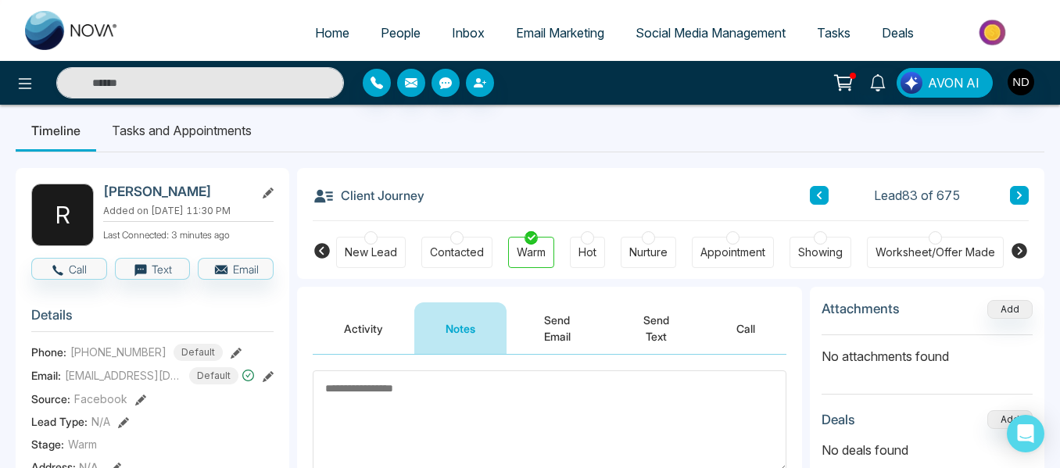
scroll to position [9, 0]
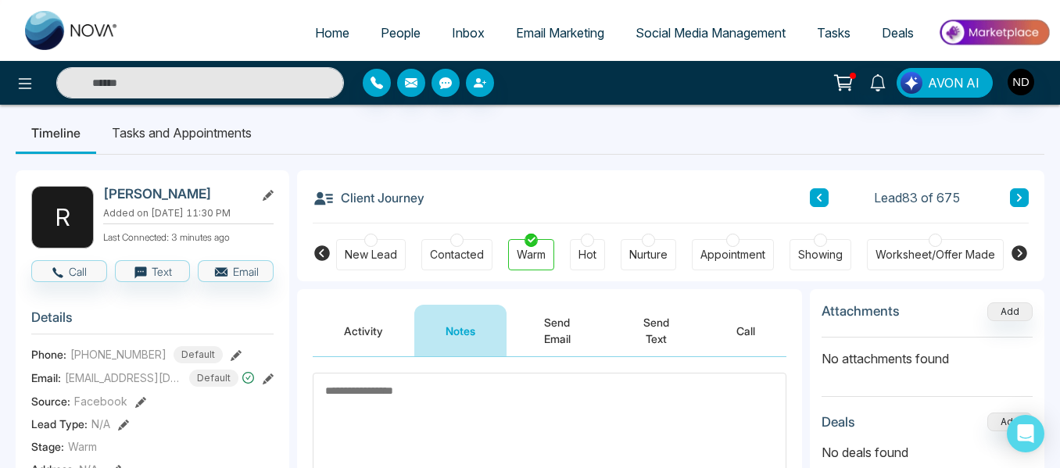
click at [214, 134] on li "Tasks and Appointments" at bounding box center [181, 133] width 171 height 42
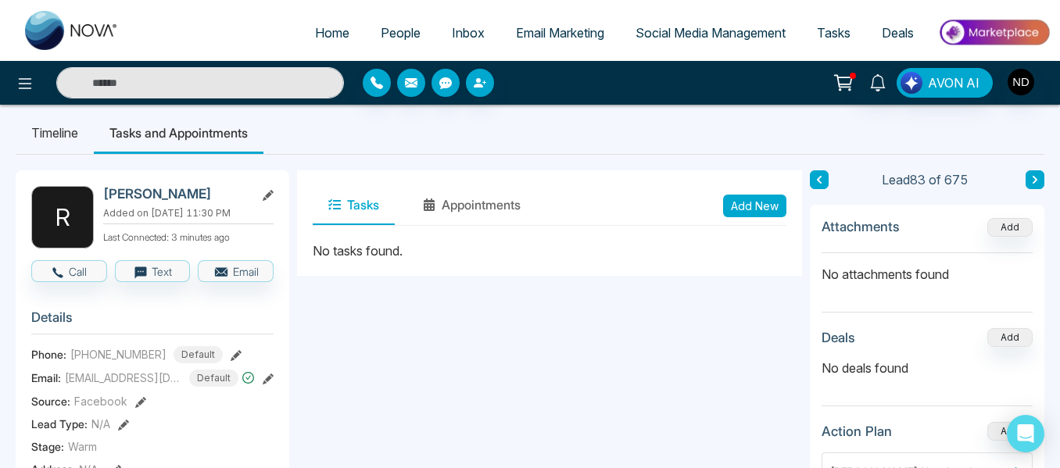
click at [754, 202] on button "Add New" at bounding box center [754, 206] width 63 height 23
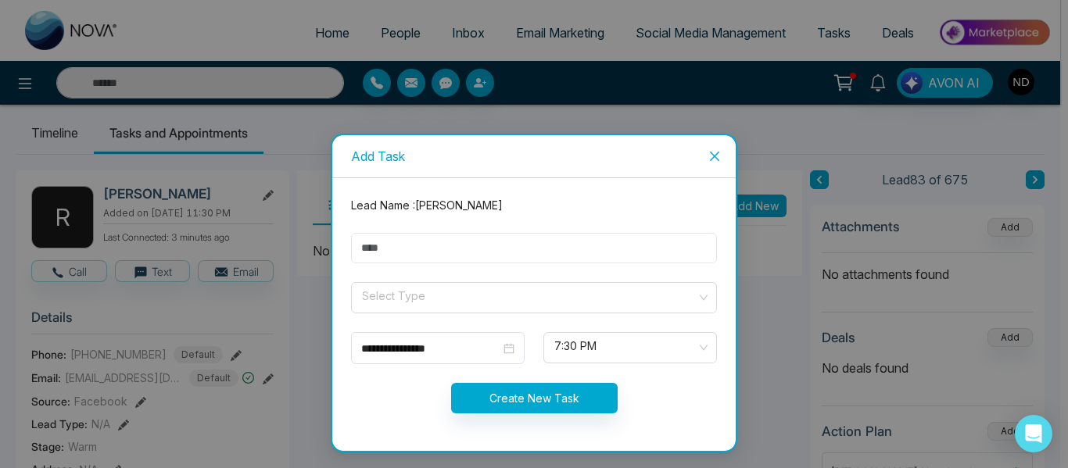
click at [653, 249] on input "text" at bounding box center [534, 248] width 366 height 30
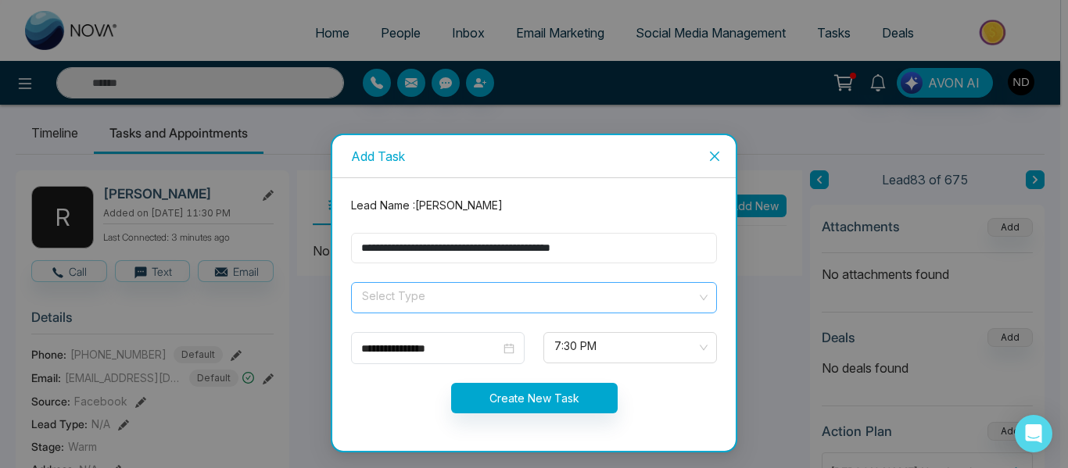
type input "**********"
click at [526, 303] on input "search" at bounding box center [528, 294] width 336 height 23
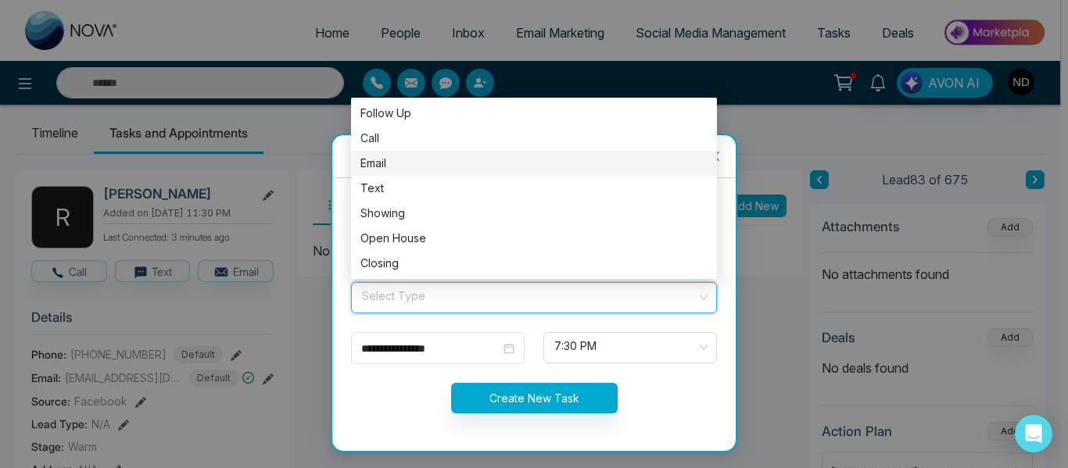
click at [420, 171] on div "Email" at bounding box center [533, 163] width 347 height 17
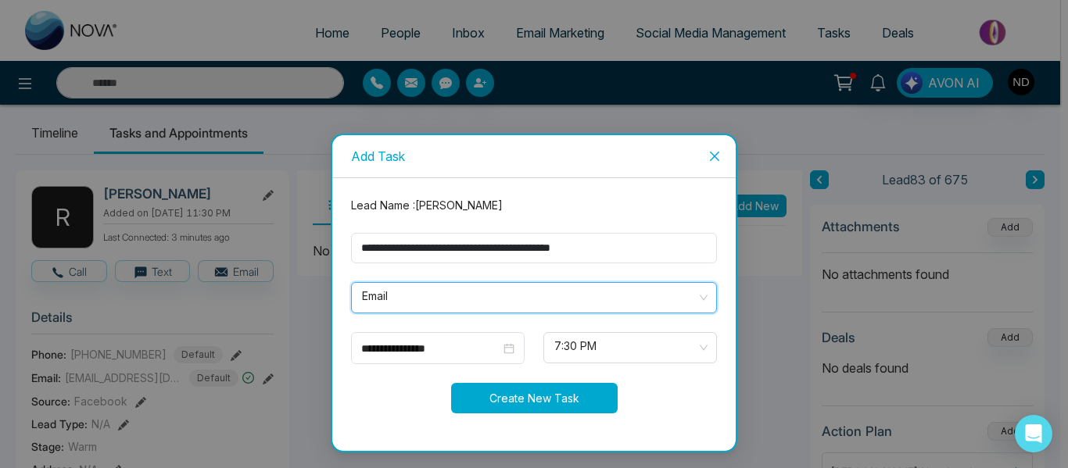
click at [567, 403] on button "Create New Task" at bounding box center [534, 398] width 167 height 30
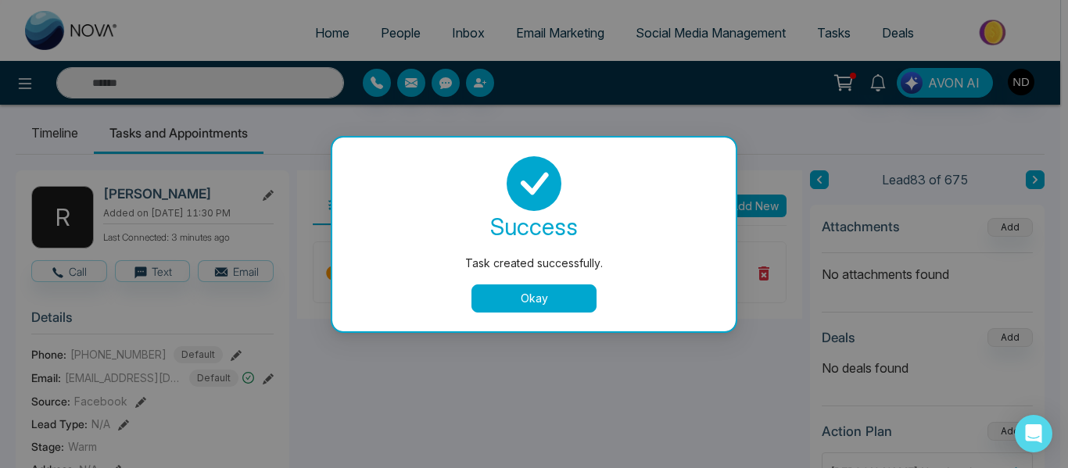
click at [532, 302] on button "Okay" at bounding box center [533, 299] width 125 height 28
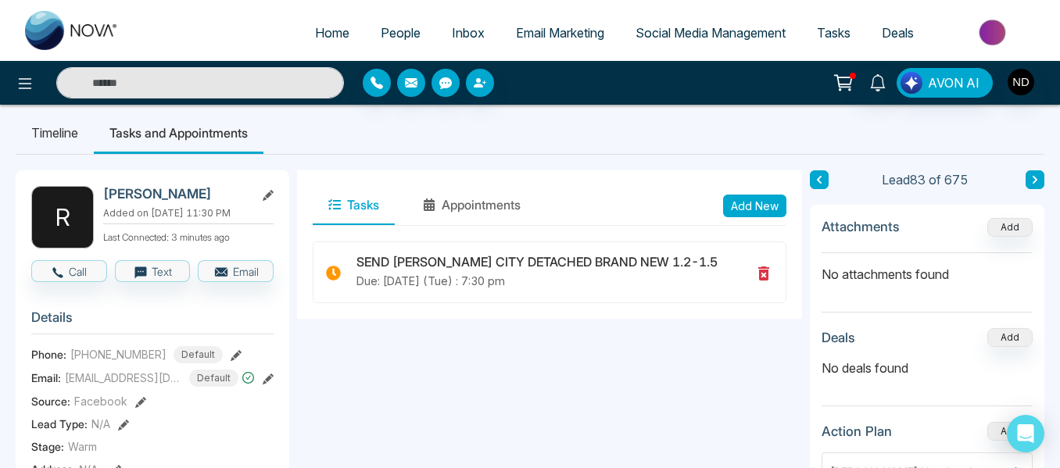
click at [1042, 181] on button at bounding box center [1035, 179] width 19 height 19
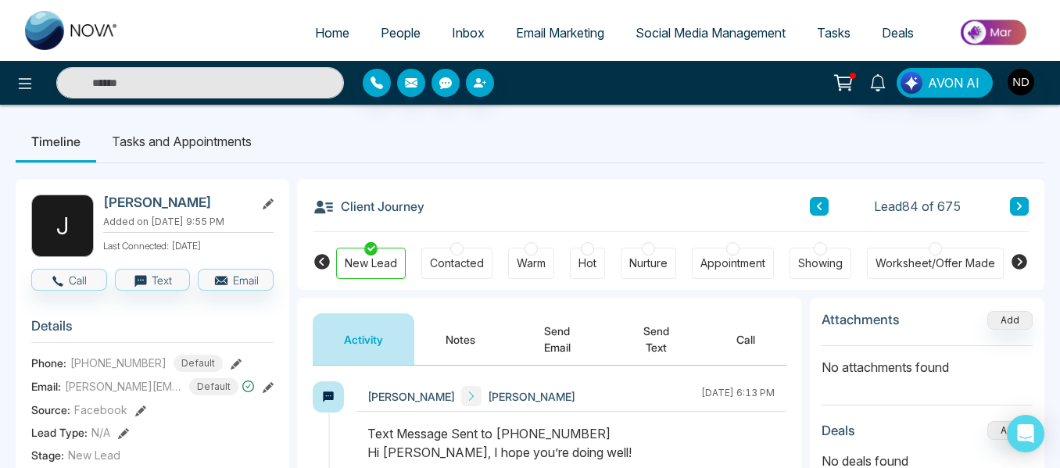
click at [460, 346] on button "Notes" at bounding box center [460, 340] width 92 height 52
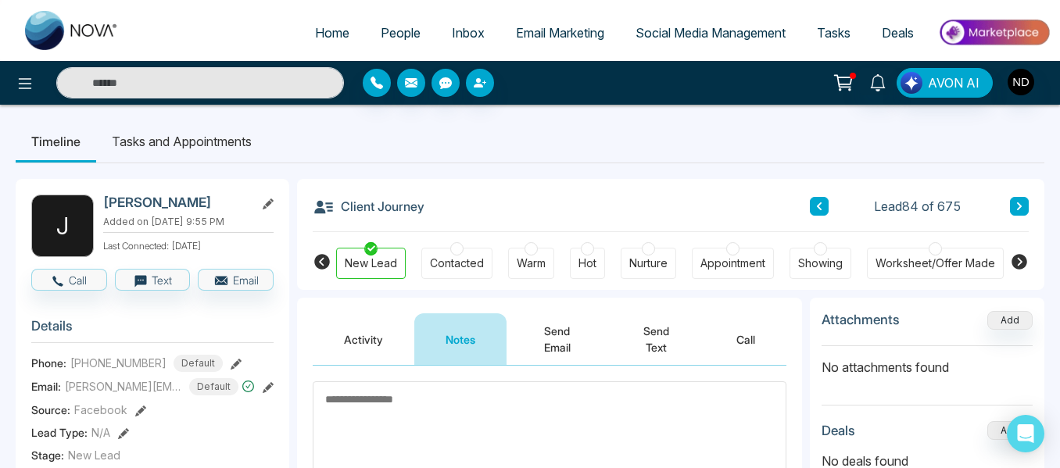
paste textarea "******"
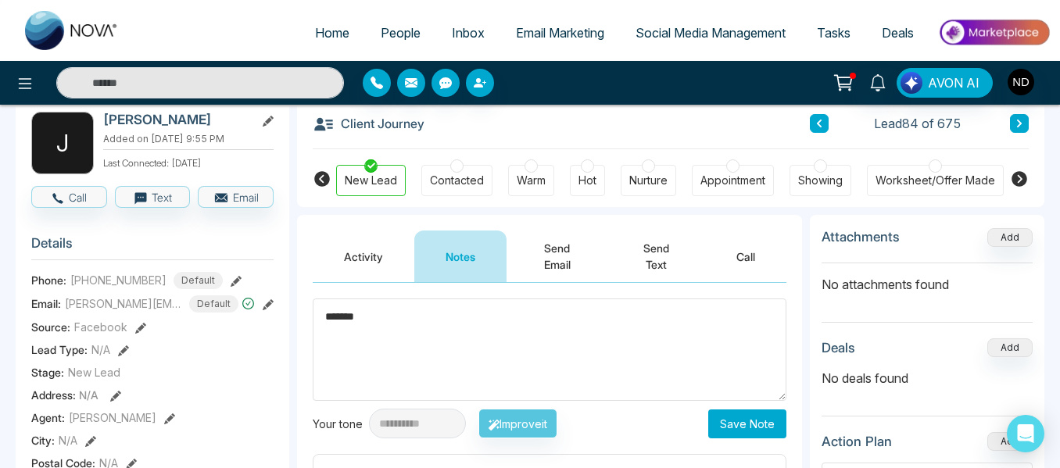
scroll to position [84, 0]
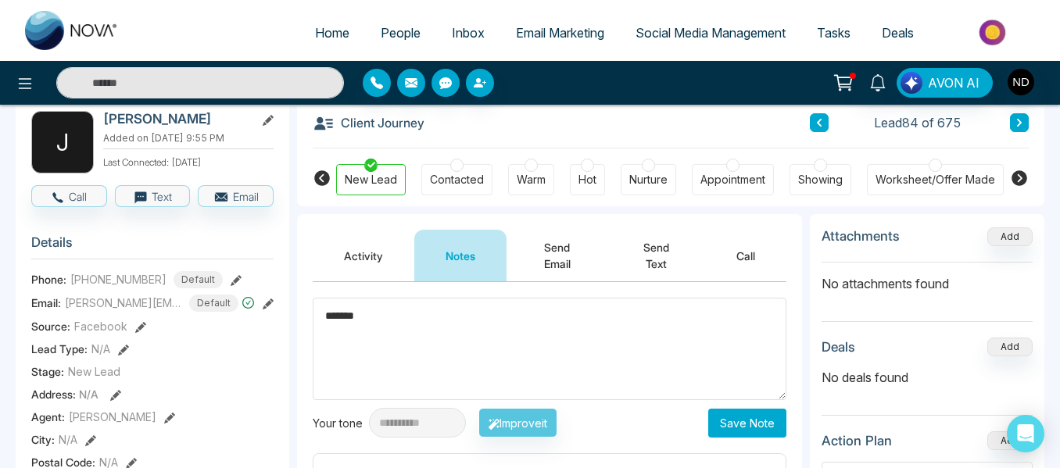
type textarea "******"
click at [727, 425] on button "Save Note" at bounding box center [747, 423] width 78 height 29
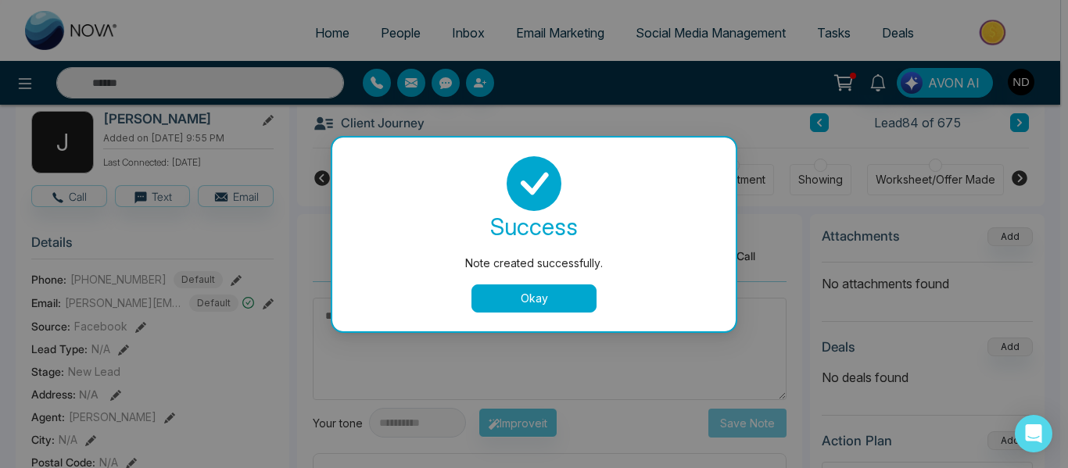
click at [529, 299] on button "Okay" at bounding box center [533, 299] width 125 height 28
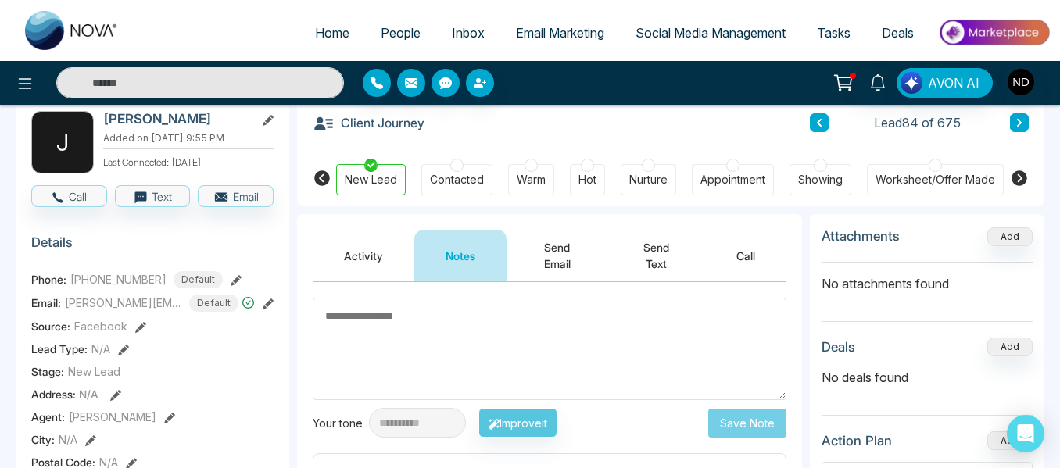
click at [1013, 113] on div "Client Journey Lead 84 of 675" at bounding box center [671, 121] width 716 height 53
click at [1020, 127] on icon at bounding box center [1020, 122] width 8 height 9
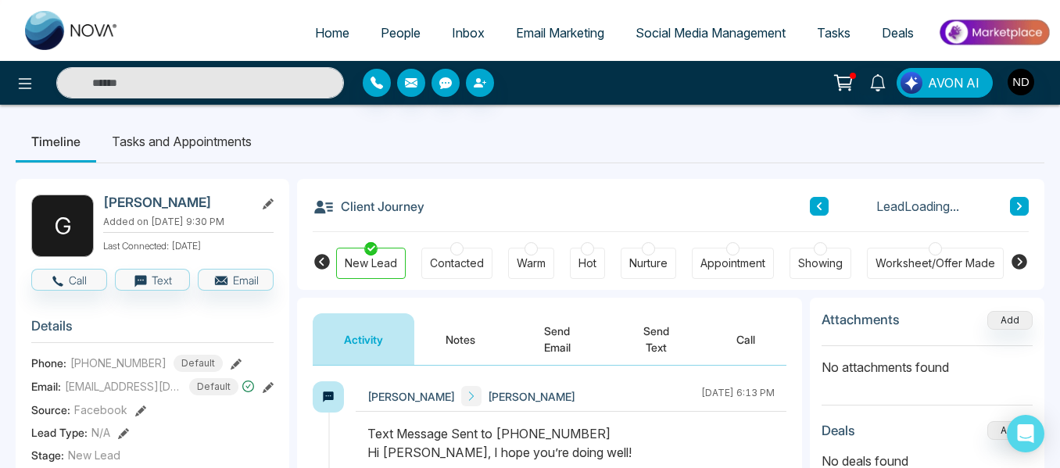
click at [450, 335] on button "Notes" at bounding box center [460, 340] width 92 height 52
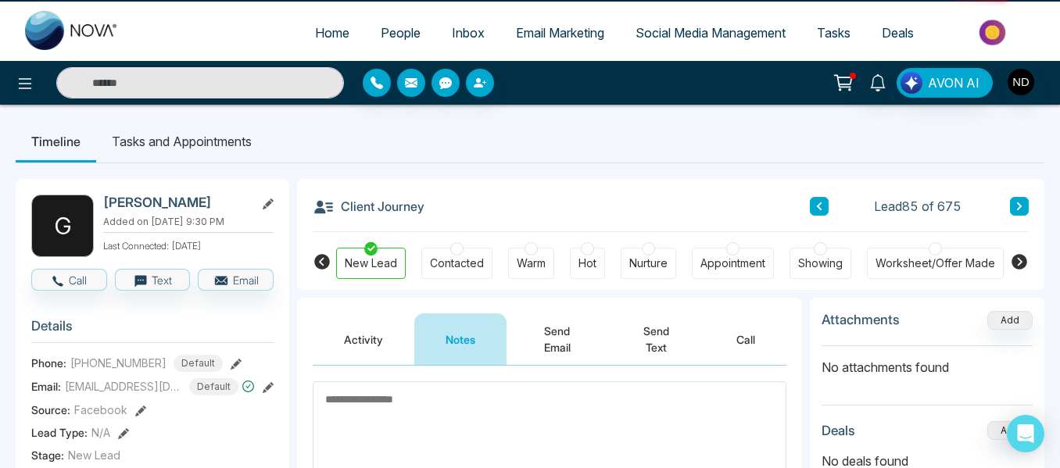
click at [450, 335] on button "Notes" at bounding box center [460, 340] width 92 height 52
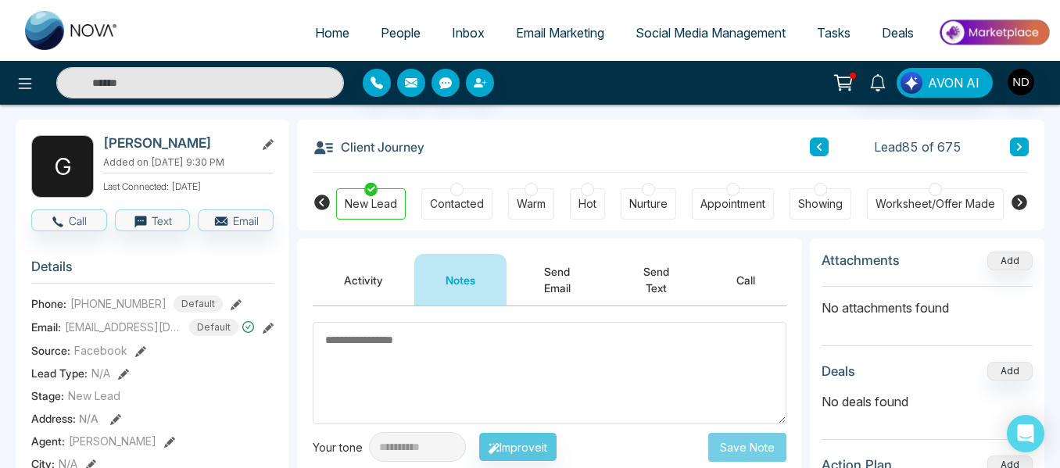
scroll to position [58, 0]
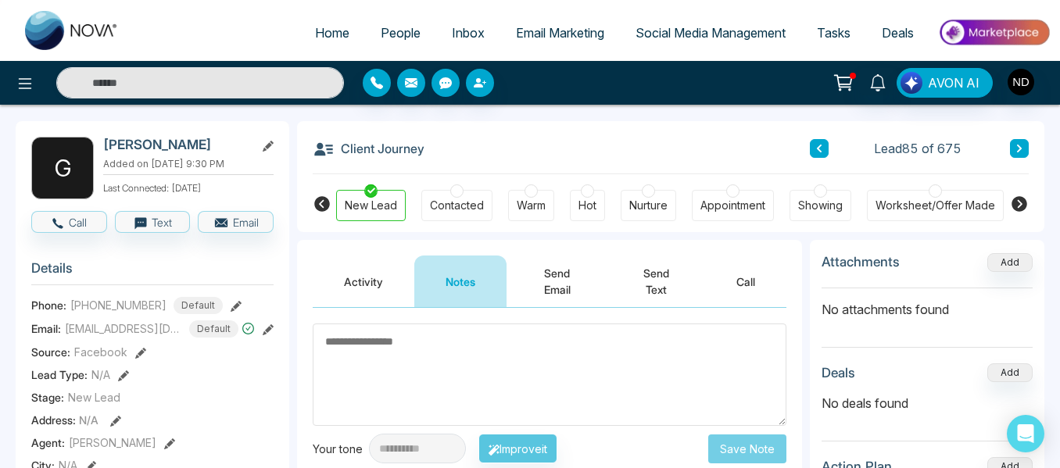
click at [366, 346] on textarea at bounding box center [550, 375] width 474 height 102
paste textarea "******"
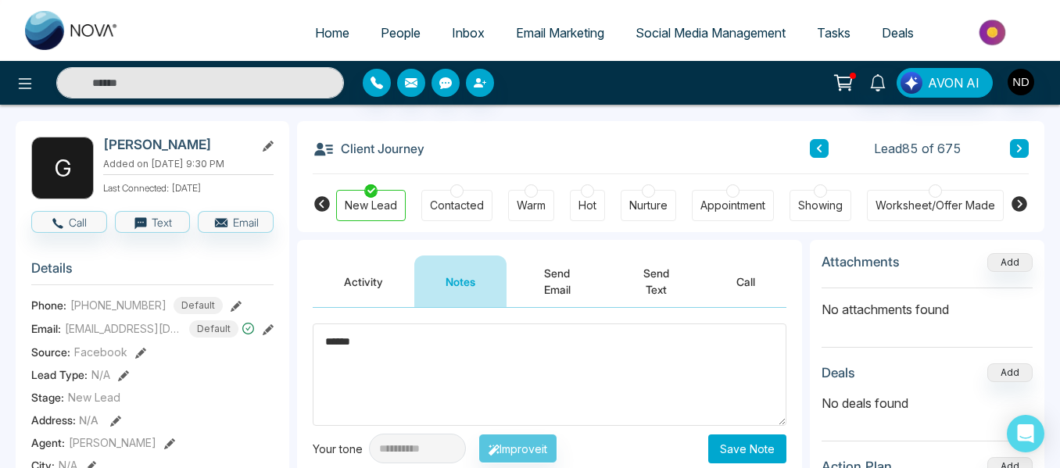
type textarea "******"
click at [759, 460] on button "Save Note" at bounding box center [747, 449] width 78 height 29
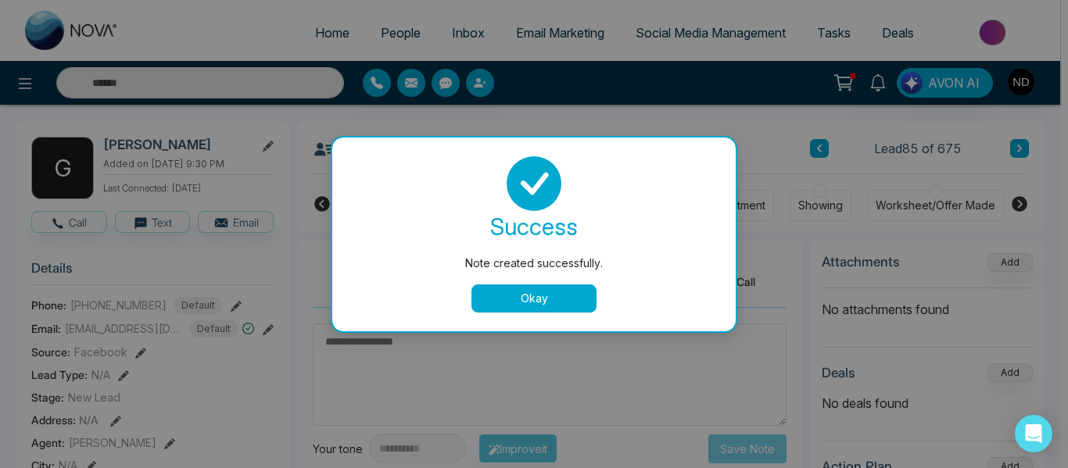
click at [524, 294] on button "Okay" at bounding box center [533, 299] width 125 height 28
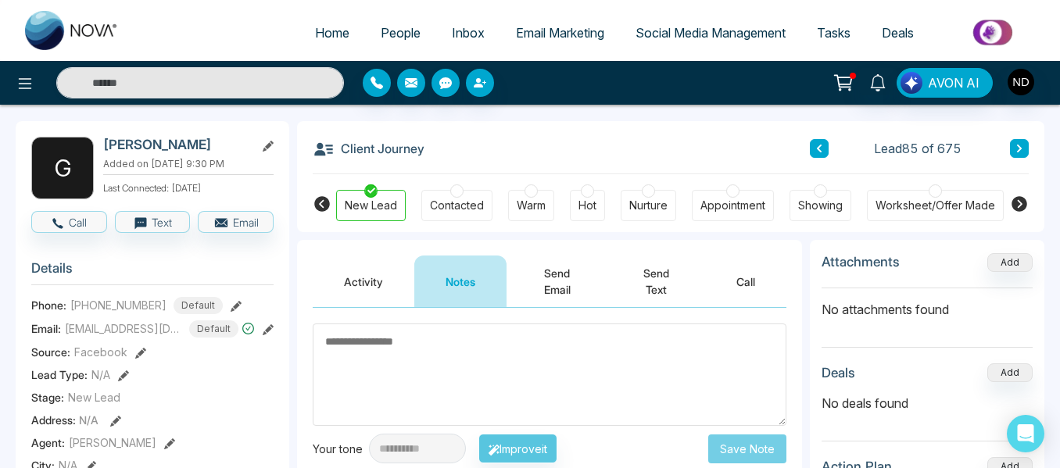
click at [1023, 143] on button at bounding box center [1019, 148] width 19 height 19
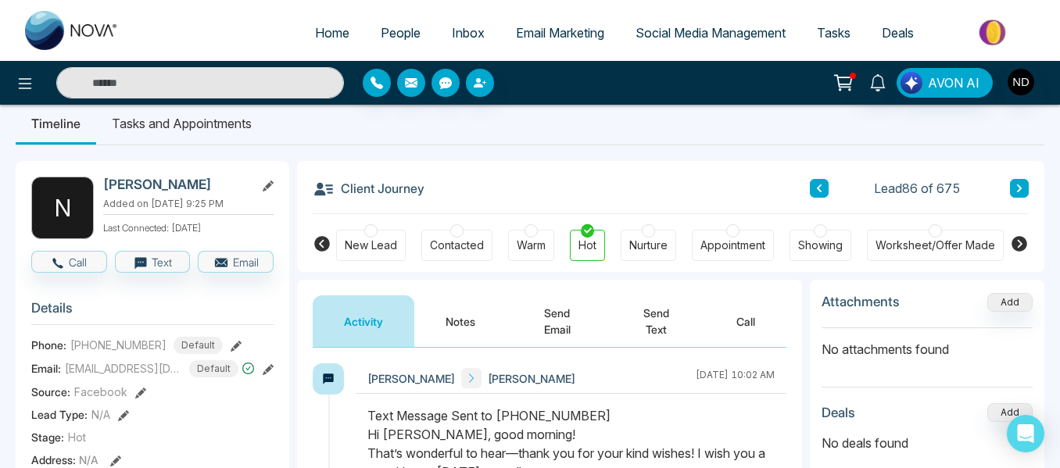
scroll to position [19, 0]
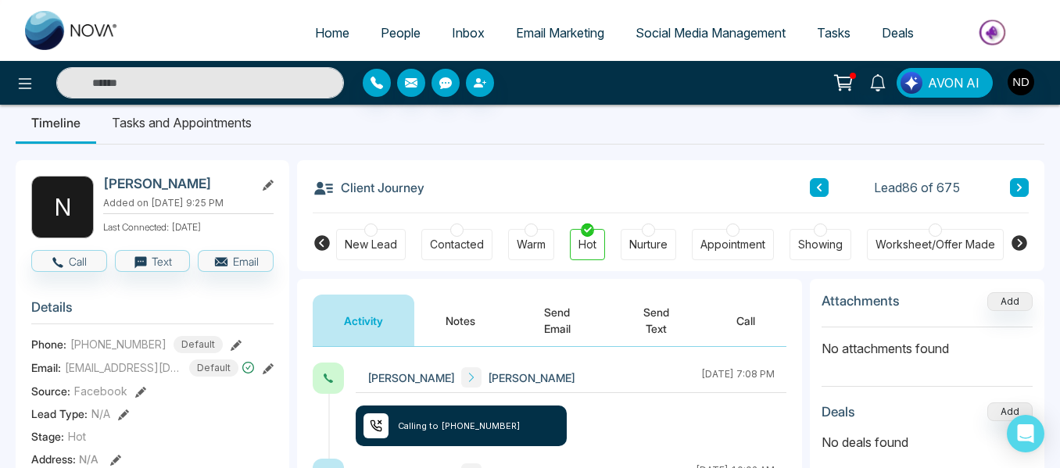
click at [447, 333] on button "Notes" at bounding box center [460, 321] width 92 height 52
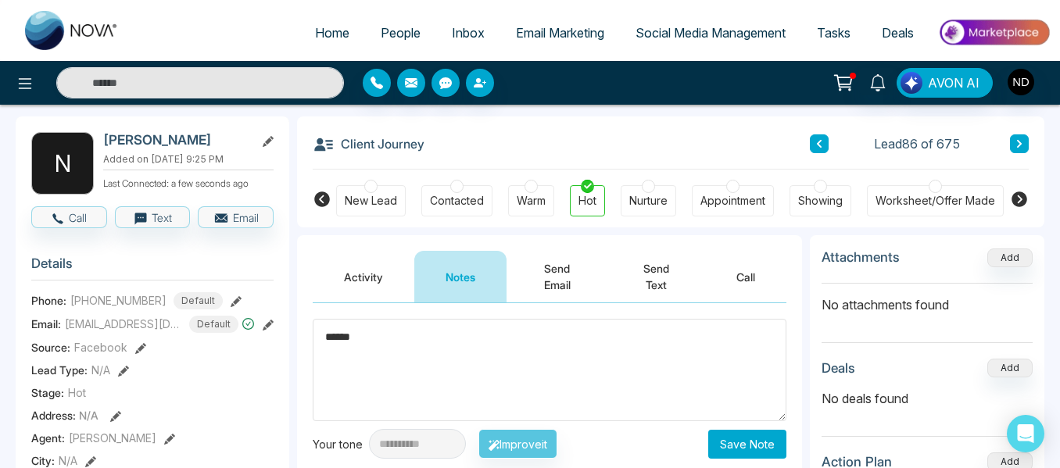
scroll to position [63, 0]
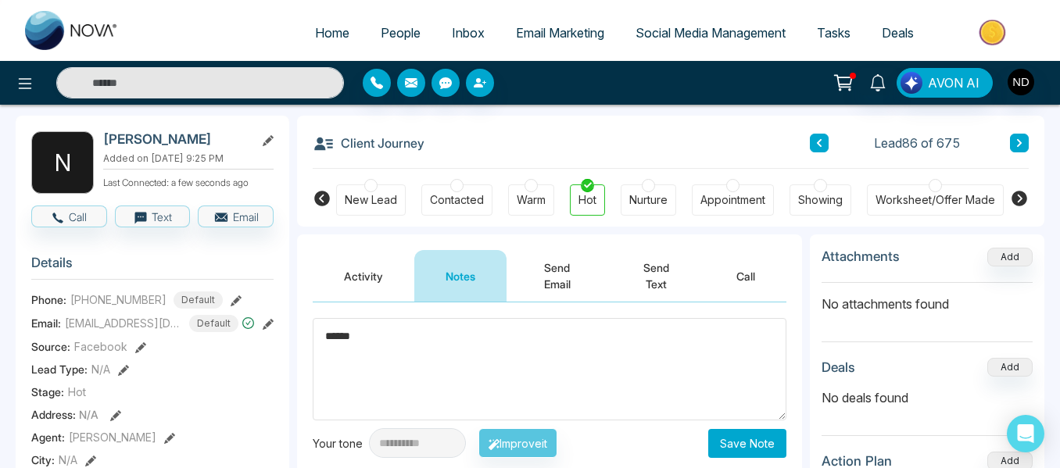
type textarea "******"
click at [733, 446] on button "Save Note" at bounding box center [747, 443] width 78 height 29
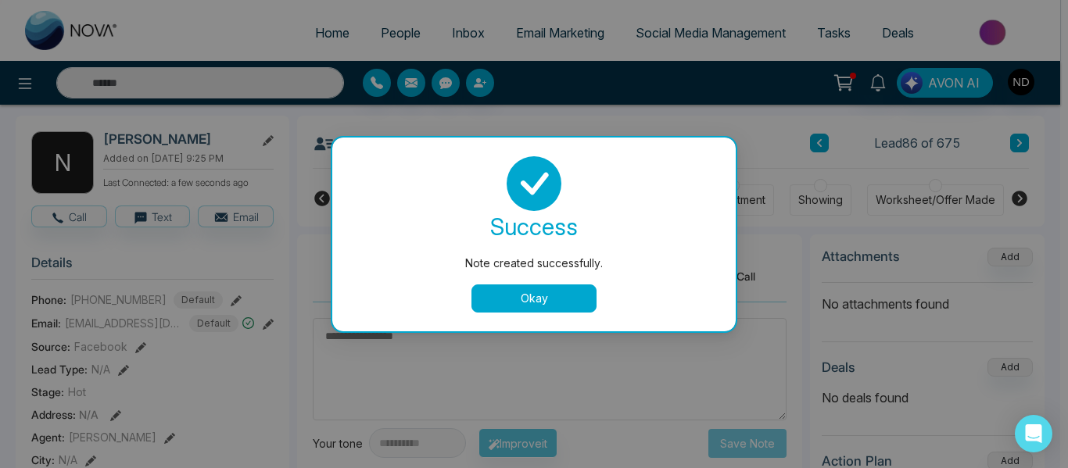
click at [514, 288] on button "Okay" at bounding box center [533, 299] width 125 height 28
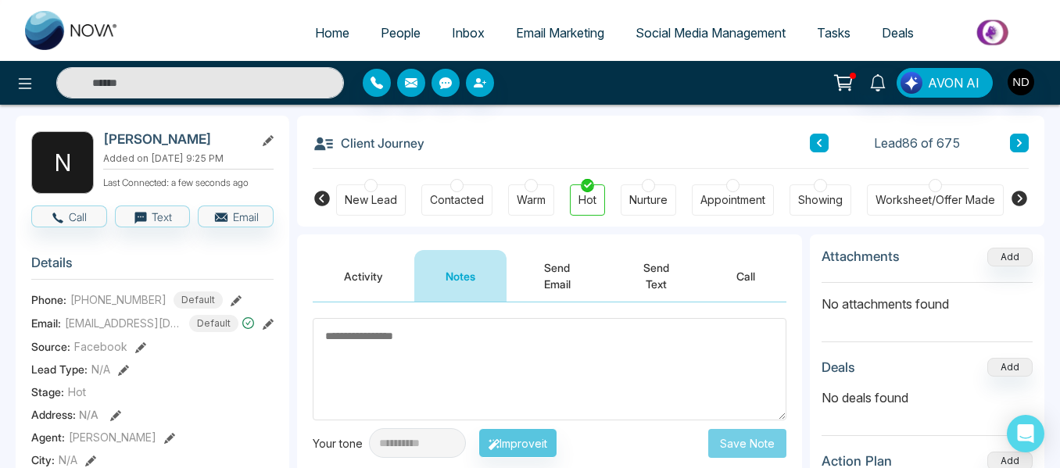
click at [1023, 139] on icon at bounding box center [1020, 142] width 8 height 9
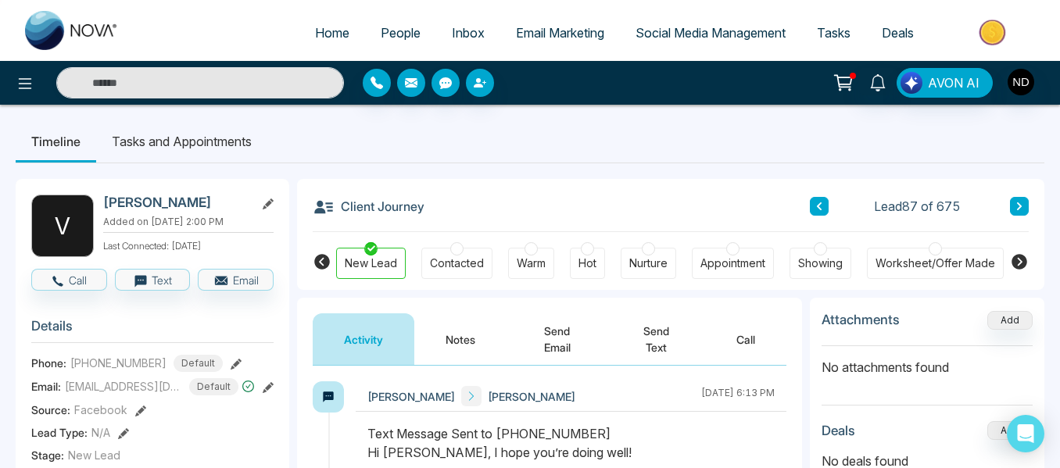
click at [446, 330] on button "Notes" at bounding box center [460, 340] width 92 height 52
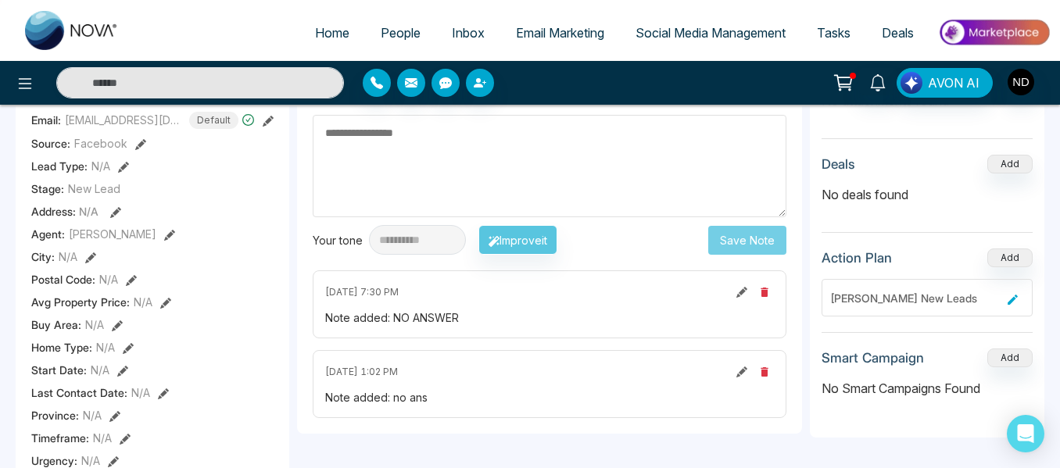
scroll to position [267, 0]
paste textarea "******"
type textarea "******"
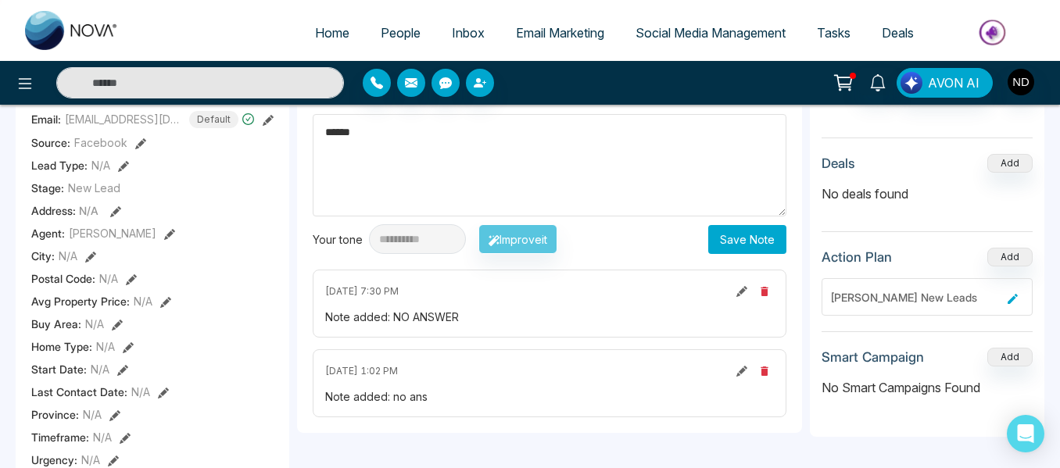
click at [733, 242] on button "Save Note" at bounding box center [747, 239] width 78 height 29
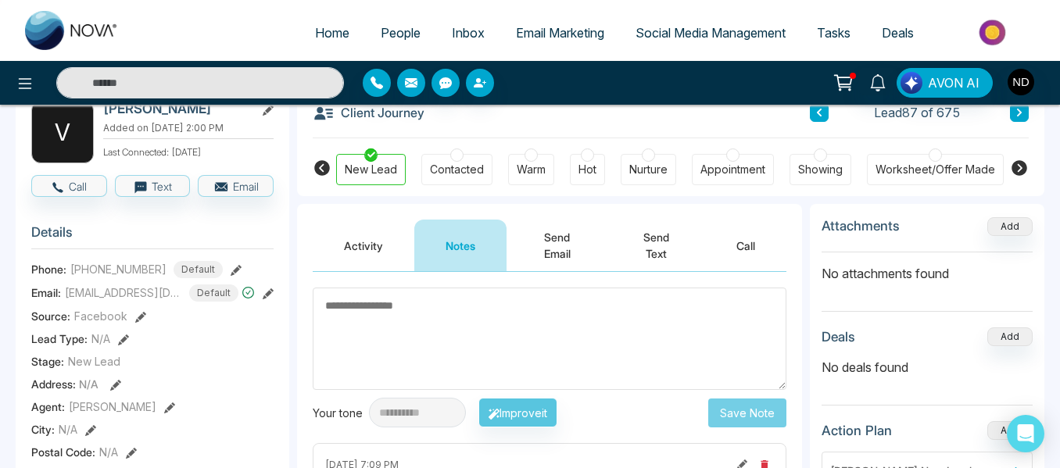
scroll to position [87, 0]
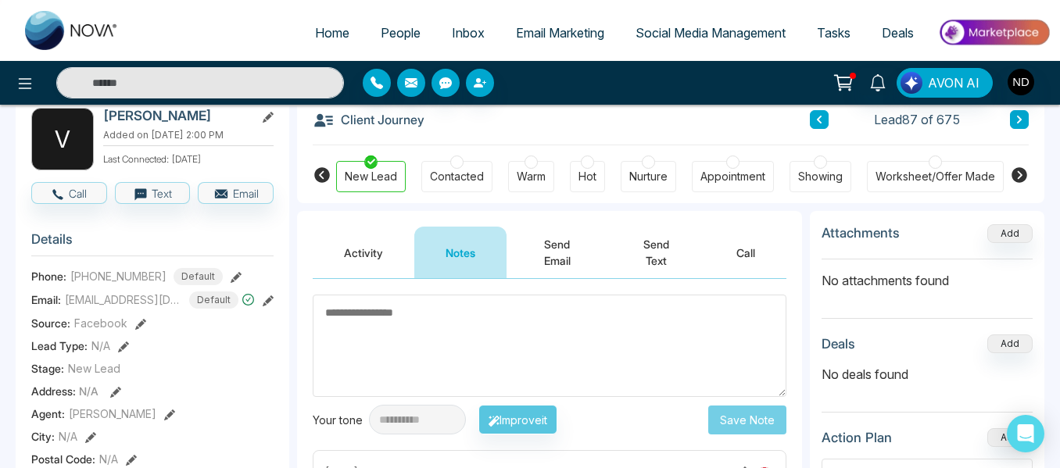
click at [1024, 117] on button at bounding box center [1019, 119] width 19 height 19
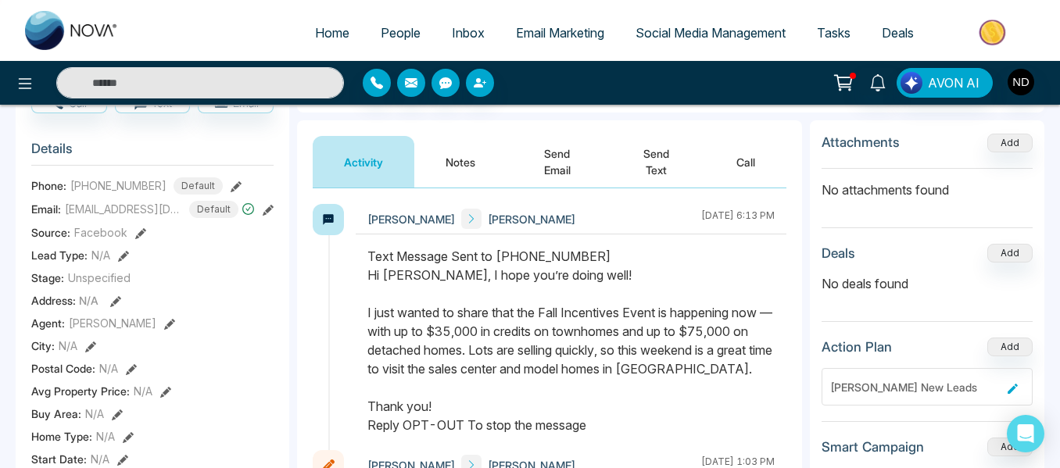
scroll to position [178, 0]
click at [435, 164] on button "Notes" at bounding box center [460, 161] width 92 height 52
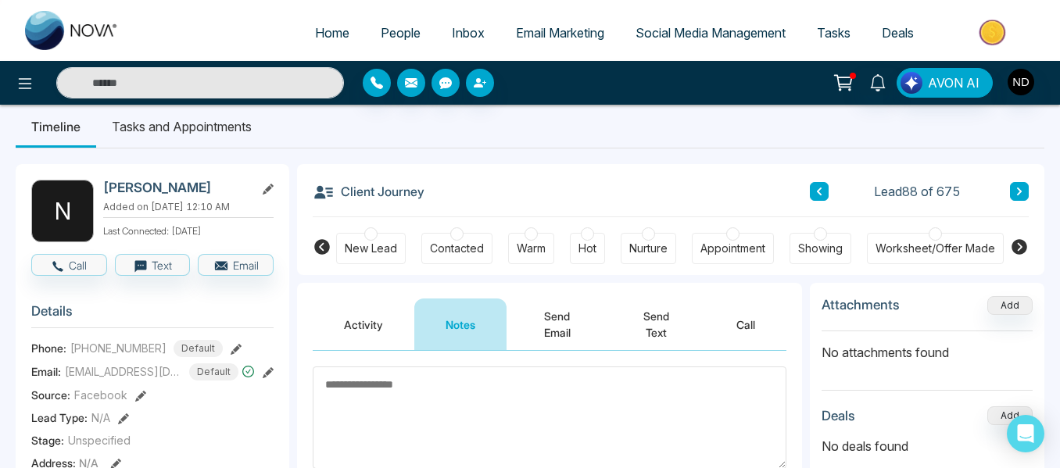
click at [370, 253] on div "New Lead" at bounding box center [371, 249] width 52 height 16
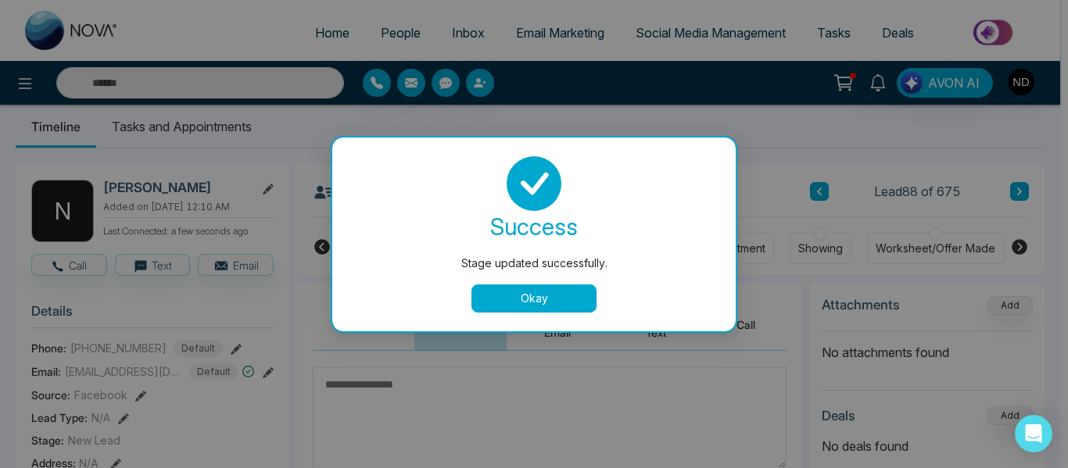
click at [511, 295] on button "Okay" at bounding box center [533, 299] width 125 height 28
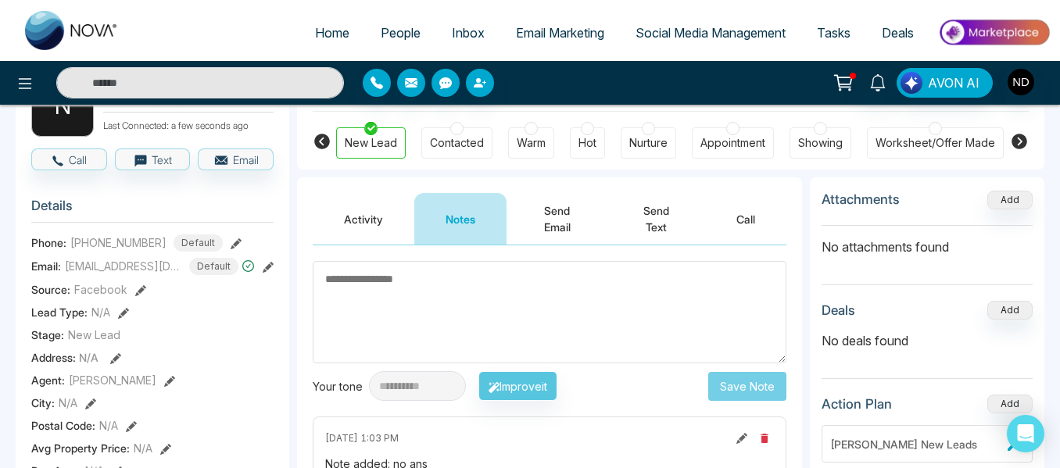
scroll to position [121, 0]
click at [499, 323] on textarea at bounding box center [550, 311] width 474 height 102
paste textarea "******"
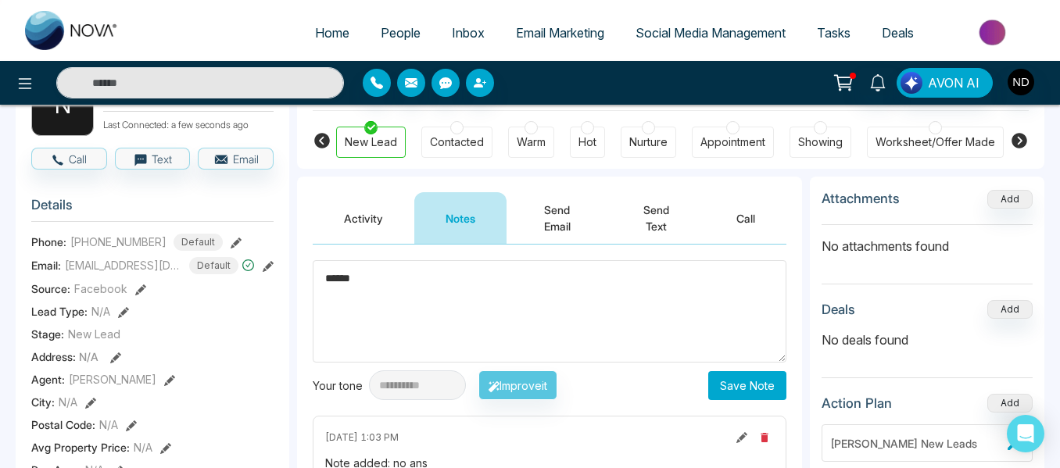
type textarea "******"
click at [741, 378] on button "Save Note" at bounding box center [747, 385] width 78 height 29
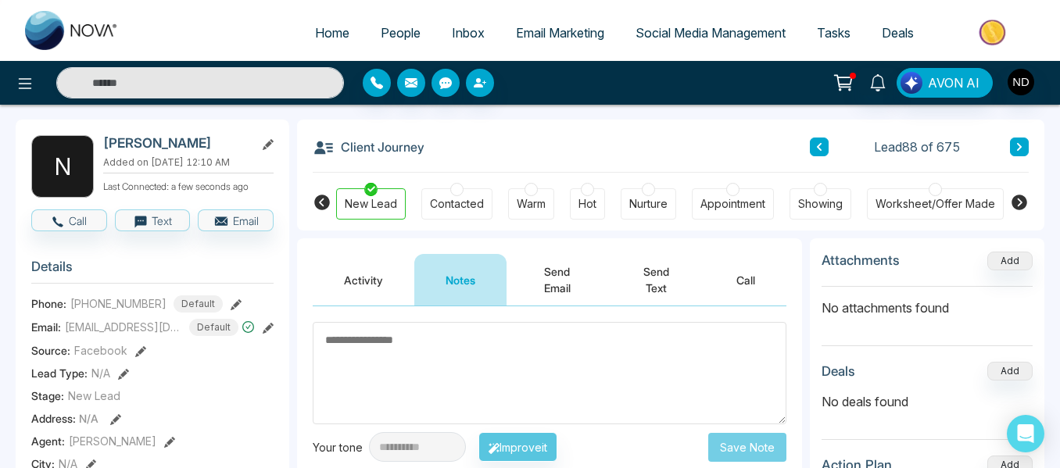
scroll to position [59, 0]
click at [1012, 151] on button at bounding box center [1019, 147] width 19 height 19
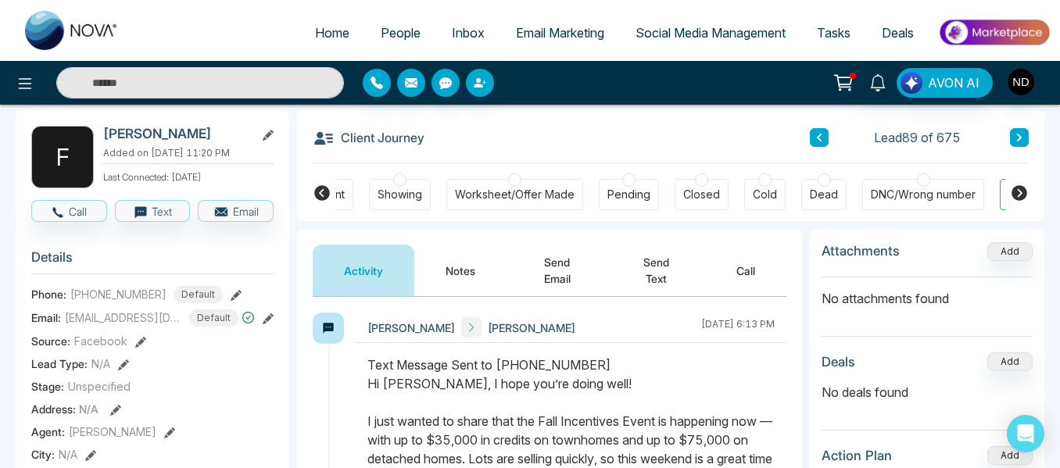
scroll to position [0, 493]
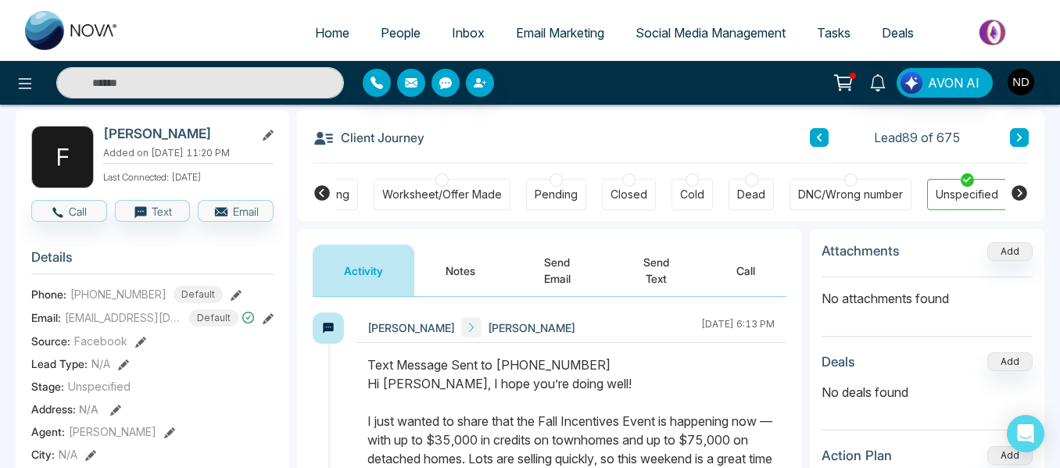
click at [439, 274] on button "Notes" at bounding box center [460, 271] width 92 height 52
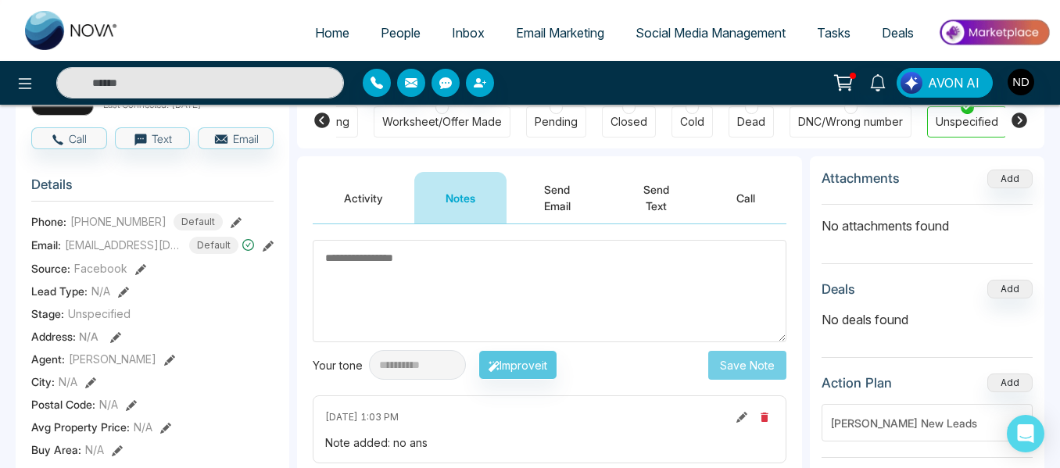
scroll to position [84, 0]
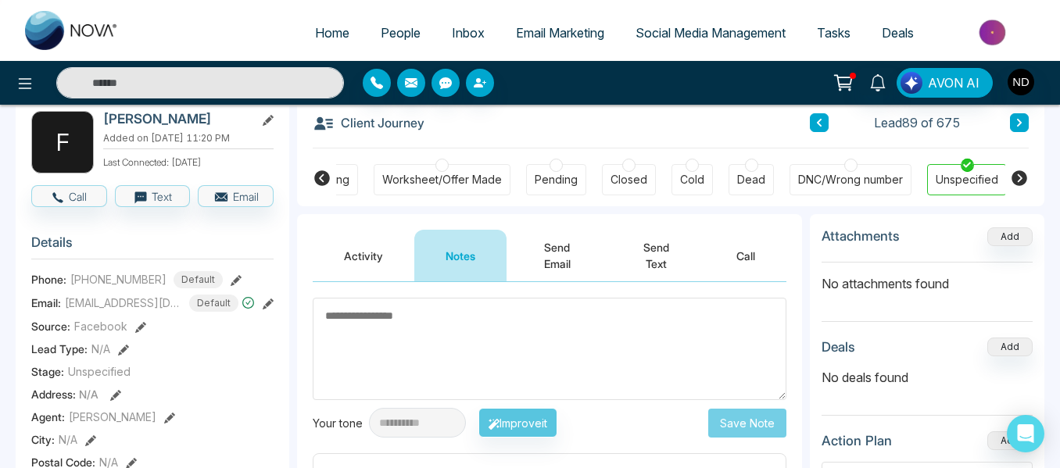
type textarea "*"
type textarea "******"
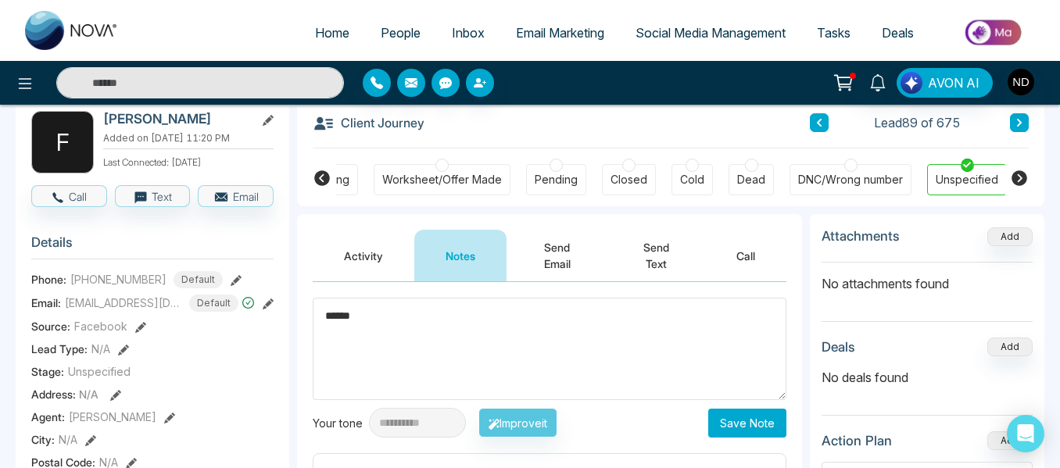
click at [733, 426] on button "Save Note" at bounding box center [747, 423] width 78 height 29
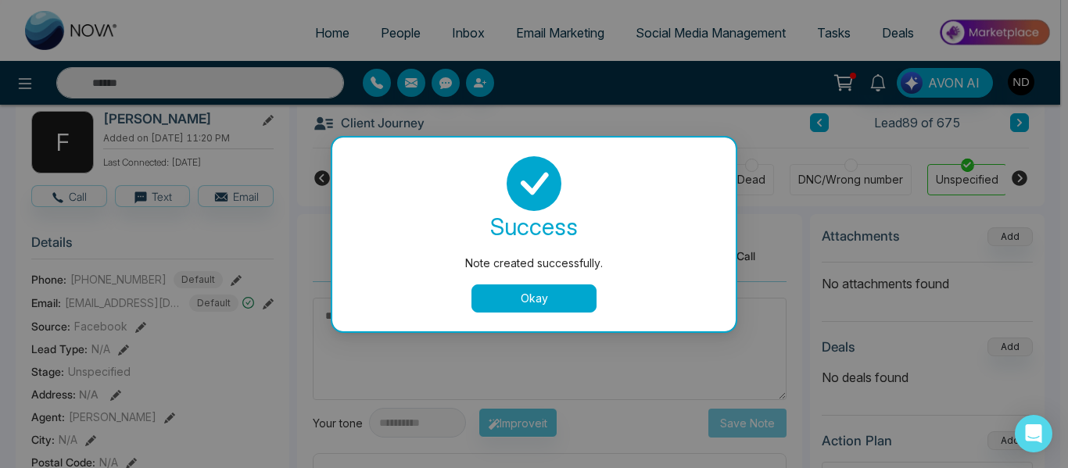
click at [525, 307] on button "Okay" at bounding box center [533, 299] width 125 height 28
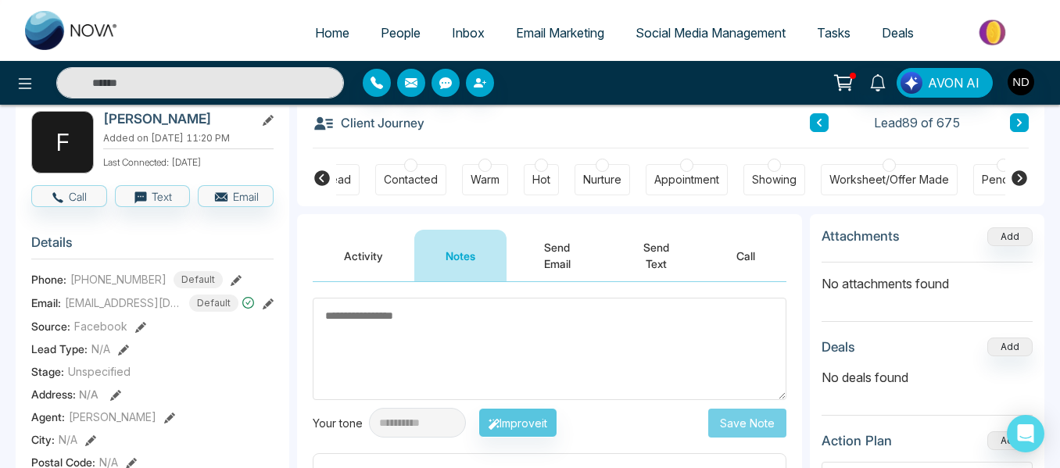
scroll to position [0, 0]
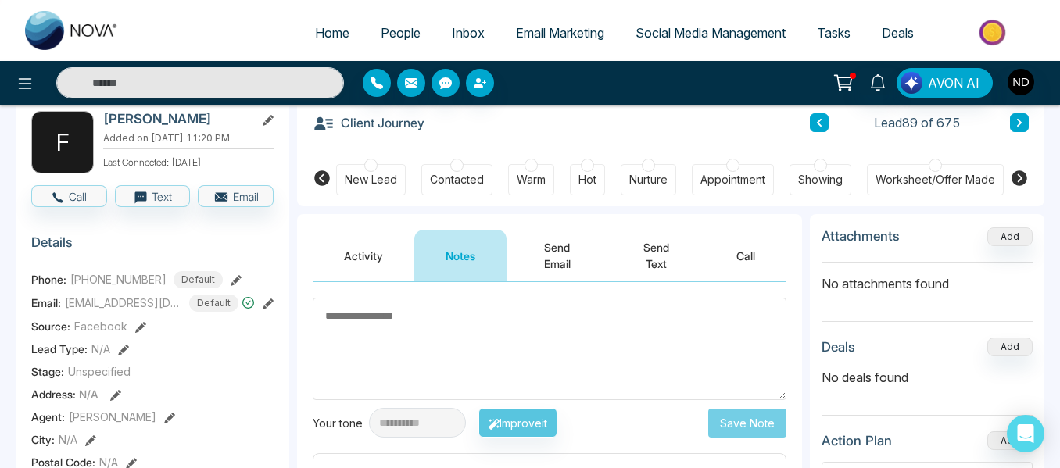
click at [382, 178] on div "New Lead" at bounding box center [371, 180] width 52 height 16
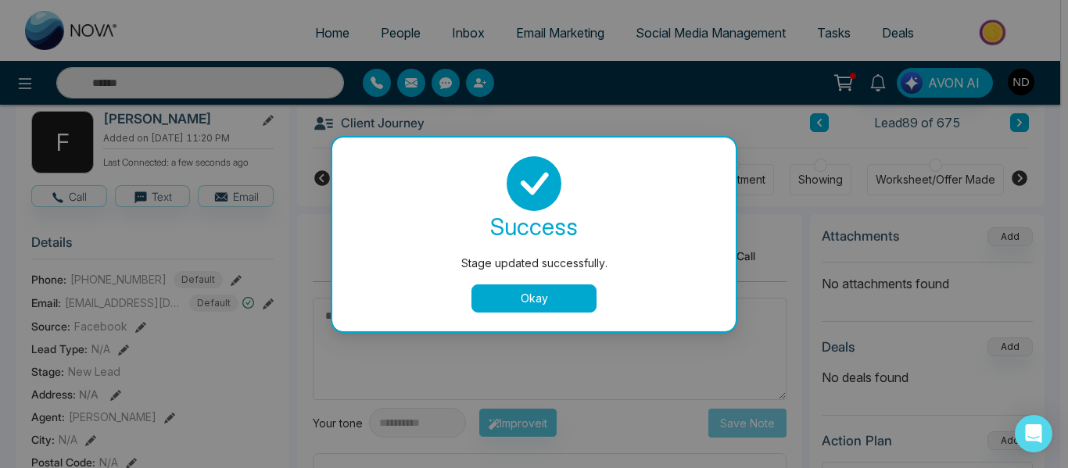
click at [527, 300] on button "Okay" at bounding box center [533, 299] width 125 height 28
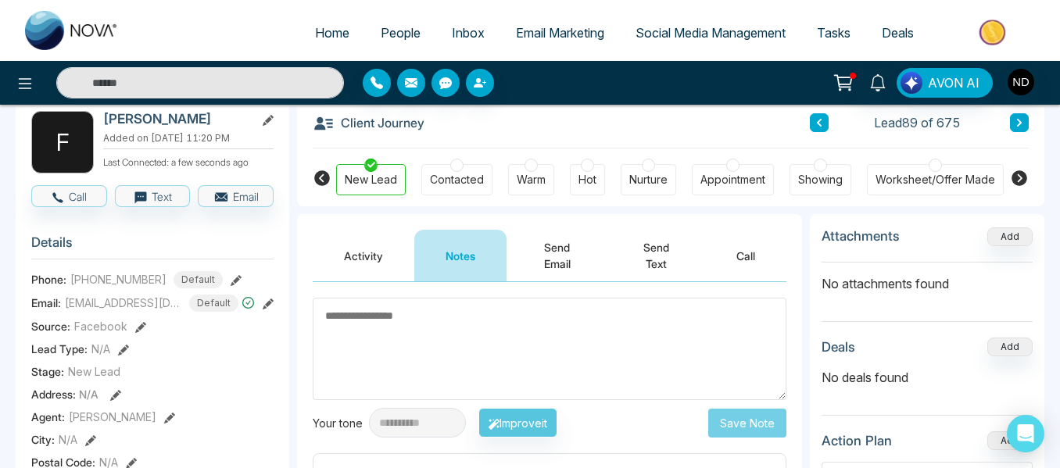
drag, startPoint x: 1032, startPoint y: 120, endPoint x: 1021, endPoint y: 122, distance: 11.2
click at [1021, 122] on div "Client Journey Lead 89 of 675 New Lead Contacted Warm Hot Nurture Appointment S…" at bounding box center [670, 150] width 747 height 111
click at [1021, 122] on icon at bounding box center [1019, 123] width 5 height 8
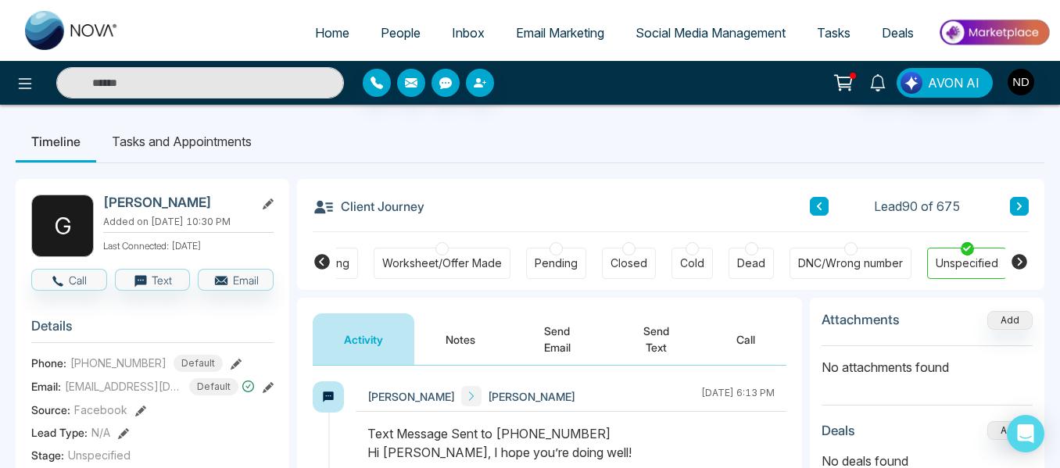
scroll to position [202, 0]
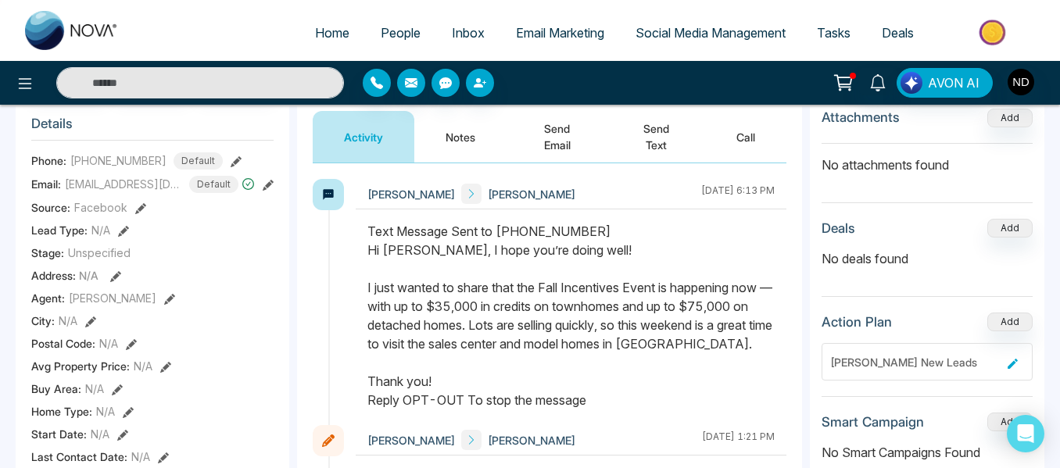
click at [450, 136] on button "Notes" at bounding box center [460, 137] width 92 height 52
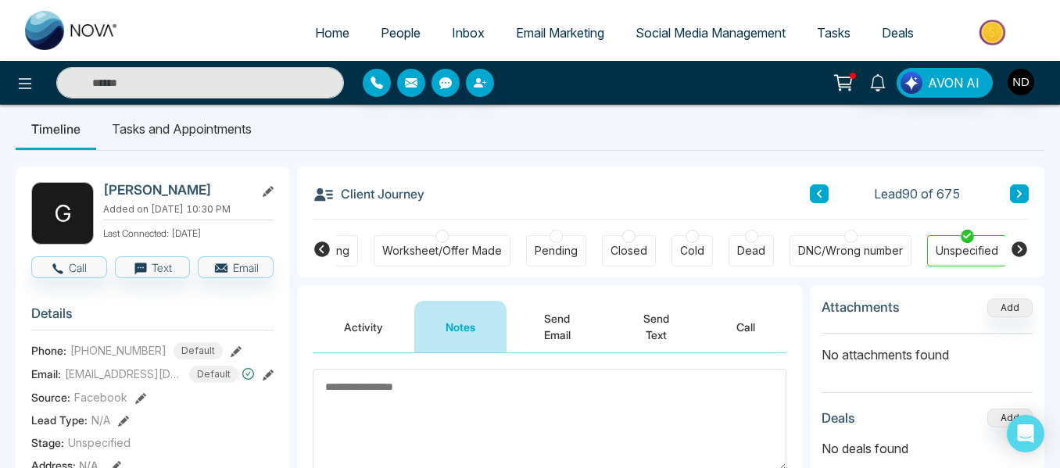
scroll to position [12, 0]
click at [369, 326] on button "Activity" at bounding box center [364, 328] width 102 height 52
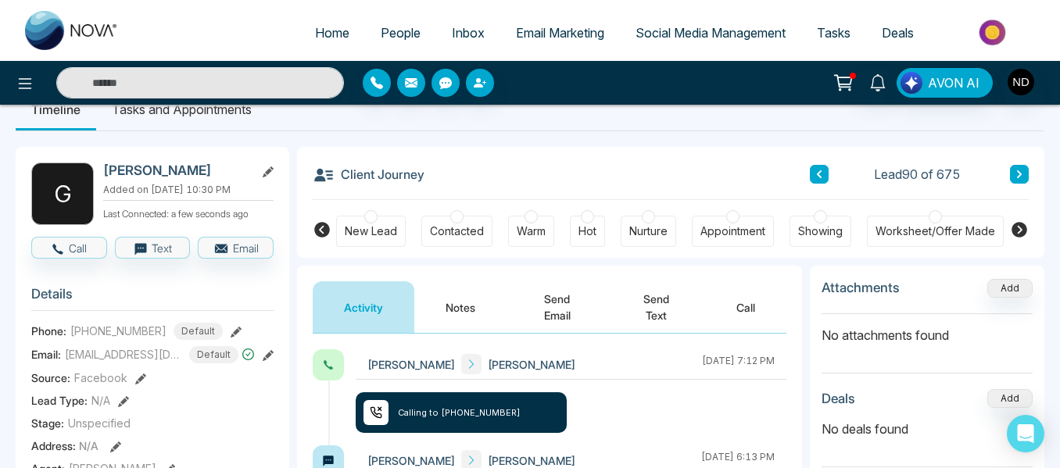
click at [364, 231] on div "New Lead" at bounding box center [371, 232] width 52 height 16
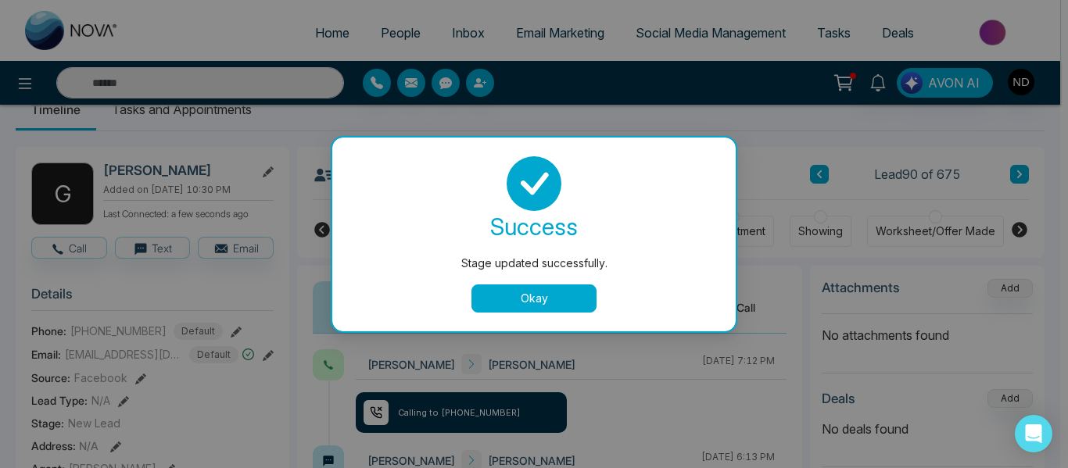
click at [579, 296] on button "Okay" at bounding box center [533, 299] width 125 height 28
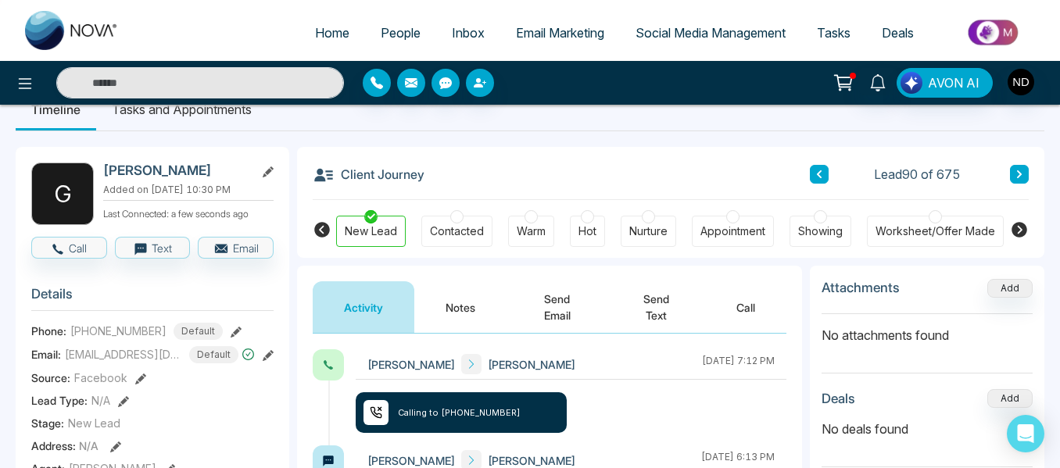
click at [439, 291] on button "Notes" at bounding box center [460, 307] width 92 height 52
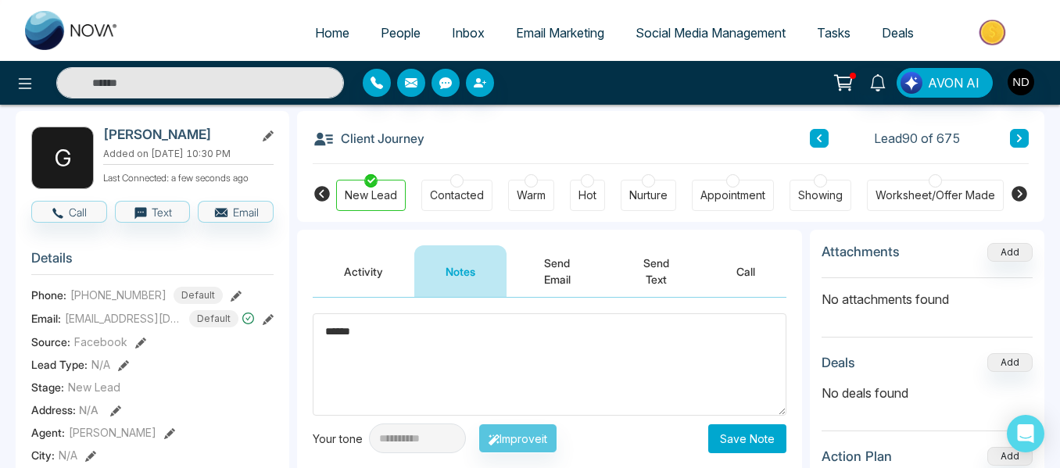
scroll to position [69, 0]
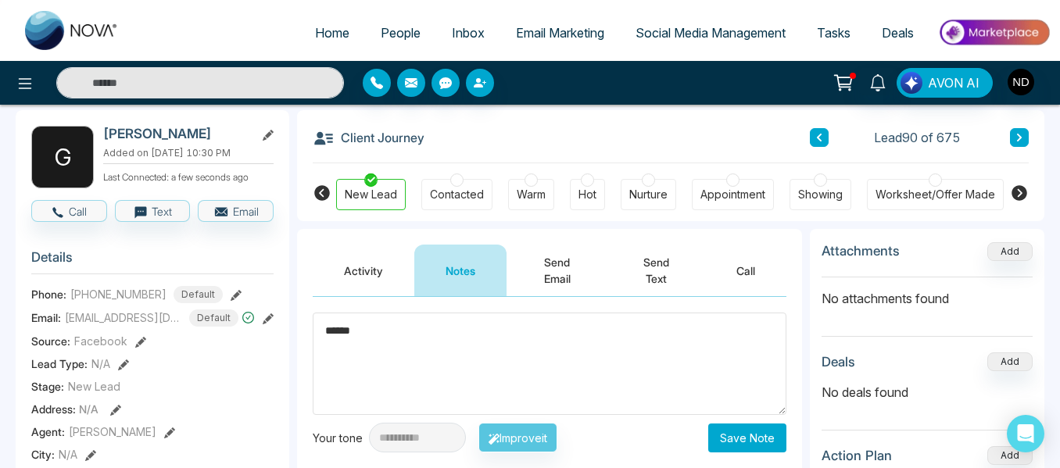
type textarea "******"
click at [776, 432] on button "Save Note" at bounding box center [747, 438] width 78 height 29
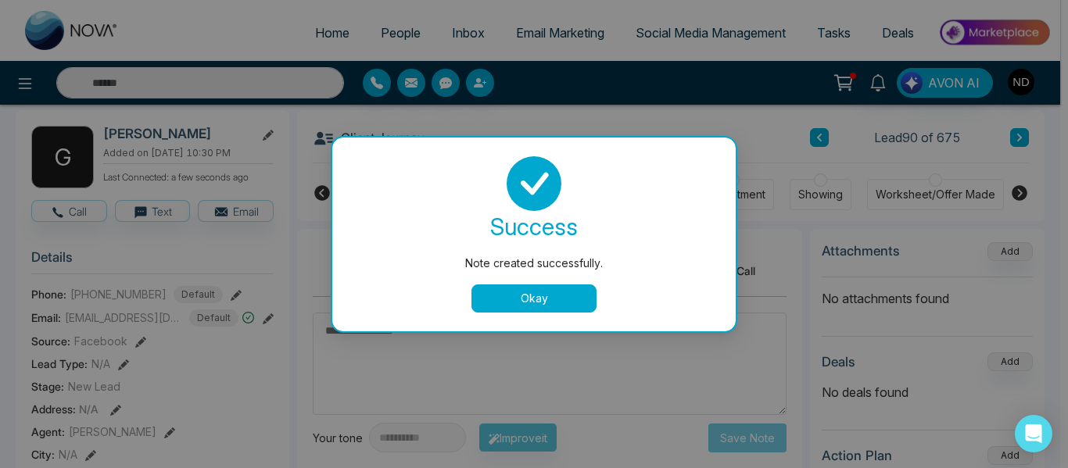
click at [515, 300] on button "Okay" at bounding box center [533, 299] width 125 height 28
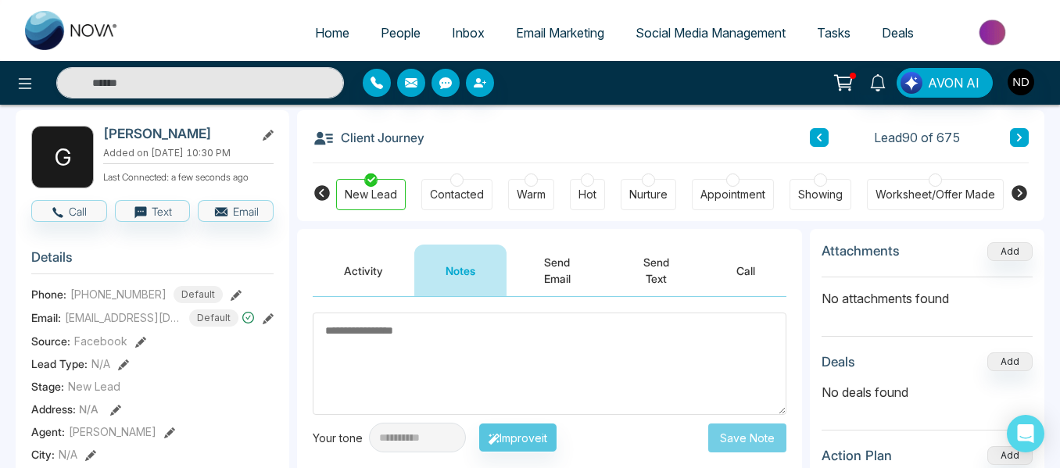
click at [1021, 132] on button at bounding box center [1019, 137] width 19 height 19
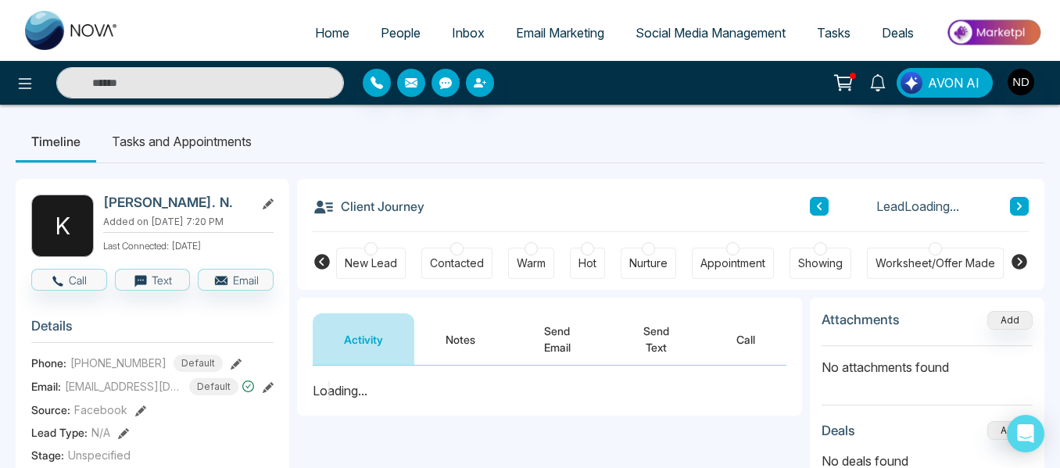
click at [466, 323] on button "Notes" at bounding box center [460, 340] width 92 height 52
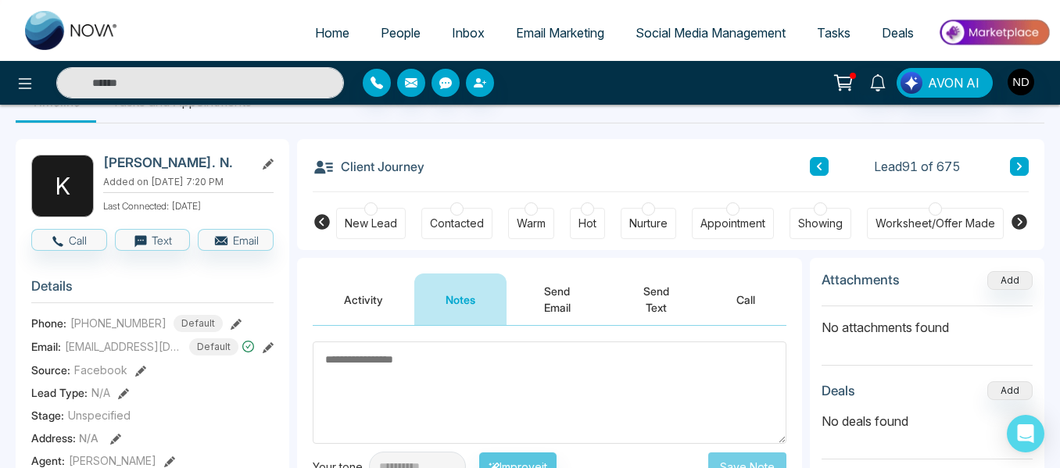
scroll to position [39, 0]
type textarea "**********"
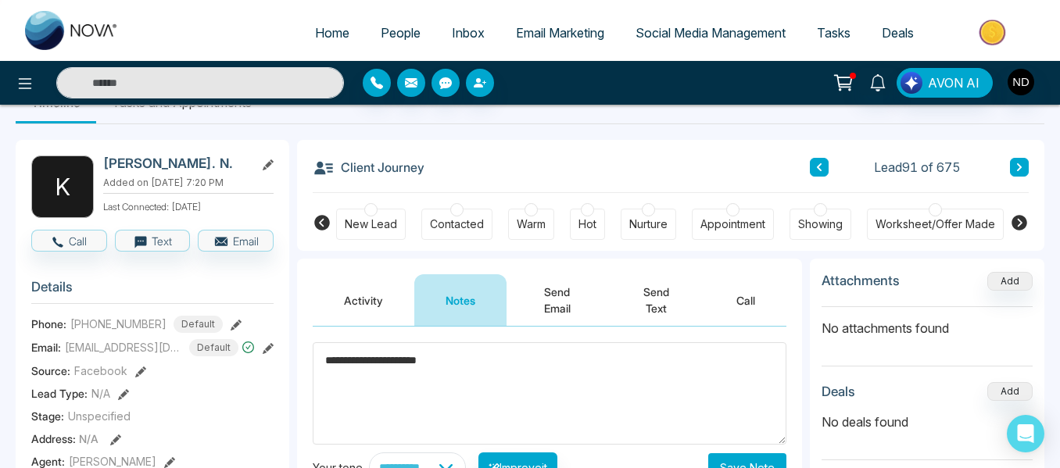
drag, startPoint x: 776, startPoint y: 451, endPoint x: 788, endPoint y: 470, distance: 22.6
click at [788, 429] on html "**********" at bounding box center [530, 195] width 1060 height 468
click at [770, 460] on button "Save Note" at bounding box center [747, 467] width 78 height 29
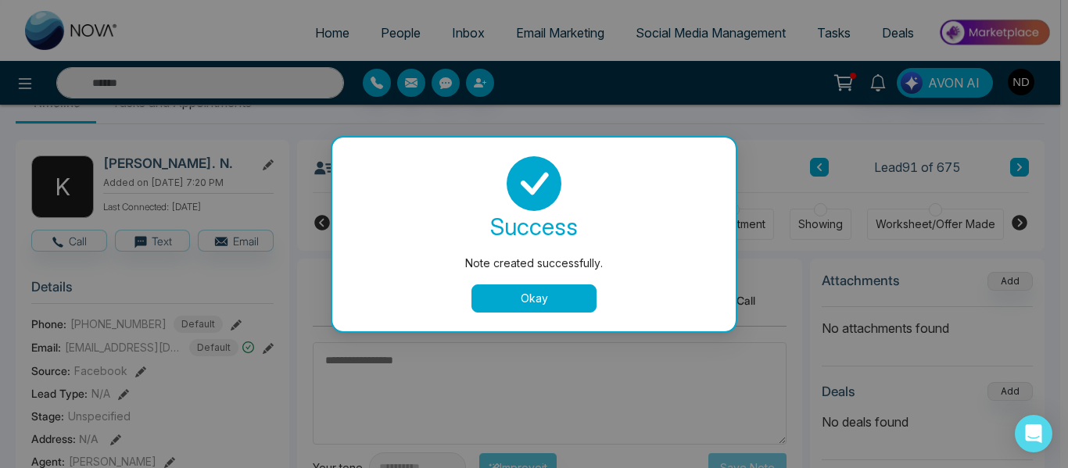
click at [567, 290] on button "Okay" at bounding box center [533, 299] width 125 height 28
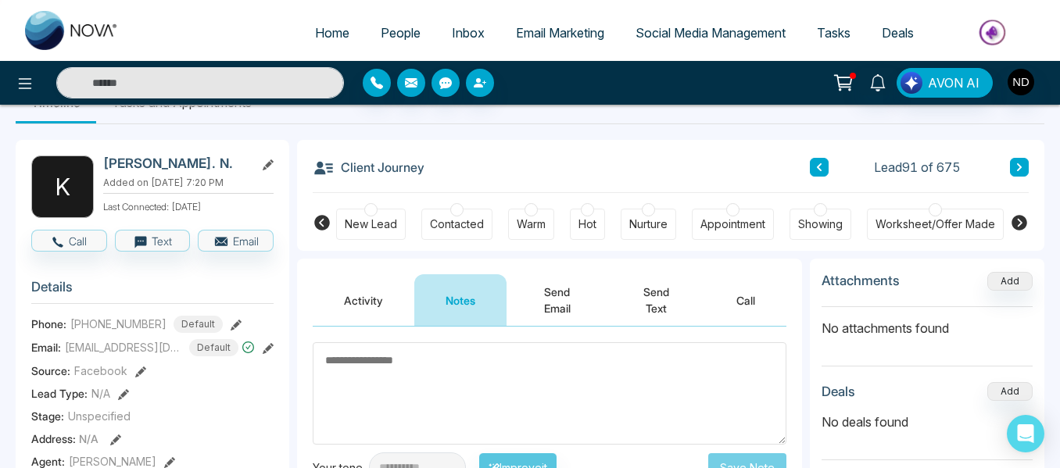
scroll to position [0, 493]
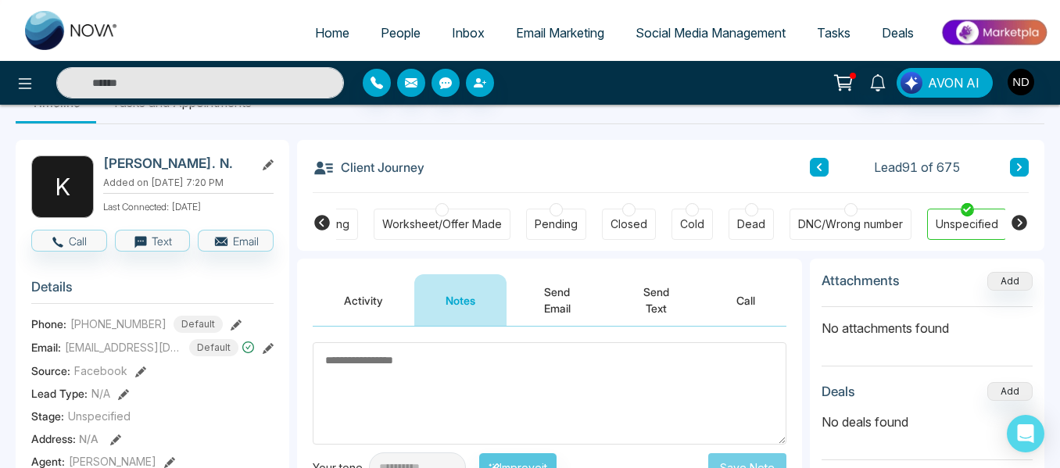
click at [697, 220] on div "Cold" at bounding box center [692, 225] width 24 height 16
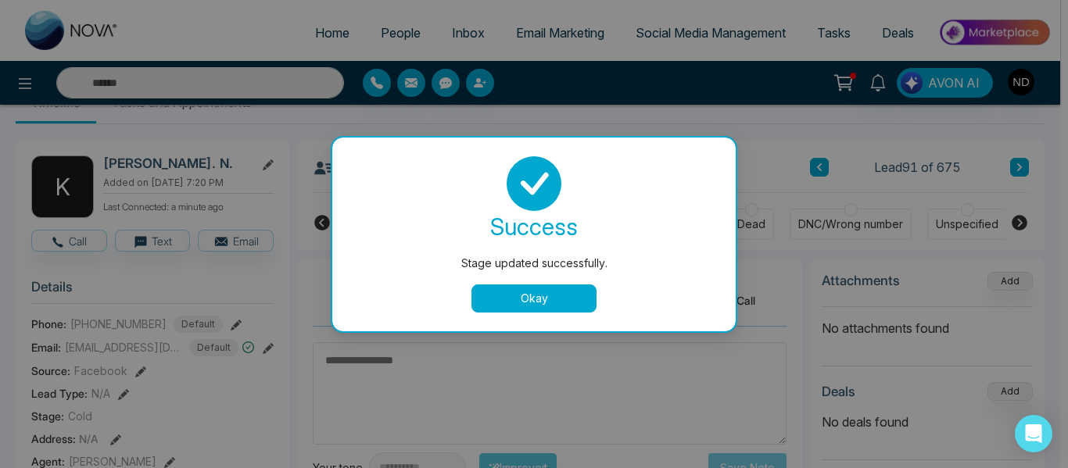
click at [570, 291] on button "Okay" at bounding box center [533, 299] width 125 height 28
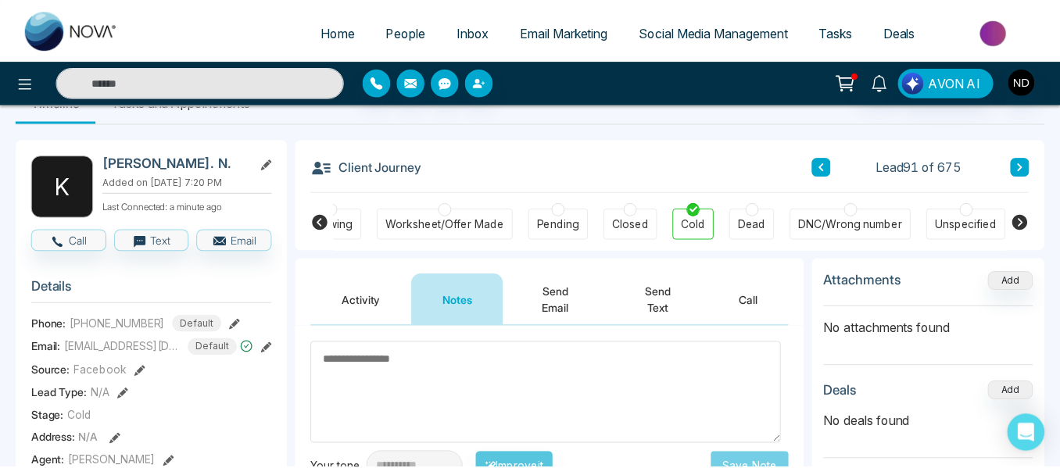
scroll to position [0, 486]
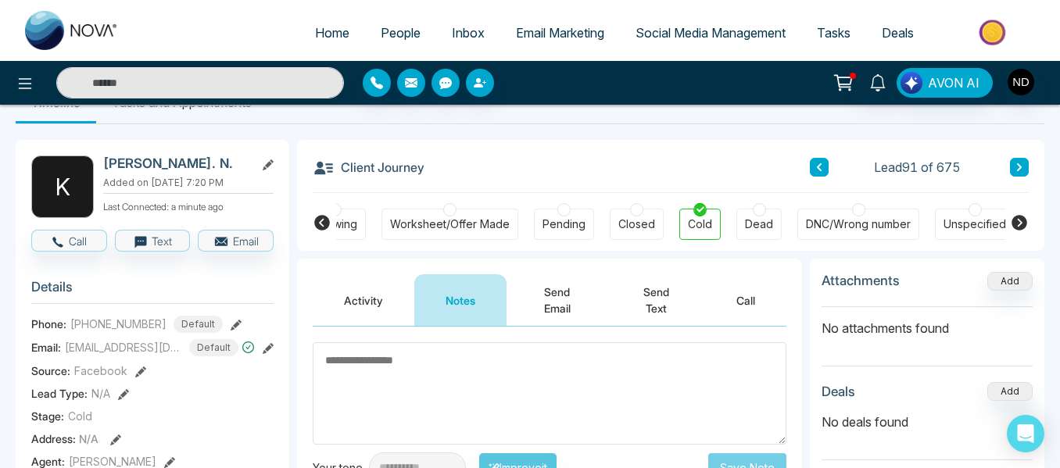
click at [1018, 170] on icon at bounding box center [1019, 167] width 5 height 8
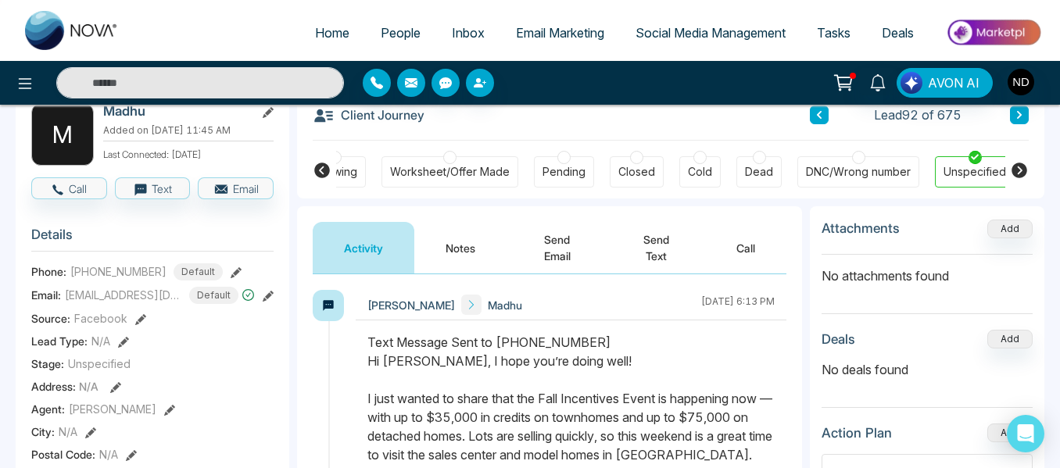
scroll to position [95, 0]
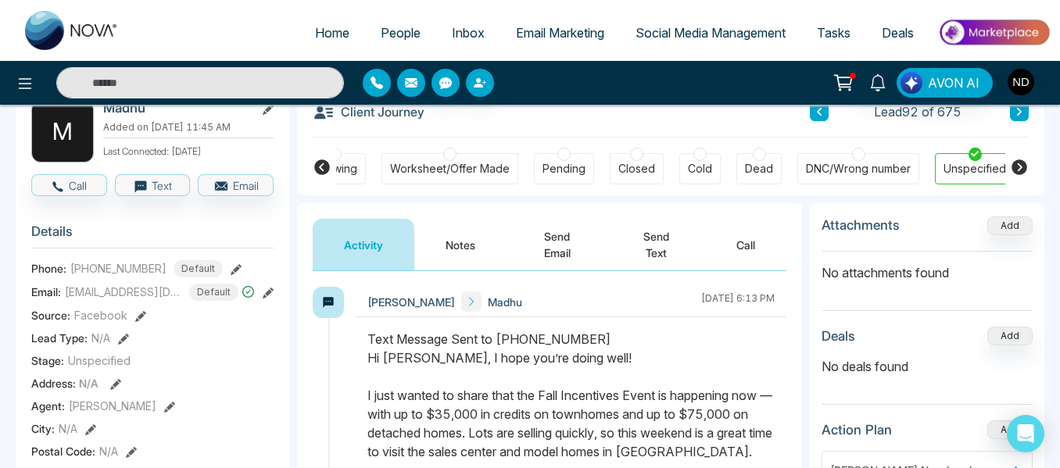
click at [451, 238] on button "Notes" at bounding box center [460, 245] width 92 height 52
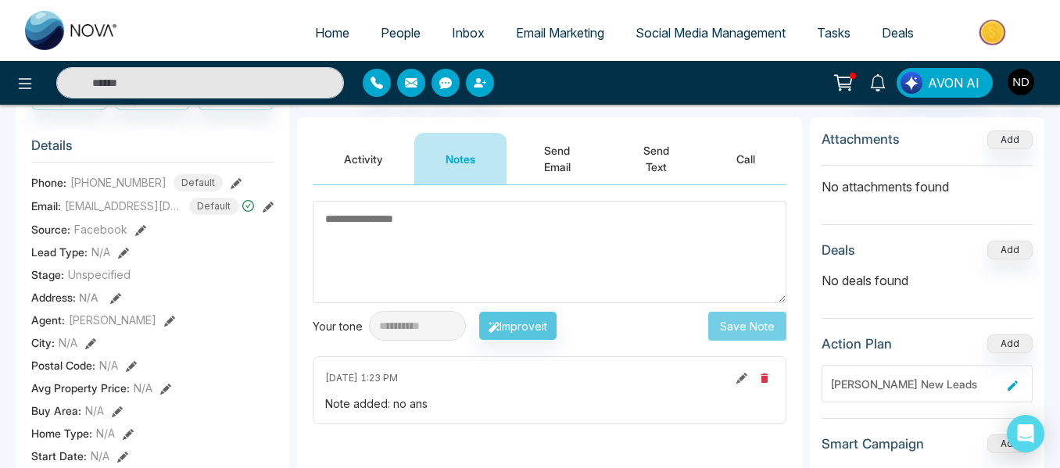
scroll to position [174, 0]
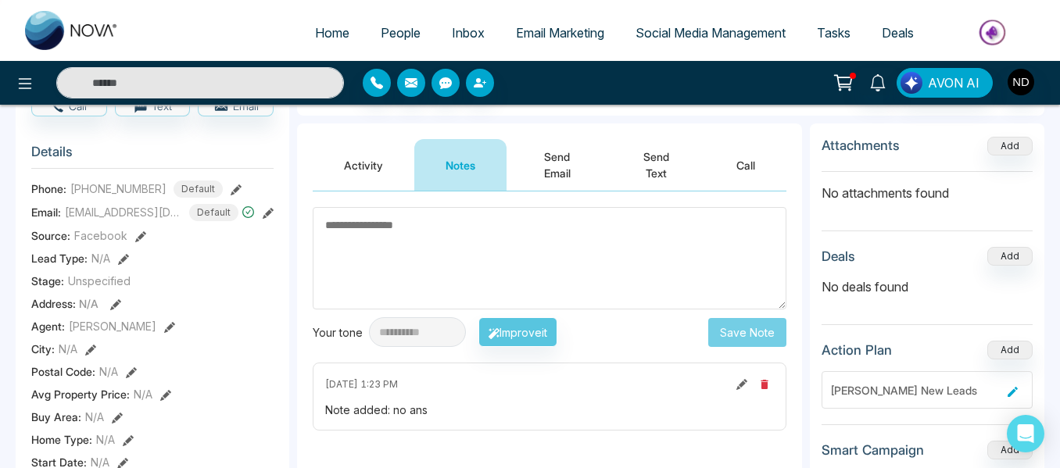
click at [341, 146] on button "Activity" at bounding box center [364, 165] width 102 height 52
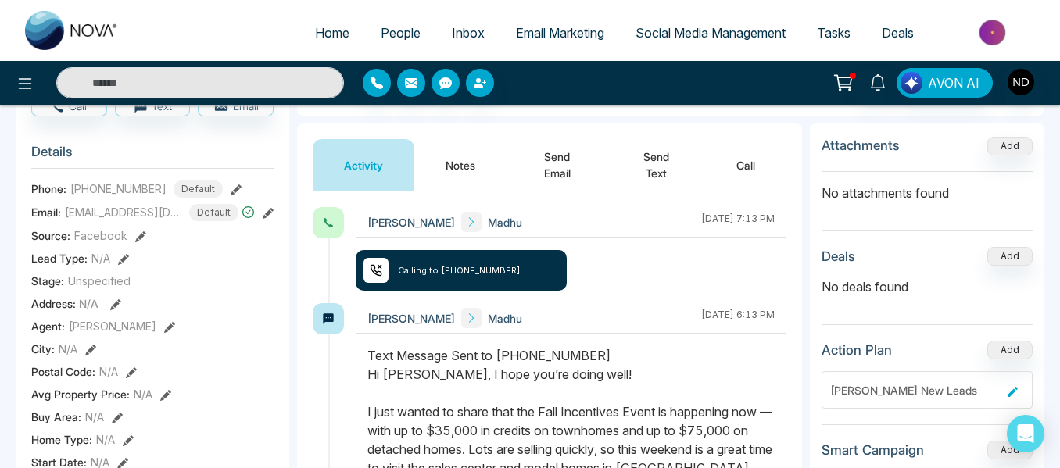
click at [461, 165] on button "Notes" at bounding box center [460, 165] width 92 height 52
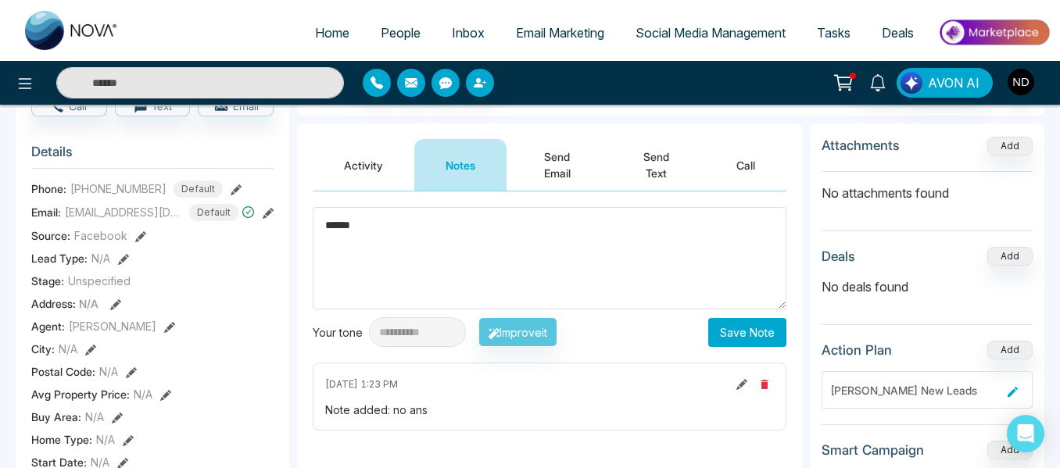
type textarea "******"
click at [750, 331] on button "Save Note" at bounding box center [747, 332] width 78 height 29
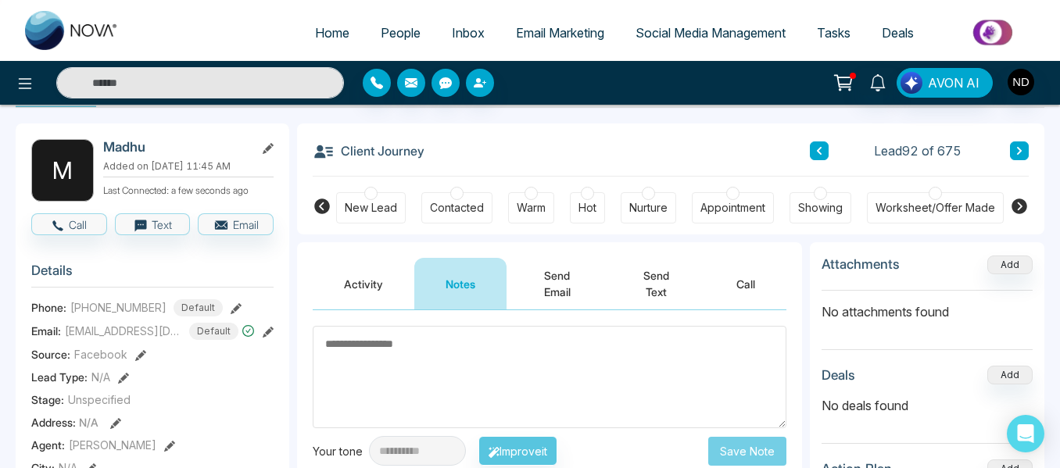
click at [382, 206] on div "New Lead" at bounding box center [371, 208] width 52 height 16
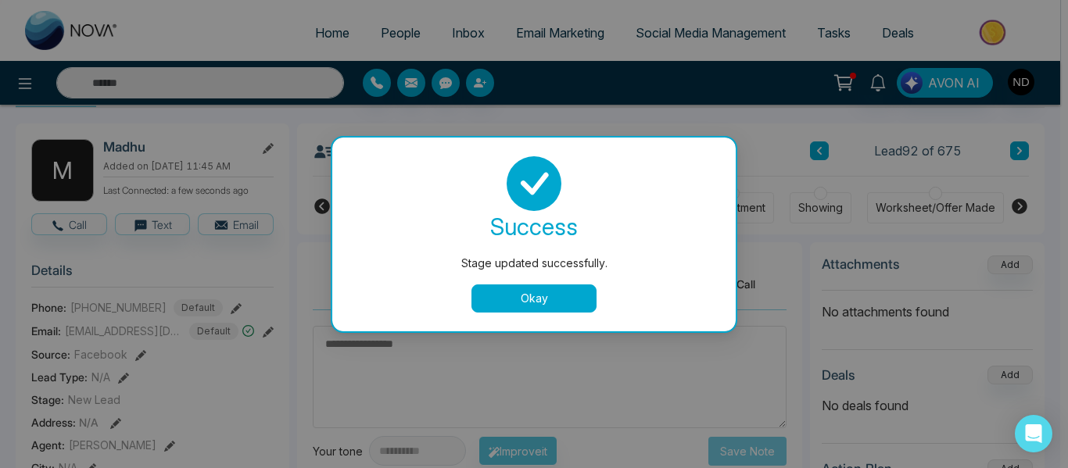
click at [533, 293] on button "Okay" at bounding box center [533, 299] width 125 height 28
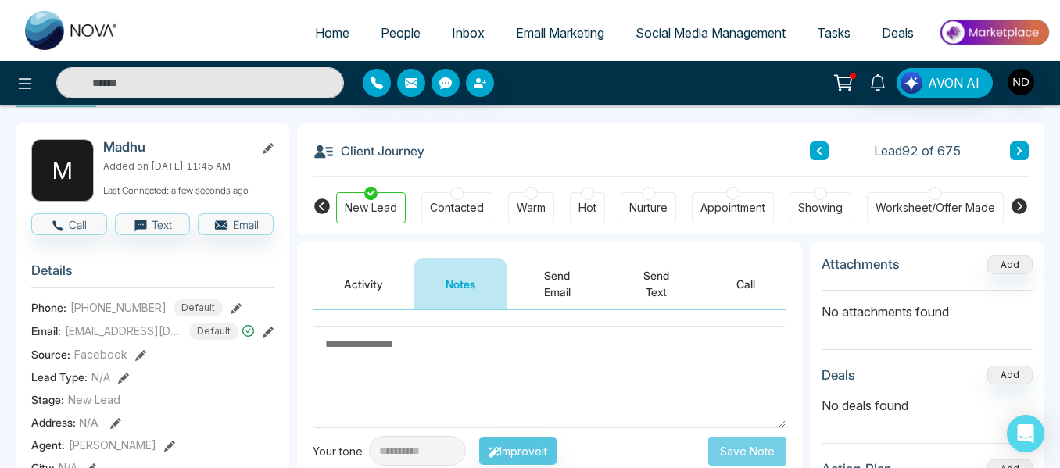
click at [1015, 157] on button at bounding box center [1019, 151] width 19 height 19
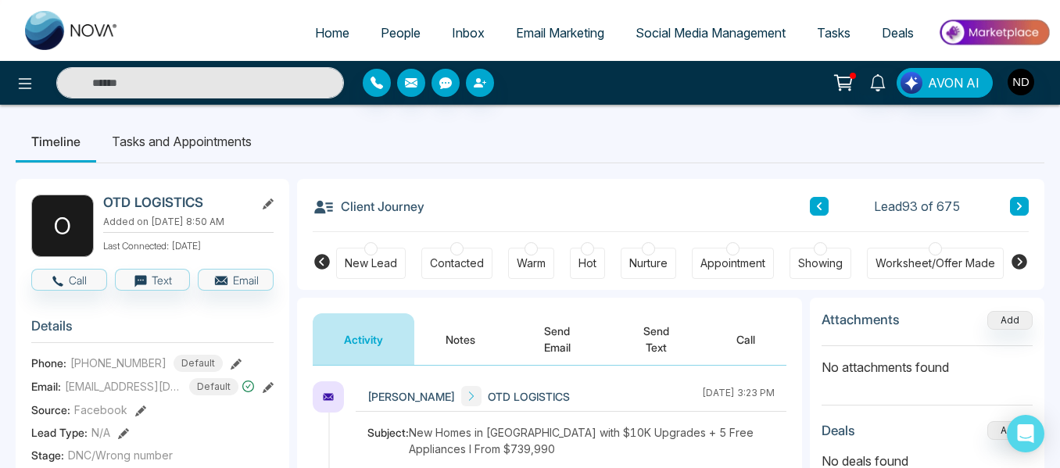
scroll to position [0, 493]
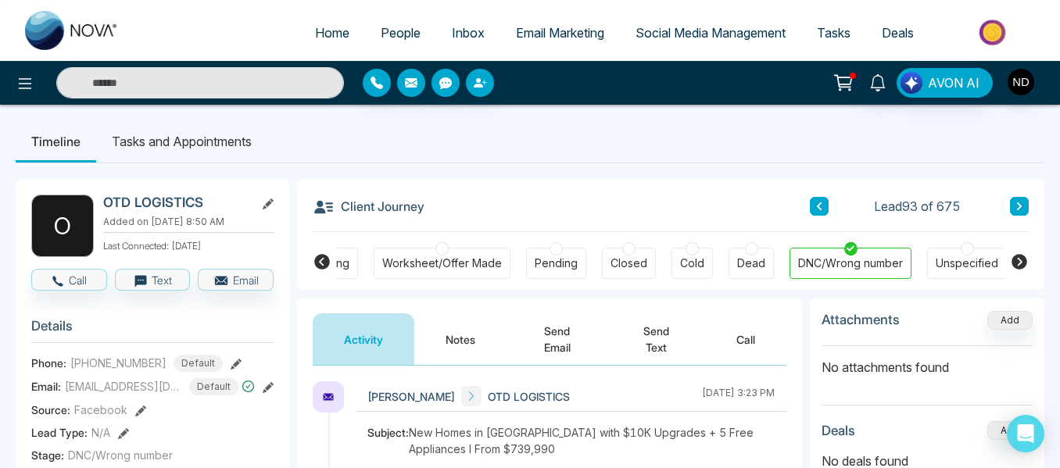
click at [1021, 216] on button at bounding box center [1019, 206] width 19 height 19
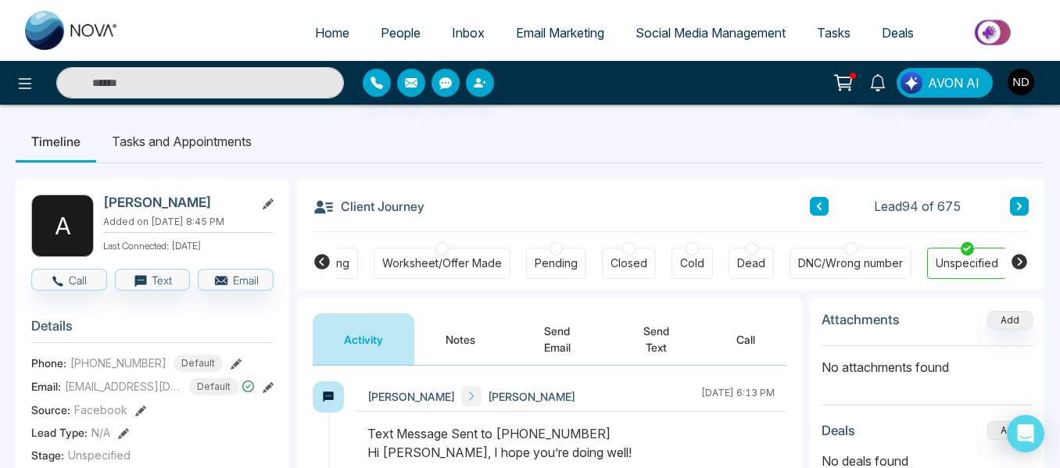
click at [461, 337] on button "Notes" at bounding box center [460, 340] width 92 height 52
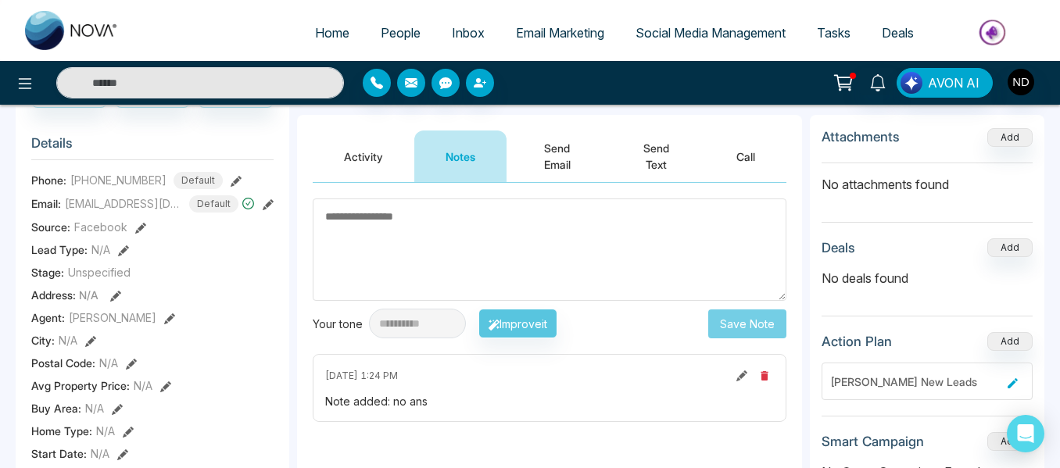
scroll to position [172, 0]
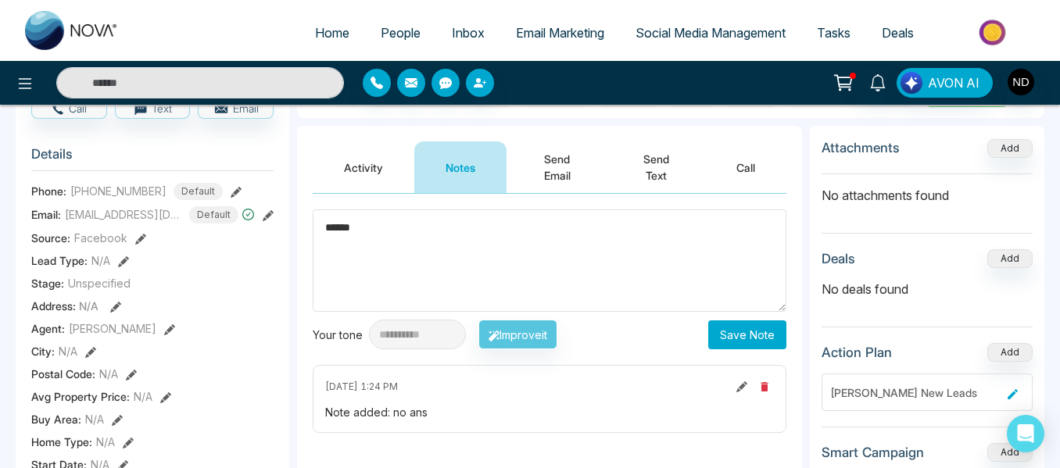
type textarea "******"
click at [745, 328] on button "Save Note" at bounding box center [747, 335] width 78 height 29
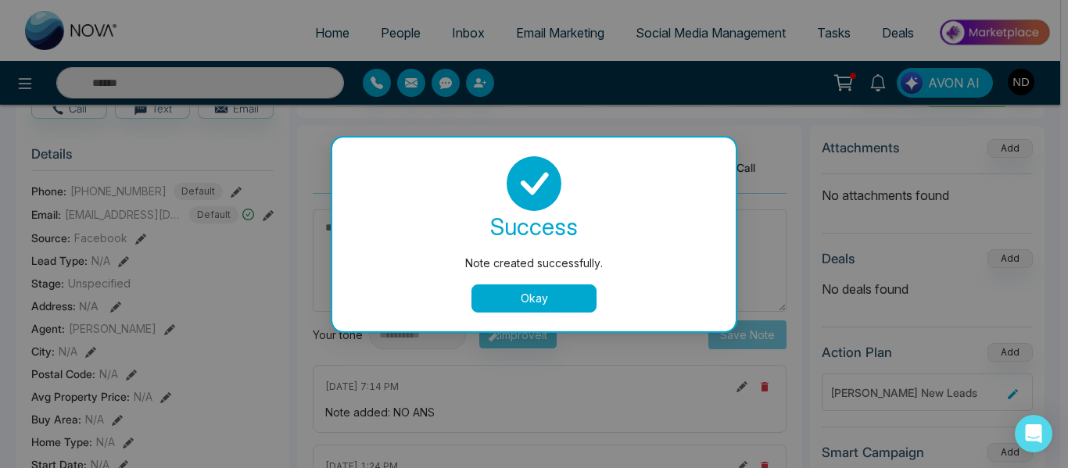
click at [561, 296] on button "Okay" at bounding box center [533, 299] width 125 height 28
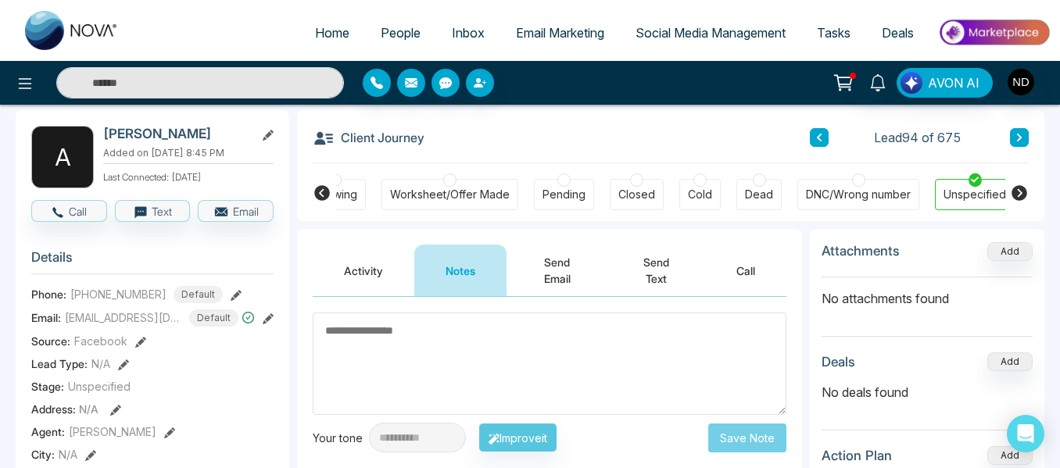
scroll to position [60, 0]
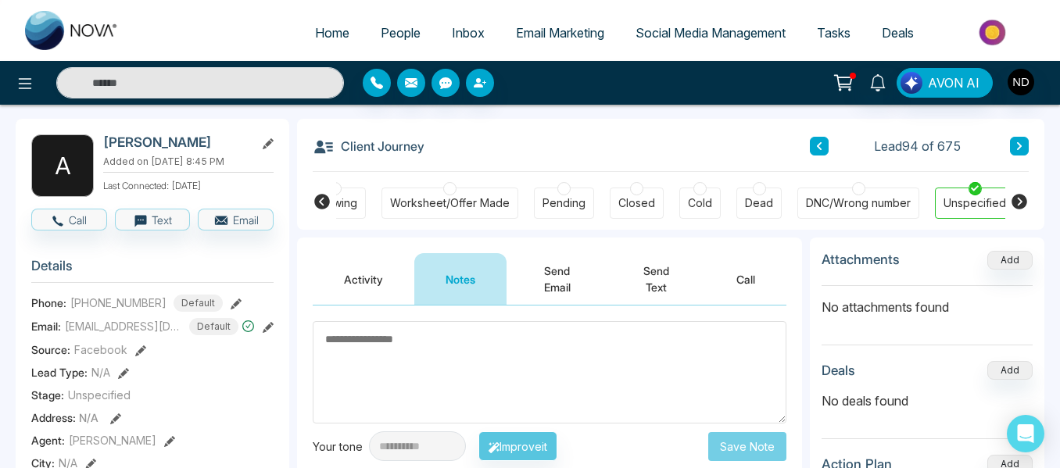
click at [1018, 145] on icon at bounding box center [1020, 146] width 8 height 9
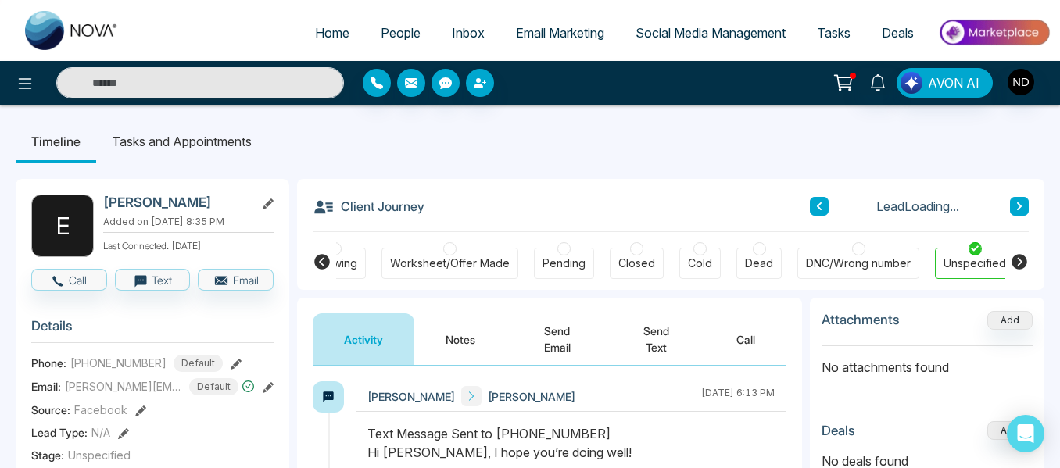
click at [466, 341] on button "Notes" at bounding box center [460, 340] width 92 height 52
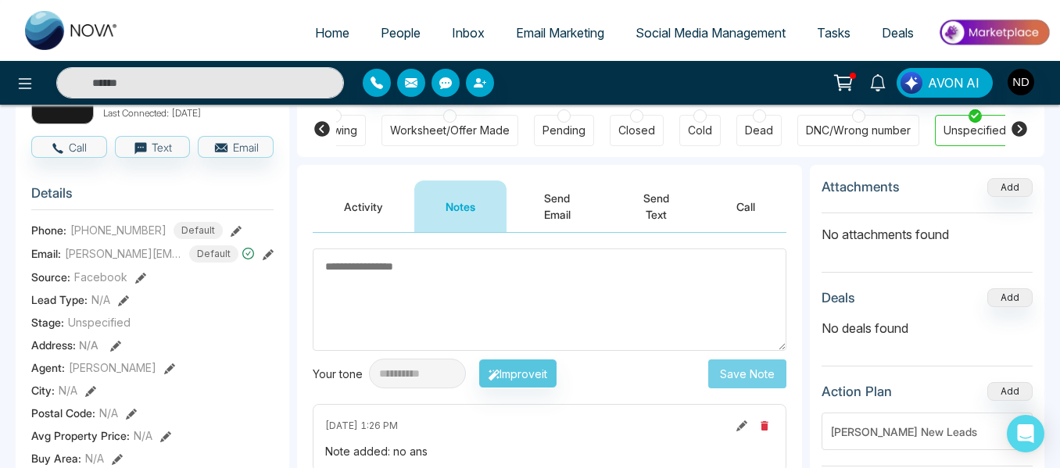
scroll to position [131, 0]
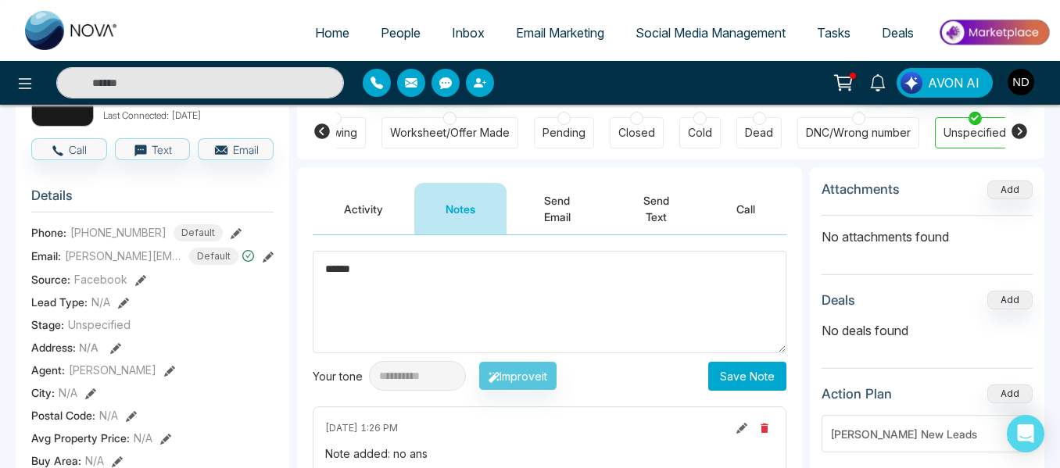
type textarea "******"
click at [761, 369] on button "Save Note" at bounding box center [747, 376] width 78 height 29
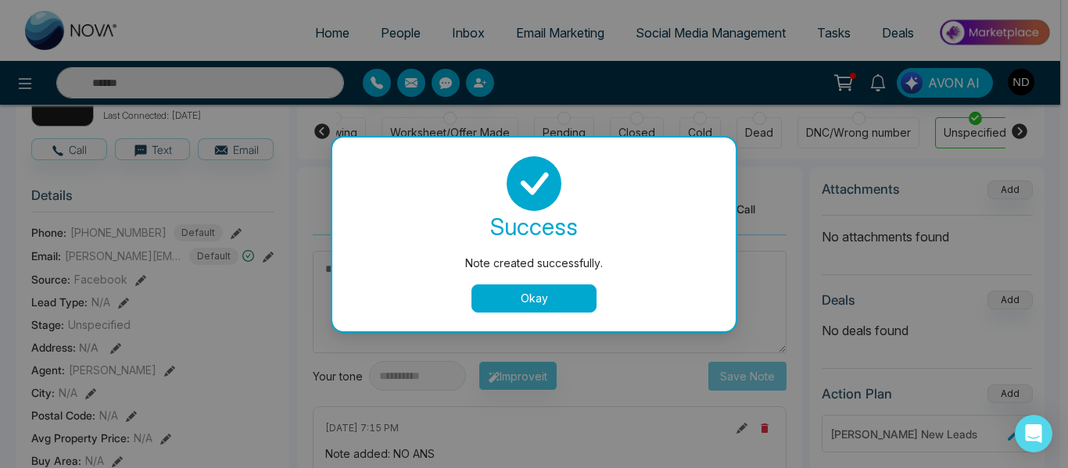
click at [529, 306] on button "Okay" at bounding box center [533, 299] width 125 height 28
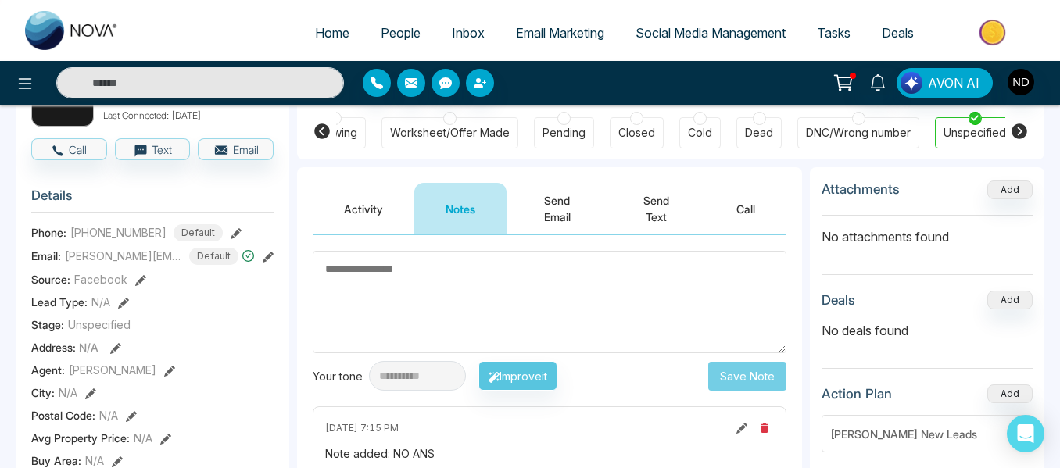
scroll to position [0, 0]
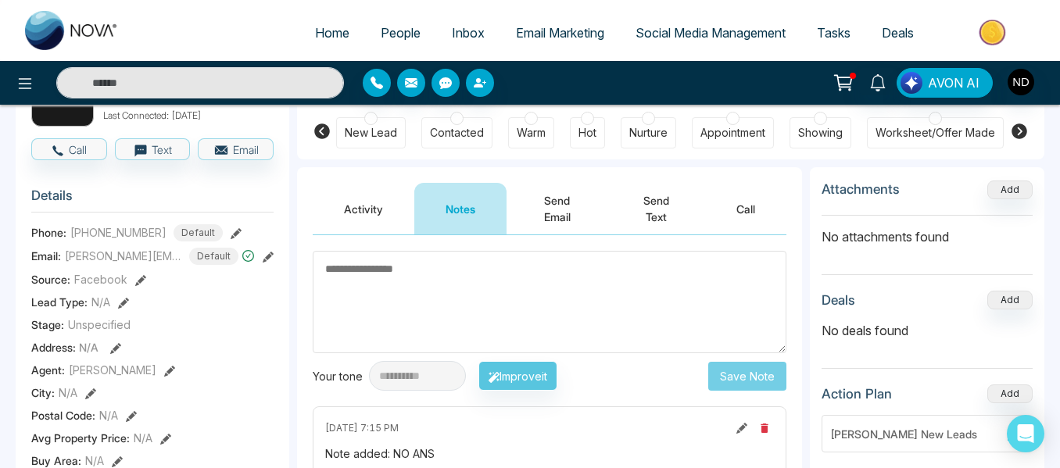
click at [372, 136] on div "New Lead" at bounding box center [371, 133] width 52 height 16
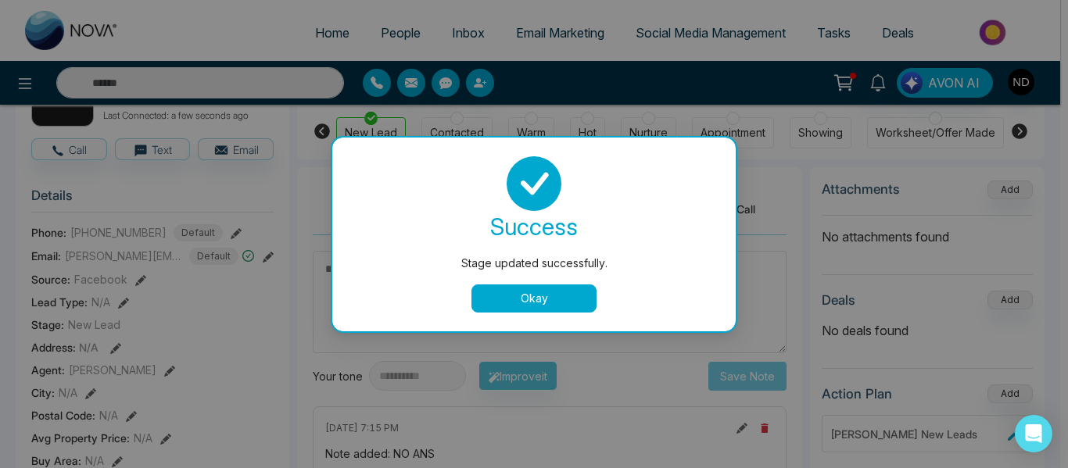
click at [570, 305] on button "Okay" at bounding box center [533, 299] width 125 height 28
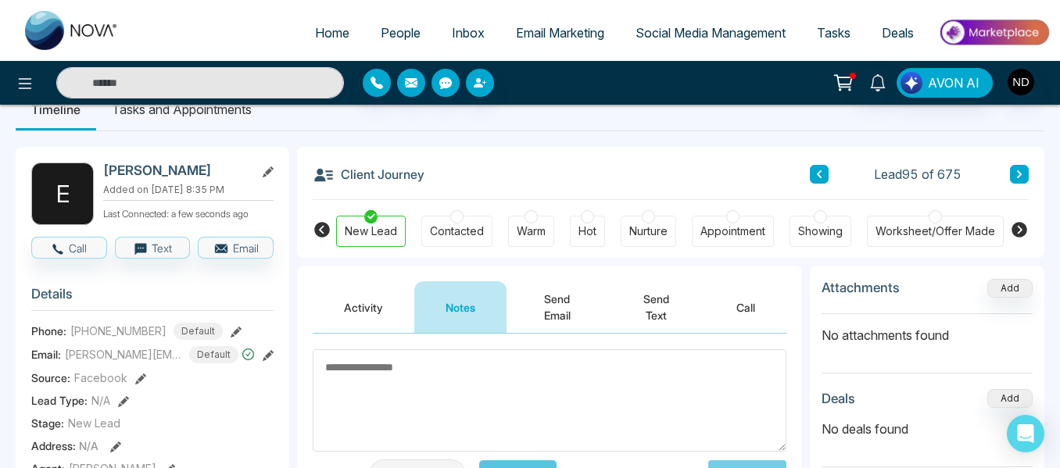
scroll to position [29, 0]
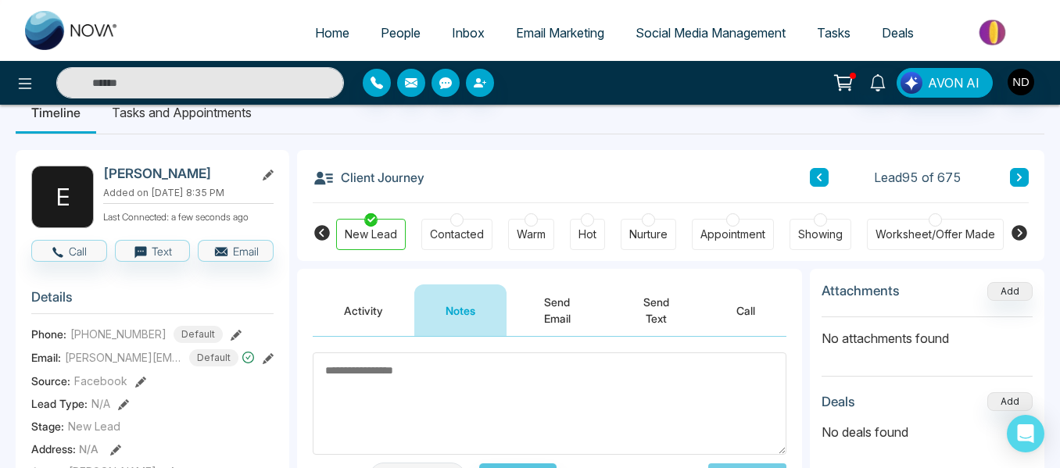
click at [1017, 174] on icon at bounding box center [1019, 178] width 5 height 8
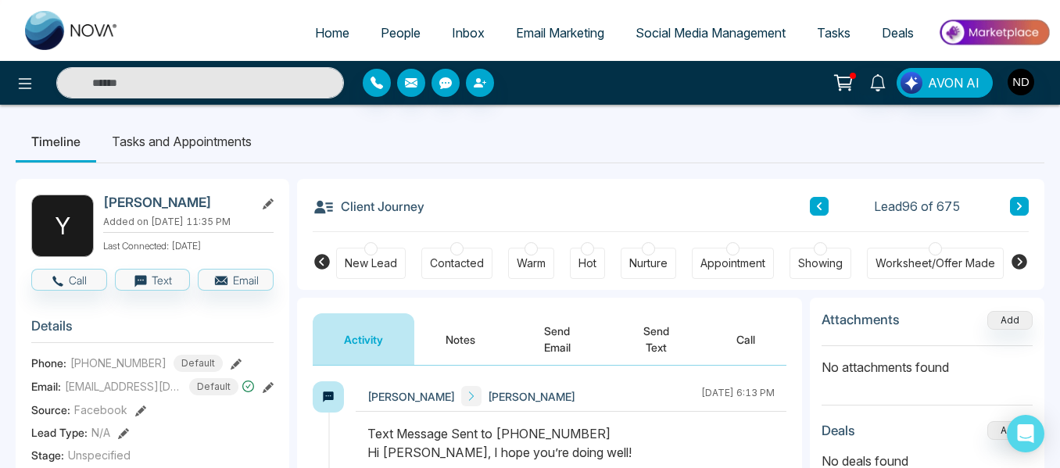
click at [446, 324] on button "Notes" at bounding box center [460, 340] width 92 height 52
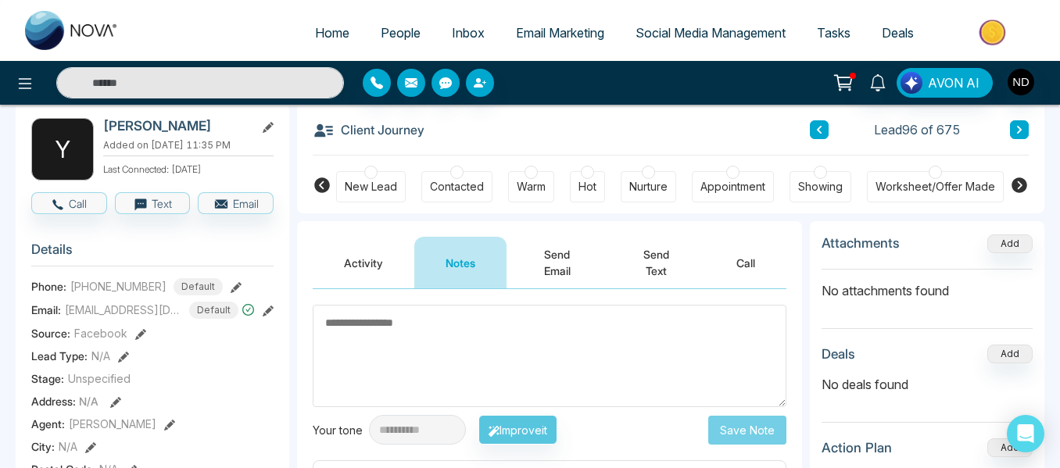
scroll to position [76, 0]
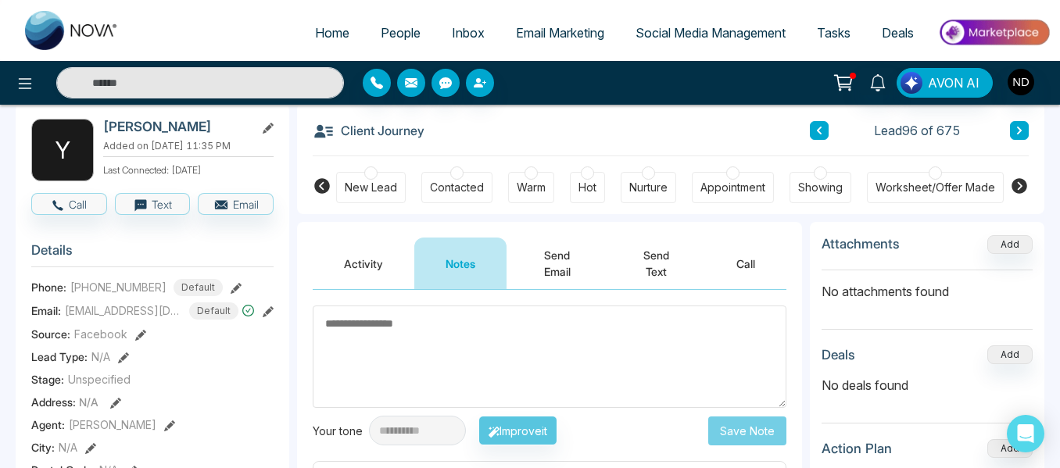
click at [1016, 126] on icon at bounding box center [1020, 130] width 8 height 9
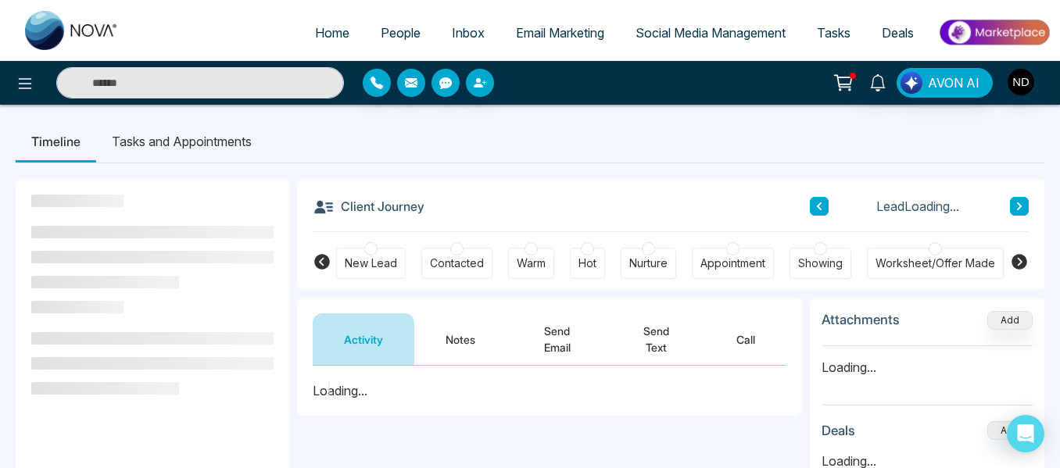
click at [1014, 127] on ul "Timeline Tasks and Appointments" at bounding box center [530, 141] width 1029 height 42
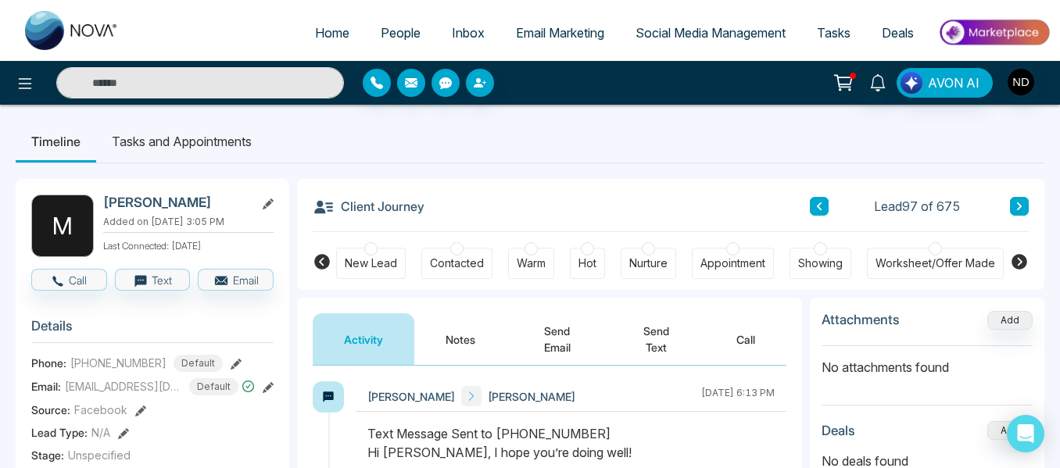
click at [457, 342] on button "Notes" at bounding box center [460, 340] width 92 height 52
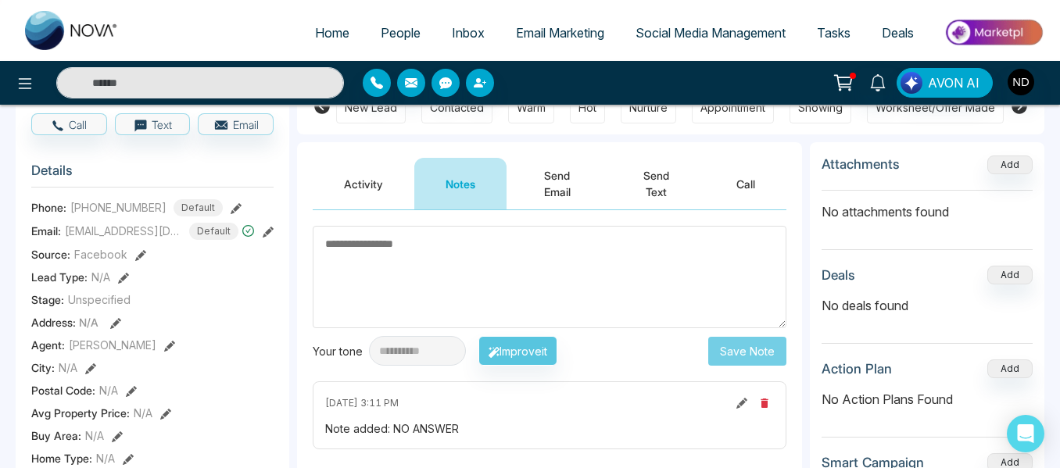
scroll to position [168, 0]
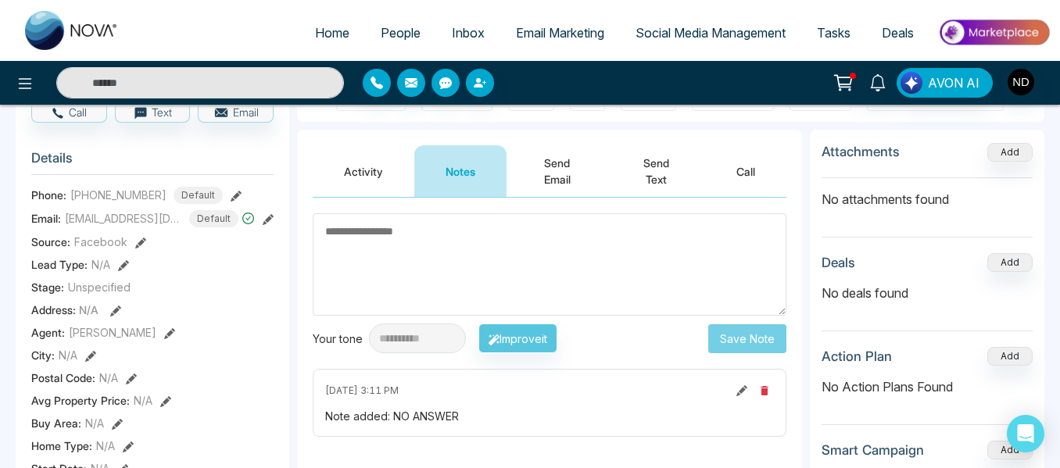
type textarea "******"
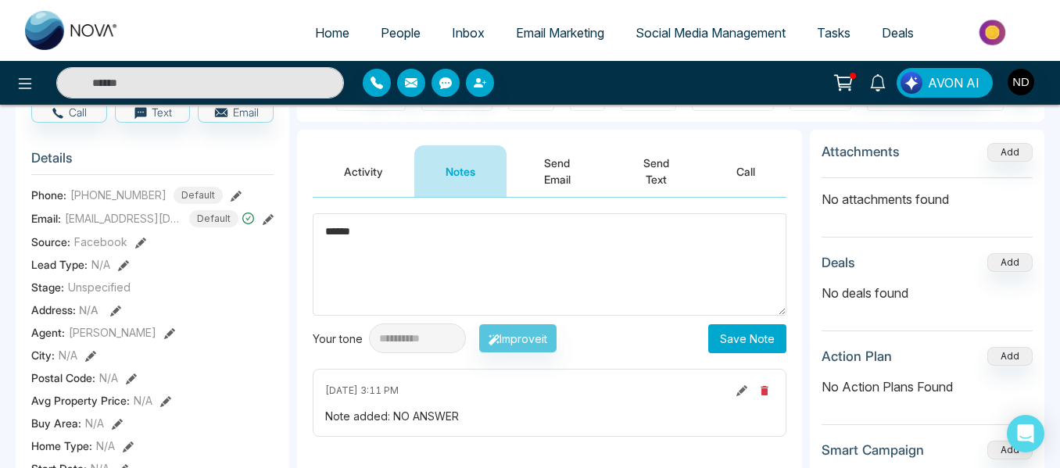
click at [471, 263] on textarea "******" at bounding box center [550, 264] width 474 height 102
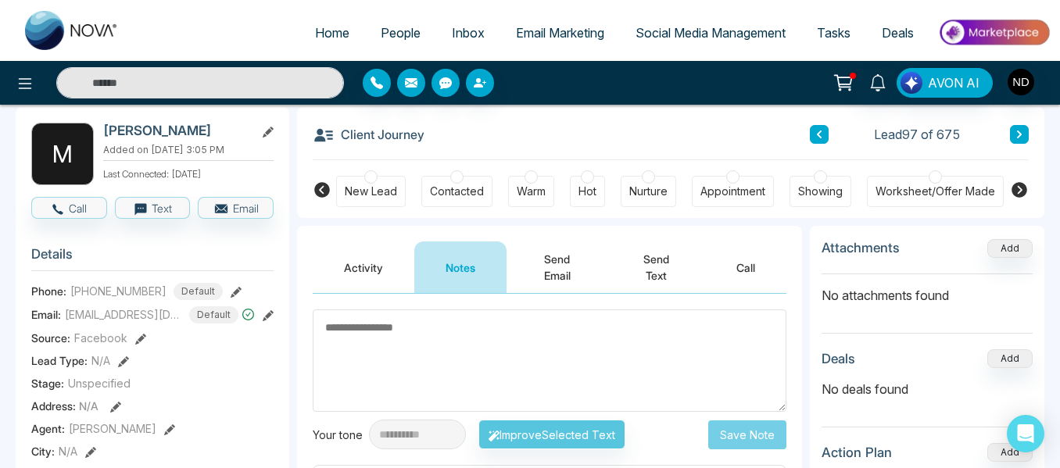
scroll to position [70, 0]
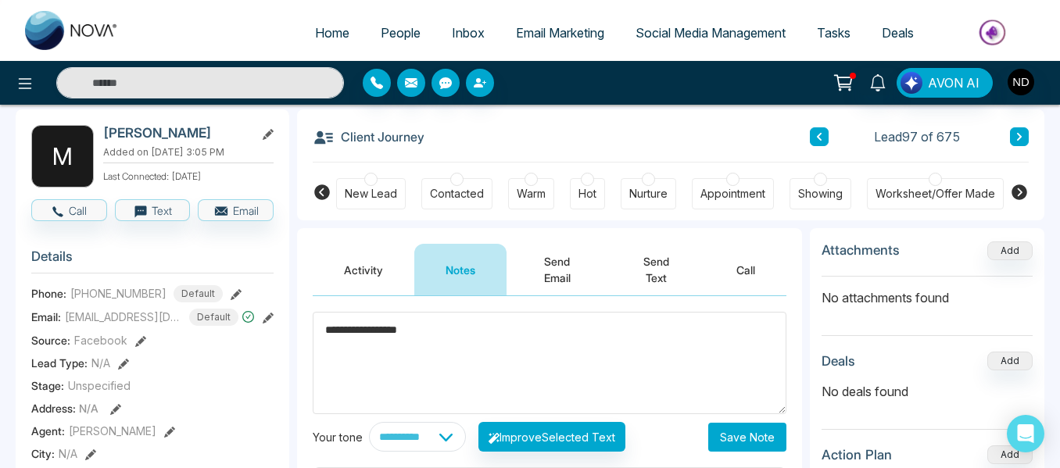
type textarea "**********"
click at [725, 429] on button "Save Note" at bounding box center [747, 437] width 78 height 29
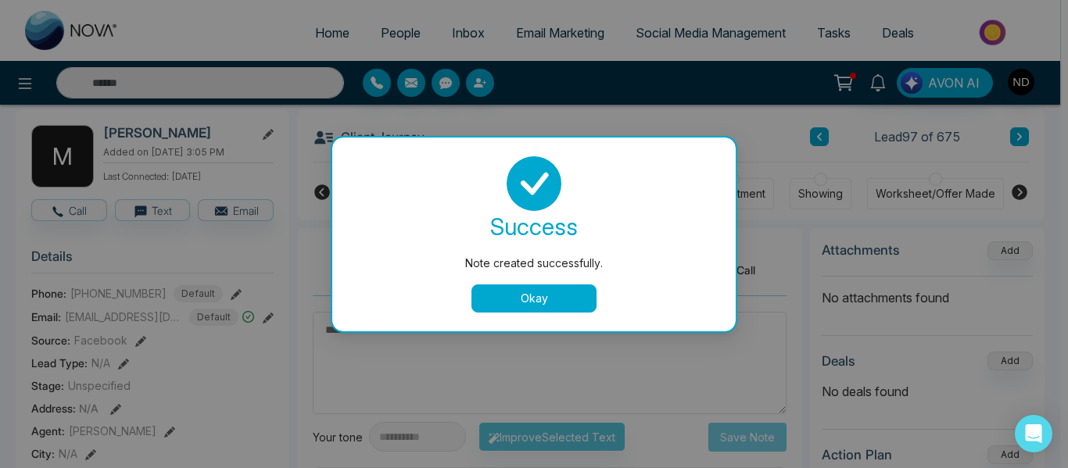
click at [543, 288] on button "Okay" at bounding box center [533, 299] width 125 height 28
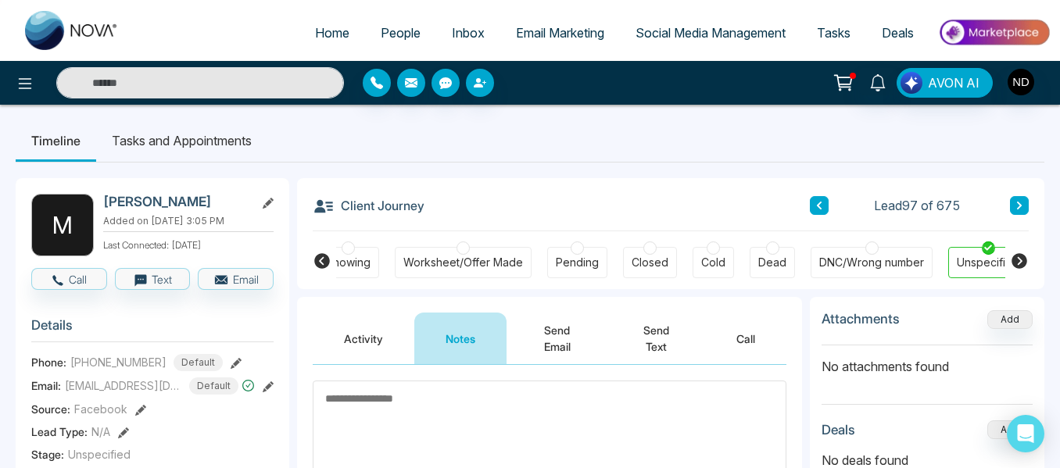
scroll to position [0, 473]
click at [707, 269] on div "Cold" at bounding box center [713, 263] width 24 height 16
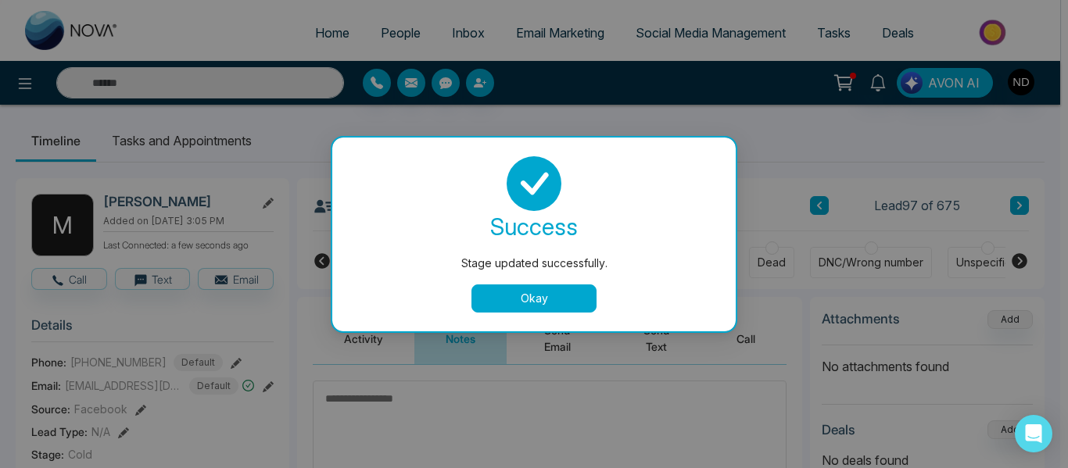
click at [549, 295] on button "Okay" at bounding box center [533, 299] width 125 height 28
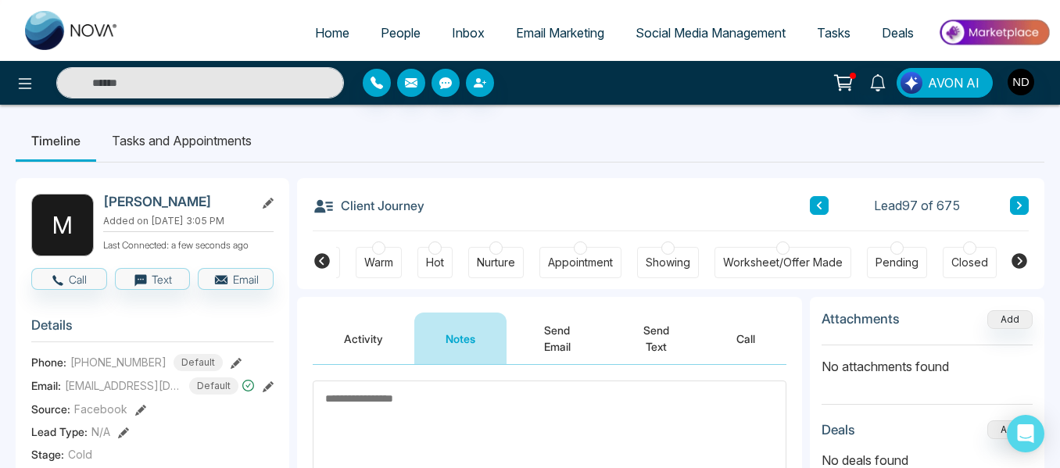
scroll to position [0, 0]
click at [1017, 212] on button at bounding box center [1019, 205] width 19 height 19
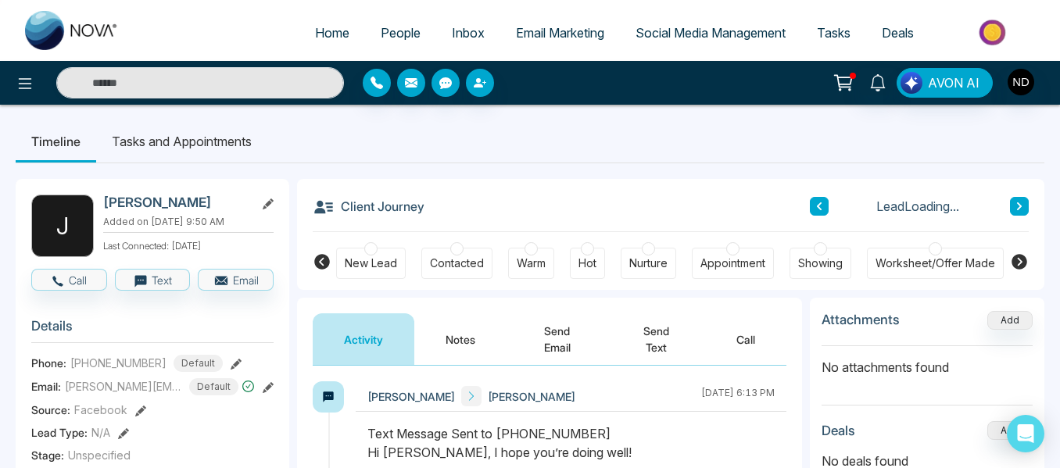
click at [448, 352] on button "Notes" at bounding box center [460, 340] width 92 height 52
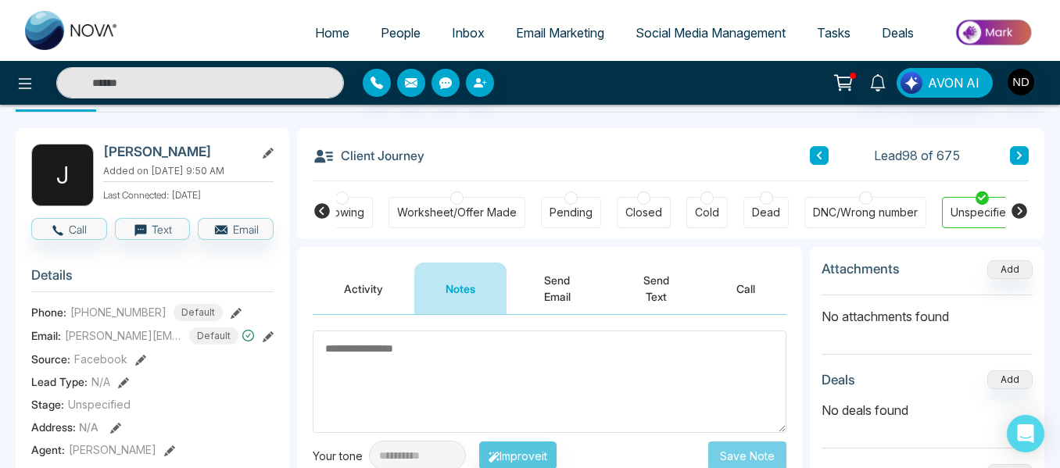
scroll to position [0, 493]
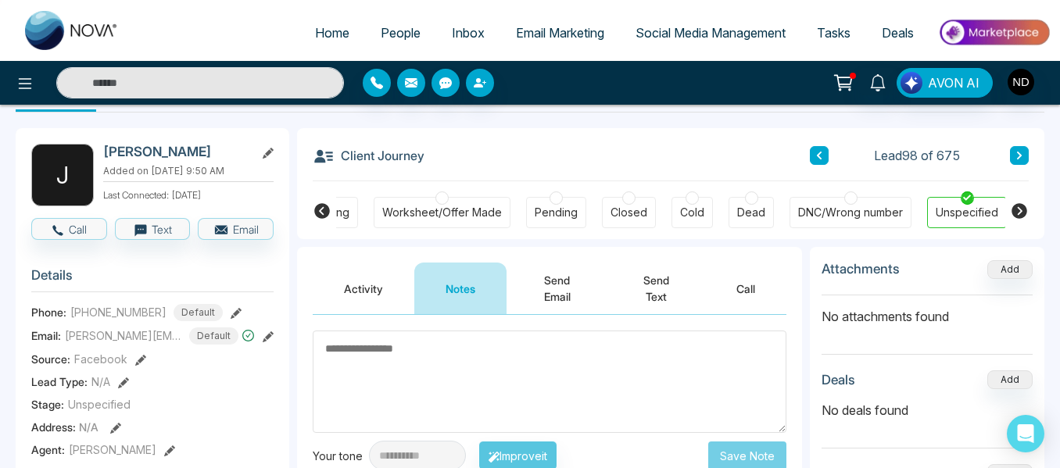
click at [878, 200] on div "DNC/Wrong number" at bounding box center [851, 212] width 122 height 31
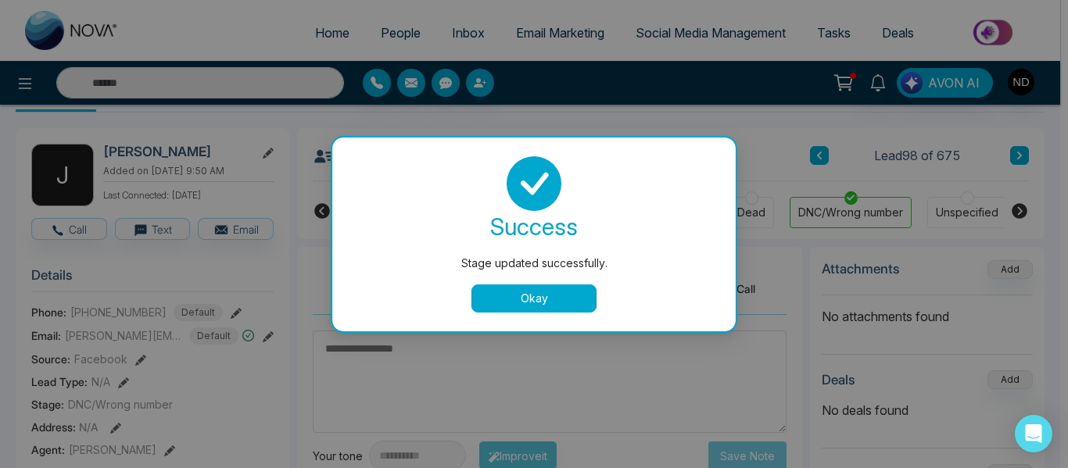
click at [553, 305] on button "Okay" at bounding box center [533, 299] width 125 height 28
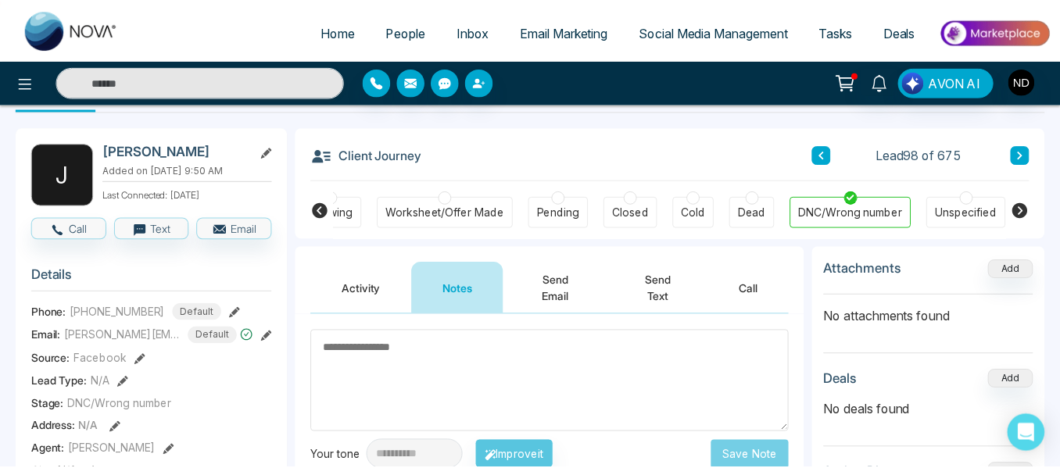
scroll to position [0, 486]
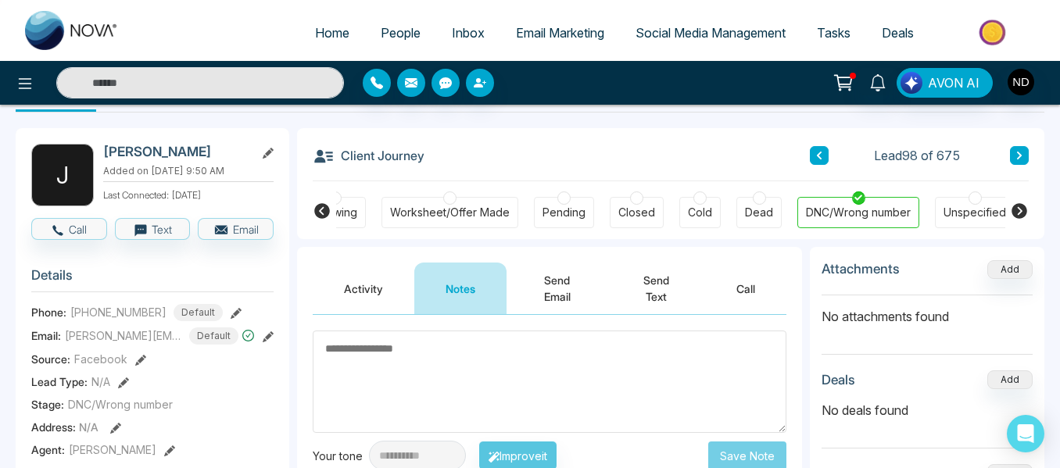
click at [1024, 158] on button at bounding box center [1019, 155] width 19 height 19
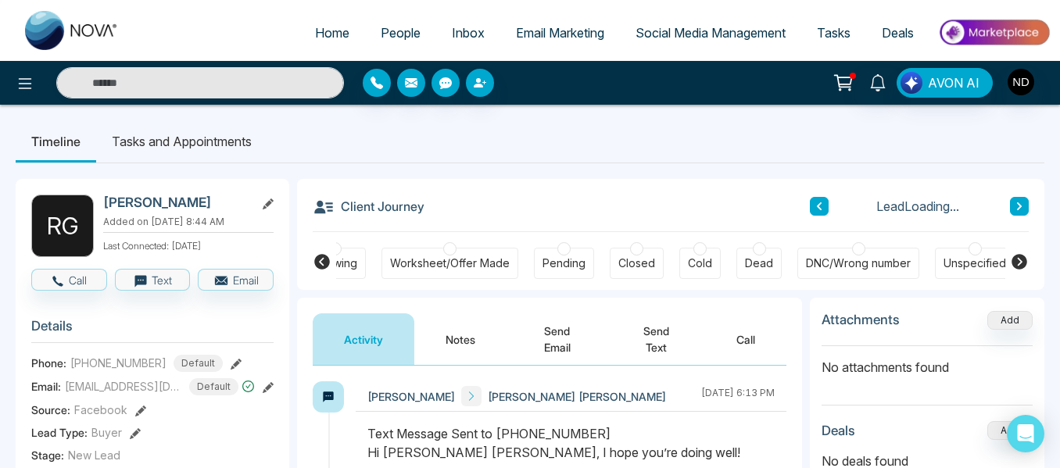
click at [458, 355] on button "Notes" at bounding box center [460, 340] width 92 height 52
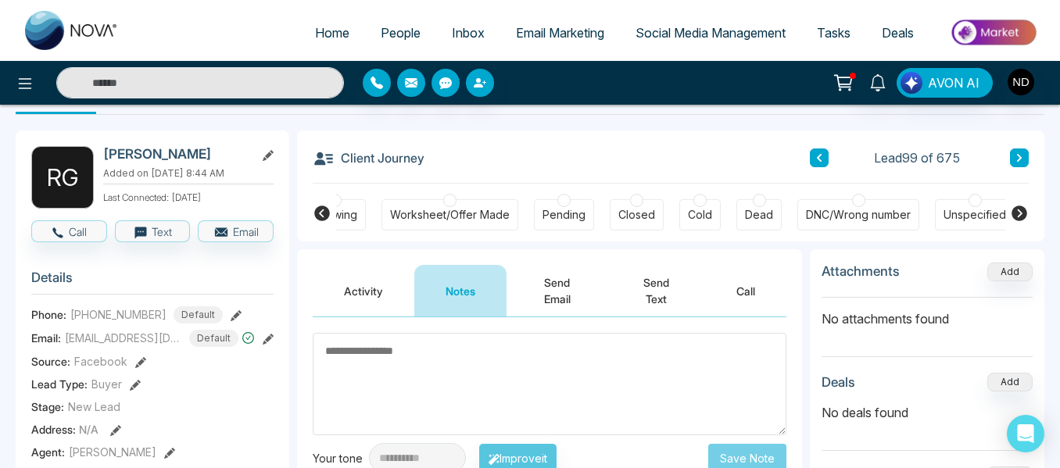
scroll to position [47, 0]
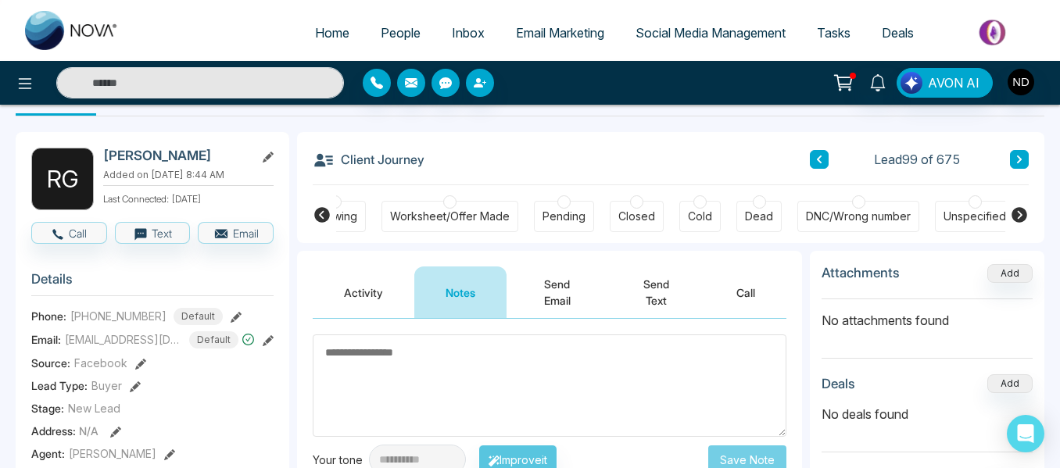
click at [843, 224] on div "DNC/Wrong number" at bounding box center [858, 217] width 105 height 16
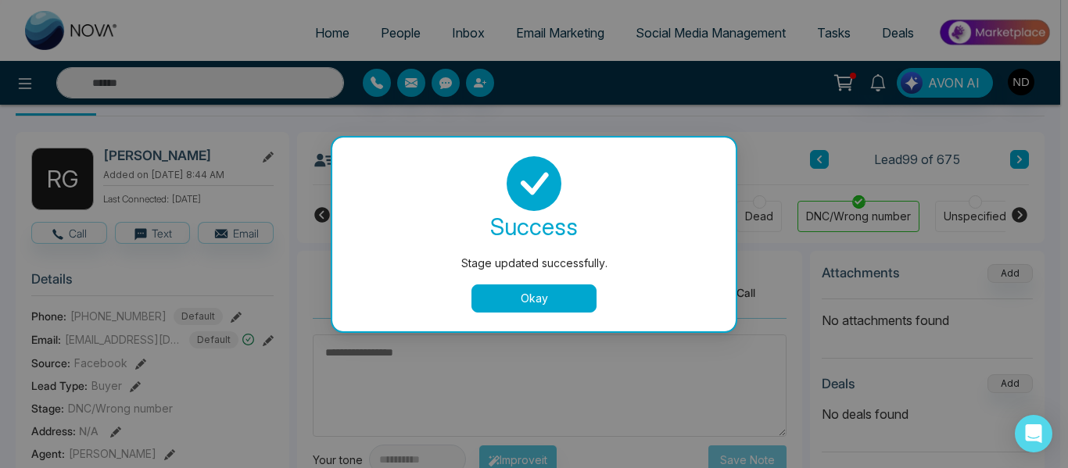
click at [583, 298] on button "Okay" at bounding box center [533, 299] width 125 height 28
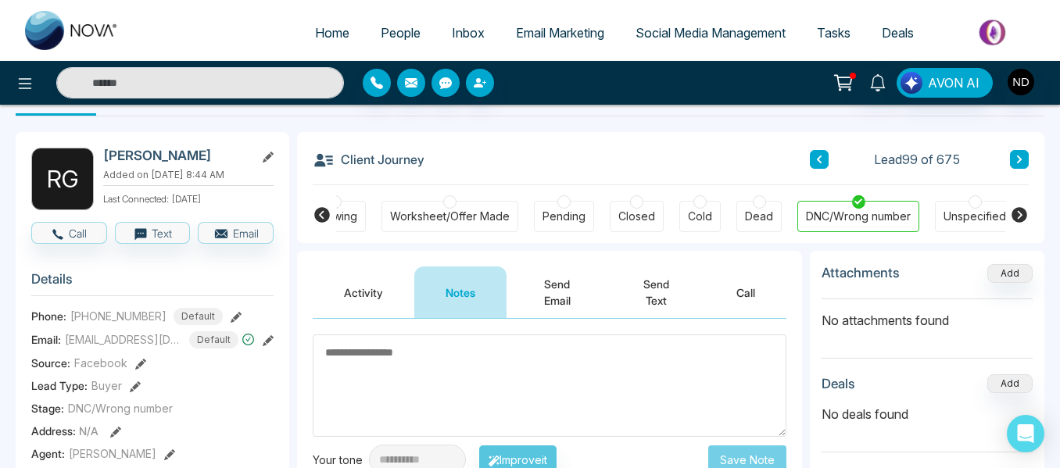
click at [1019, 164] on icon at bounding box center [1020, 159] width 8 height 9
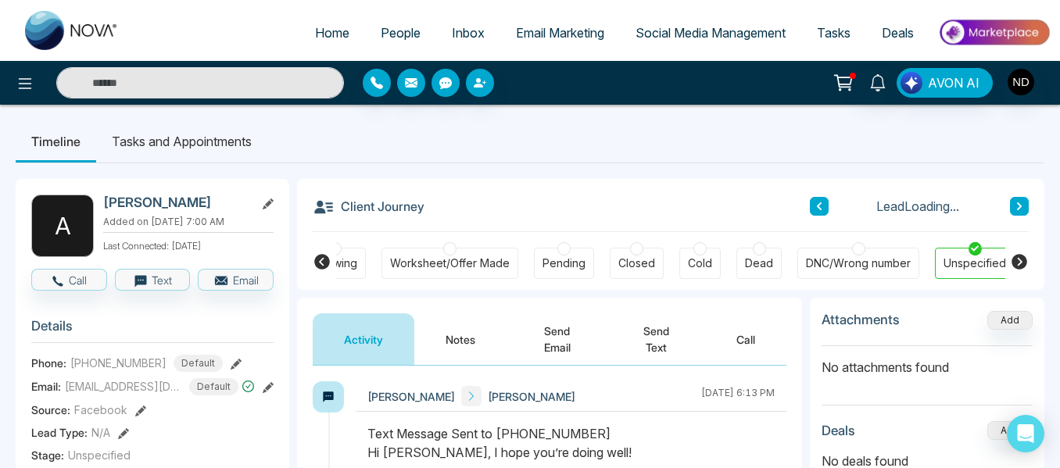
click at [435, 360] on button "Notes" at bounding box center [460, 340] width 92 height 52
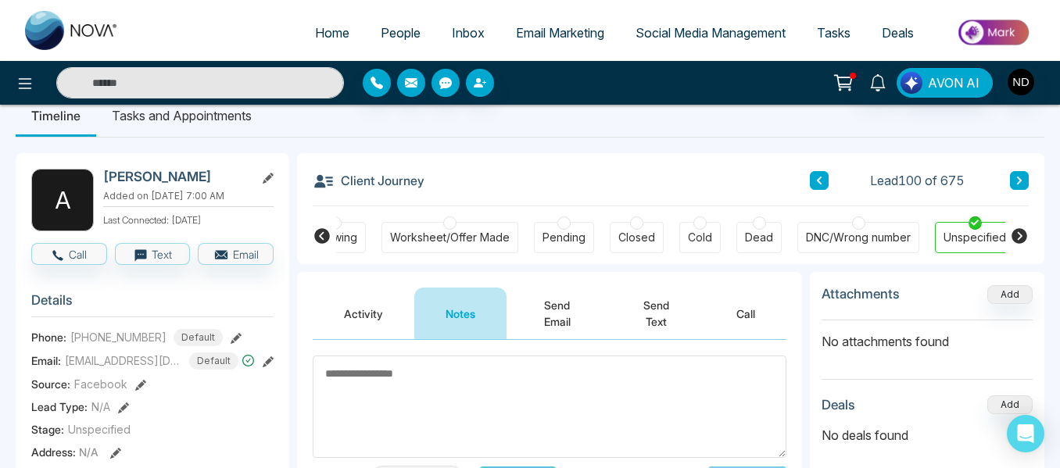
scroll to position [22, 0]
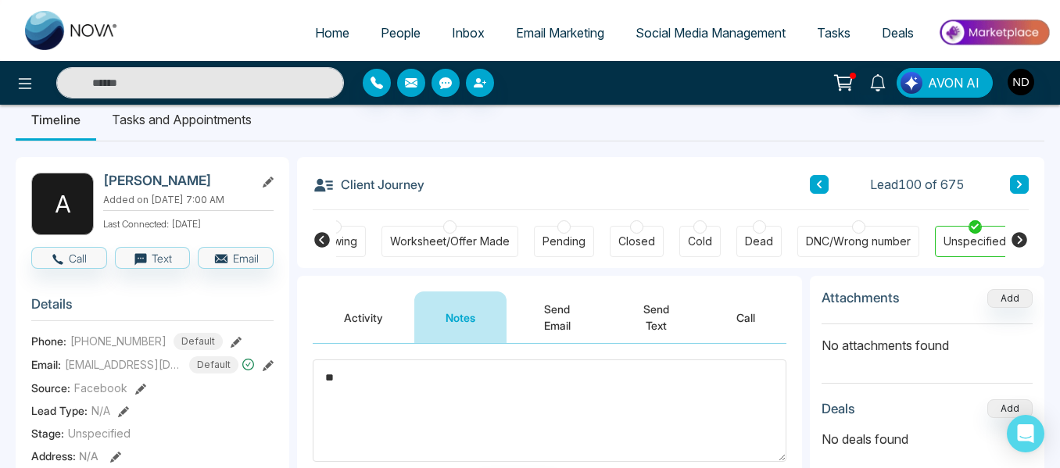
type textarea "*"
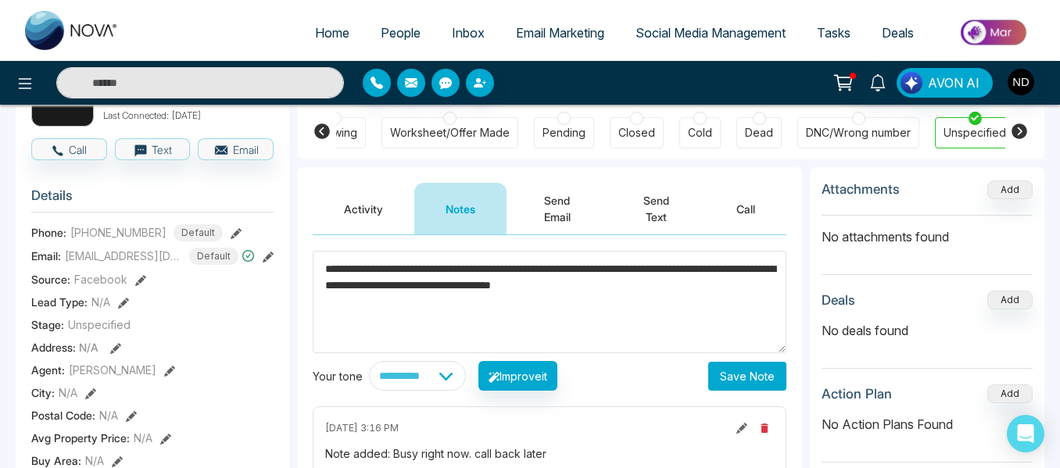
scroll to position [130, 0]
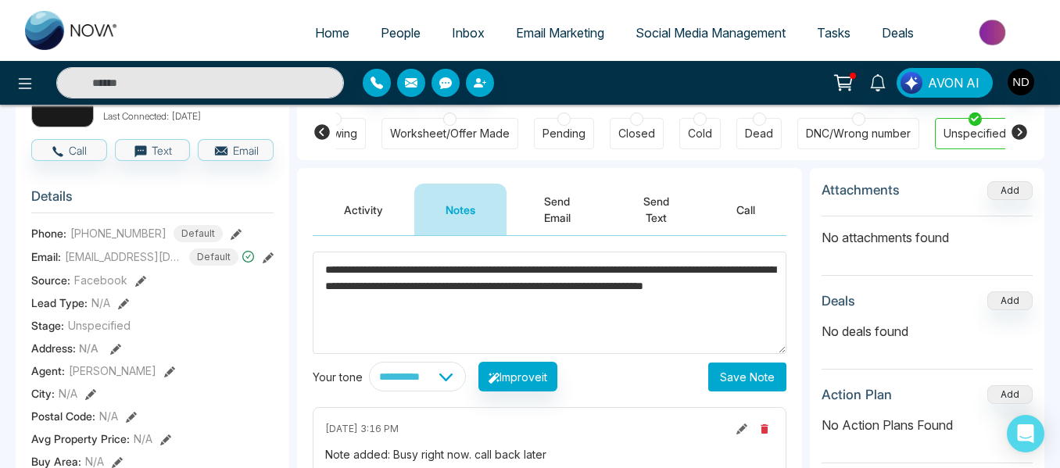
type textarea "**********"
click at [714, 374] on button "Save Note" at bounding box center [747, 377] width 78 height 29
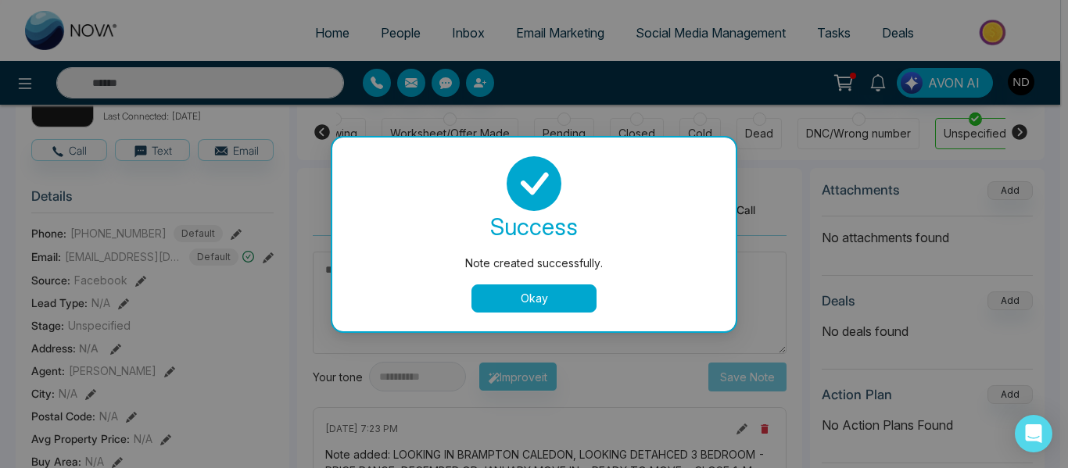
click at [548, 301] on button "Okay" at bounding box center [533, 299] width 125 height 28
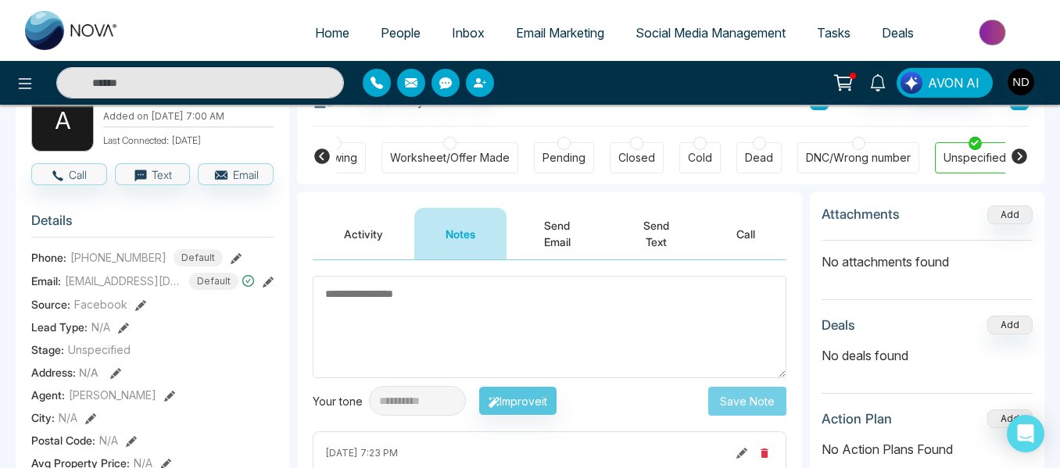
scroll to position [0, 0]
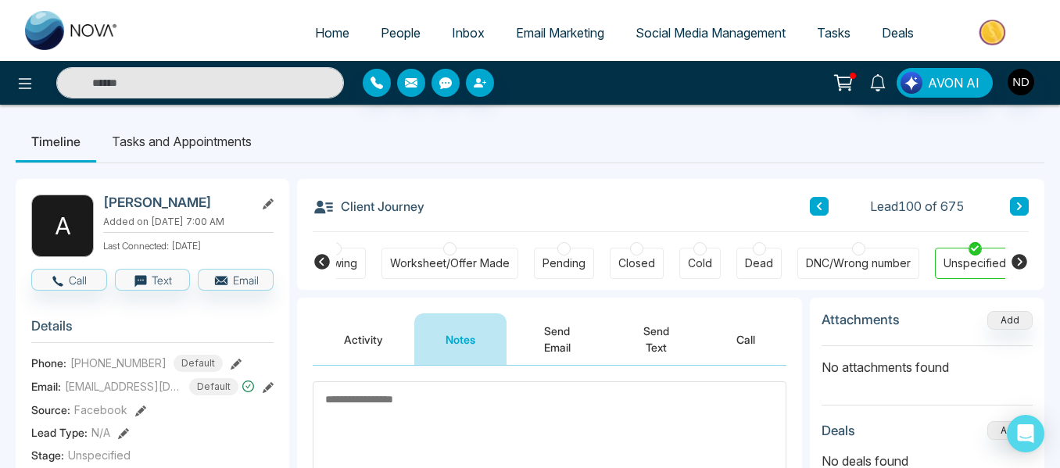
click at [175, 129] on li "Tasks and Appointments" at bounding box center [181, 141] width 171 height 42
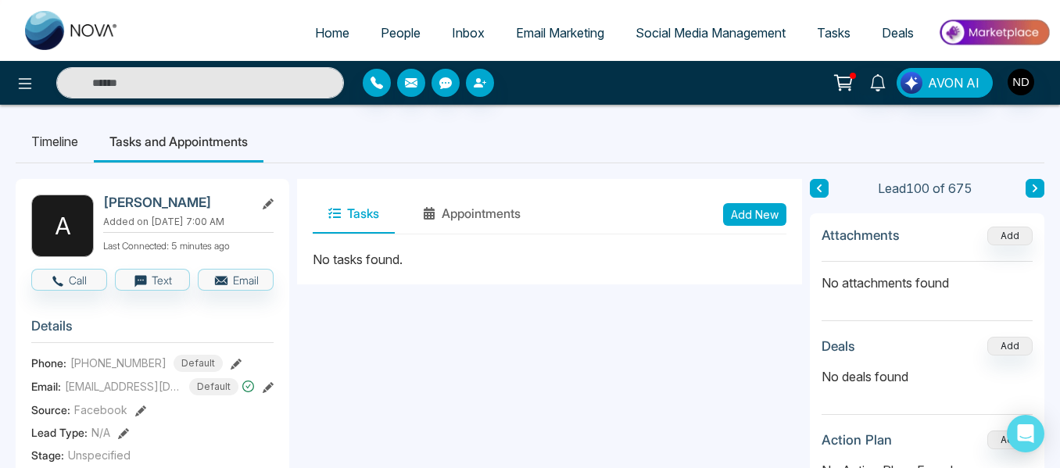
click at [754, 223] on button "Add New" at bounding box center [754, 214] width 63 height 23
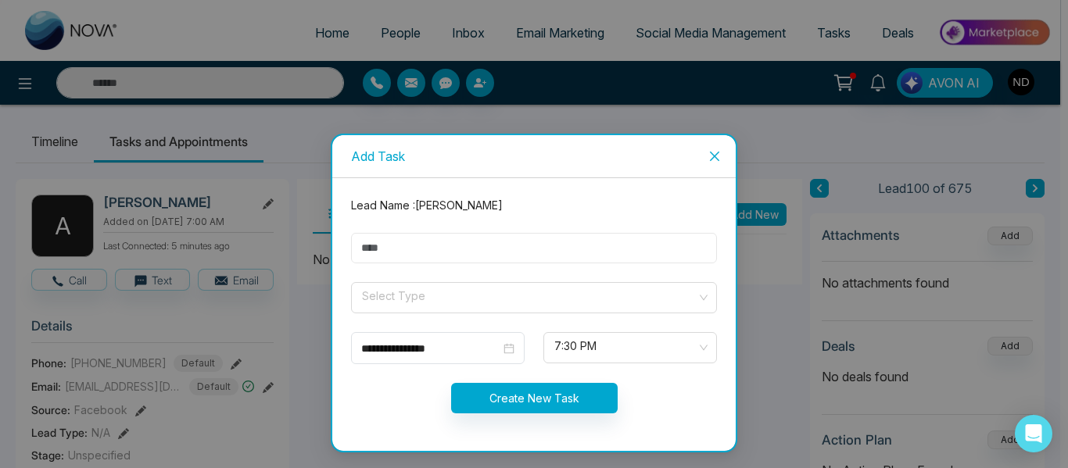
click at [574, 238] on input "text" at bounding box center [534, 248] width 366 height 30
click at [571, 236] on input "**********" at bounding box center [534, 248] width 366 height 30
click at [561, 252] on input "**********" at bounding box center [534, 248] width 366 height 30
click at [550, 312] on span at bounding box center [528, 298] width 336 height 30
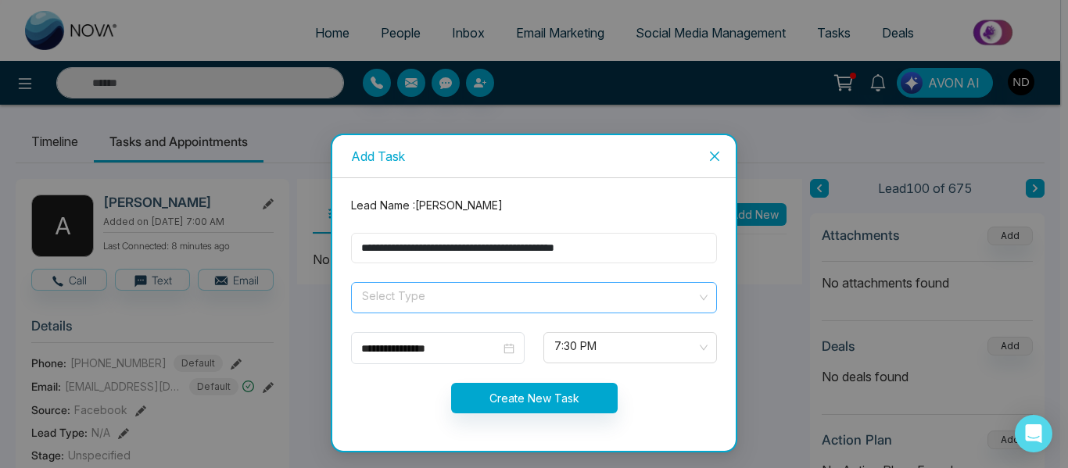
type input "**********"
click at [467, 346] on input "**********" at bounding box center [430, 348] width 139 height 17
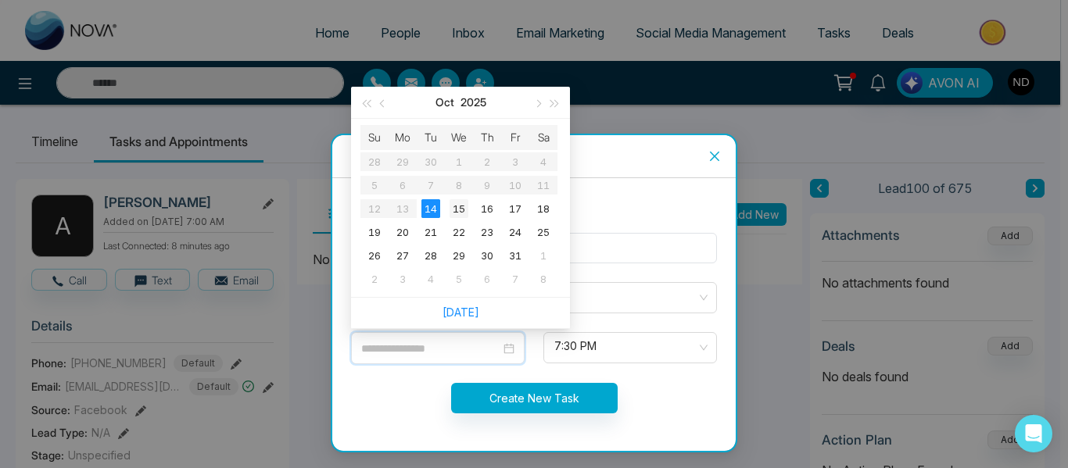
type input "**********"
click at [460, 203] on div "15" at bounding box center [459, 208] width 19 height 19
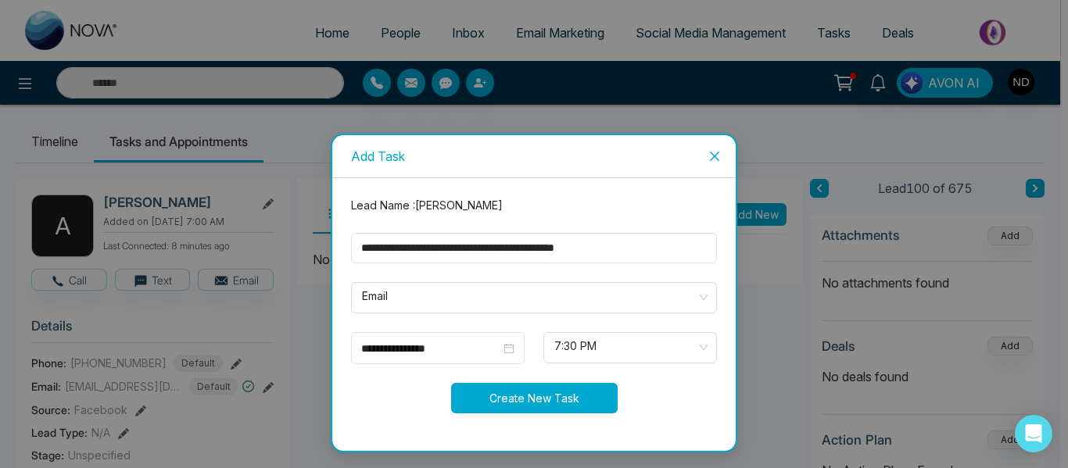
click at [536, 402] on button "Create New Task" at bounding box center [534, 398] width 167 height 30
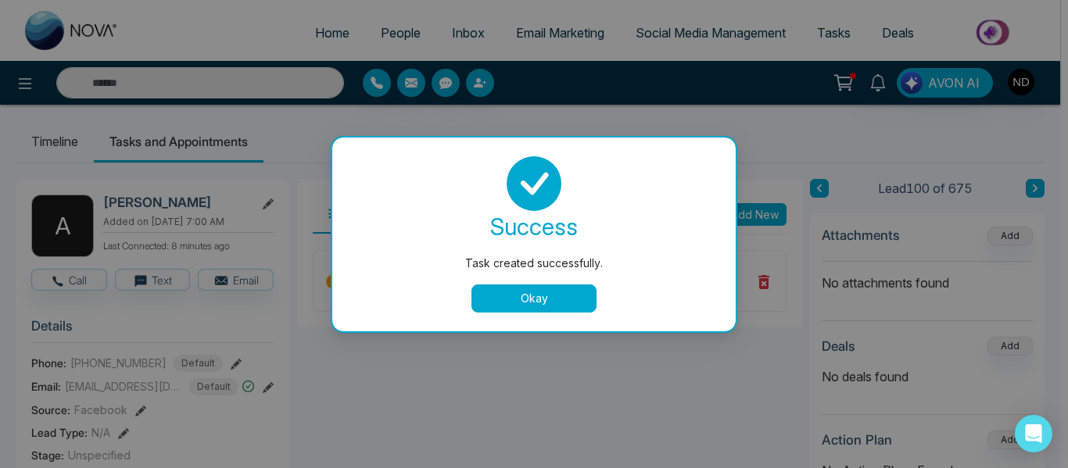
click at [524, 301] on button "Okay" at bounding box center [533, 299] width 125 height 28
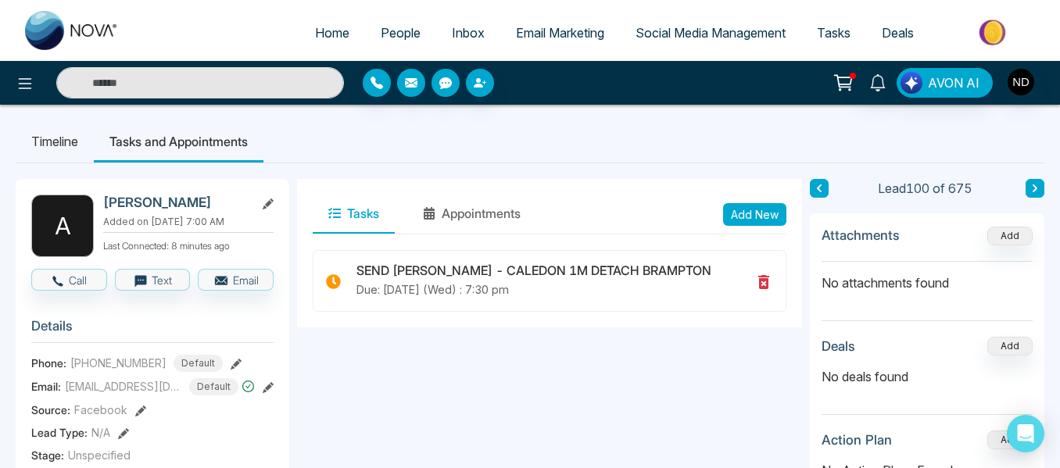
click at [63, 137] on li "Timeline" at bounding box center [55, 141] width 78 height 42
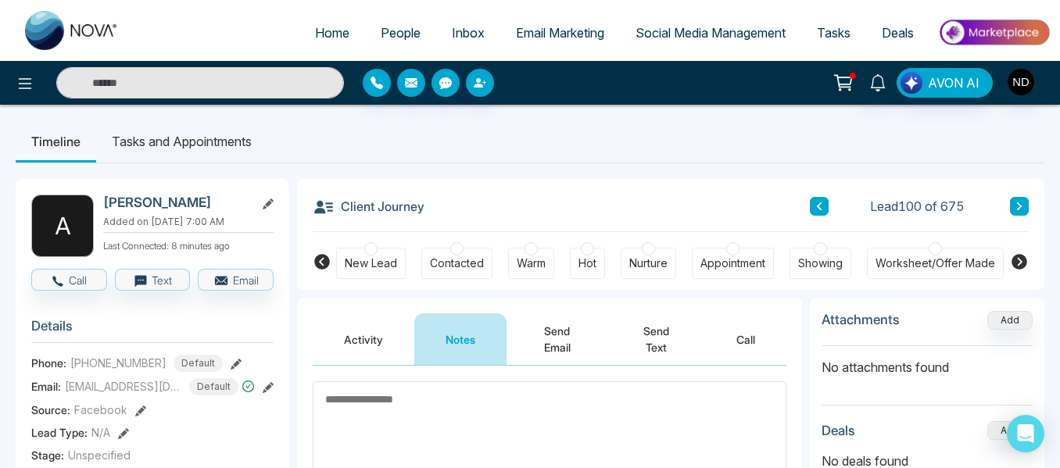
click at [593, 260] on div "Hot" at bounding box center [588, 264] width 18 height 16
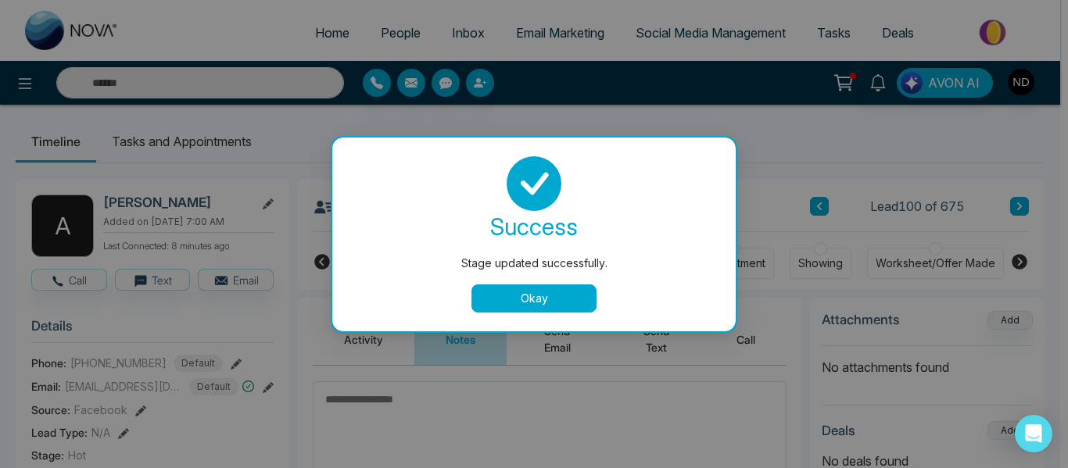
click at [550, 303] on button "Okay" at bounding box center [533, 299] width 125 height 28
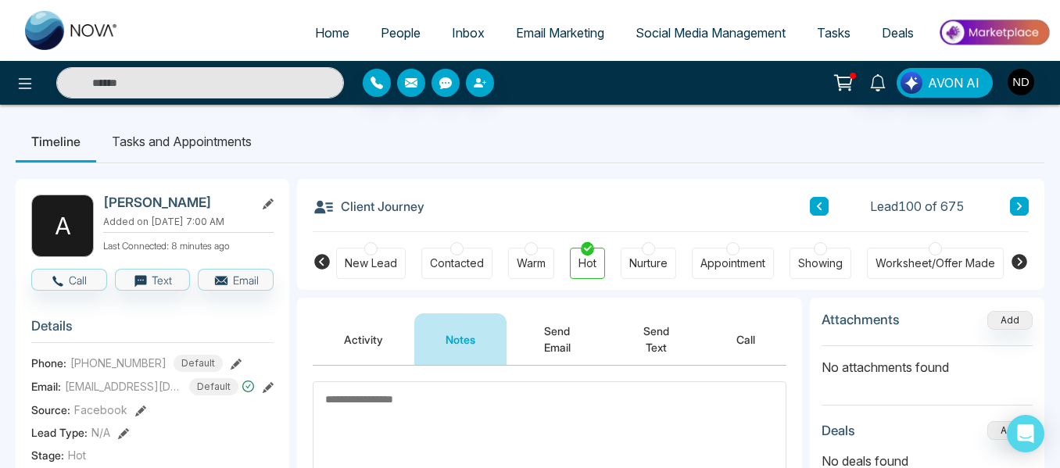
click at [1027, 206] on button at bounding box center [1019, 206] width 19 height 19
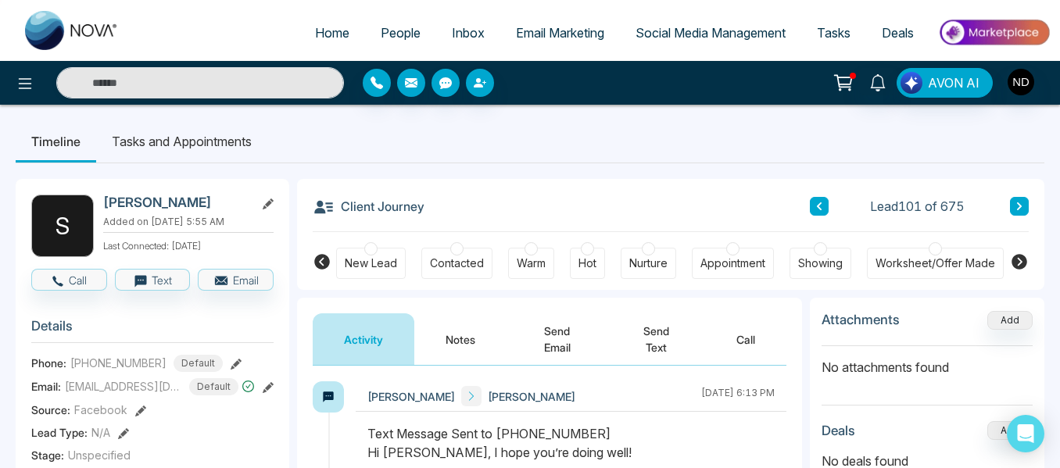
click at [446, 350] on button "Notes" at bounding box center [460, 340] width 92 height 52
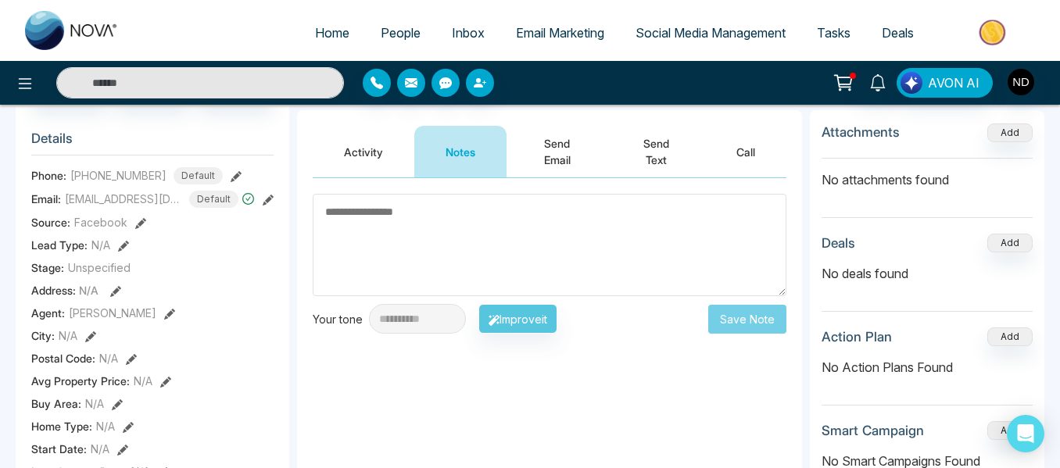
scroll to position [191, 0]
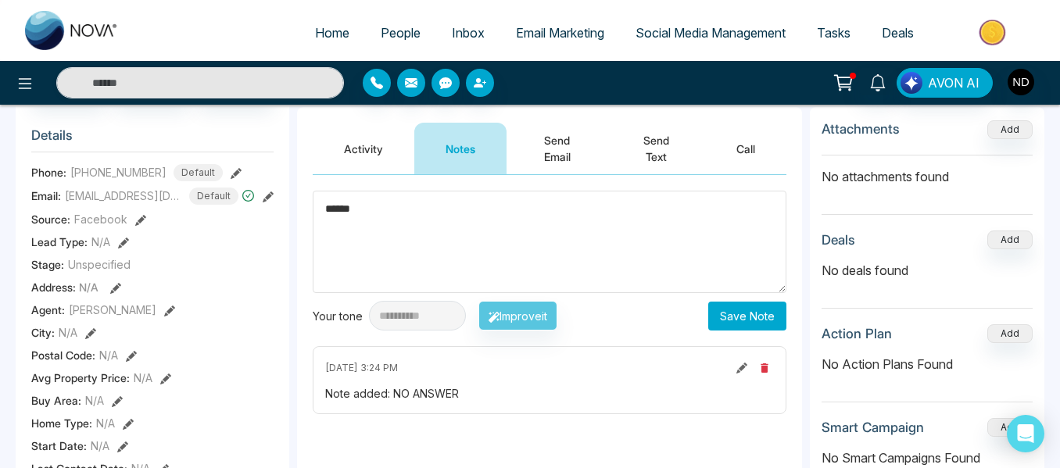
type textarea "******"
click at [734, 316] on button "Save Note" at bounding box center [747, 316] width 78 height 29
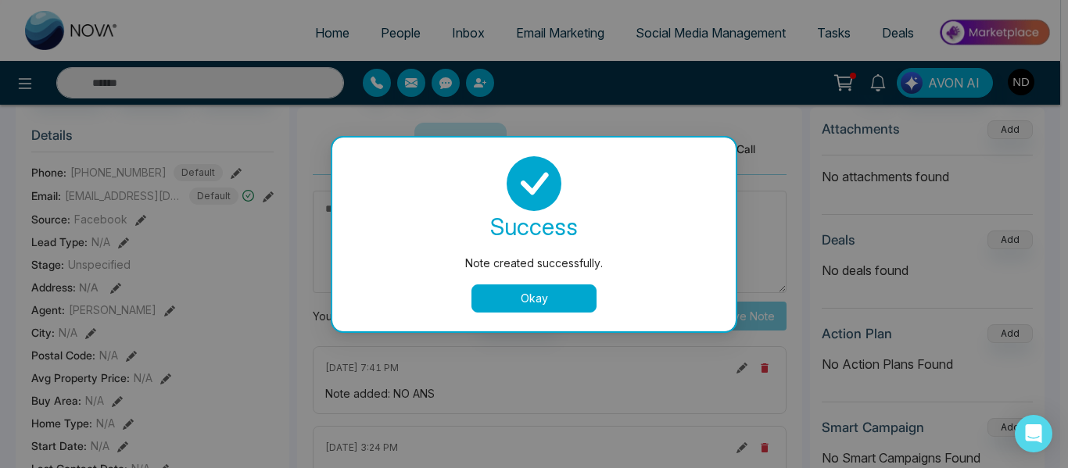
click at [554, 296] on button "Okay" at bounding box center [533, 299] width 125 height 28
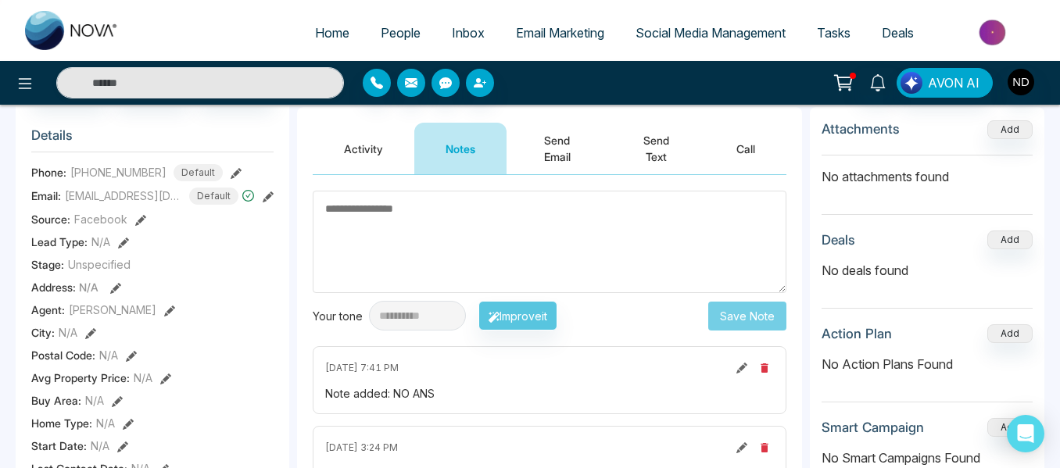
click at [740, 371] on icon at bounding box center [741, 368] width 11 height 11
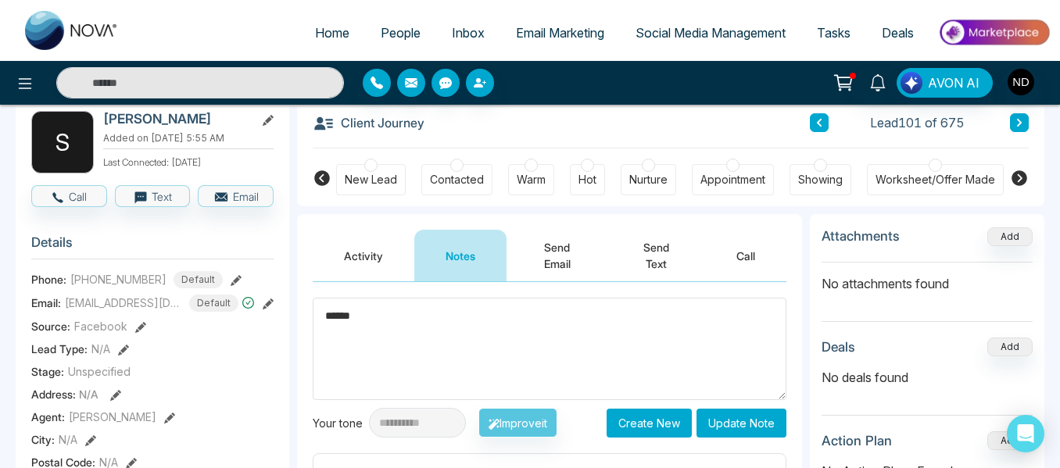
scroll to position [83, 0]
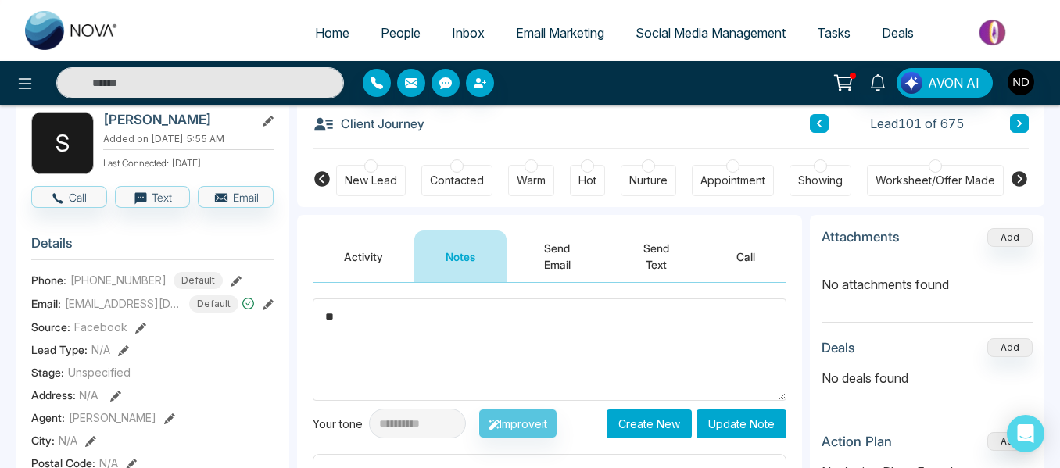
type textarea "*"
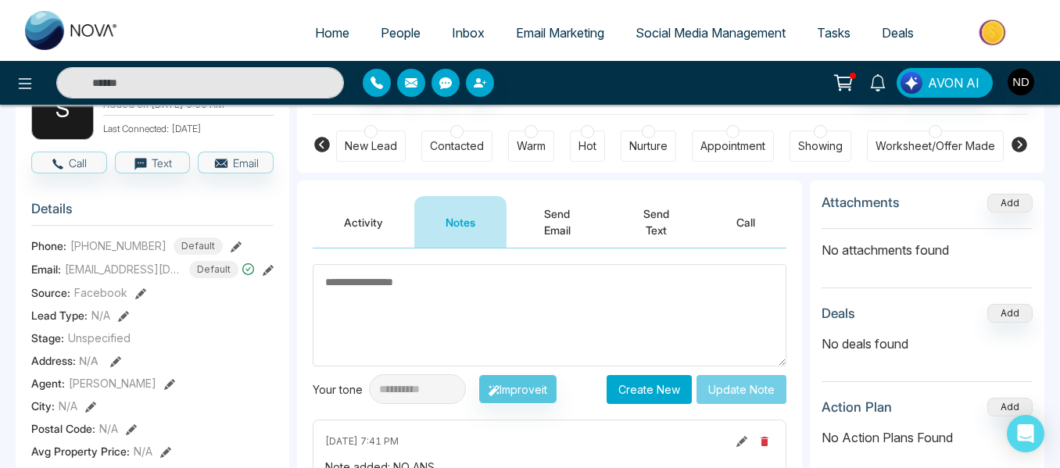
scroll to position [116, 0]
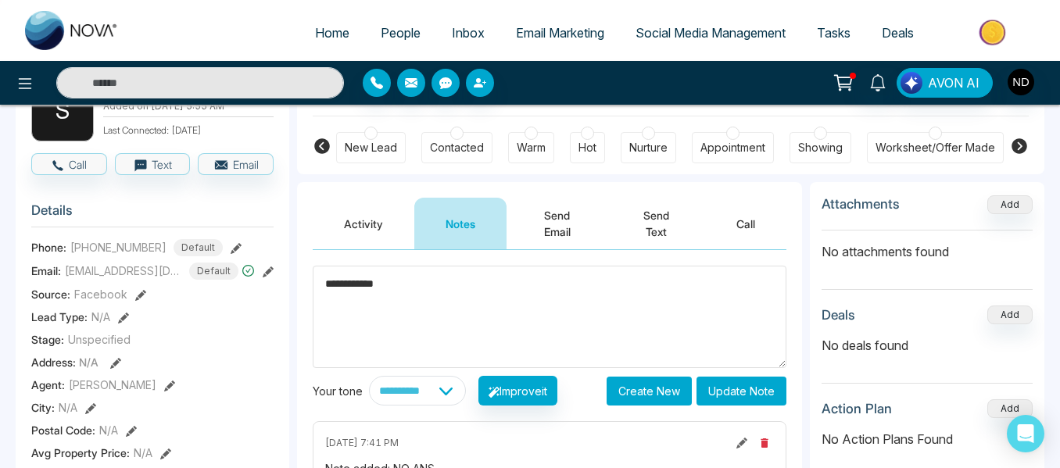
type textarea "**********"
click at [672, 395] on button "Create New" at bounding box center [649, 391] width 85 height 29
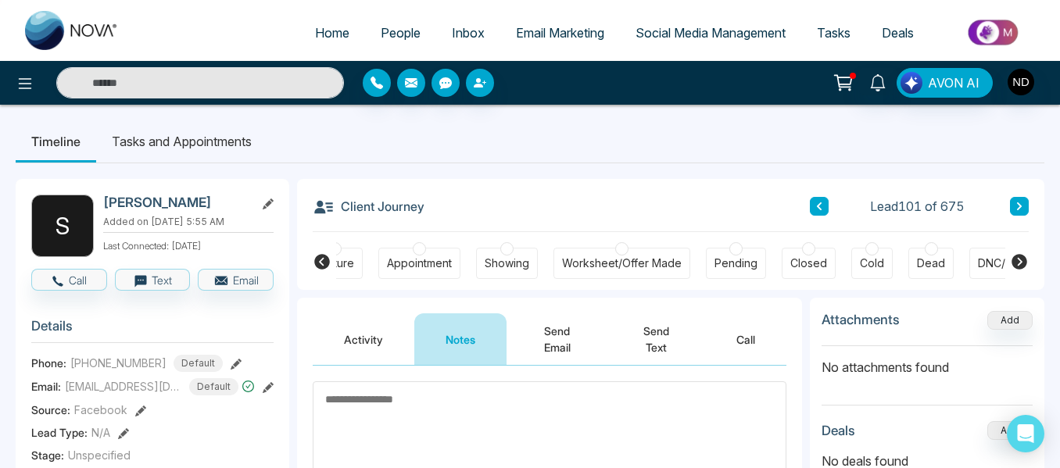
scroll to position [0, 314]
click at [979, 264] on div "DNC/Wrong number" at bounding box center [1029, 264] width 105 height 16
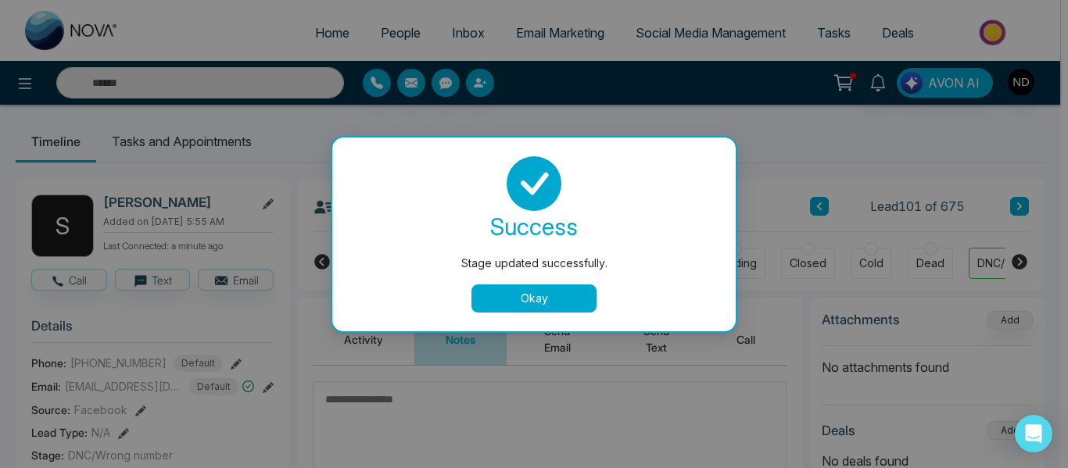
click at [546, 312] on button "Okay" at bounding box center [533, 299] width 125 height 28
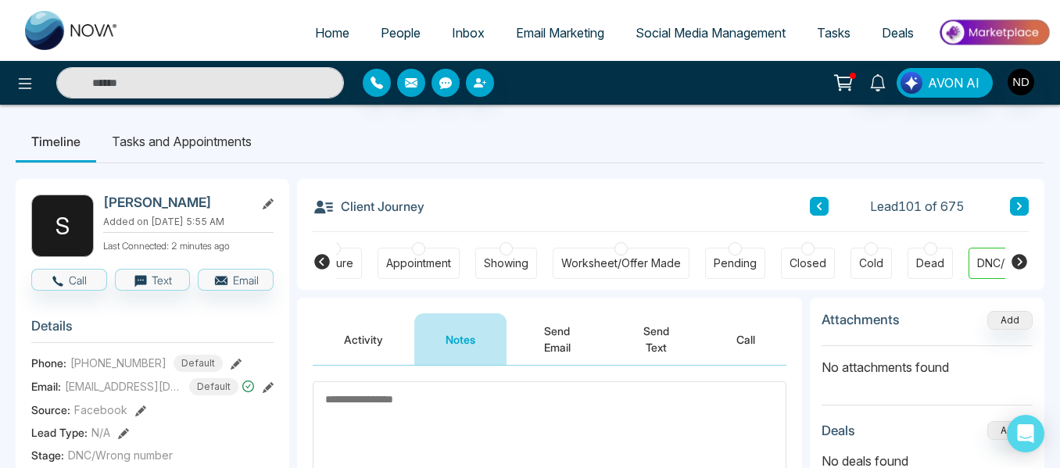
click at [1019, 206] on icon at bounding box center [1020, 206] width 8 height 9
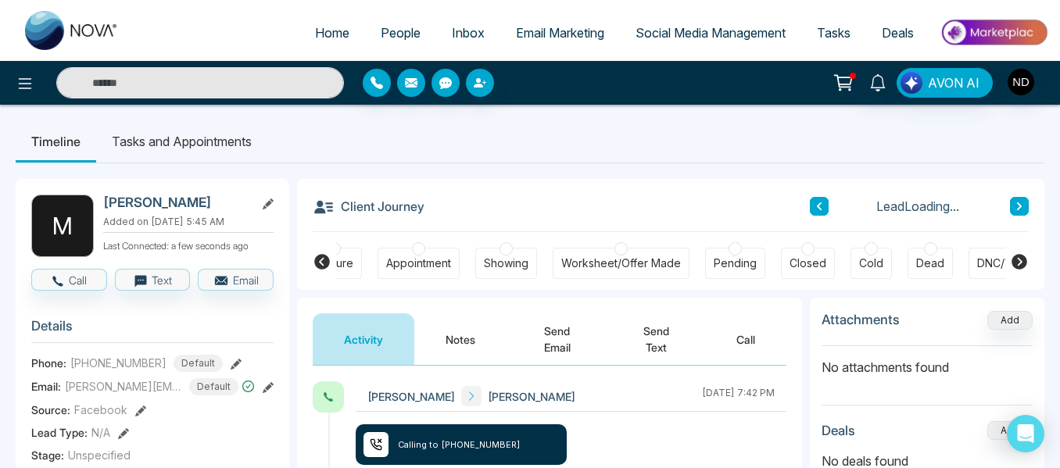
scroll to position [99, 0]
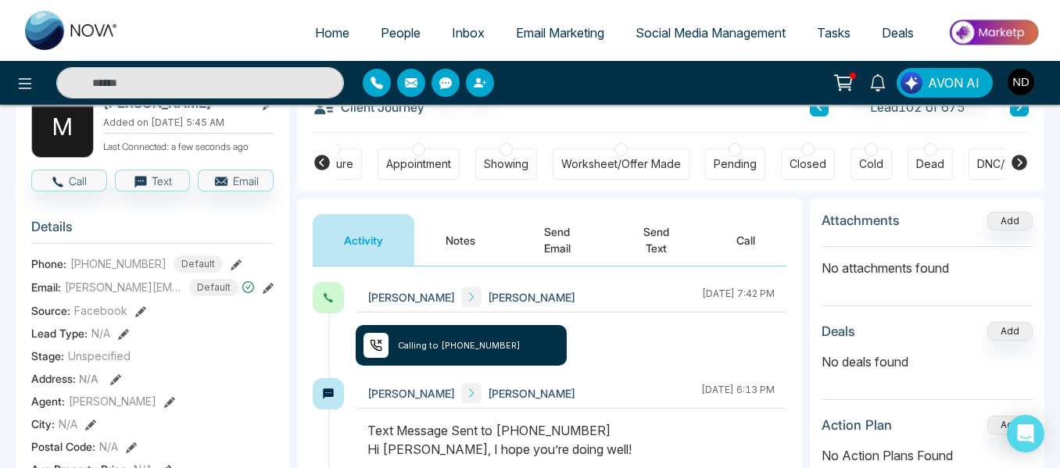
click at [467, 217] on button "Notes" at bounding box center [460, 240] width 92 height 52
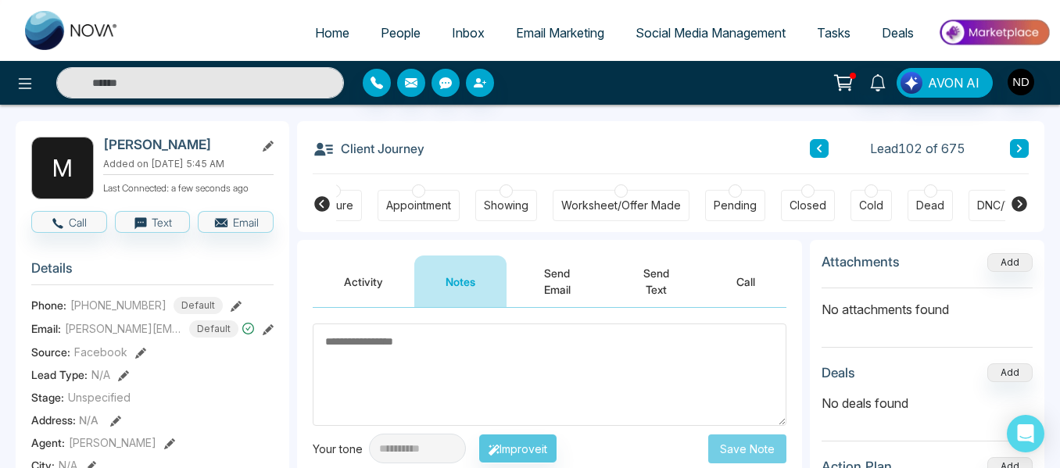
scroll to position [57, 0]
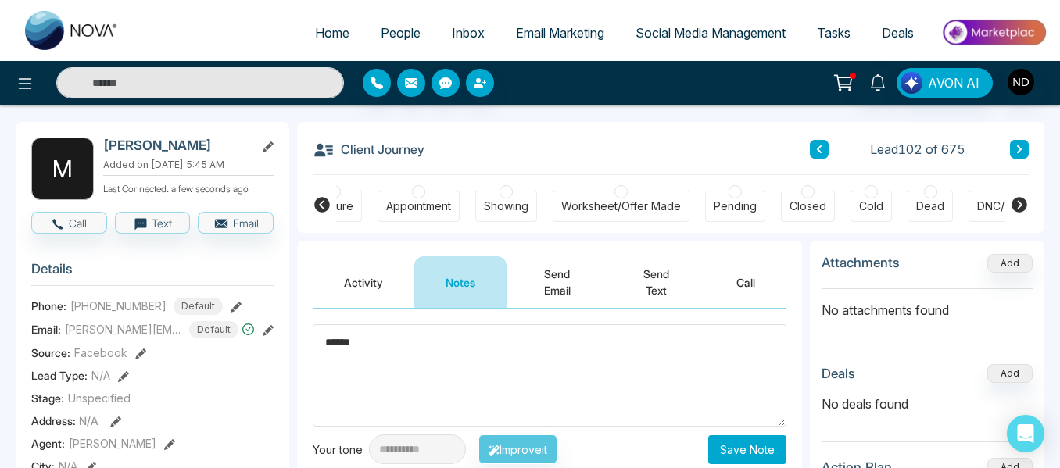
type textarea "******"
click at [747, 446] on button "Save Note" at bounding box center [747, 449] width 78 height 29
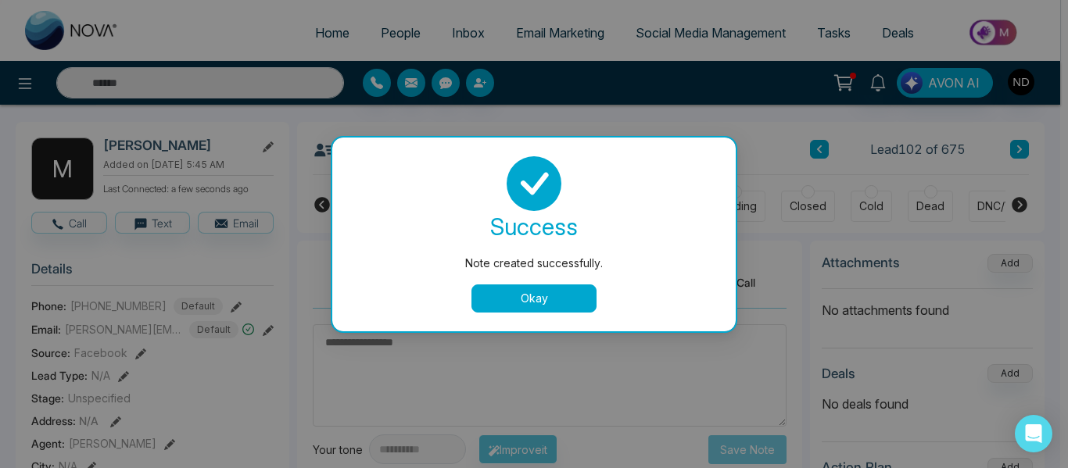
click at [526, 304] on button "Okay" at bounding box center [533, 299] width 125 height 28
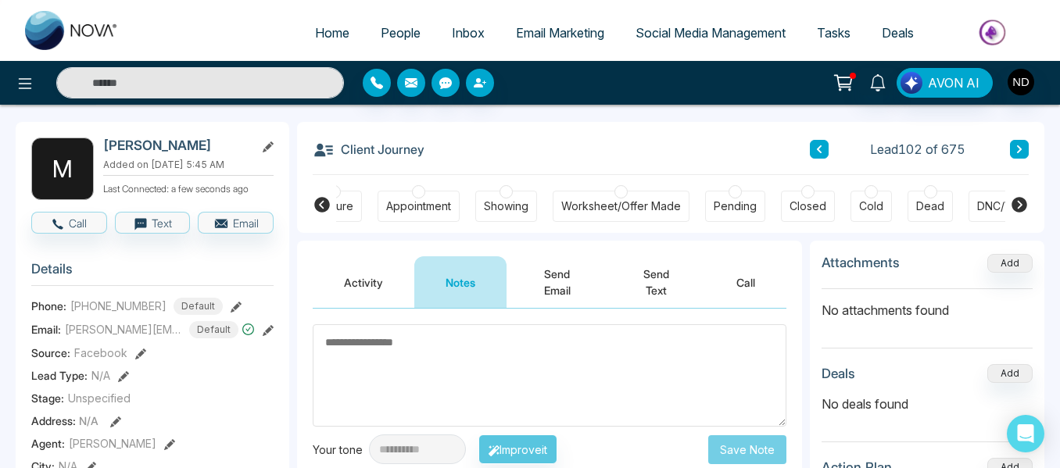
click at [1018, 149] on icon at bounding box center [1020, 149] width 8 height 9
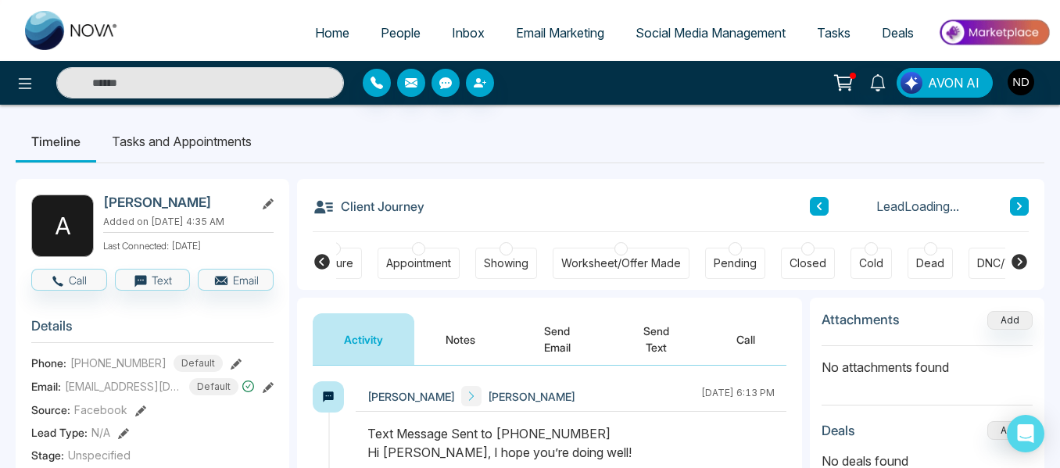
click at [457, 329] on button "Notes" at bounding box center [460, 340] width 92 height 52
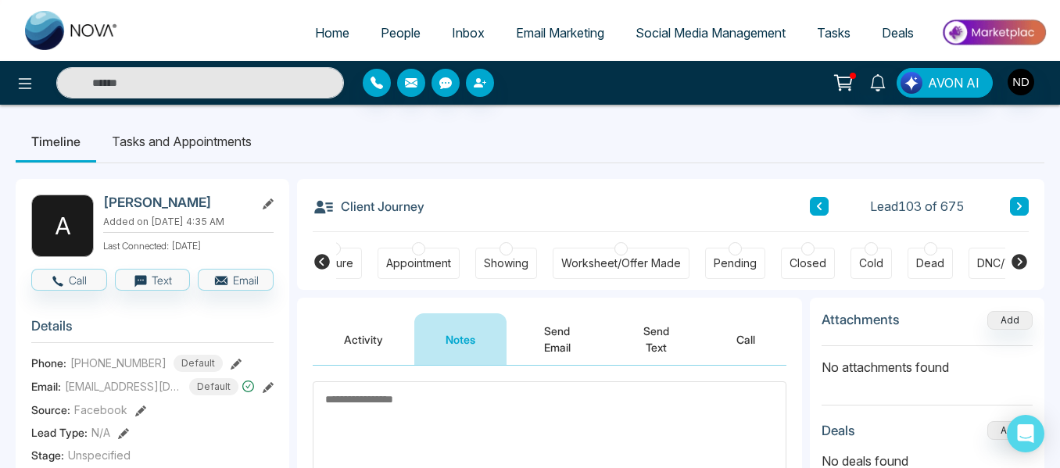
click at [819, 207] on icon at bounding box center [819, 206] width 5 height 8
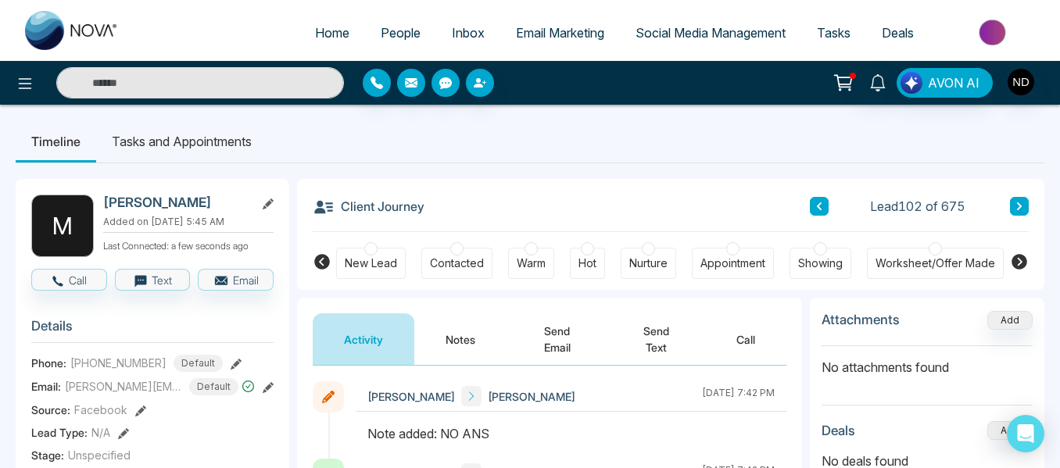
click at [351, 267] on div "New Lead" at bounding box center [371, 264] width 52 height 16
click at [1012, 205] on button at bounding box center [1019, 206] width 19 height 19
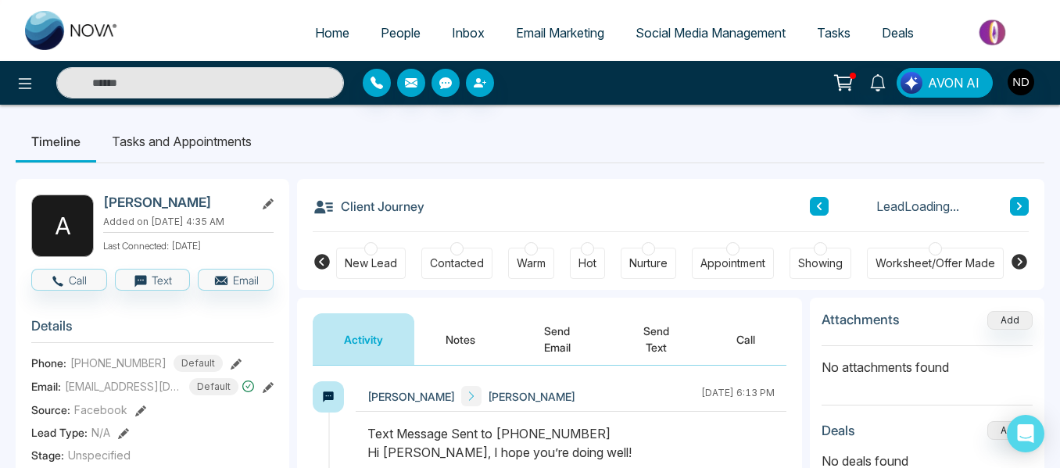
click at [468, 347] on button "Notes" at bounding box center [460, 340] width 92 height 52
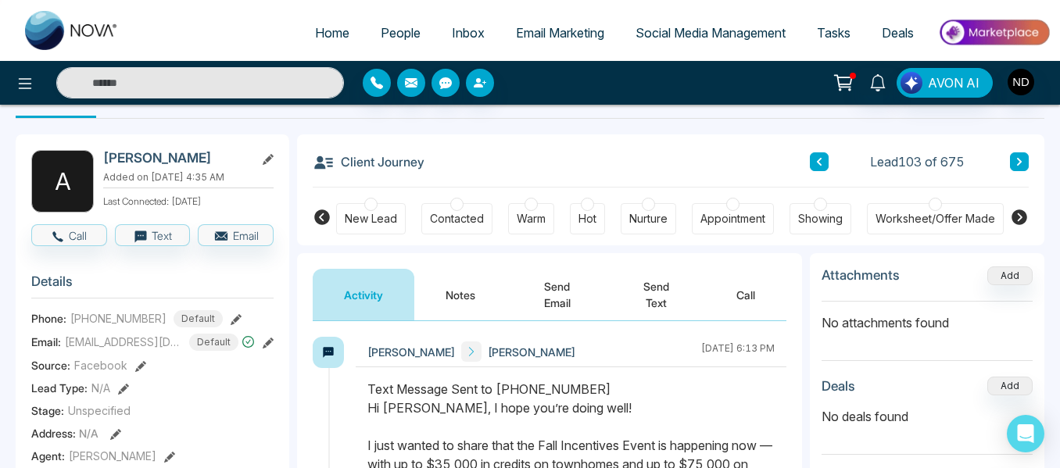
scroll to position [44, 0]
click at [1016, 156] on button at bounding box center [1019, 162] width 19 height 19
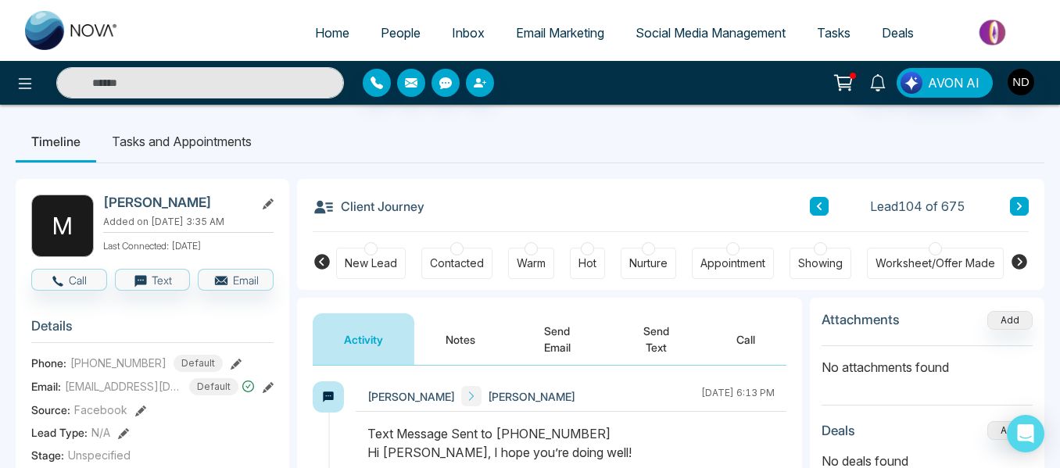
click at [436, 351] on button "Notes" at bounding box center [460, 340] width 92 height 52
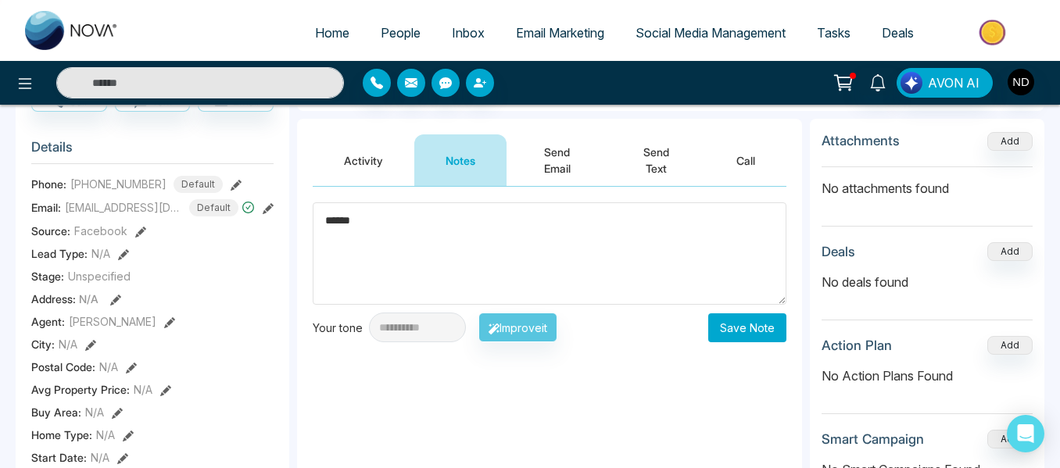
scroll to position [181, 0]
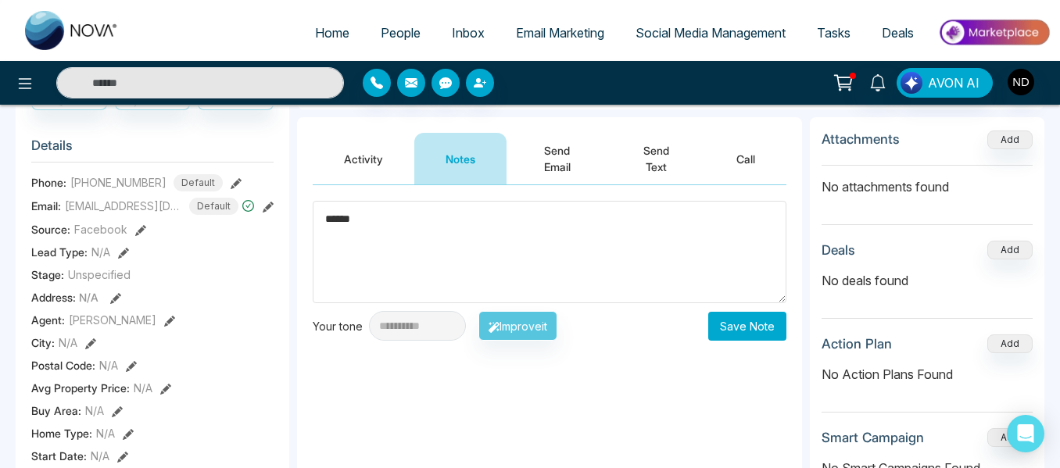
type textarea "******"
click at [733, 327] on button "Save Note" at bounding box center [747, 326] width 78 height 29
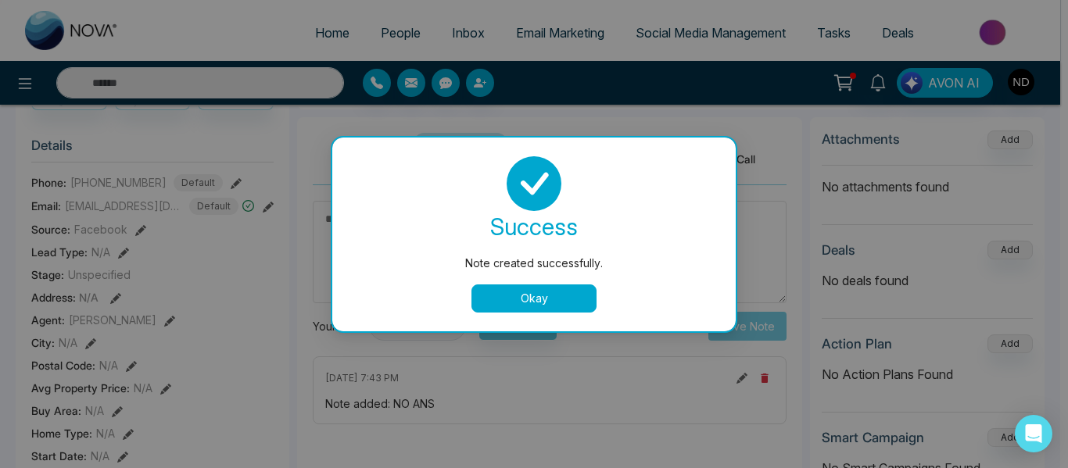
click at [525, 309] on button "Okay" at bounding box center [533, 299] width 125 height 28
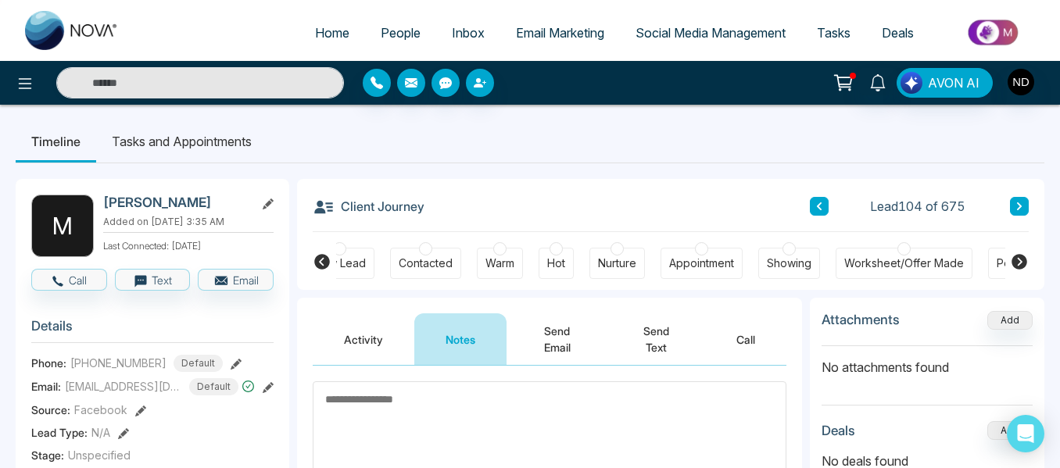
scroll to position [0, 0]
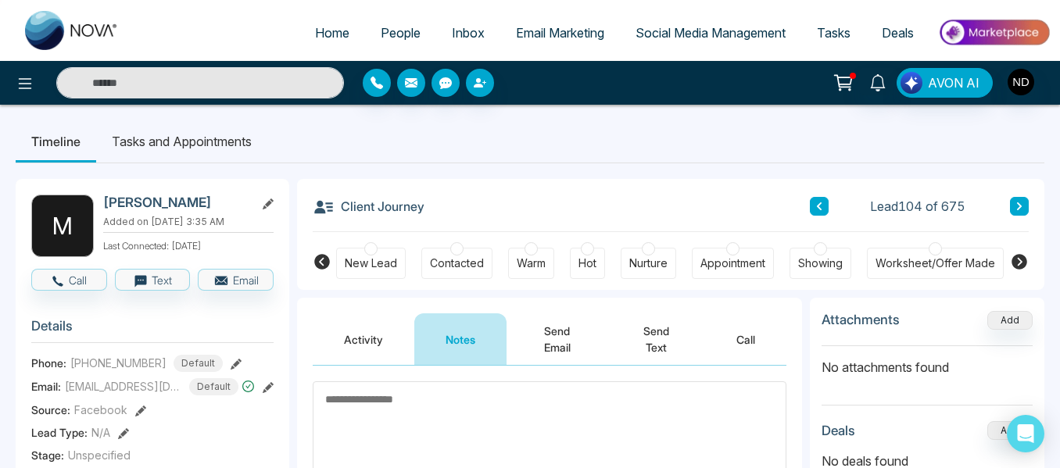
click at [380, 263] on div "New Lead" at bounding box center [371, 264] width 52 height 16
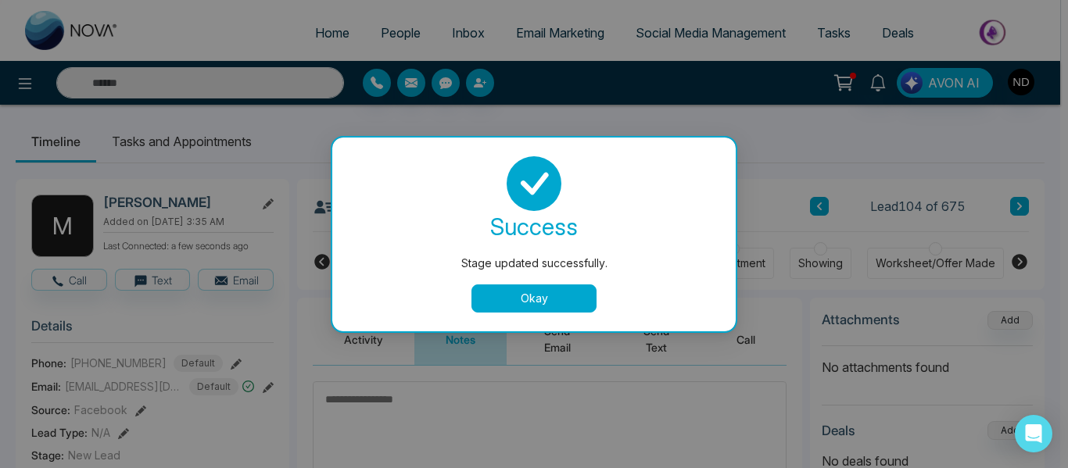
click at [500, 306] on button "Okay" at bounding box center [533, 299] width 125 height 28
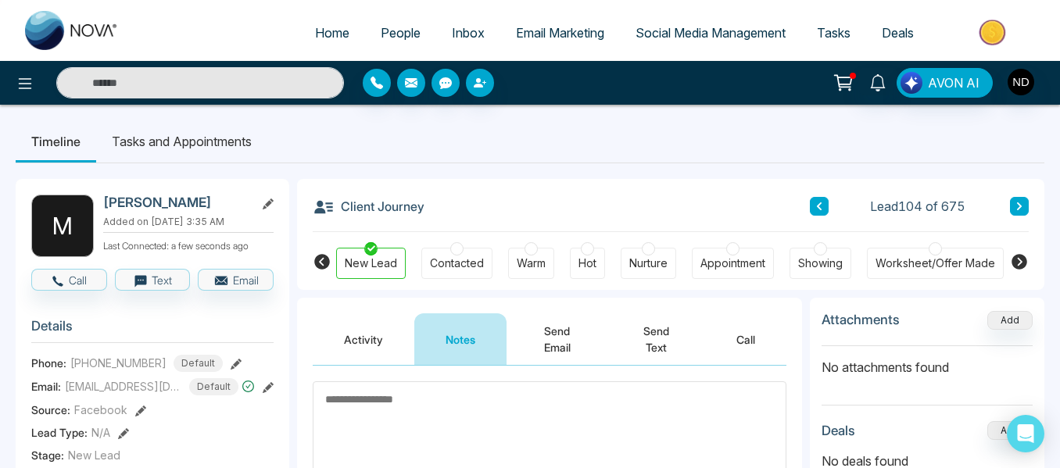
click at [1025, 205] on button at bounding box center [1019, 206] width 19 height 19
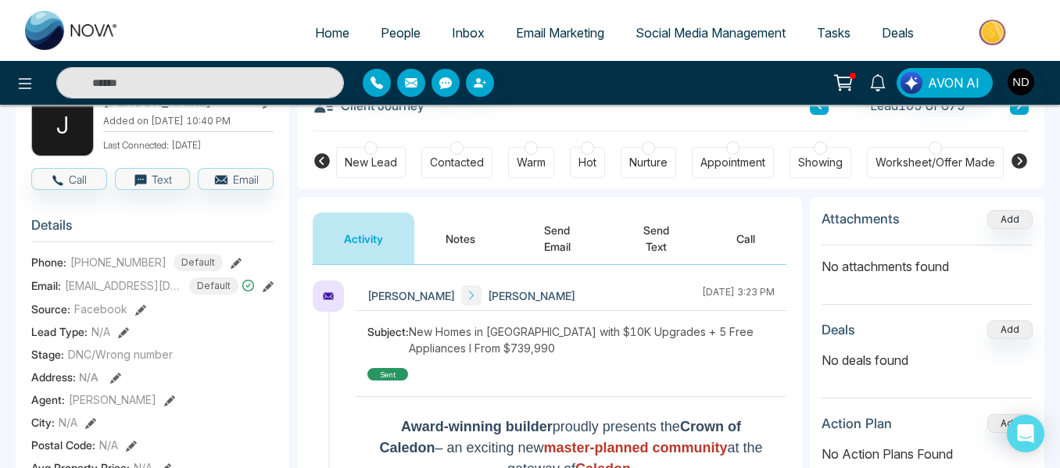
scroll to position [102, 0]
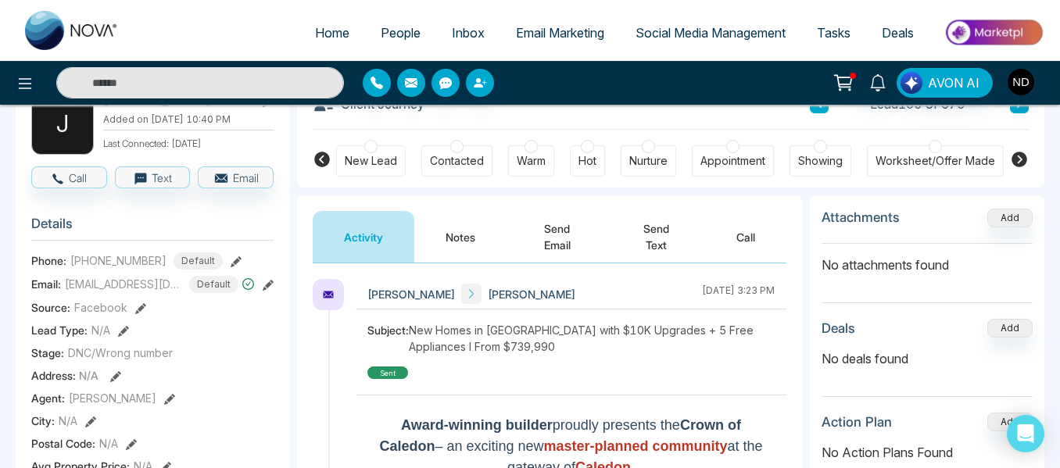
click at [447, 238] on button "Notes" at bounding box center [460, 237] width 92 height 52
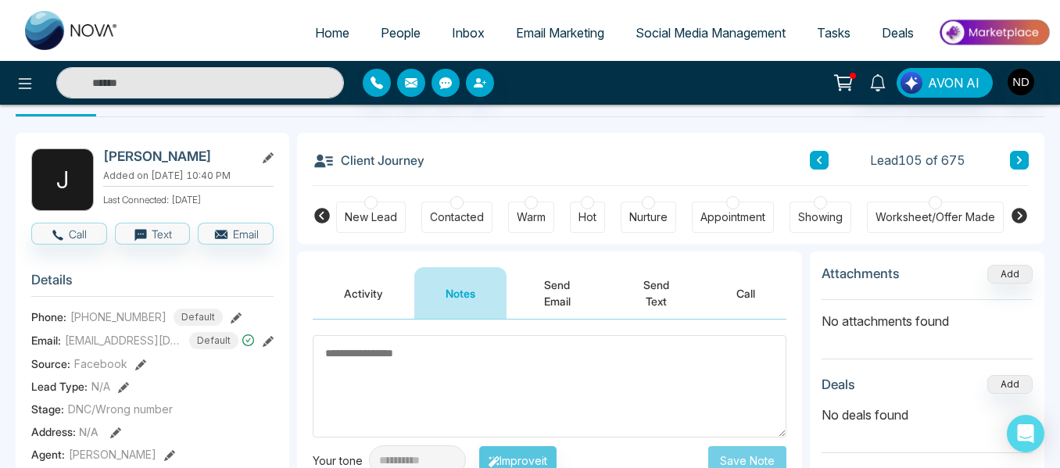
scroll to position [44, 0]
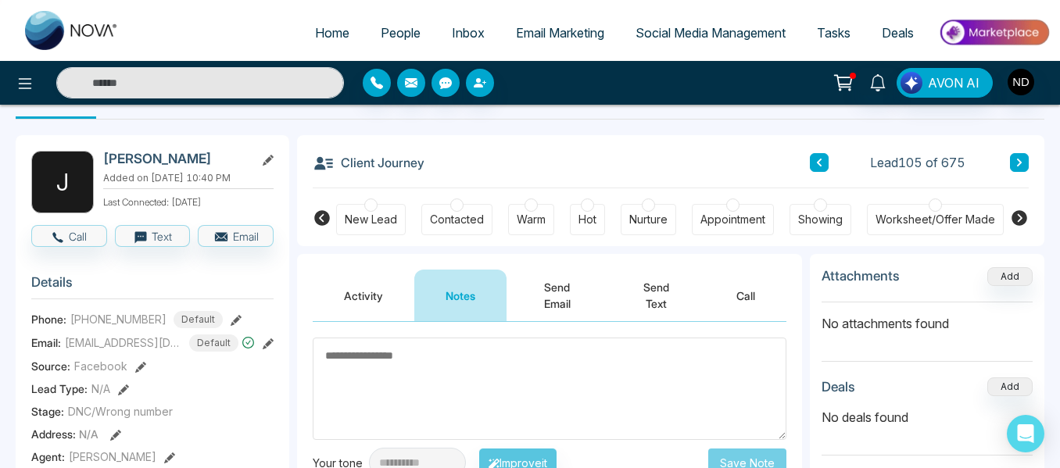
click at [1019, 160] on icon at bounding box center [1019, 163] width 5 height 8
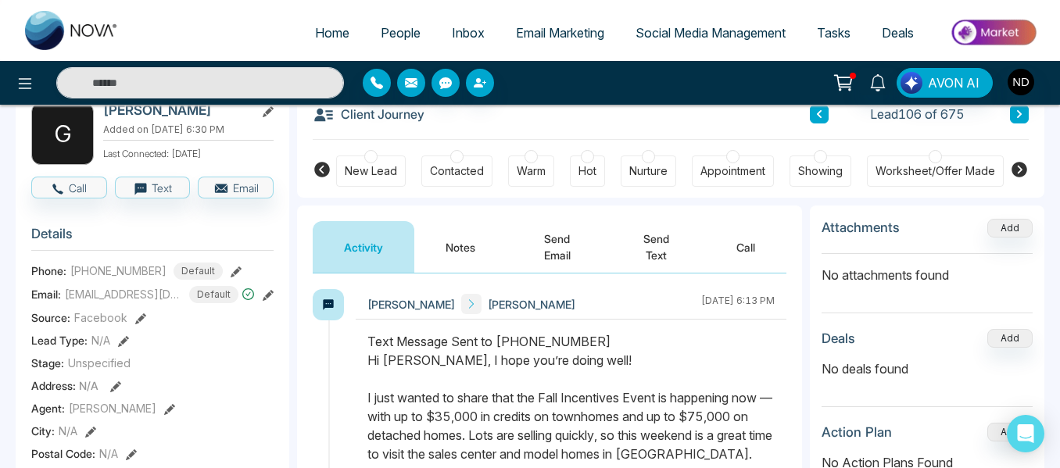
scroll to position [94, 0]
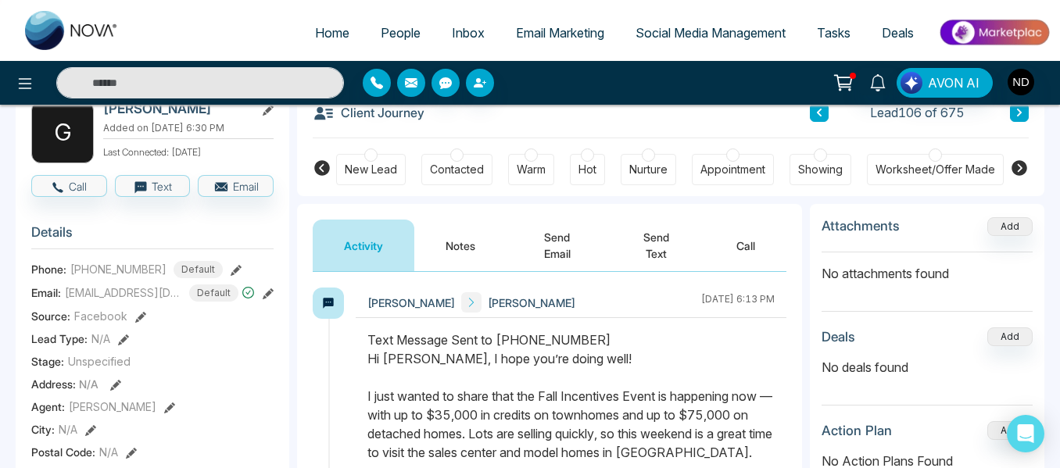
click at [450, 245] on button "Notes" at bounding box center [460, 246] width 92 height 52
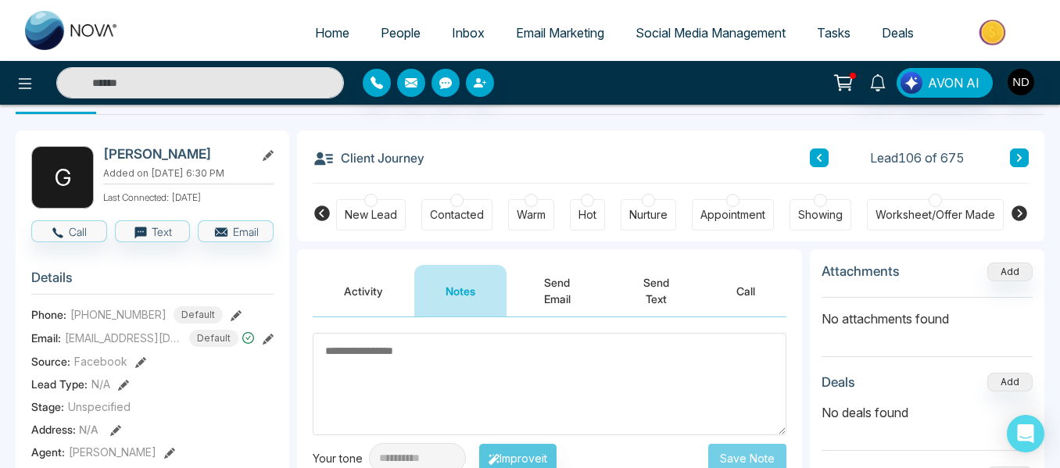
scroll to position [49, 0]
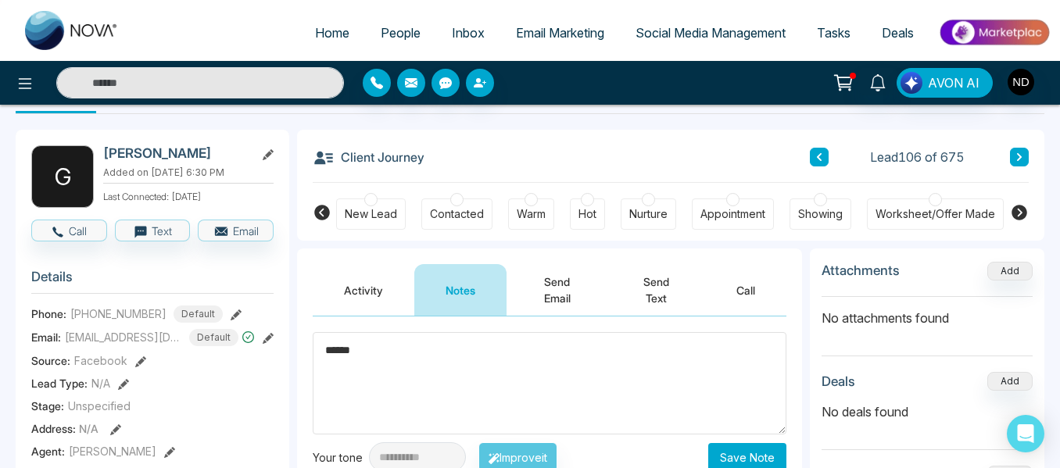
type textarea "******"
click at [744, 453] on button "Save Note" at bounding box center [747, 457] width 78 height 29
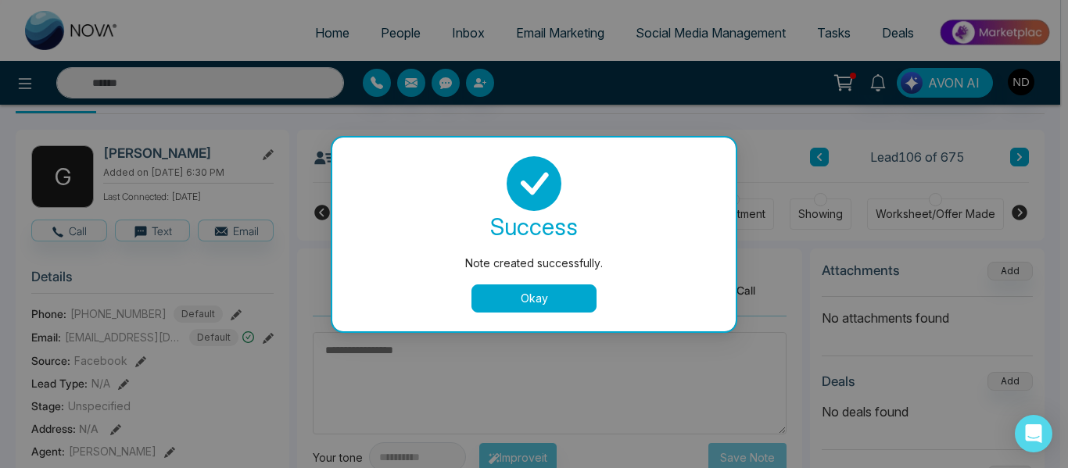
click at [502, 303] on button "Okay" at bounding box center [533, 299] width 125 height 28
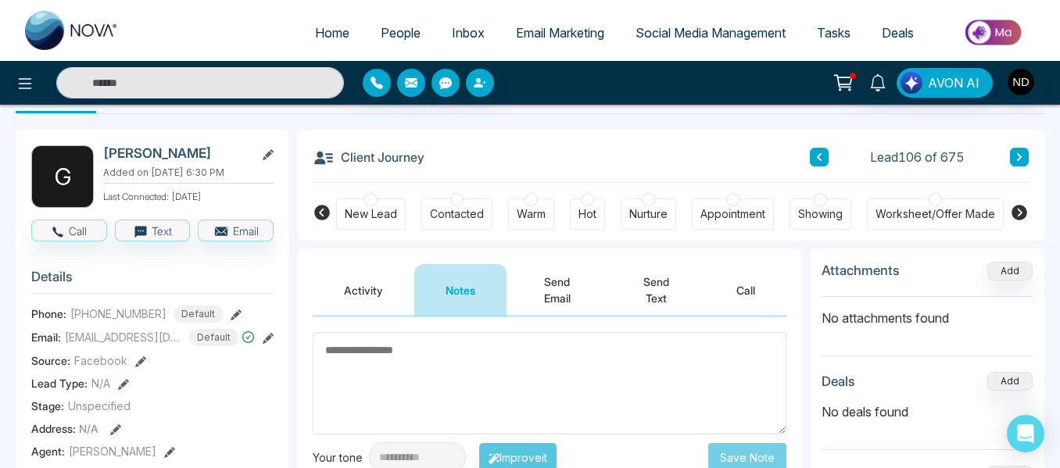
click at [381, 207] on div "New Lead" at bounding box center [371, 214] width 52 height 16
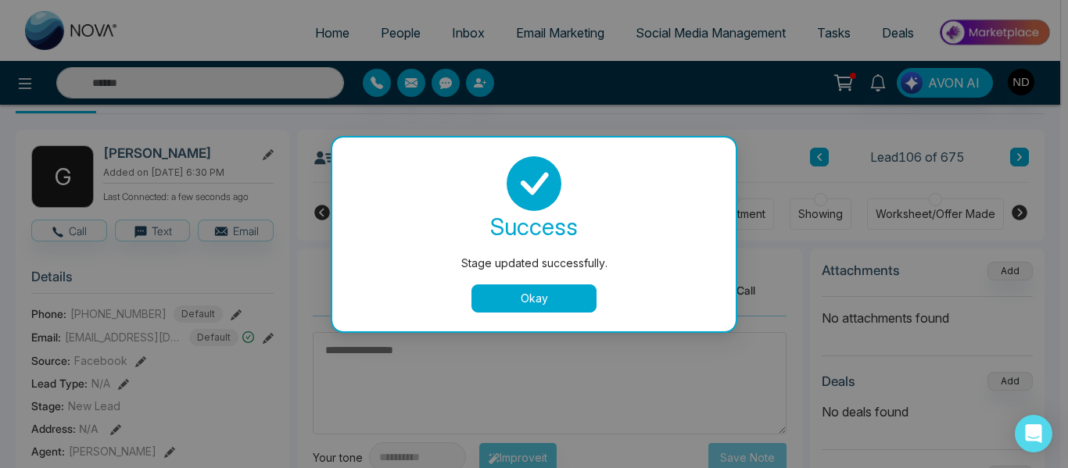
click at [479, 296] on button "Okay" at bounding box center [533, 299] width 125 height 28
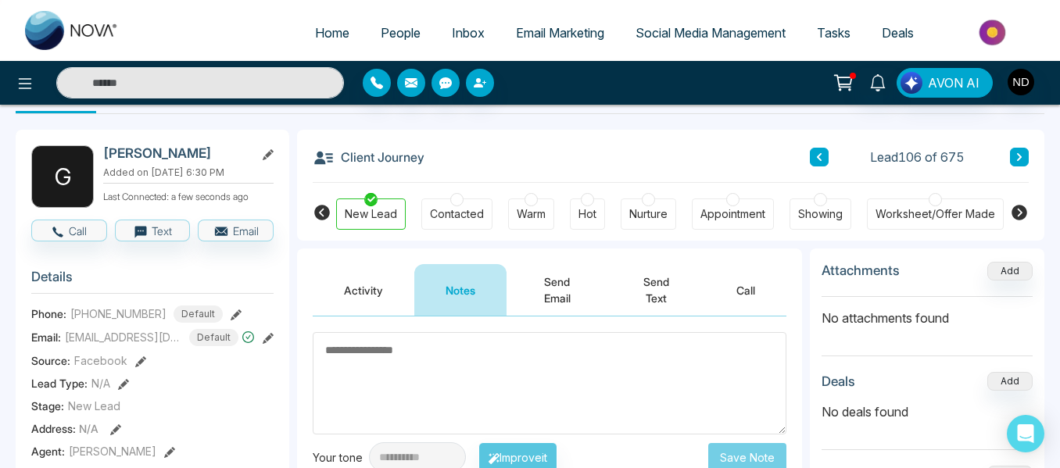
click at [1019, 152] on icon at bounding box center [1020, 156] width 8 height 9
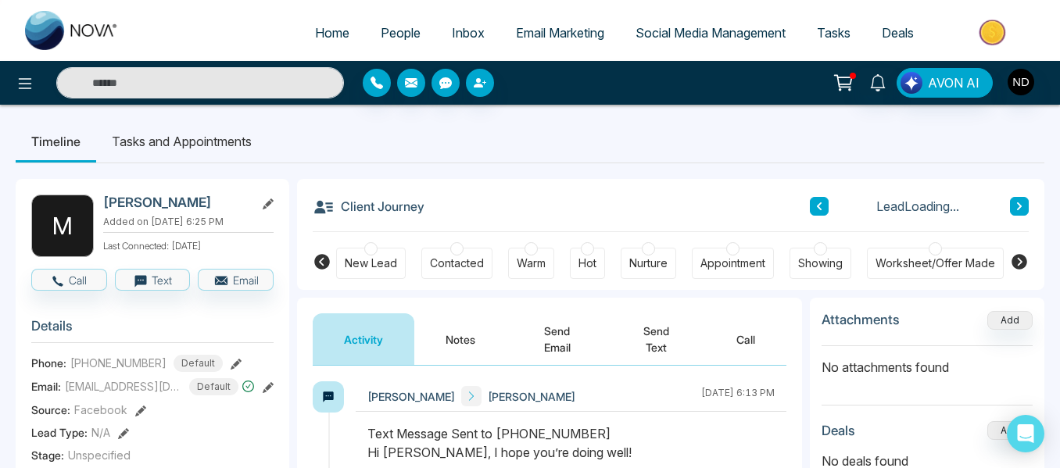
click at [467, 324] on button "Notes" at bounding box center [460, 340] width 92 height 52
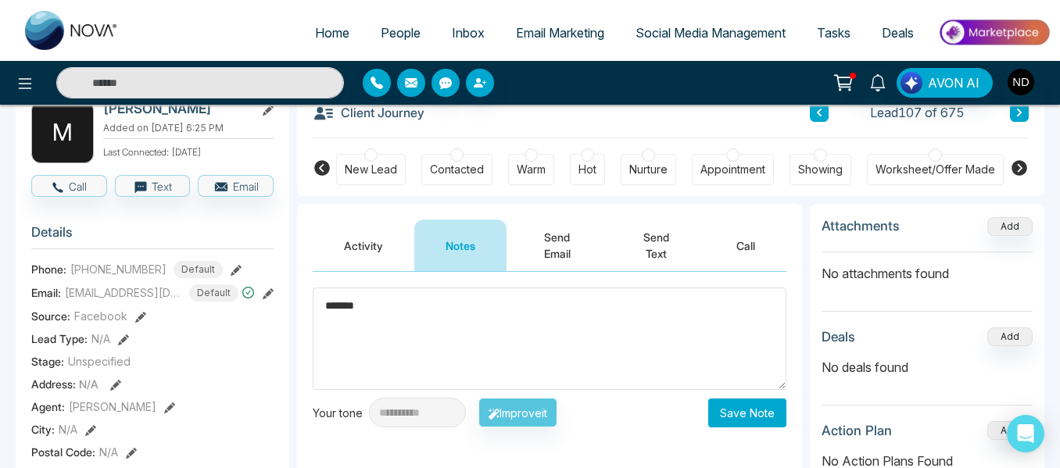
type textarea "*******"
click at [754, 420] on button "Save Note" at bounding box center [747, 413] width 78 height 29
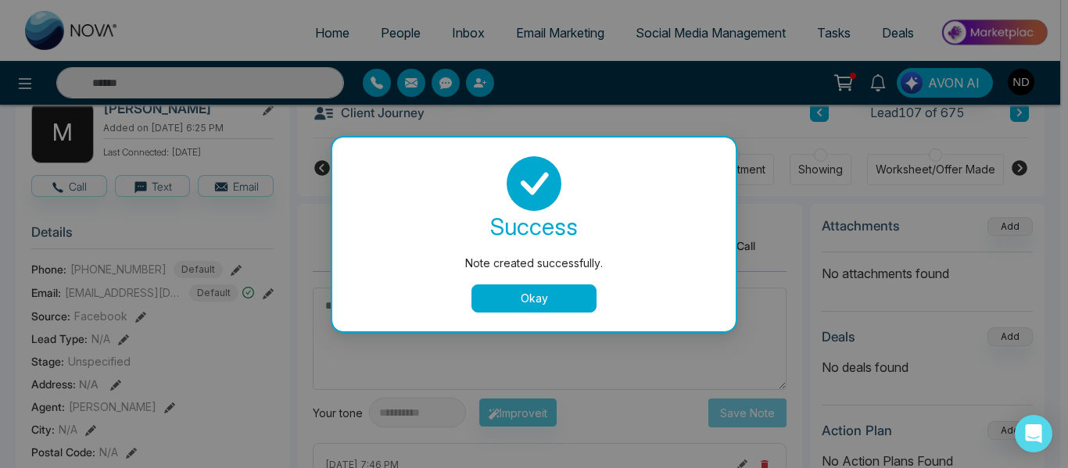
click at [550, 292] on button "Okay" at bounding box center [533, 299] width 125 height 28
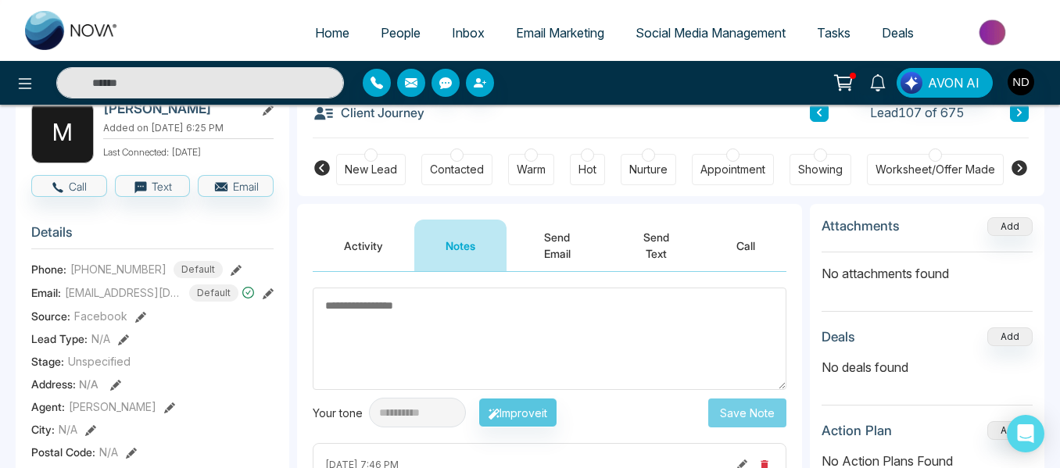
scroll to position [0, 493]
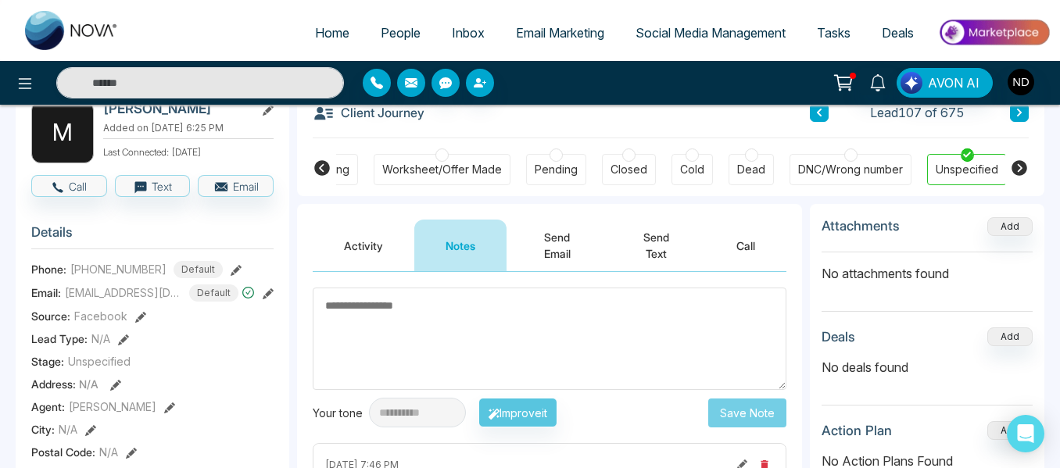
click at [866, 168] on div "DNC/Wrong number" at bounding box center [850, 170] width 105 height 16
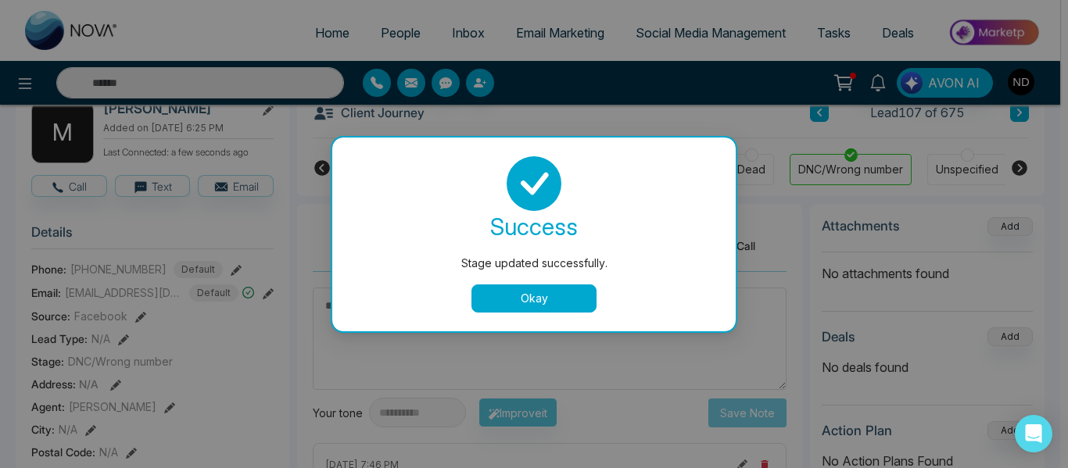
click at [581, 290] on button "Okay" at bounding box center [533, 299] width 125 height 28
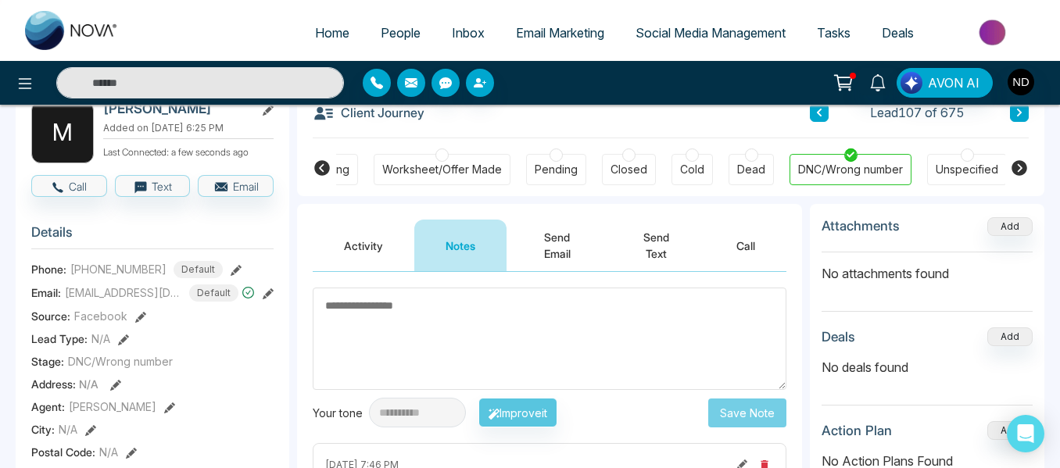
scroll to position [0, 486]
click at [1020, 120] on button at bounding box center [1019, 112] width 19 height 19
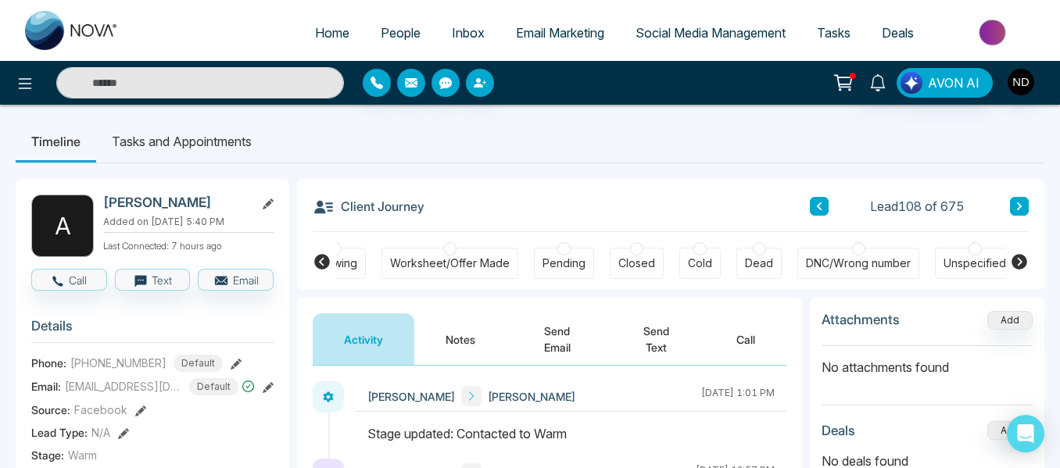
click at [465, 335] on button "Notes" at bounding box center [460, 340] width 92 height 52
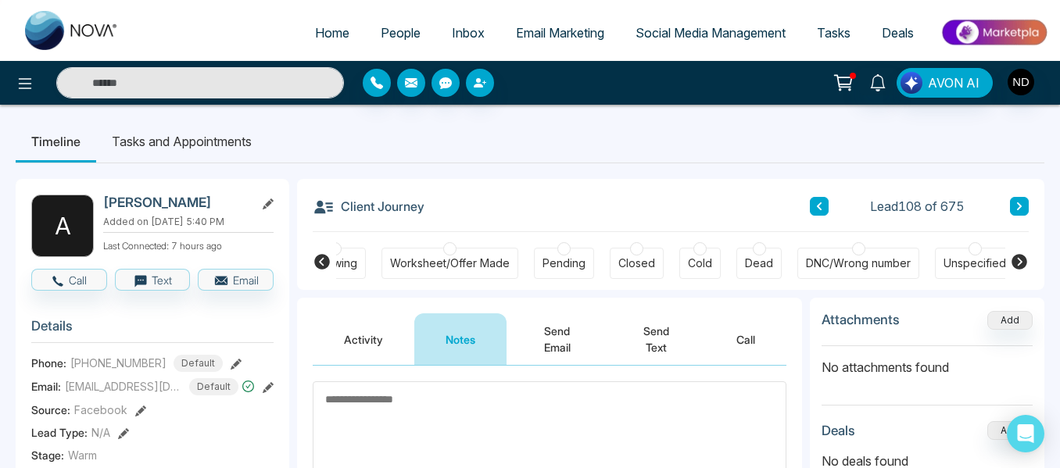
click at [370, 331] on button "Activity" at bounding box center [364, 340] width 102 height 52
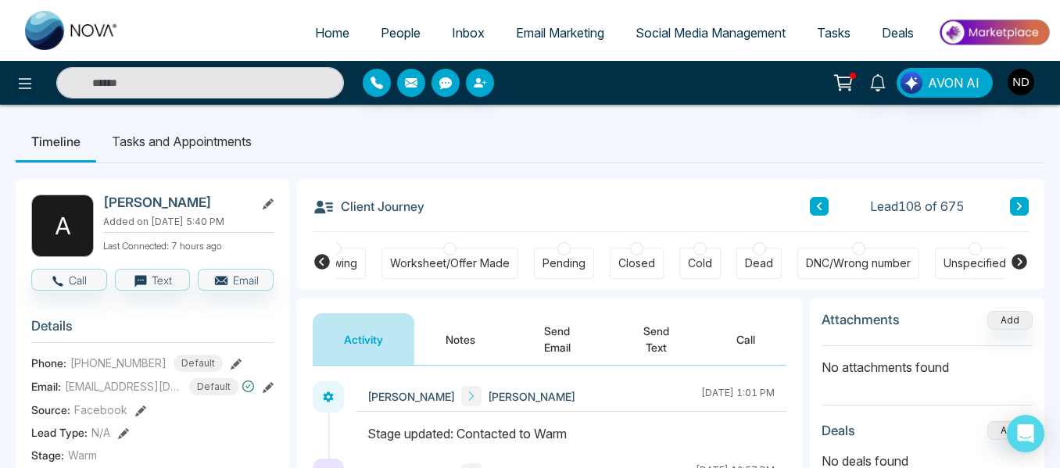
click at [1013, 210] on button at bounding box center [1019, 206] width 19 height 19
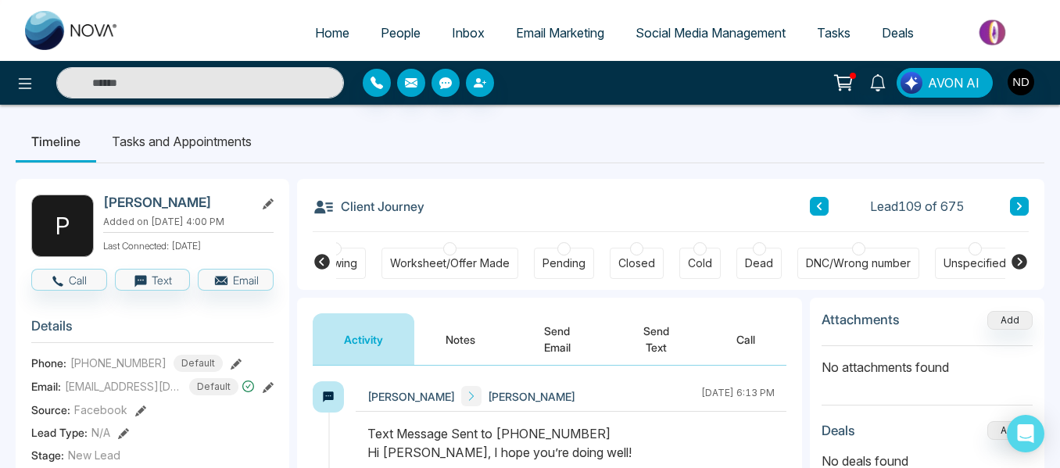
click at [484, 335] on button "Notes" at bounding box center [460, 340] width 92 height 52
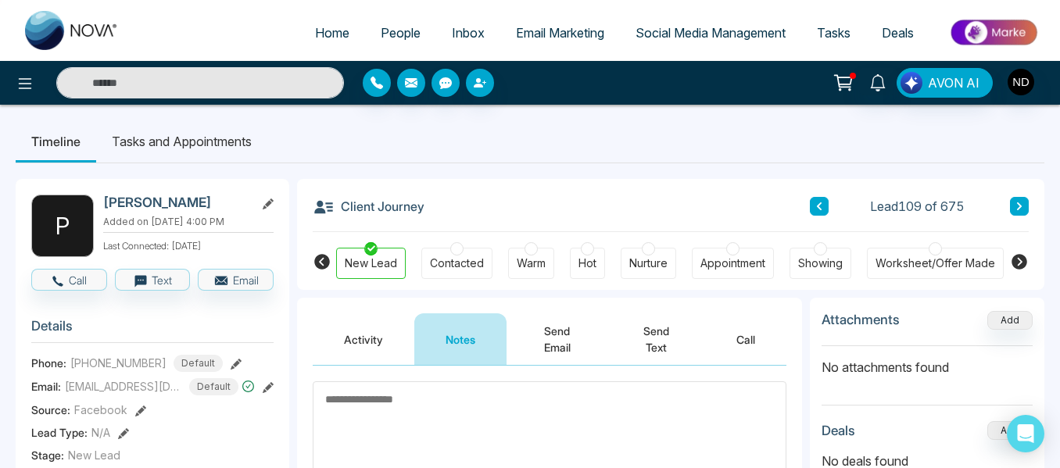
click at [1011, 203] on button at bounding box center [1019, 206] width 19 height 19
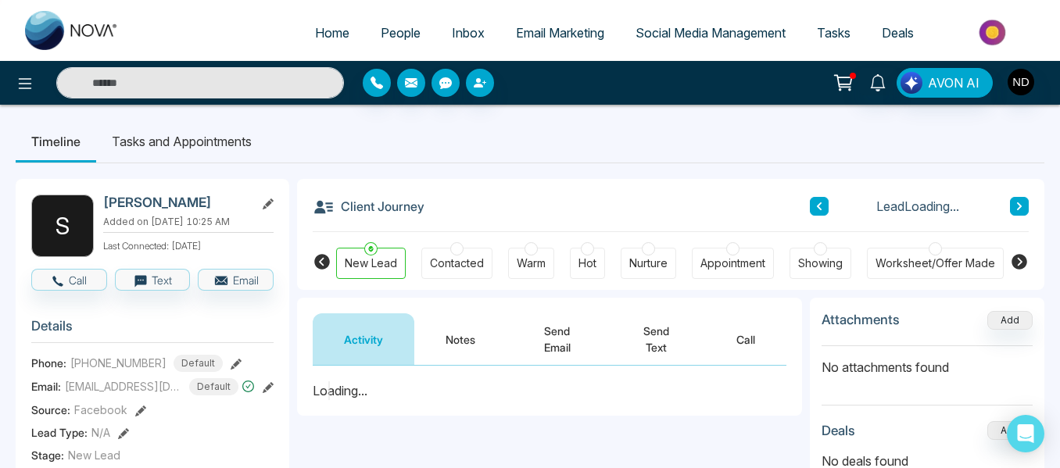
click at [443, 331] on button "Notes" at bounding box center [460, 340] width 92 height 52
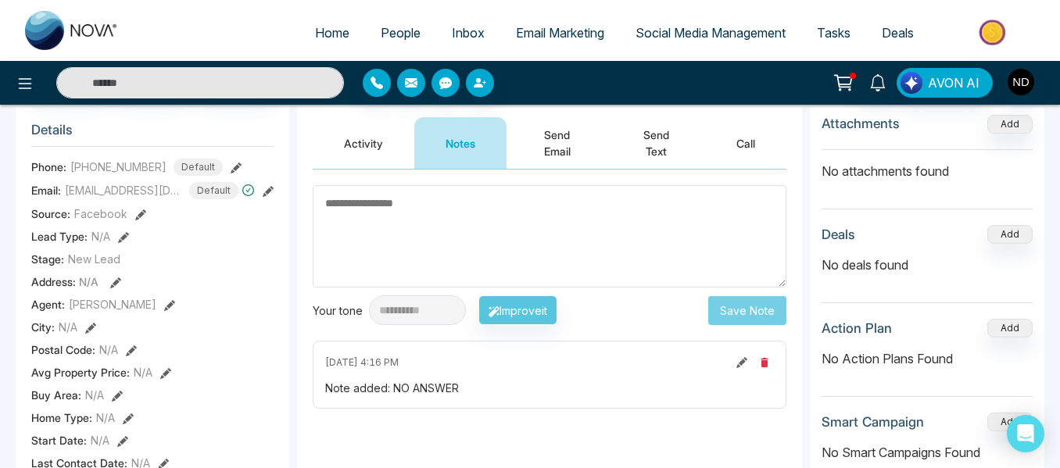
scroll to position [193, 0]
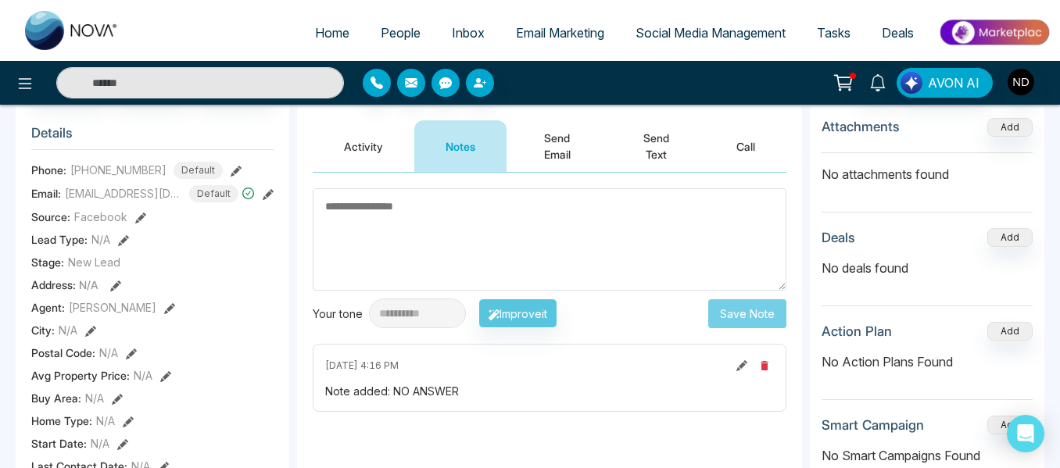
paste textarea "******"
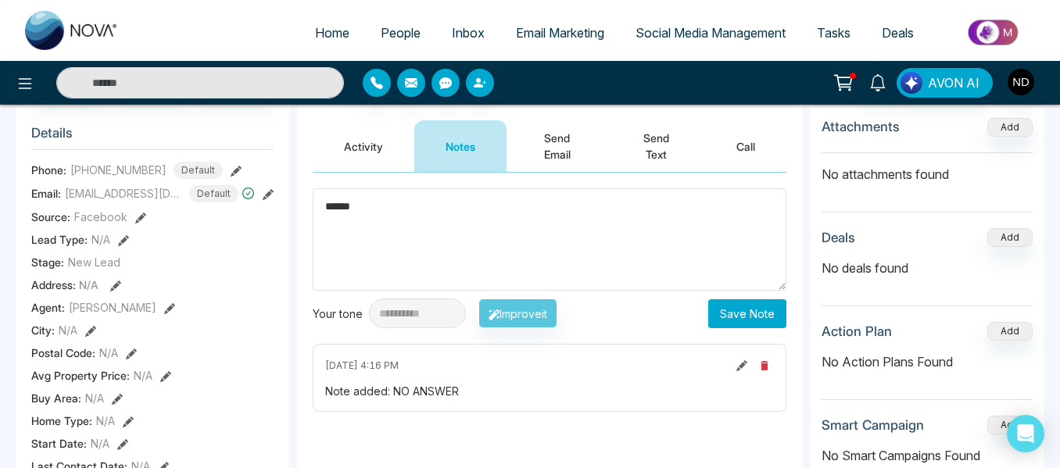
type textarea "******"
click at [758, 310] on button "Save Note" at bounding box center [747, 313] width 78 height 29
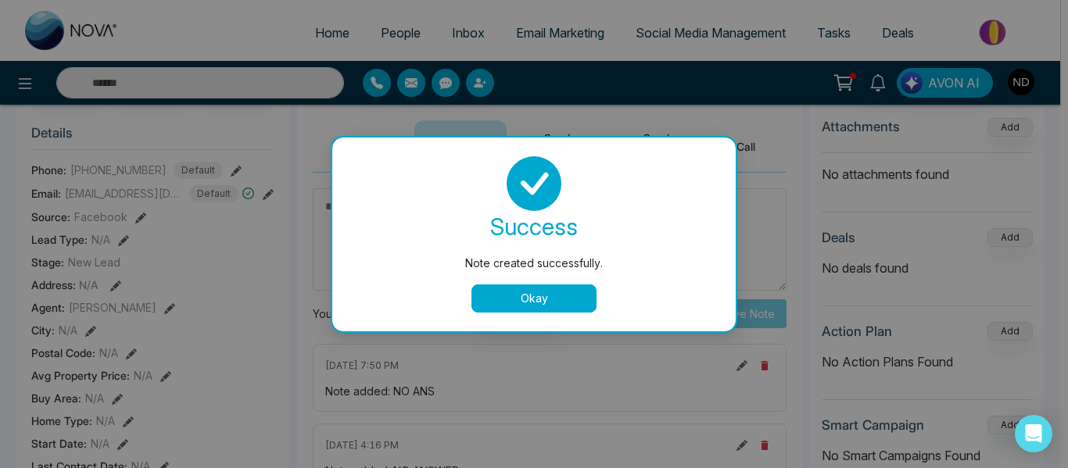
click at [525, 292] on button "Okay" at bounding box center [533, 299] width 125 height 28
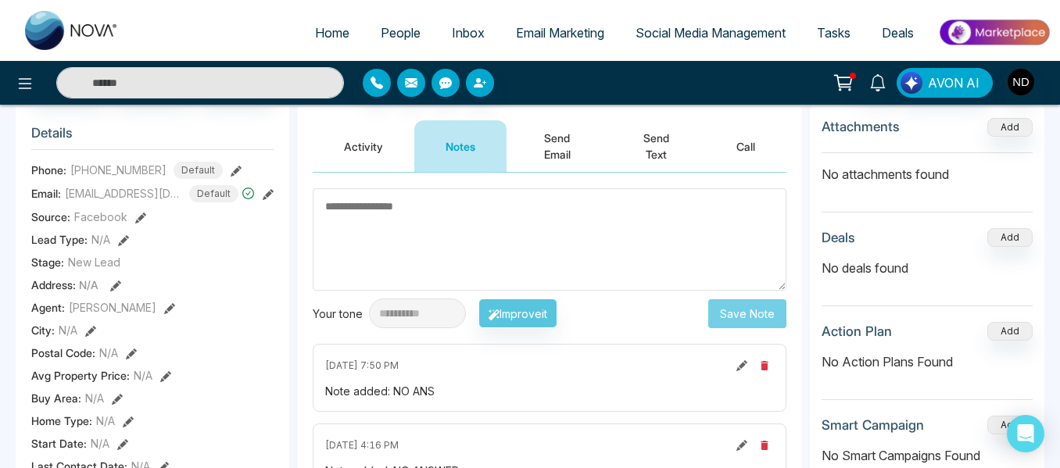
click at [742, 368] on icon at bounding box center [741, 365] width 11 height 11
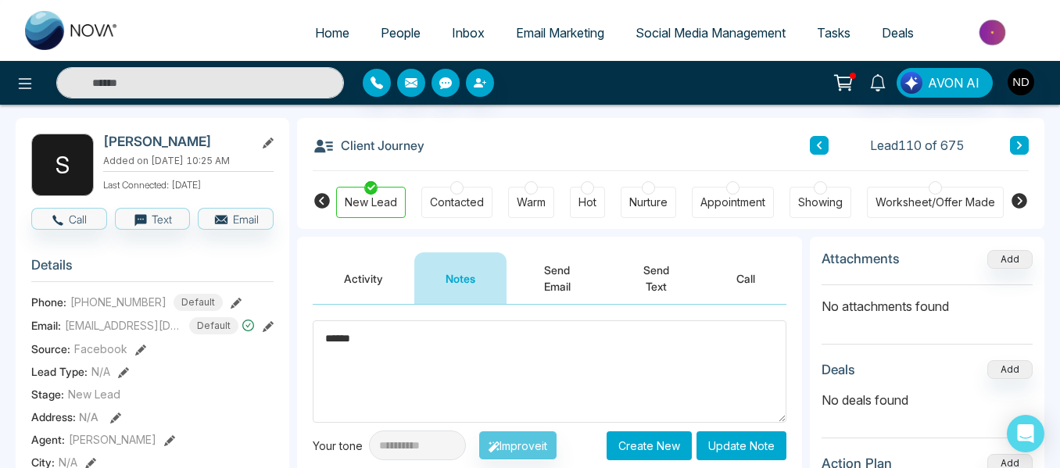
scroll to position [62, 0]
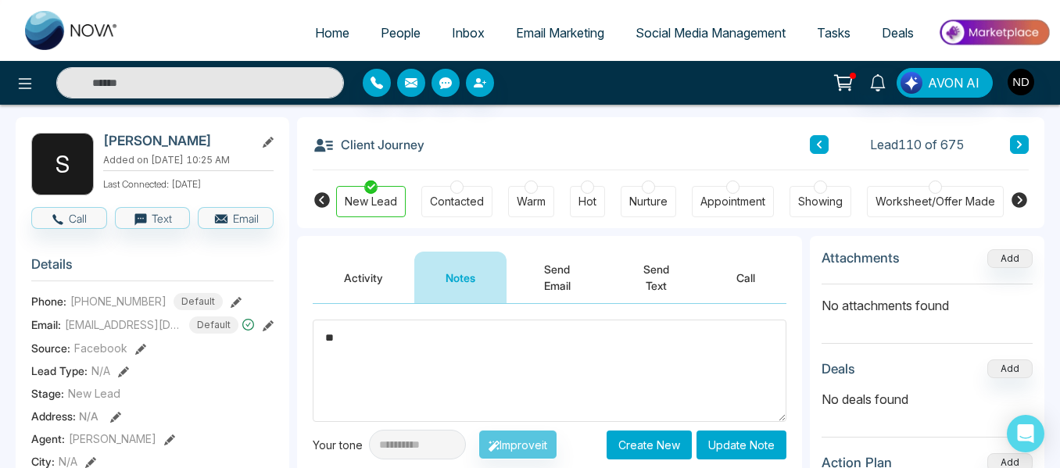
type textarea "*"
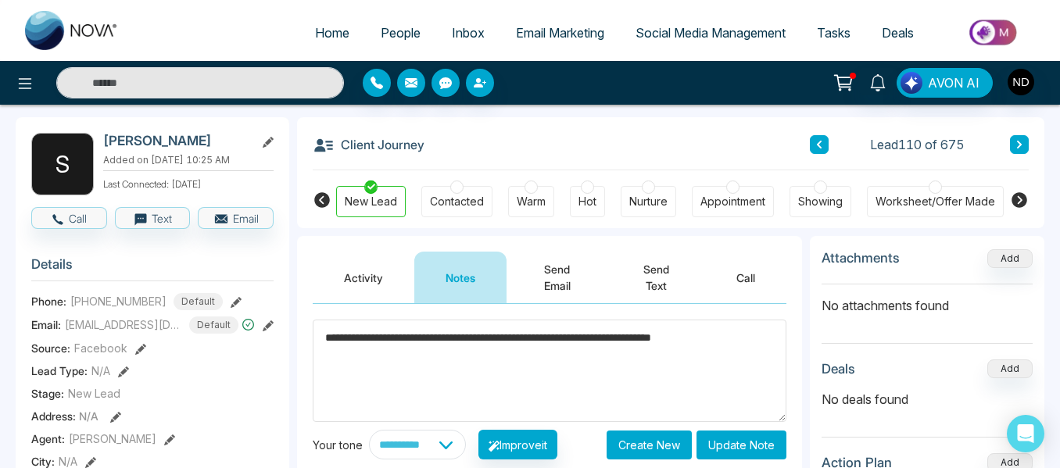
type textarea "**********"
click at [733, 448] on button "Update Note" at bounding box center [742, 445] width 90 height 29
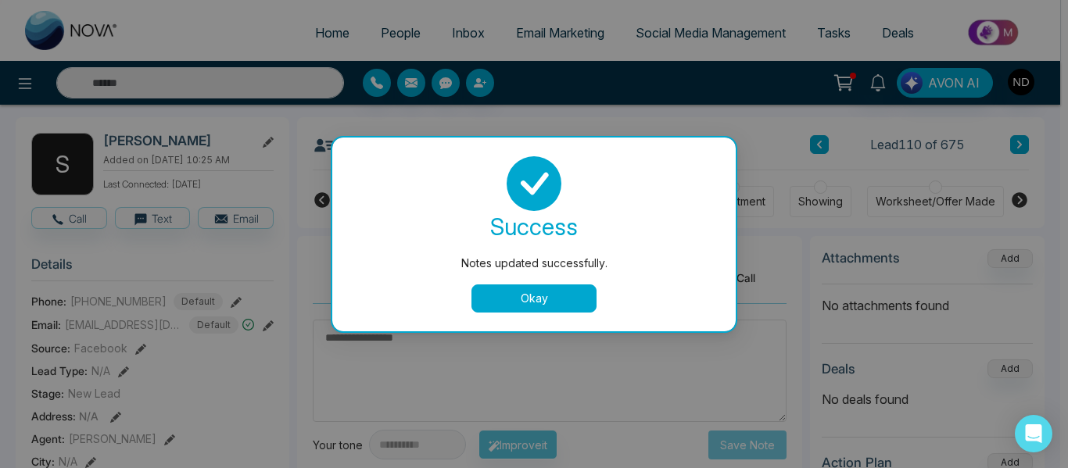
click at [538, 309] on button "Okay" at bounding box center [533, 299] width 125 height 28
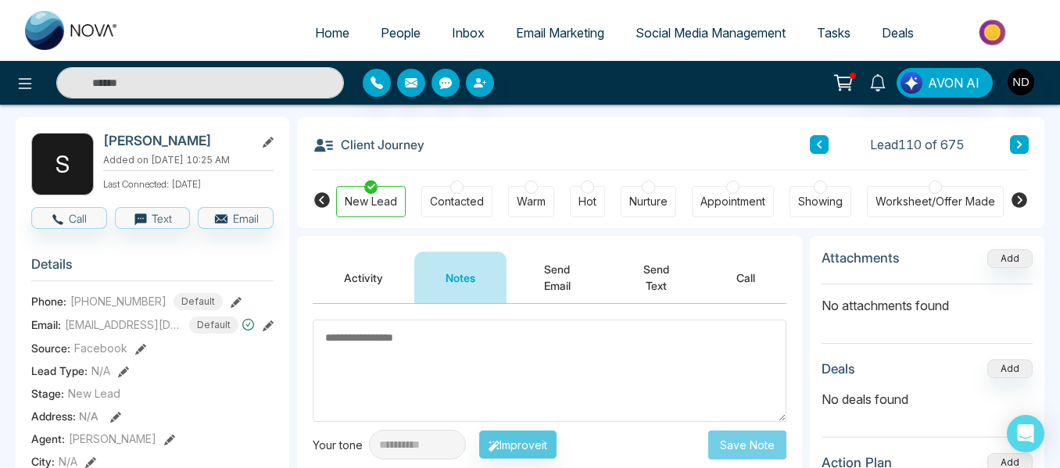
click at [456, 211] on div "Contacted" at bounding box center [456, 201] width 71 height 31
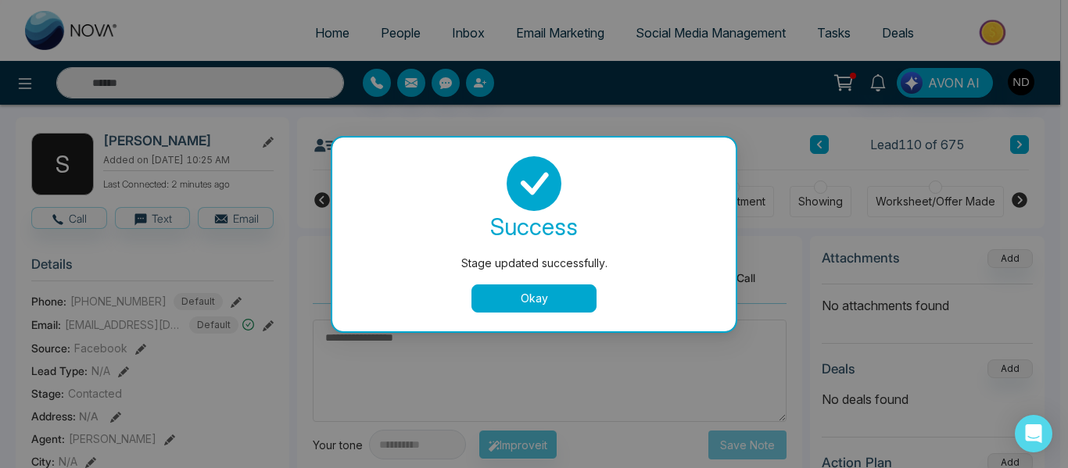
click at [500, 292] on button "Okay" at bounding box center [533, 299] width 125 height 28
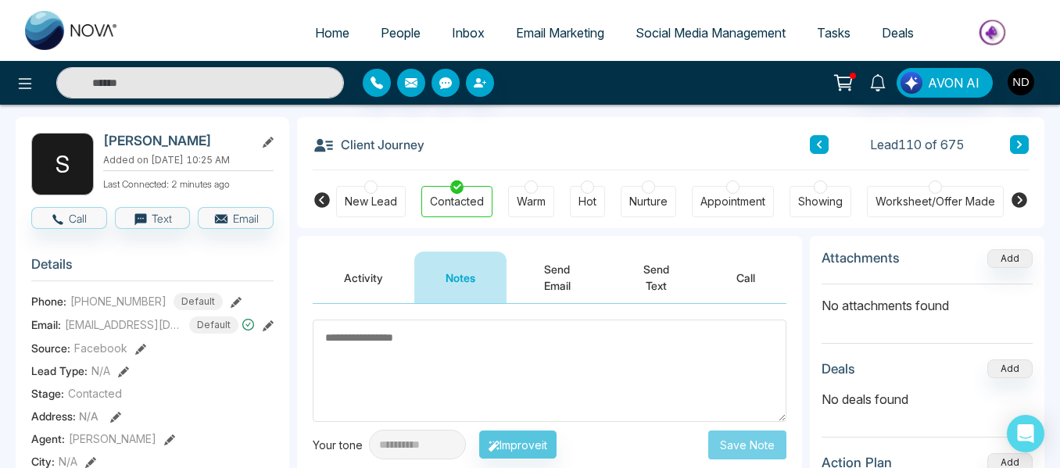
scroll to position [0, 0]
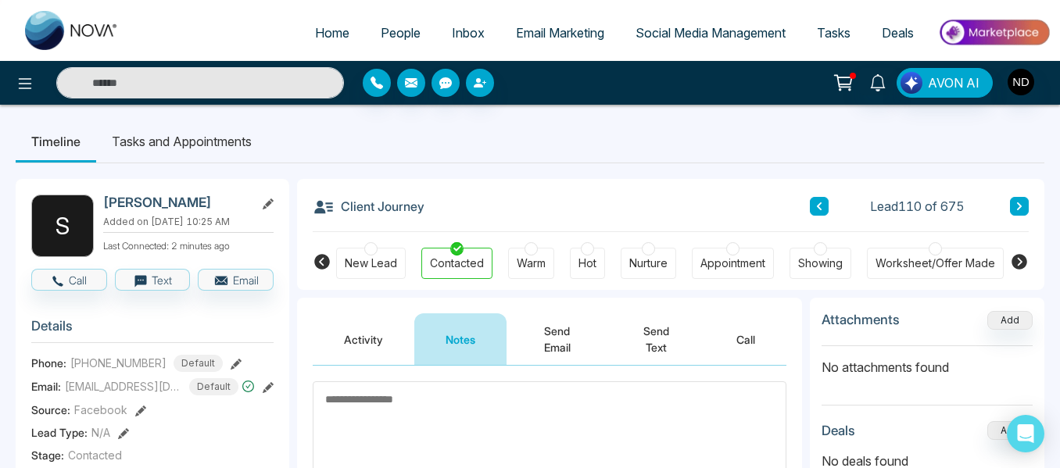
click at [219, 144] on li "Tasks and Appointments" at bounding box center [181, 141] width 171 height 42
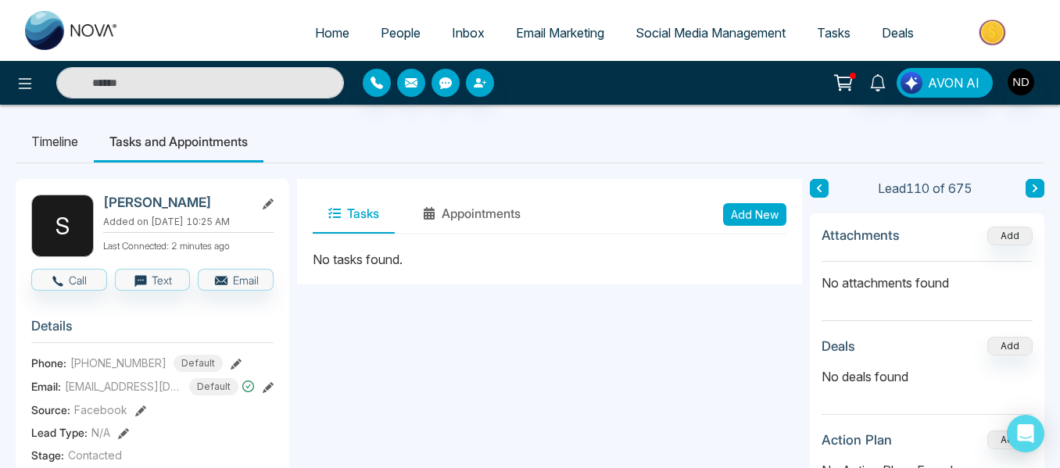
click at [739, 220] on button "Add New" at bounding box center [754, 214] width 63 height 23
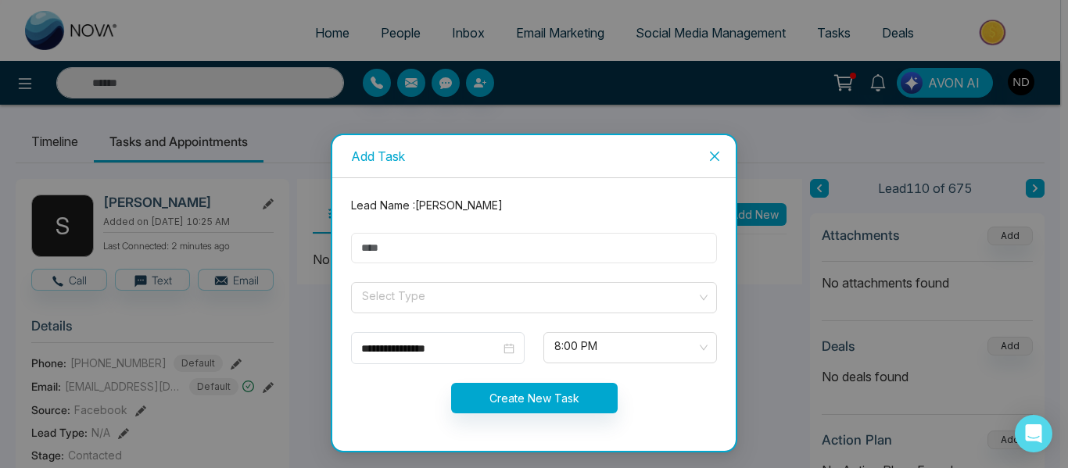
click at [443, 255] on input "text" at bounding box center [534, 248] width 366 height 30
click at [443, 306] on span at bounding box center [528, 298] width 336 height 30
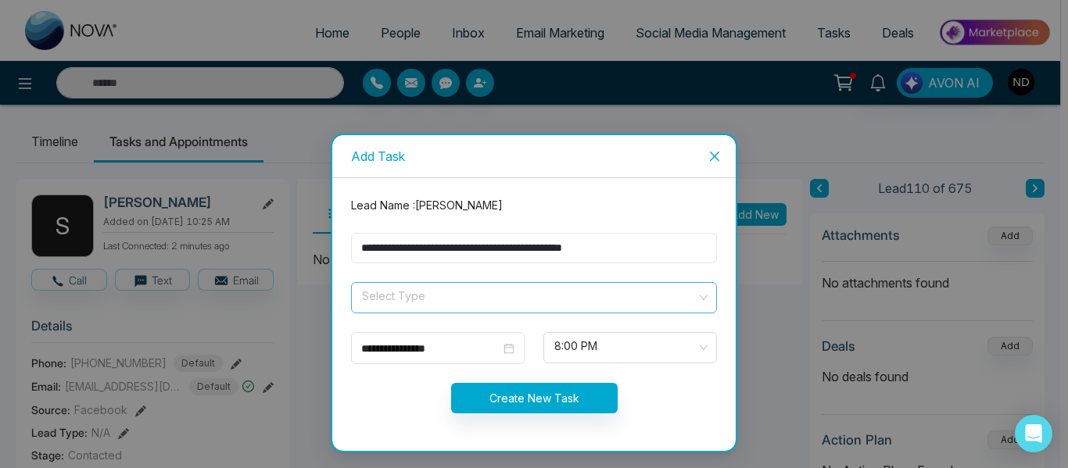
type input "**********"
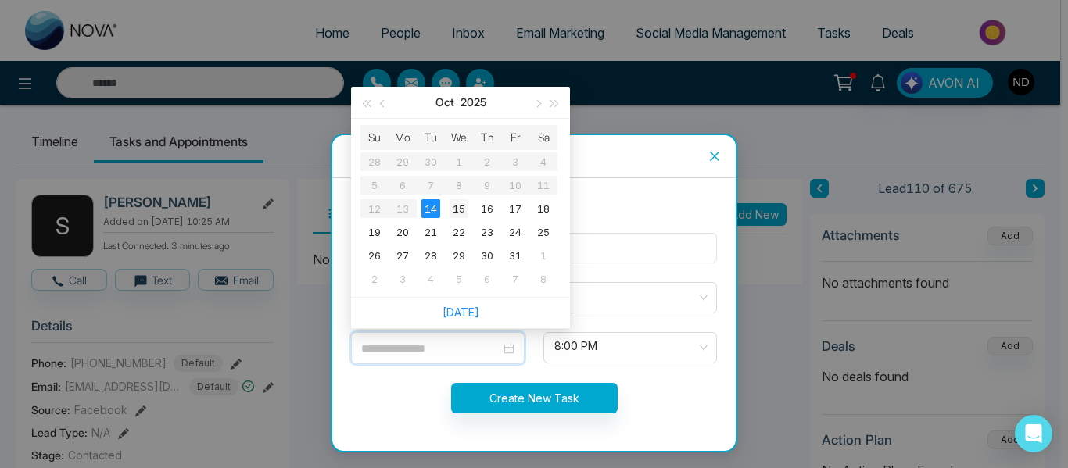
type input "**********"
click at [463, 211] on div "15" at bounding box center [459, 208] width 19 height 19
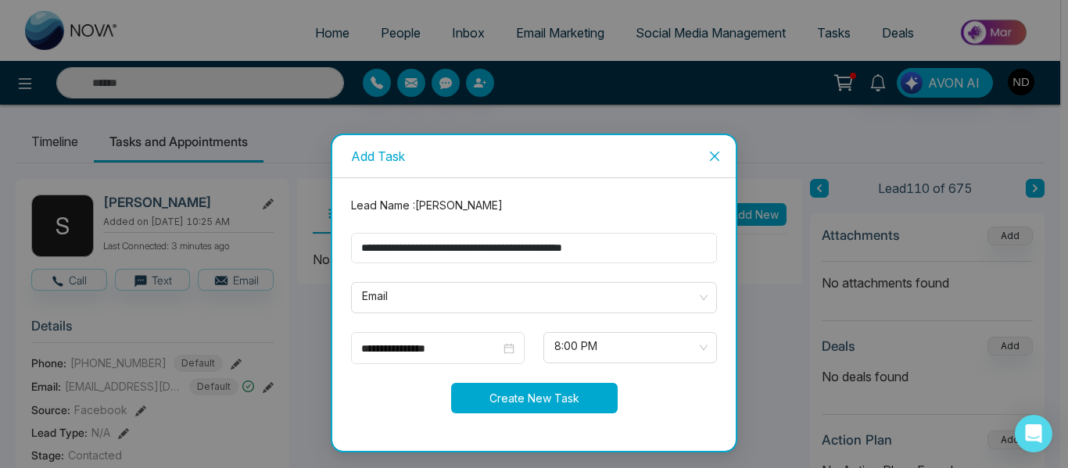
click at [545, 402] on button "Create New Task" at bounding box center [534, 398] width 167 height 30
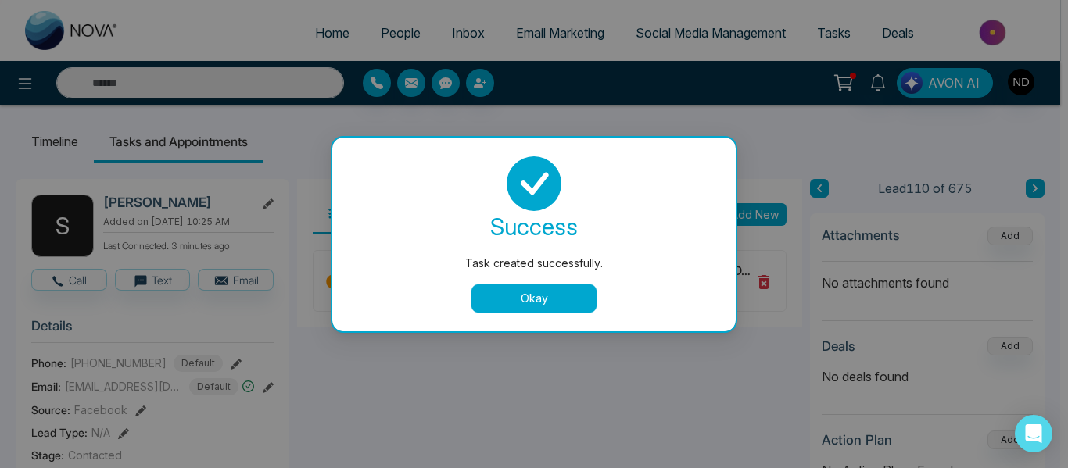
click at [513, 305] on button "Okay" at bounding box center [533, 299] width 125 height 28
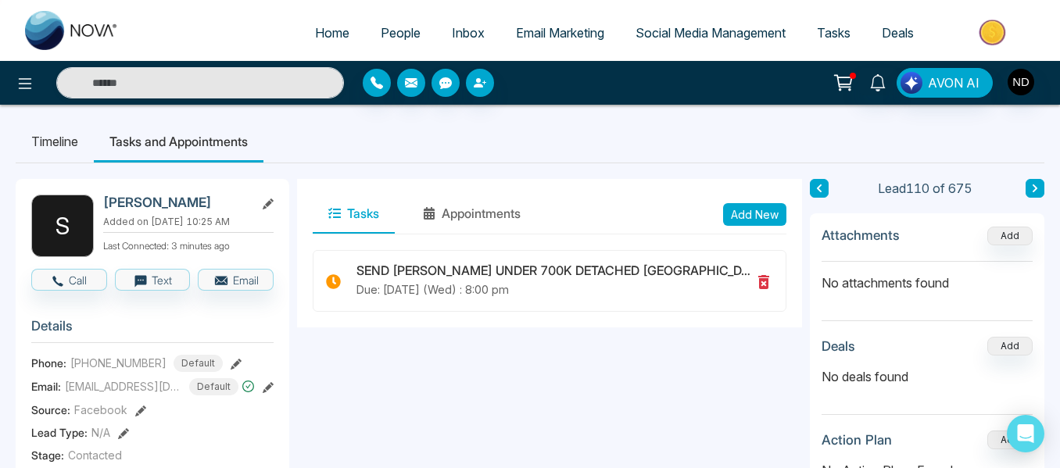
click at [1027, 193] on button at bounding box center [1035, 188] width 19 height 19
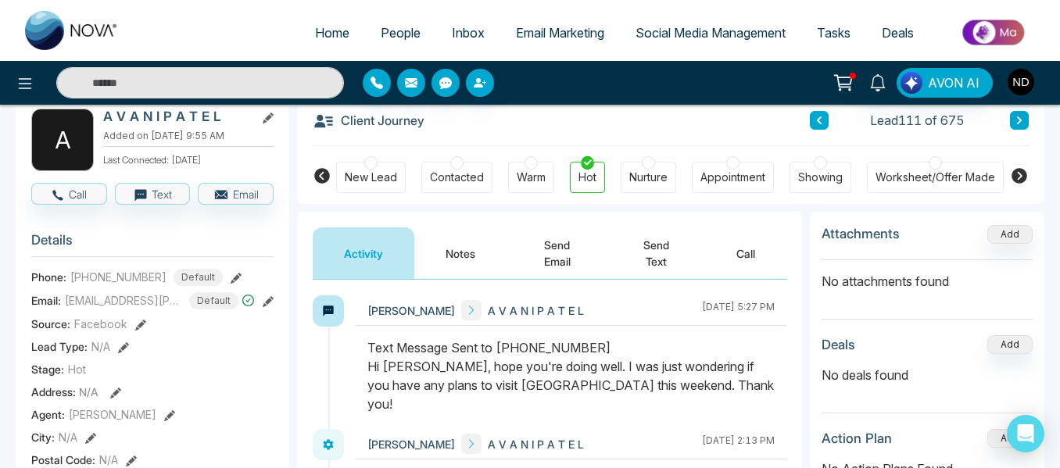
scroll to position [85, 0]
click at [1020, 125] on icon at bounding box center [1020, 120] width 8 height 9
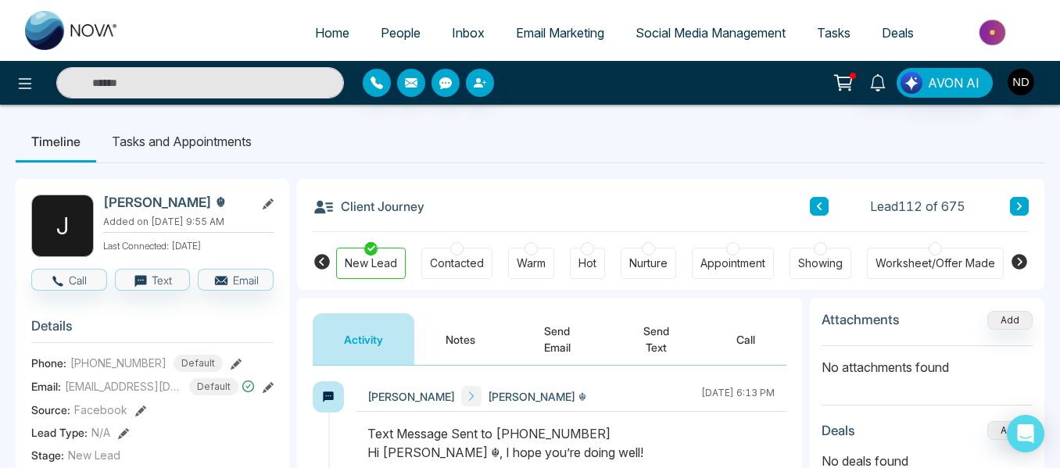
click at [453, 329] on button "Notes" at bounding box center [460, 340] width 92 height 52
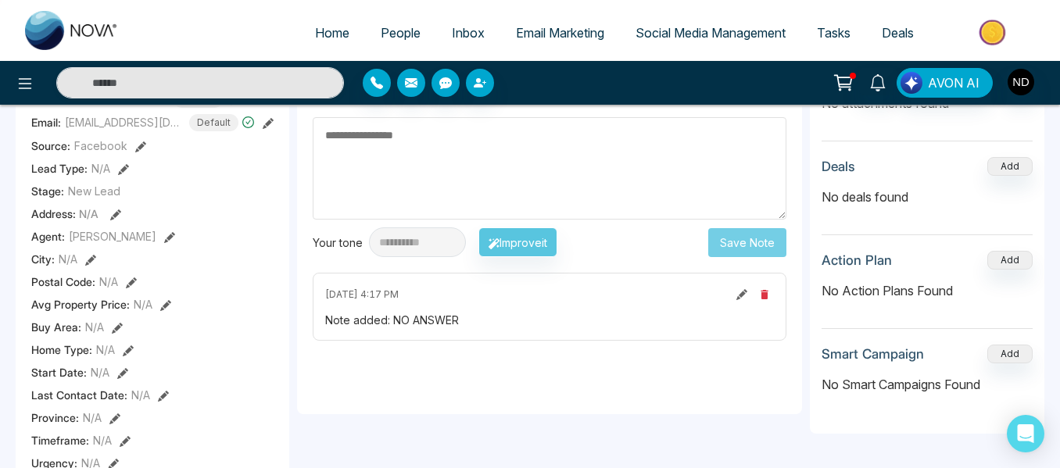
scroll to position [77, 0]
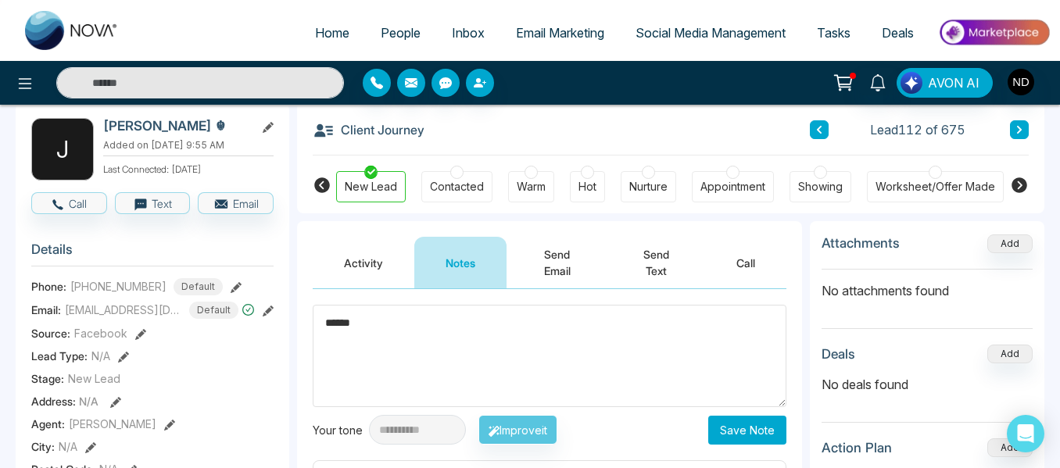
type textarea "******"
click at [723, 436] on button "Save Note" at bounding box center [747, 430] width 78 height 29
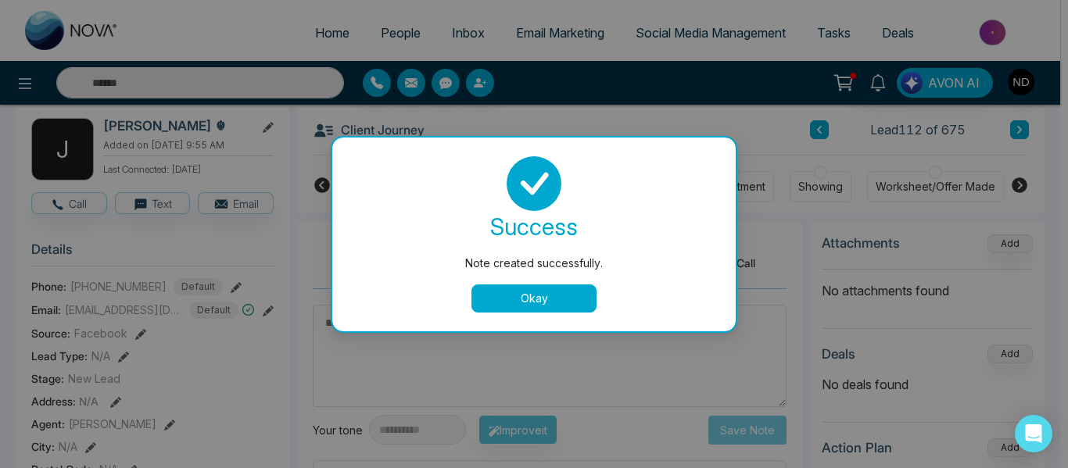
click at [569, 301] on button "Okay" at bounding box center [533, 299] width 125 height 28
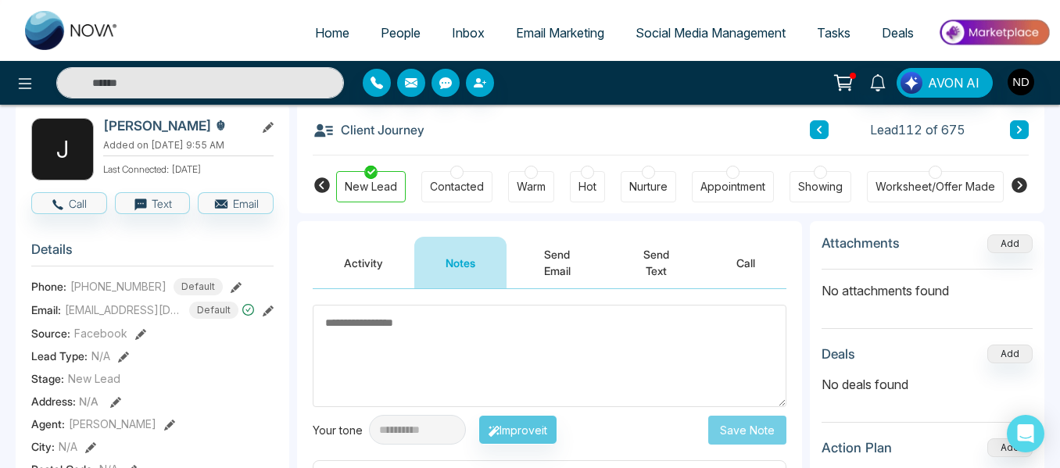
click at [1021, 127] on icon at bounding box center [1020, 129] width 8 height 9
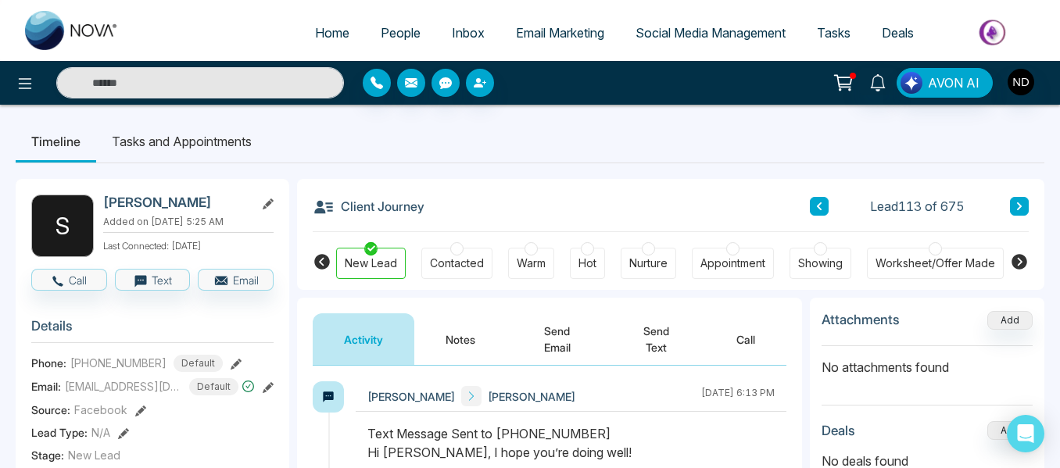
click at [449, 345] on button "Notes" at bounding box center [460, 340] width 92 height 52
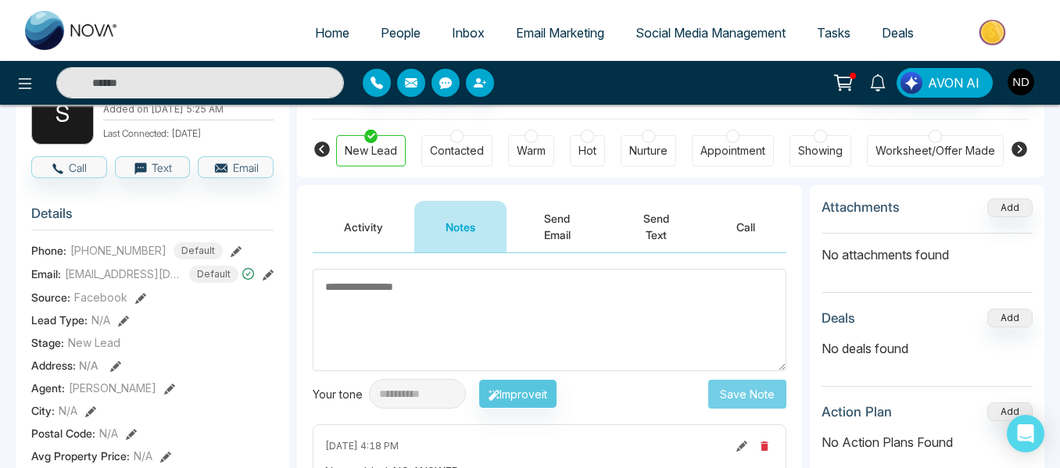
scroll to position [99, 0]
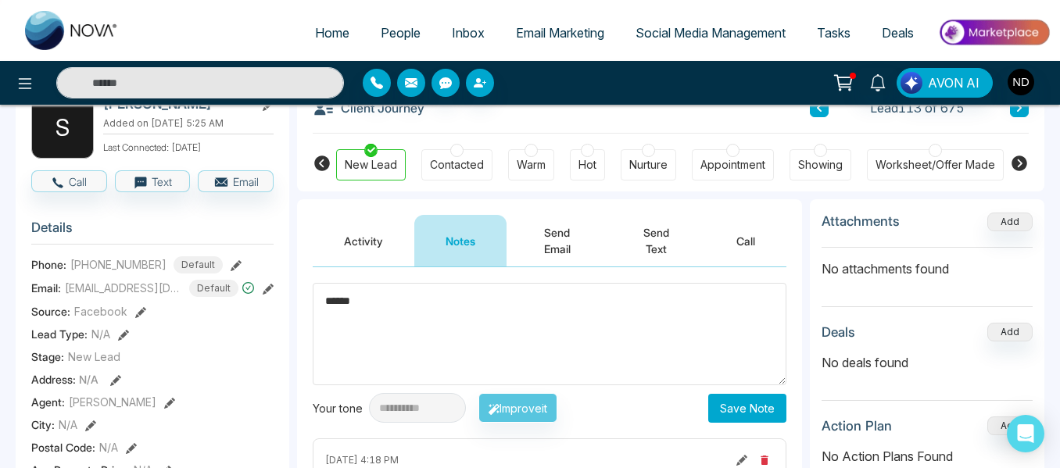
type textarea "******"
click at [765, 417] on button "Save Note" at bounding box center [747, 408] width 78 height 29
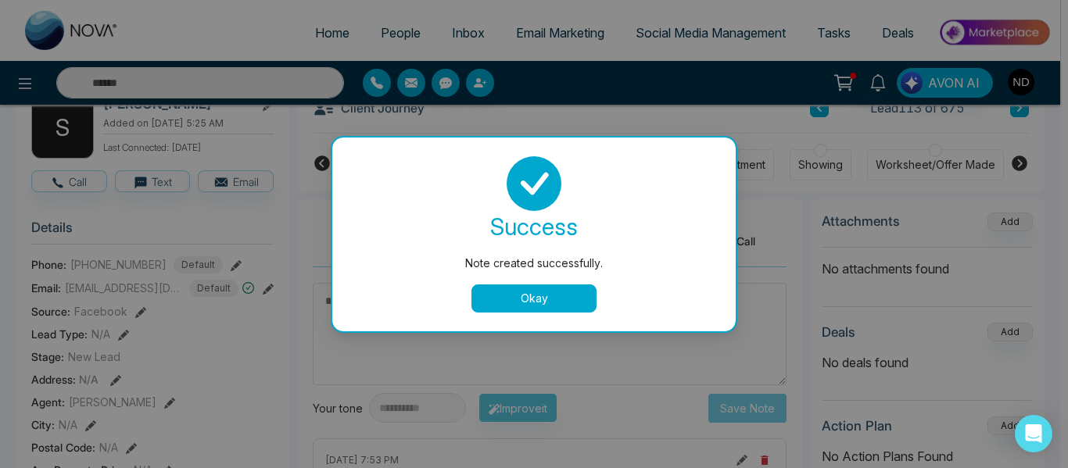
click at [506, 299] on button "Okay" at bounding box center [533, 299] width 125 height 28
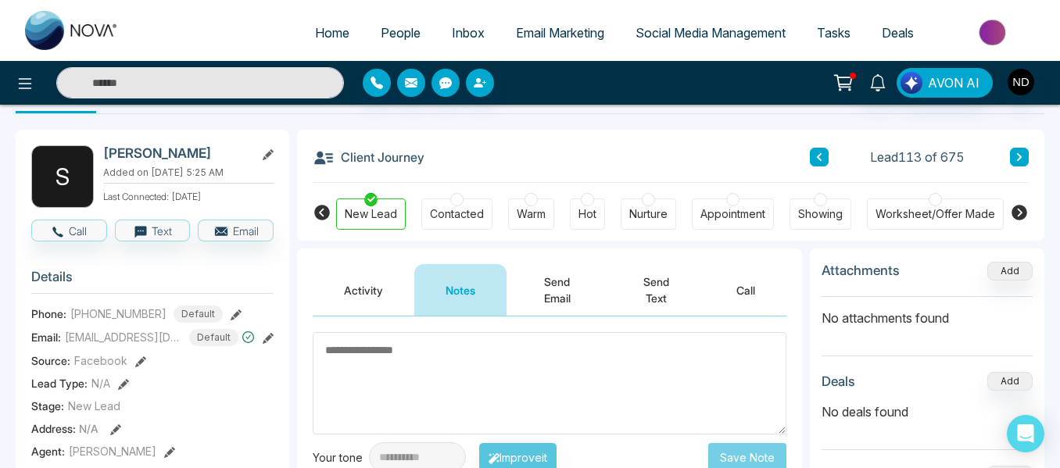
scroll to position [48, 0]
click at [1026, 156] on button at bounding box center [1019, 158] width 19 height 19
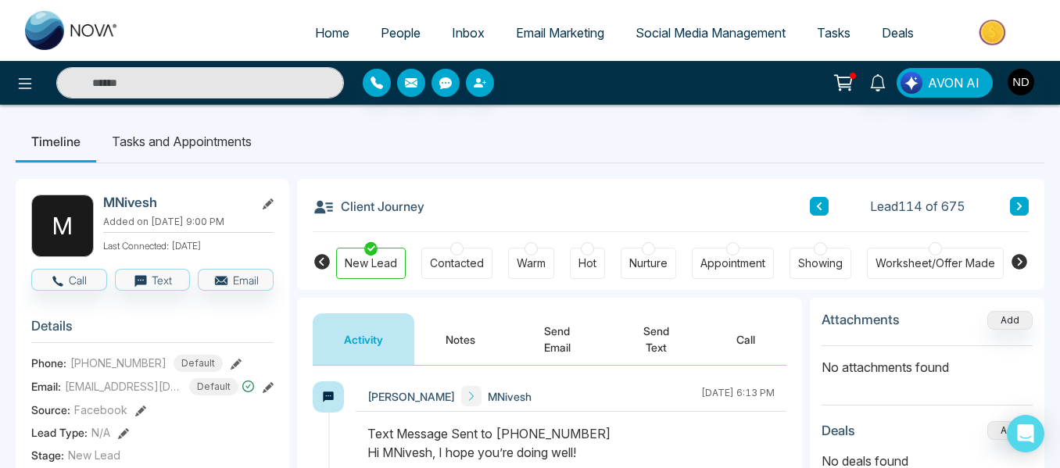
click at [439, 334] on button "Notes" at bounding box center [460, 340] width 92 height 52
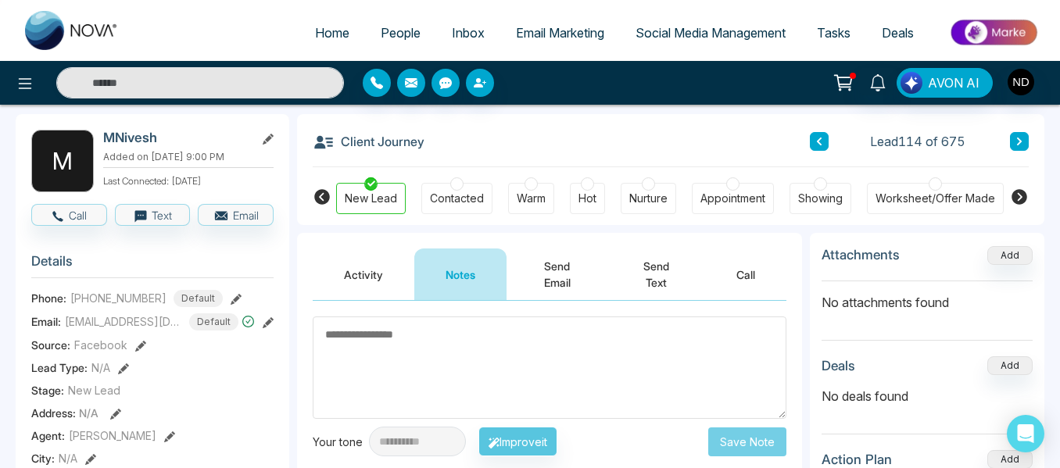
scroll to position [65, 0]
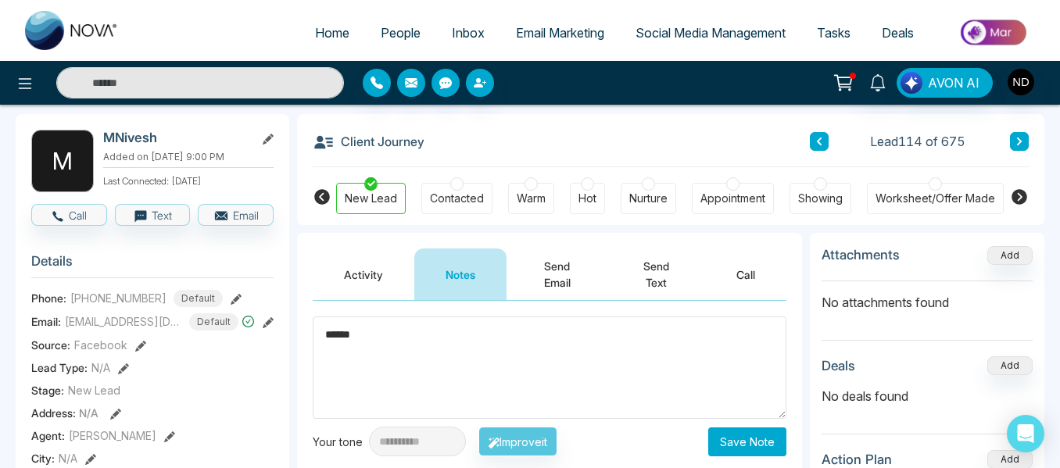
type textarea "******"
click at [743, 448] on button "Save Note" at bounding box center [747, 442] width 78 height 29
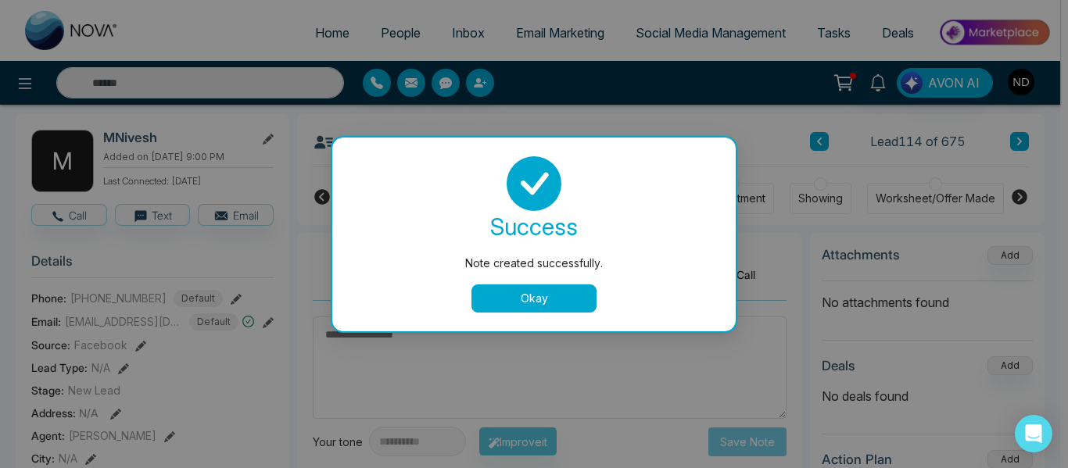
click at [547, 308] on button "Okay" at bounding box center [533, 299] width 125 height 28
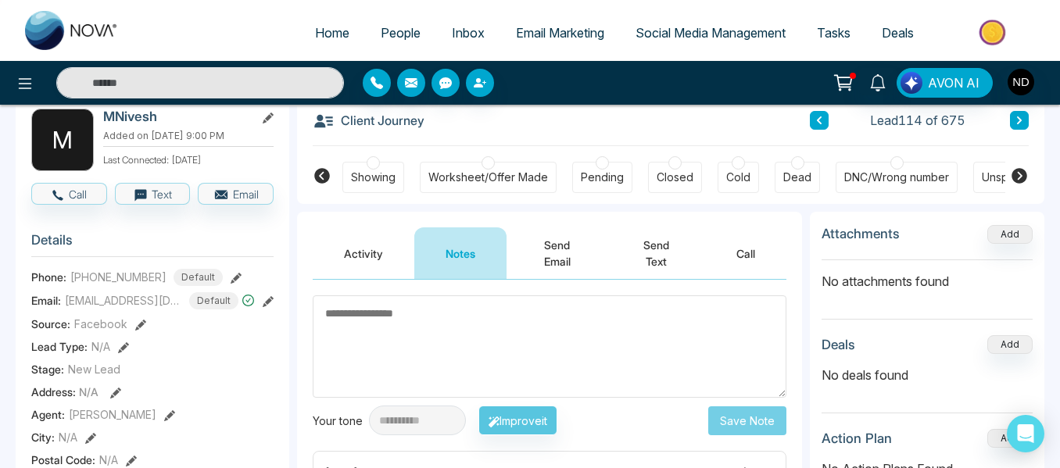
scroll to position [0, 493]
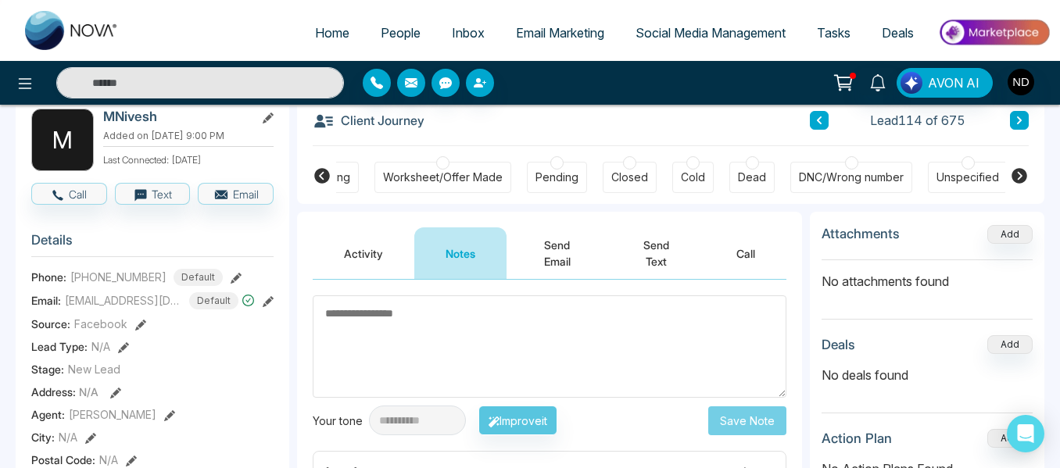
click at [846, 177] on div "DNC/Wrong number" at bounding box center [851, 178] width 105 height 16
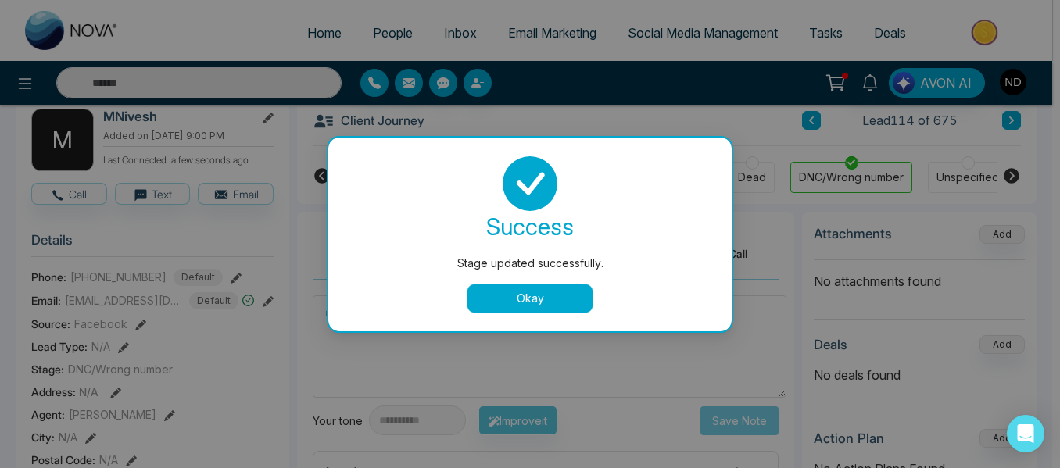
scroll to position [0, 486]
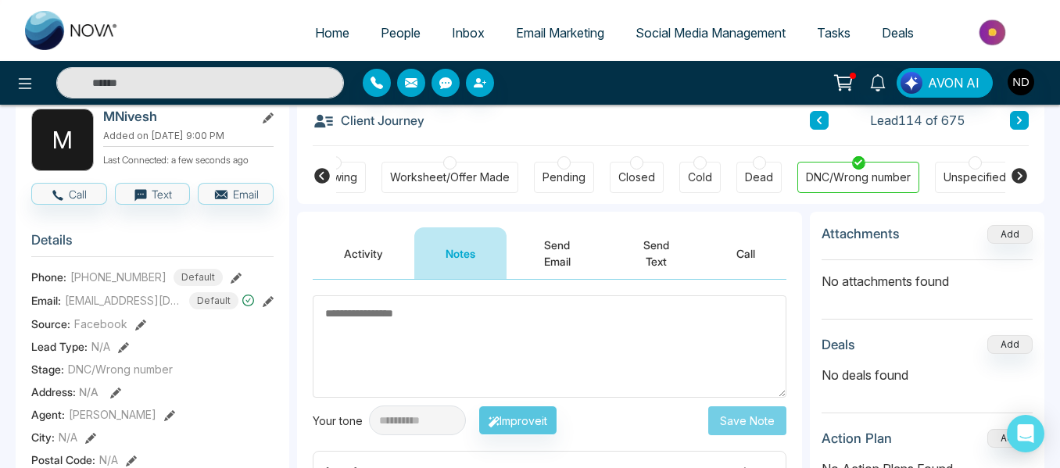
click at [1016, 120] on icon at bounding box center [1020, 120] width 8 height 9
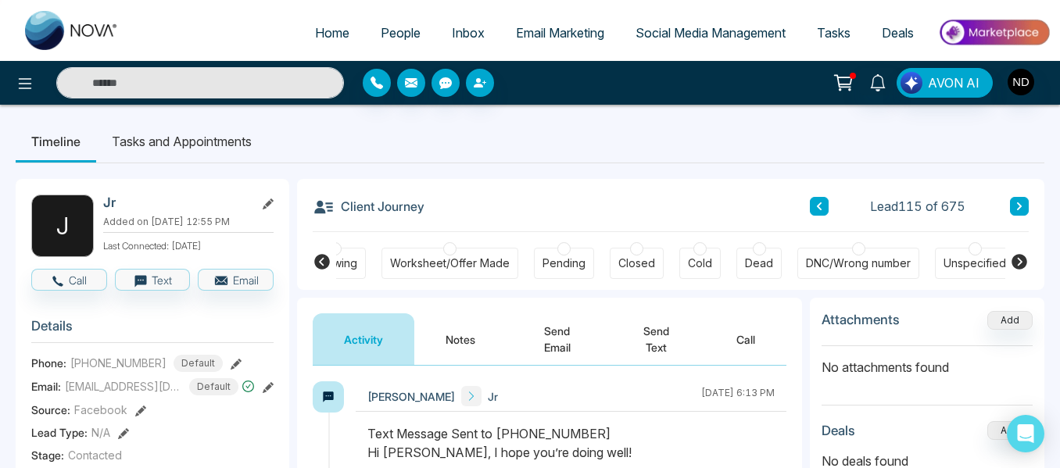
click at [469, 331] on button "Notes" at bounding box center [460, 340] width 92 height 52
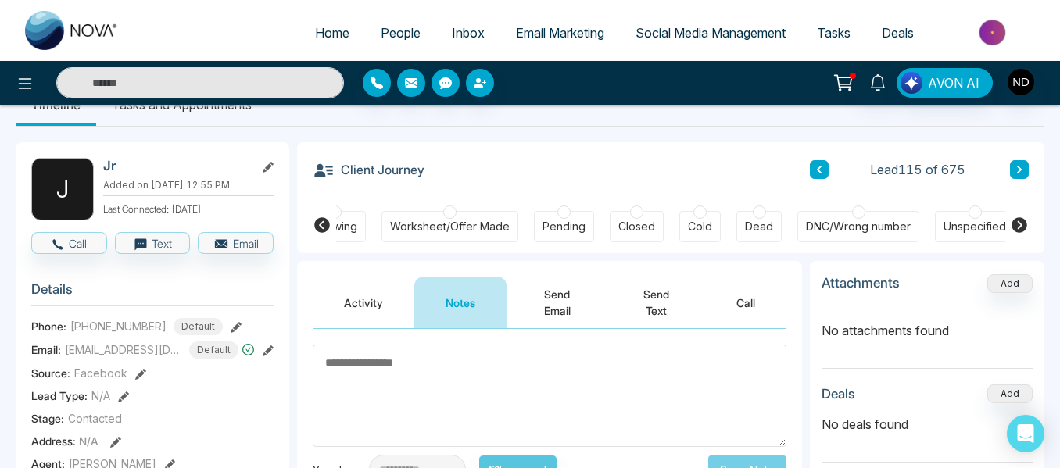
scroll to position [34, 0]
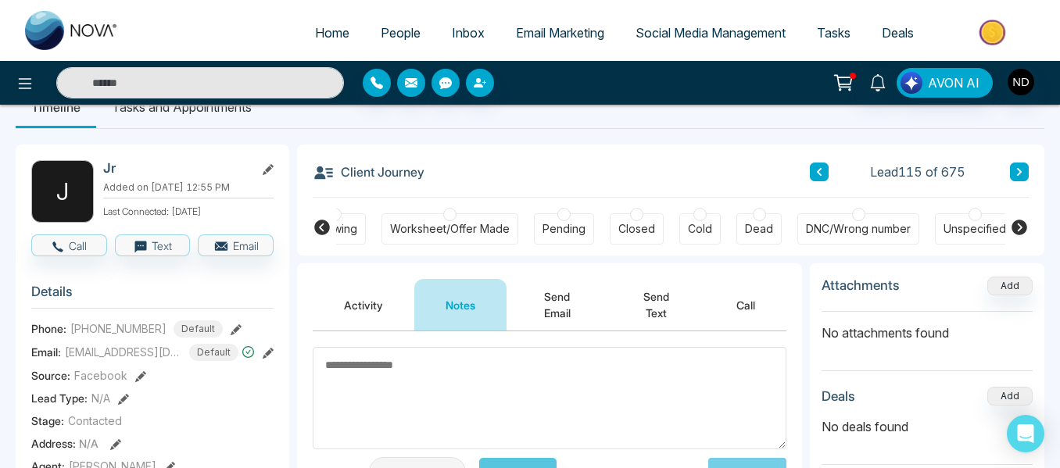
click at [1012, 177] on button at bounding box center [1019, 172] width 19 height 19
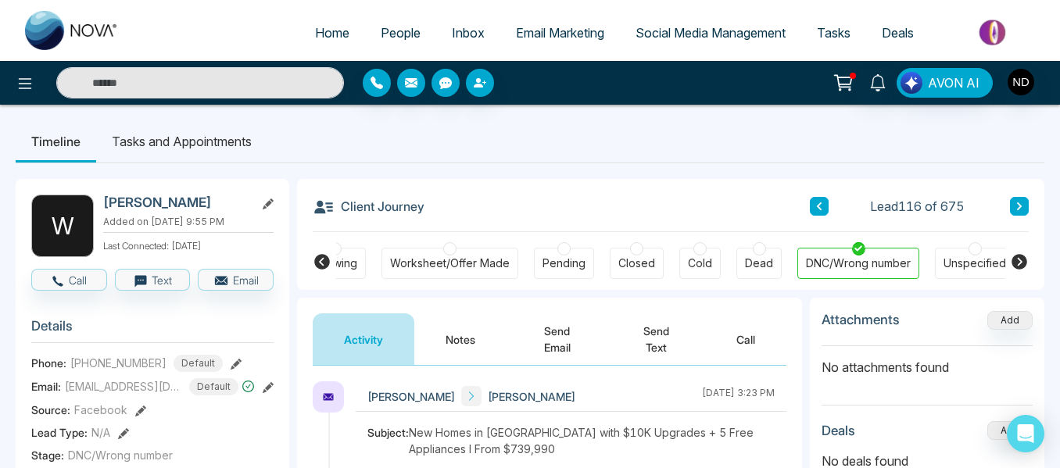
click at [452, 344] on button "Notes" at bounding box center [460, 340] width 92 height 52
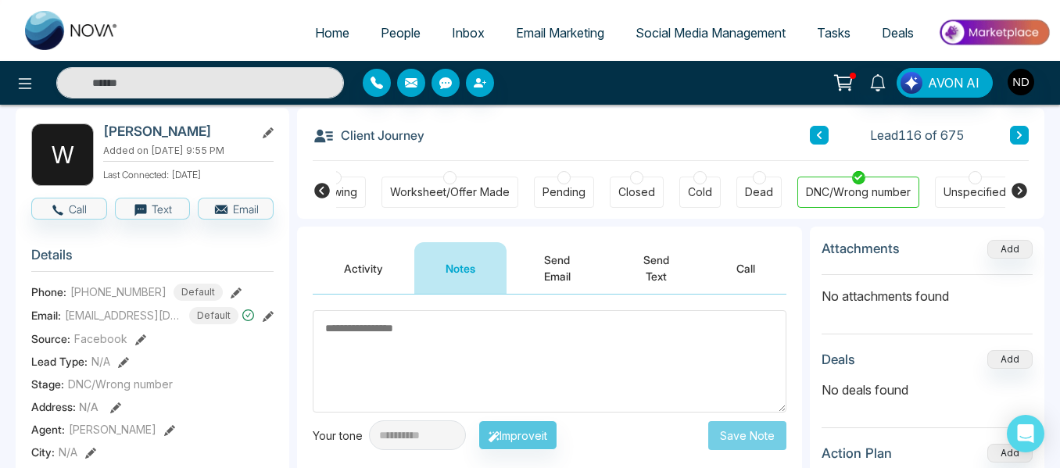
scroll to position [70, 0]
click at [1011, 140] on button at bounding box center [1019, 136] width 19 height 19
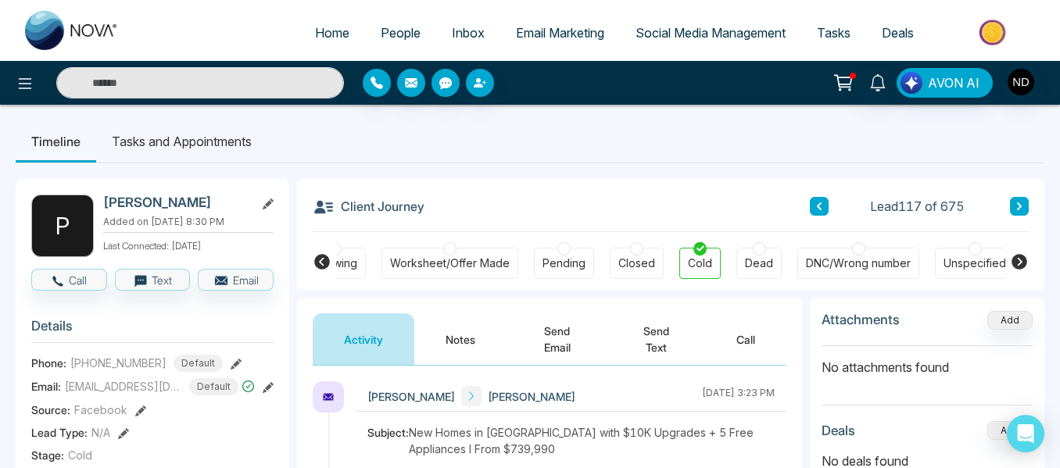
click at [1015, 206] on button at bounding box center [1019, 206] width 19 height 19
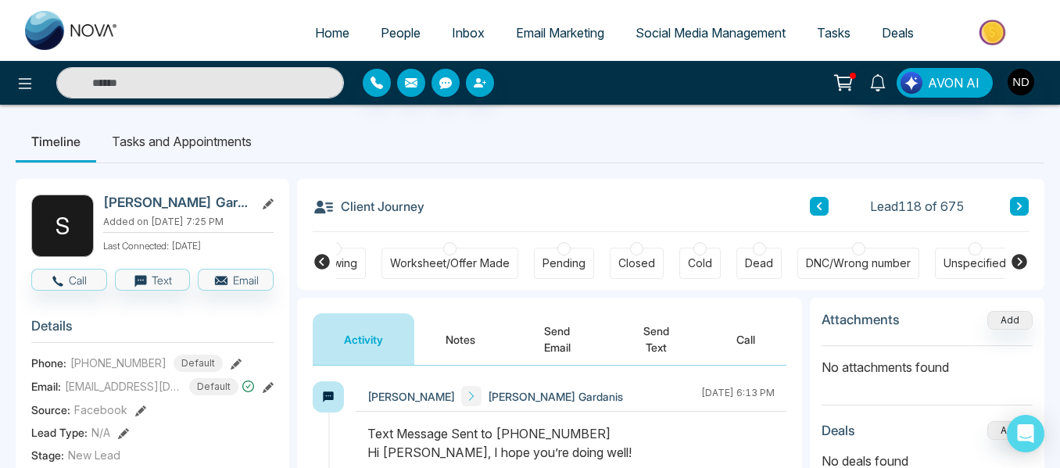
click at [455, 346] on button "Notes" at bounding box center [460, 340] width 92 height 52
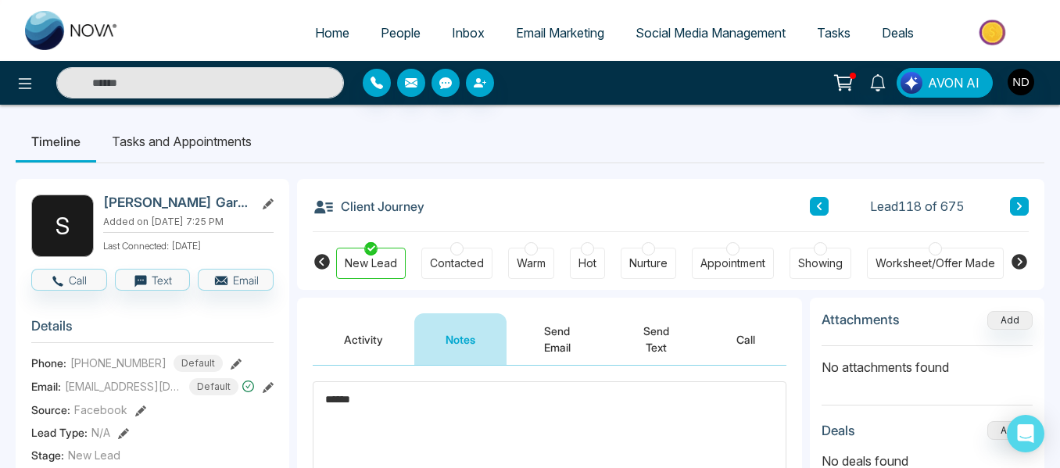
scroll to position [94, 0]
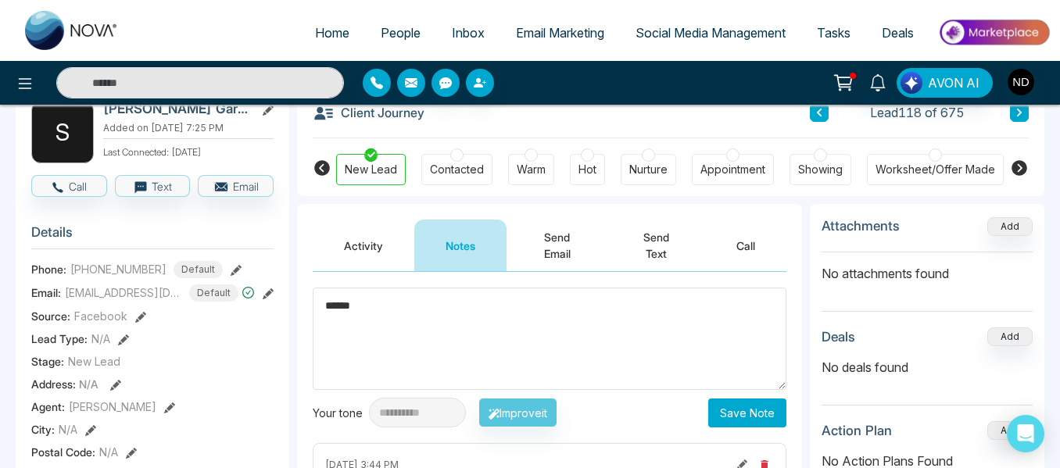
type textarea "******"
click at [747, 418] on button "Save Note" at bounding box center [747, 413] width 78 height 29
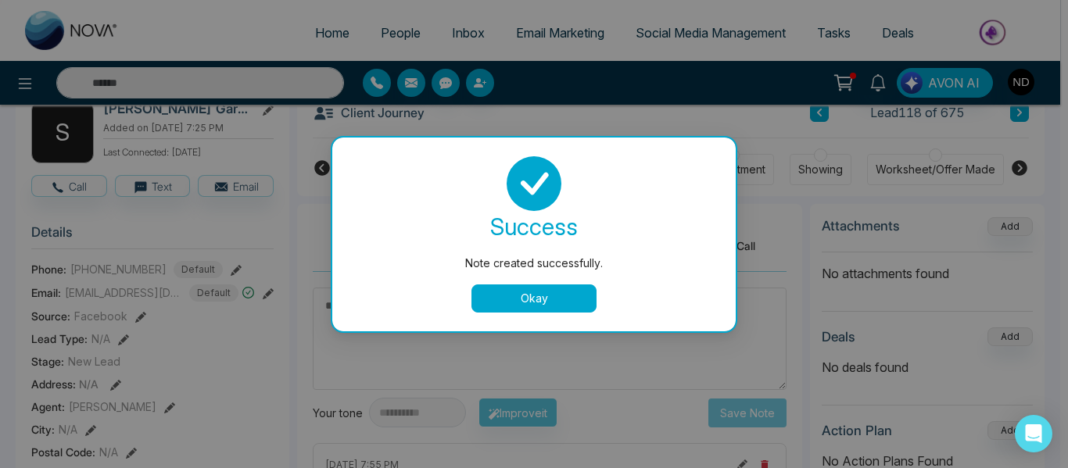
click at [533, 299] on button "Okay" at bounding box center [533, 299] width 125 height 28
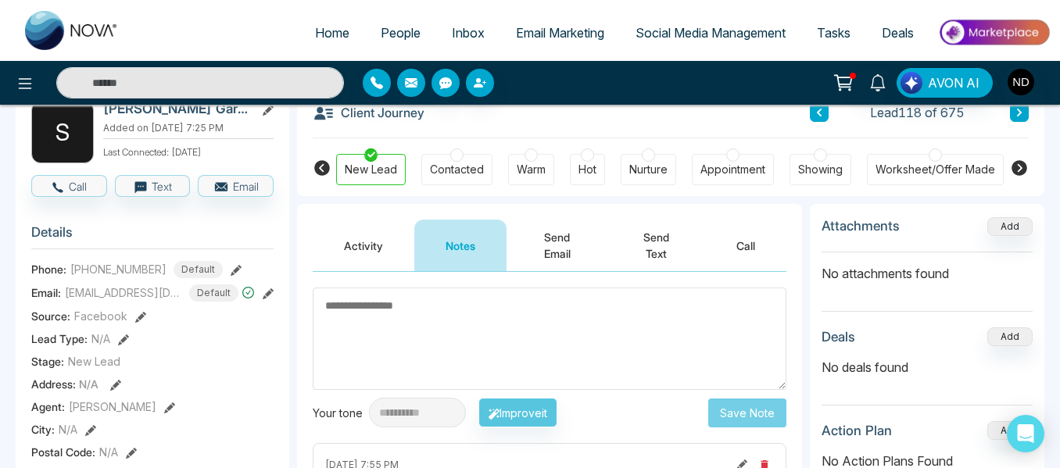
scroll to position [0, 0]
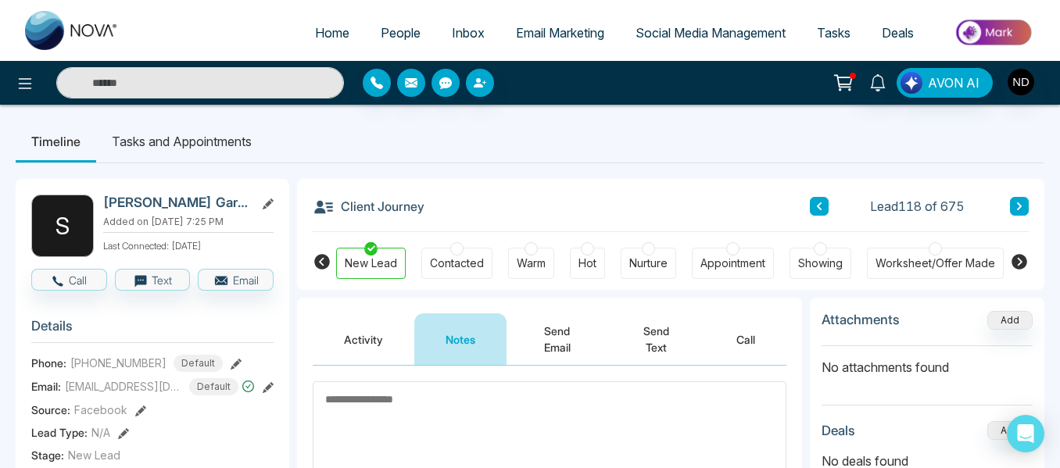
click at [1016, 210] on icon at bounding box center [1020, 206] width 8 height 9
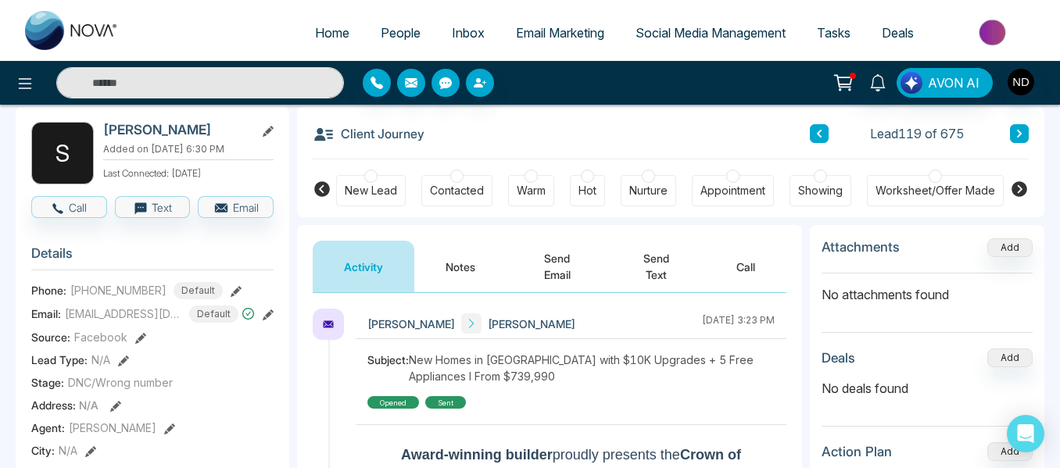
scroll to position [74, 0]
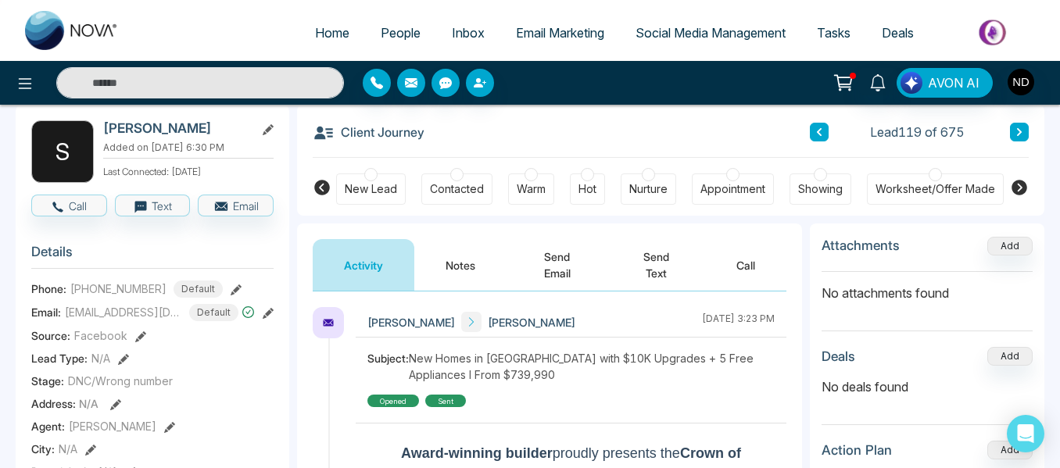
click at [457, 268] on button "Notes" at bounding box center [460, 265] width 92 height 52
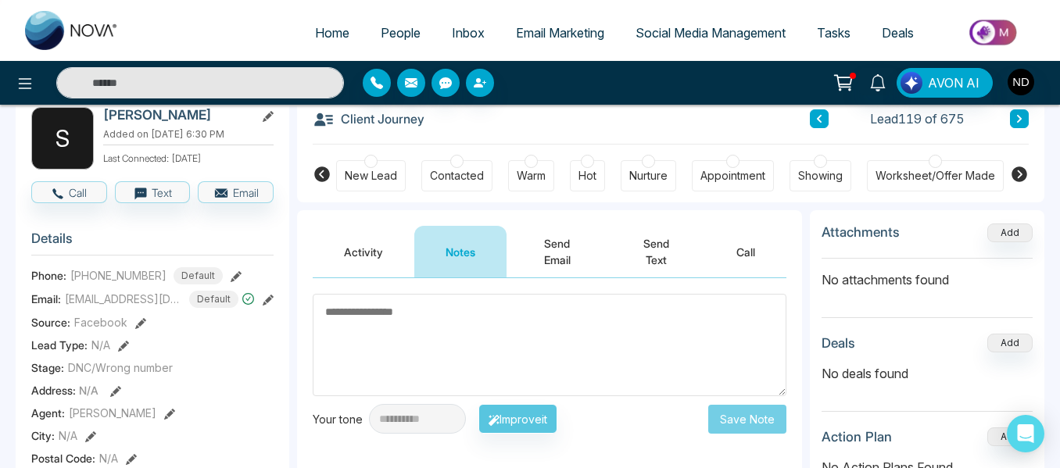
scroll to position [84, 0]
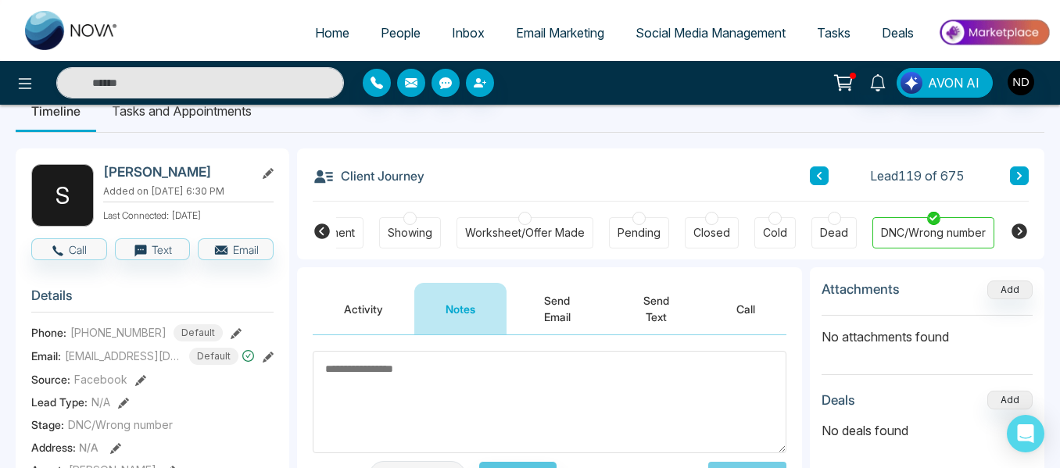
scroll to position [0, 493]
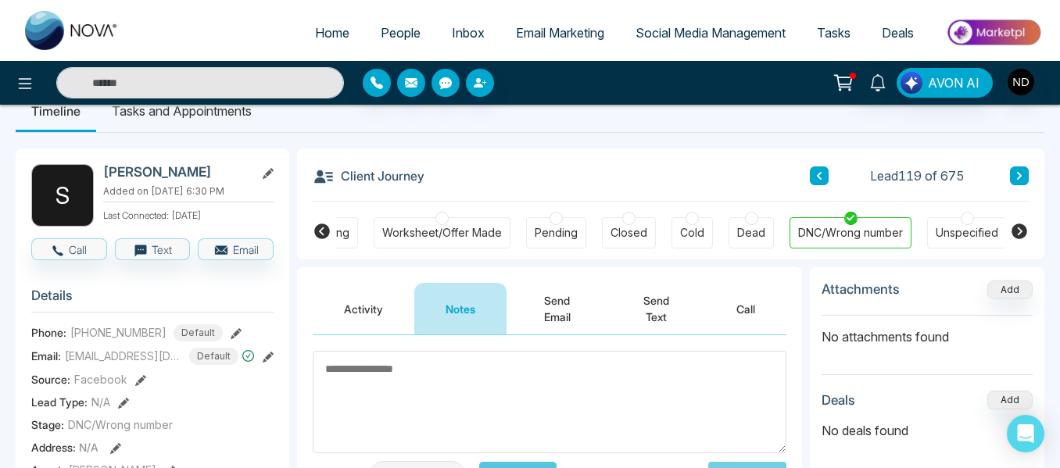
click at [1013, 177] on button at bounding box center [1019, 176] width 19 height 19
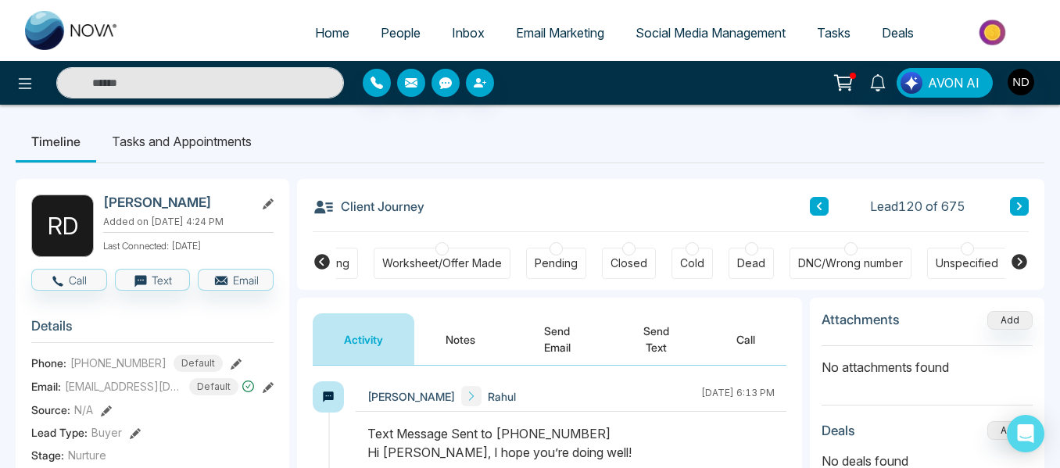
click at [461, 346] on button "Notes" at bounding box center [460, 340] width 92 height 52
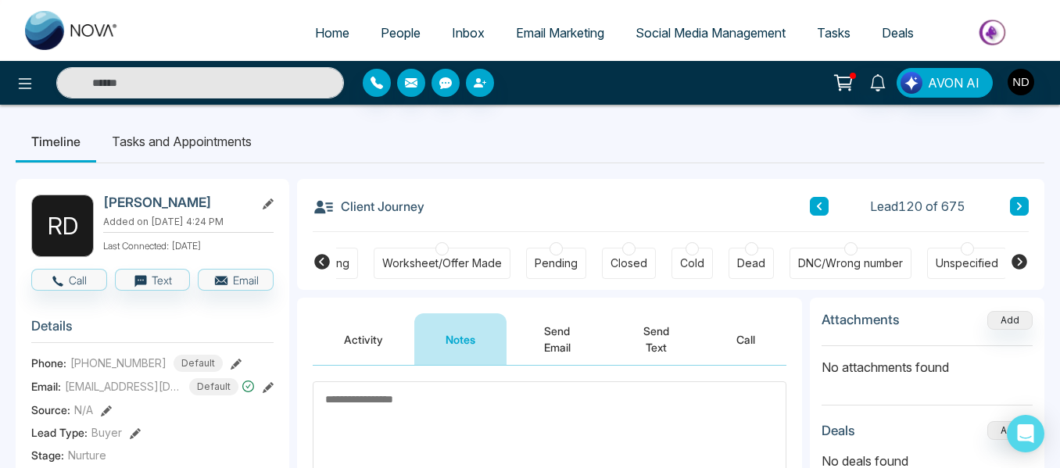
click at [362, 341] on button "Activity" at bounding box center [364, 340] width 102 height 52
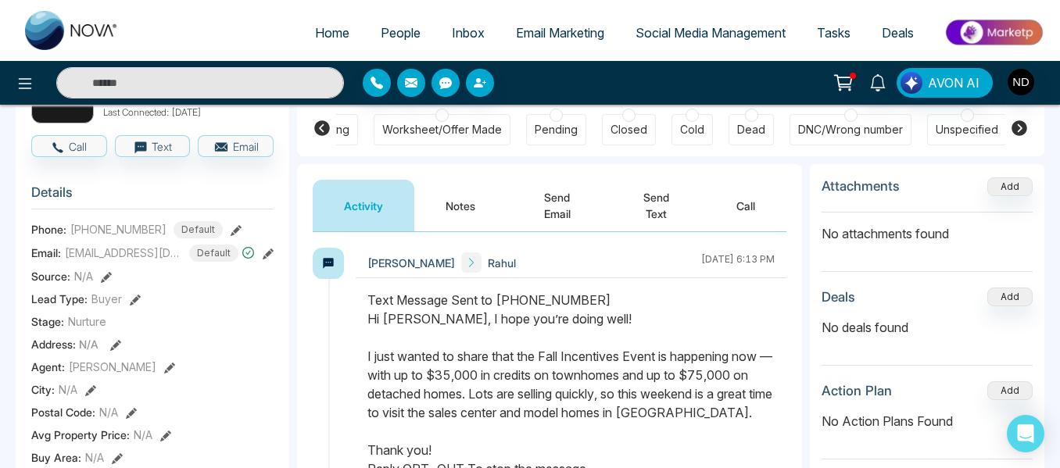
scroll to position [135, 0]
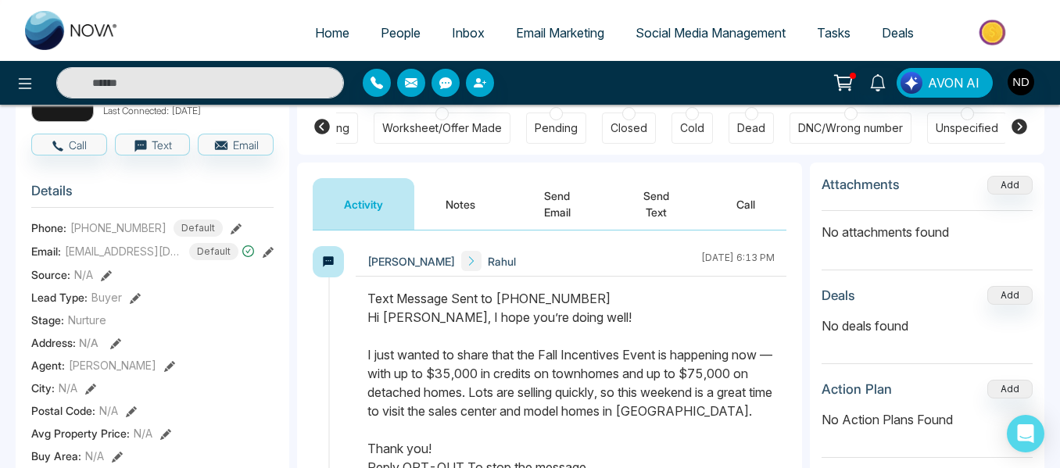
click at [459, 197] on button "Notes" at bounding box center [460, 204] width 92 height 52
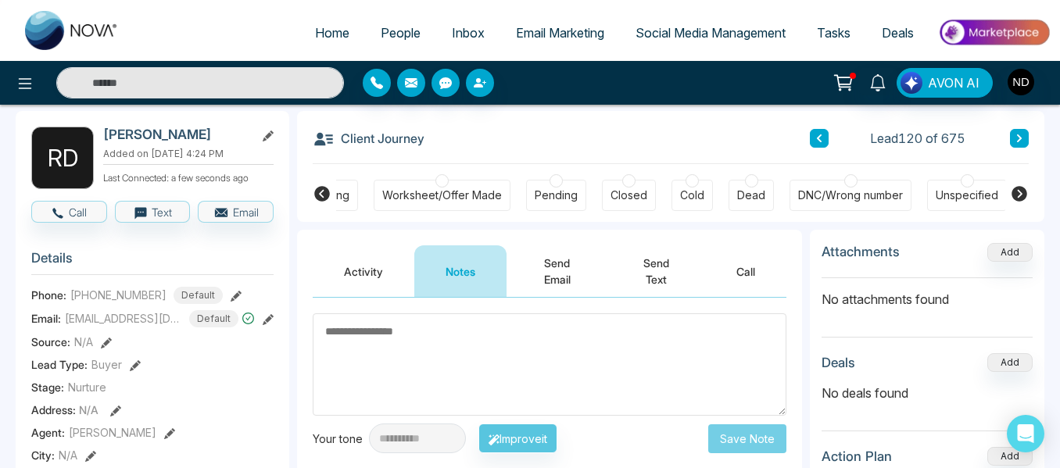
scroll to position [60, 0]
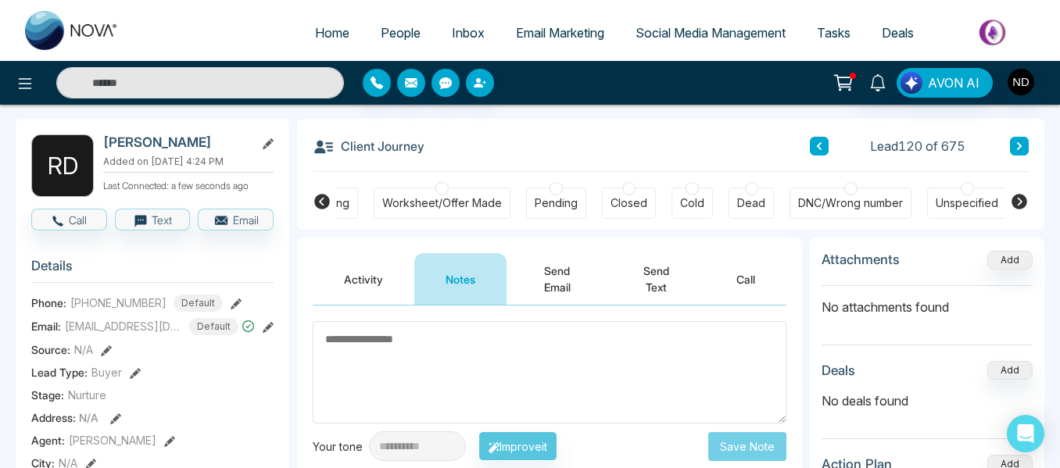
drag, startPoint x: 1027, startPoint y: 155, endPoint x: 1019, endPoint y: 149, distance: 9.5
click at [1019, 149] on div "Client Journey Lead 120 of 675" at bounding box center [671, 145] width 716 height 53
click at [1019, 149] on icon at bounding box center [1020, 146] width 8 height 9
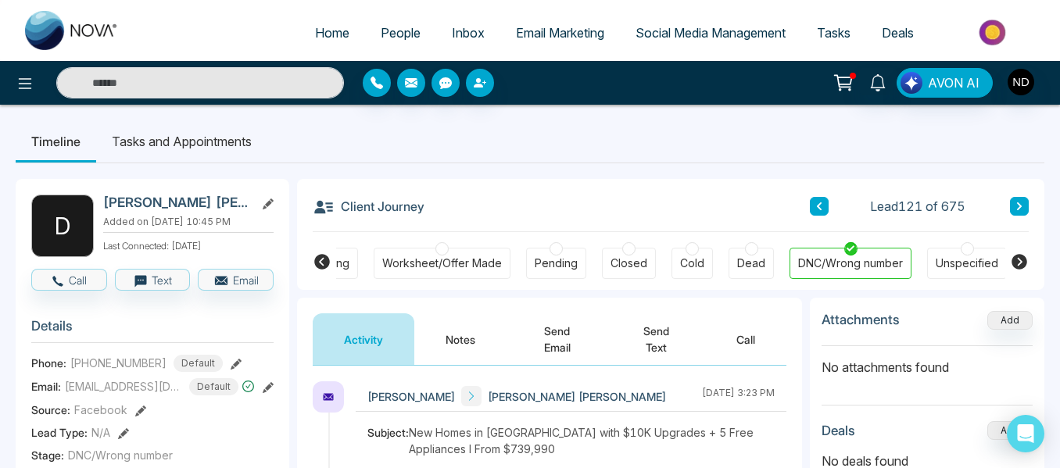
click at [1023, 206] on button at bounding box center [1019, 206] width 19 height 19
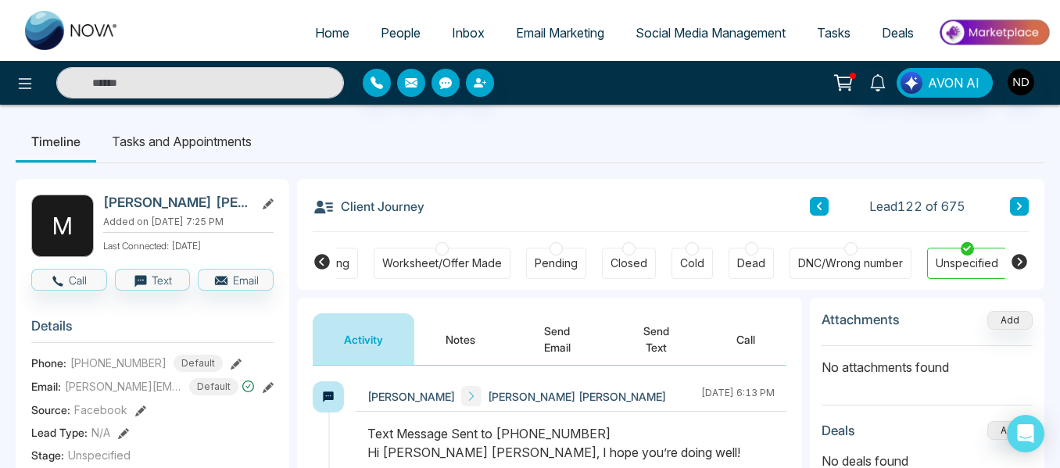
click at [459, 319] on button "Notes" at bounding box center [460, 340] width 92 height 52
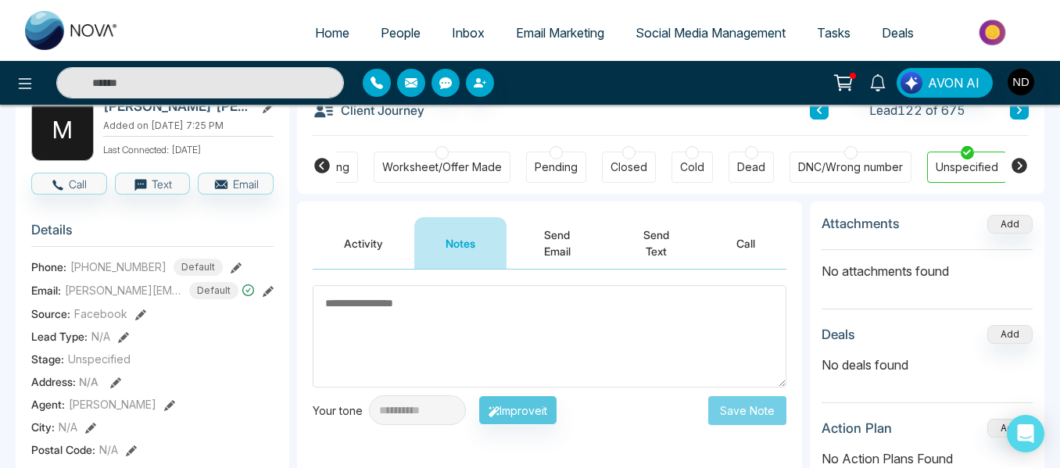
scroll to position [95, 0]
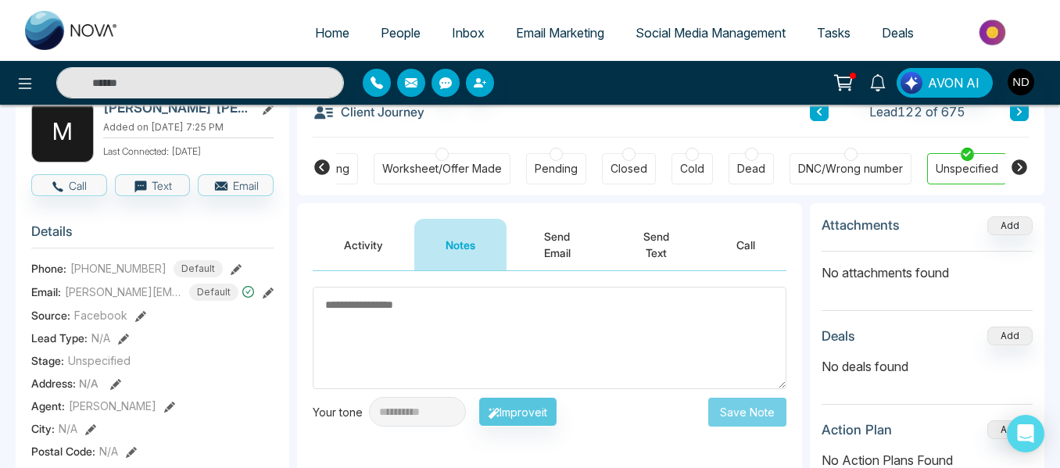
click at [360, 246] on button "Activity" at bounding box center [364, 245] width 102 height 52
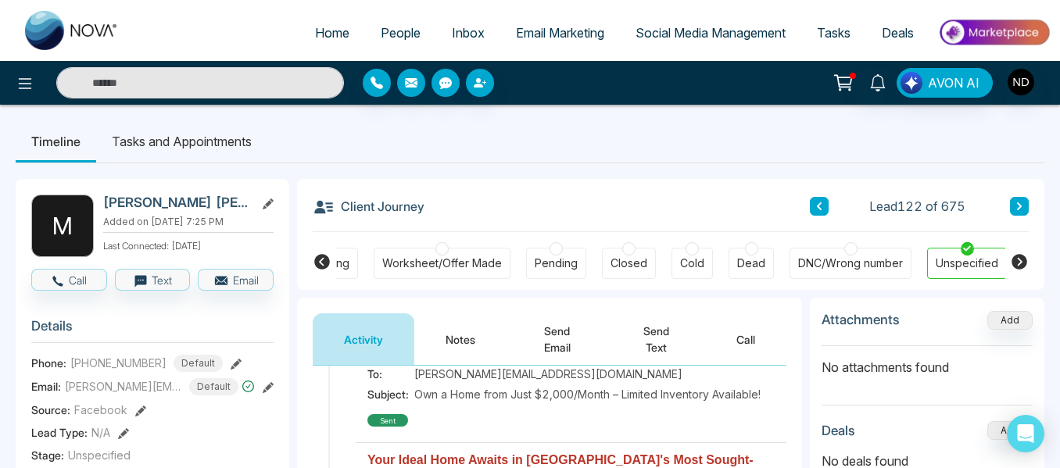
click at [471, 325] on button "Notes" at bounding box center [460, 340] width 92 height 52
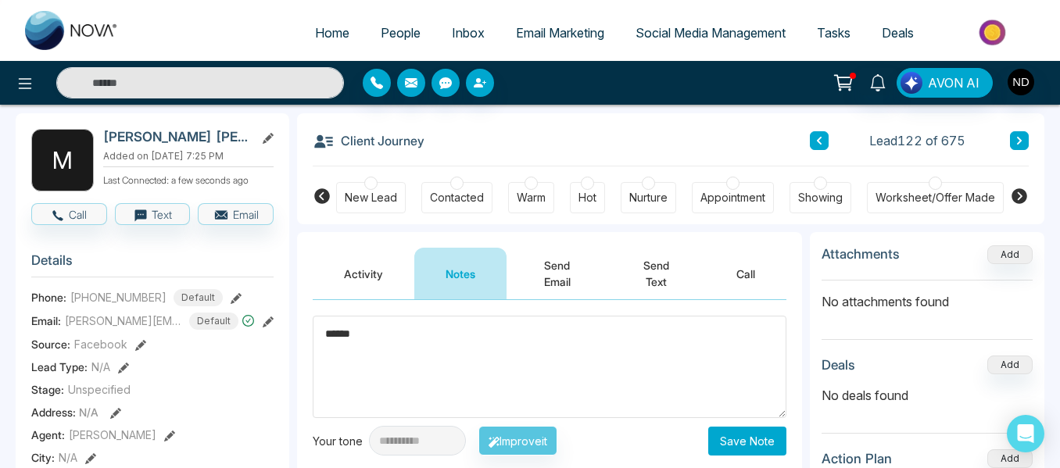
type textarea "******"
click at [374, 199] on div "New Lead" at bounding box center [371, 198] width 52 height 16
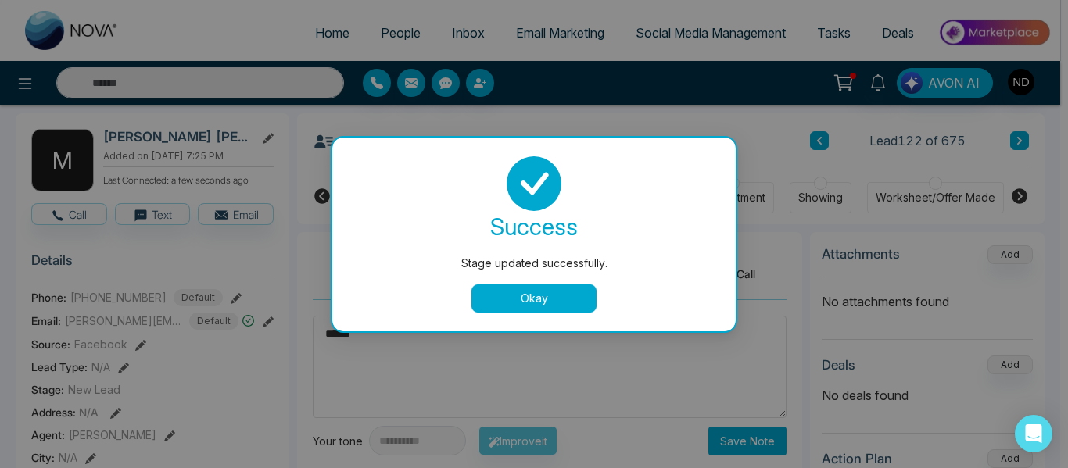
click at [559, 288] on button "Okay" at bounding box center [533, 299] width 125 height 28
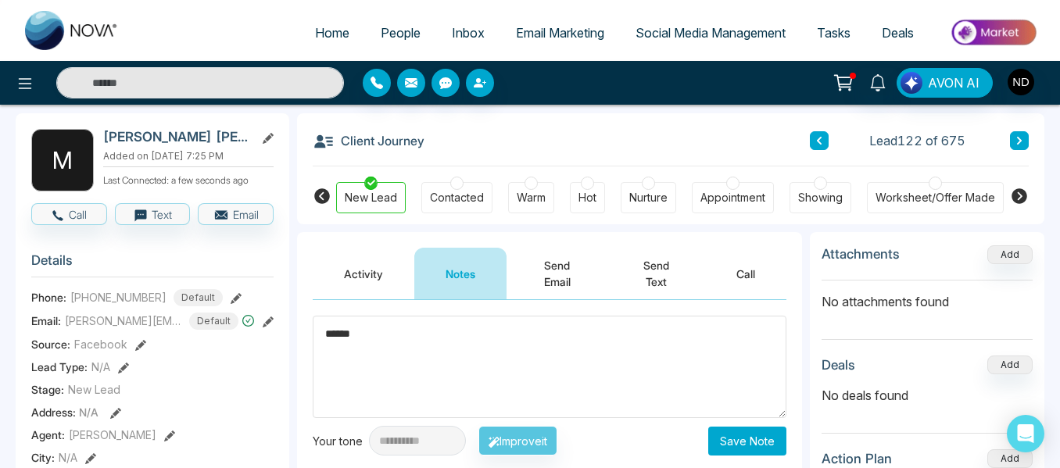
click at [747, 444] on button "Save Note" at bounding box center [747, 441] width 78 height 29
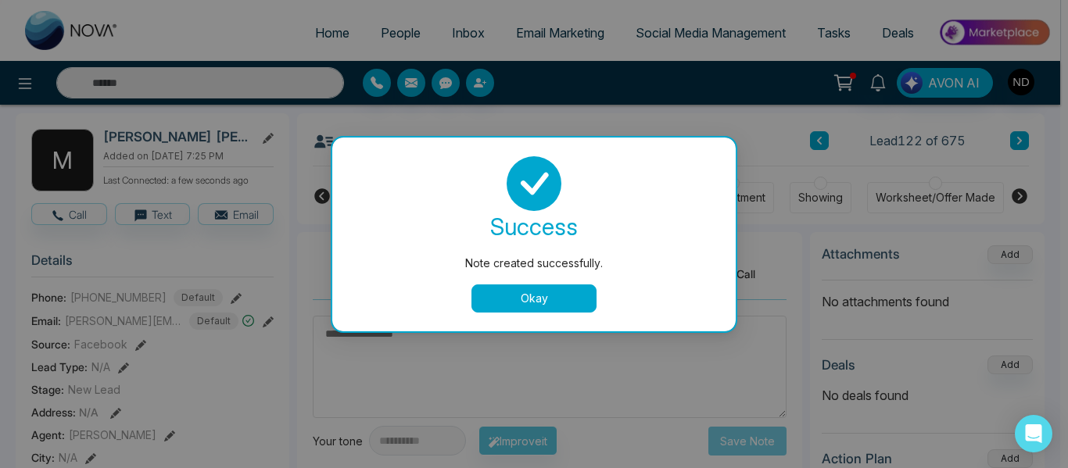
click at [571, 298] on button "Okay" at bounding box center [533, 299] width 125 height 28
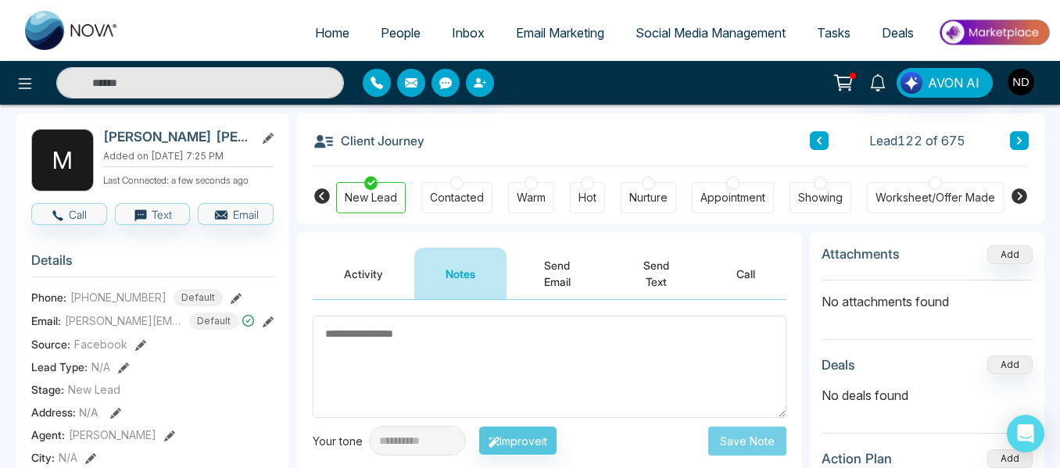
click at [1024, 148] on button at bounding box center [1019, 140] width 19 height 19
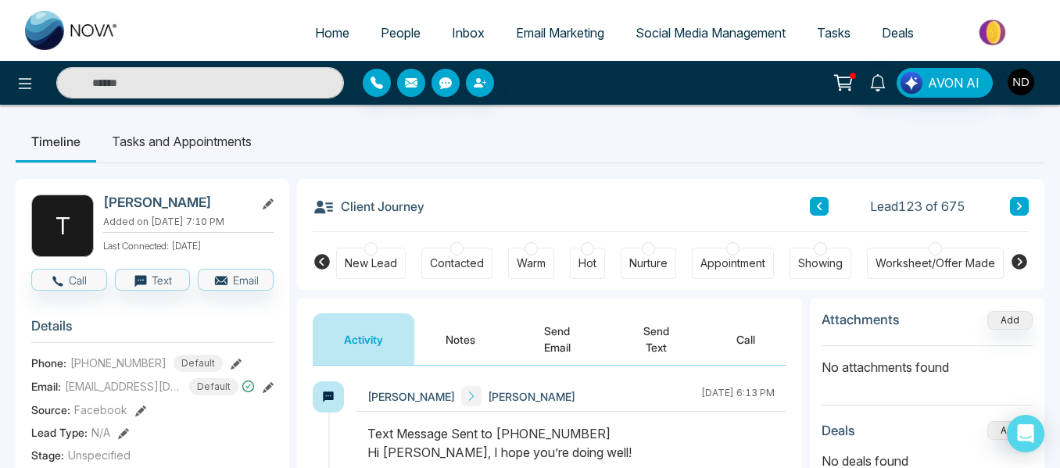
click at [446, 350] on button "Notes" at bounding box center [460, 340] width 92 height 52
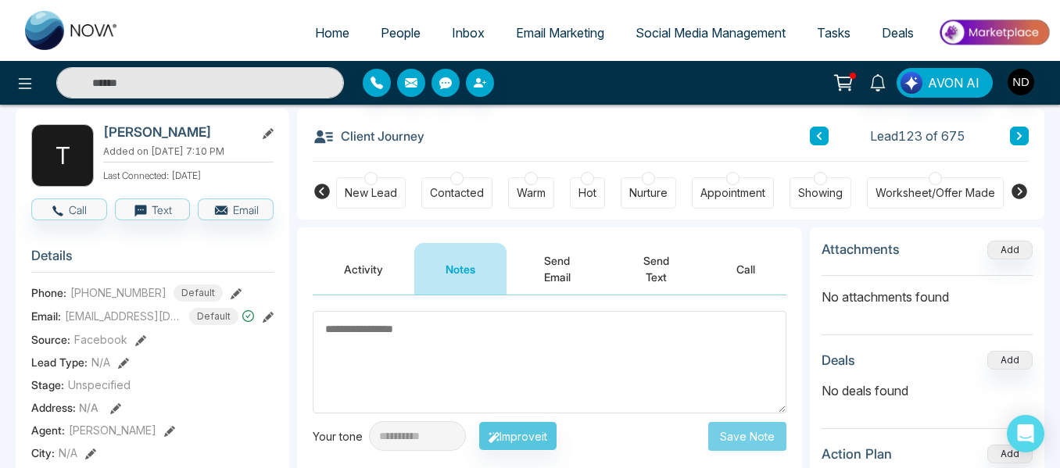
scroll to position [67, 0]
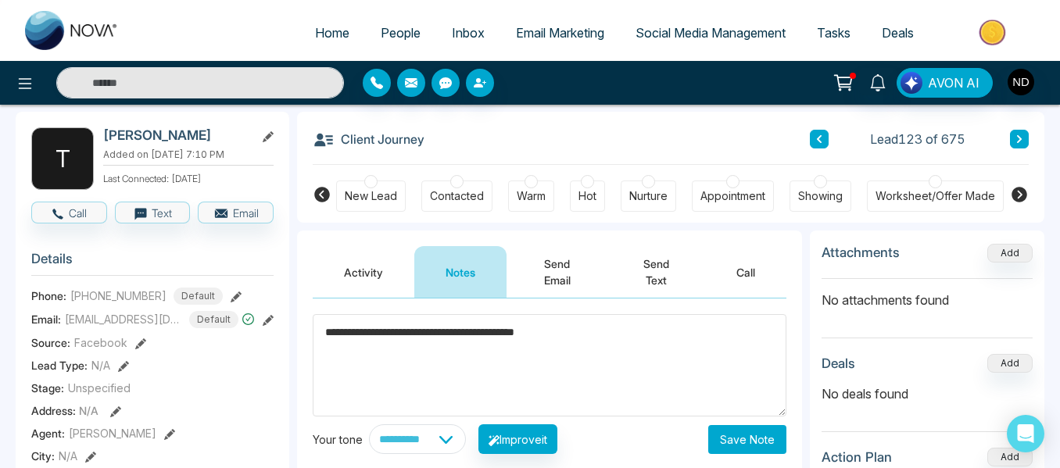
type textarea "**********"
click at [741, 448] on button "Save Note" at bounding box center [747, 439] width 78 height 29
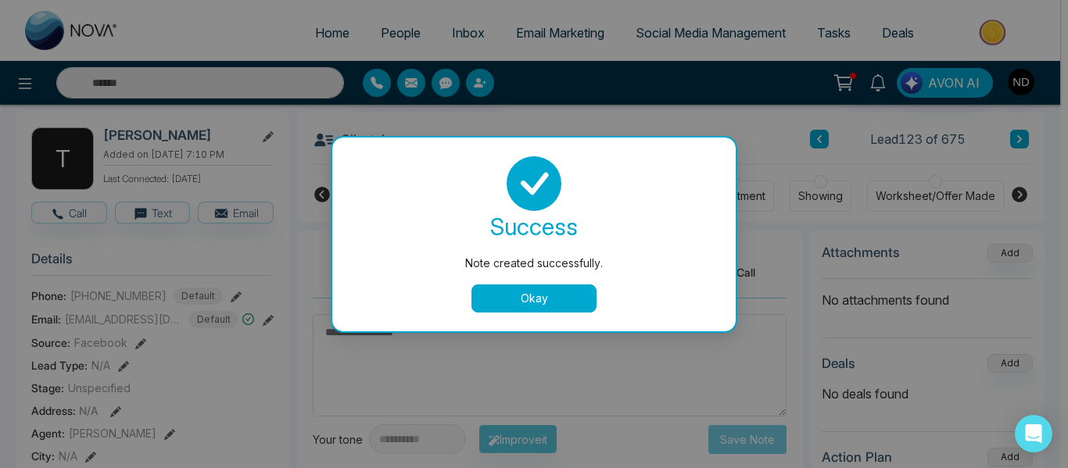
click at [536, 291] on button "Okay" at bounding box center [533, 299] width 125 height 28
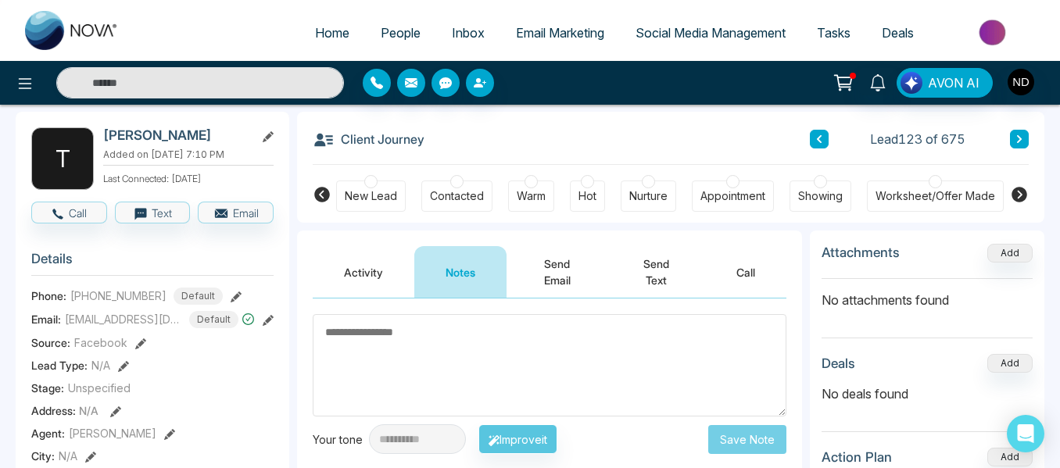
click at [1028, 140] on button at bounding box center [1019, 139] width 19 height 19
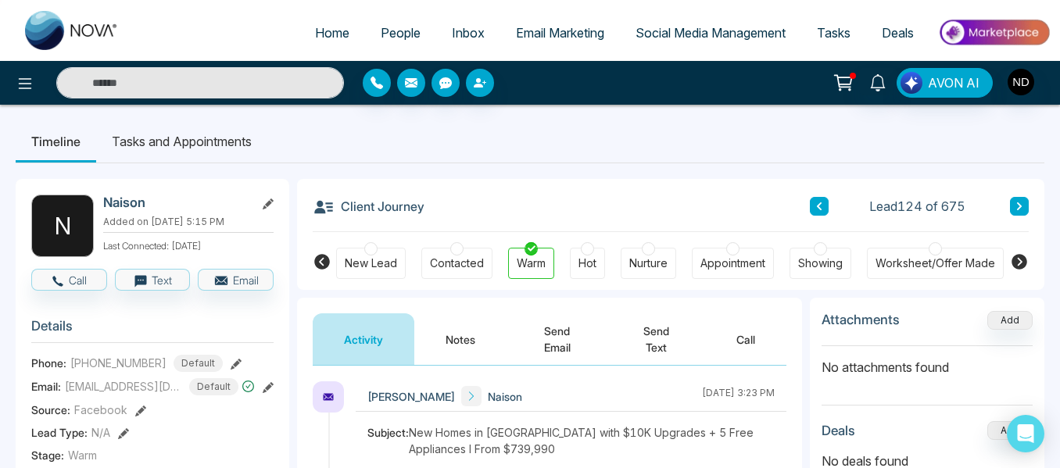
click at [820, 210] on icon at bounding box center [819, 206] width 8 height 9
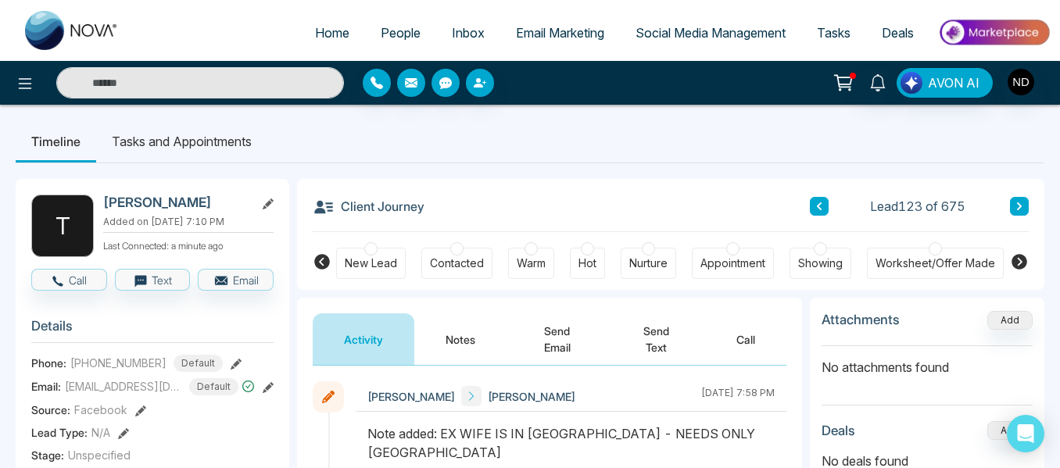
click at [657, 263] on div "Nurture" at bounding box center [648, 264] width 38 height 16
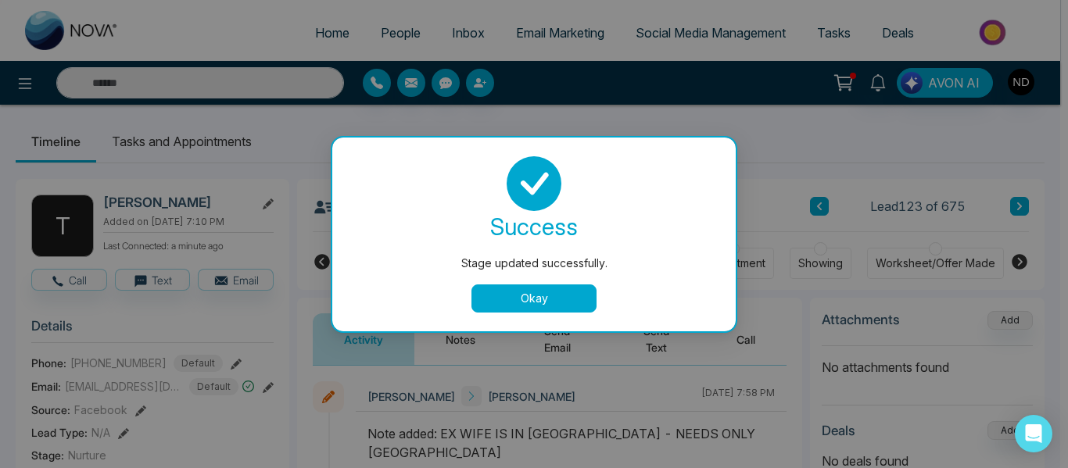
click at [557, 300] on button "Okay" at bounding box center [533, 299] width 125 height 28
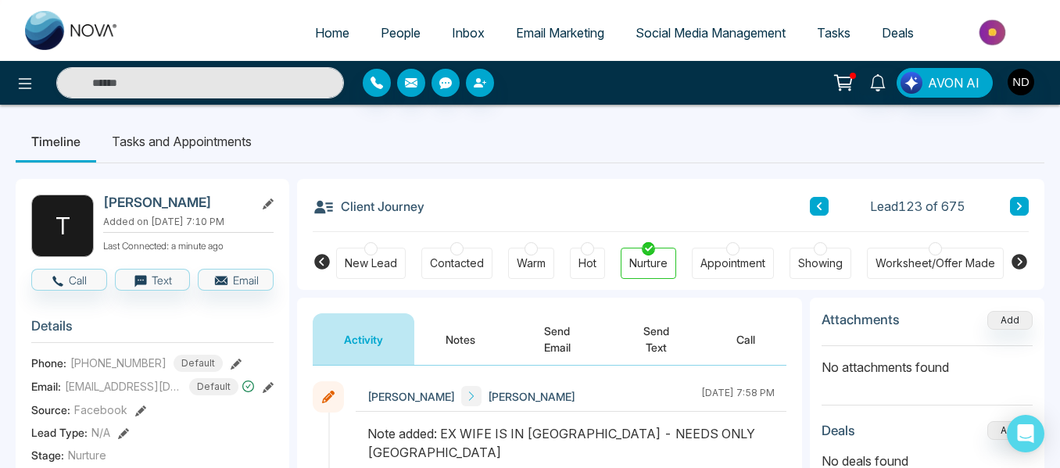
click at [1018, 202] on icon at bounding box center [1020, 206] width 8 height 9
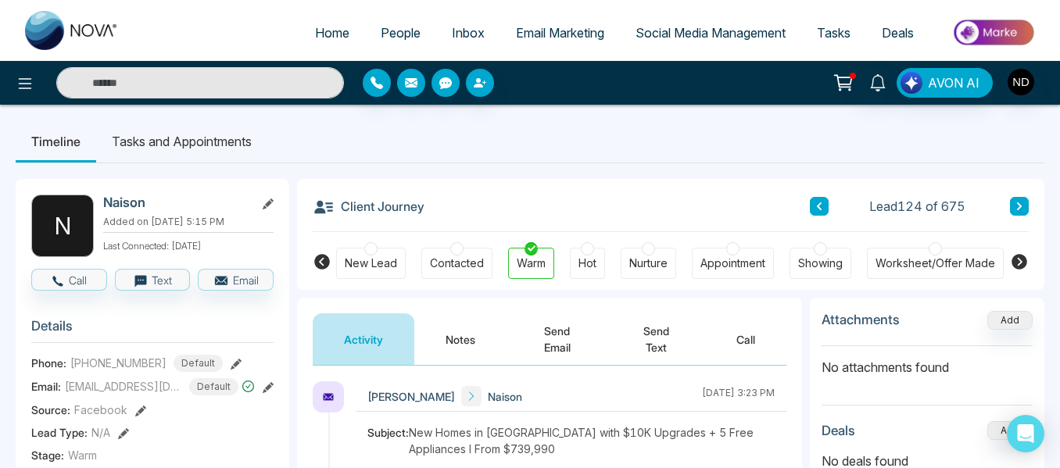
click at [457, 330] on button "Notes" at bounding box center [460, 340] width 92 height 52
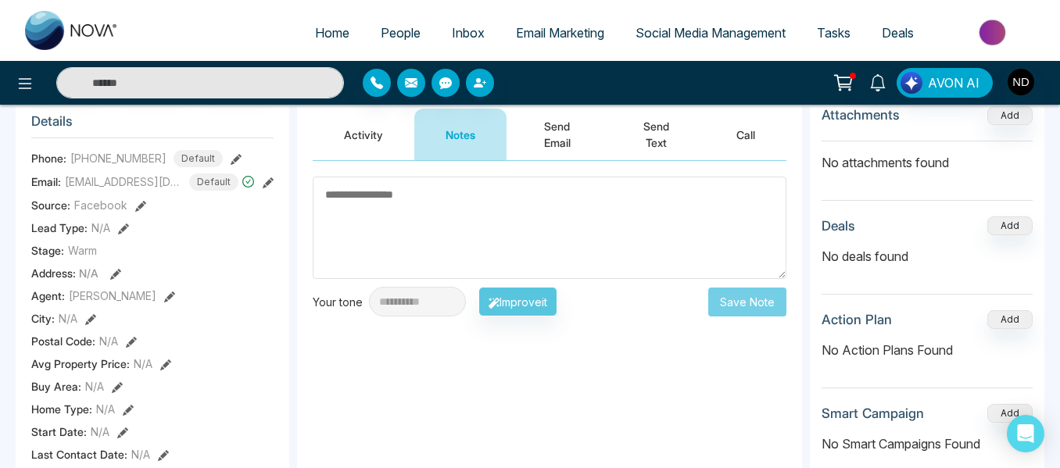
scroll to position [206, 0]
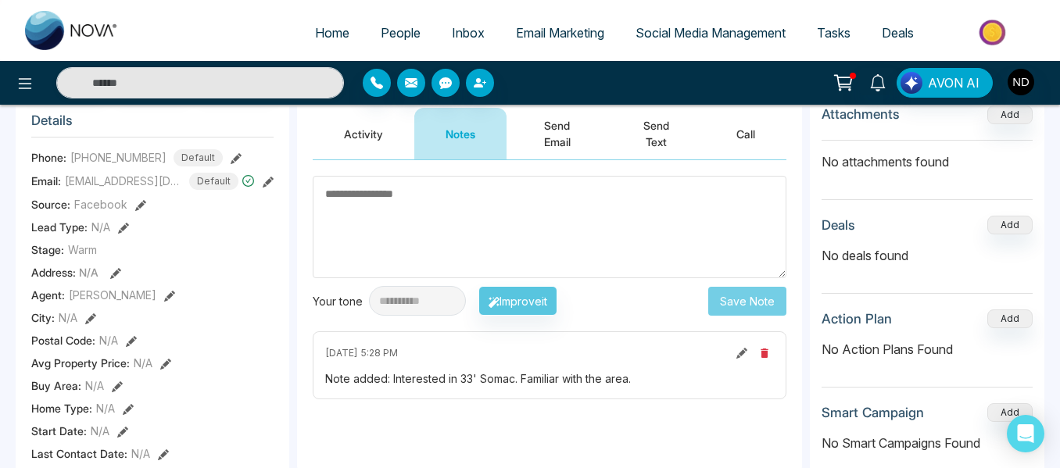
click at [346, 134] on button "Activity" at bounding box center [364, 134] width 102 height 52
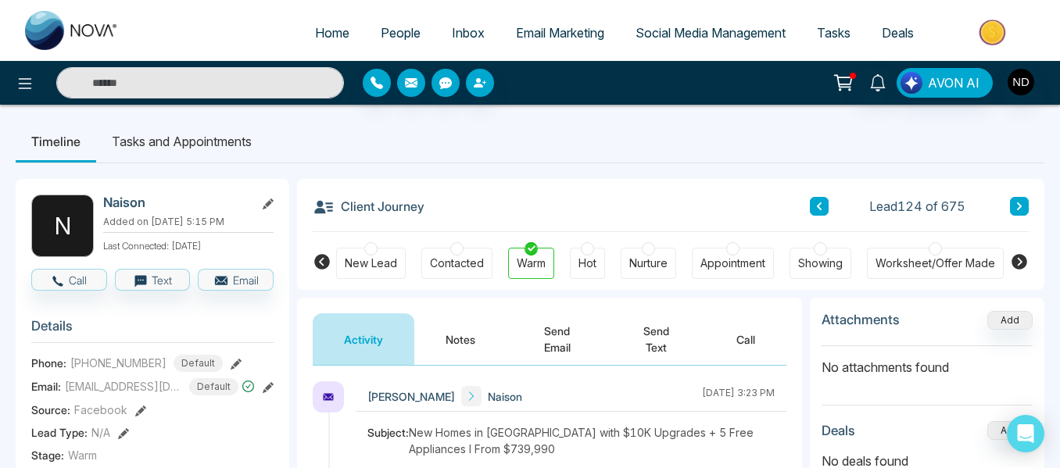
click at [1018, 202] on icon at bounding box center [1020, 206] width 8 height 9
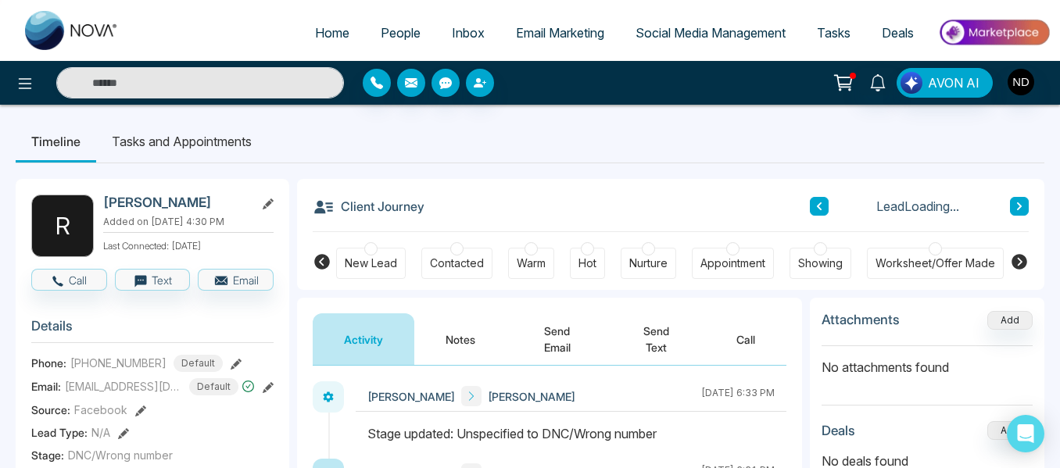
click at [450, 320] on button "Notes" at bounding box center [460, 340] width 92 height 52
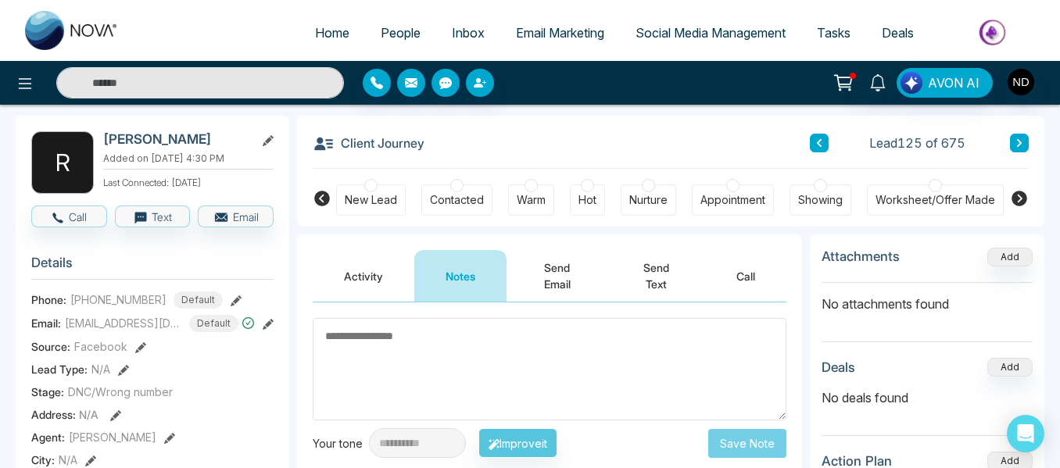
scroll to position [65, 0]
